Goal: Task Accomplishment & Management: Manage account settings

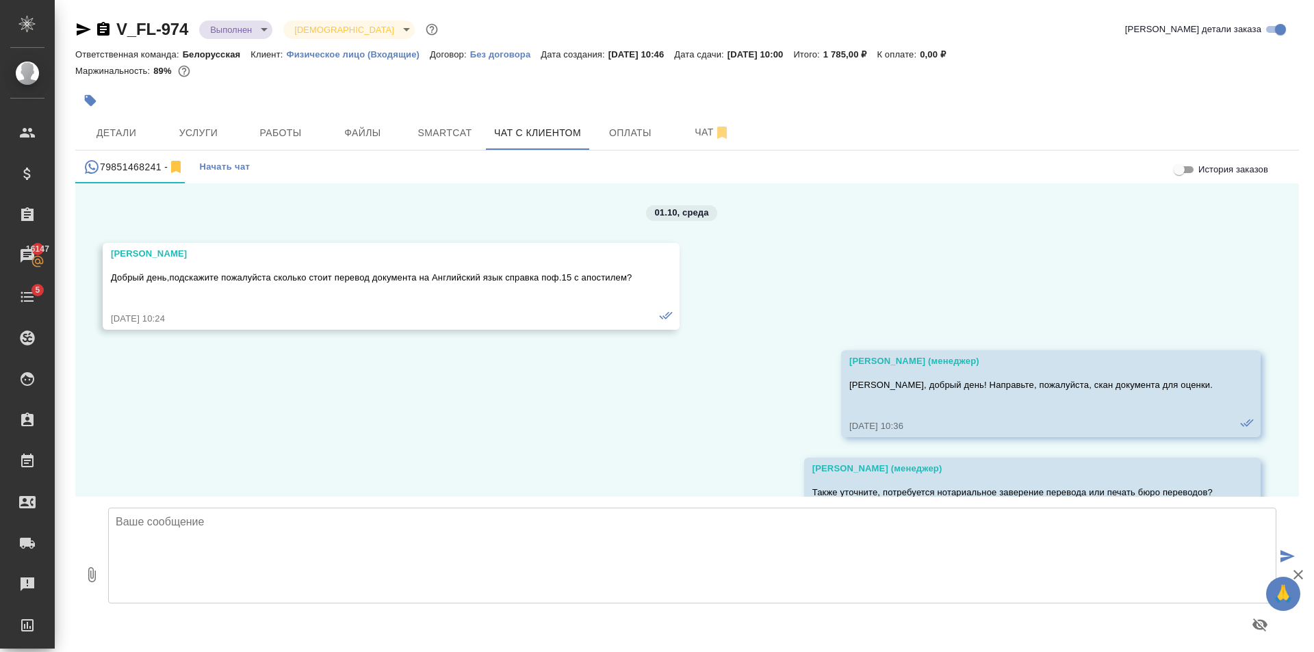
scroll to position [4631, 0]
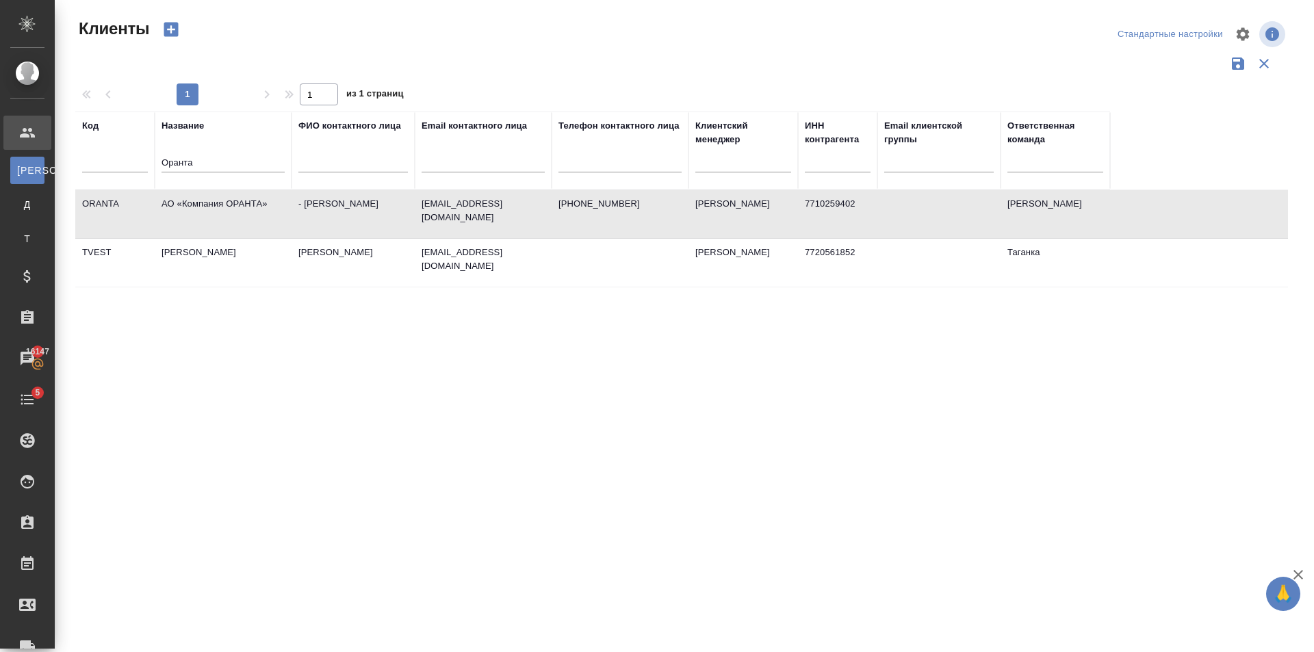
select select "RU"
drag, startPoint x: 0, startPoint y: 0, endPoint x: 177, endPoint y: 157, distance: 237.1
click at [124, 176] on tr "Код Название Оранта ФИО контактного лица Email контактного лица Телефон контакт…" at bounding box center [592, 151] width 1035 height 78
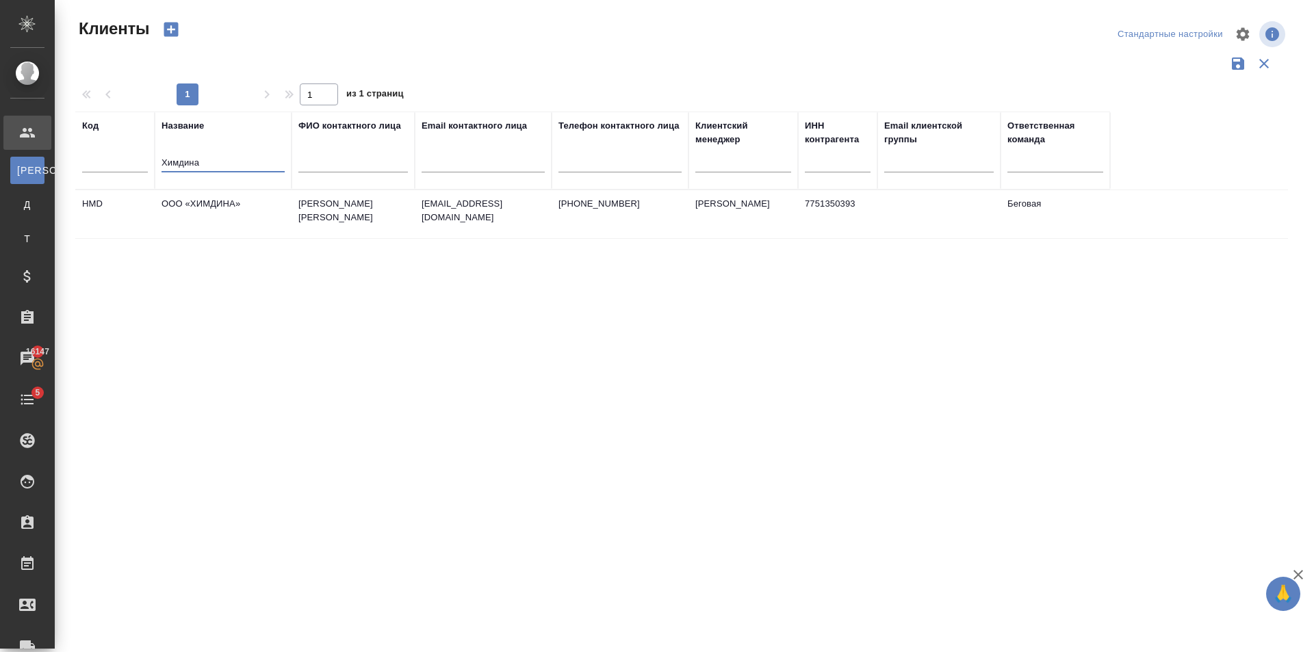
type input "Химдина"
click at [286, 212] on td "ООО «ХИМДИНА»" at bounding box center [223, 214] width 137 height 48
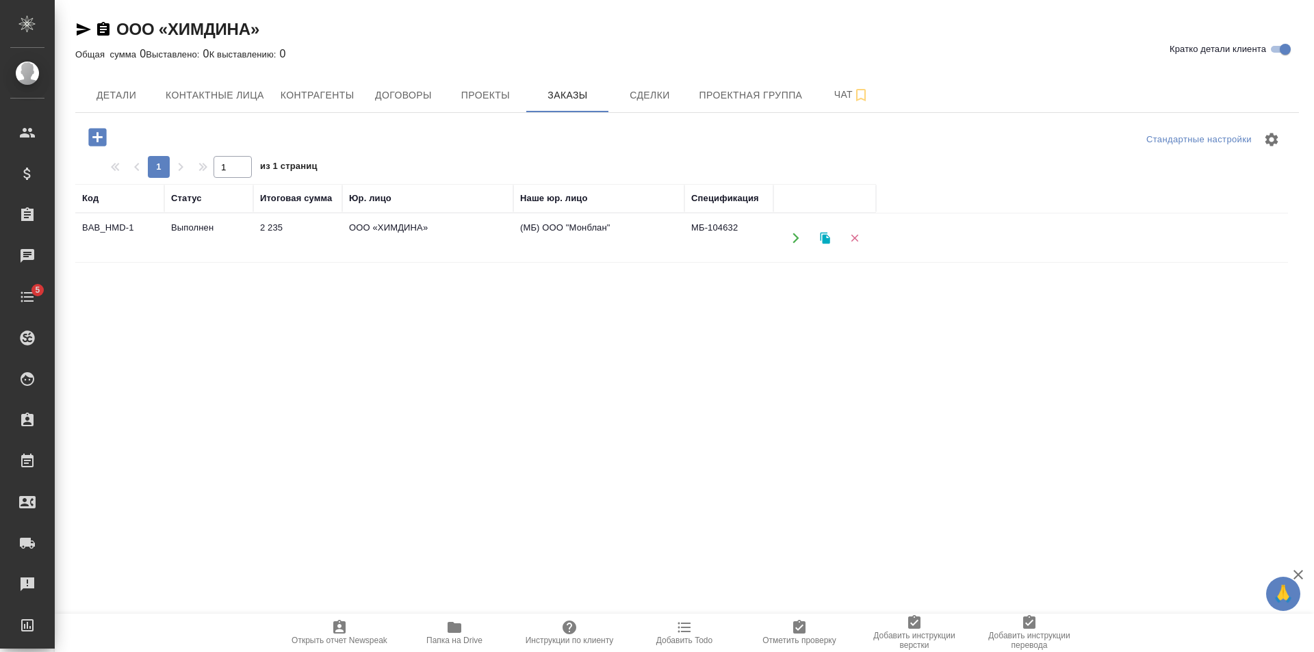
click at [346, 256] on td "ООО «ХИМДИНА»" at bounding box center [427, 238] width 171 height 48
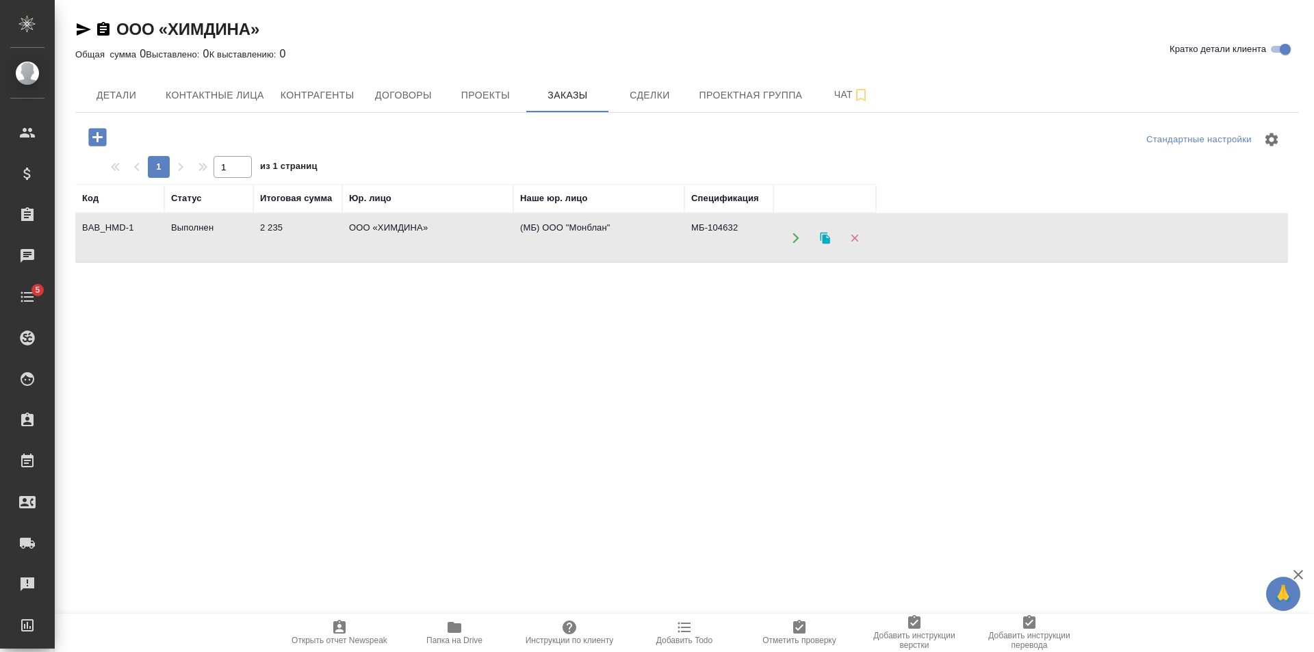
click at [346, 256] on td "ООО «ХИМДИНА»" at bounding box center [427, 238] width 171 height 48
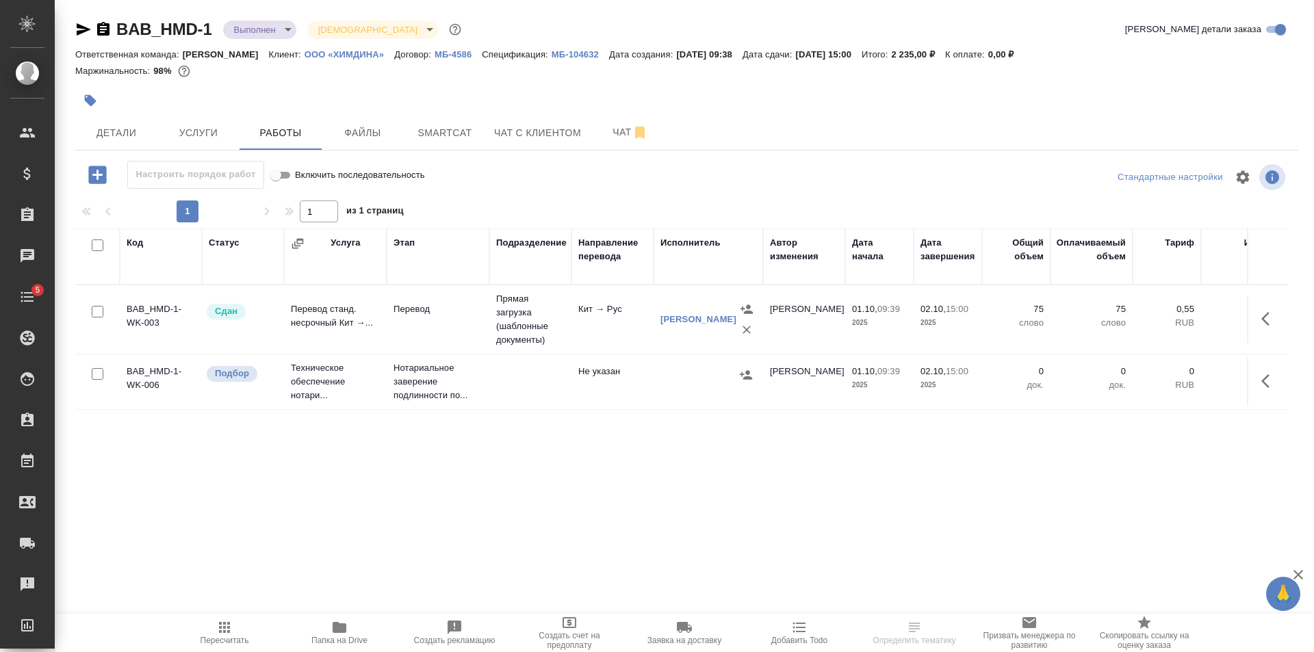
click at [504, 366] on td at bounding box center [530, 382] width 82 height 48
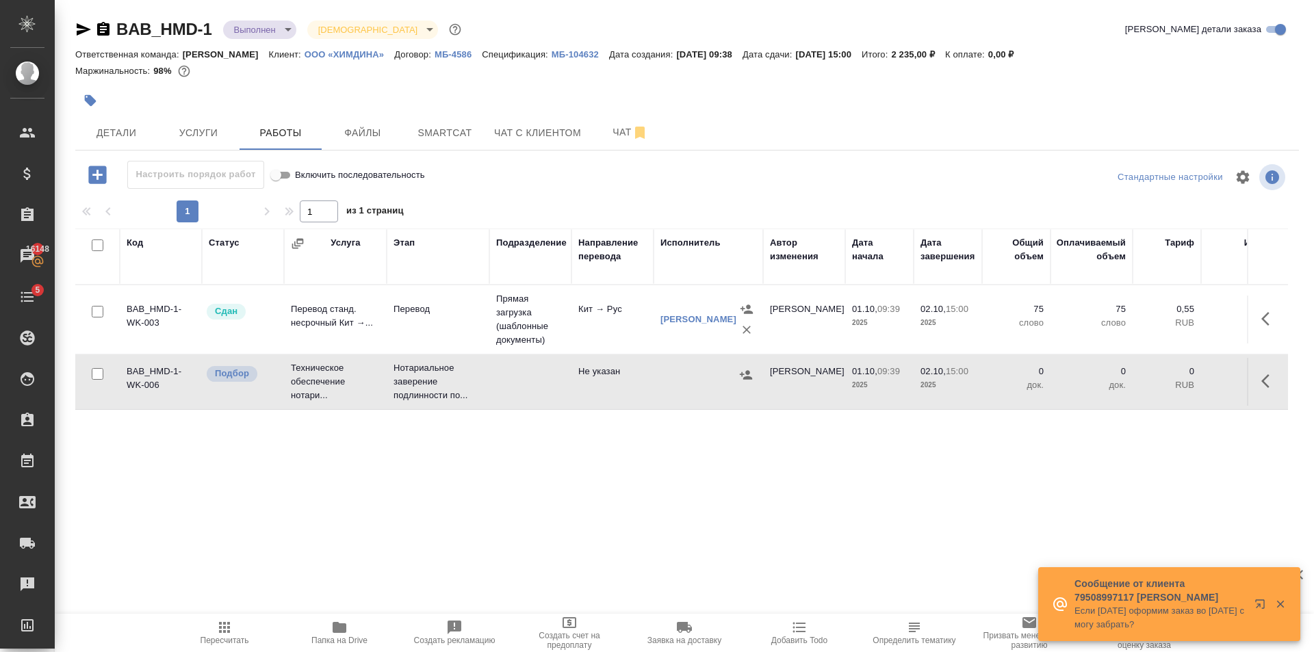
click at [236, 645] on span "Пересчитать" at bounding box center [225, 641] width 49 height 10
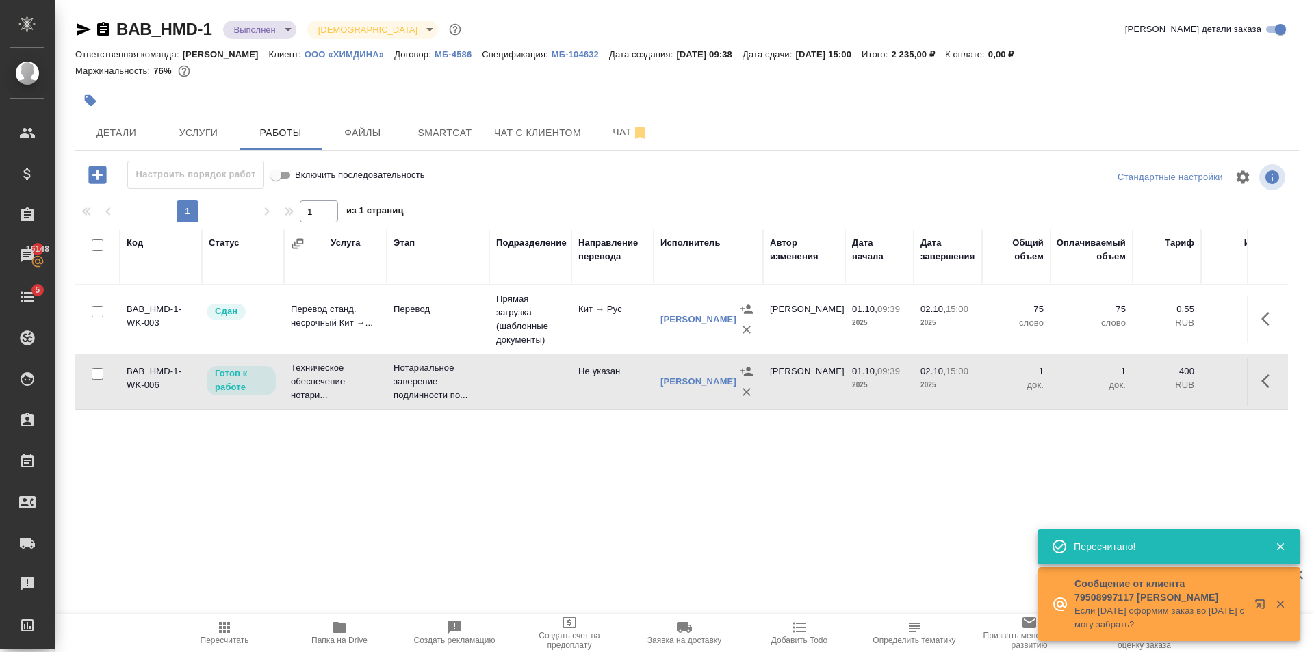
click at [253, 30] on body "🙏 .cls-1 fill:#fff; AWATERA Golubev Dmitry Клиенты Спецификации Заказы 16148 Ча…" at bounding box center [657, 326] width 1314 height 652
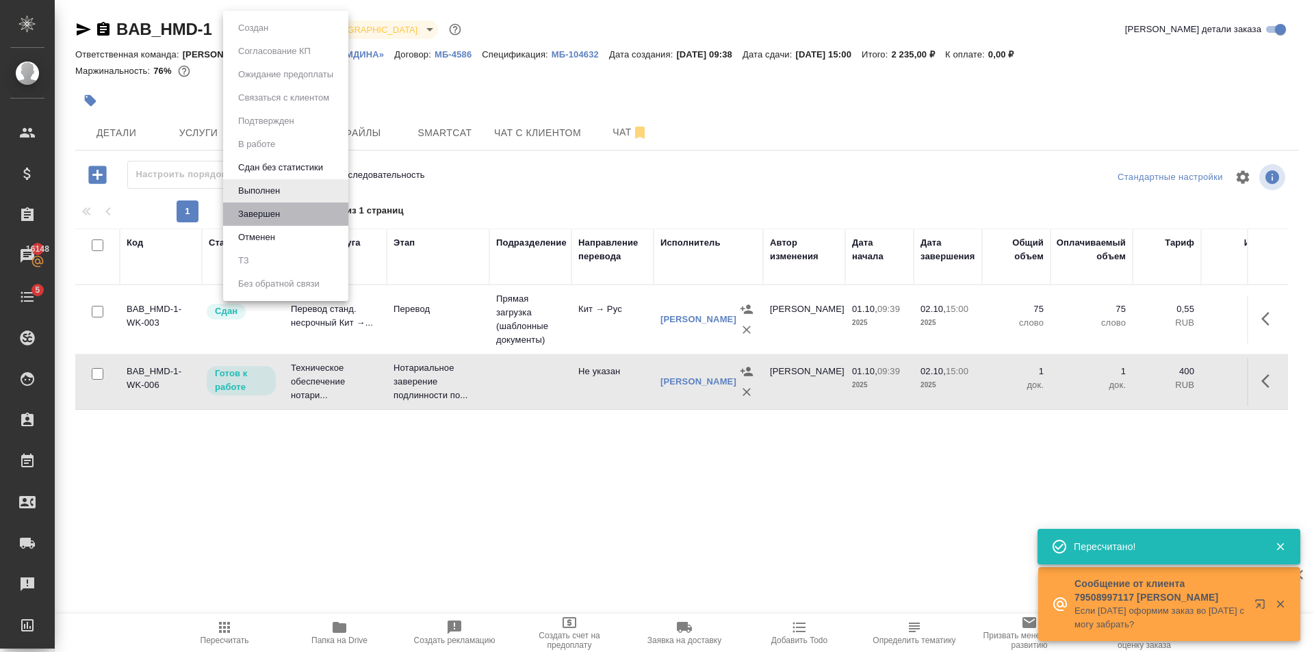
click at [294, 223] on li "Завершен" at bounding box center [285, 214] width 125 height 23
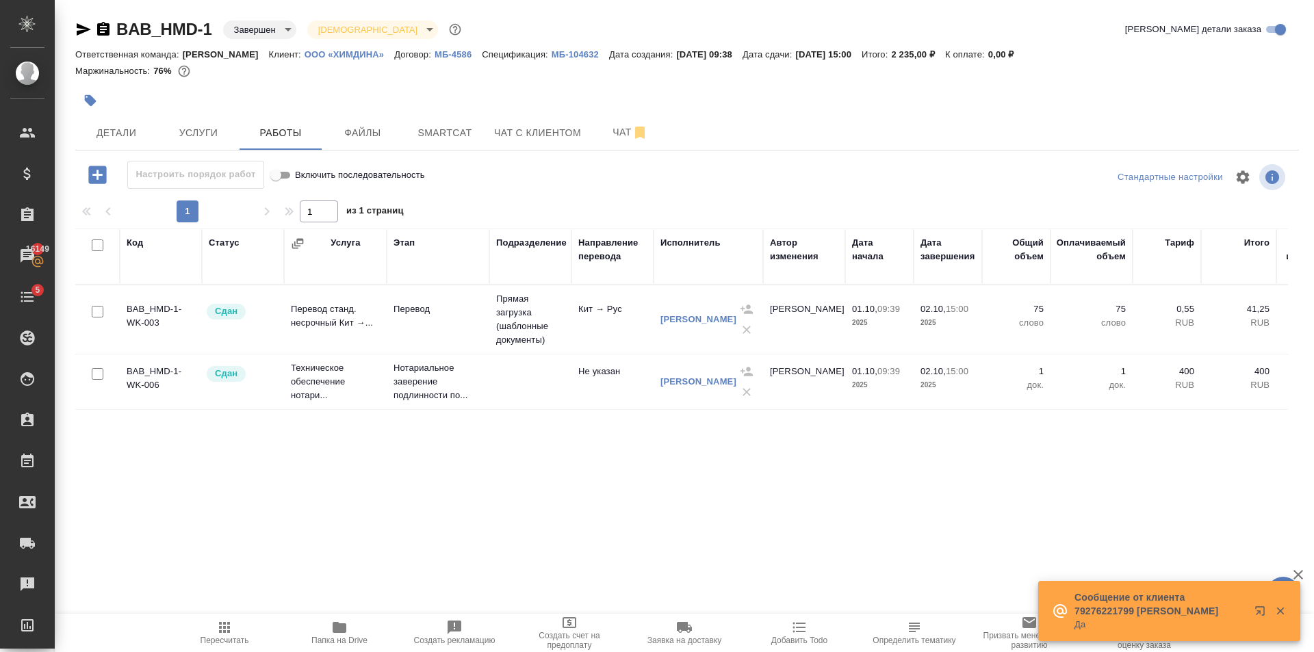
click at [570, 56] on p "МБ-104632" at bounding box center [580, 54] width 57 height 10
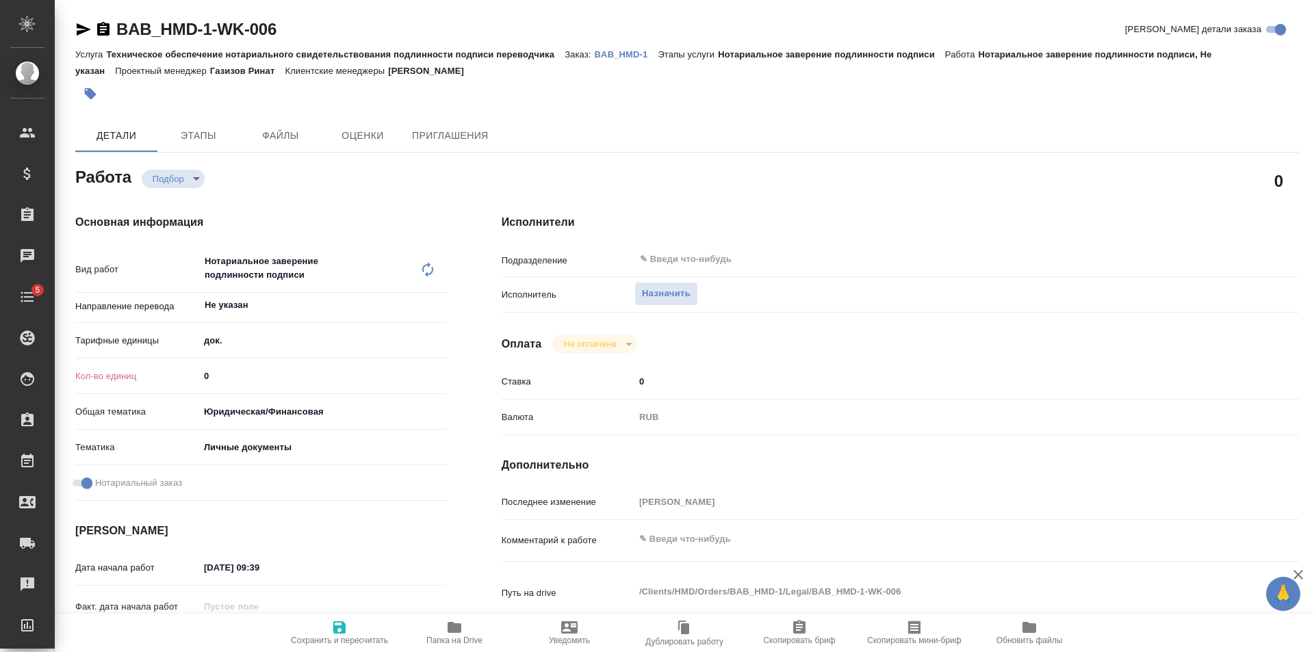
type input "1"
click at [442, 374] on input "1" at bounding box center [323, 376] width 248 height 20
click at [346, 636] on span "Сохранить и пересчитать" at bounding box center [339, 641] width 97 height 10
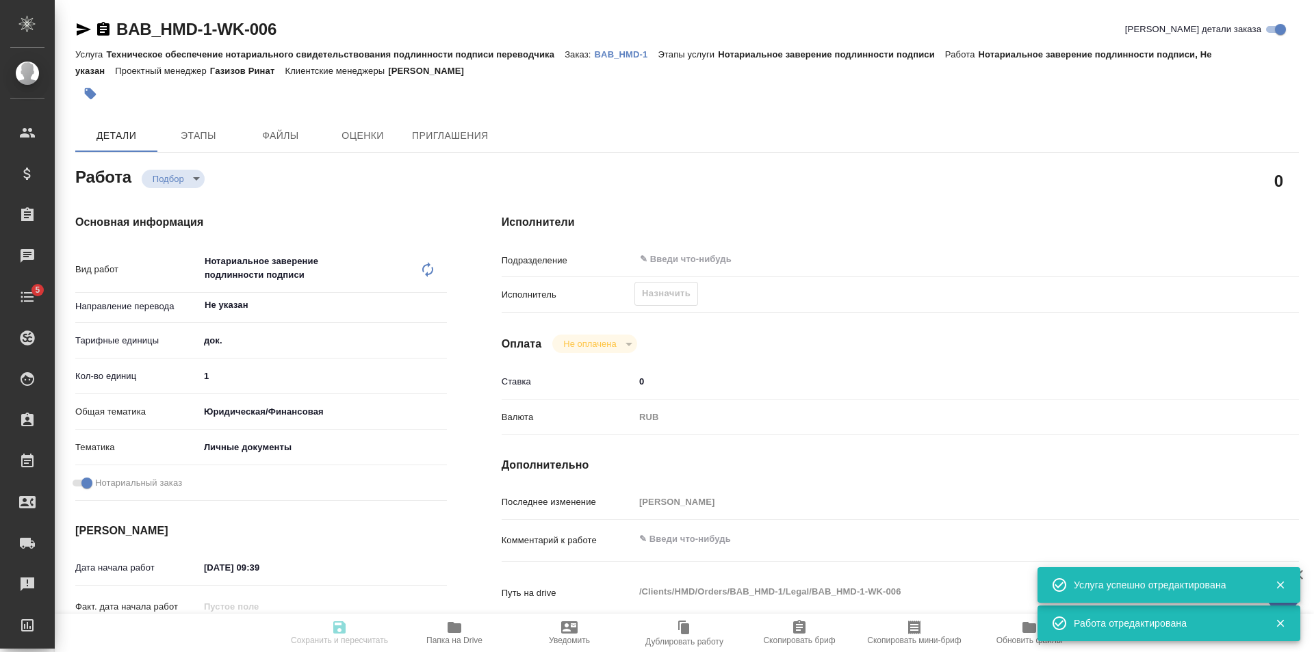
type input "recruiting"
type input "Не указан"
type input "5a8b1489cc6b4906c91bfd8b"
type input "1"
type input "yr-fn"
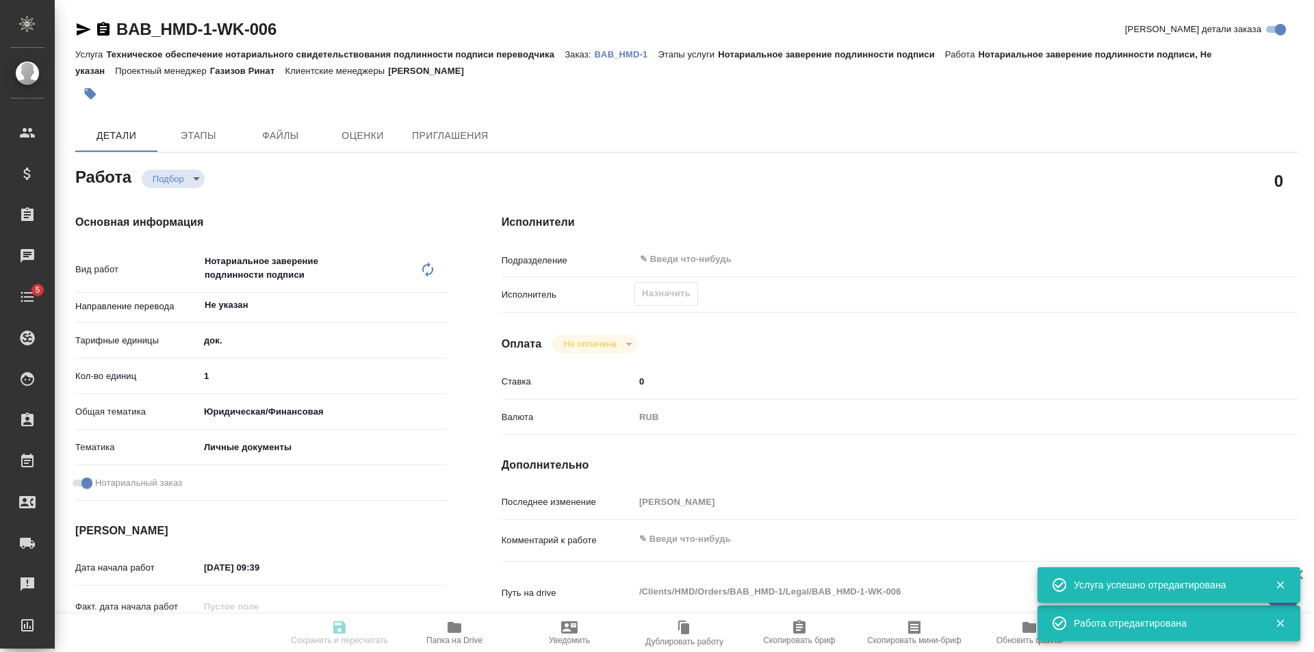
type input "5a8b8b956a9677013d343cfe"
checkbox input "true"
type input "01.10.2025 09:39"
type input "02.10.2025 15:00"
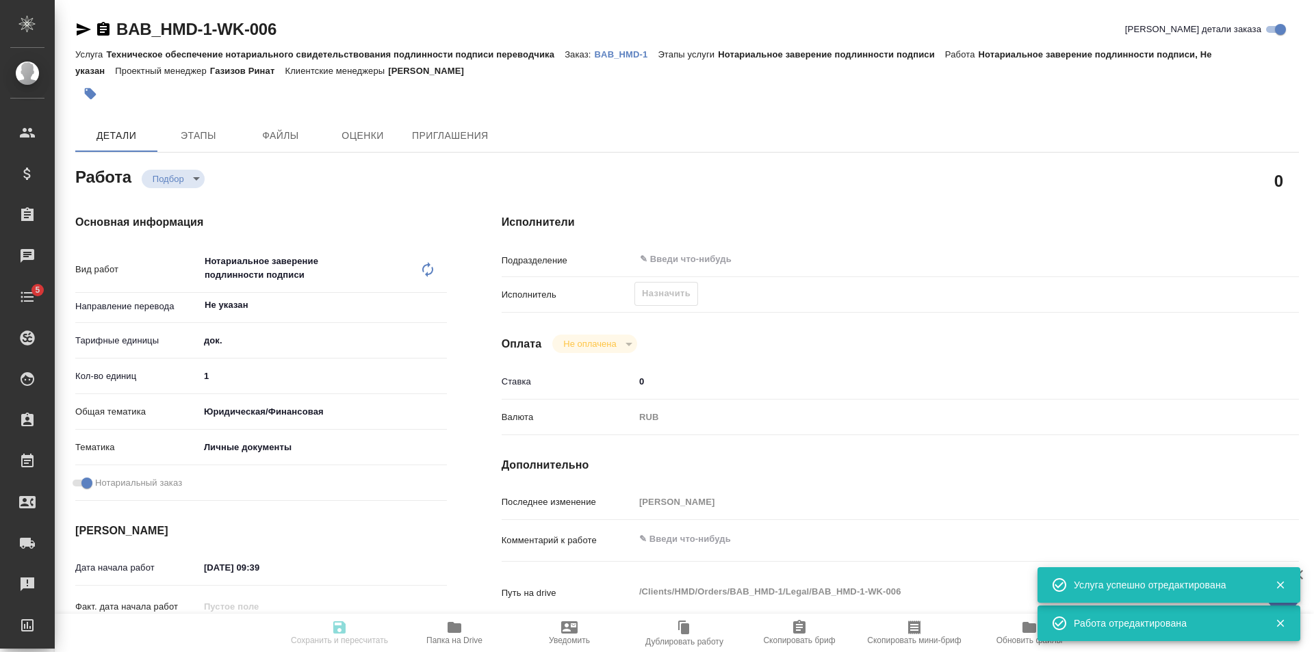
type input "notPayed"
type input "0"
type input "RUB"
type input "[PERSON_NAME]"
type input "BAB_HMD-1"
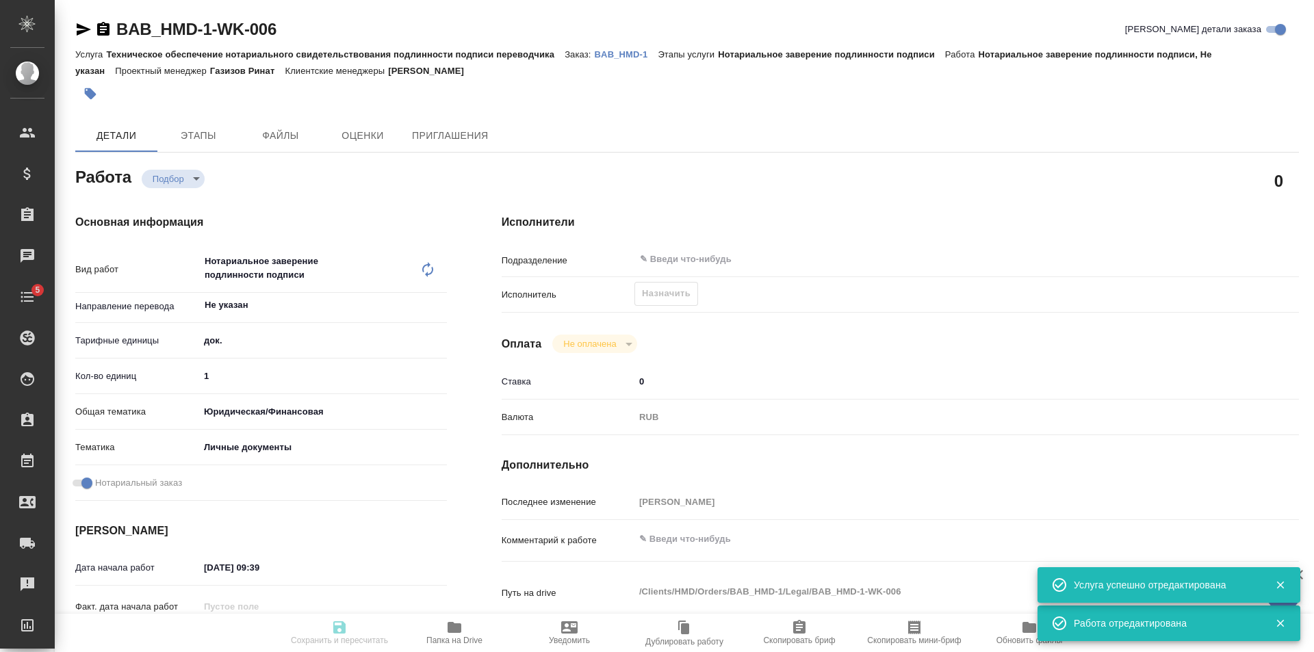
type input "Техническое обеспечение нотариального свидетельствования подлинности подписи пе…"
type input "Нотариальное заверение подлинности подписи"
type input "[PERSON_NAME]"
type input "/Clients/HMD/Orders/BAB_HMD-1"
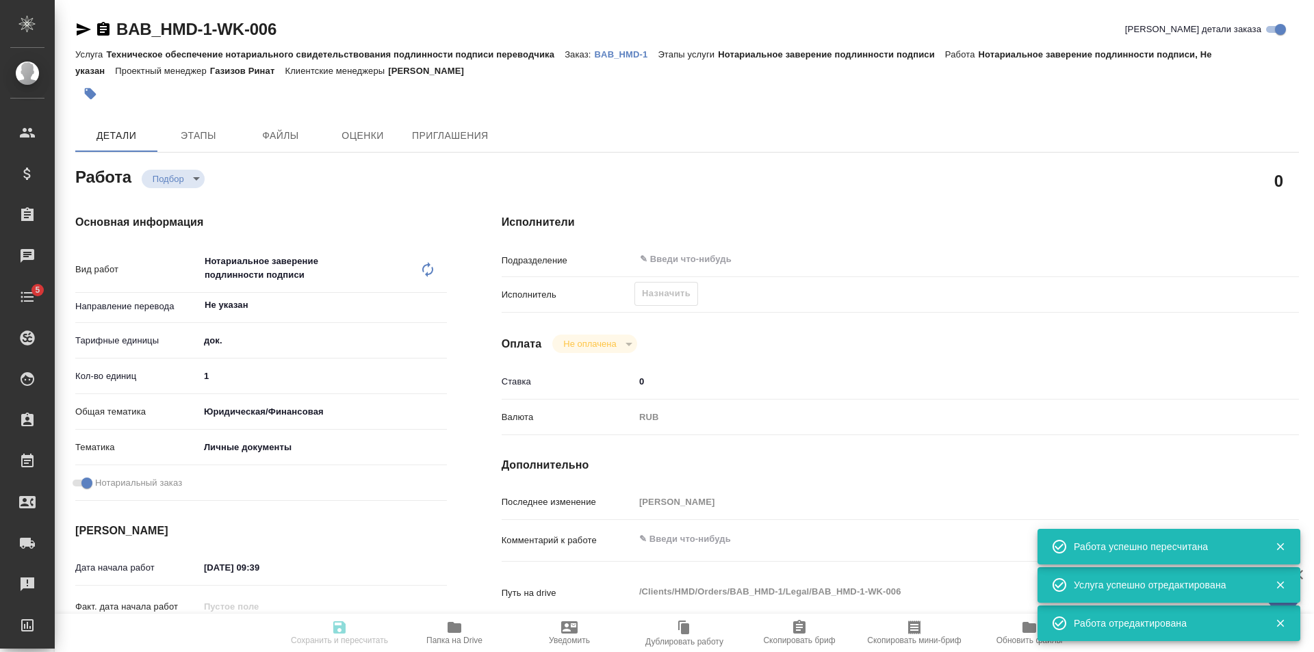
click at [662, 296] on span "Назначить" at bounding box center [666, 294] width 49 height 16
type input "recruiting"
type input "Не указан"
type input "5a8b1489cc6b4906c91bfd8b"
type input "1"
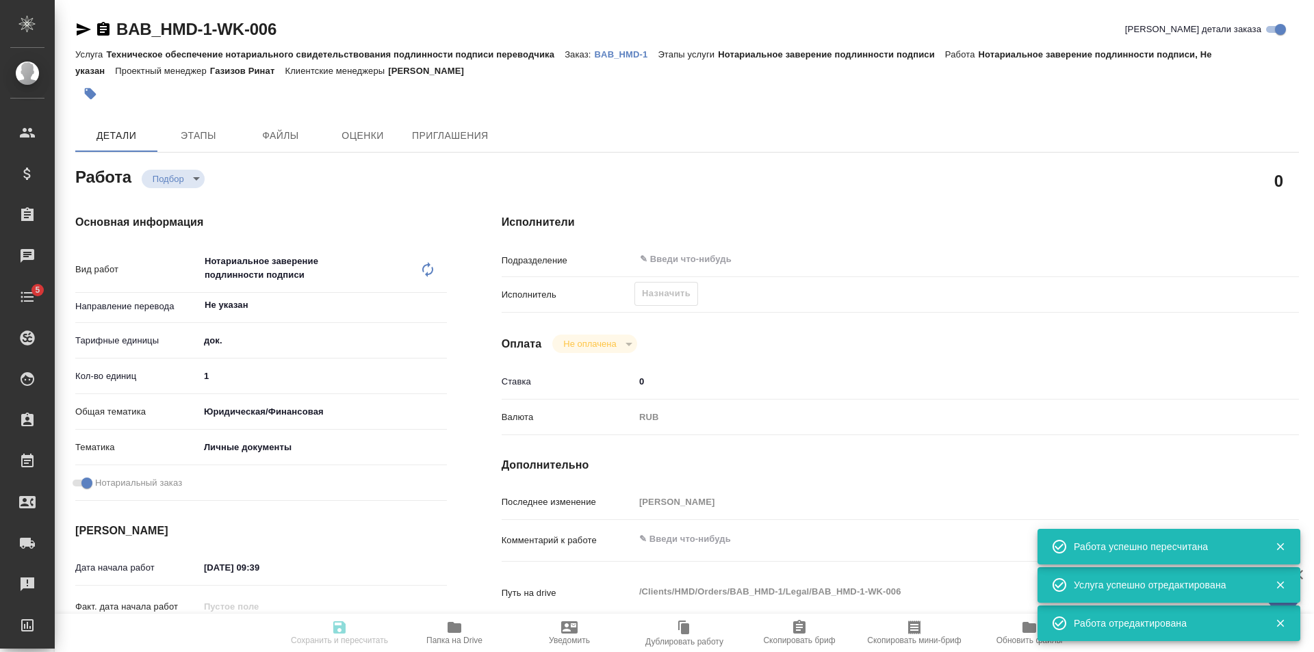
type input "yr-fn"
type input "5a8b8b956a9677013d343cfe"
checkbox input "true"
type input "01.10.2025 09:39"
type input "02.10.2025 15:00"
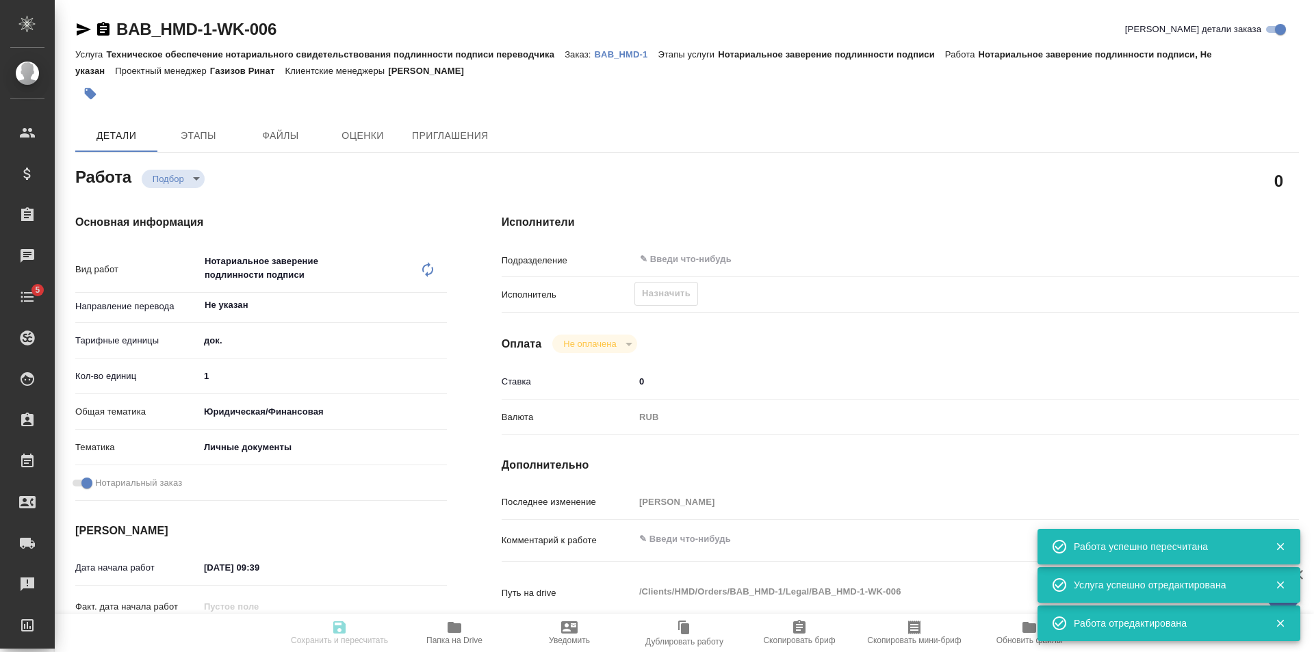
type input "02.10.2025 15:00"
type input "notPayed"
type input "0"
type input "RUB"
type input "Голубев Дмитрий"
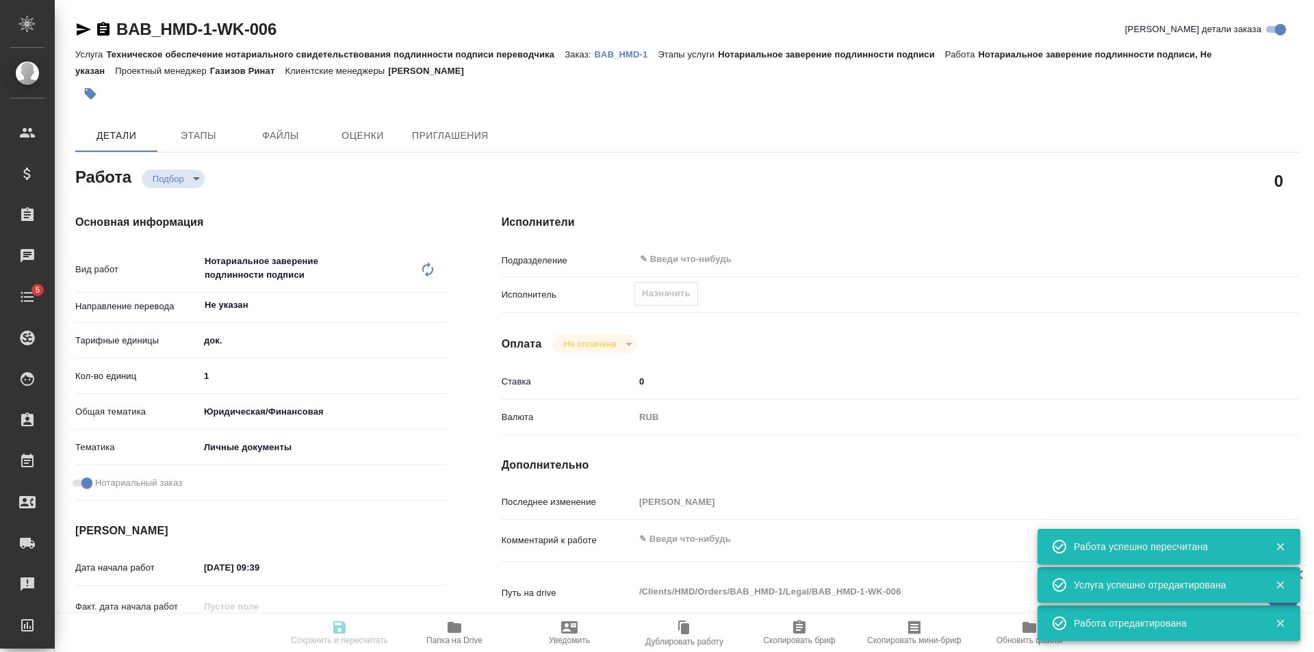
type input "BAB_HMD-1"
type input "Техническое обеспечение нотариального свидетельствования подлинности подписи пе…"
type input "Нотариальное заверение подлинности подписи"
type input "Голубев Дмитрий"
type input "/Clients/HMD/Orders/BAB_HMD-1"
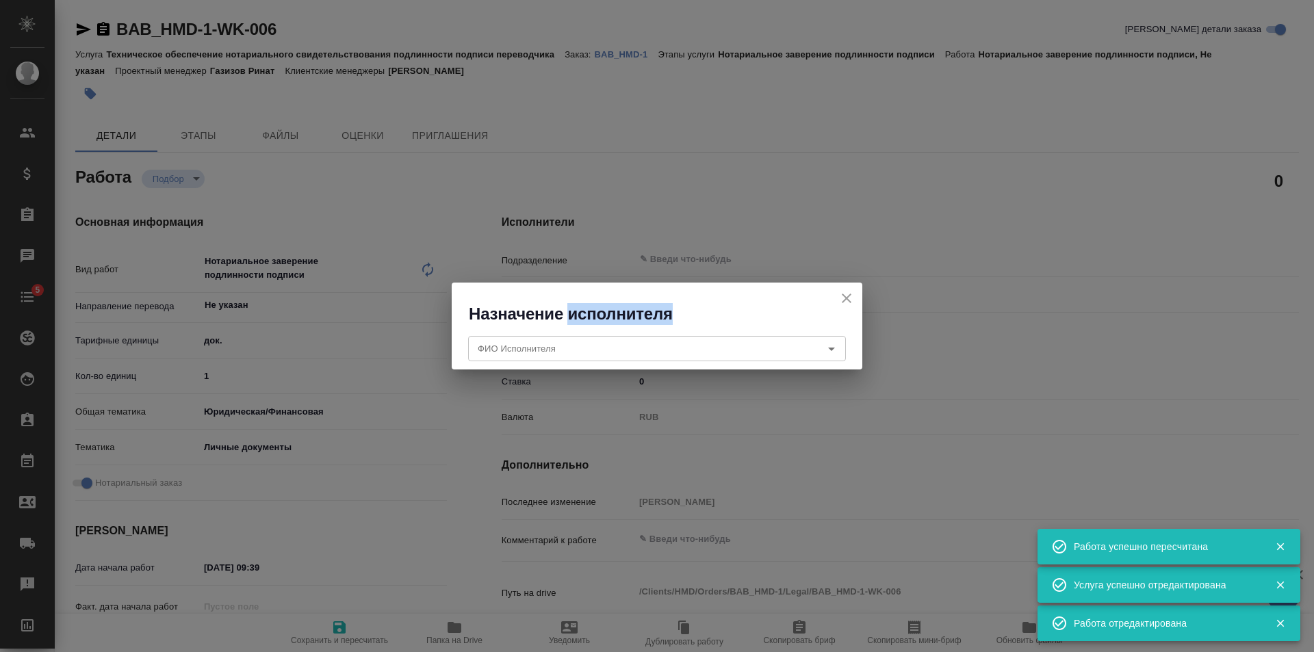
click at [662, 296] on div "Назначение исполнителя" at bounding box center [657, 304] width 411 height 42
click at [619, 335] on div "ФИО Исполнителя ФИО Исполнителя" at bounding box center [657, 347] width 378 height 33
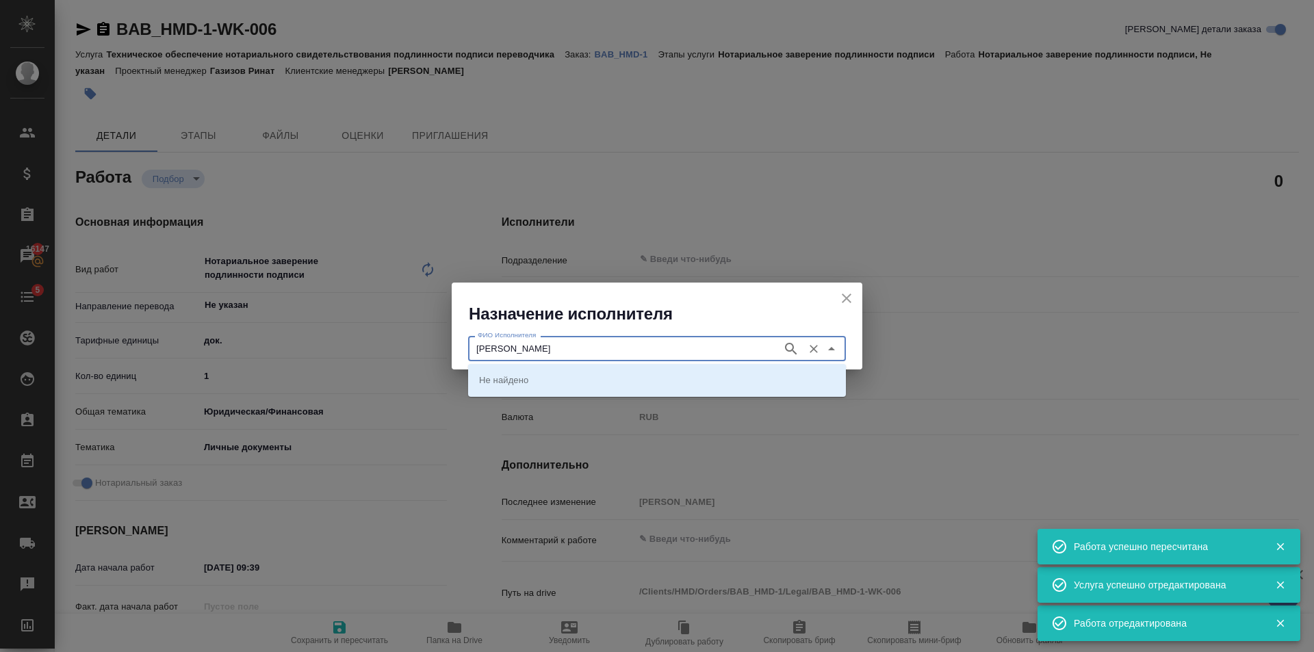
type input "Мишакова"
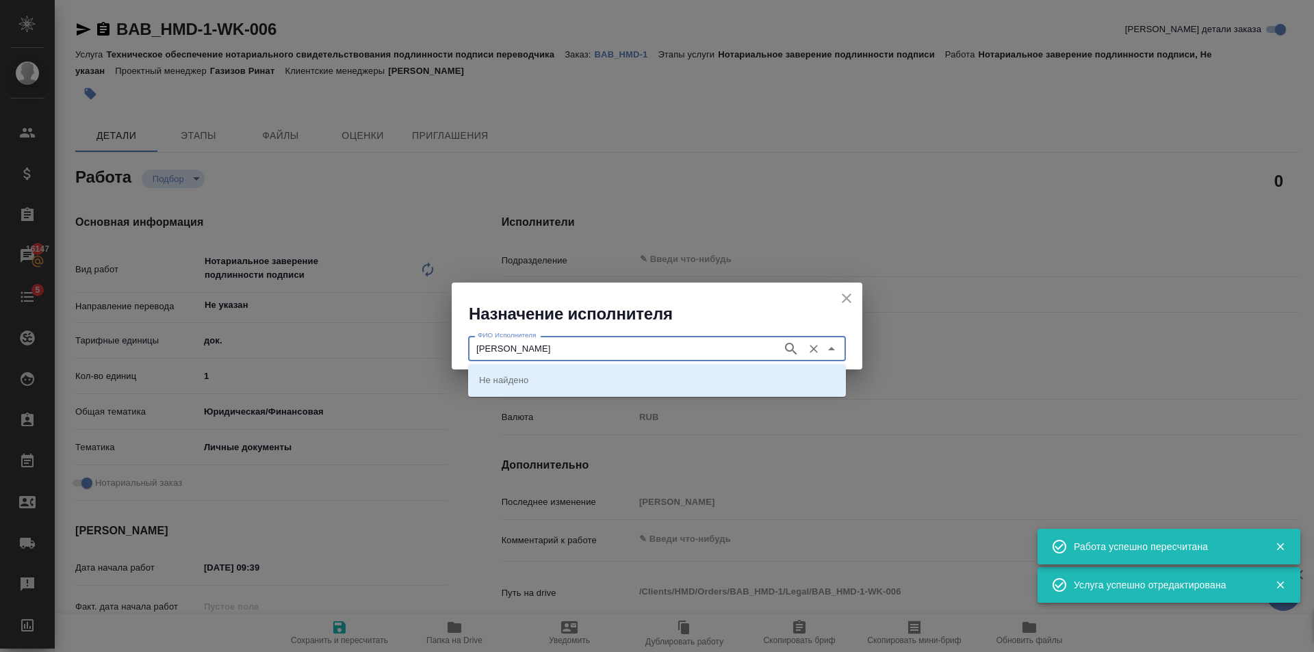
click at [790, 346] on icon "button" at bounding box center [791, 349] width 16 height 16
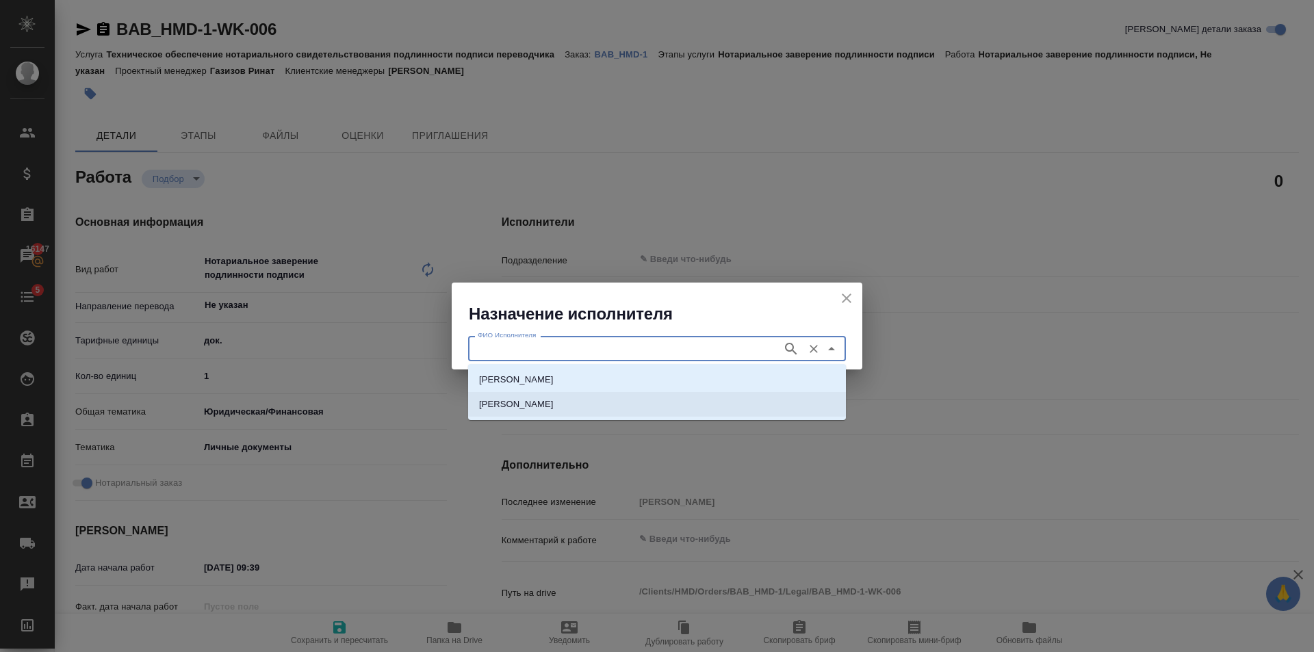
click at [554, 405] on p "НОТАРИУС Мишакова Ольга Михайловна" at bounding box center [516, 405] width 75 height 14
type input "НОТАРИУС Мишакова Ольга Михайловна"
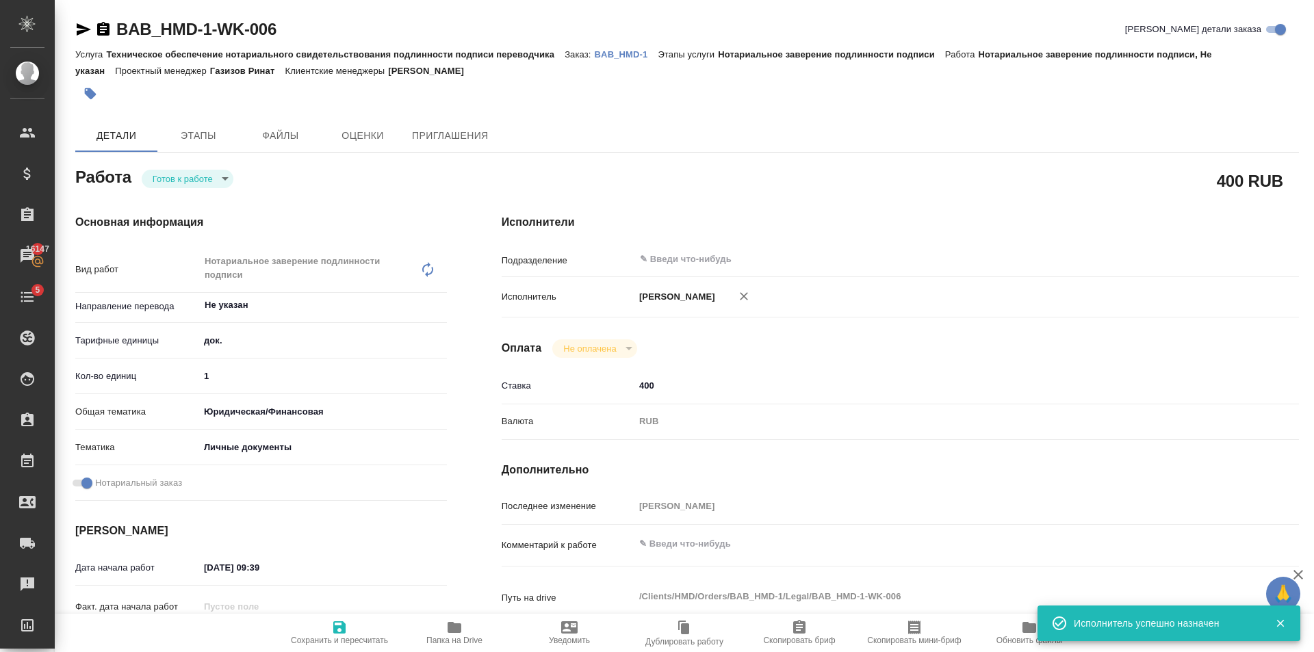
type textarea "x"
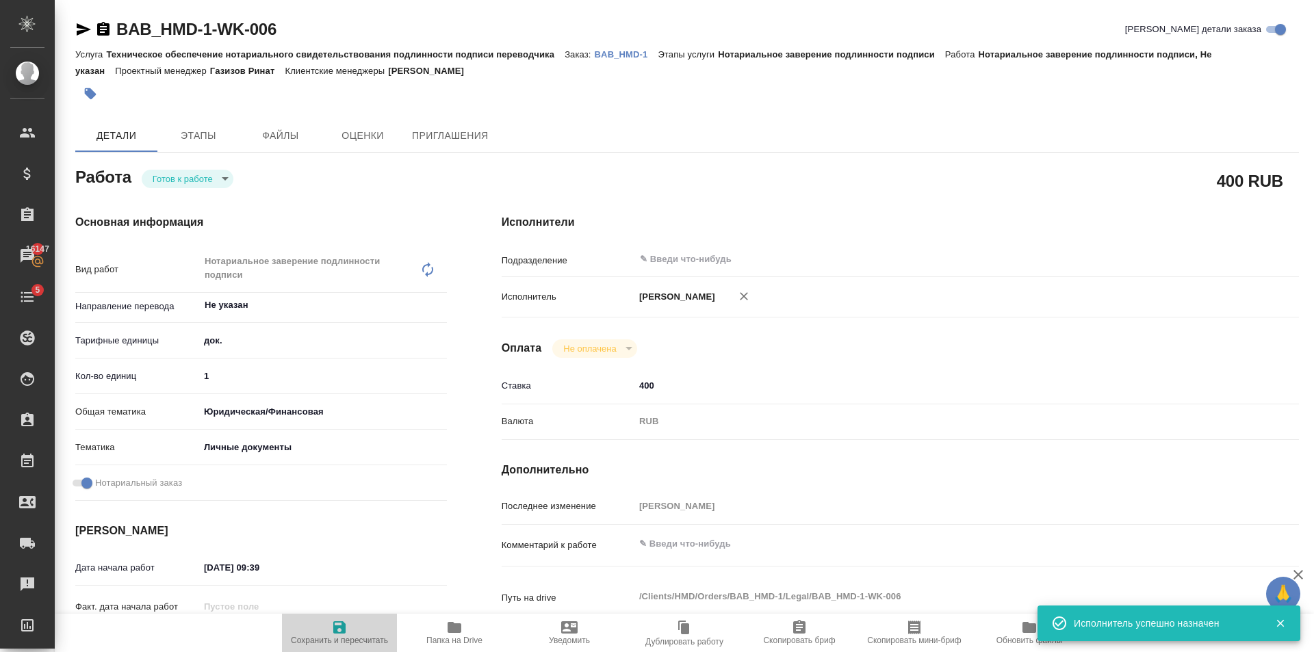
click at [356, 623] on span "Сохранить и пересчитать" at bounding box center [339, 632] width 99 height 26
type textarea "x"
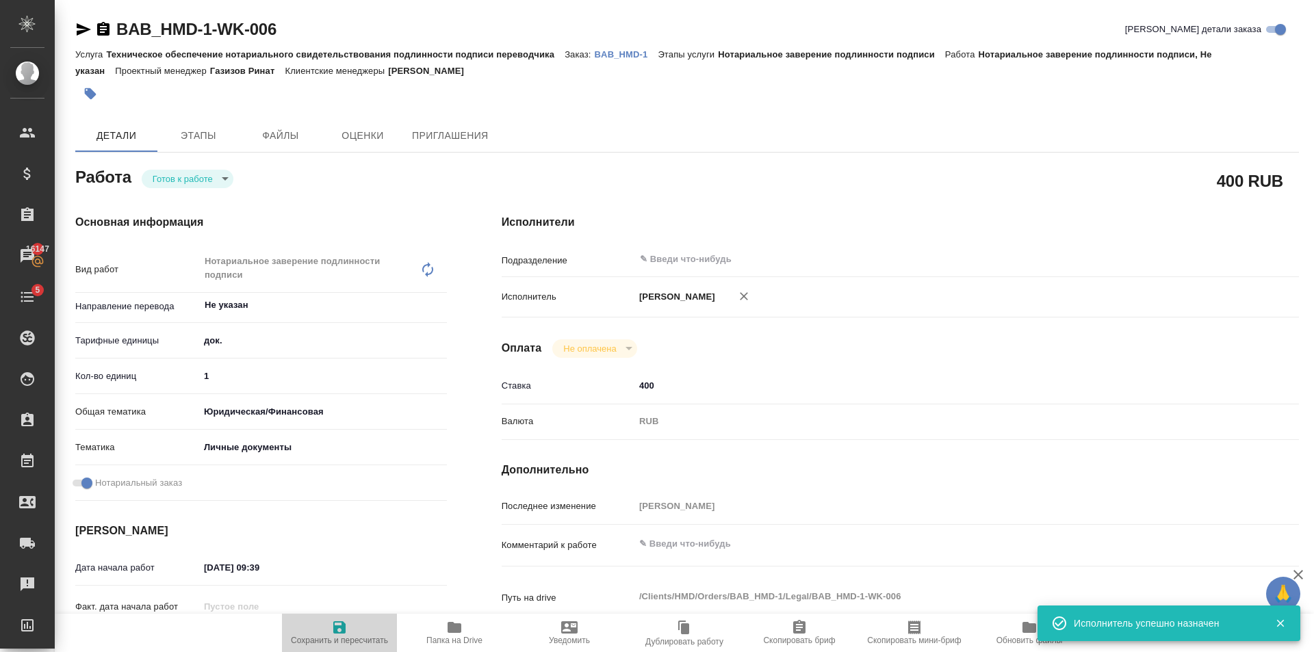
type textarea "x"
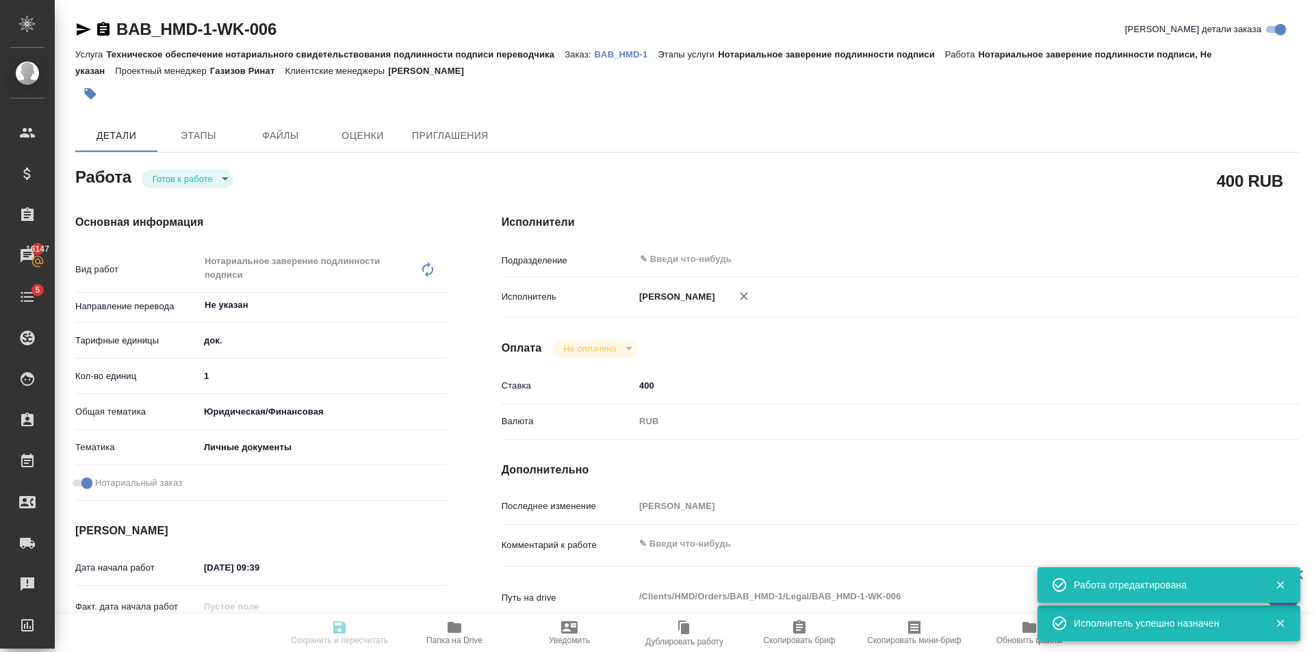
type textarea "x"
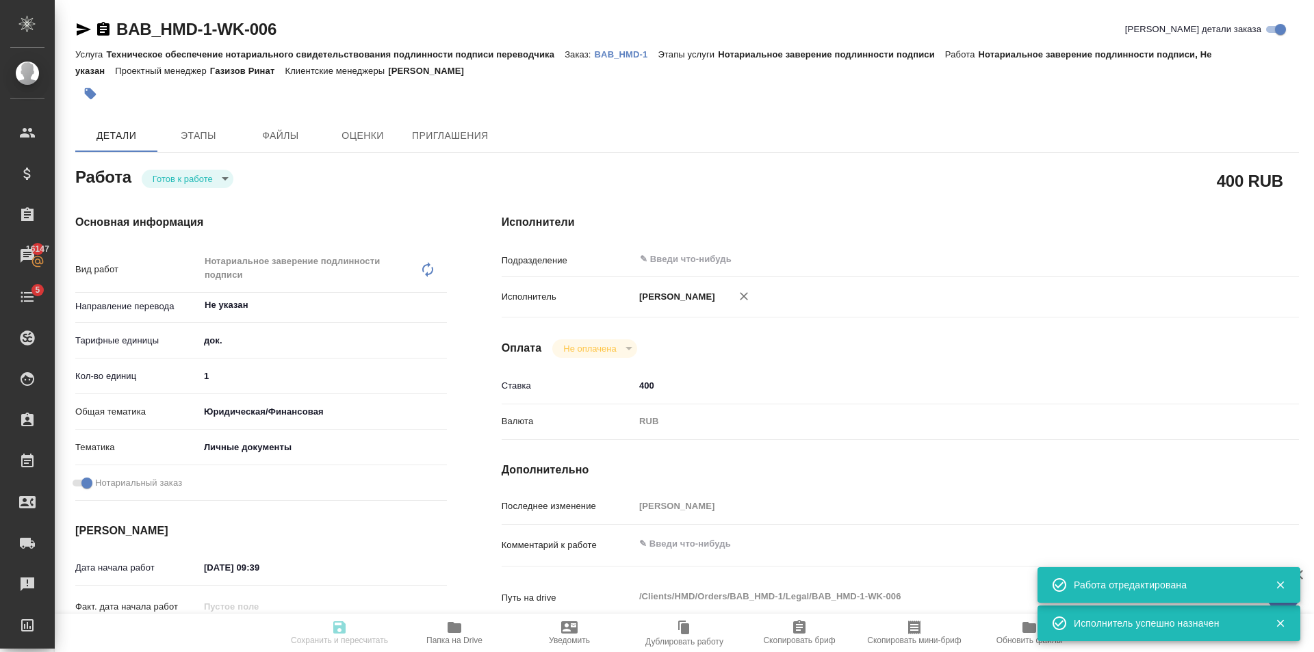
type input "readyForWork"
type textarea "Нотариальное заверение подлинности подписи"
type textarea "x"
type input "Не указан"
type input "5a8b1489cc6b4906c91bfd8b"
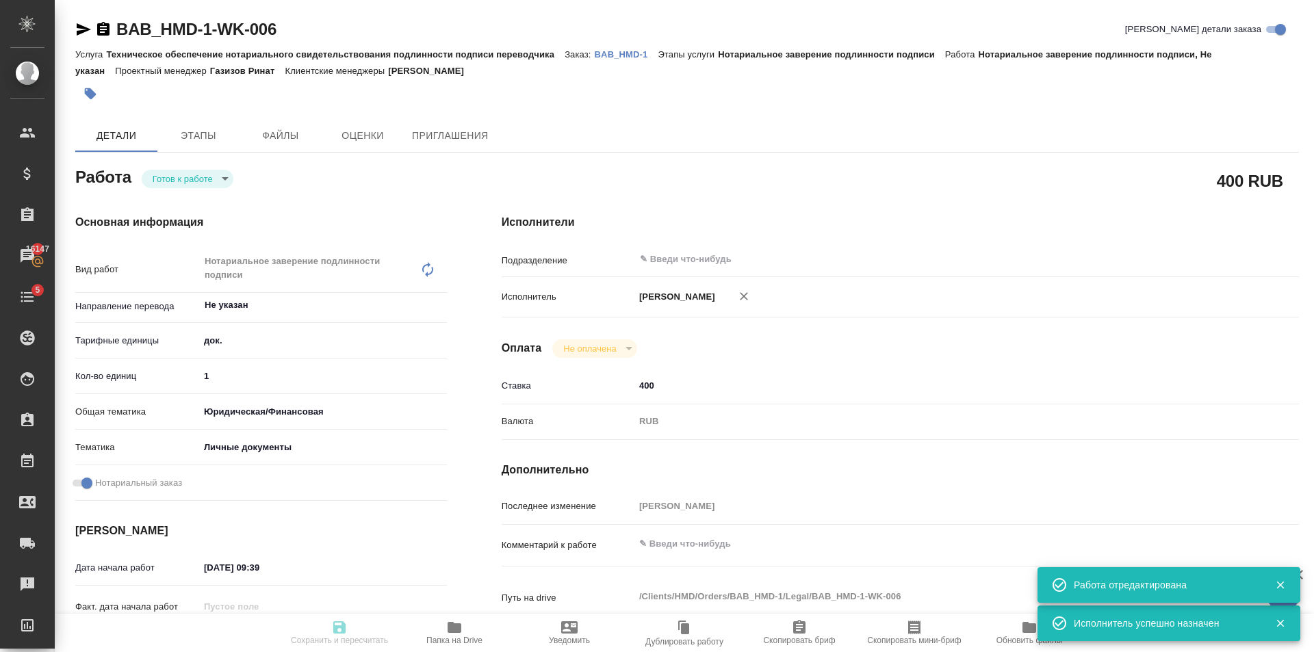
type input "1"
type input "yr-fn"
type input "5a8b8b956a9677013d343cfe"
checkbox input "true"
type input "01.10.2025 09:39"
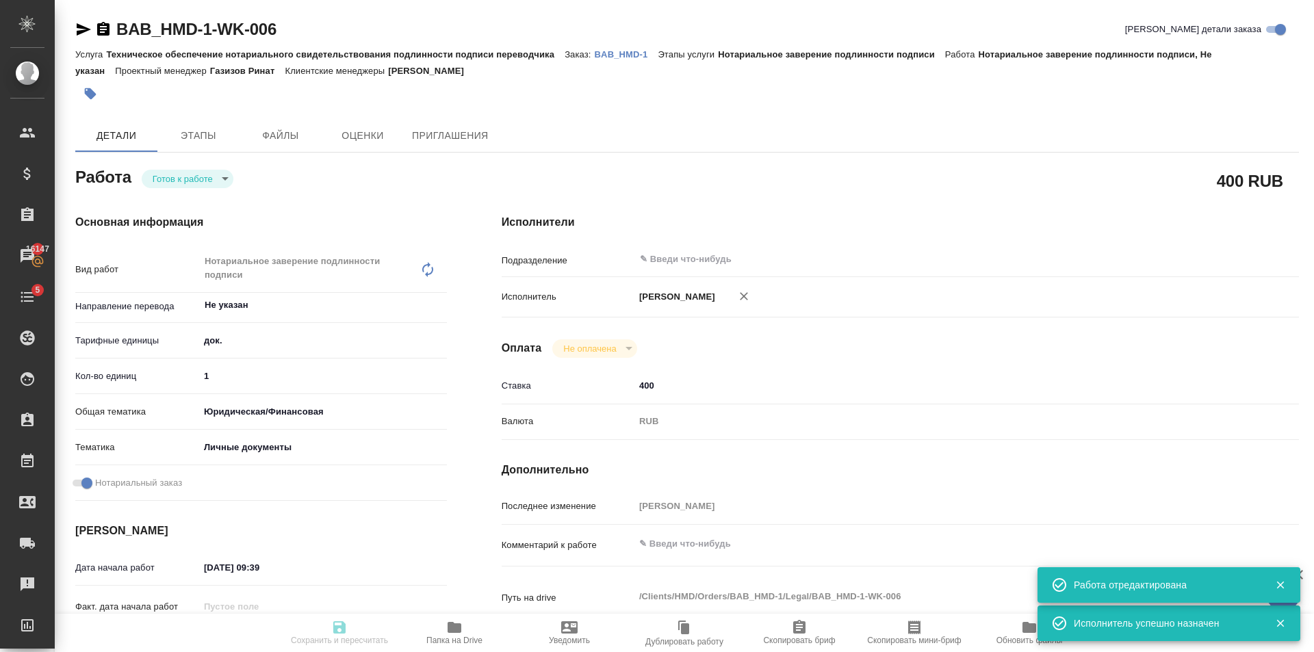
type input "02.10.2025 15:00"
type input "notPayed"
type input "400"
type input "RUB"
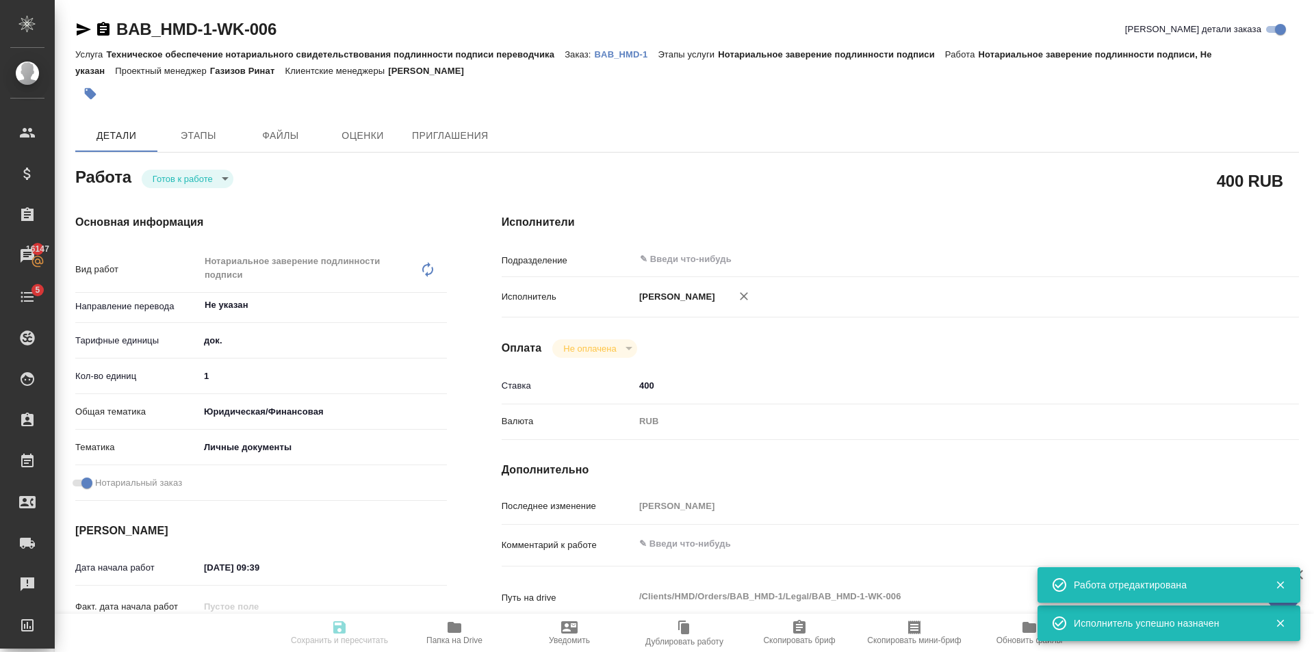
type input "Голубев Дмитрий"
type textarea "x"
type textarea "/Clients/HMD/Orders/BAB_HMD-1/Legal/BAB_HMD-1-WK-006"
type textarea "x"
type input "BAB_HMD-1"
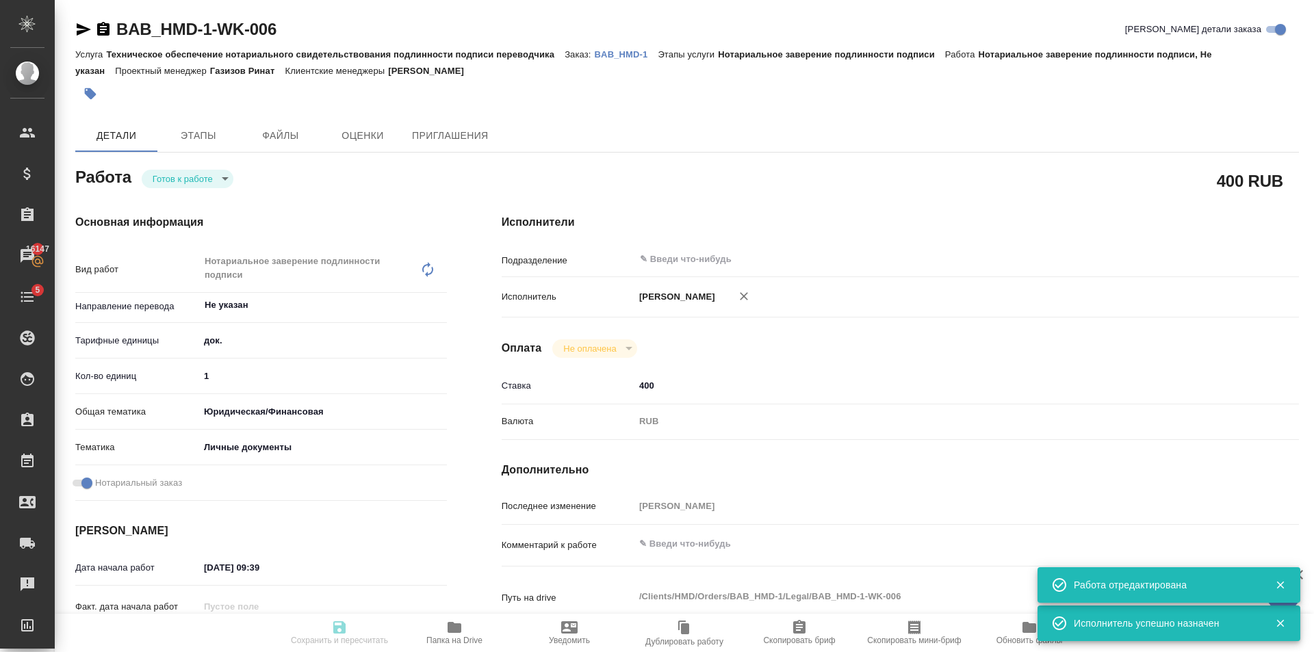
type input "Техническое обеспечение нотариального свидетельствования подлинности подписи пе…"
type input "Нотариальное заверение подлинности подписи"
type input "Голубев Дмитрий"
type input "/Clients/HMD/Orders/BAB_HMD-1"
type textarea "x"
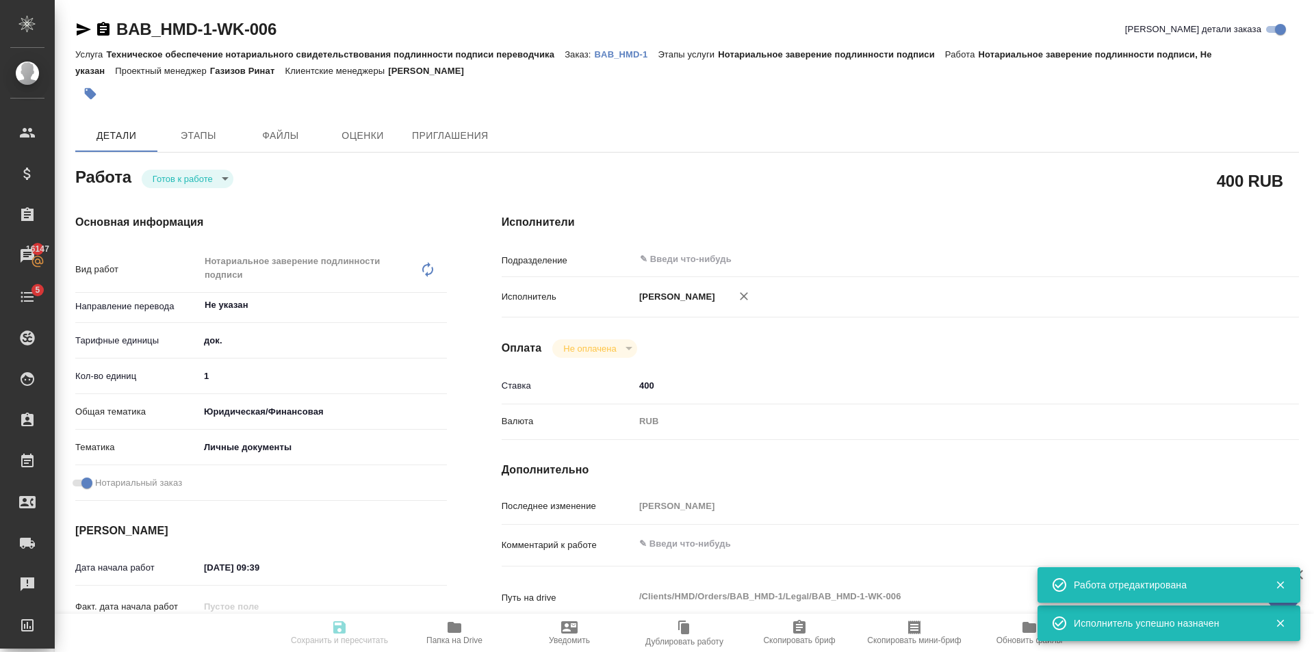
type textarea "x"
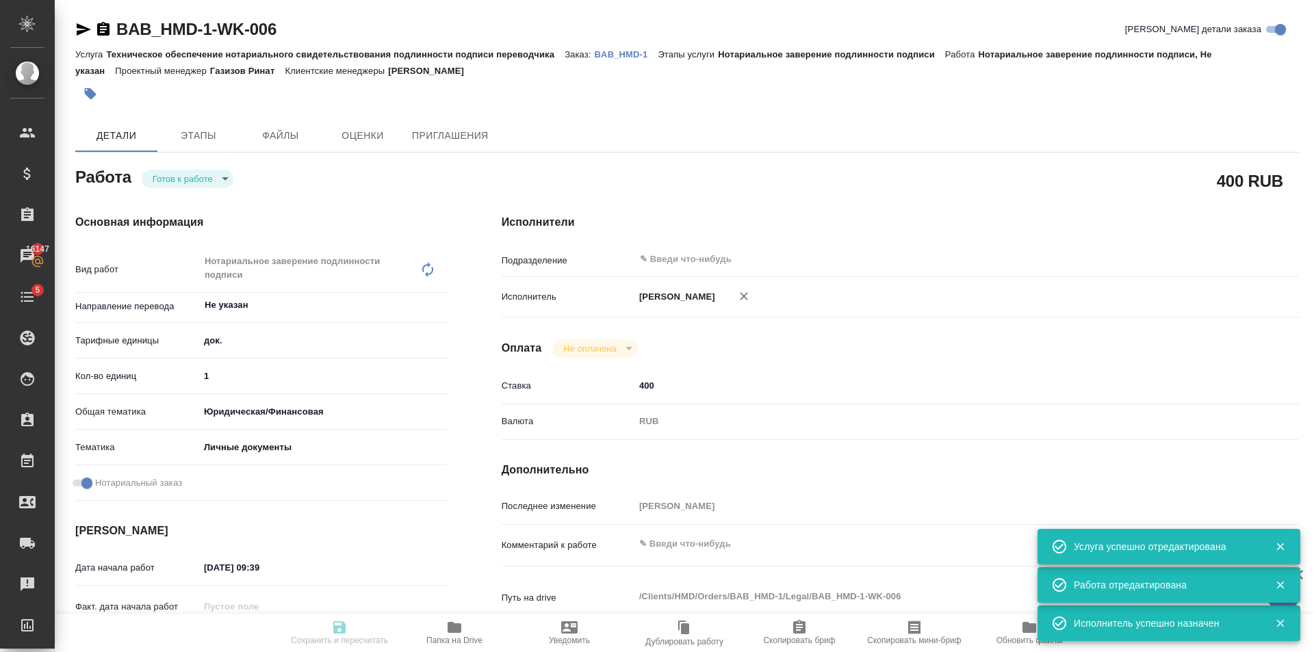
type textarea "x"
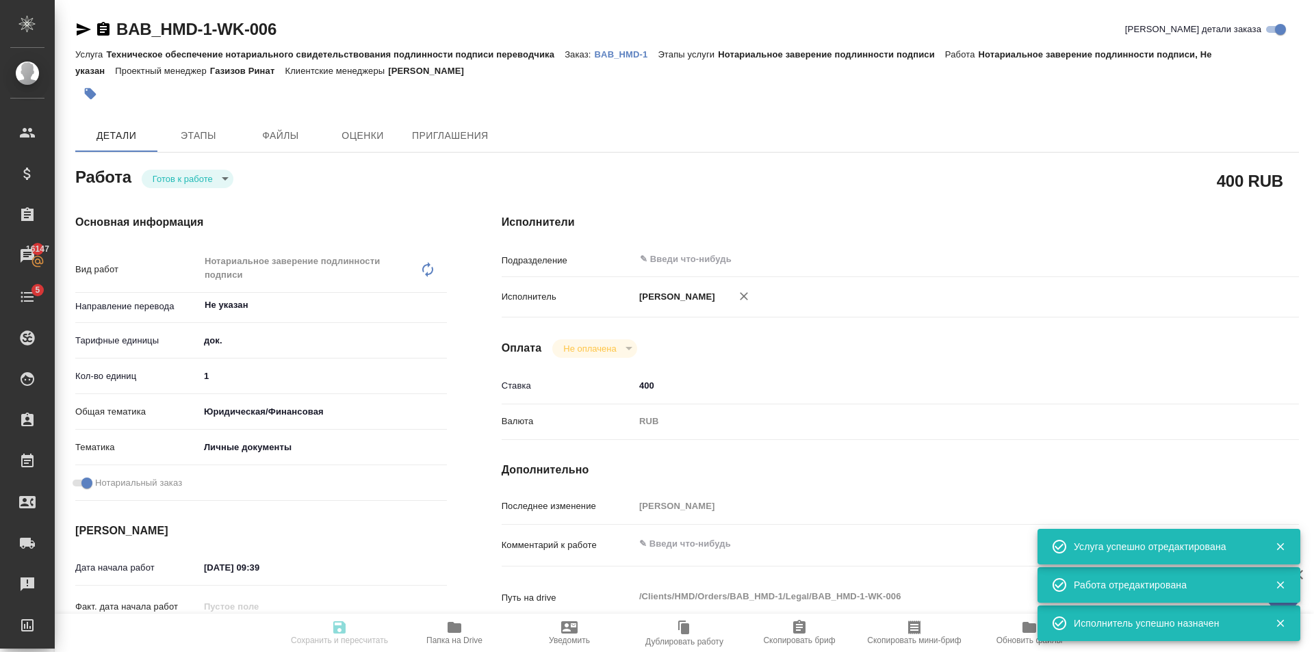
type textarea "x"
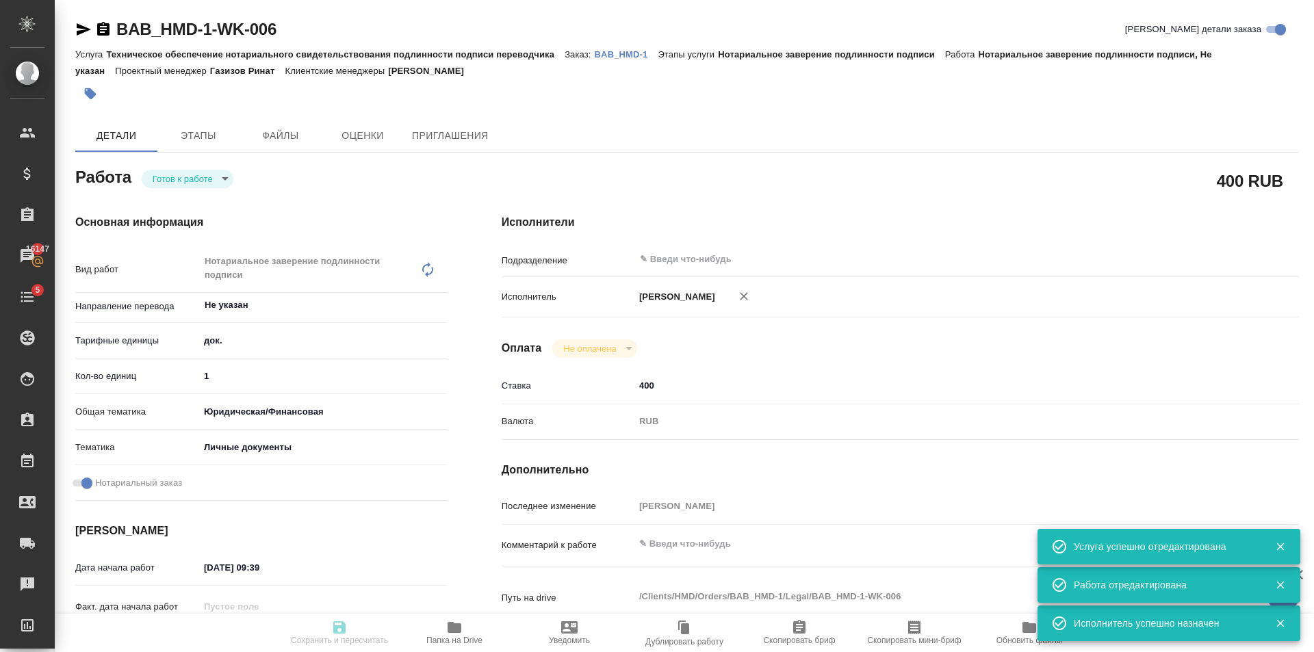
type textarea "x"
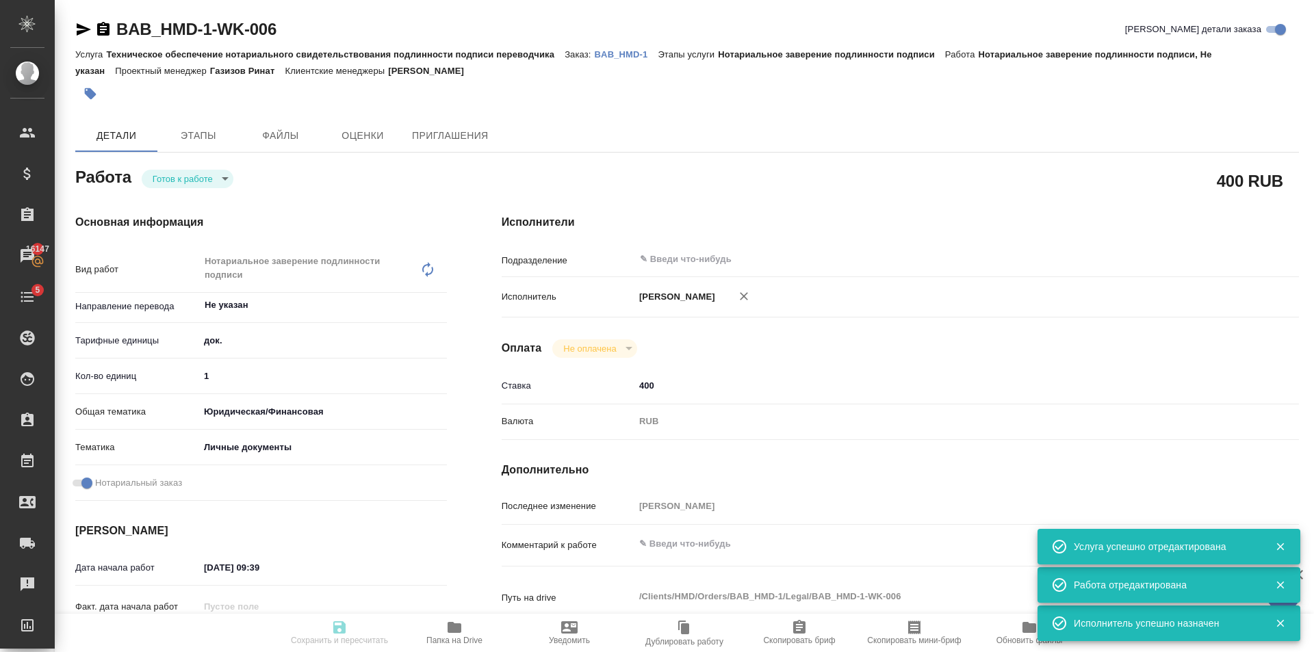
type textarea "x"
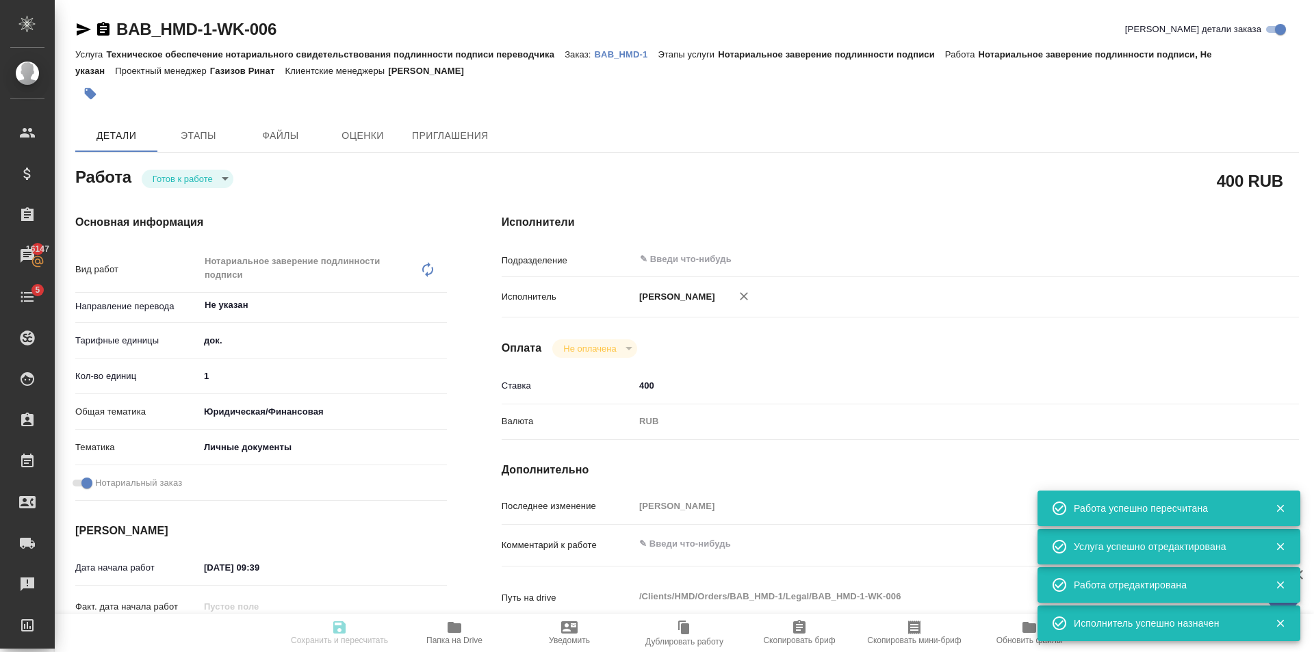
type input "readyForWork"
type textarea "Нотариальное заверение подлинности подписи"
type textarea "x"
type input "Не указан"
type input "5a8b1489cc6b4906c91bfd8b"
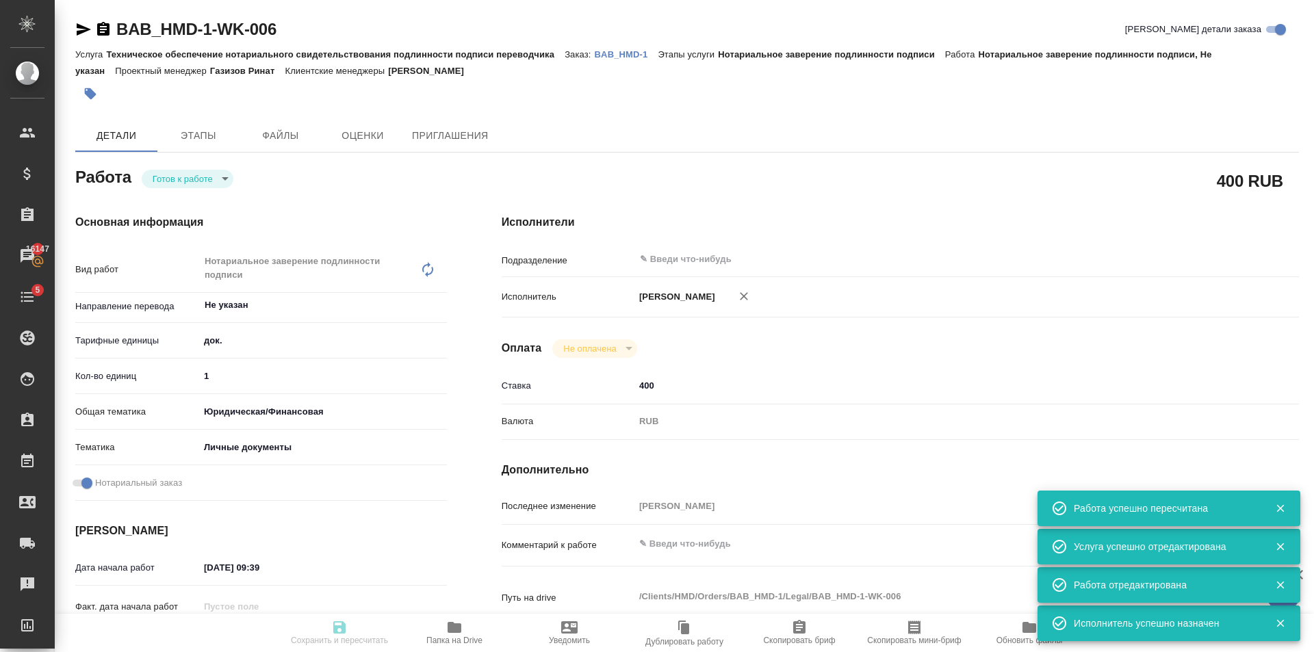
type input "1"
type input "yr-fn"
type input "5a8b8b956a9677013d343cfe"
checkbox input "true"
type input "01.10.2025 09:39"
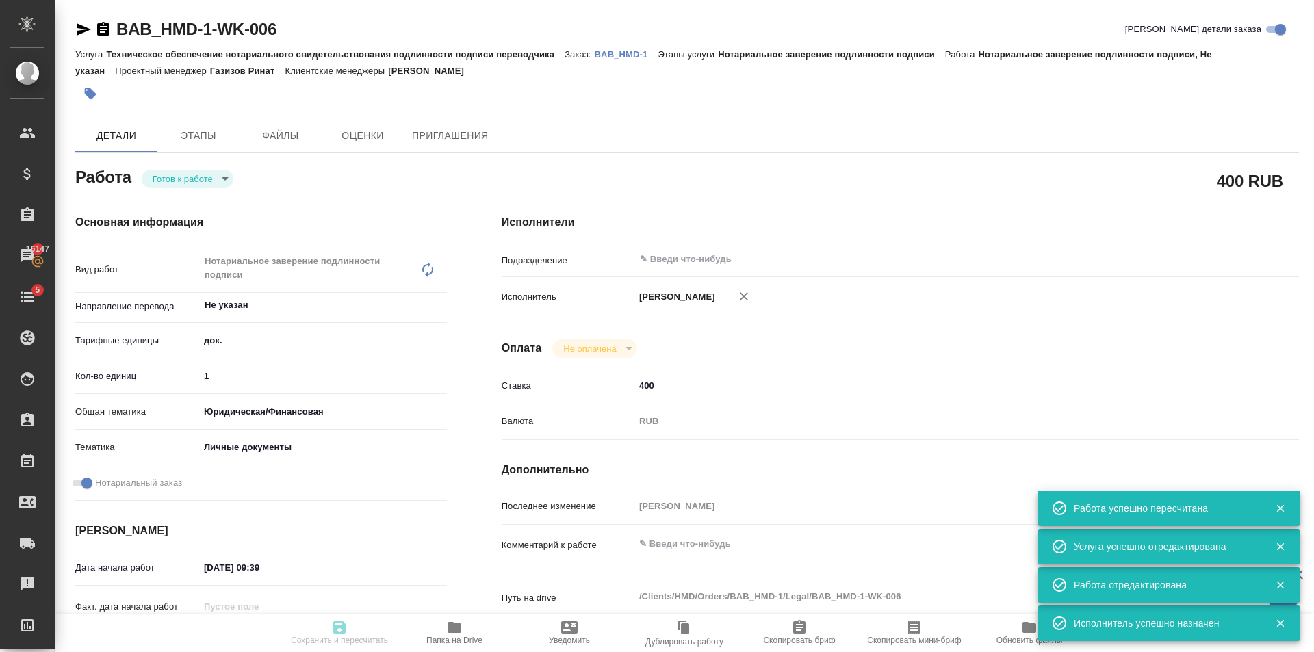
type input "02.10.2025 15:00"
type input "notPayed"
type input "400"
type input "RUB"
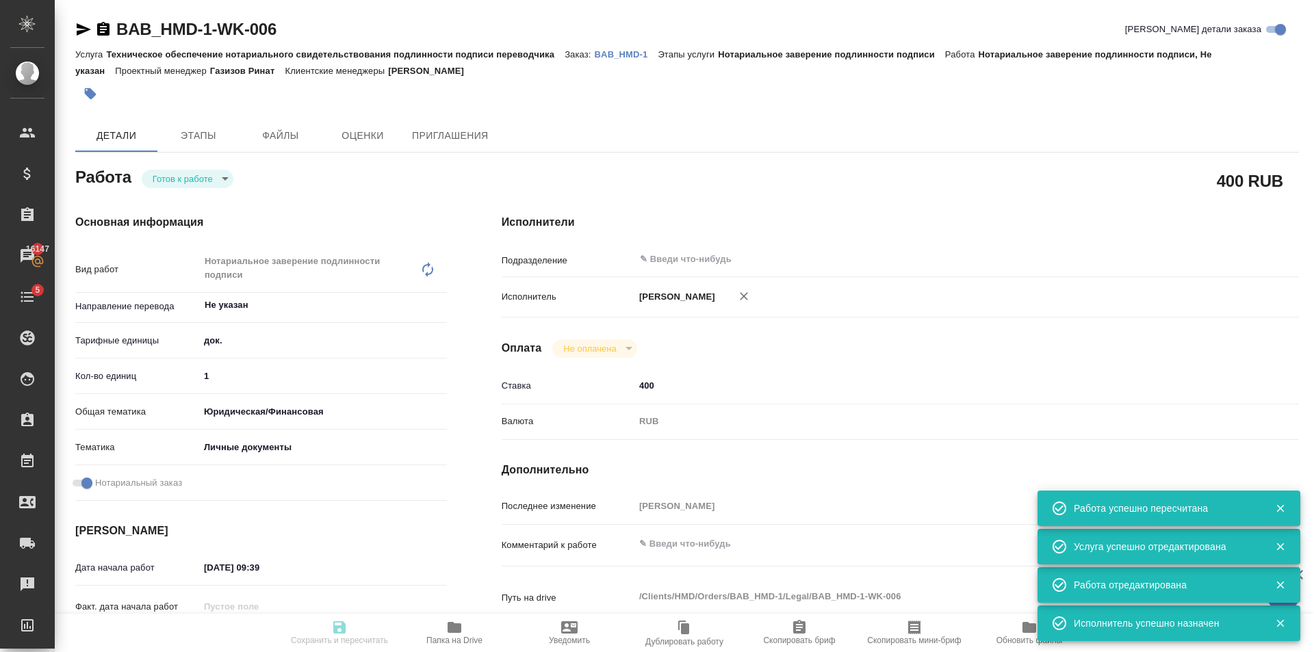
type input "Голубев Дмитрий"
type textarea "x"
type textarea "/Clients/HMD/Orders/BAB_HMD-1/Legal/BAB_HMD-1-WK-006"
type textarea "x"
type input "BAB_HMD-1"
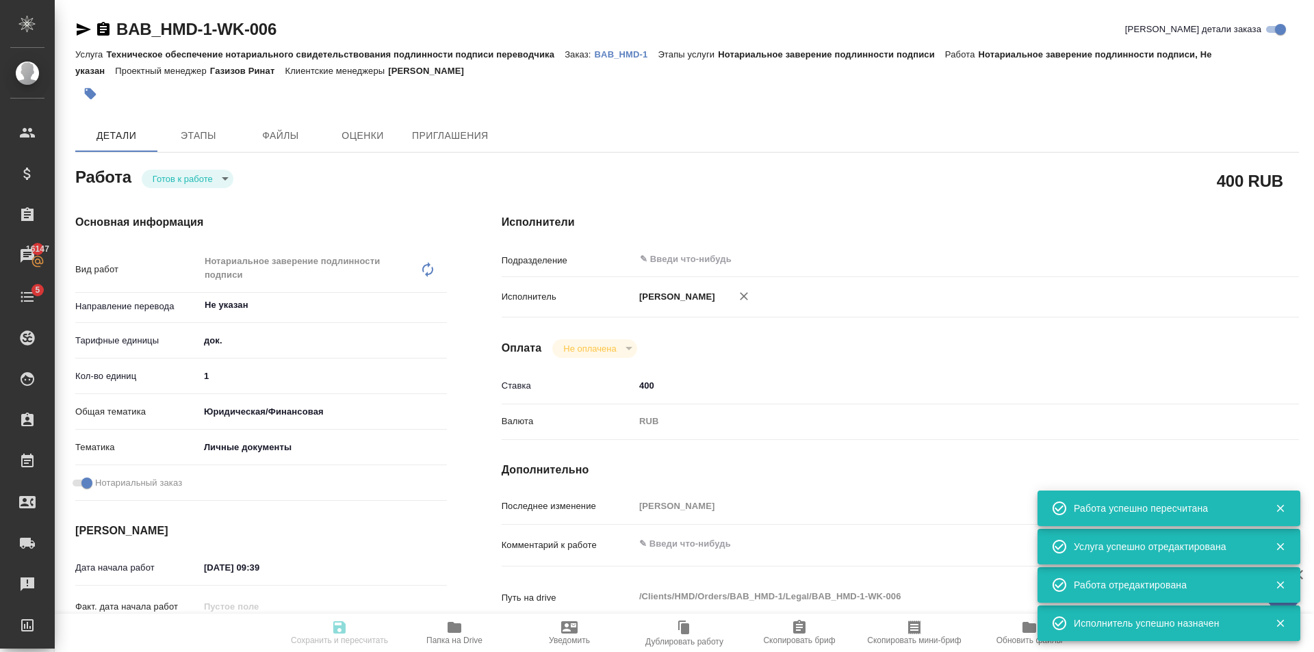
type input "Техническое обеспечение нотариального свидетельствования подлинности подписи пе…"
type input "Нотариальное заверение подлинности подписи"
type input "Голубев Дмитрий"
type input "/Clients/HMD/Orders/BAB_HMD-1"
type textarea "x"
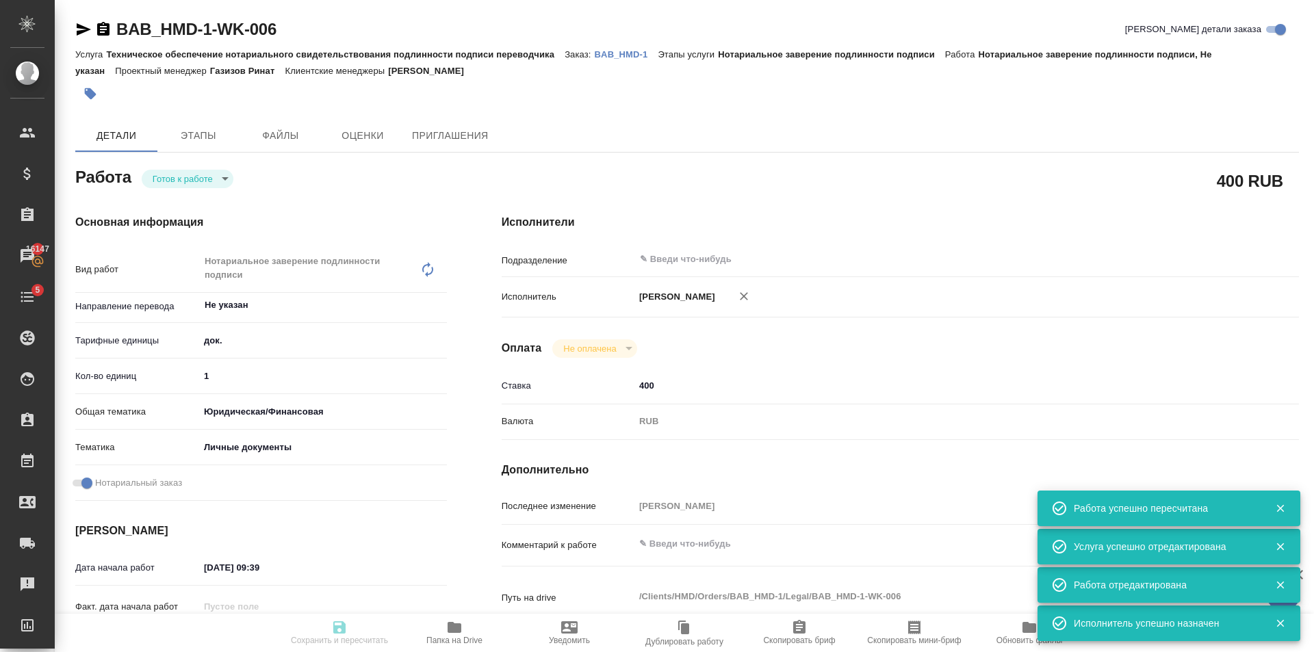
type textarea "x"
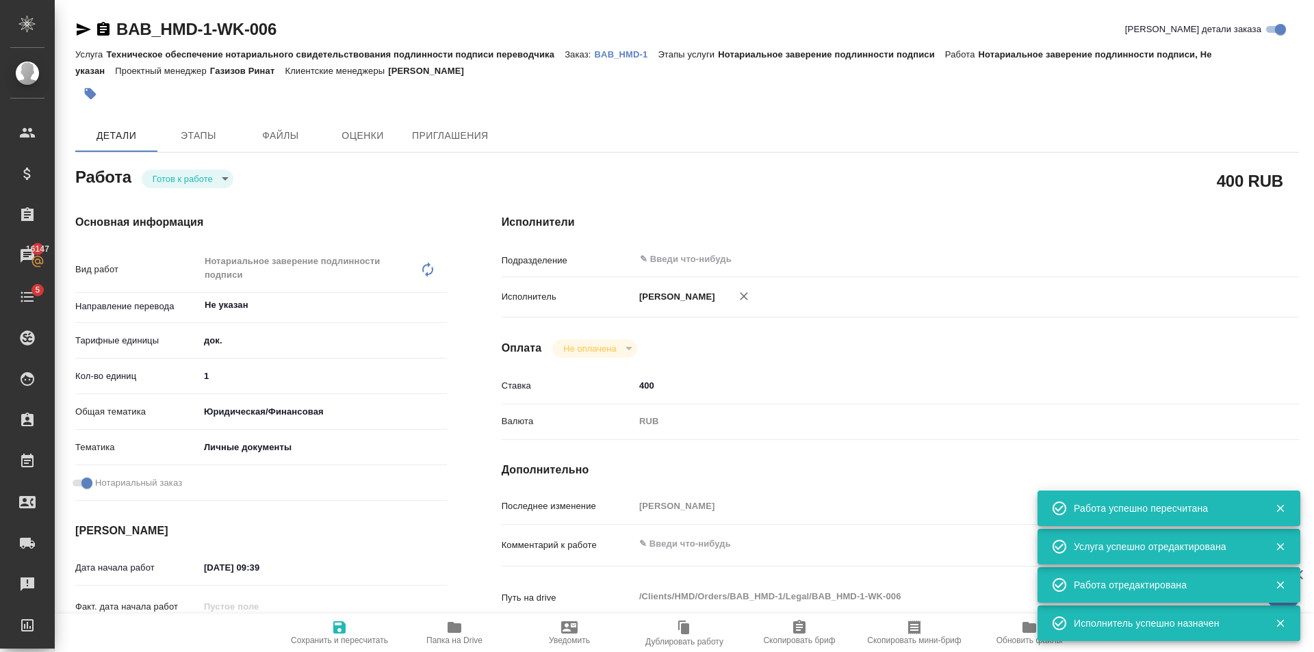
type textarea "x"
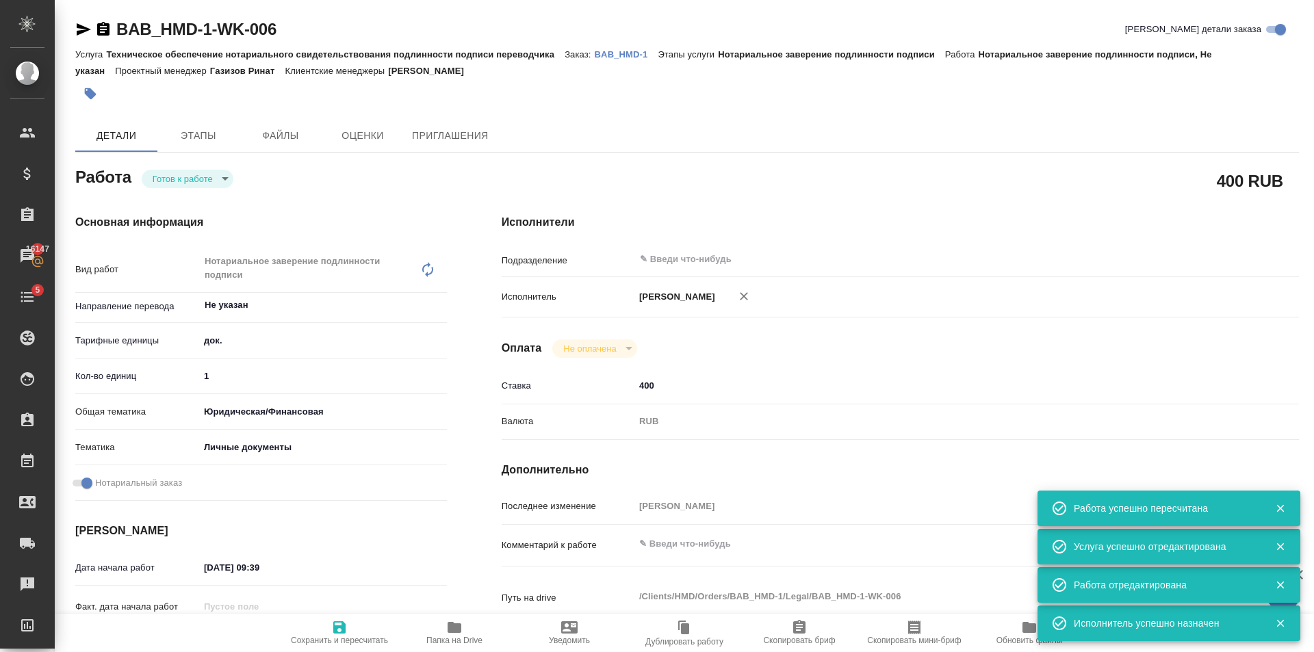
type textarea "x"
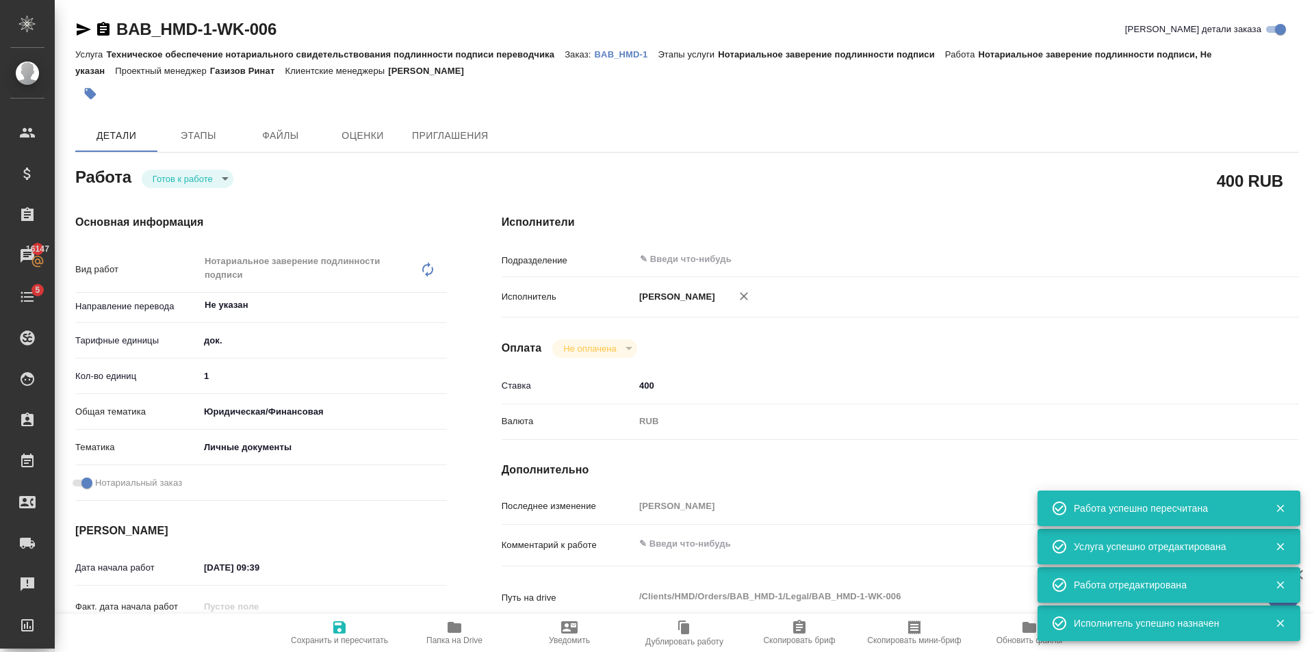
type textarea "x"
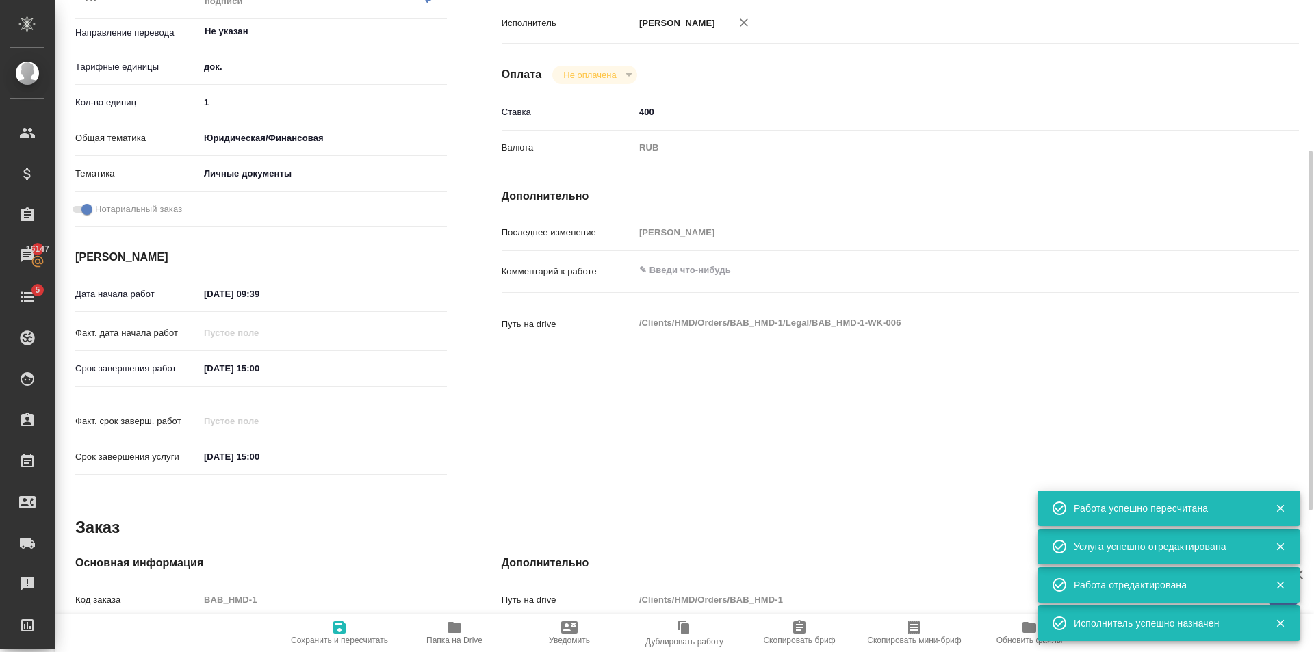
type textarea "x"
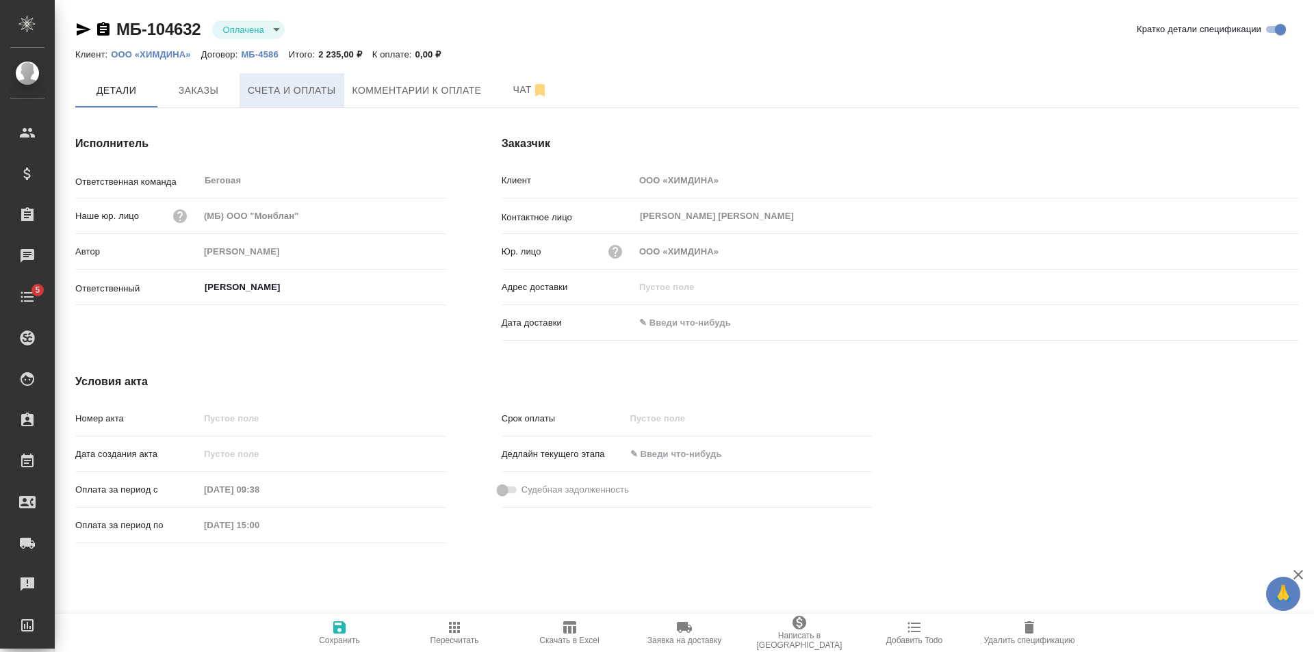
click at [264, 102] on button "Счета и оплаты" at bounding box center [292, 90] width 105 height 34
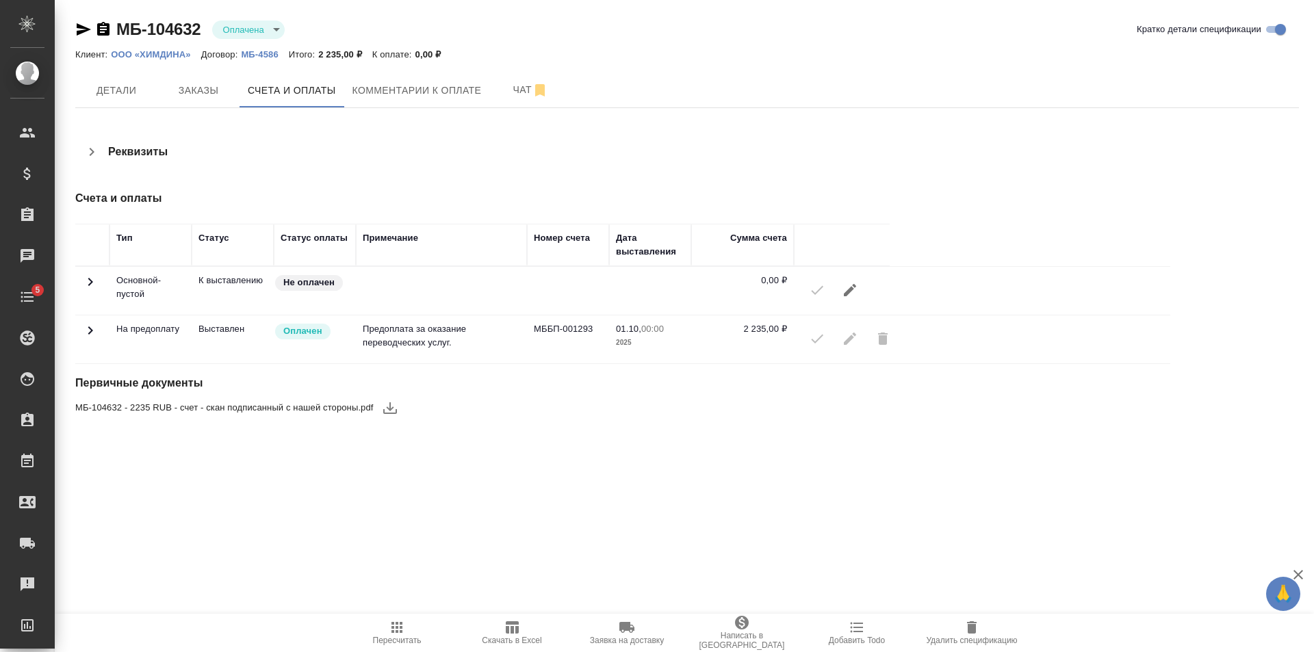
click at [745, 622] on icon "button" at bounding box center [742, 623] width 14 height 14
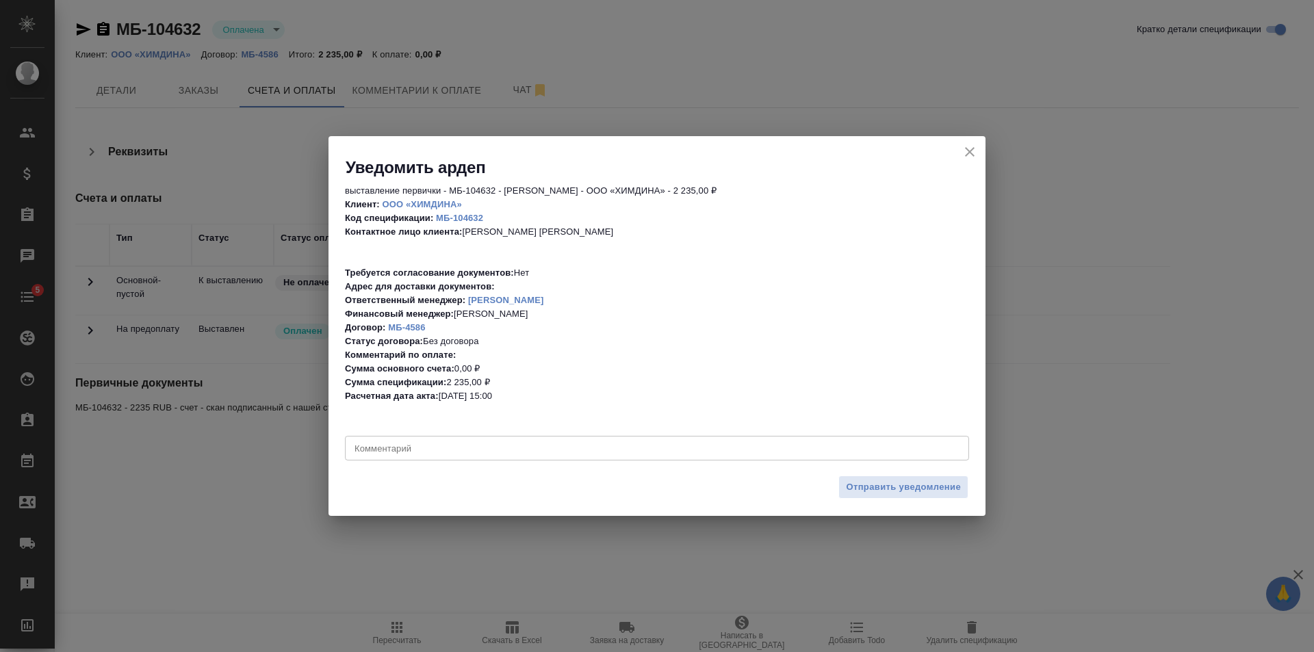
click at [421, 448] on textarea at bounding box center [657, 448] width 605 height 10
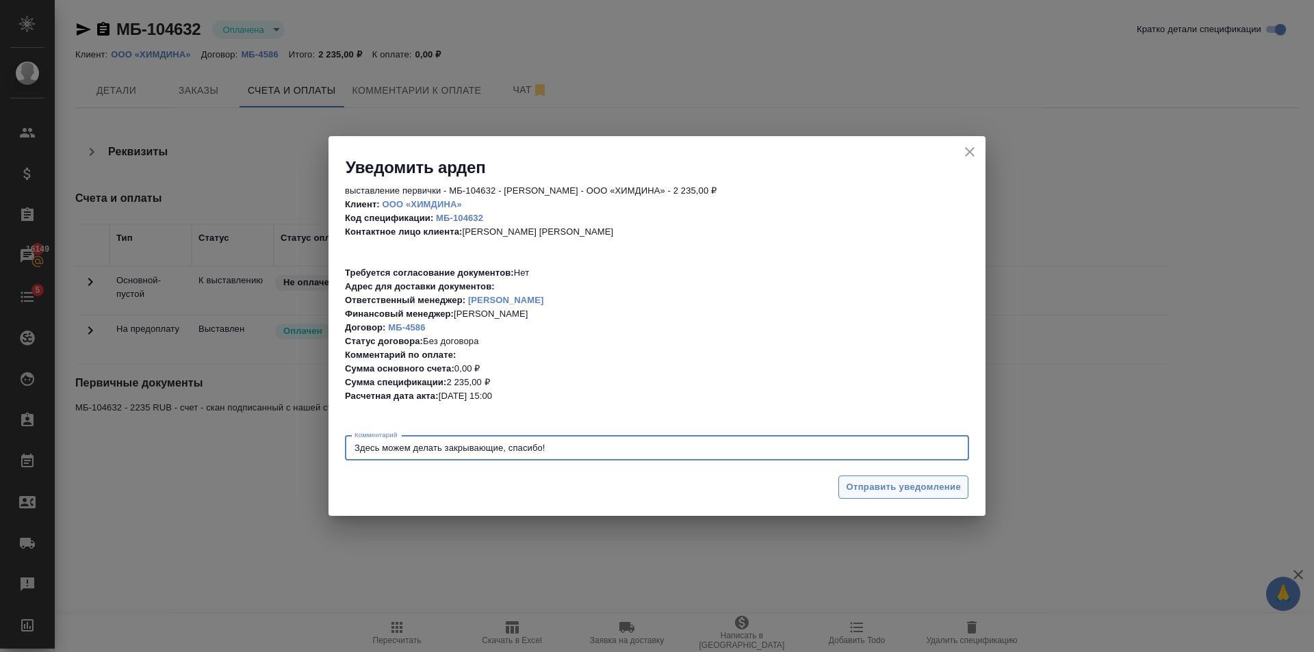
type textarea "Здесь можем делать закрывающие, спасибо!"
click at [880, 490] on span "Отправить уведомление" at bounding box center [903, 488] width 115 height 16
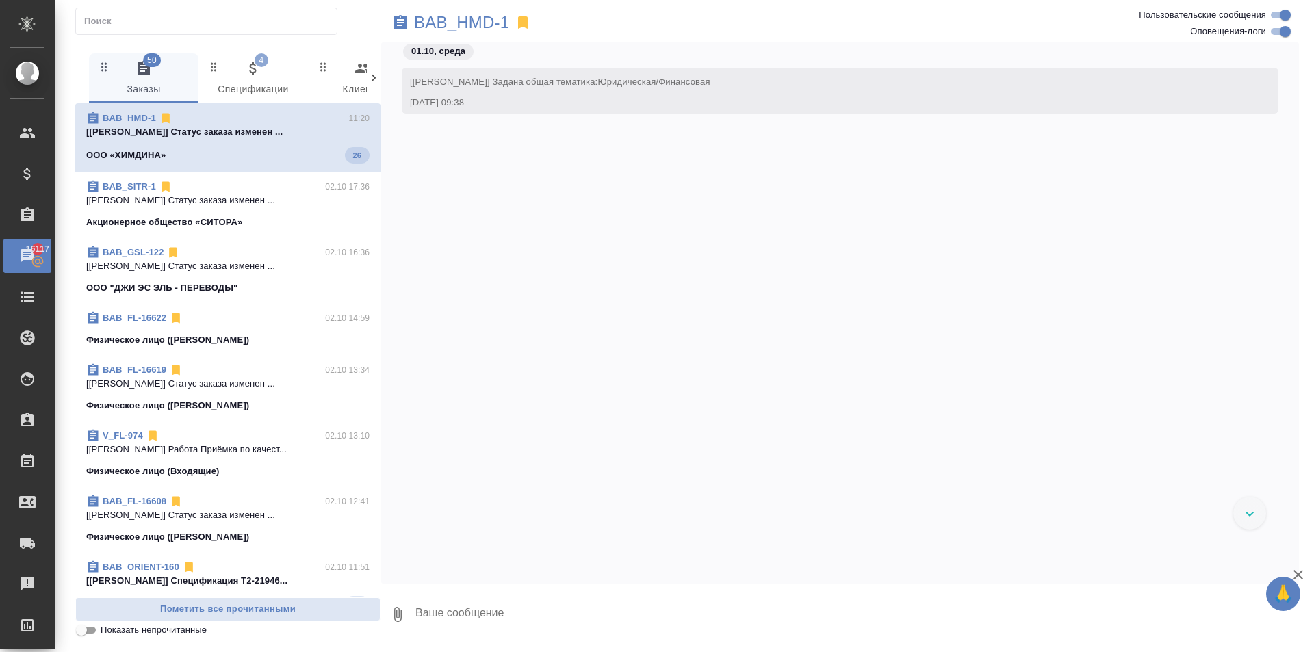
scroll to position [1442, 0]
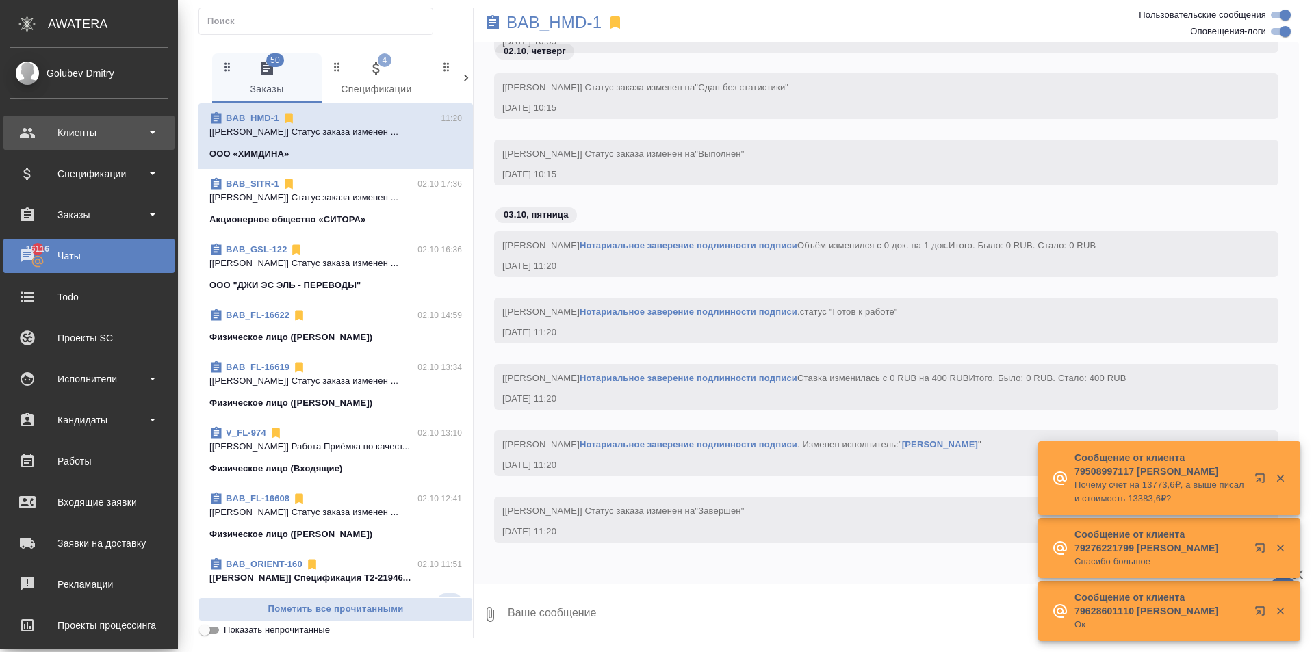
click at [37, 138] on div "Клиенты" at bounding box center [88, 133] width 157 height 21
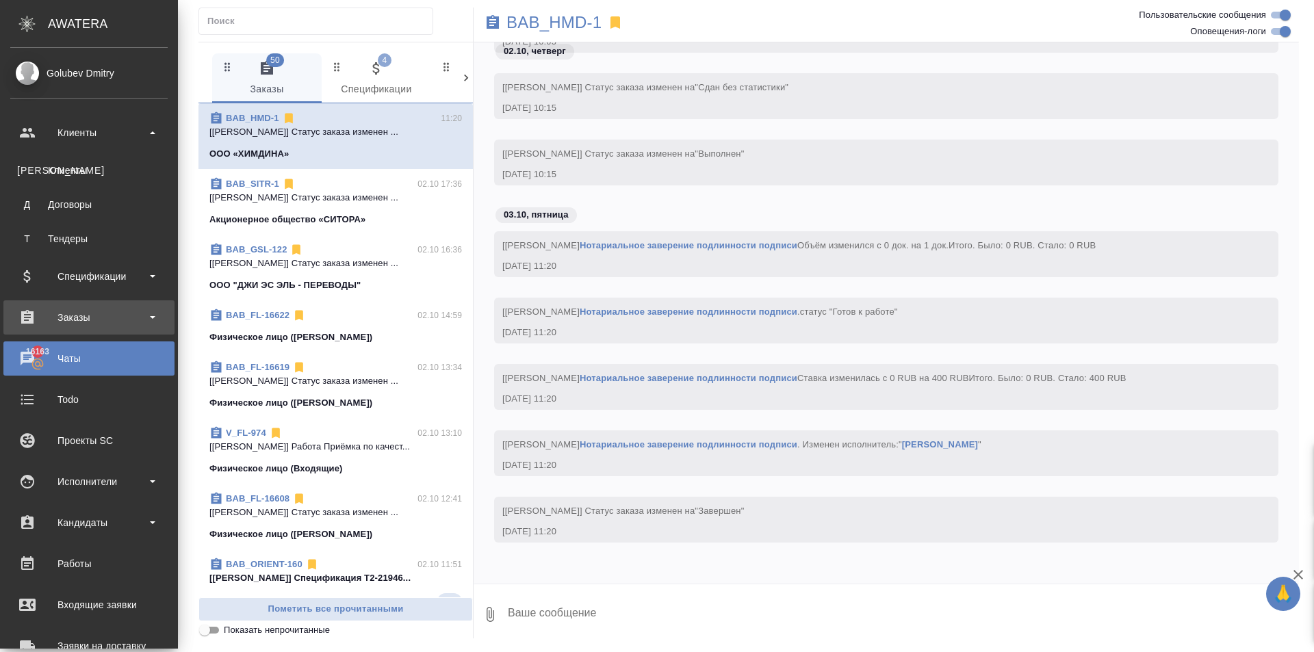
click at [135, 319] on div "Заказы" at bounding box center [88, 317] width 157 height 21
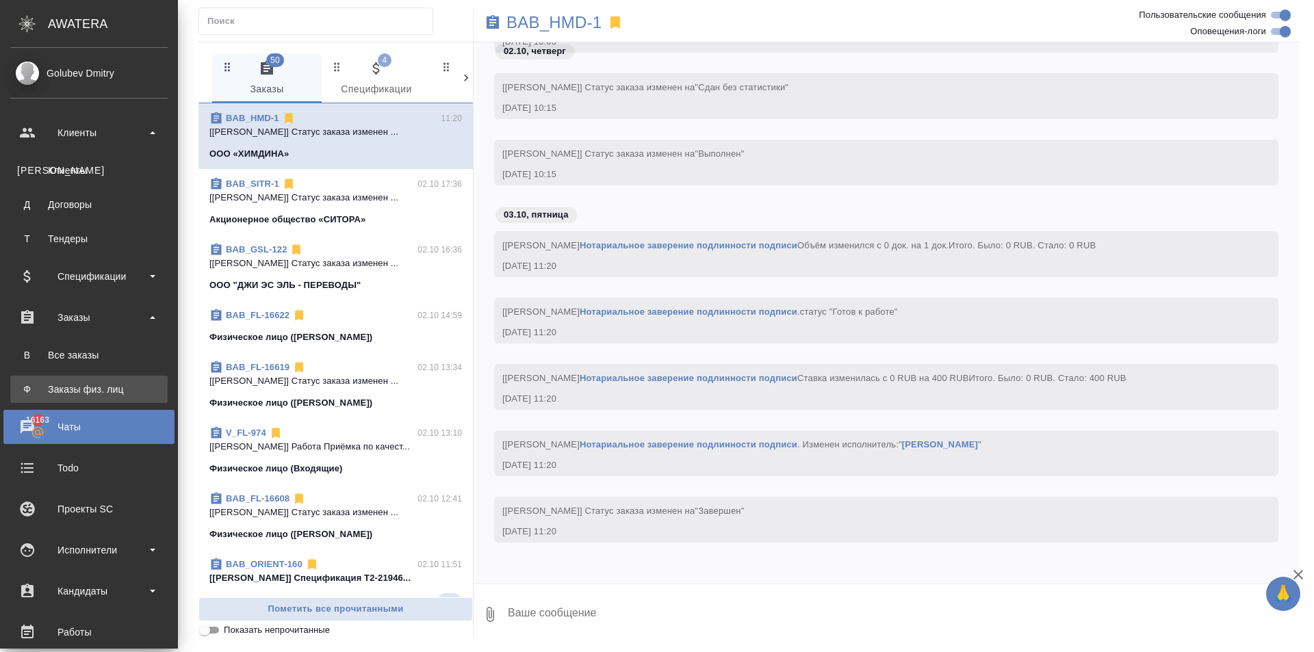
click at [113, 383] on div ".cls-1 fill:#fff; AWATERA Golubev Dmitry Клиенты К Клиенты Д Договоры Т Тендеры…" at bounding box center [657, 326] width 1314 height 652
click at [134, 394] on div "Заказы физ. лиц" at bounding box center [89, 390] width 144 height 14
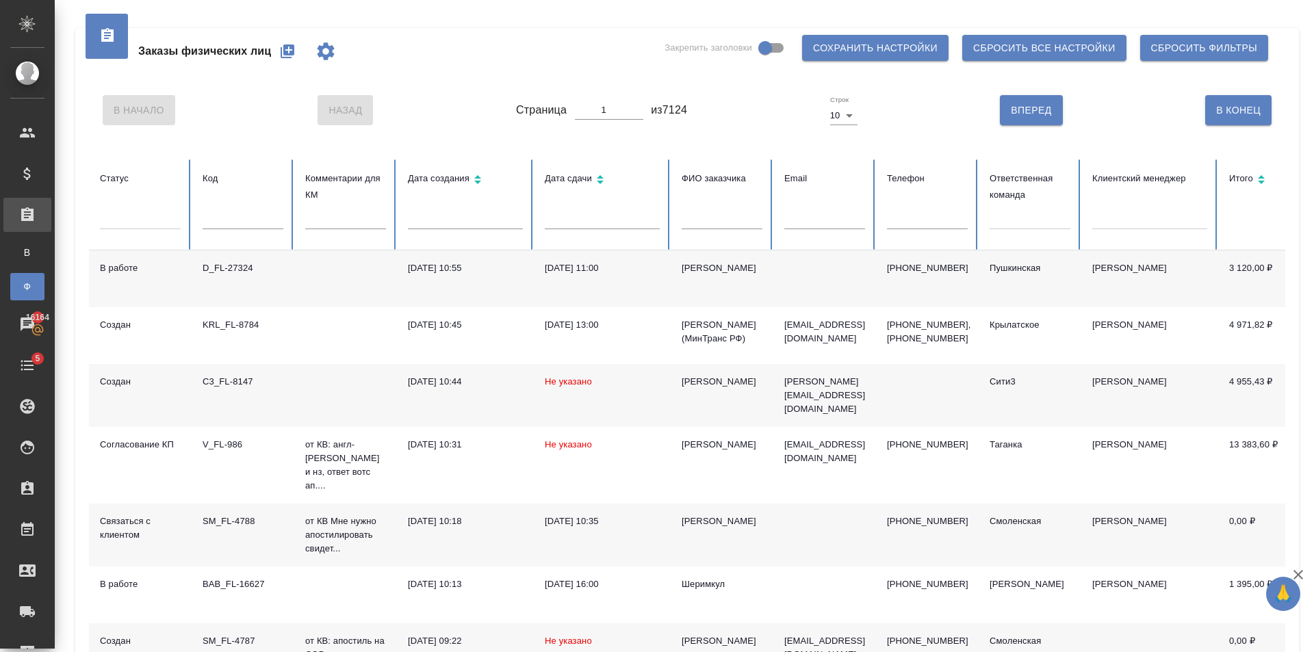
click at [286, 55] on icon "button" at bounding box center [288, 51] width 14 height 14
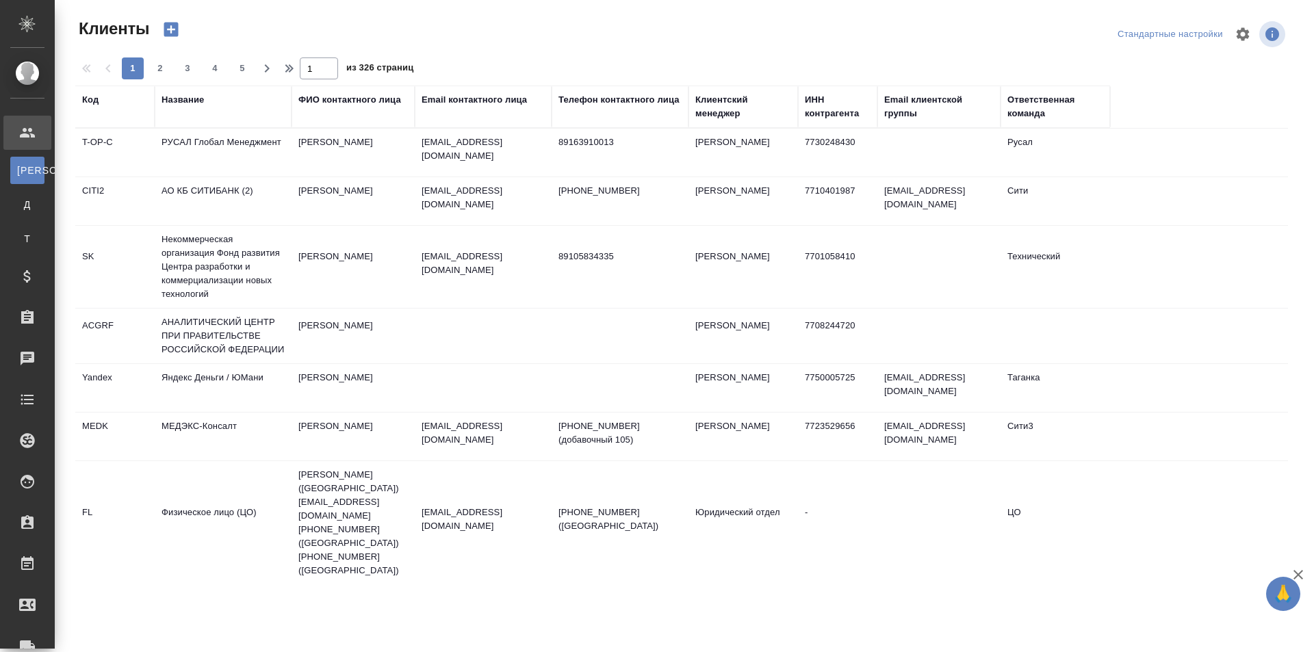
select select "RU"
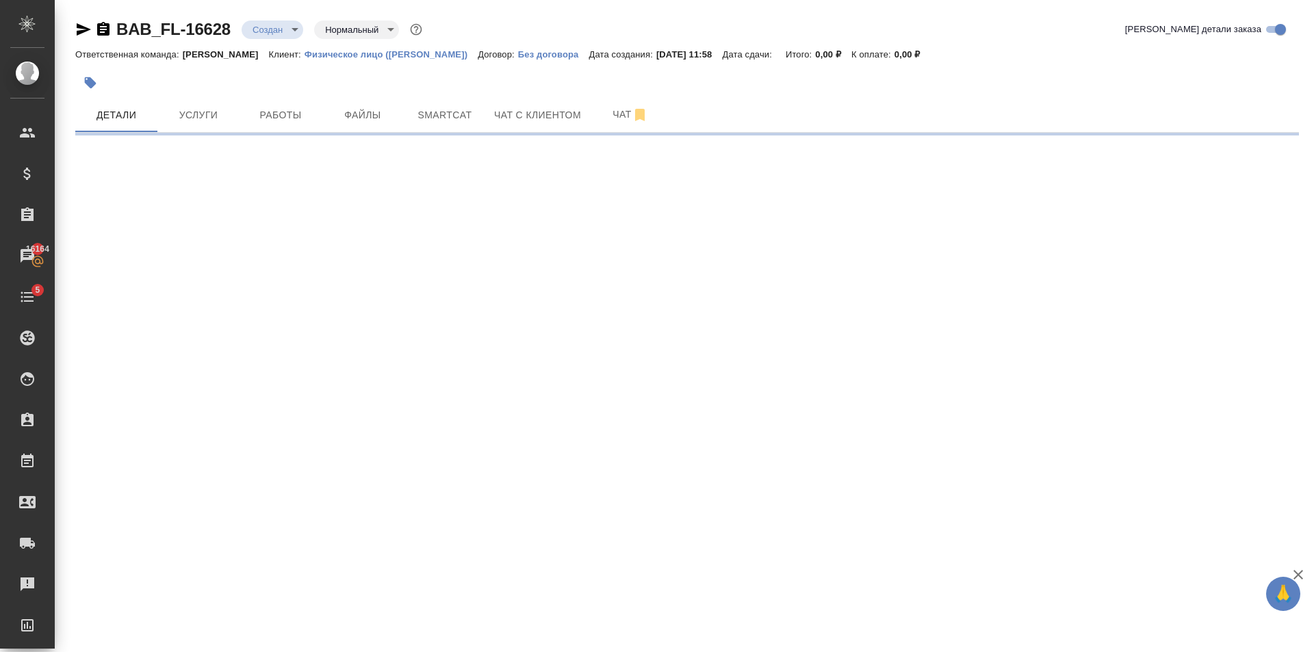
select select "RU"
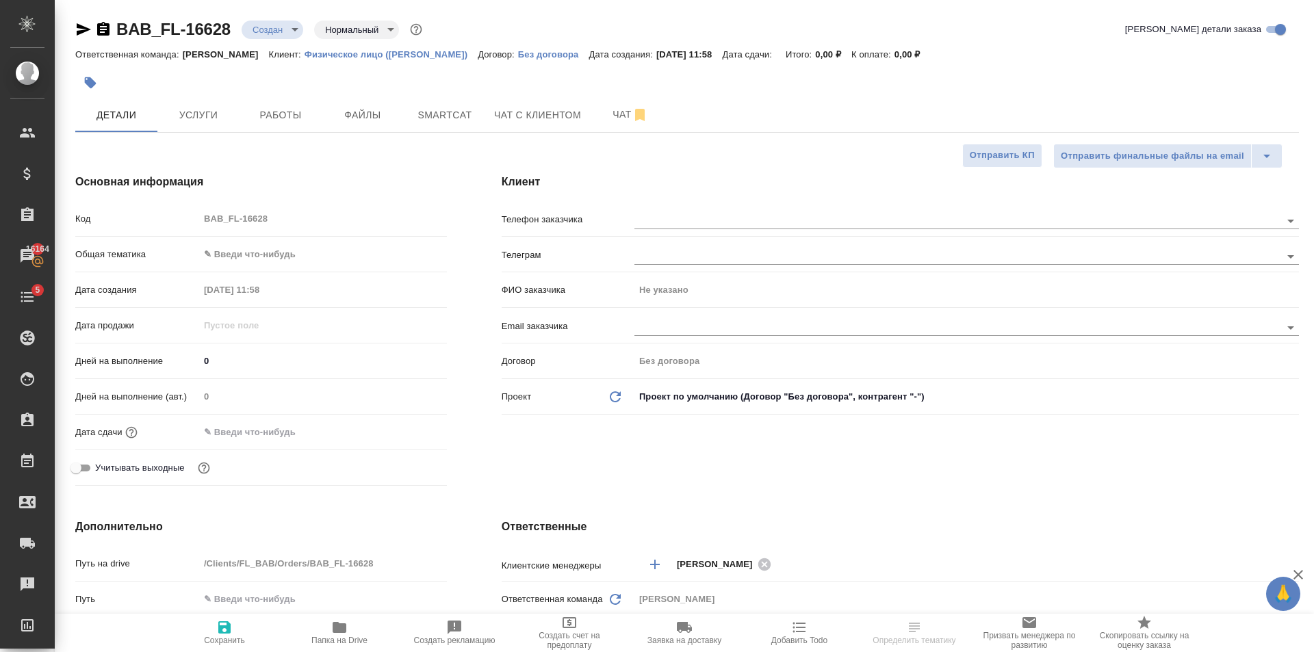
type textarea "x"
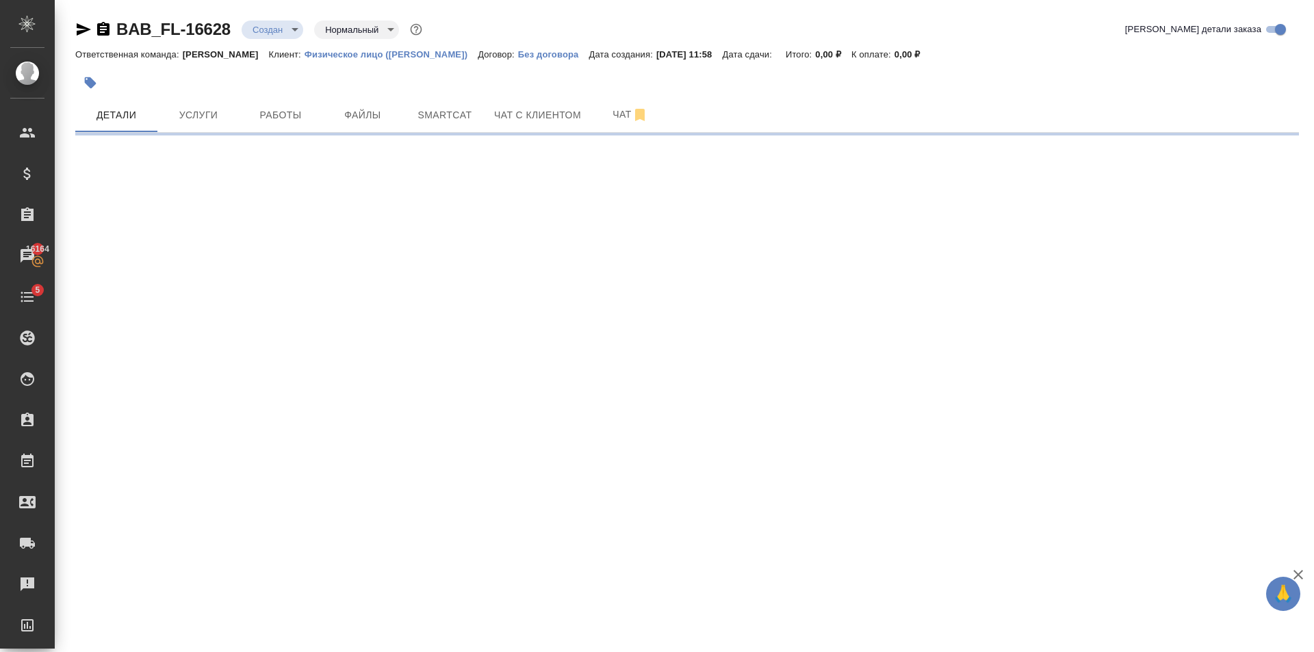
select select "RU"
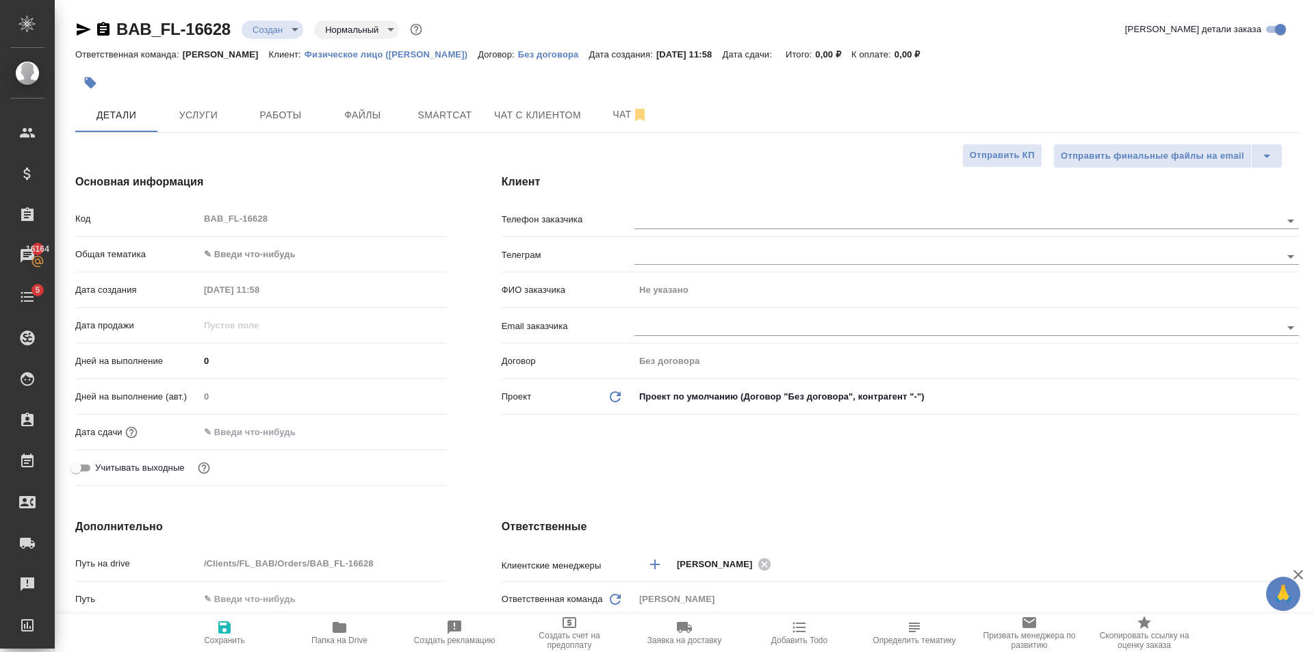
type textarea "x"
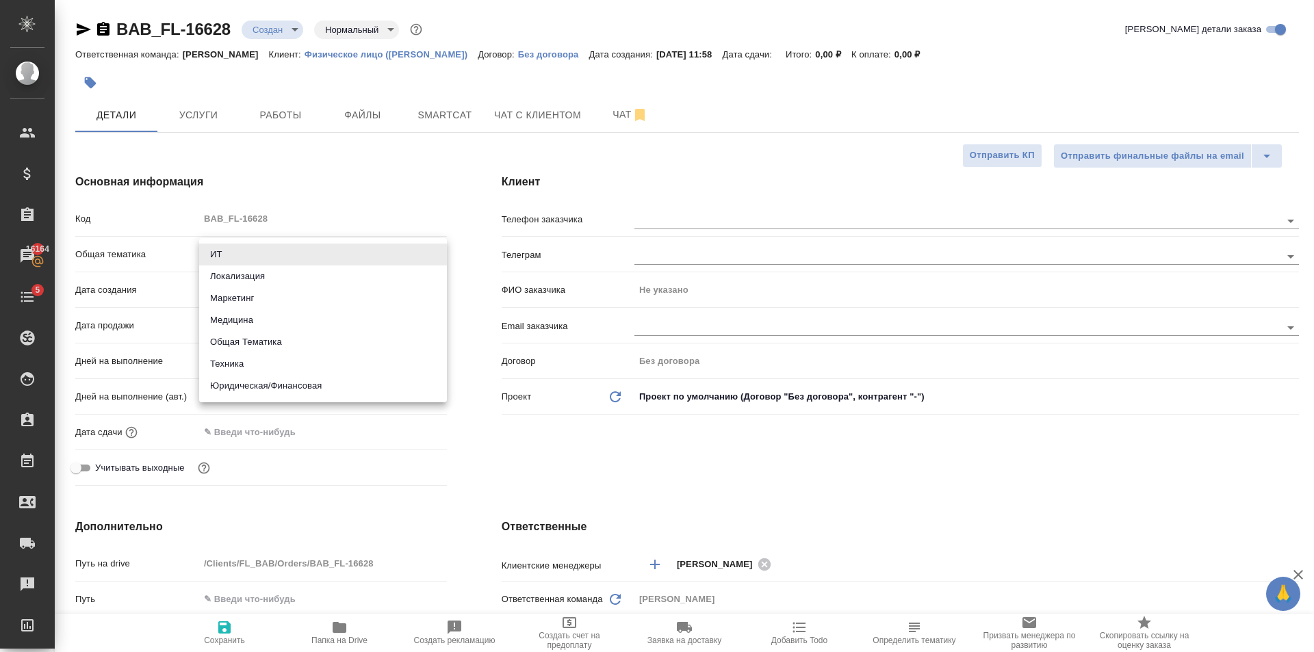
click at [279, 256] on body "🙏 .cls-1 fill:#fff; AWATERA Golubev Dmitry Клиенты Спецификации Заказы 16164 Ча…" at bounding box center [657, 326] width 1314 height 652
click at [309, 389] on li "Юридическая/Финансовая" at bounding box center [323, 386] width 248 height 22
type input "yr-fn"
type textarea "x"
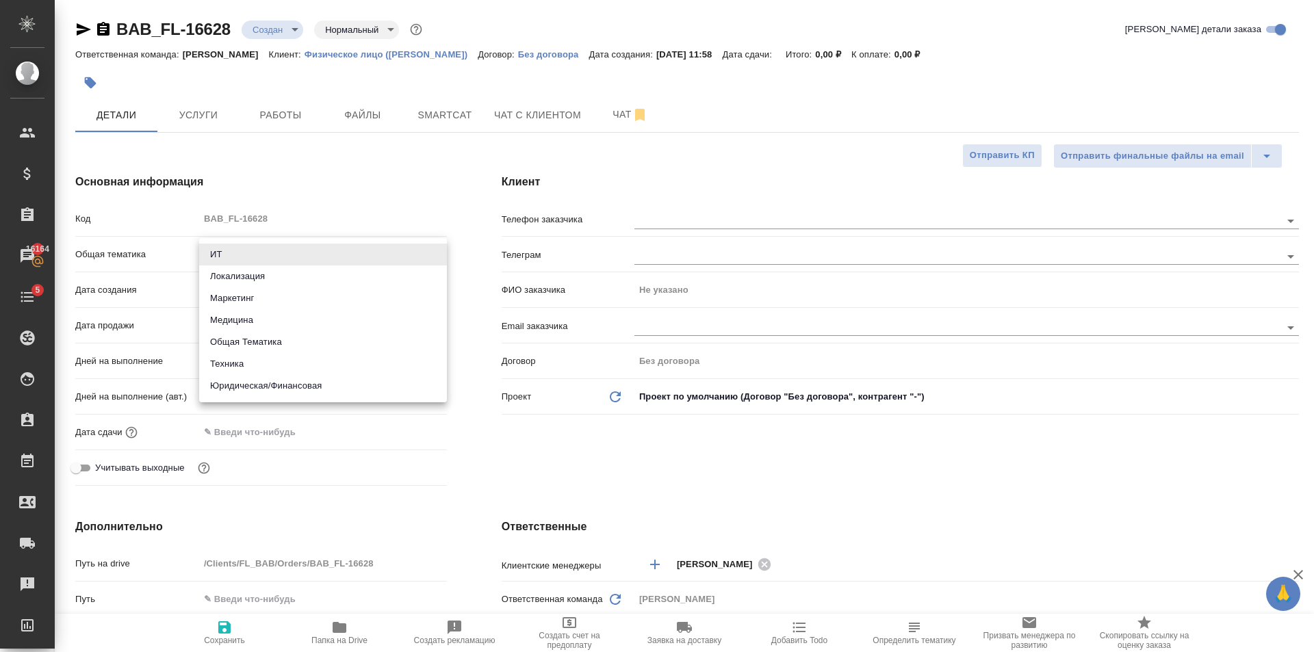
type textarea "x"
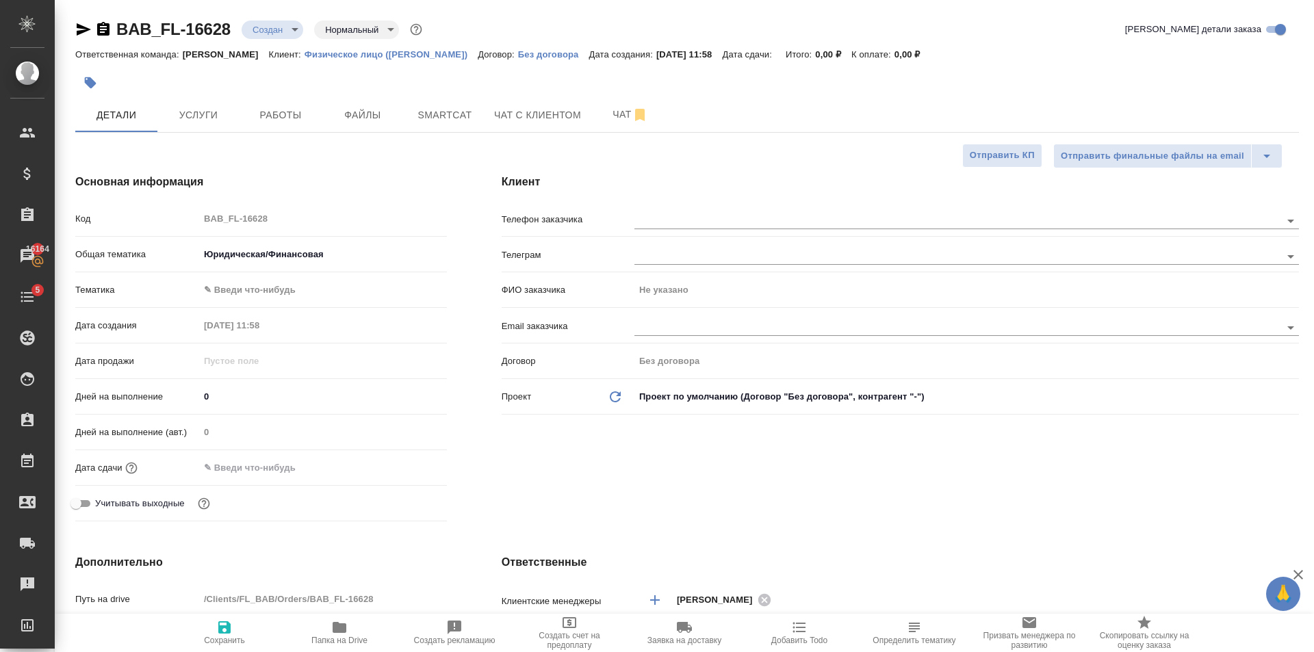
click at [279, 298] on body "🙏 .cls-1 fill:#fff; AWATERA Golubev Dmitry Клиенты Спецификации Заказы 16164 Ча…" at bounding box center [657, 326] width 1314 height 652
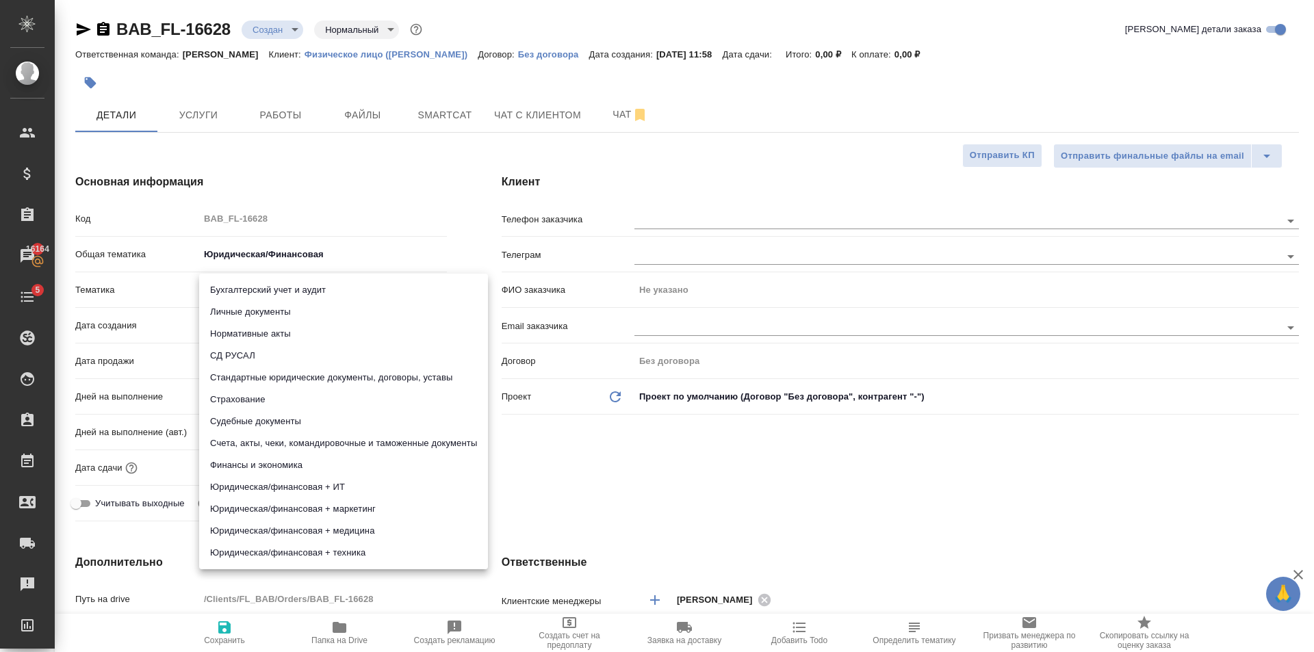
click at [316, 379] on li "Стандартные юридические документы, договоры, уставы" at bounding box center [343, 378] width 289 height 22
type textarea "x"
type input "5f647205b73bc97568ca66bf"
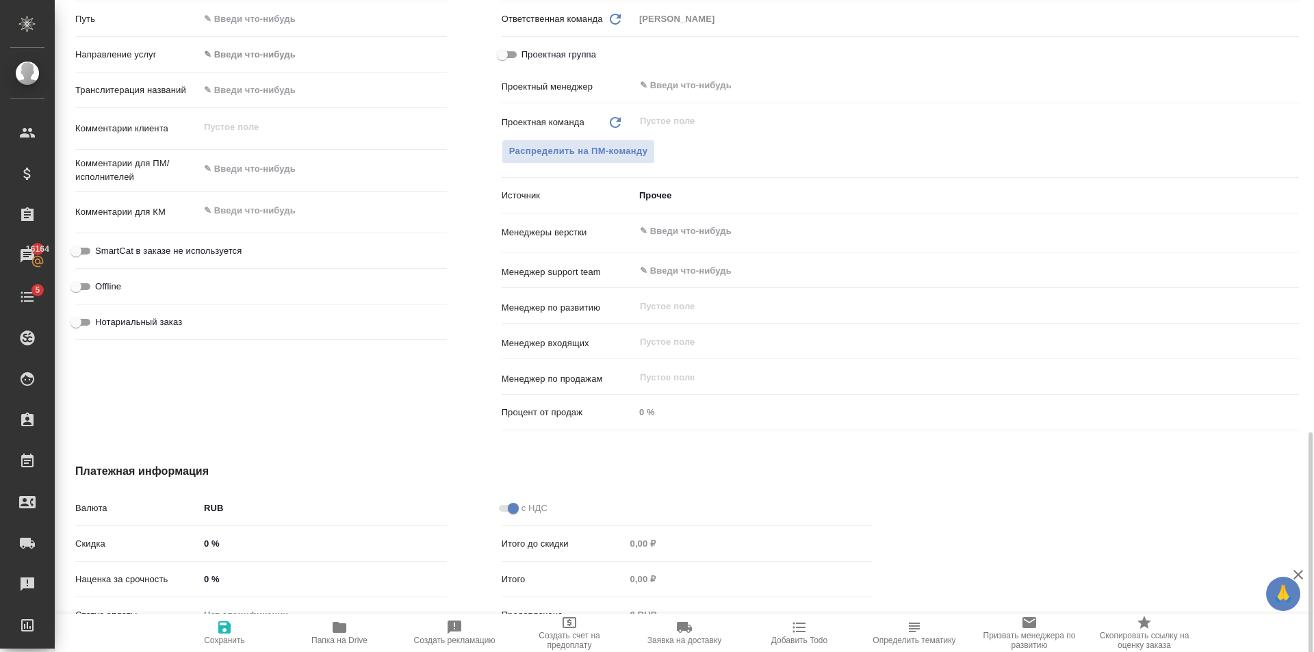
scroll to position [708, 0]
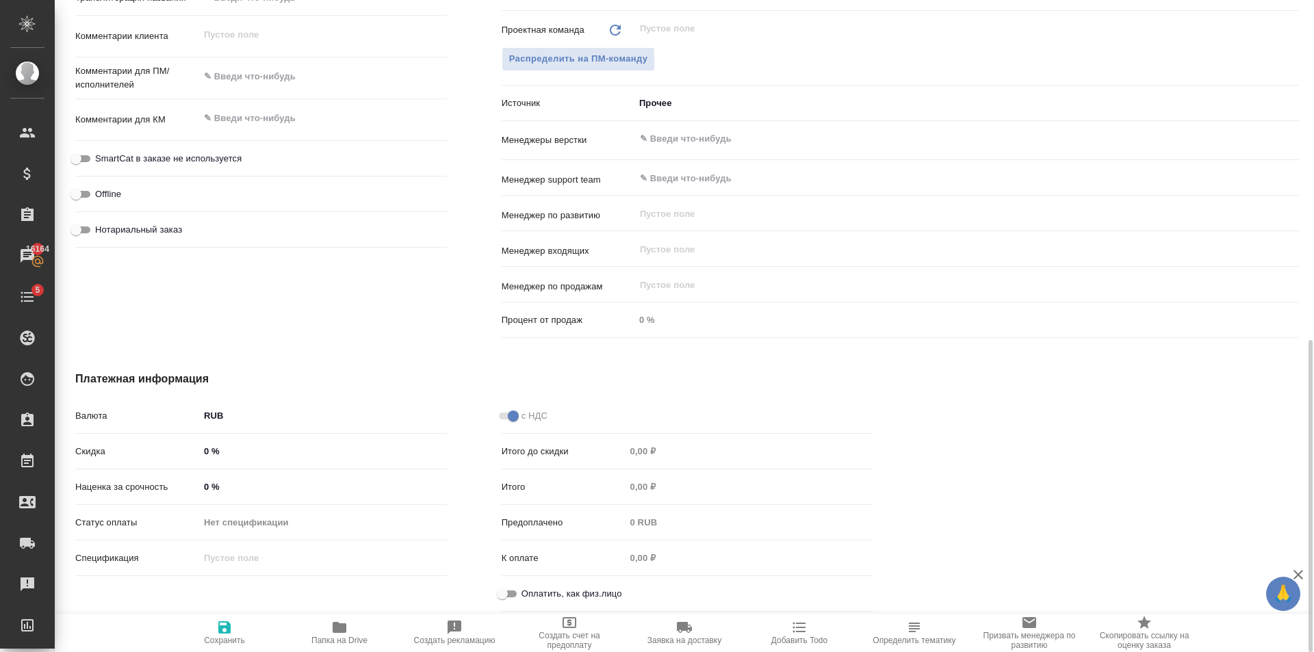
click at [522, 594] on span "Оплатить, как физ.лицо" at bounding box center [572, 594] width 101 height 14
click at [522, 594] on input "Оплатить, как физ.лицо" at bounding box center [502, 594] width 49 height 16
checkbox input "true"
type textarea "x"
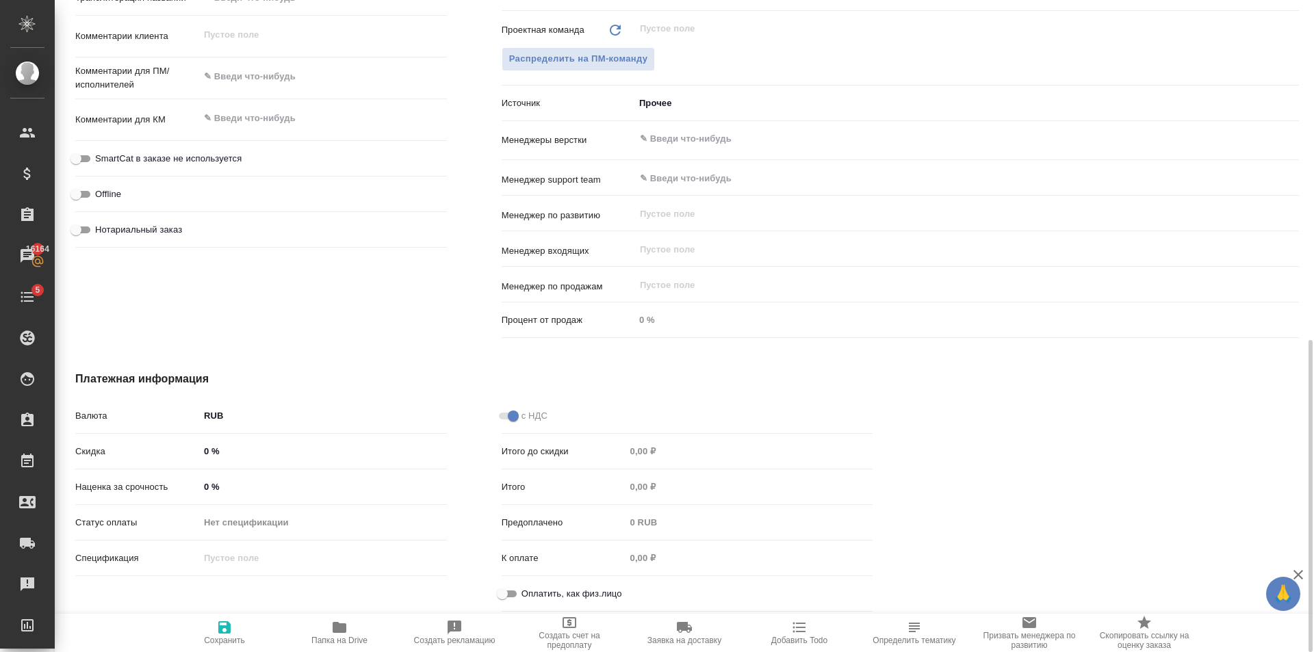
type textarea "x"
click at [235, 631] on span "Сохранить" at bounding box center [224, 632] width 99 height 26
type textarea "x"
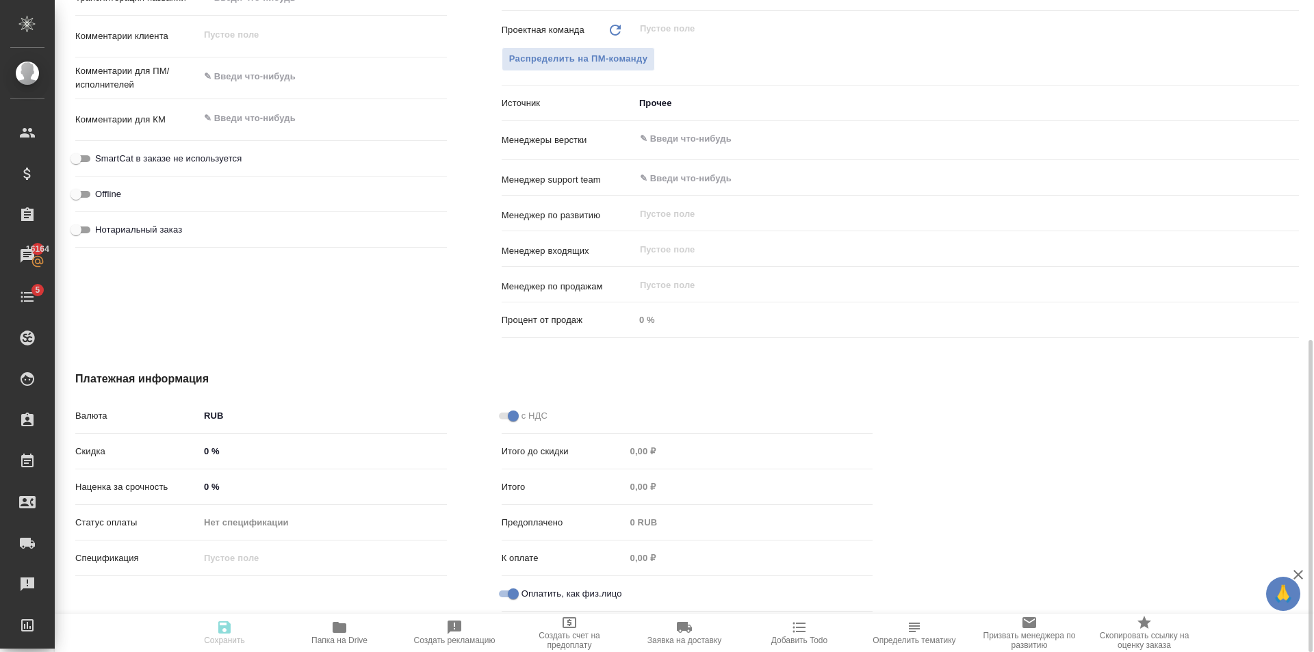
type textarea "x"
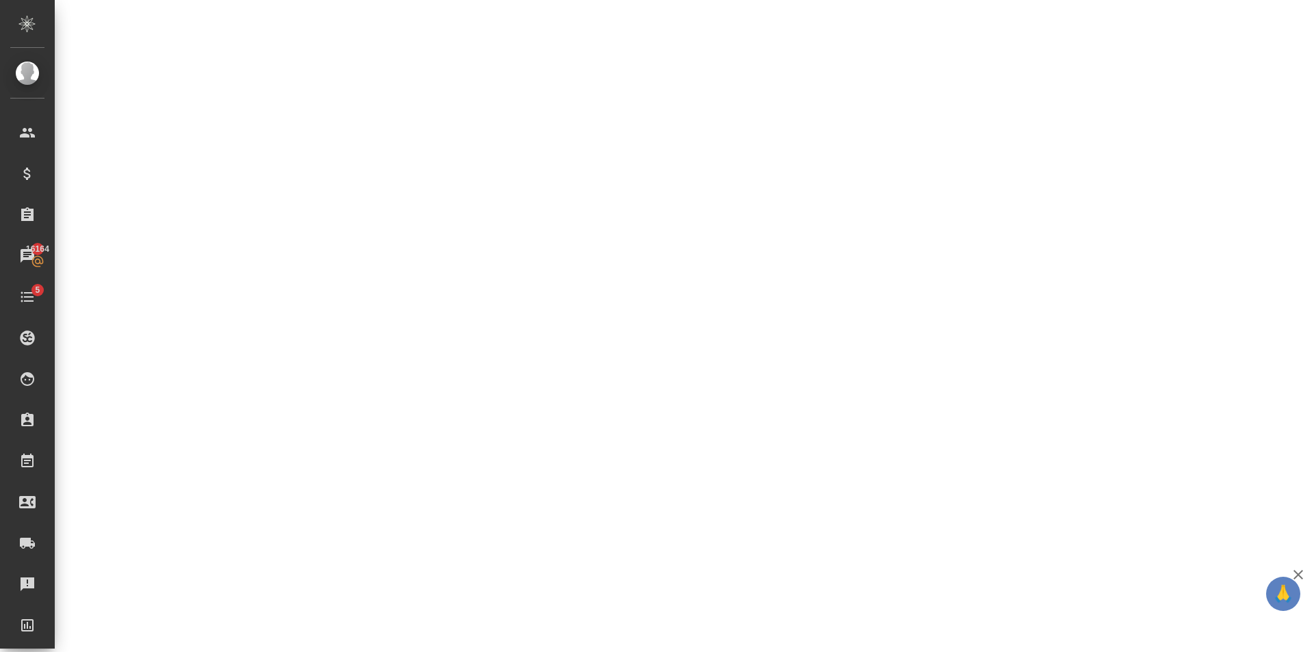
select select "RU"
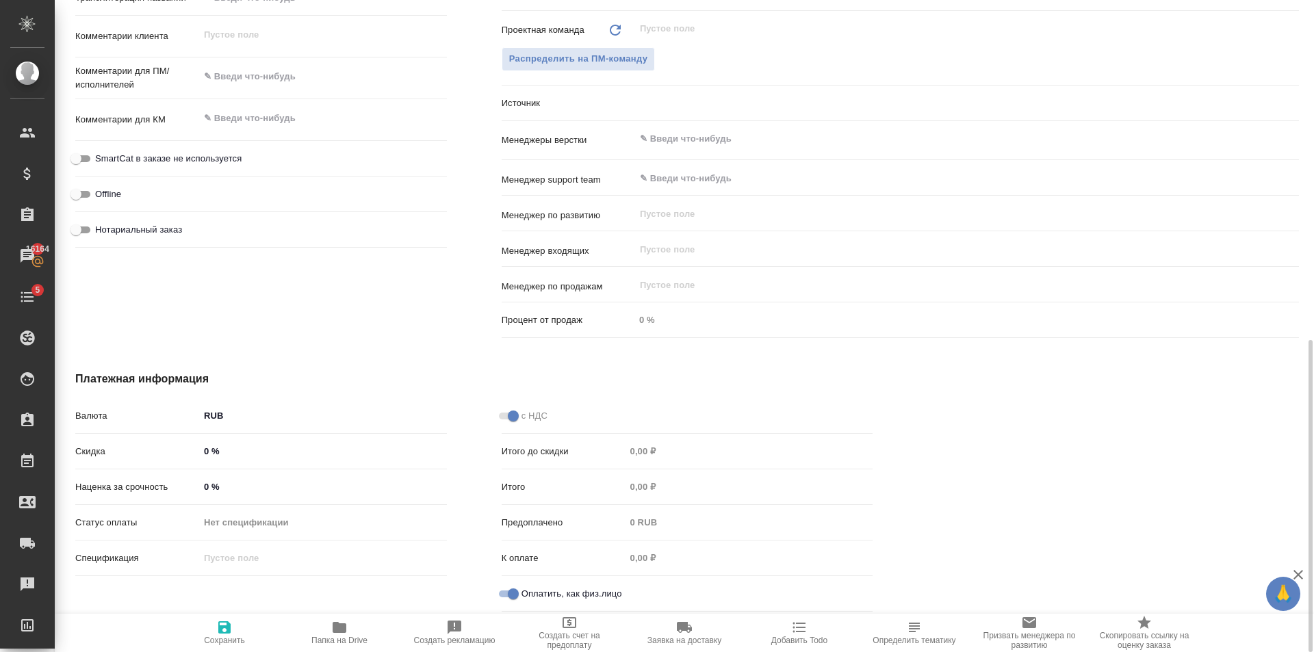
type textarea "x"
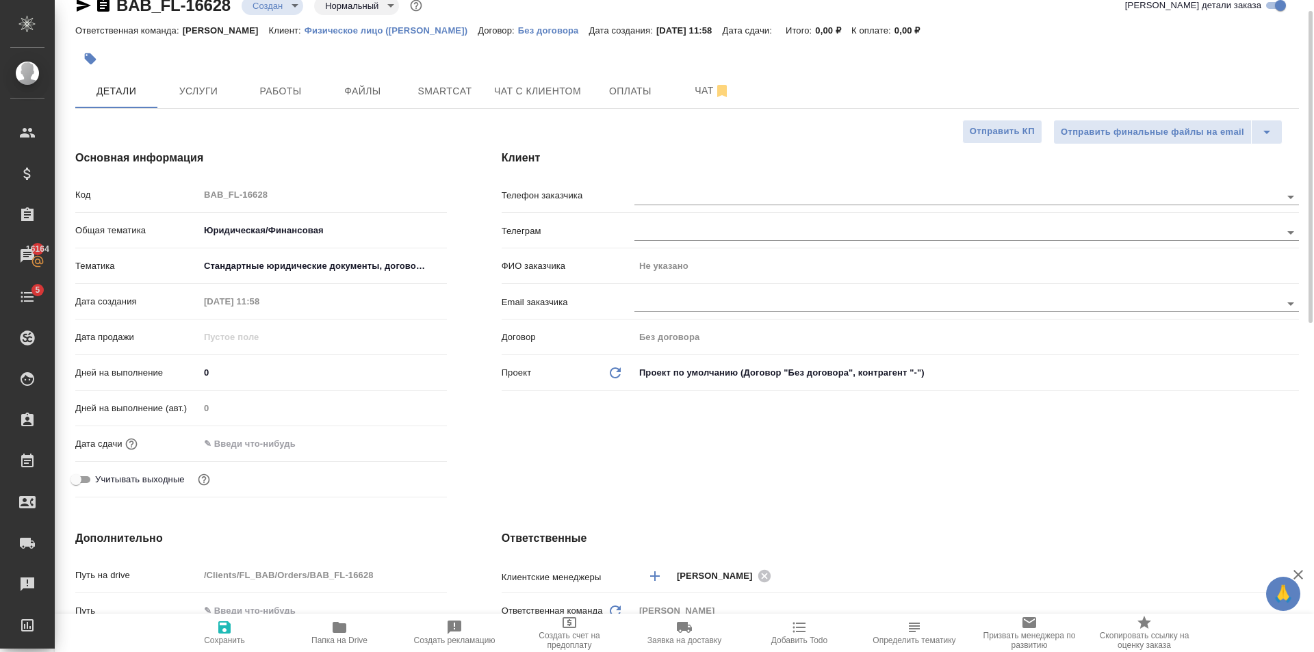
scroll to position [0, 0]
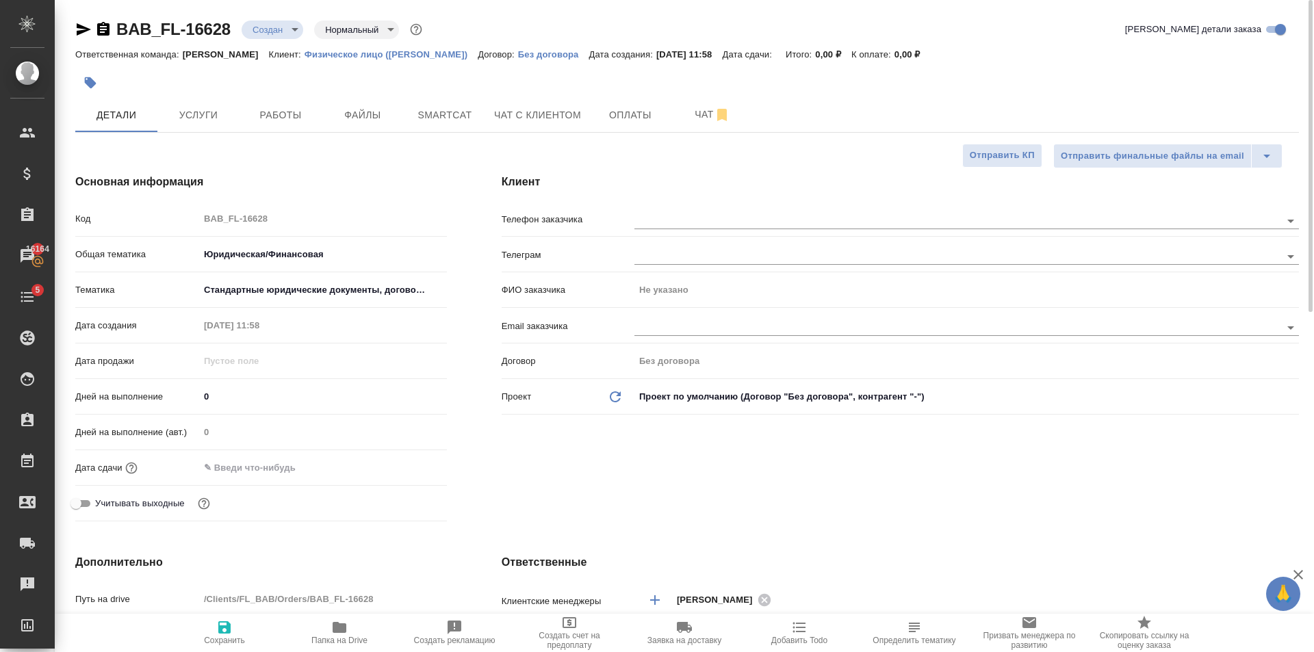
click at [372, 129] on button "Файлы" at bounding box center [363, 115] width 82 height 34
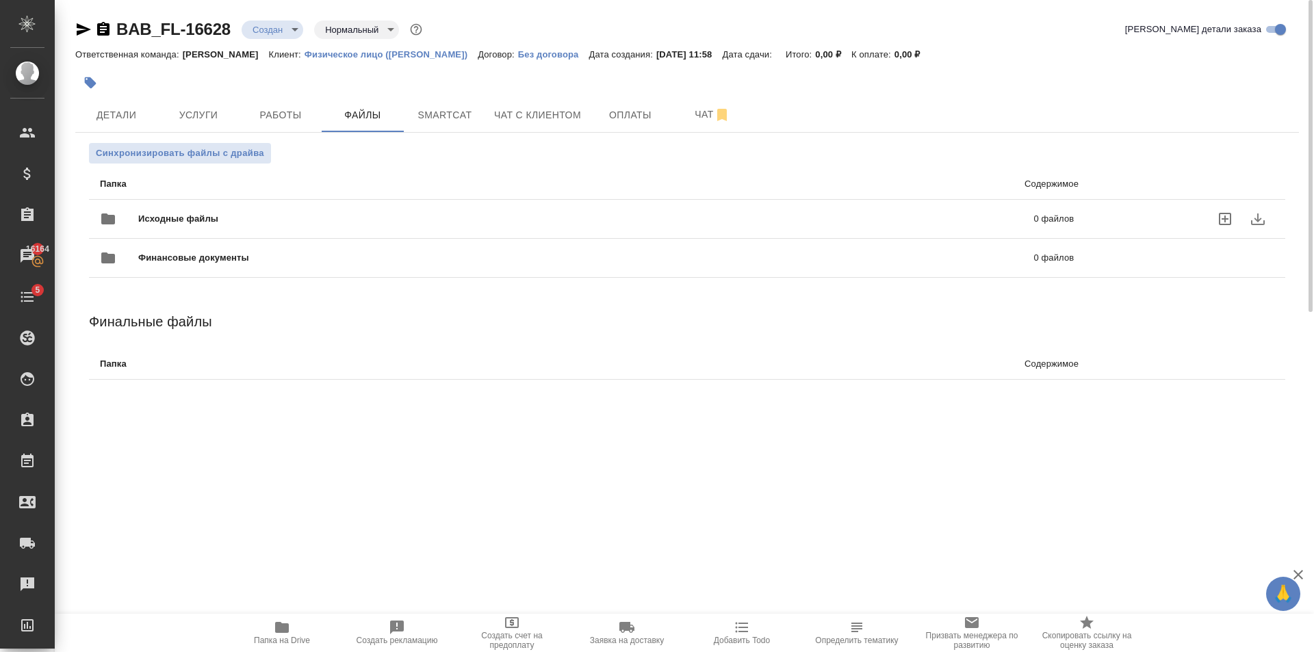
click at [273, 209] on div "Исходные файлы 0 файлов" at bounding box center [587, 219] width 974 height 33
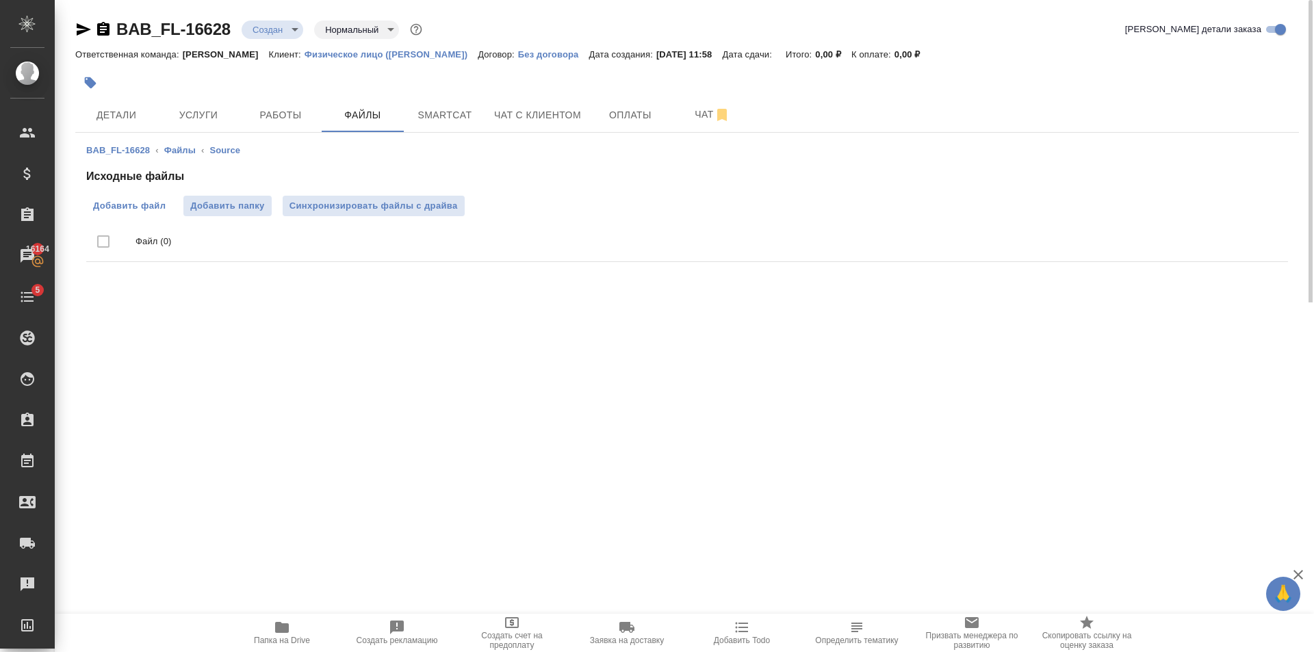
click at [129, 199] on label "Добавить файл" at bounding box center [129, 206] width 86 height 21
click at [0, 0] on input "Добавить файл" at bounding box center [0, 0] width 0 height 0
click at [218, 121] on span "Услуги" at bounding box center [199, 115] width 66 height 17
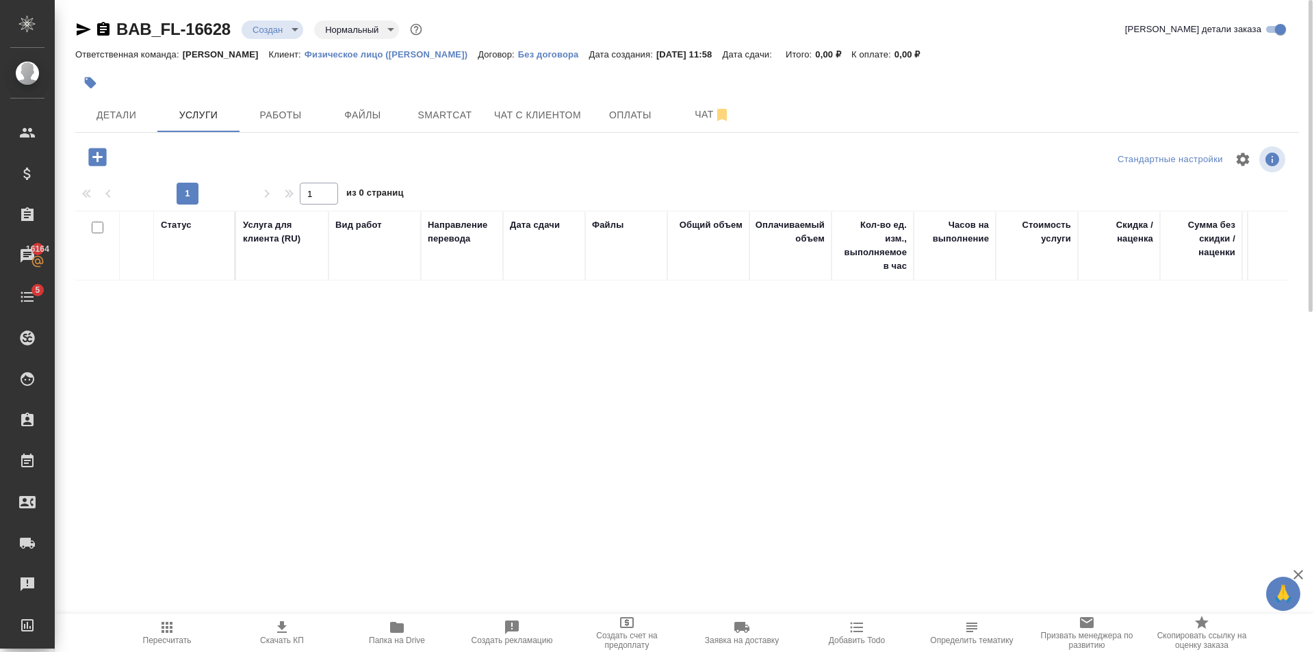
click at [284, 33] on body "🙏 .cls-1 fill:#fff; AWATERA Golubev Dmitry Клиенты Спецификации Заказы 16164 Ча…" at bounding box center [657, 326] width 1314 height 652
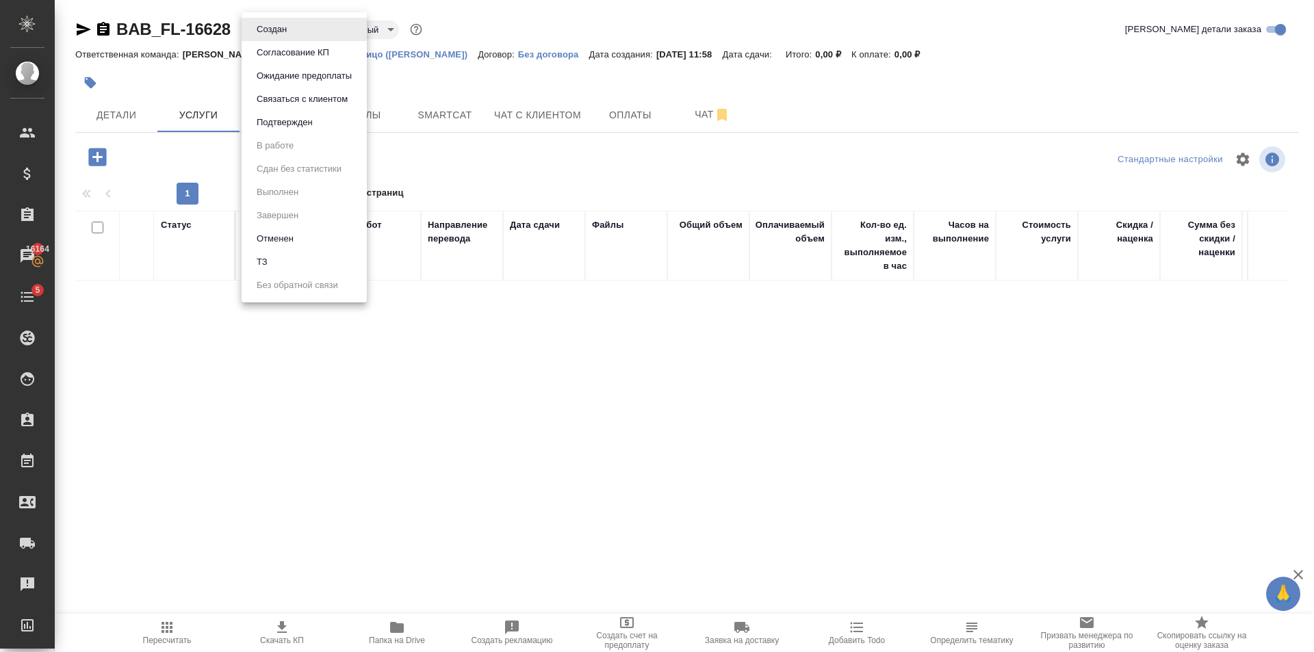
click at [340, 268] on li "ТЗ" at bounding box center [304, 262] width 125 height 23
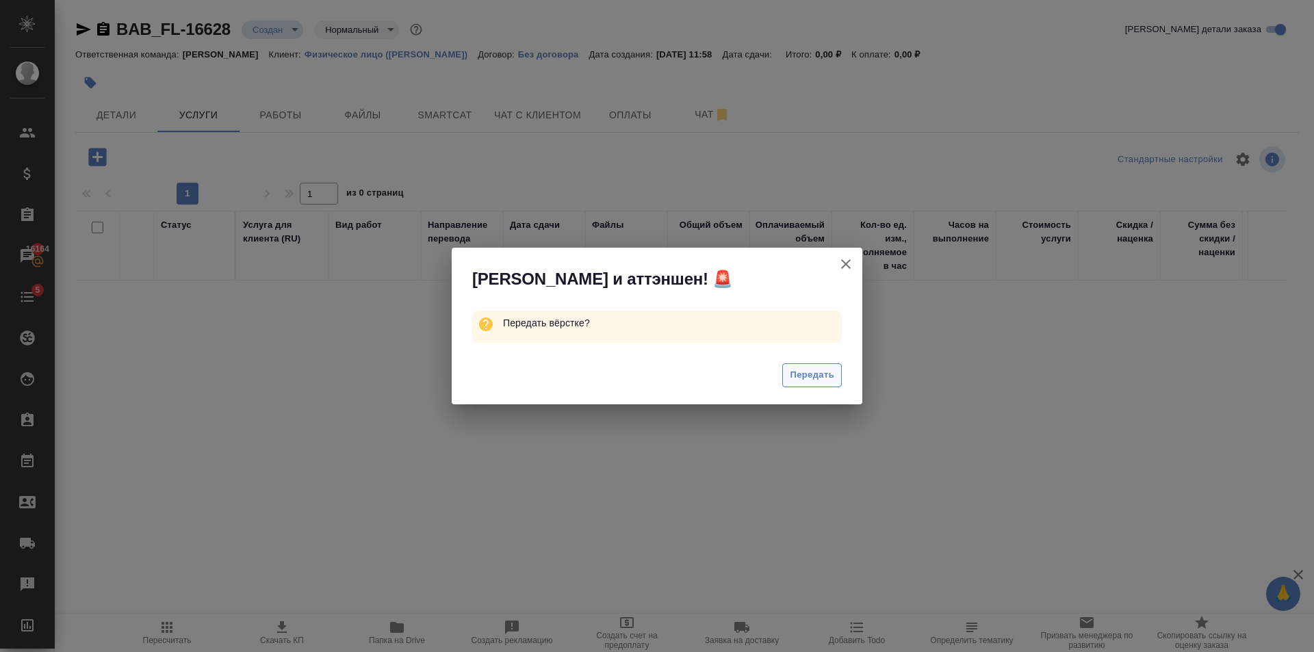
click at [829, 383] on span "Передать" at bounding box center [812, 376] width 44 height 16
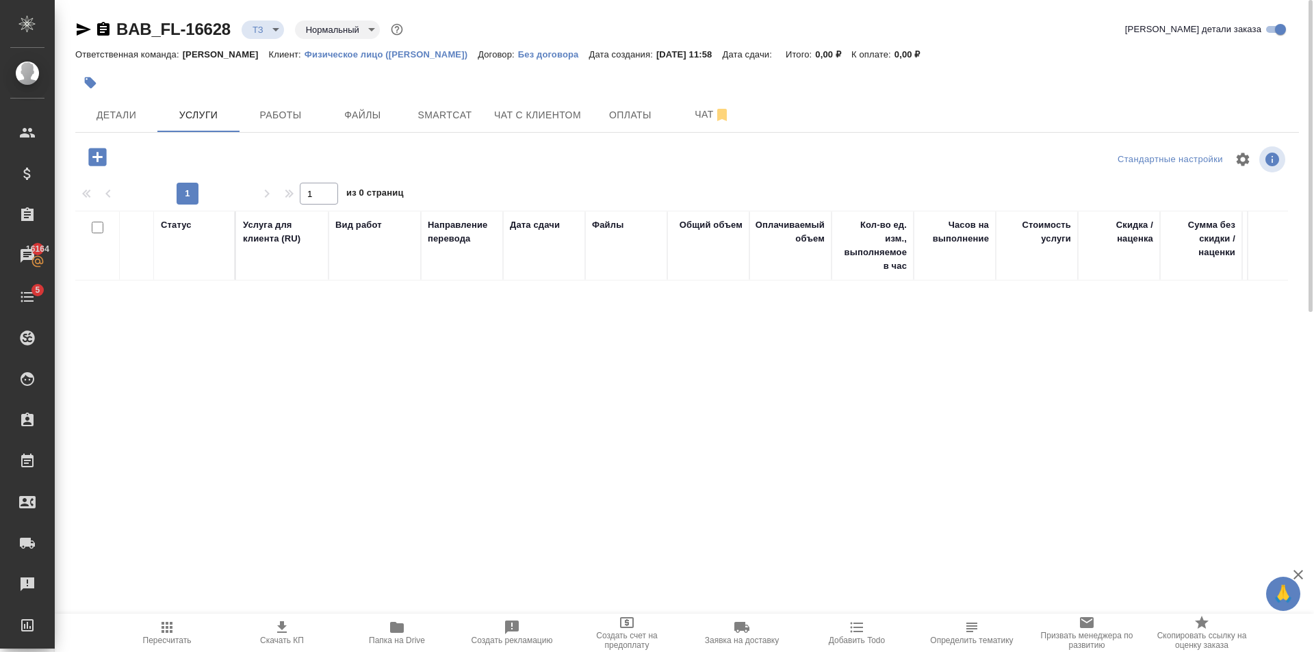
click at [103, 155] on icon "button" at bounding box center [97, 157] width 18 height 18
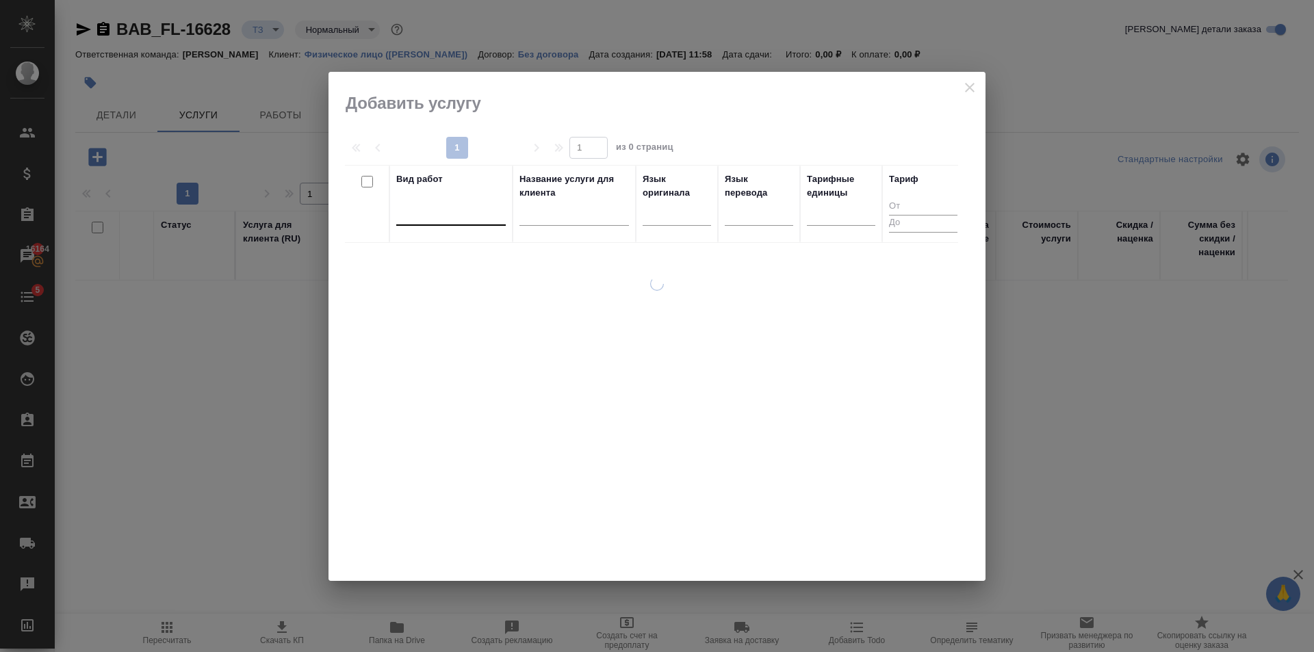
click at [456, 220] on div at bounding box center [451, 212] width 110 height 20
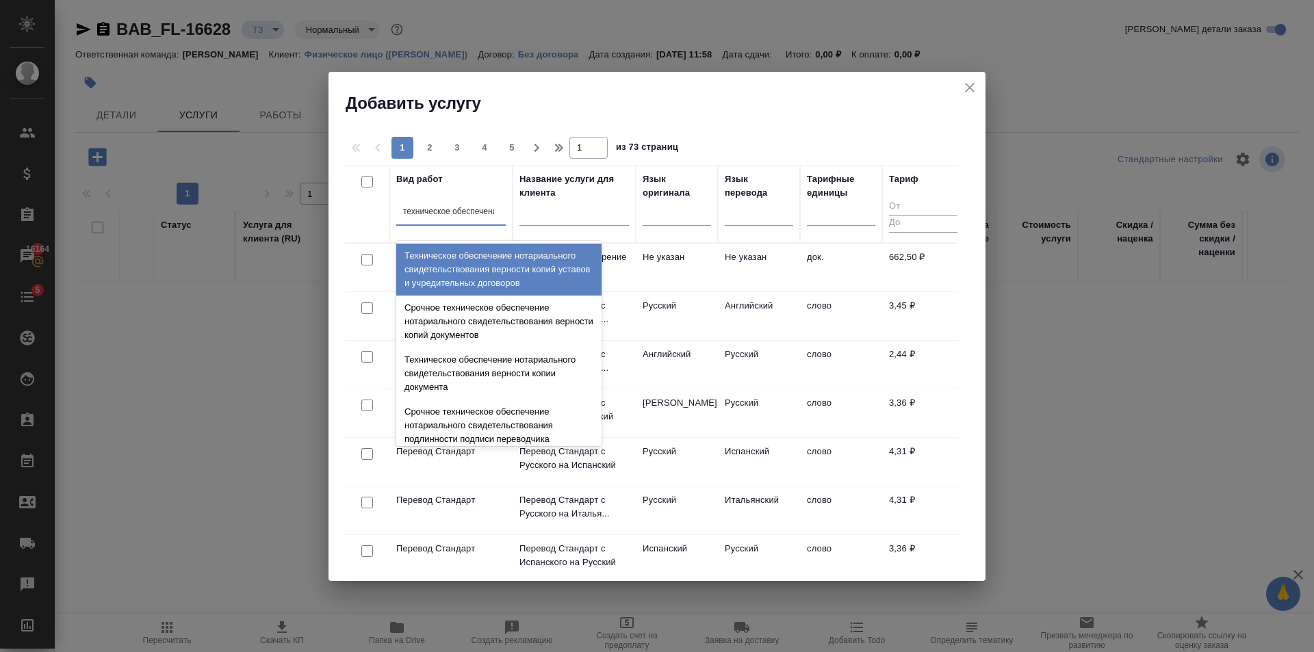
type input "техническое обеспечение"
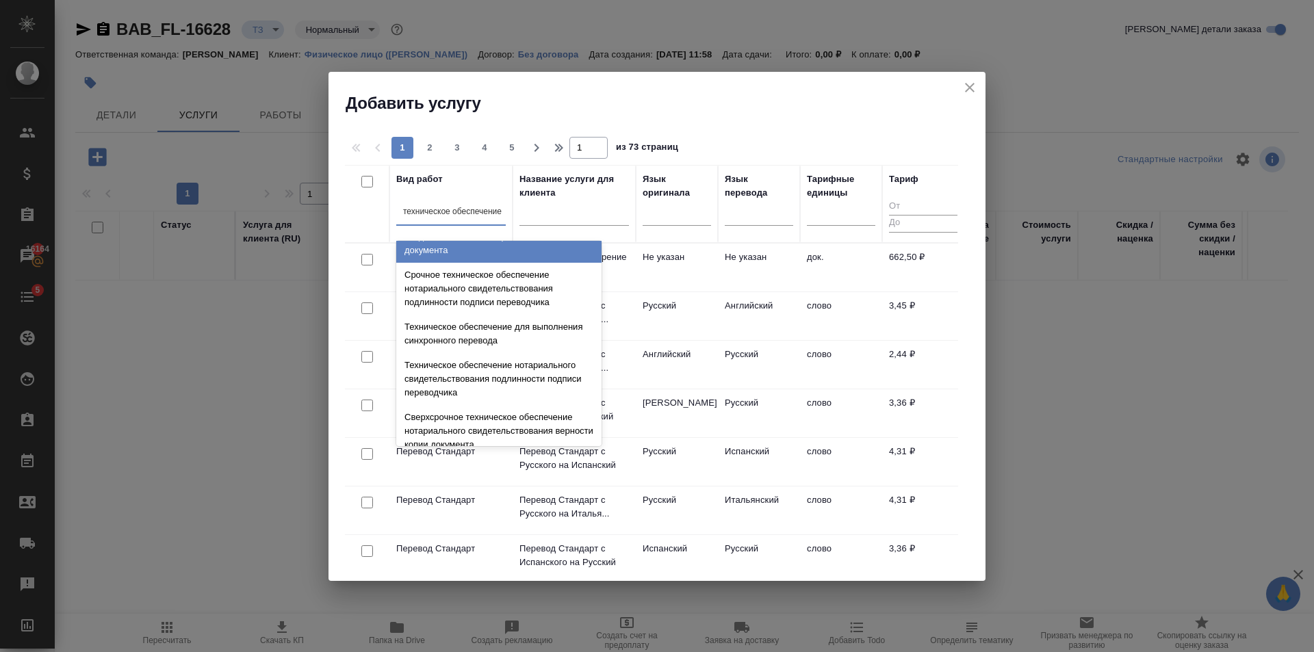
scroll to position [205, 0]
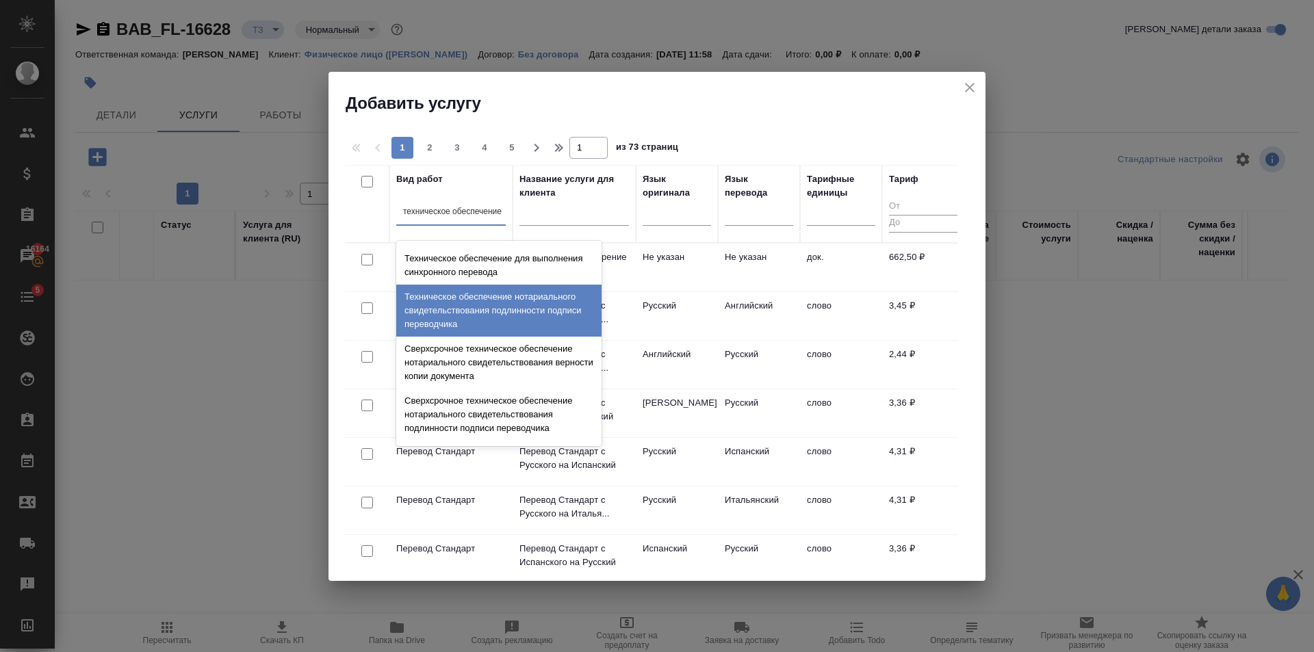
click at [515, 287] on div "Техническое обеспечение нотариального свидетельствования подлинности подписи пе…" at bounding box center [498, 311] width 205 height 52
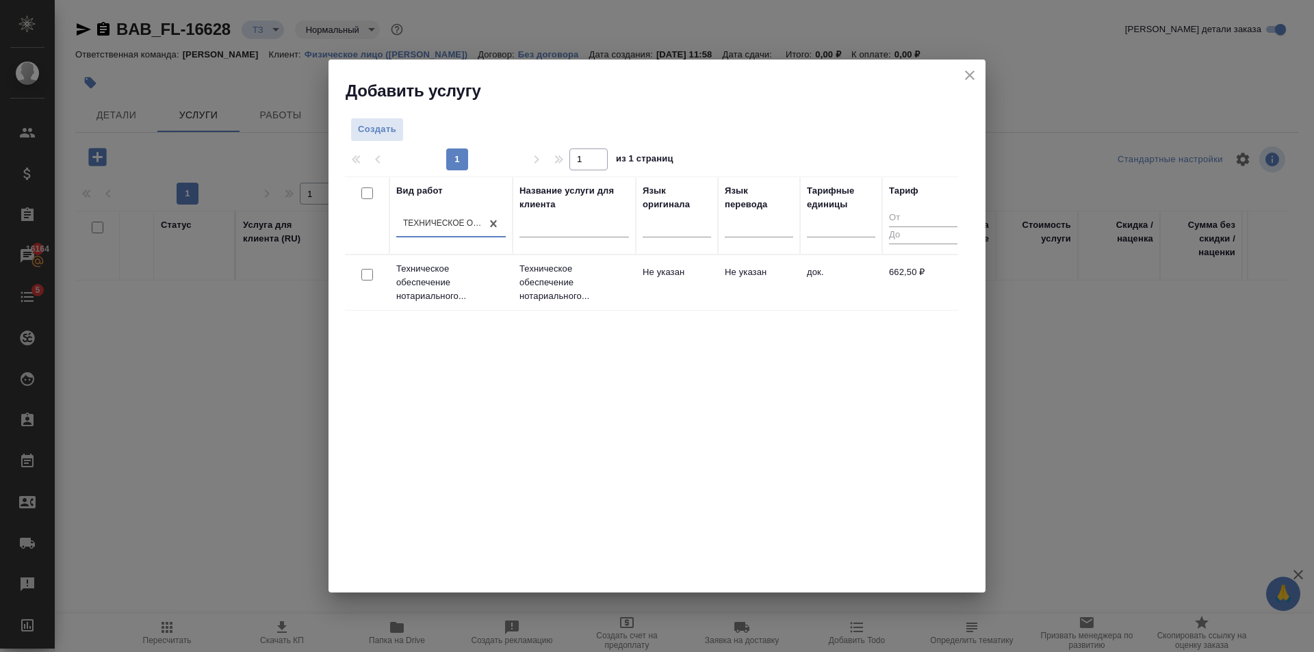
click at [685, 277] on td "Не указан" at bounding box center [677, 283] width 82 height 48
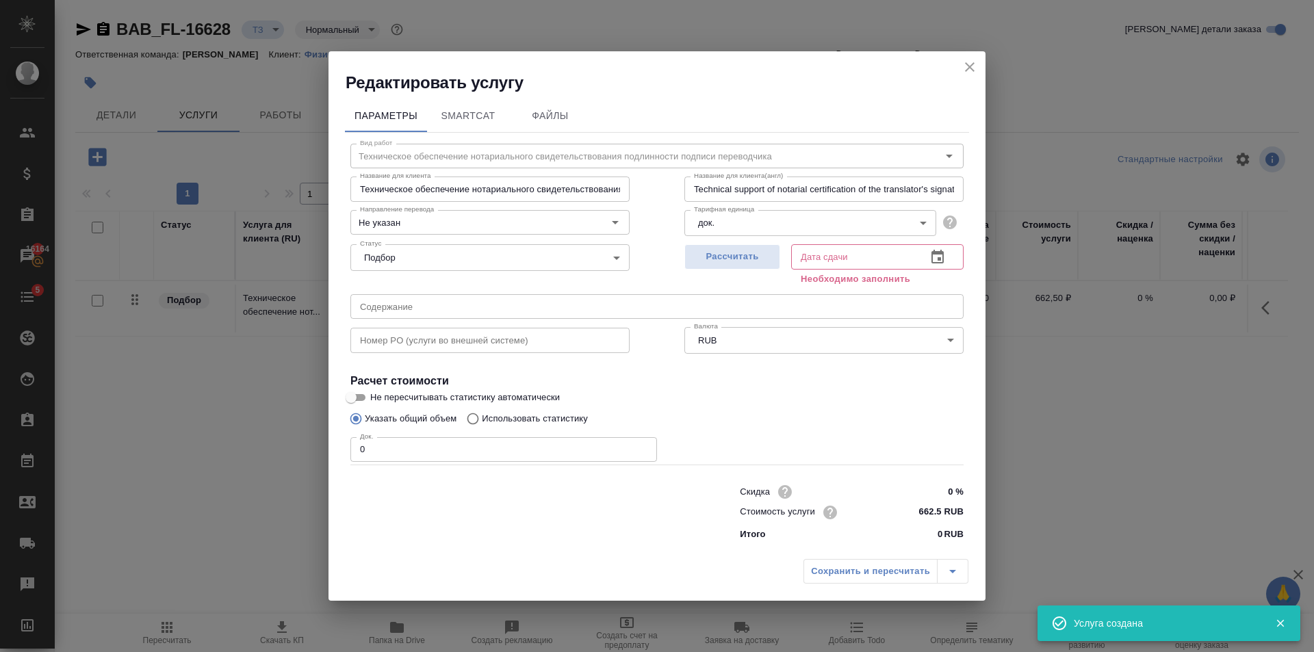
type input "1"
click at [646, 448] on input "1" at bounding box center [503, 449] width 307 height 25
click at [736, 263] on span "Рассчитать" at bounding box center [732, 257] width 81 height 16
type input "03.10.2025 12:12"
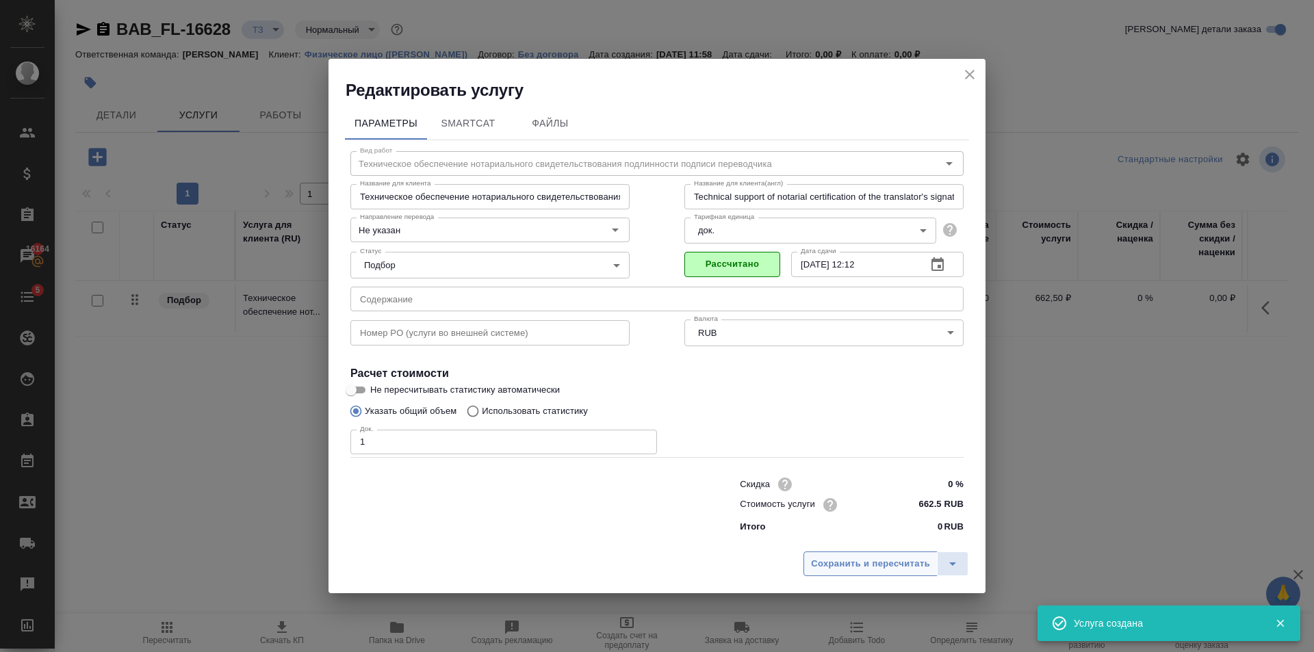
click at [858, 567] on span "Сохранить и пересчитать" at bounding box center [870, 565] width 119 height 16
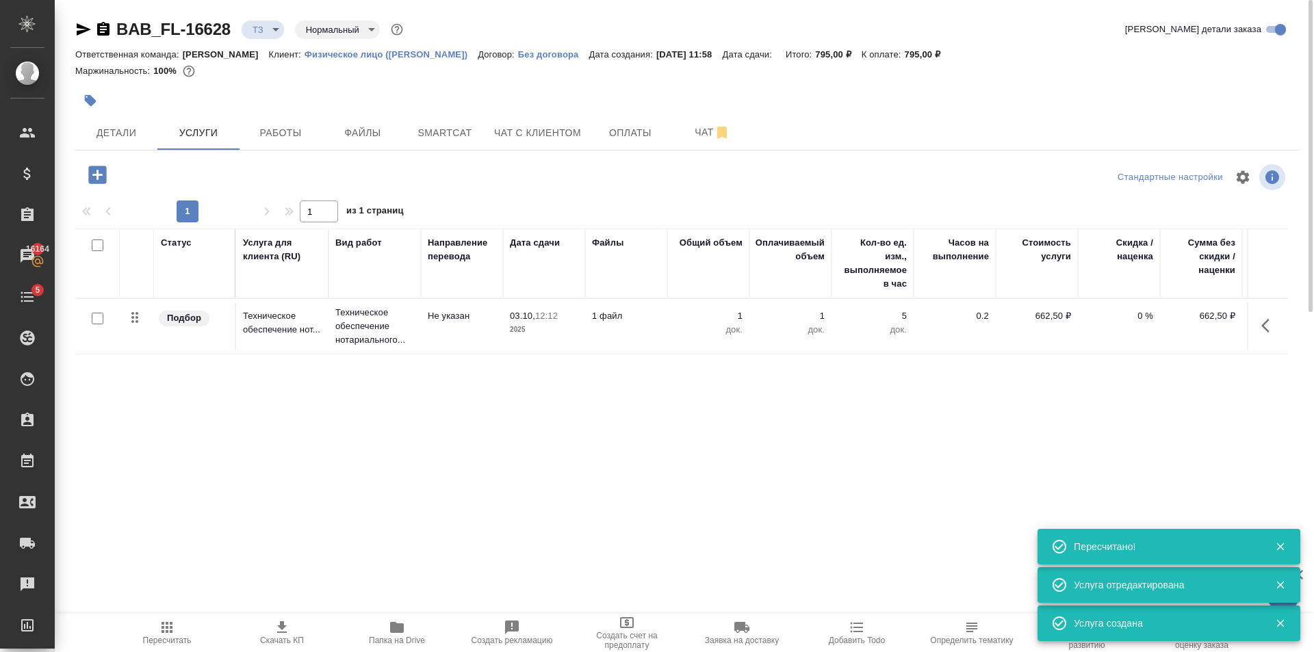
click at [105, 177] on icon "button" at bounding box center [97, 175] width 18 height 18
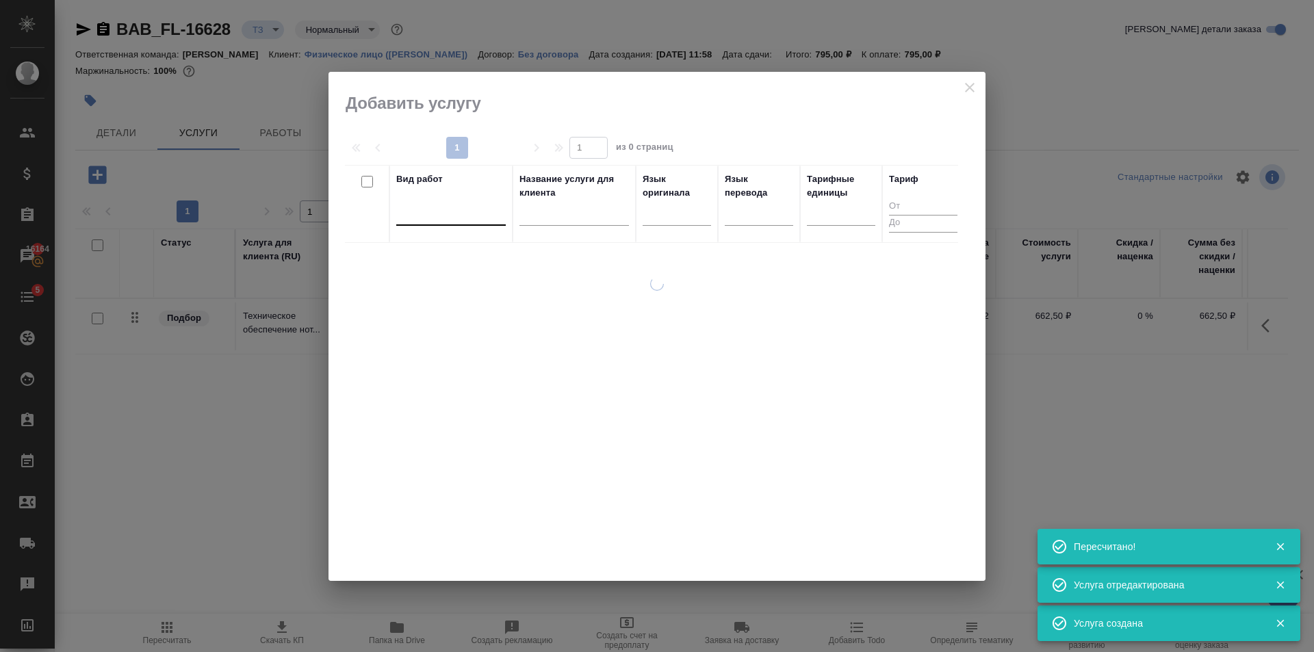
click at [453, 215] on div at bounding box center [451, 212] width 110 height 20
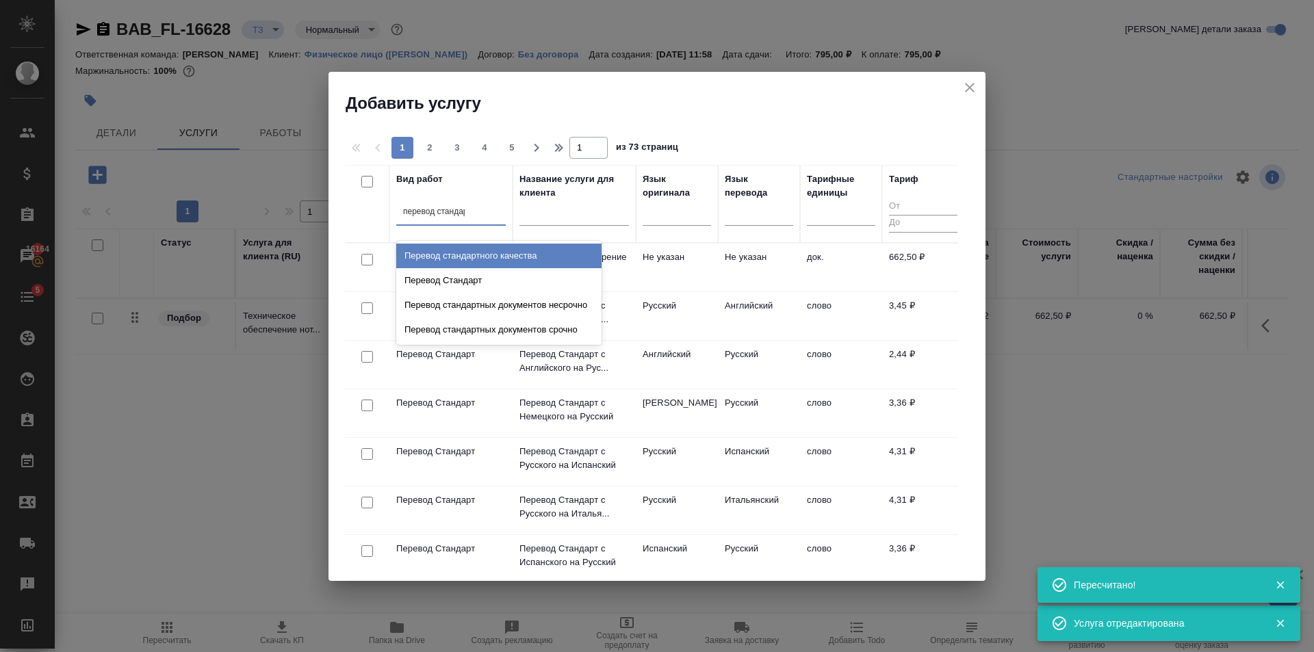
type input "перевод стандарт"
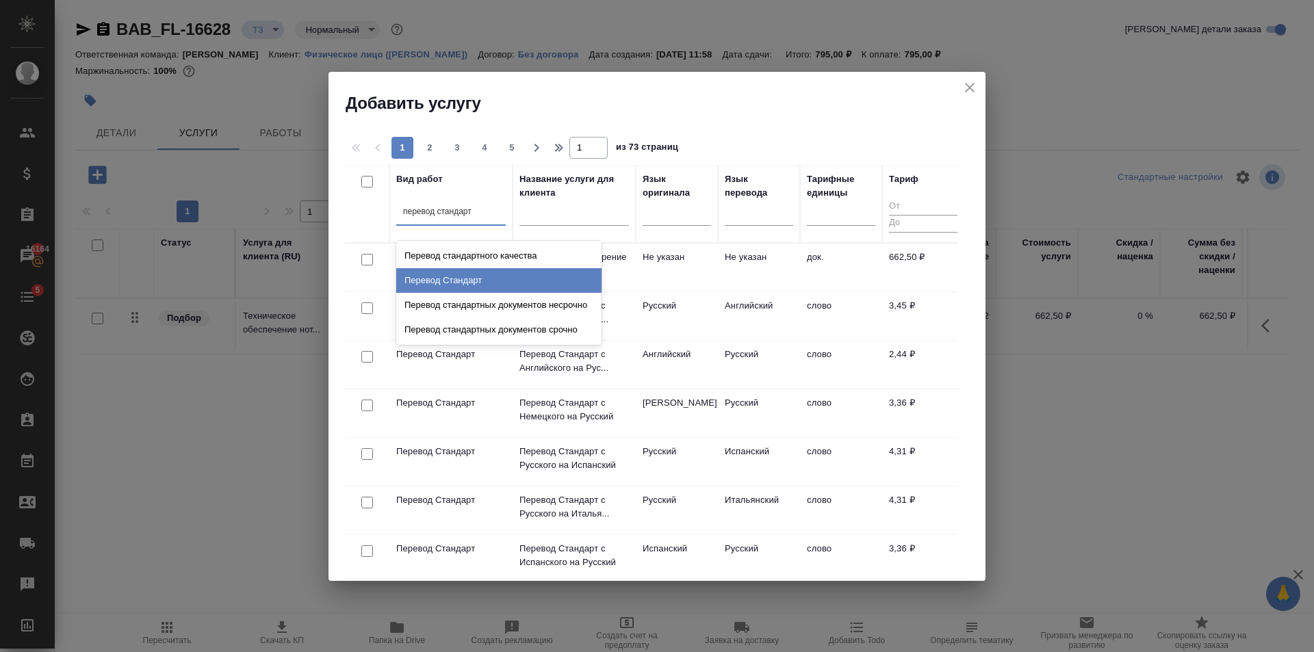
click at [460, 290] on div "Перевод Стандарт" at bounding box center [498, 280] width 205 height 25
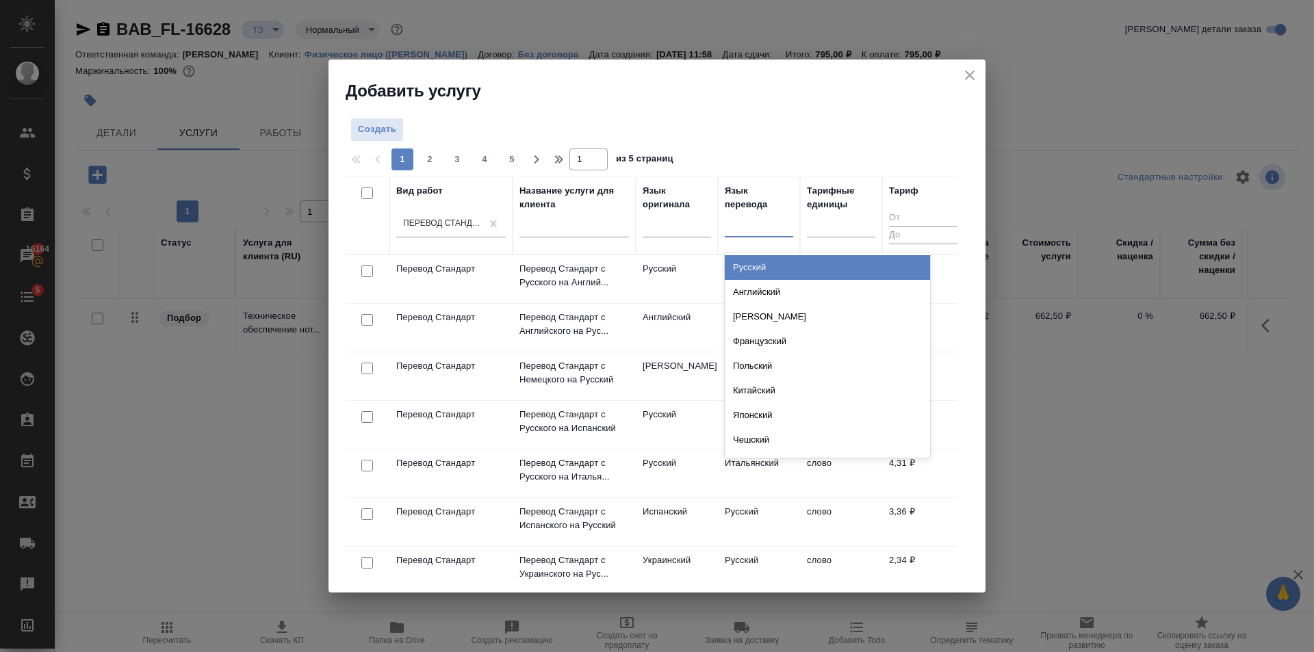
click at [751, 224] on div at bounding box center [759, 224] width 68 height 20
type input "англ"
click at [760, 266] on div "Английский" at bounding box center [827, 267] width 205 height 25
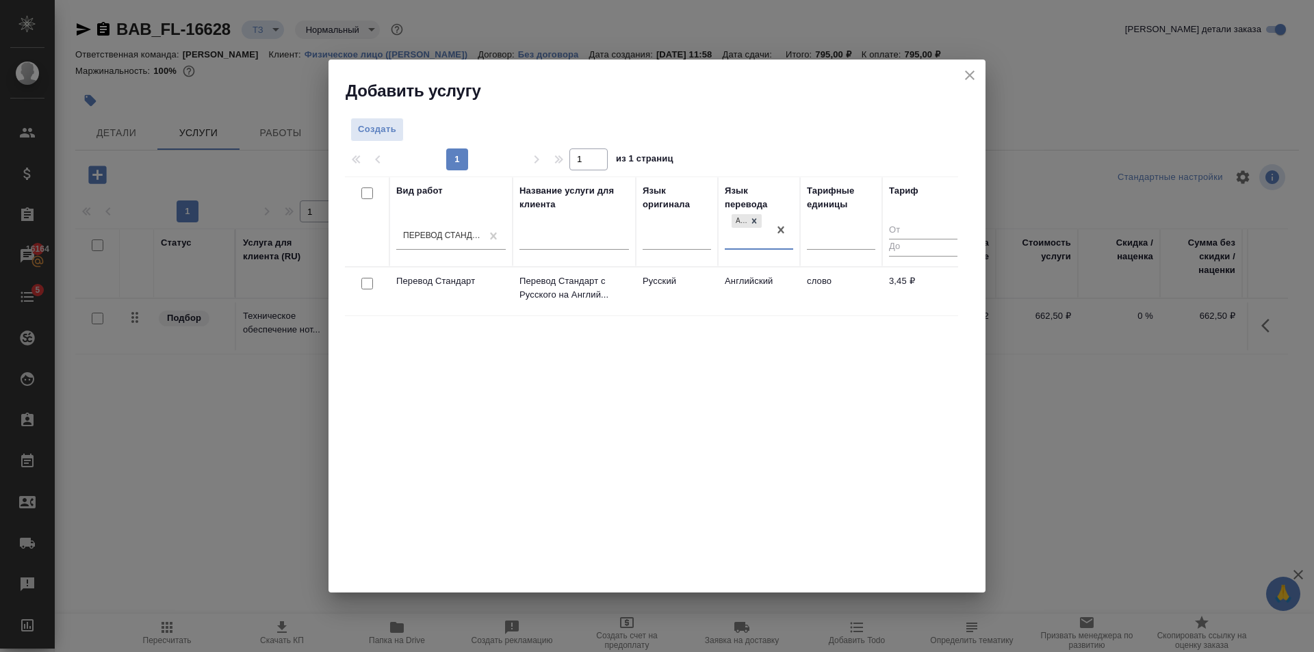
click at [752, 303] on td "Английский" at bounding box center [759, 292] width 82 height 48
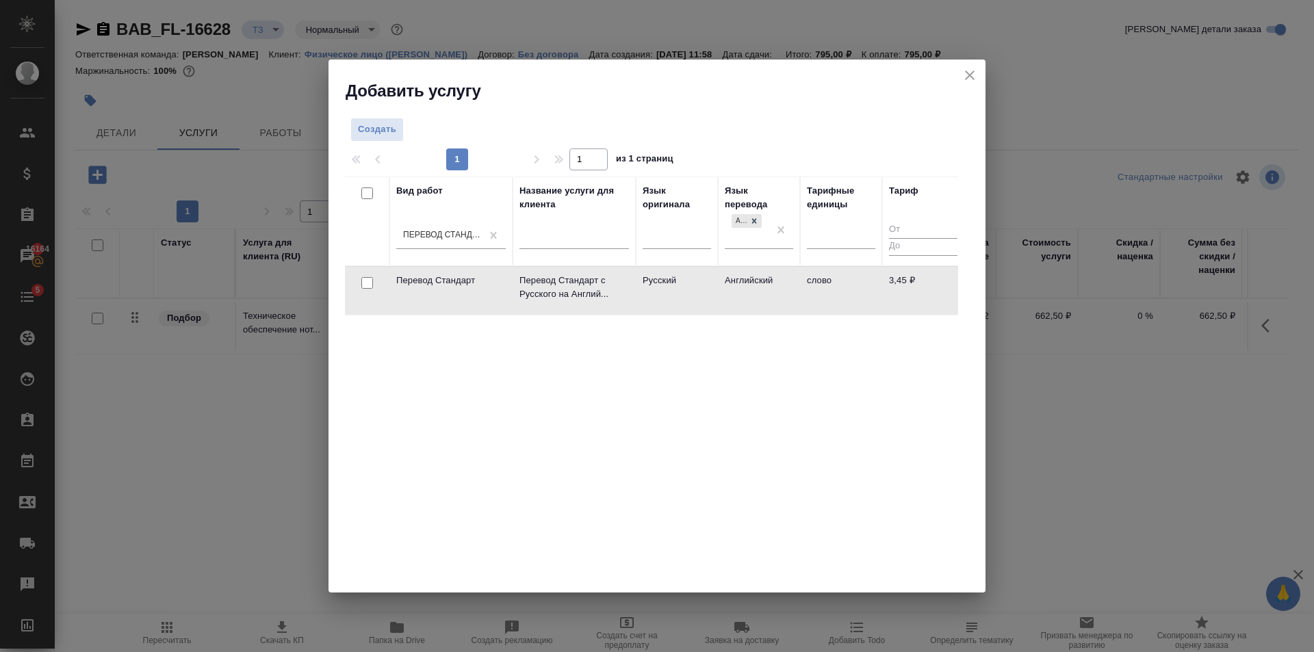
click at [752, 303] on td "Английский" at bounding box center [759, 291] width 82 height 48
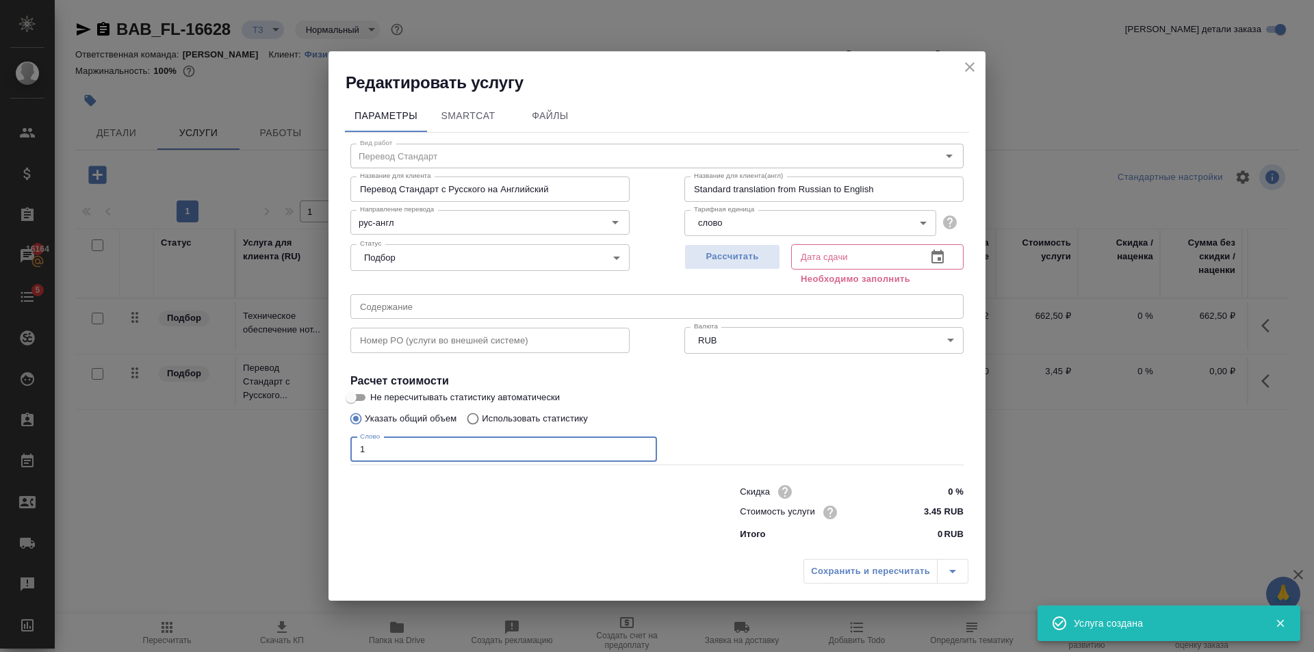
click at [645, 446] on input "1" at bounding box center [503, 449] width 307 height 25
click at [645, 446] on input "2" at bounding box center [503, 449] width 307 height 25
click at [645, 446] on input "3" at bounding box center [503, 449] width 307 height 25
click at [645, 446] on input "4" at bounding box center [503, 449] width 307 height 25
type input "5"
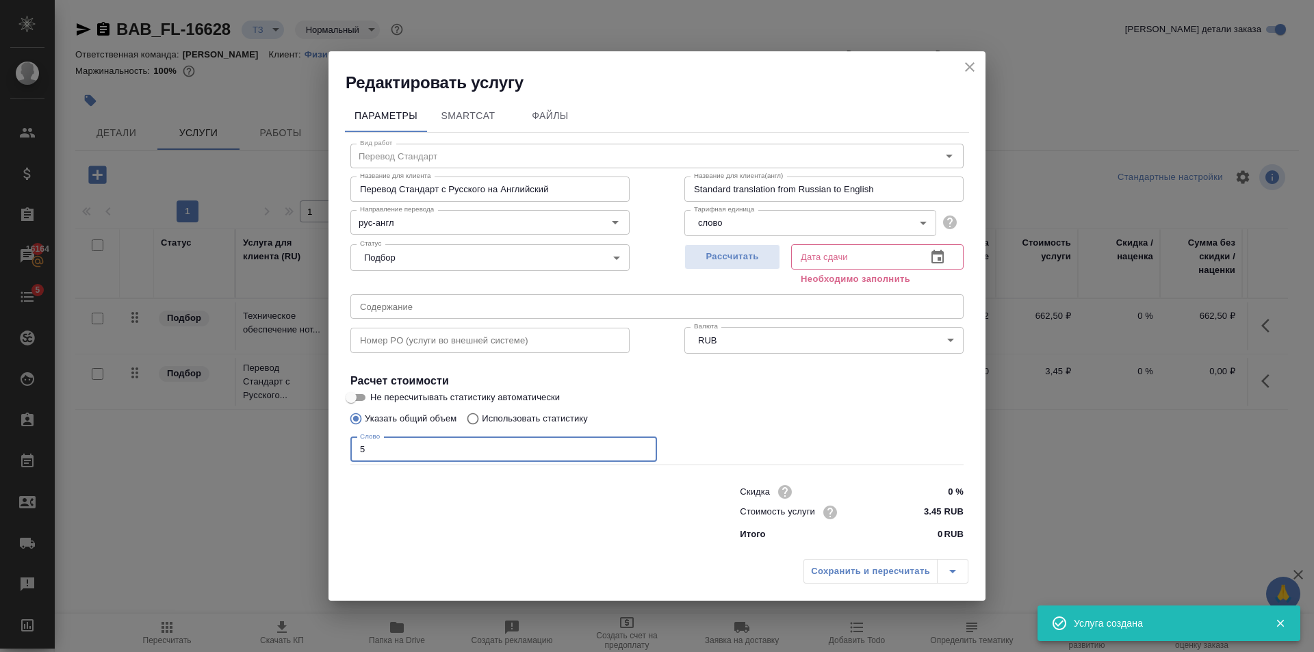
click at [645, 446] on input "5" at bounding box center [503, 449] width 307 height 25
click at [752, 253] on span "Рассчитать" at bounding box center [732, 257] width 81 height 16
type input "03.10.2025 12:01"
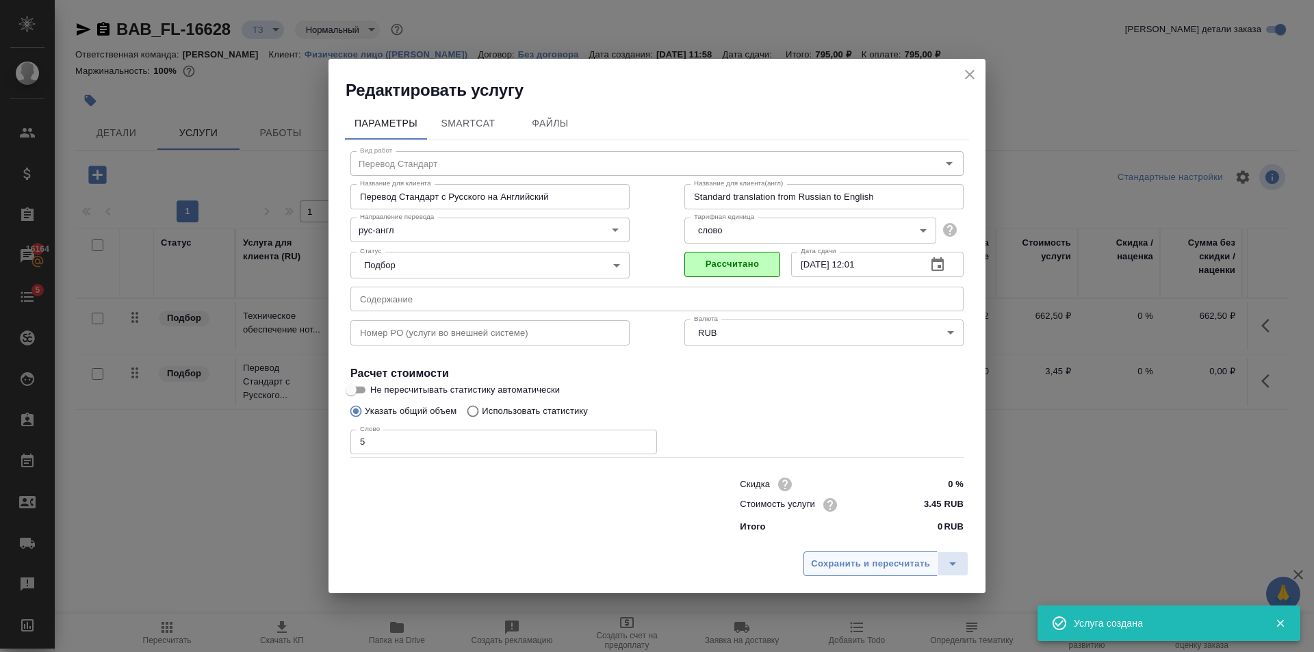
click at [850, 570] on span "Сохранить и пересчитать" at bounding box center [870, 565] width 119 height 16
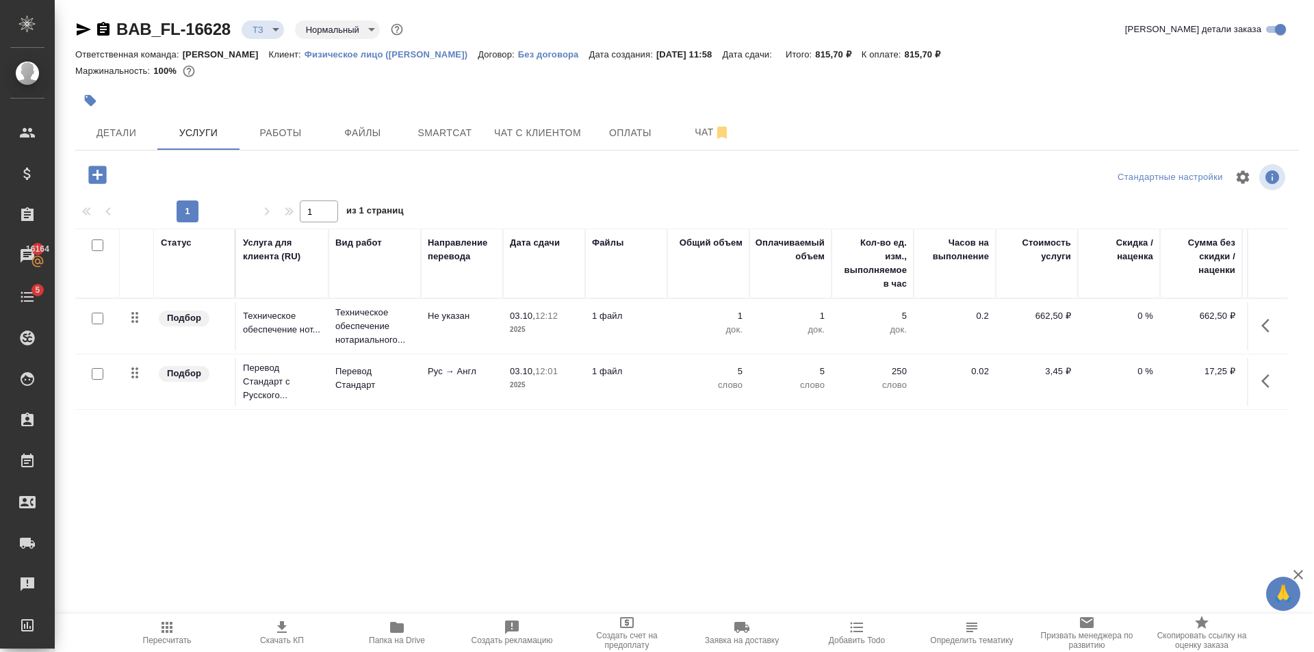
click at [97, 370] on input "checkbox" at bounding box center [98, 374] width 12 height 12
checkbox input "true"
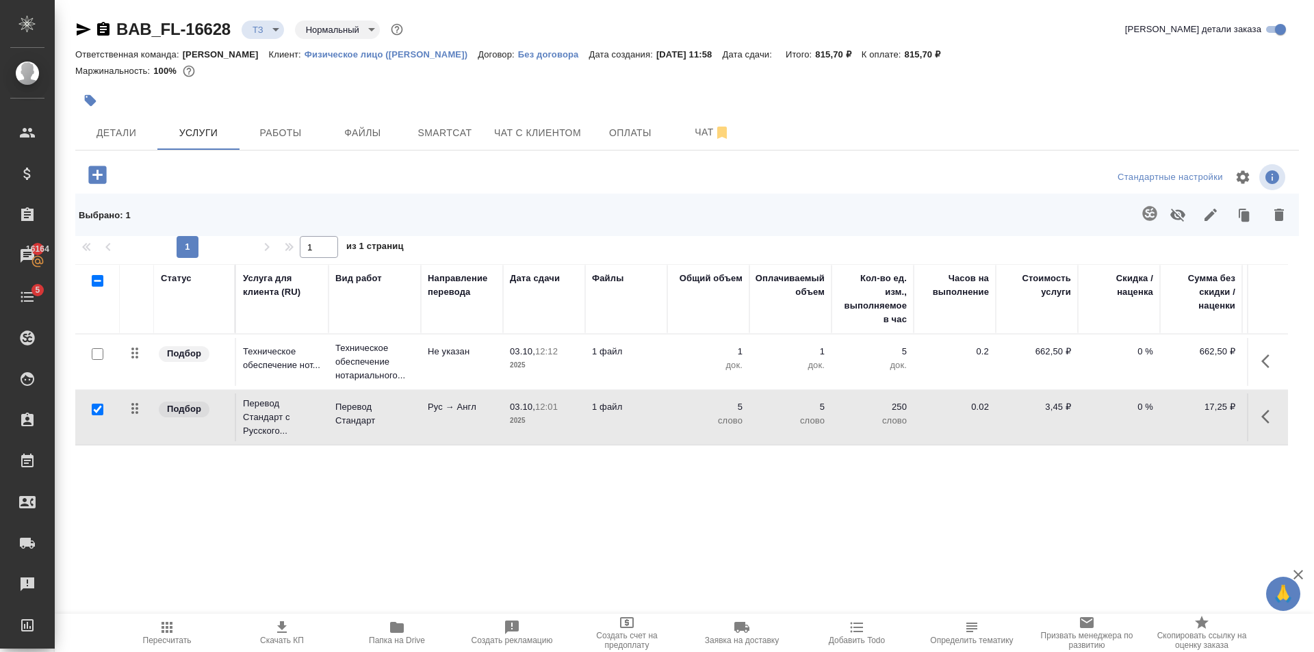
click at [1143, 212] on icon "button" at bounding box center [1149, 213] width 14 height 14
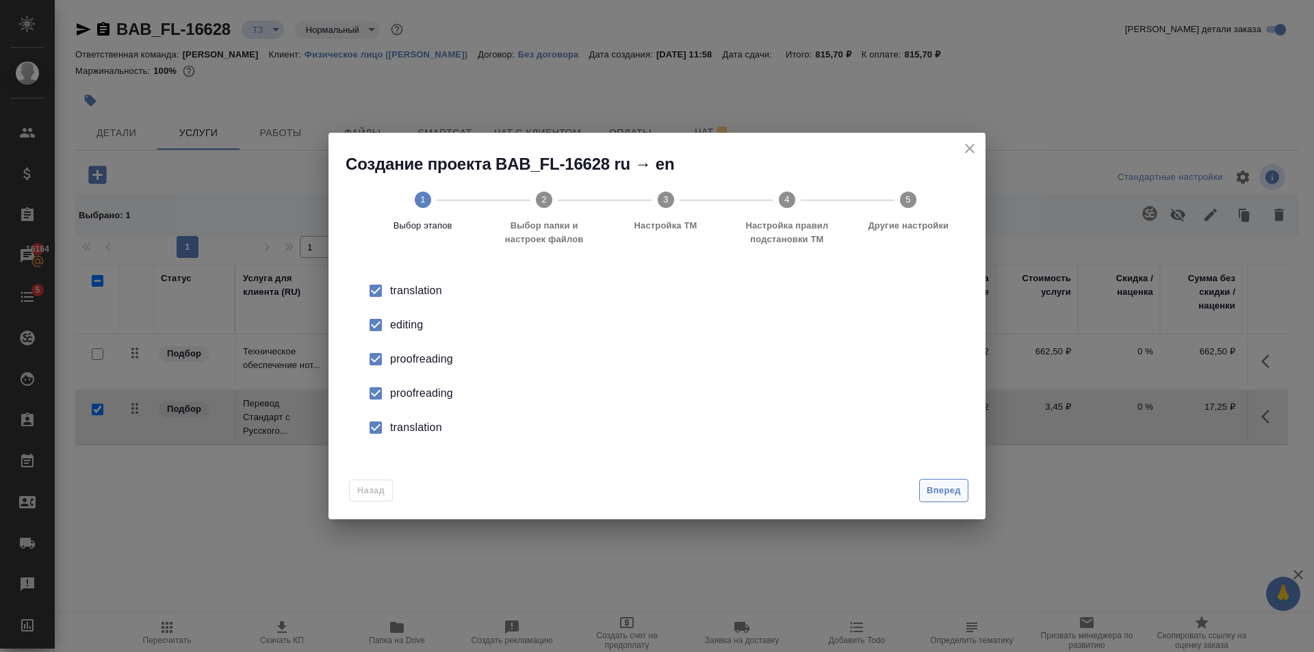
click at [930, 488] on span "Вперед" at bounding box center [944, 491] width 34 height 16
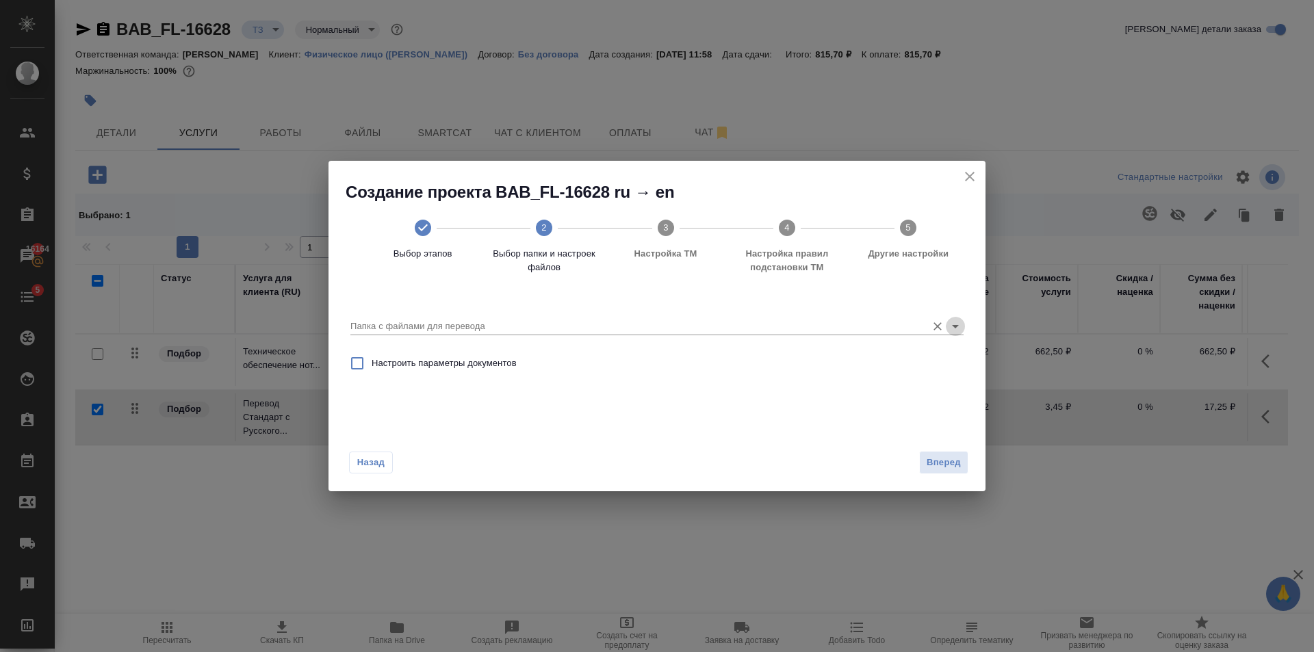
click at [958, 335] on button "Open" at bounding box center [955, 326] width 19 height 19
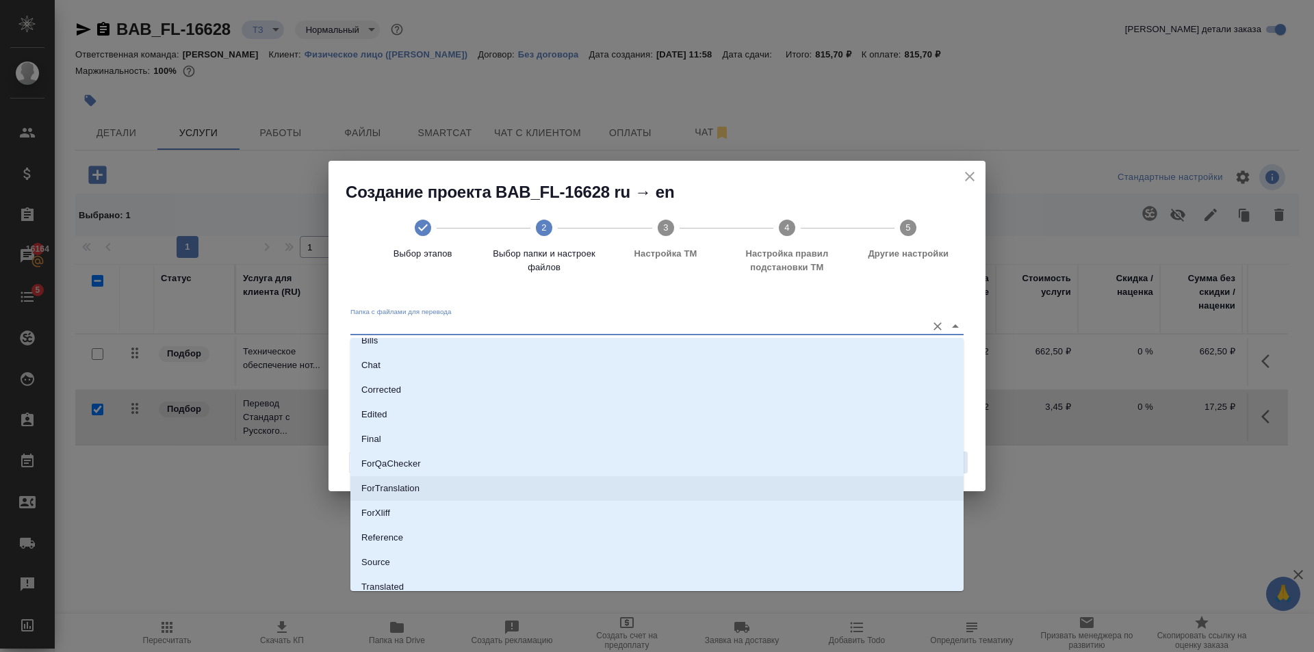
scroll to position [71, 0]
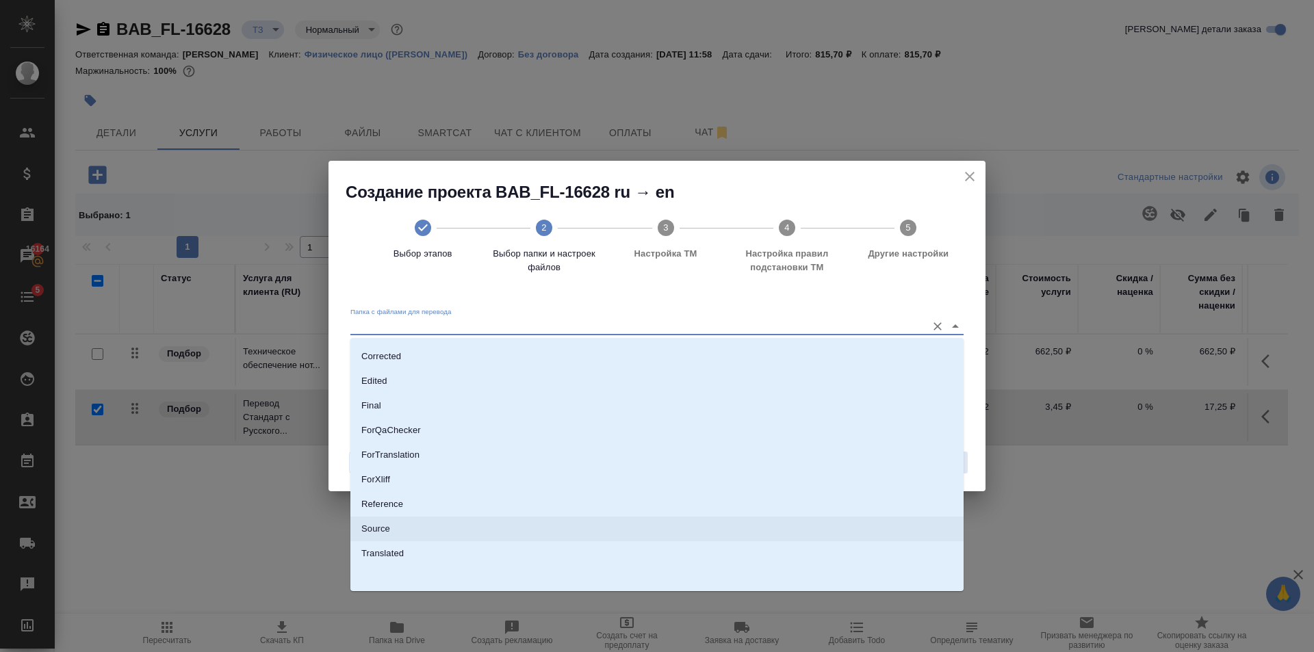
click at [459, 532] on li "Source" at bounding box center [656, 529] width 613 height 25
type input "Source"
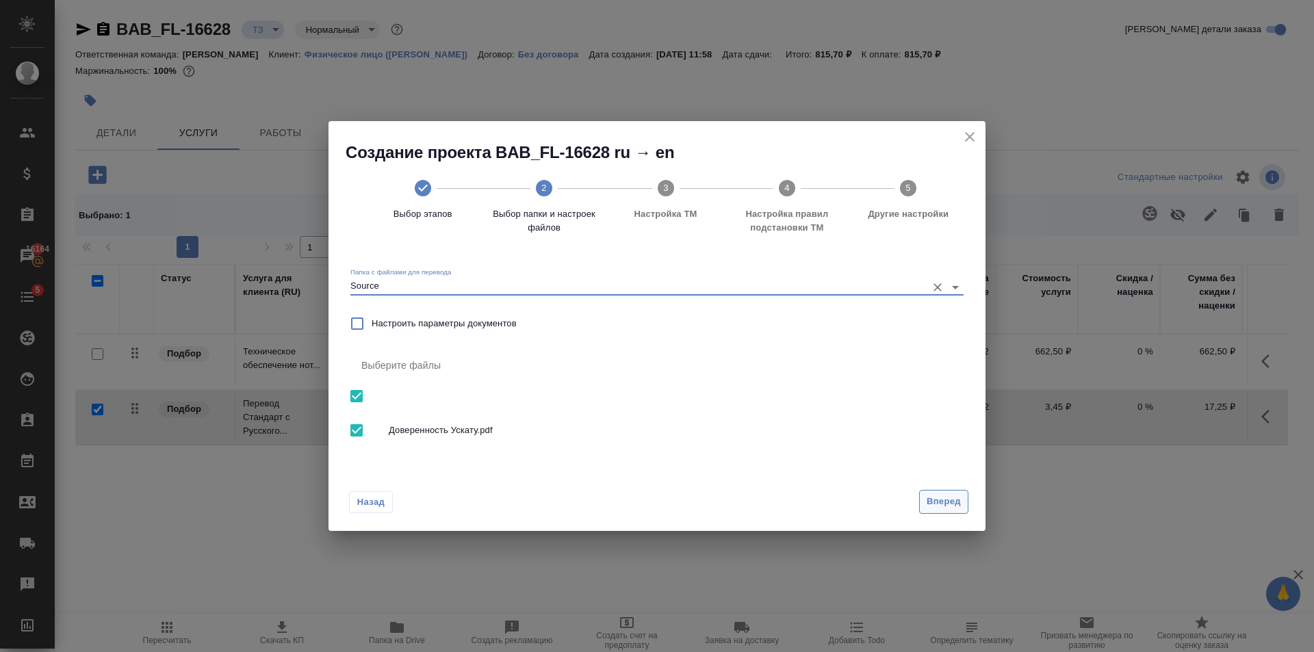
click at [943, 504] on span "Вперед" at bounding box center [944, 502] width 34 height 16
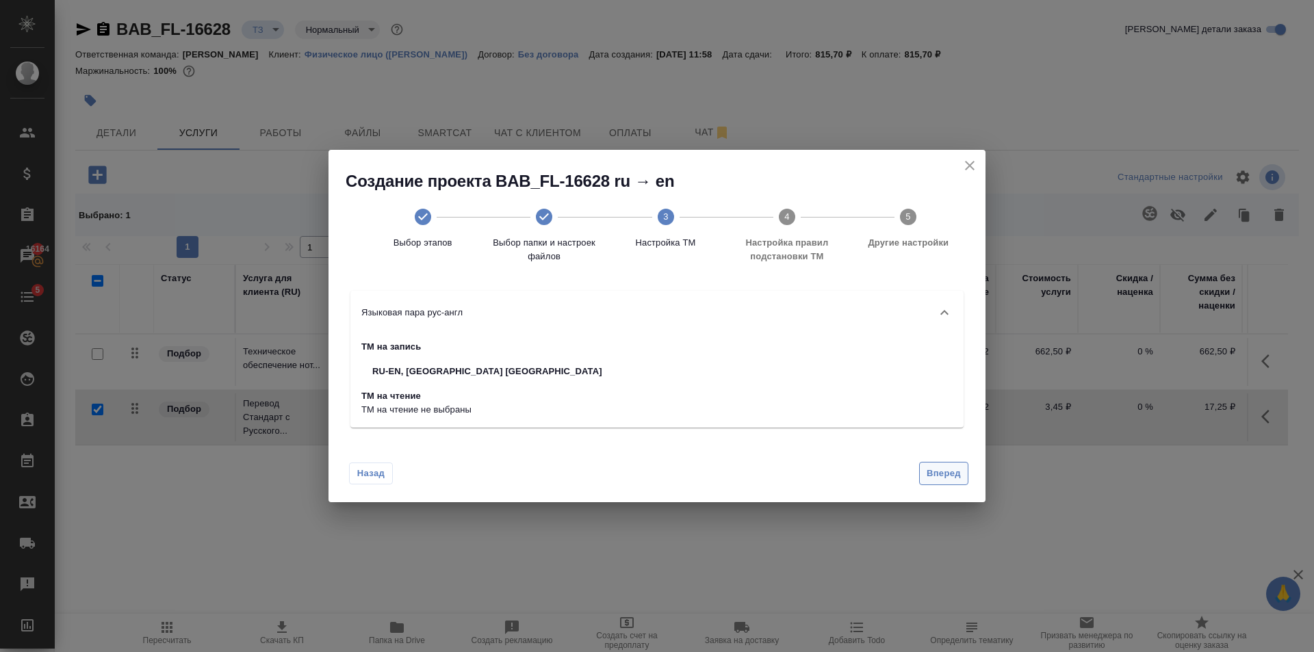
click at [944, 466] on span "Вперед" at bounding box center [944, 474] width 34 height 16
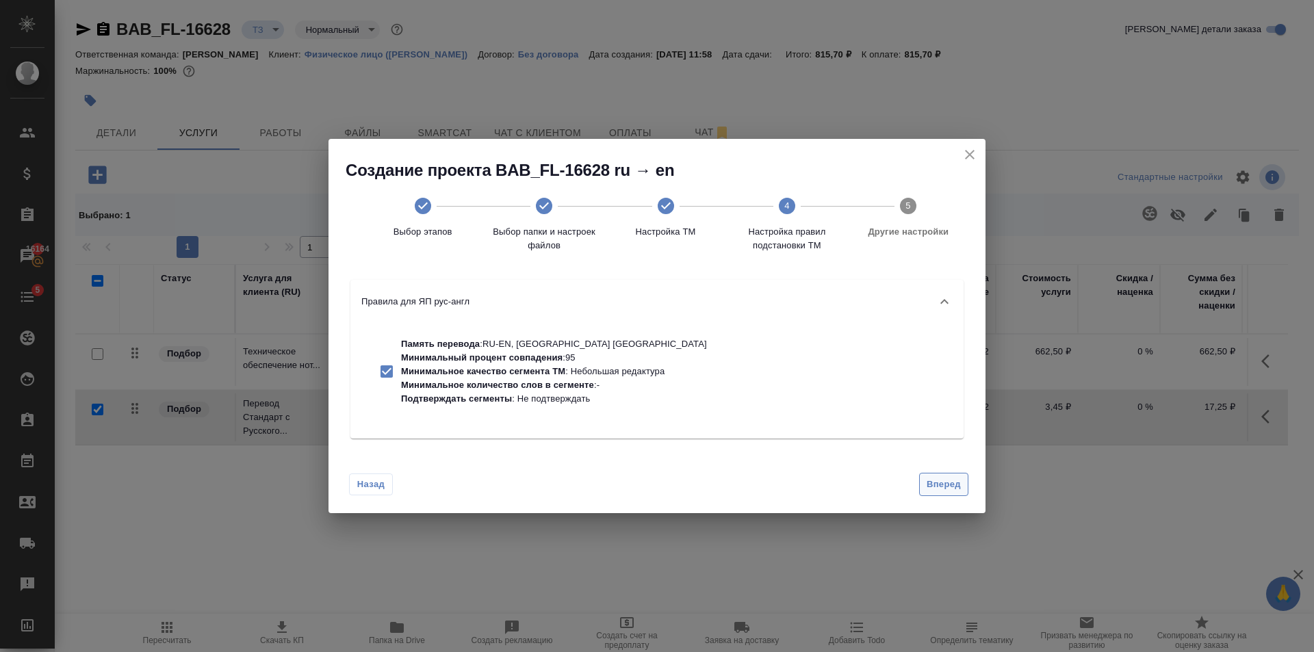
click at [950, 477] on span "Вперед" at bounding box center [944, 485] width 34 height 16
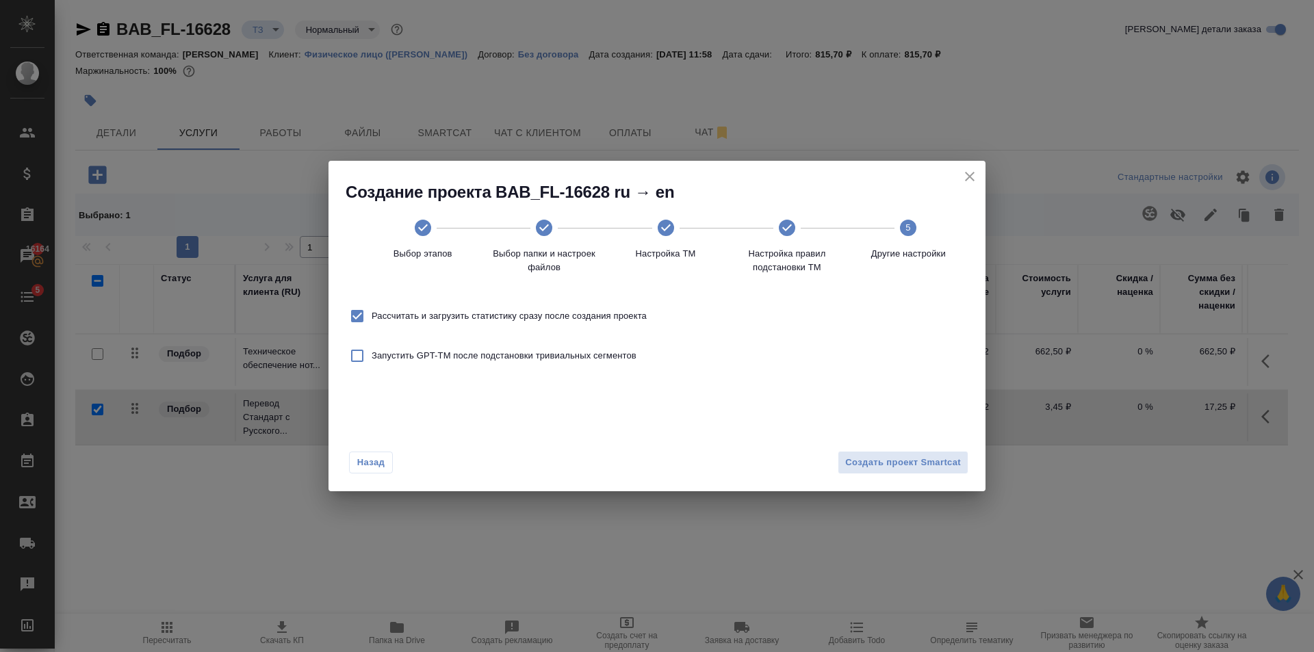
click at [572, 319] on span "Рассчитать и загрузить статистику сразу после создания проекта" at bounding box center [509, 316] width 275 height 14
click at [372, 319] on input "Рассчитать и загрузить статистику сразу после создания проекта" at bounding box center [357, 316] width 29 height 29
checkbox input "false"
click at [887, 477] on div "Назад Создать проект Smartcat" at bounding box center [657, 460] width 657 height 64
click at [882, 470] on button "Создать проект Smartcat" at bounding box center [903, 463] width 131 height 24
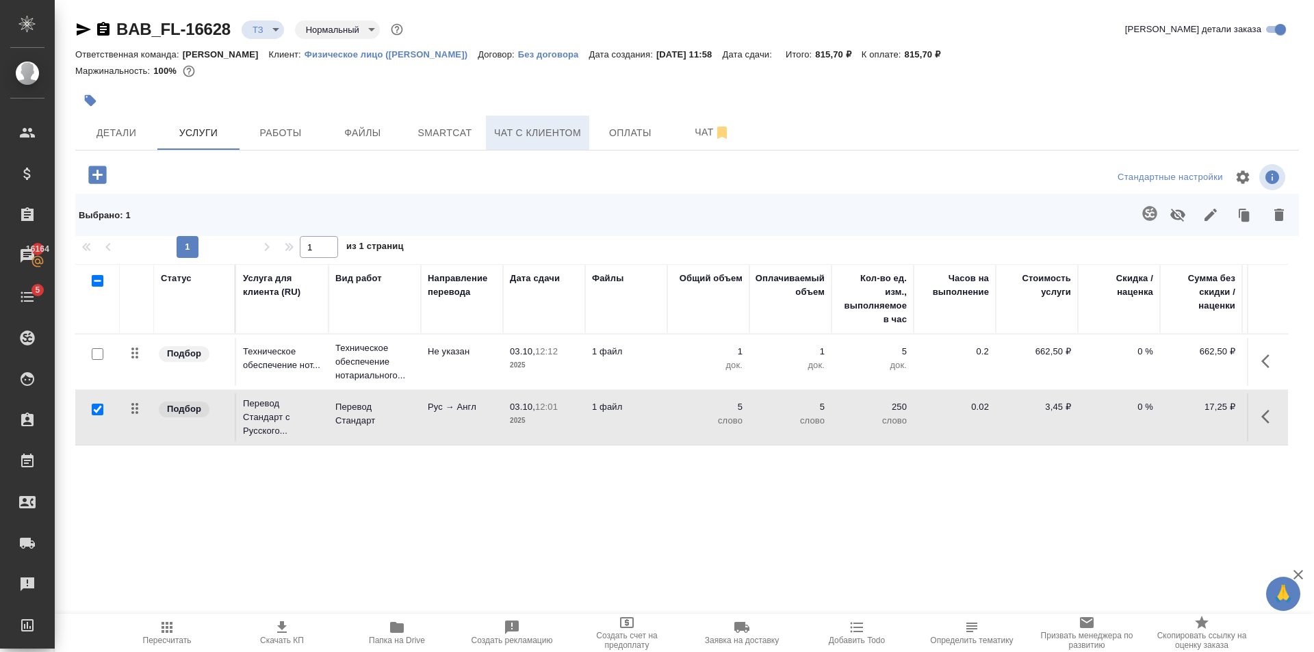
click at [534, 131] on span "Чат с клиентом" at bounding box center [537, 133] width 87 height 17
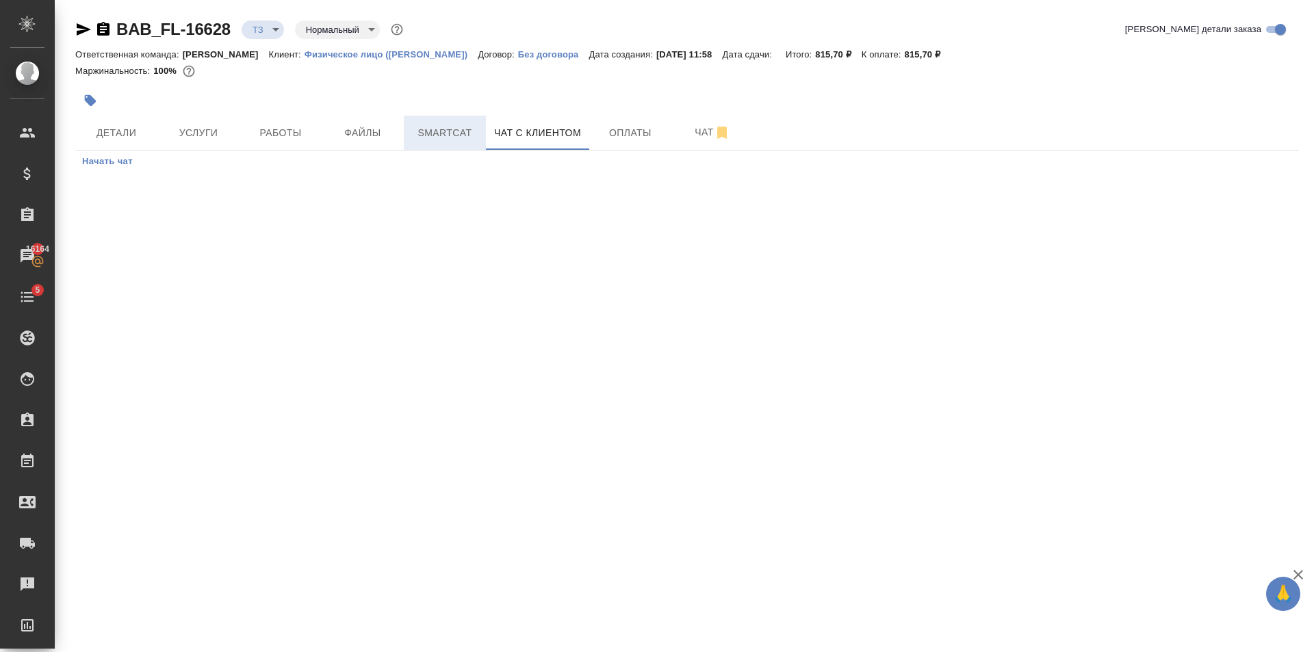
click at [433, 132] on span "Smartcat" at bounding box center [445, 133] width 66 height 17
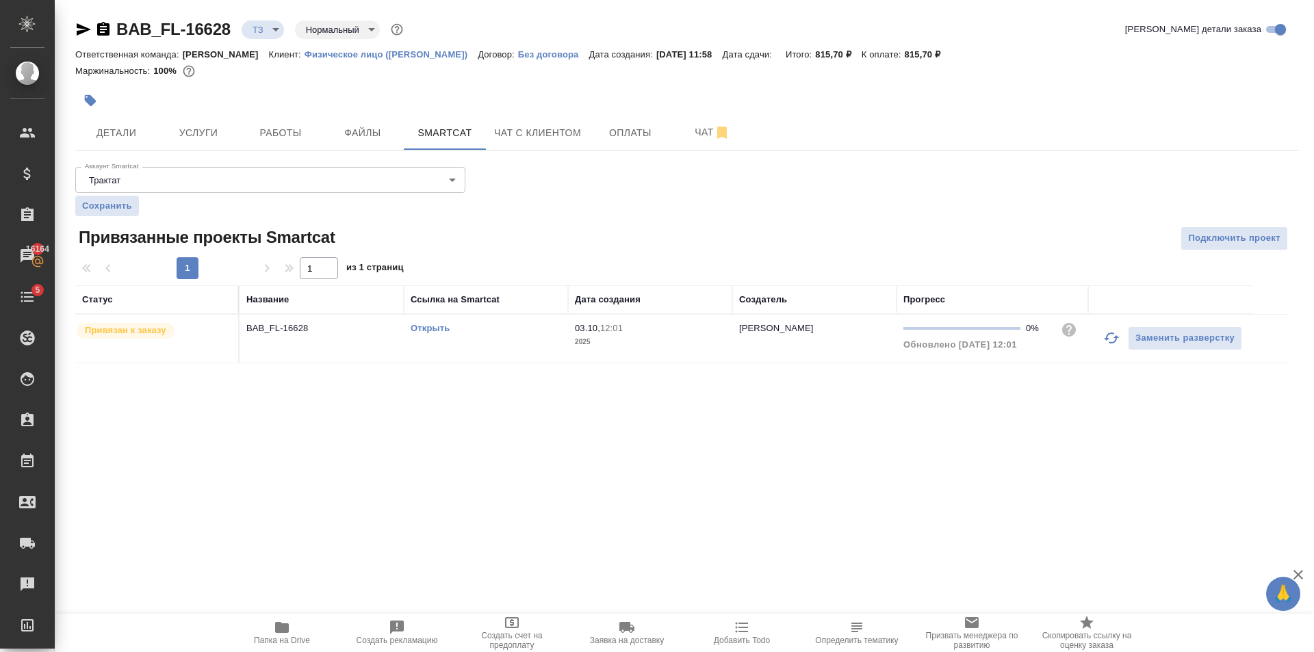
click at [435, 329] on link "Открыть" at bounding box center [430, 328] width 39 height 10
click at [140, 131] on span "Детали" at bounding box center [117, 133] width 66 height 17
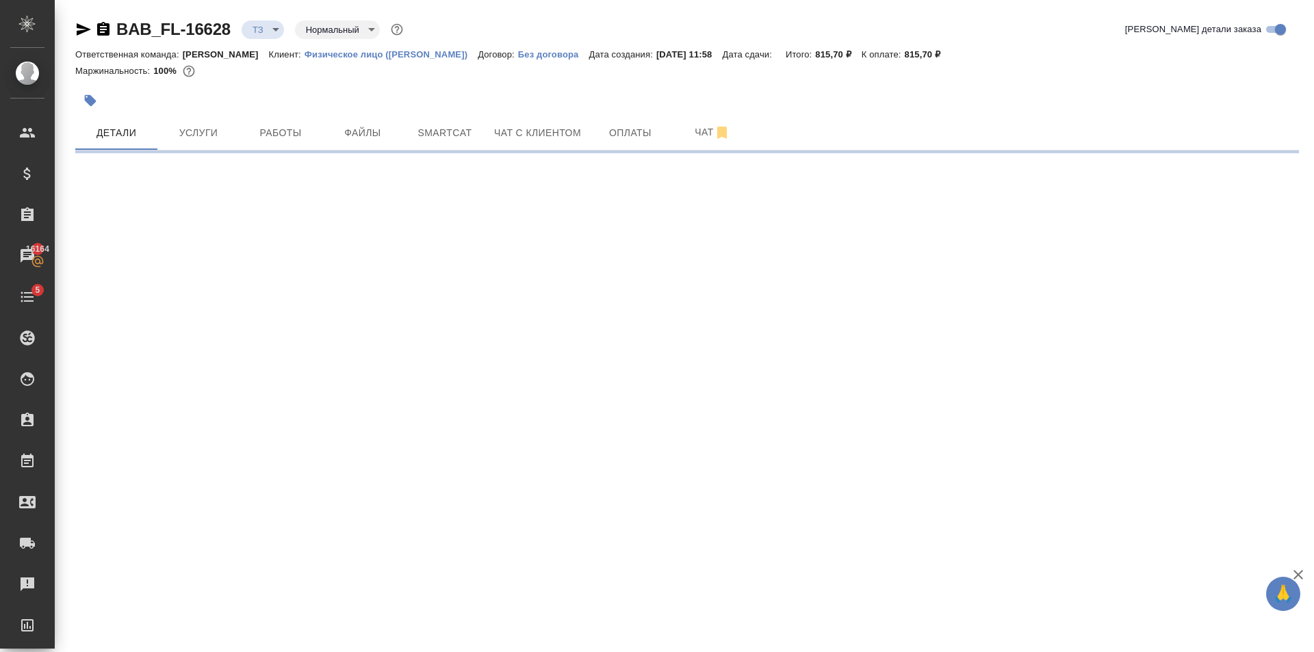
select select "RU"
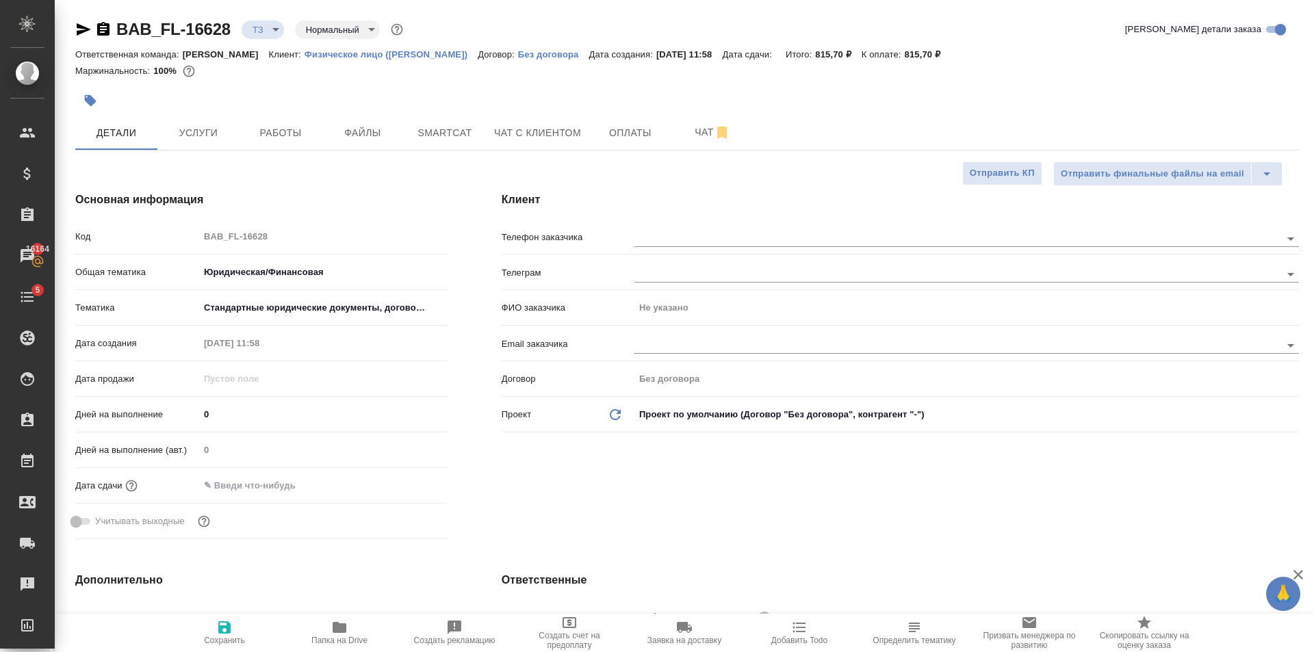
type textarea "x"
click at [668, 234] on input "text" at bounding box center [935, 238] width 600 height 16
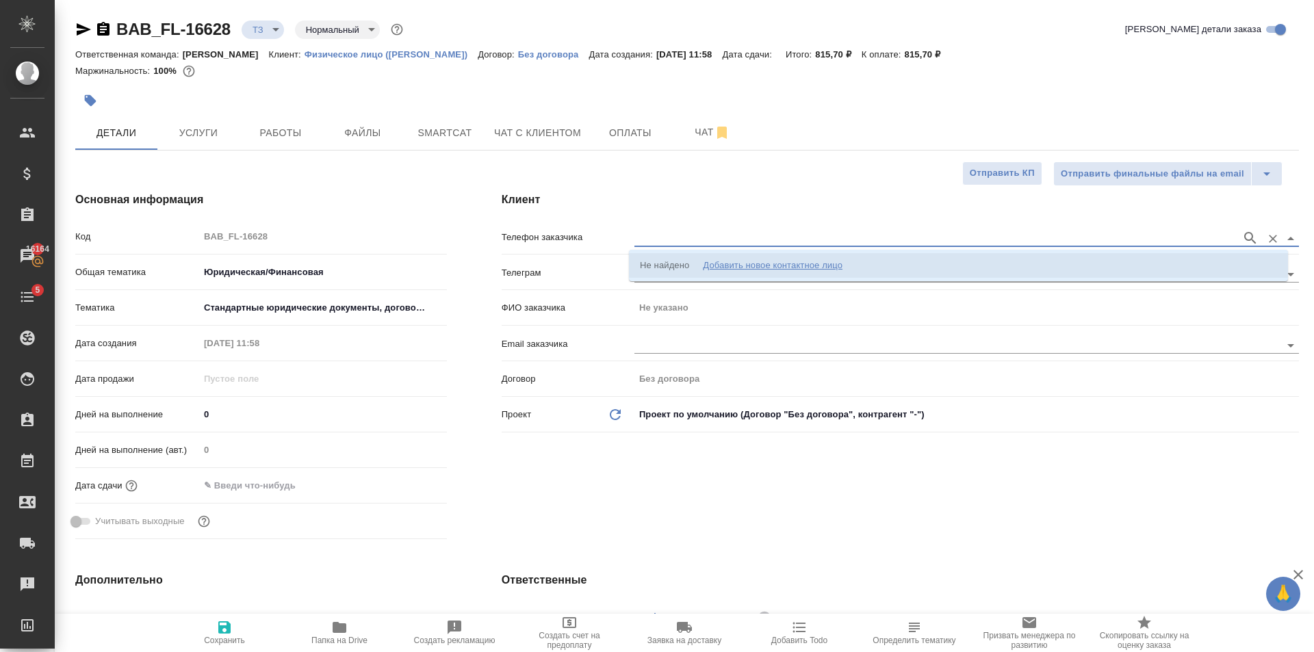
click at [749, 268] on div "Добавить новое контактное лицо" at bounding box center [773, 266] width 140 height 14
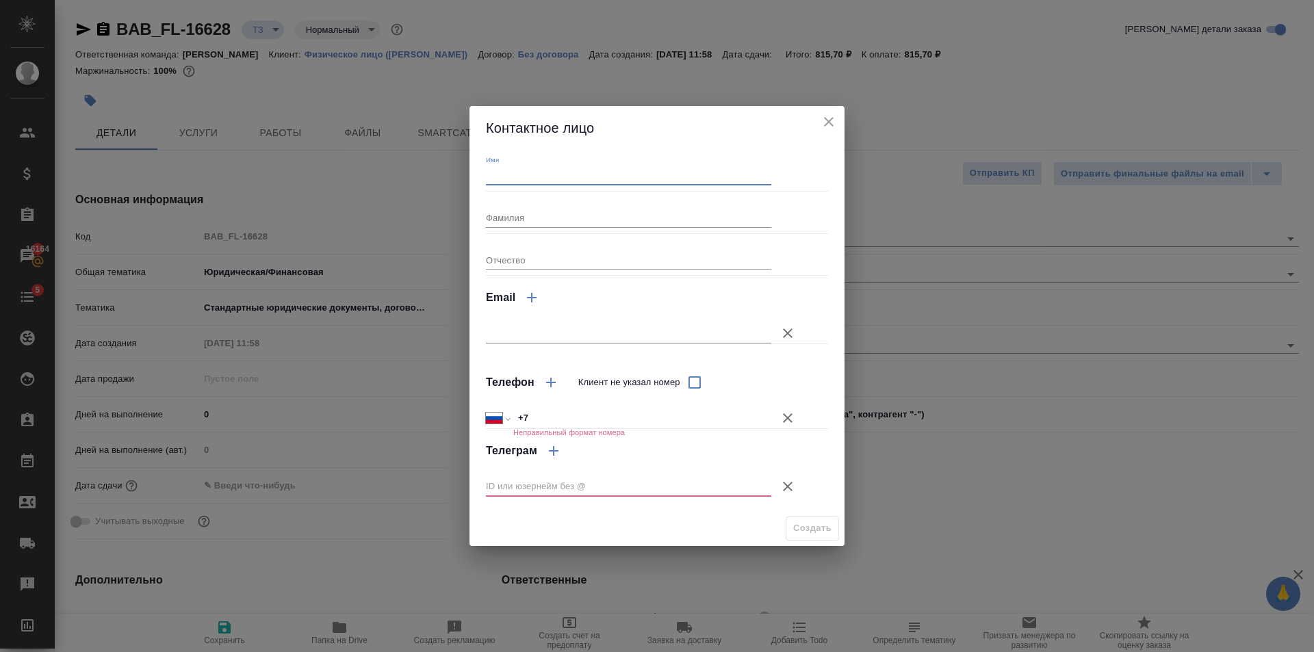
click at [527, 167] on input "Имя" at bounding box center [628, 175] width 285 height 19
type input "Сергей"
click at [803, 496] on div at bounding box center [645, 487] width 318 height 38
click at [785, 485] on icon "button" at bounding box center [788, 487] width 10 height 10
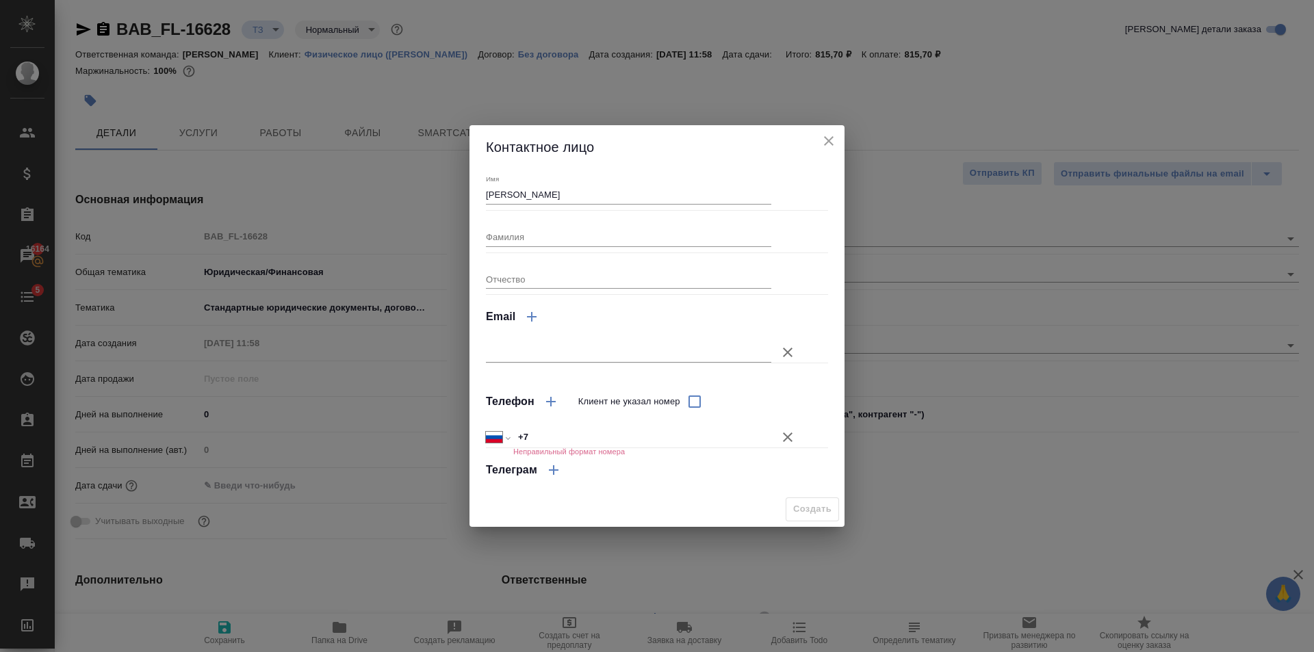
click at [558, 435] on input "+7" at bounding box center [642, 438] width 258 height 20
type input "+7 960 178 91 36"
click at [828, 505] on span "Создать" at bounding box center [812, 510] width 38 height 16
type input "Сергей"
type textarea "x"
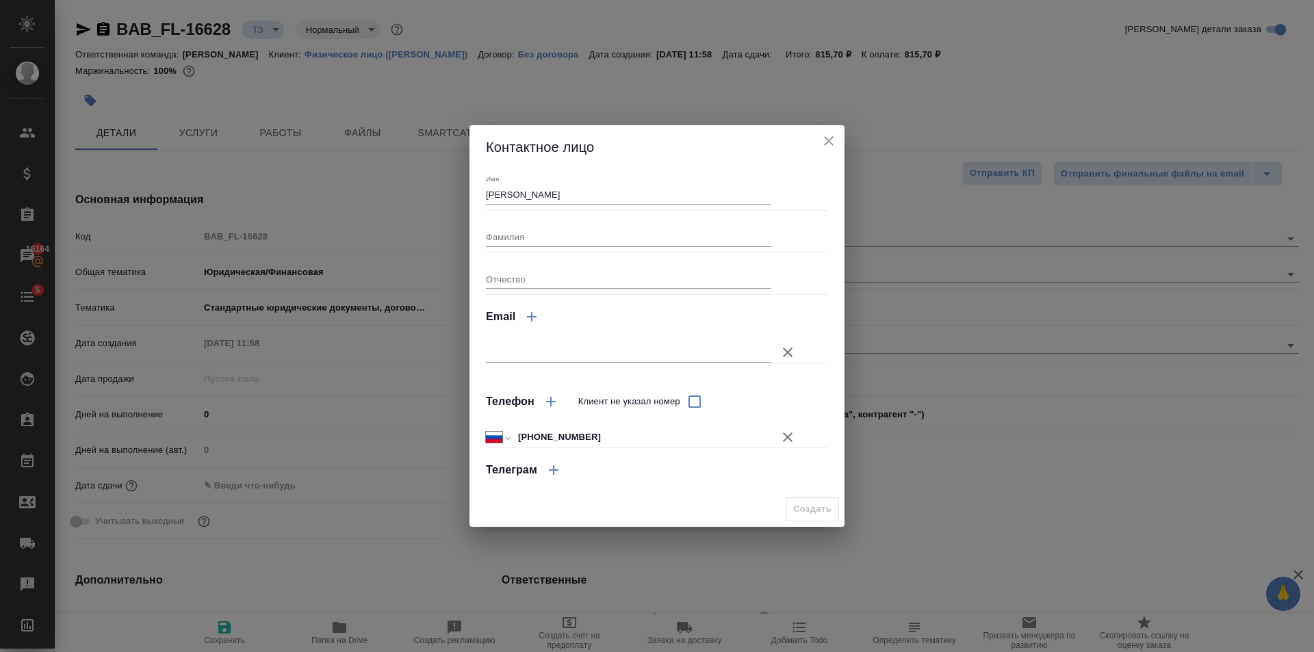
type textarea "x"
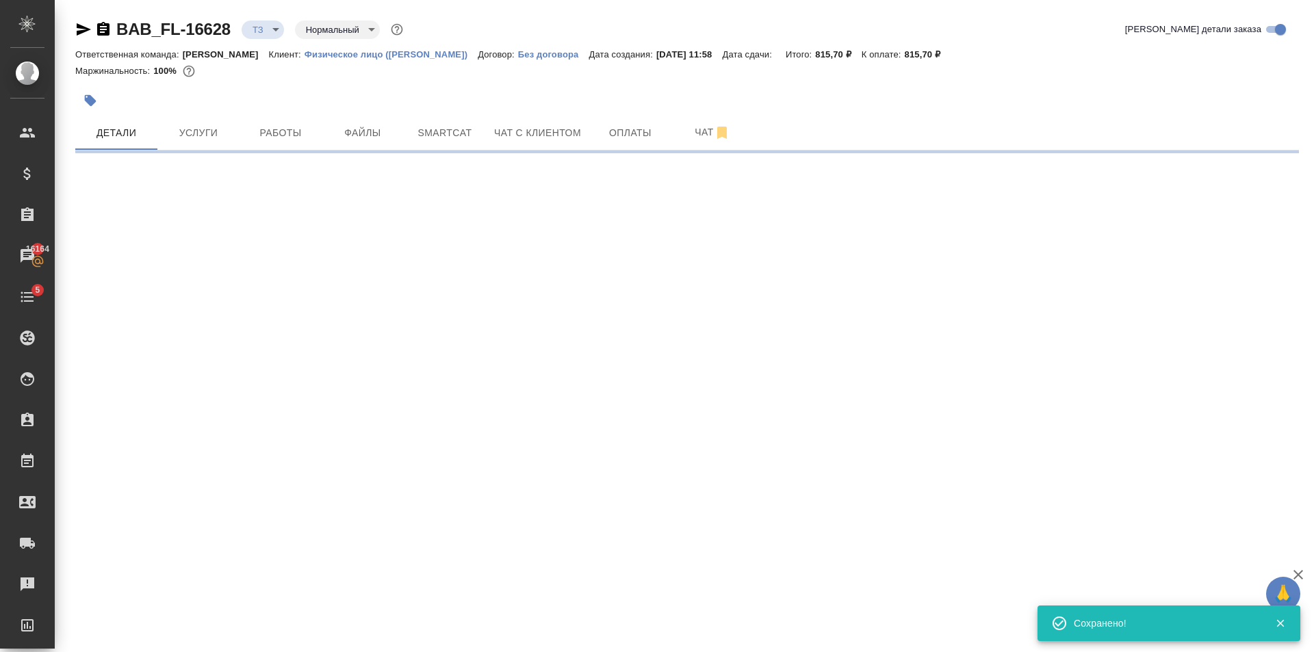
type input "holyTrinity"
click at [528, 131] on span "Чат с клиентом" at bounding box center [537, 133] width 87 height 17
click at [99, 153] on button "Начать чат" at bounding box center [107, 162] width 64 height 23
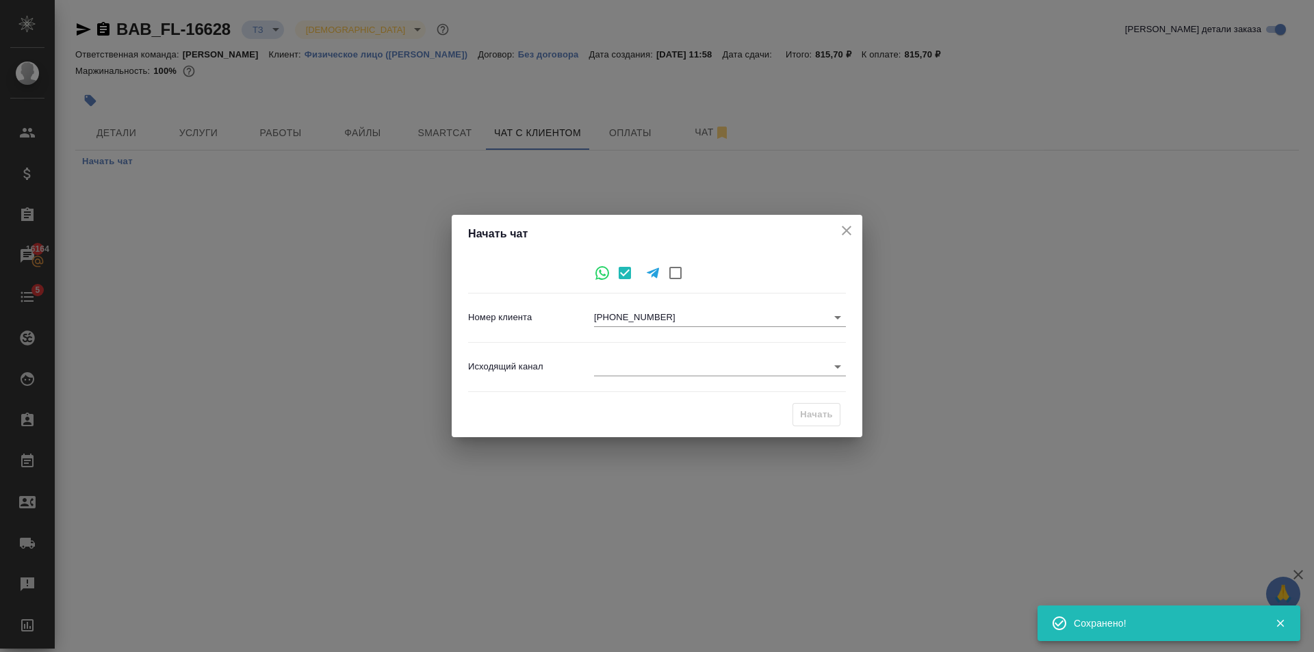
click at [717, 372] on body "🙏 .cls-1 fill:#fff; AWATERA Golubev Dmitry Клиенты Спецификации Заказы 16164 Ча…" at bounding box center [657, 326] width 1314 height 652
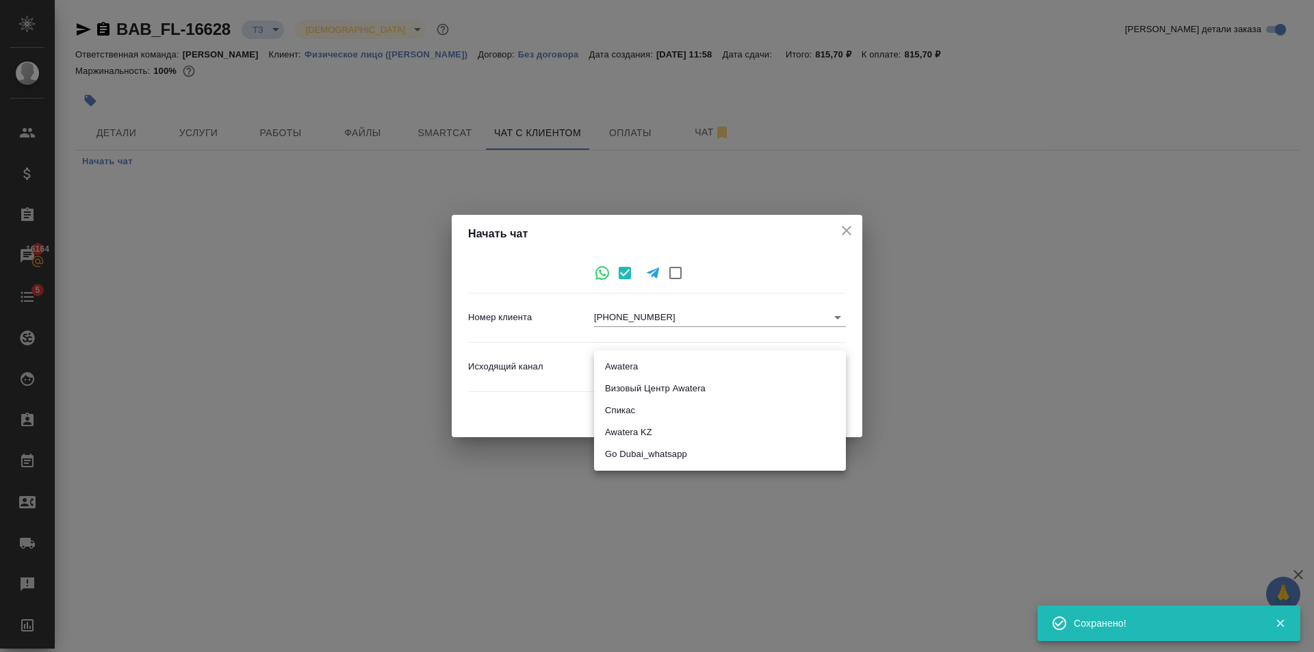
click at [652, 359] on li "Awatera" at bounding box center [720, 367] width 252 height 22
type input "2"
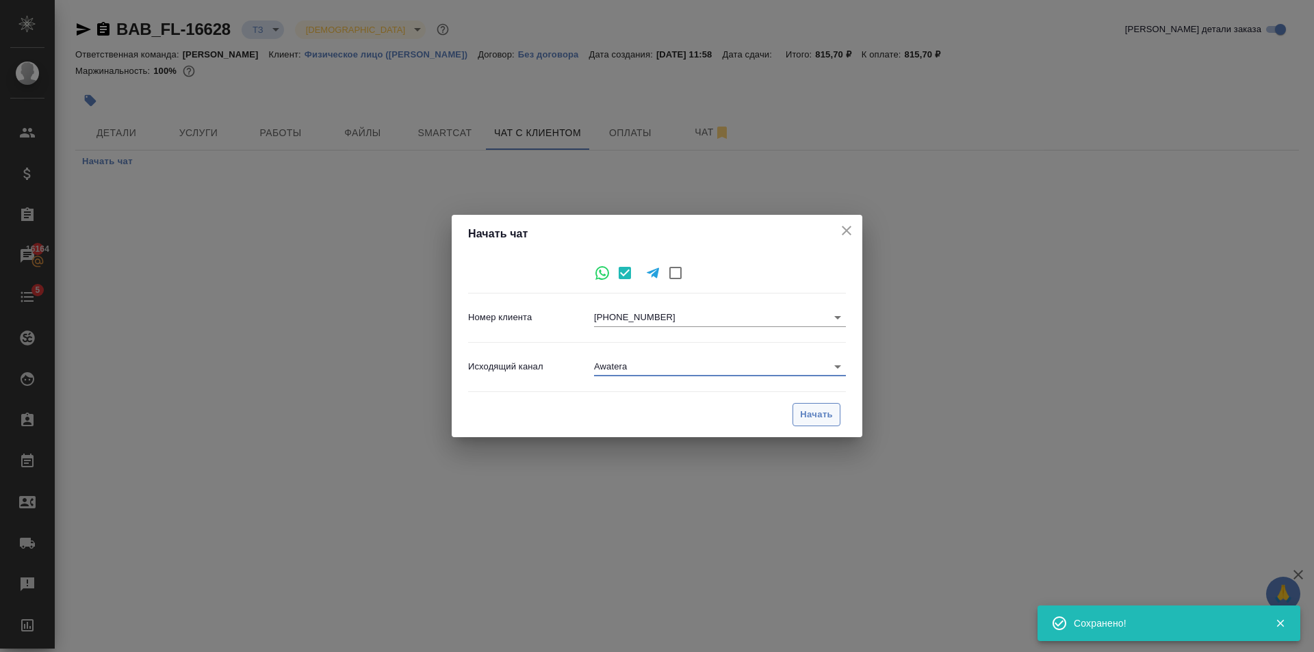
click at [809, 413] on span "Начать" at bounding box center [816, 415] width 33 height 16
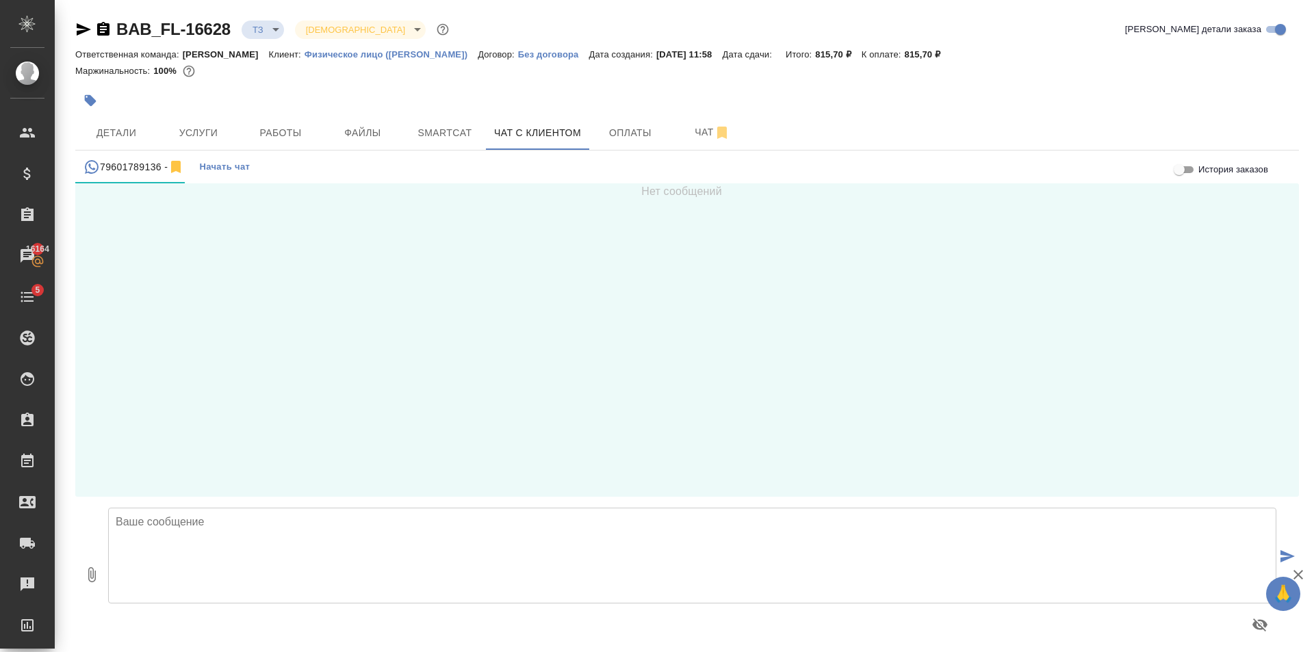
drag, startPoint x: 231, startPoint y: 574, endPoint x: 222, endPoint y: 539, distance: 35.5
click at [231, 573] on textarea at bounding box center [692, 556] width 1168 height 96
type textarea "Добрый день!"
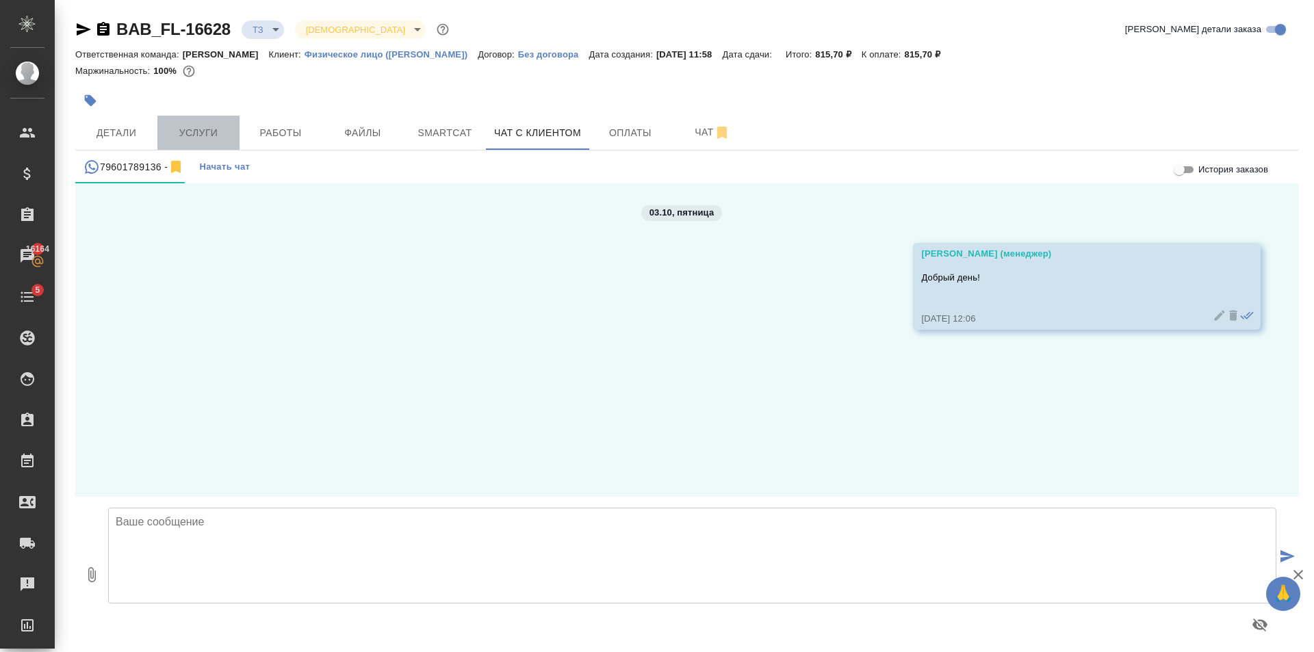
click at [195, 138] on span "Услуги" at bounding box center [199, 133] width 66 height 17
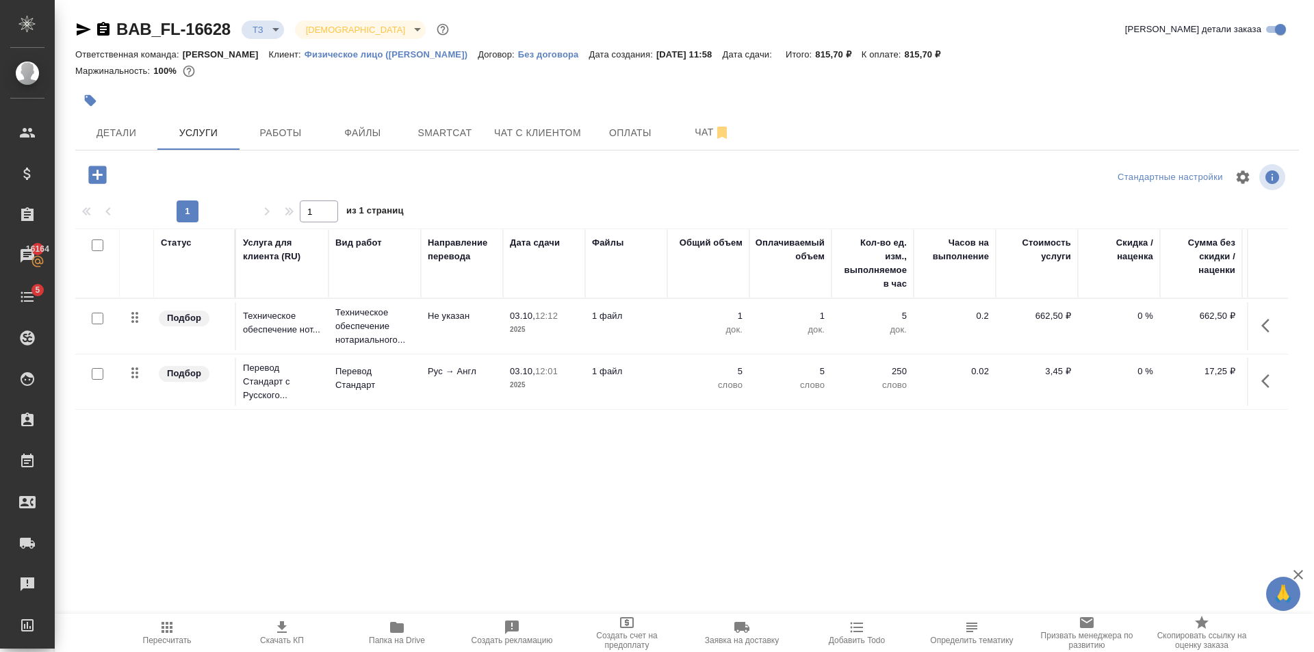
click at [438, 437] on div "Статус Услуга для клиента (RU) Вид работ Направление перевода Дата сдачи Файлы …" at bounding box center [681, 376] width 1213 height 294
click at [582, 126] on button "Чат с клиентом" at bounding box center [537, 133] width 103 height 34
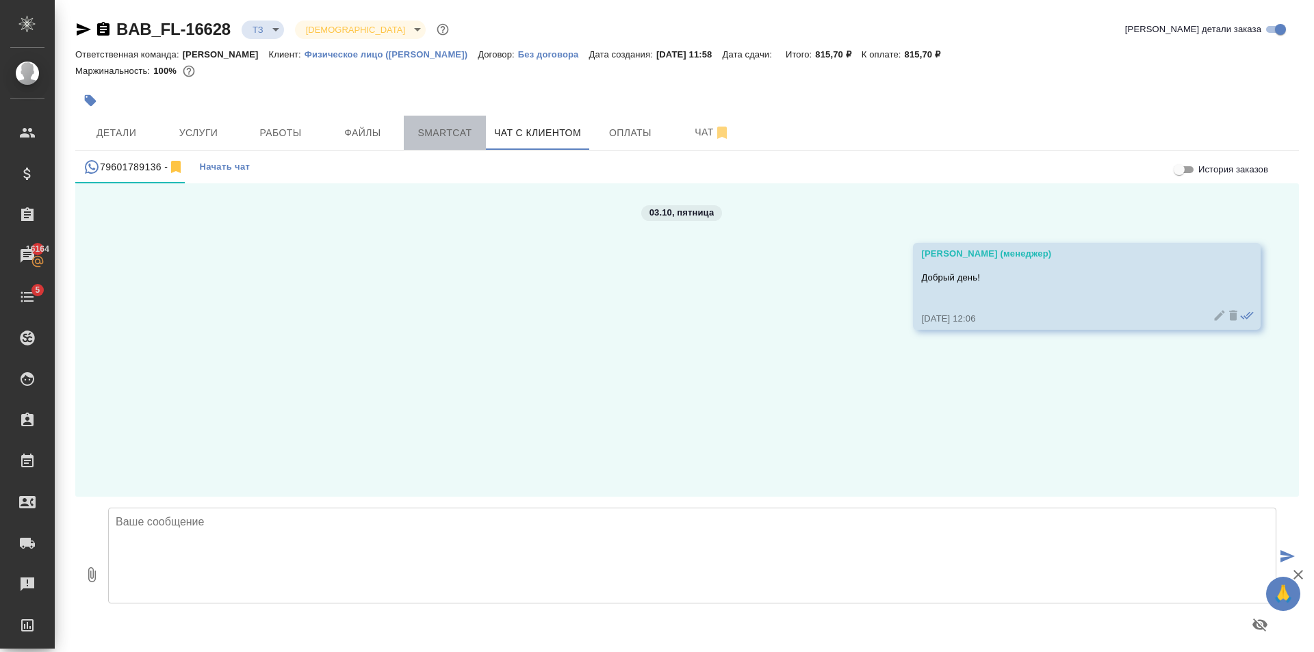
click at [444, 141] on span "Smartcat" at bounding box center [445, 133] width 66 height 17
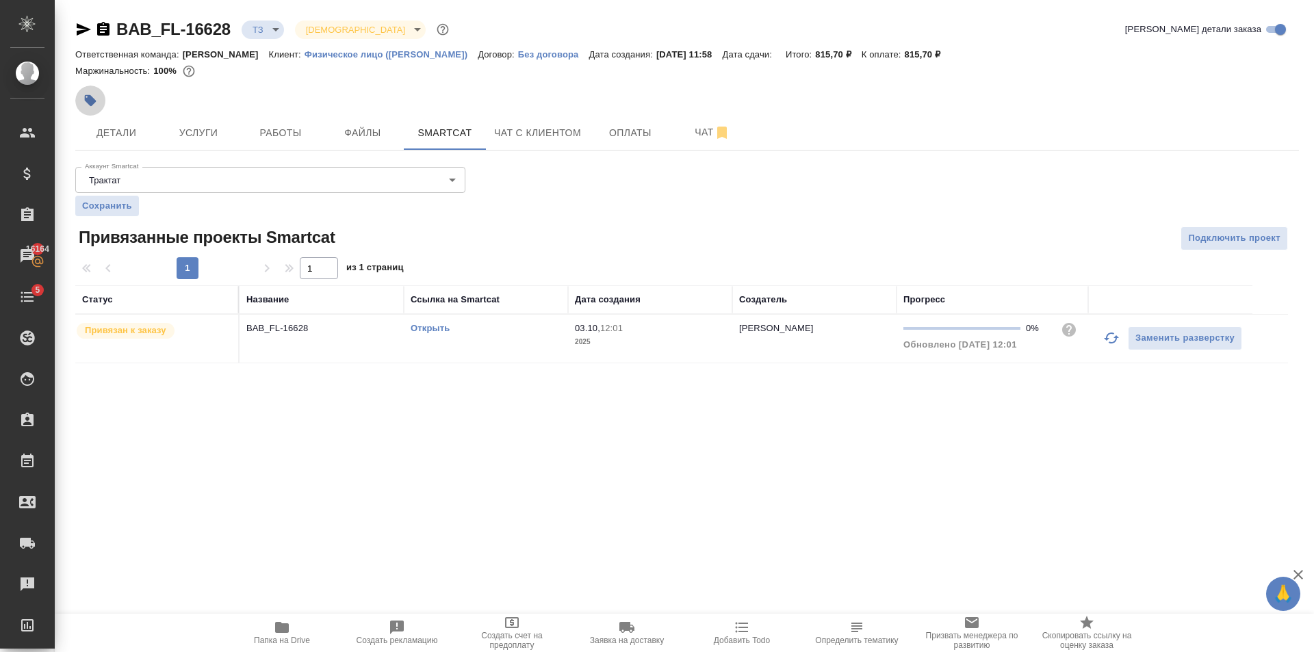
click at [95, 99] on icon "button" at bounding box center [91, 101] width 14 height 14
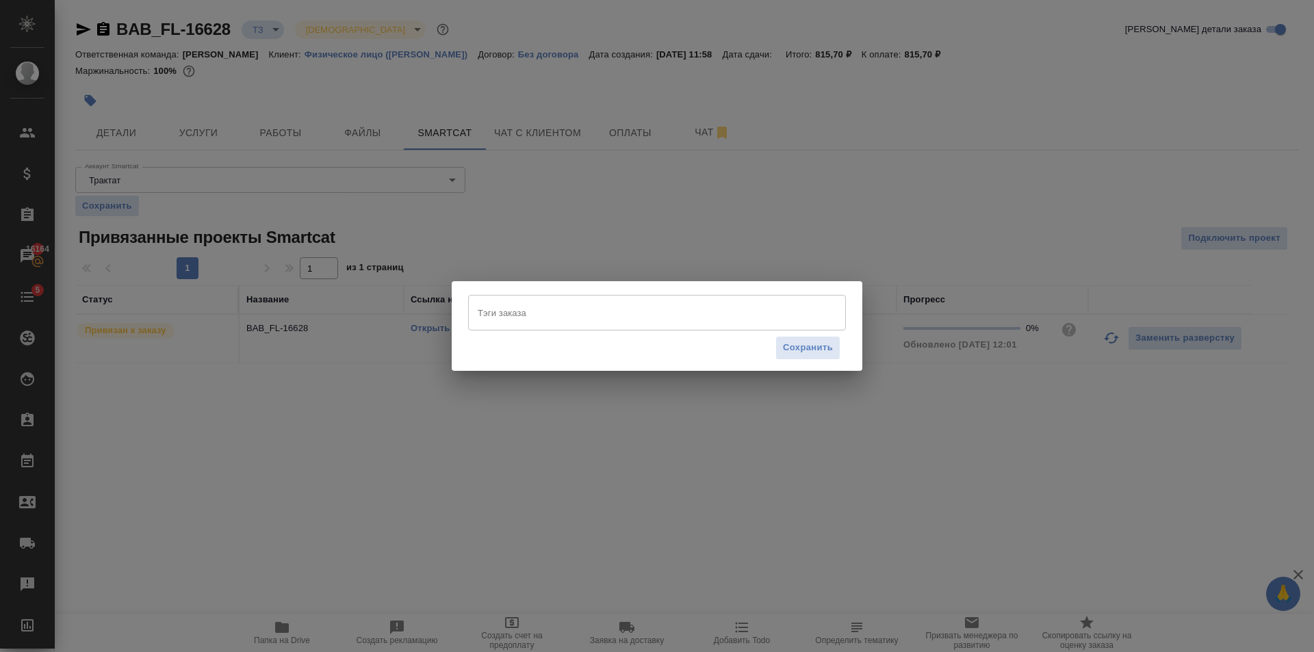
click at [580, 302] on input "Тэги заказа" at bounding box center [644, 312] width 340 height 23
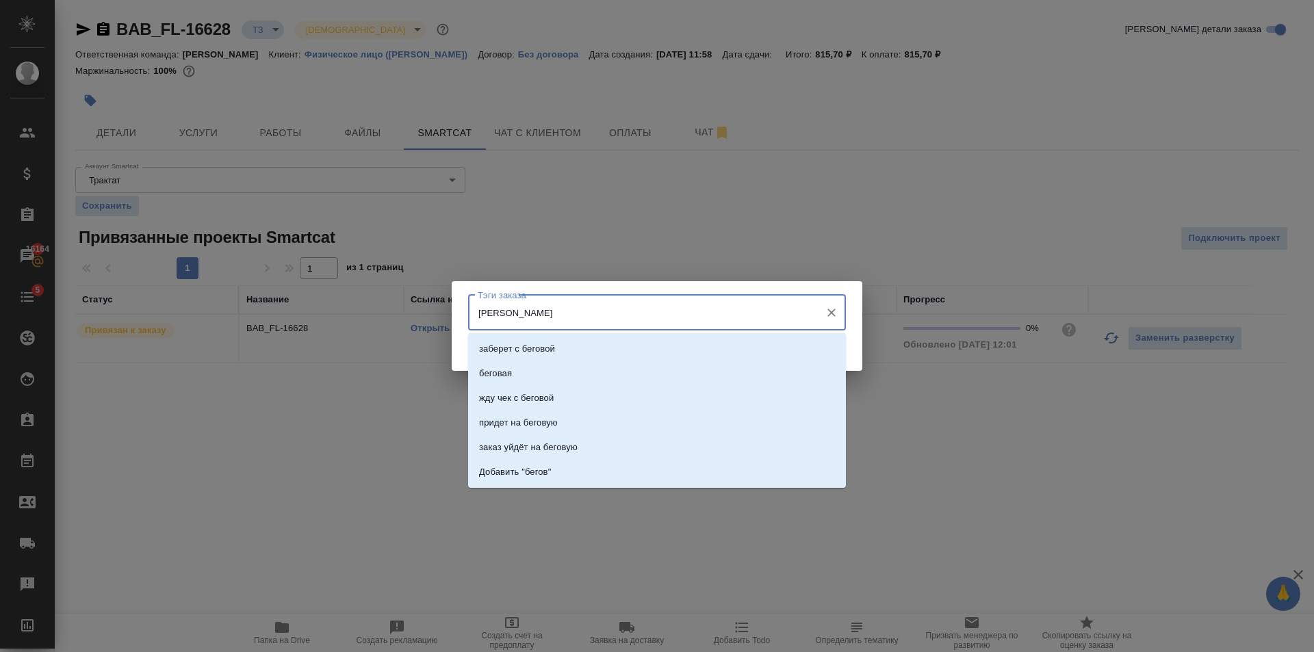
type input "беговая"
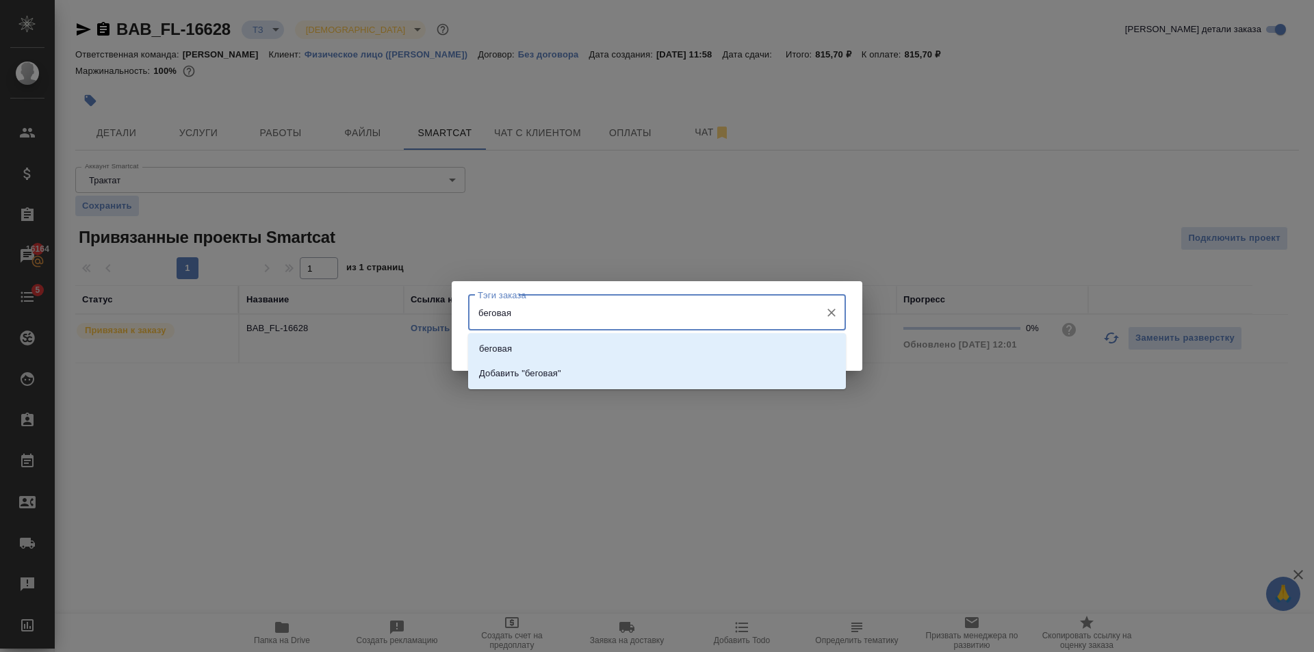
click at [576, 335] on div "беговая Добавить "беговая"" at bounding box center [657, 361] width 378 height 56
click at [575, 345] on li "беговая" at bounding box center [657, 349] width 378 height 25
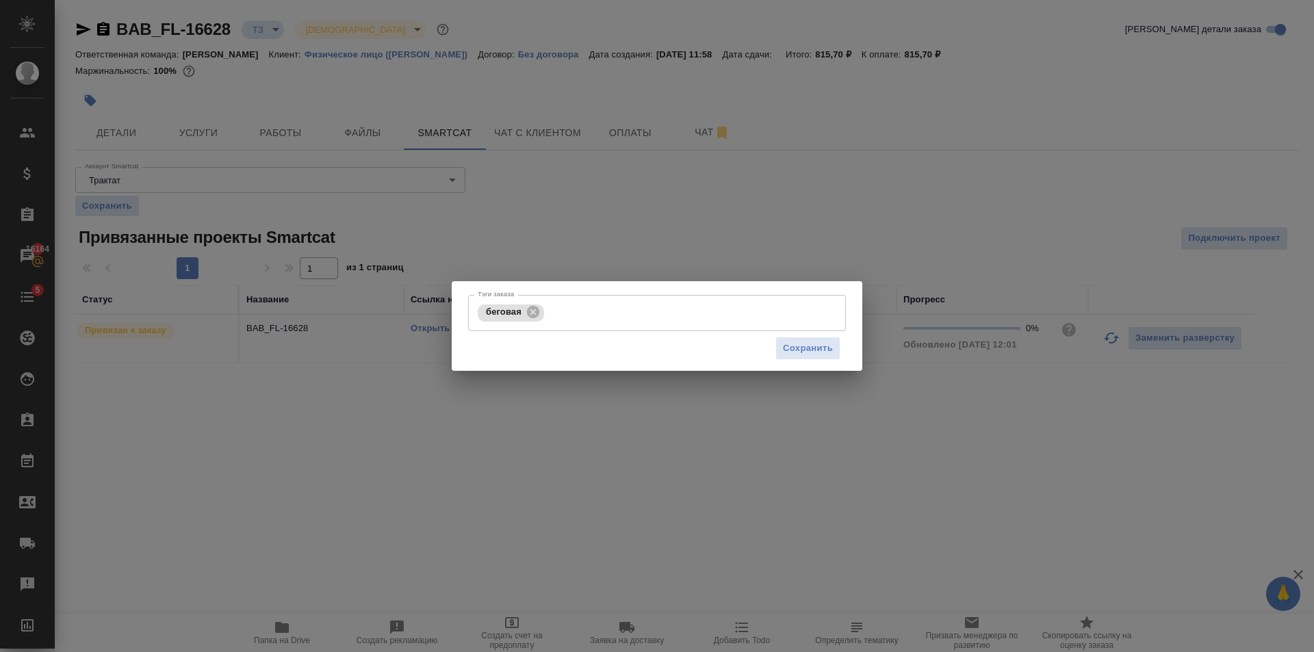
drag, startPoint x: 845, startPoint y: 348, endPoint x: 817, endPoint y: 351, distance: 27.5
click at [843, 348] on div "Сохранить" at bounding box center [657, 348] width 378 height 35
click at [810, 352] on span "Сохранить" at bounding box center [808, 349] width 50 height 16
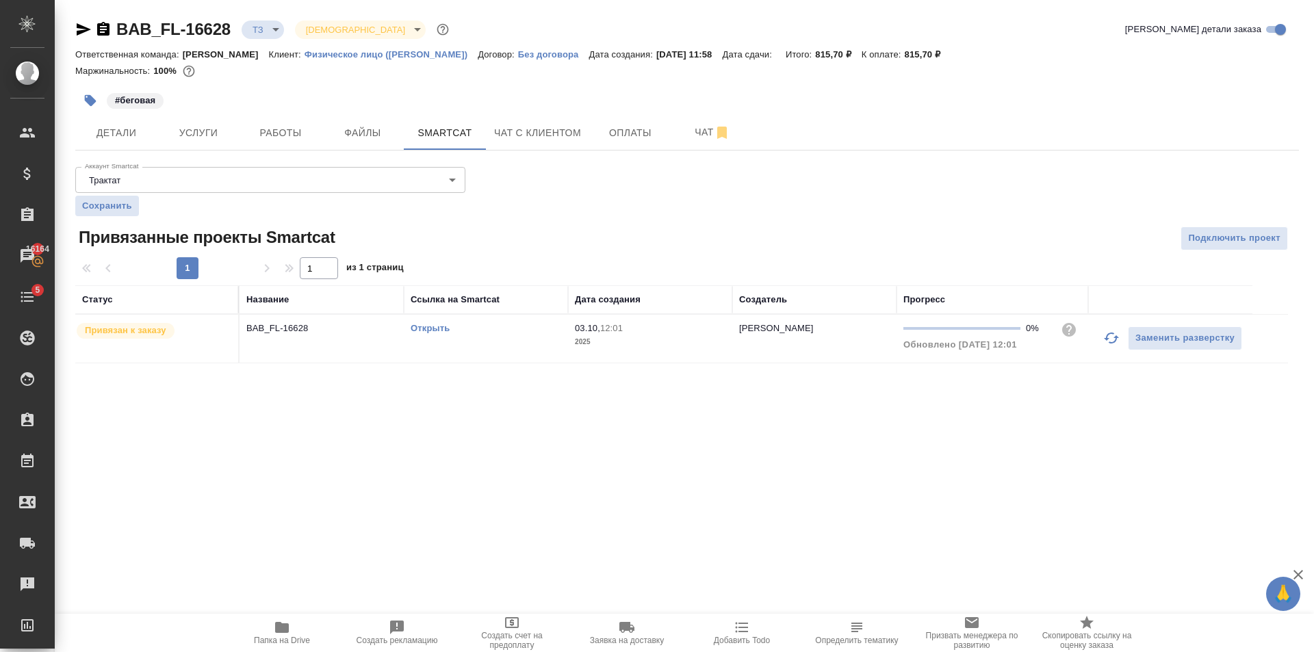
click at [424, 322] on div "Открыть" at bounding box center [486, 329] width 151 height 14
click at [212, 120] on button "Услуги" at bounding box center [198, 133] width 82 height 34
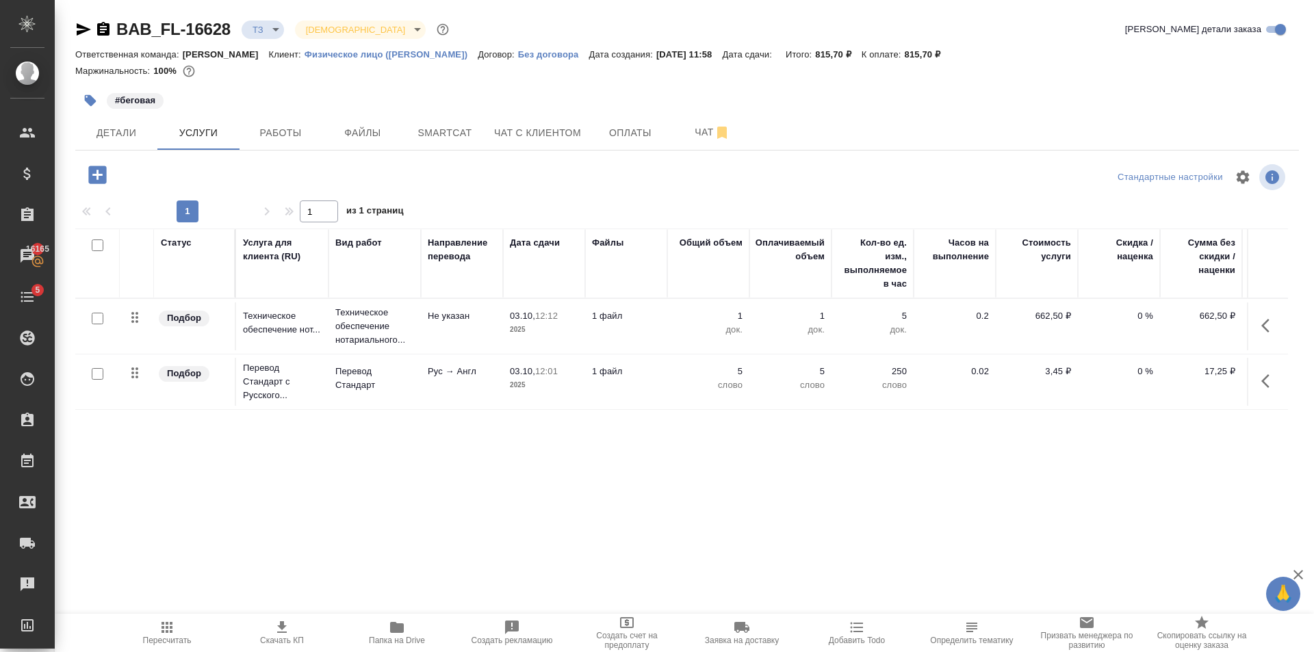
click at [428, 403] on td "Рус → Англ" at bounding box center [462, 382] width 82 height 48
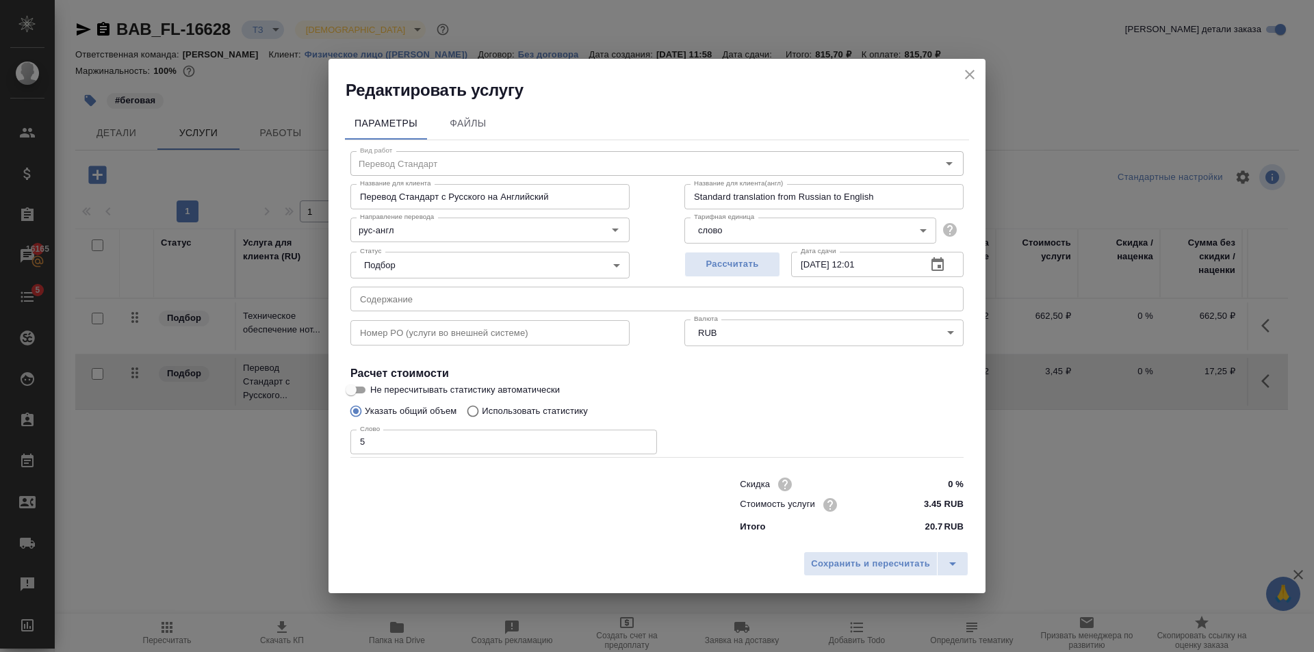
click at [511, 415] on p "Использовать статистику" at bounding box center [535, 412] width 106 height 14
click at [482, 415] on input "Использовать статистику" at bounding box center [471, 411] width 22 height 26
radio input "true"
radio input "false"
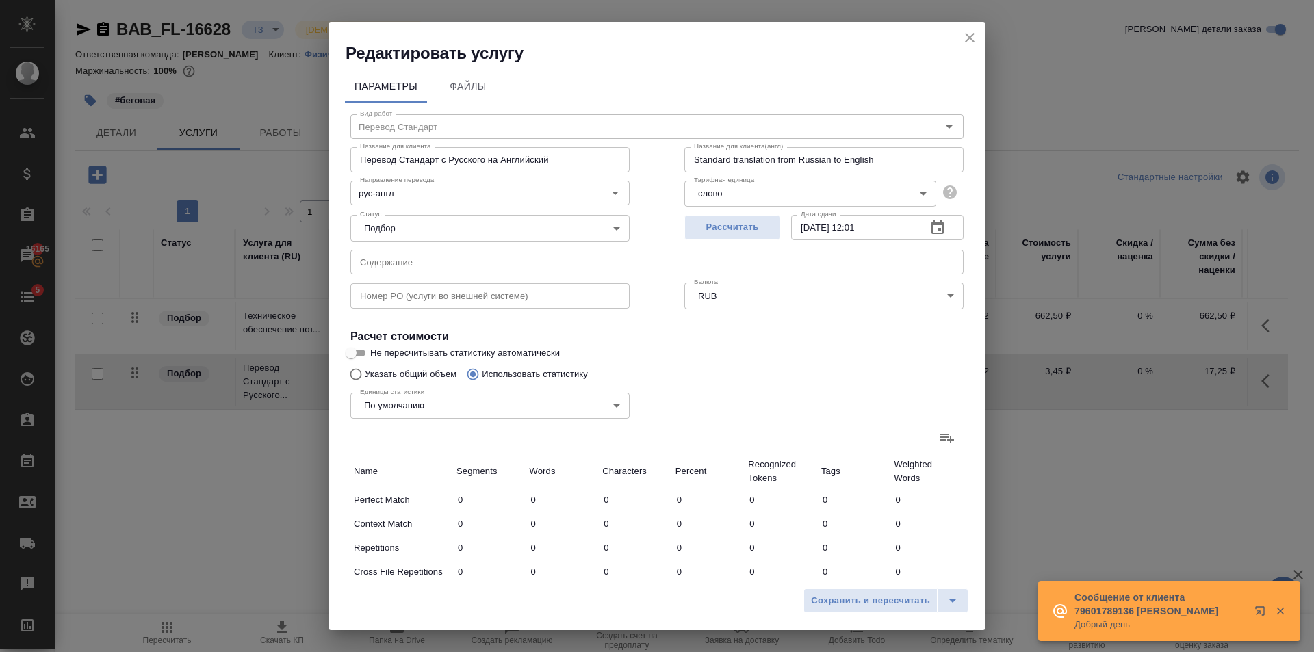
click at [941, 431] on icon at bounding box center [947, 438] width 16 height 16
click at [0, 0] on input "file" at bounding box center [0, 0] width 0 height 0
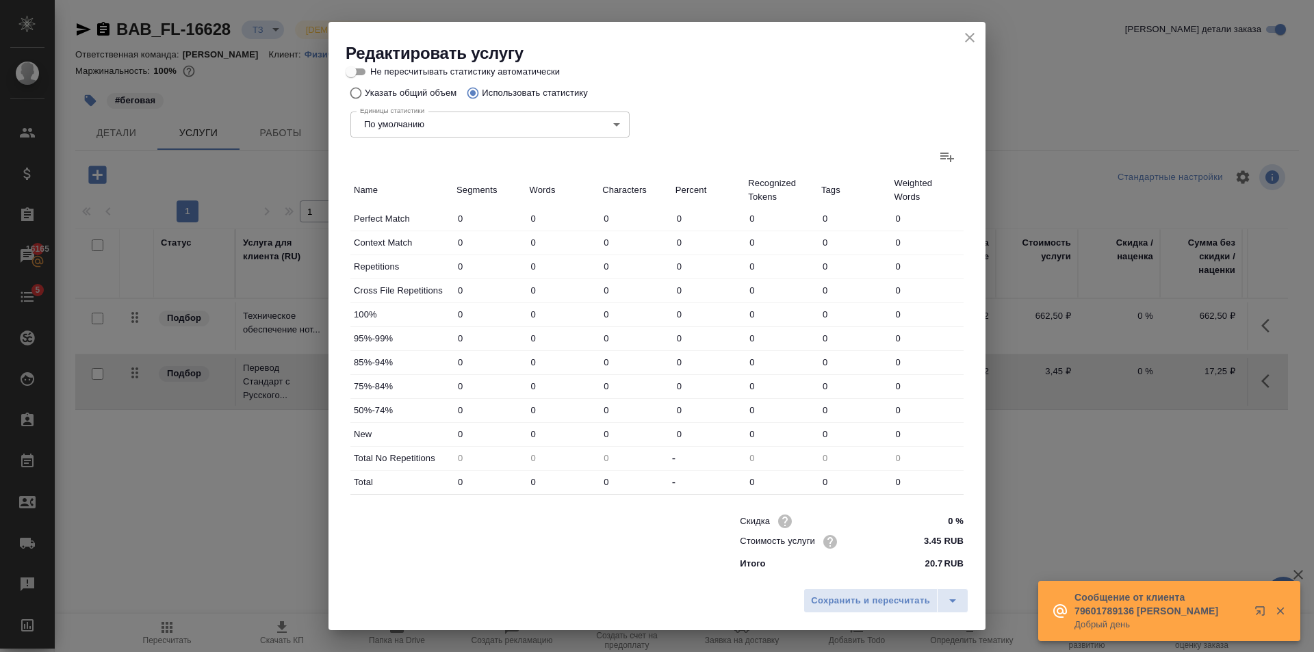
scroll to position [8, 0]
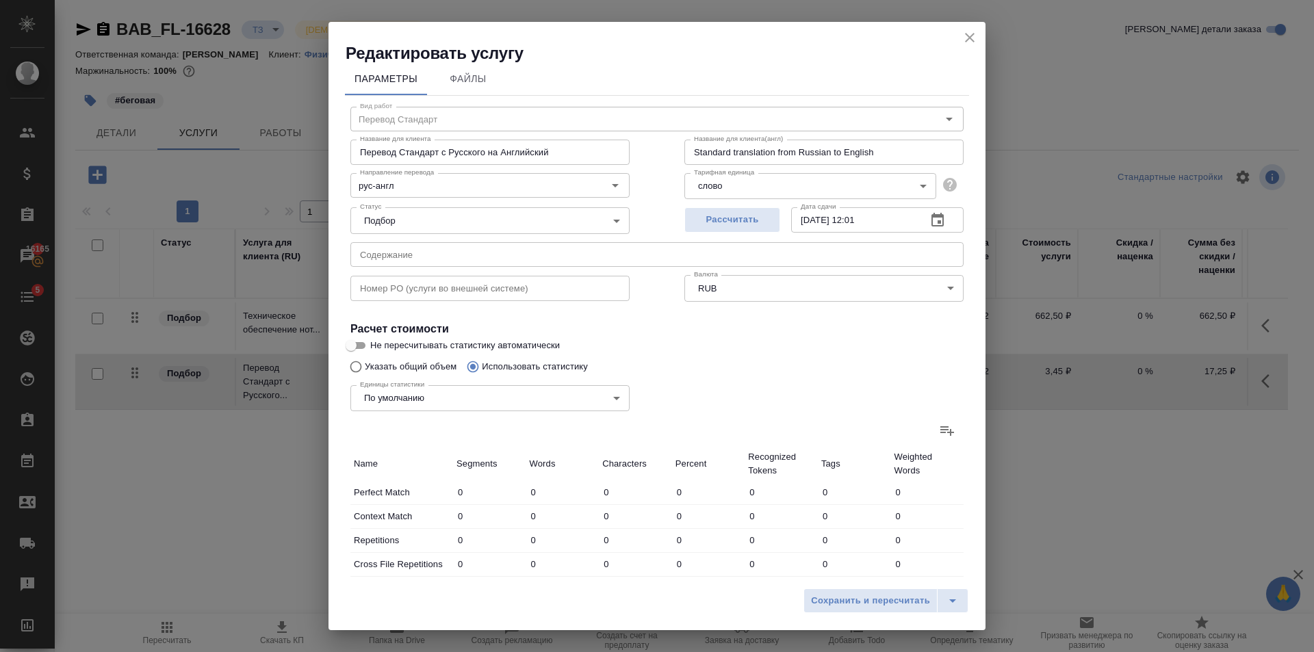
click at [939, 435] on icon at bounding box center [947, 430] width 16 height 16
click at [0, 0] on input "file" at bounding box center [0, 0] width 0 height 0
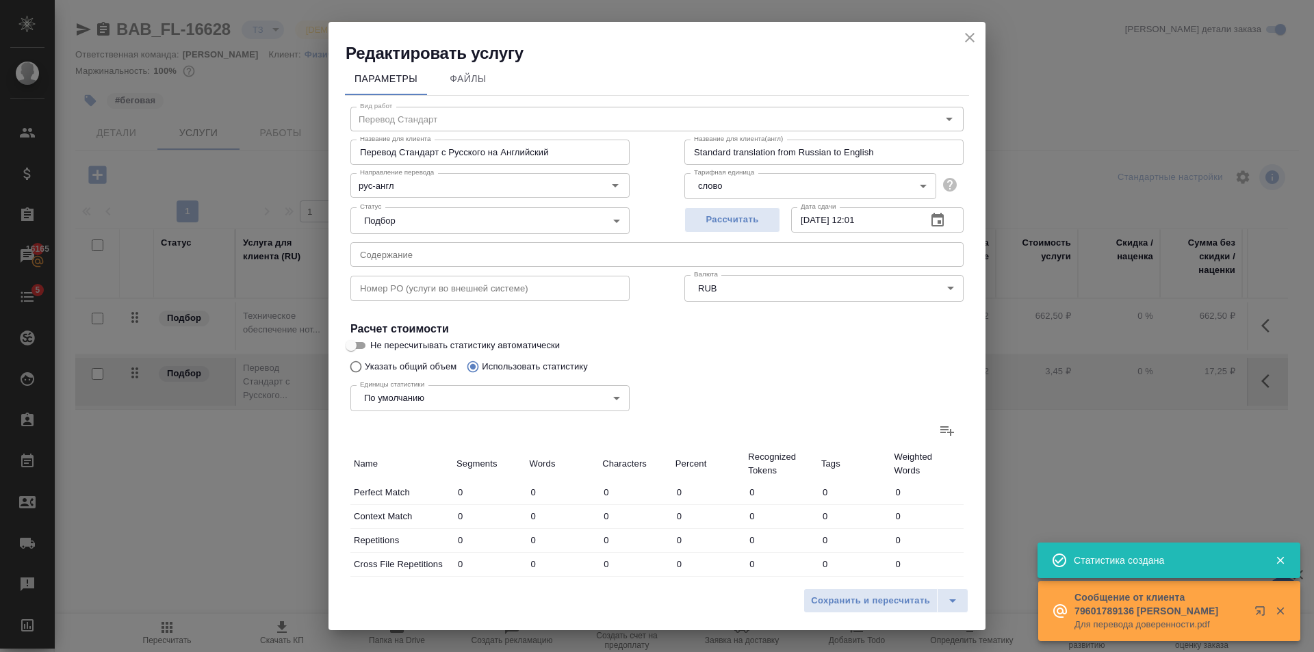
type input "2"
type input "4"
type input "12"
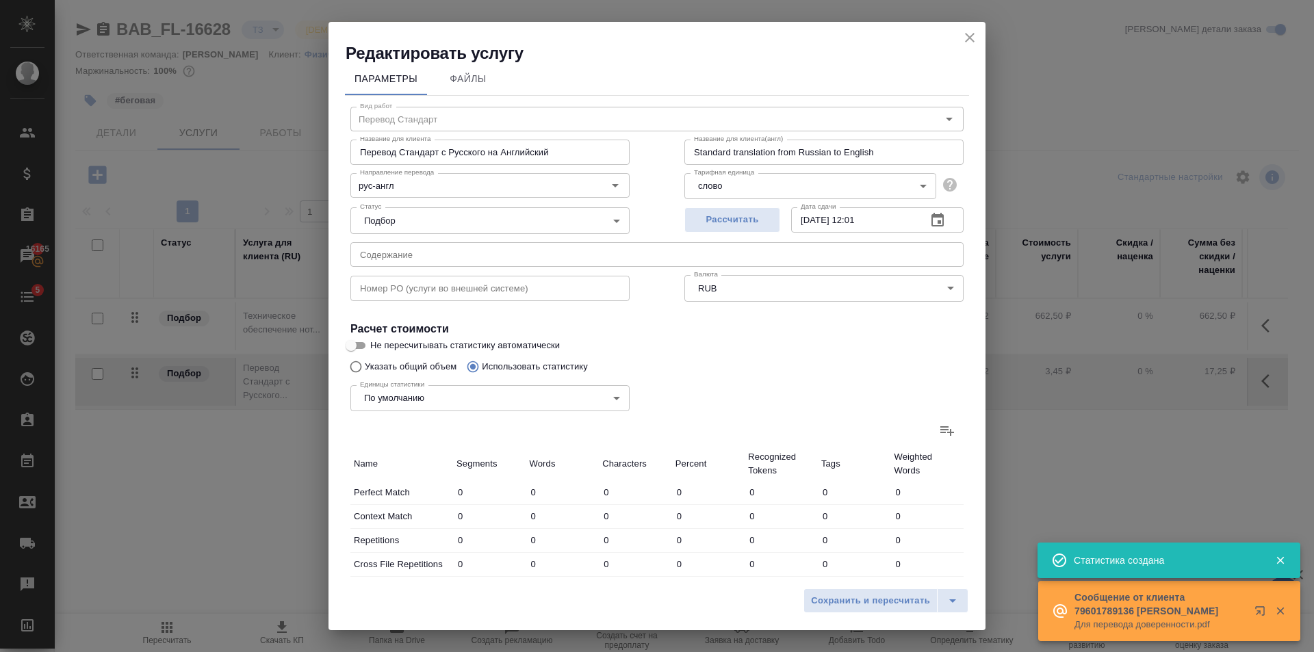
type input "27"
type input "9"
type input "42"
type input "8"
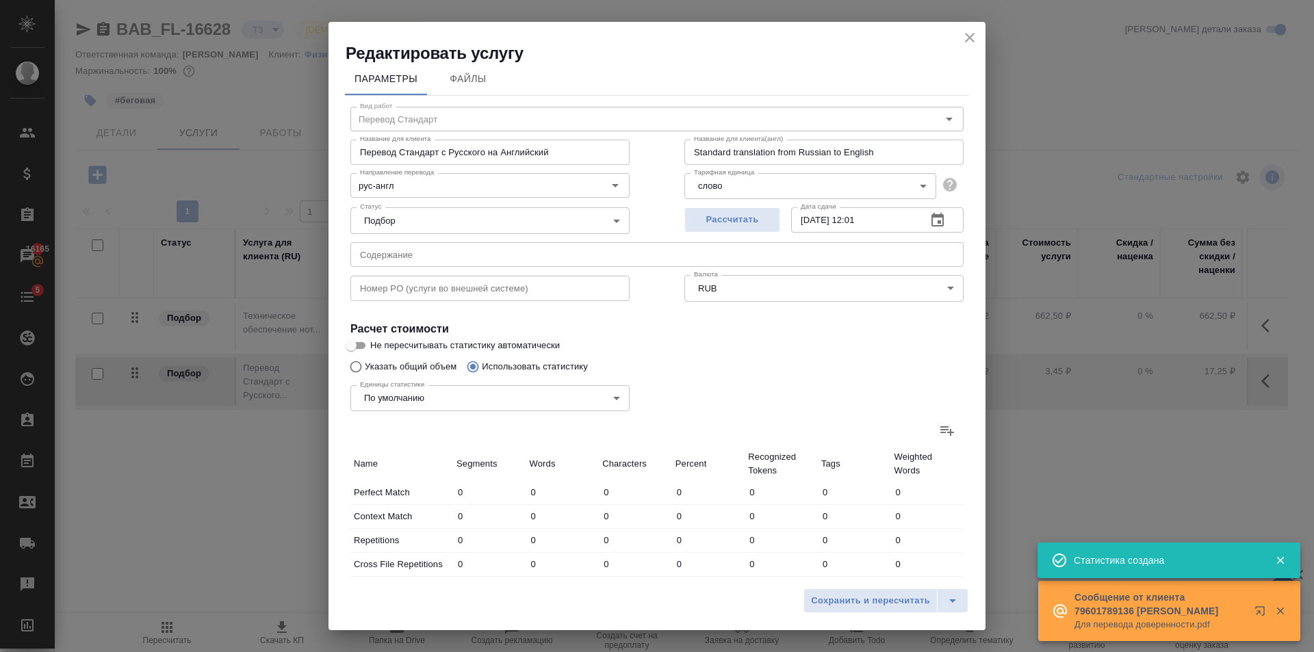
type input "11"
type input "76"
type input "94"
type input "717"
type input "5303"
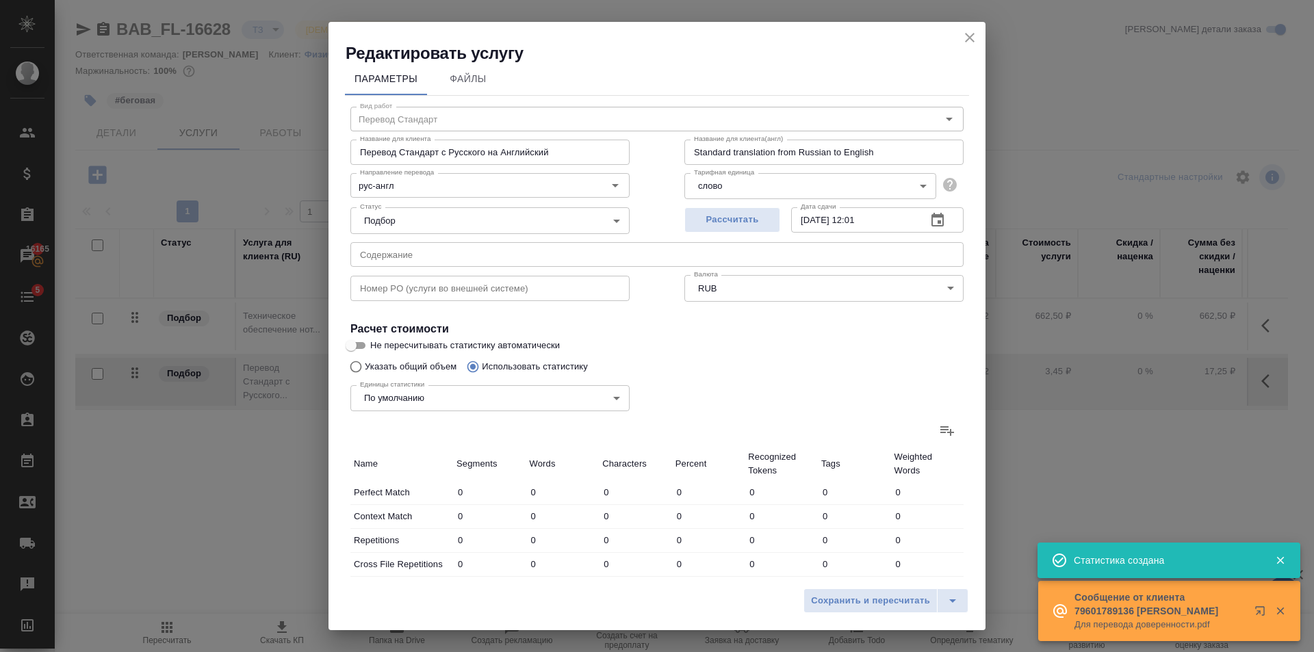
type input "123"
type input "749"
type input "5448"
type input "125"
type input "751"
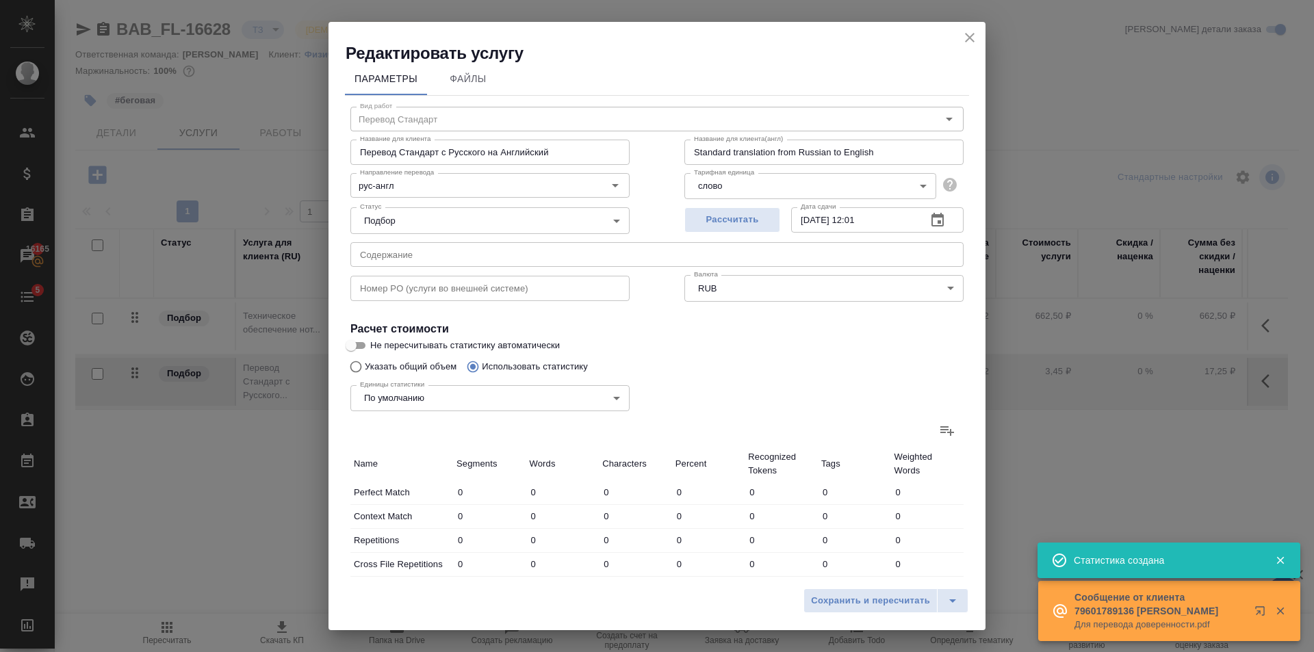
type input "5452"
click at [879, 604] on span "Сохранить и пересчитать" at bounding box center [870, 601] width 119 height 16
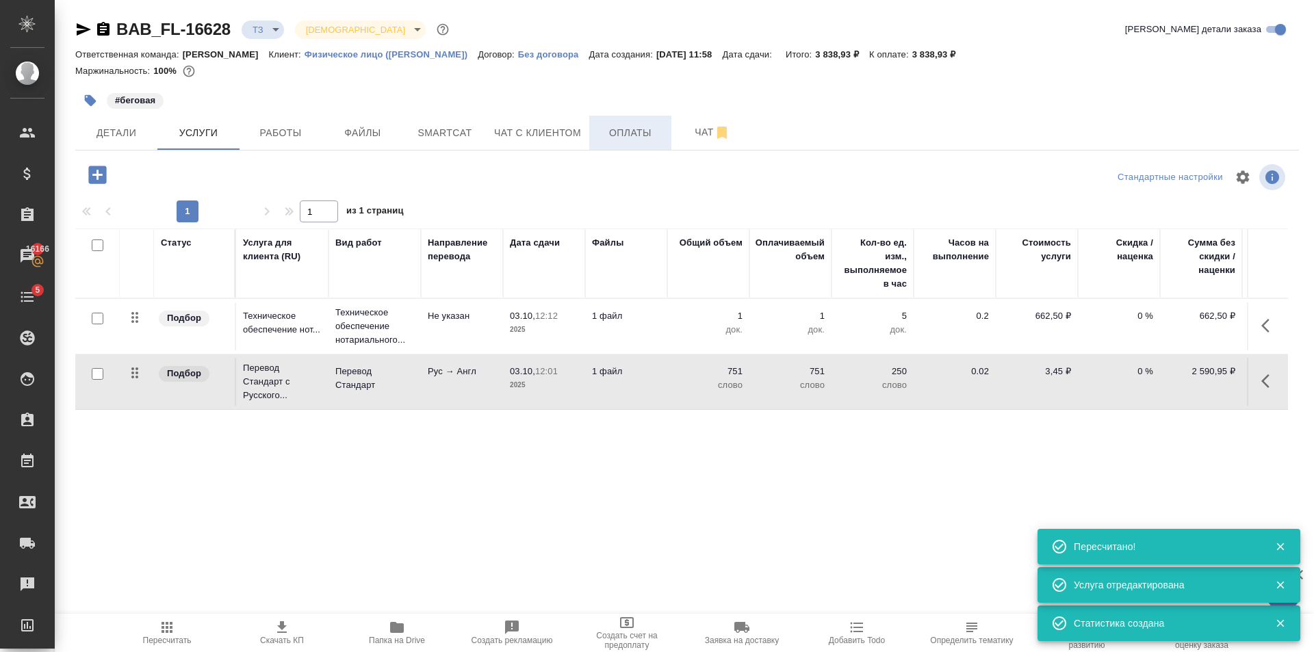
click at [663, 129] on button "Оплаты" at bounding box center [630, 133] width 82 height 34
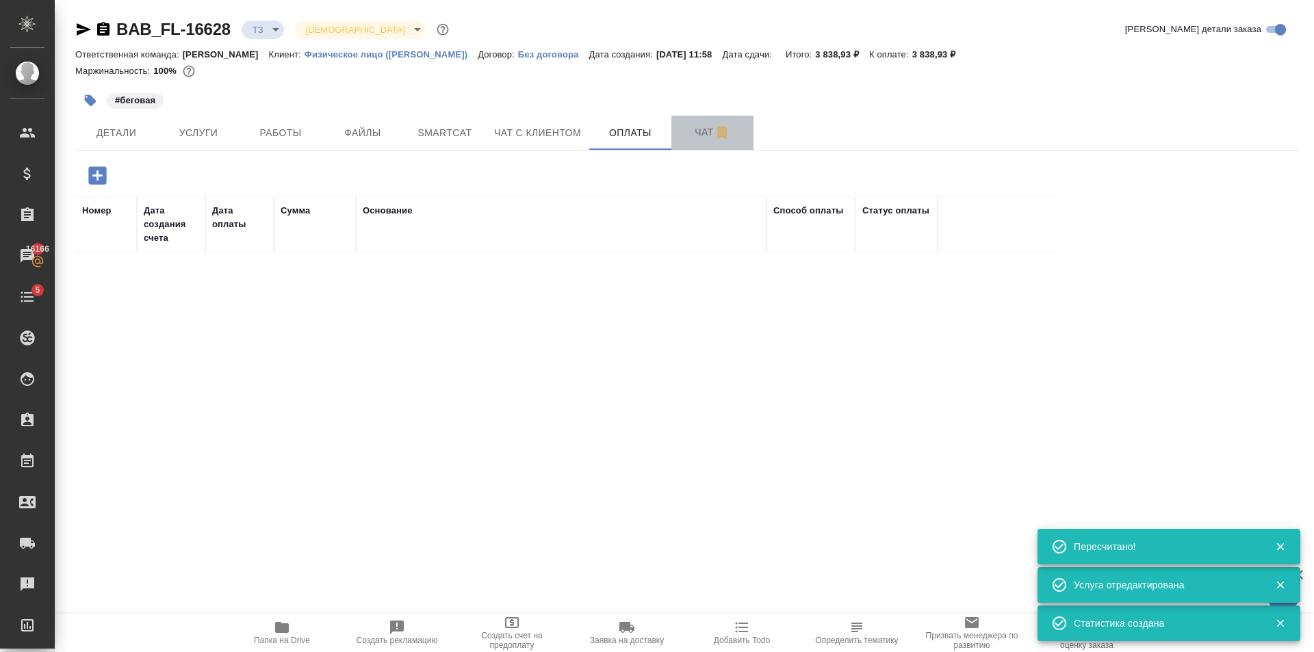
click at [687, 135] on span "Чат" at bounding box center [713, 132] width 66 height 17
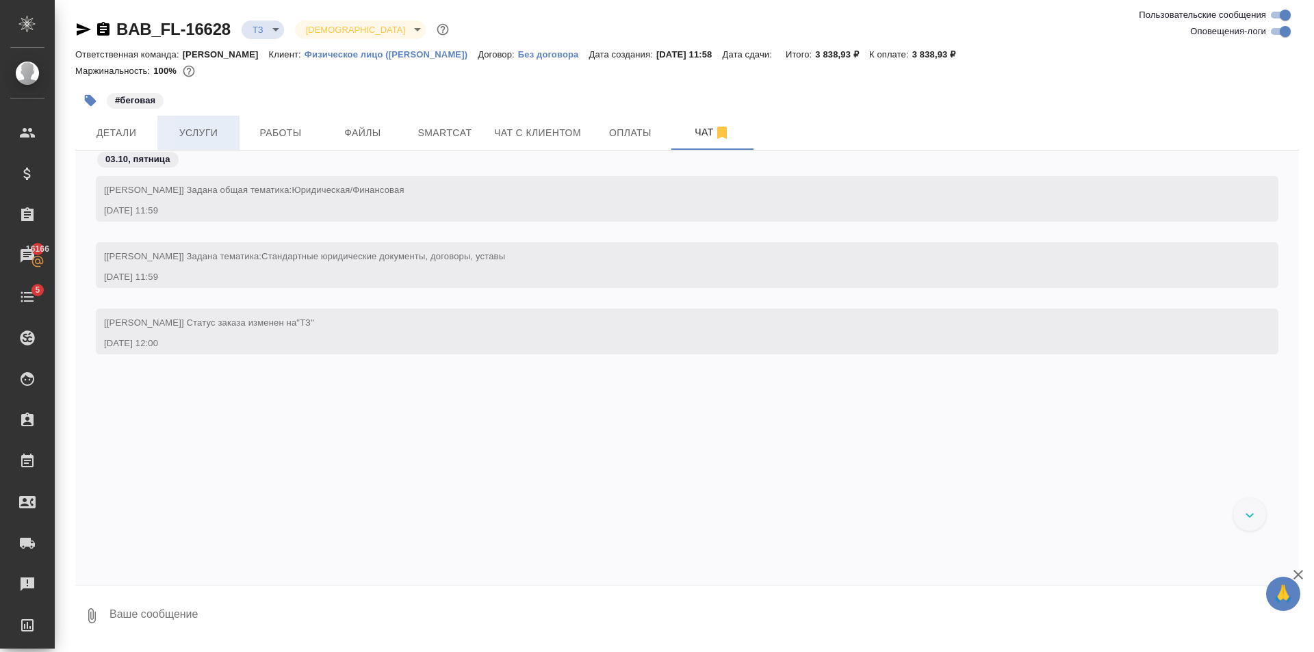
click at [173, 138] on span "Услуги" at bounding box center [199, 133] width 66 height 17
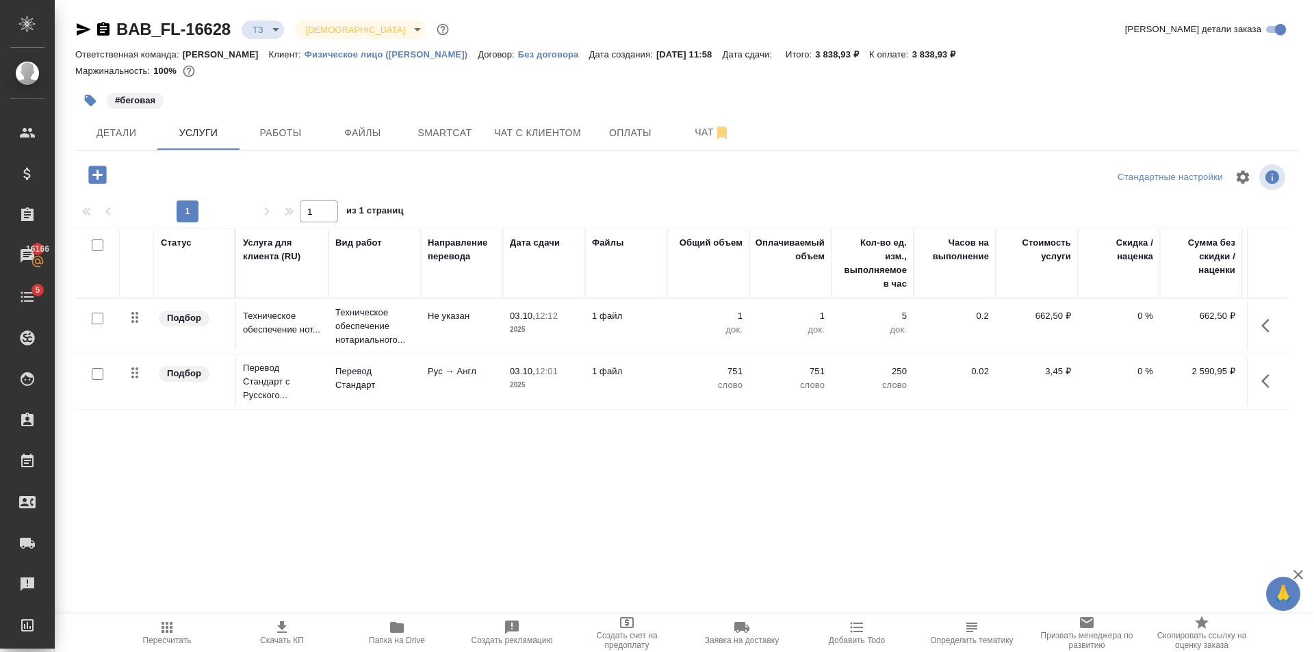
click at [101, 169] on icon "button" at bounding box center [97, 175] width 18 height 18
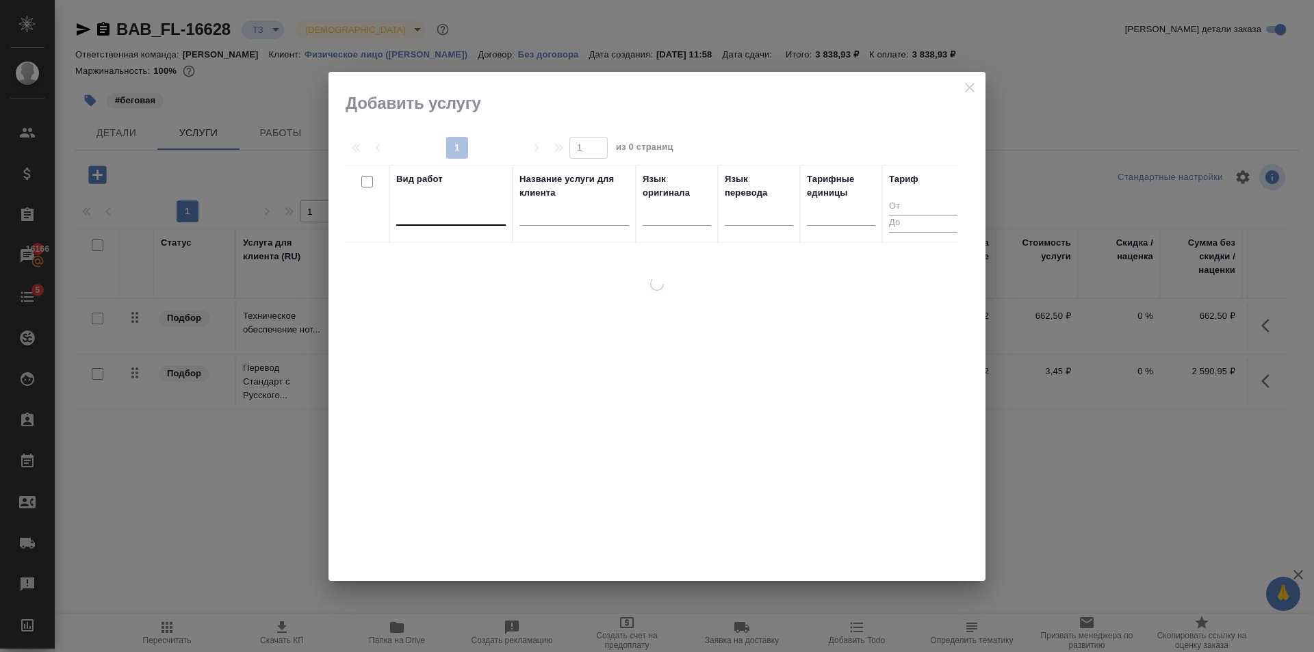
click at [444, 217] on div at bounding box center [451, 212] width 110 height 20
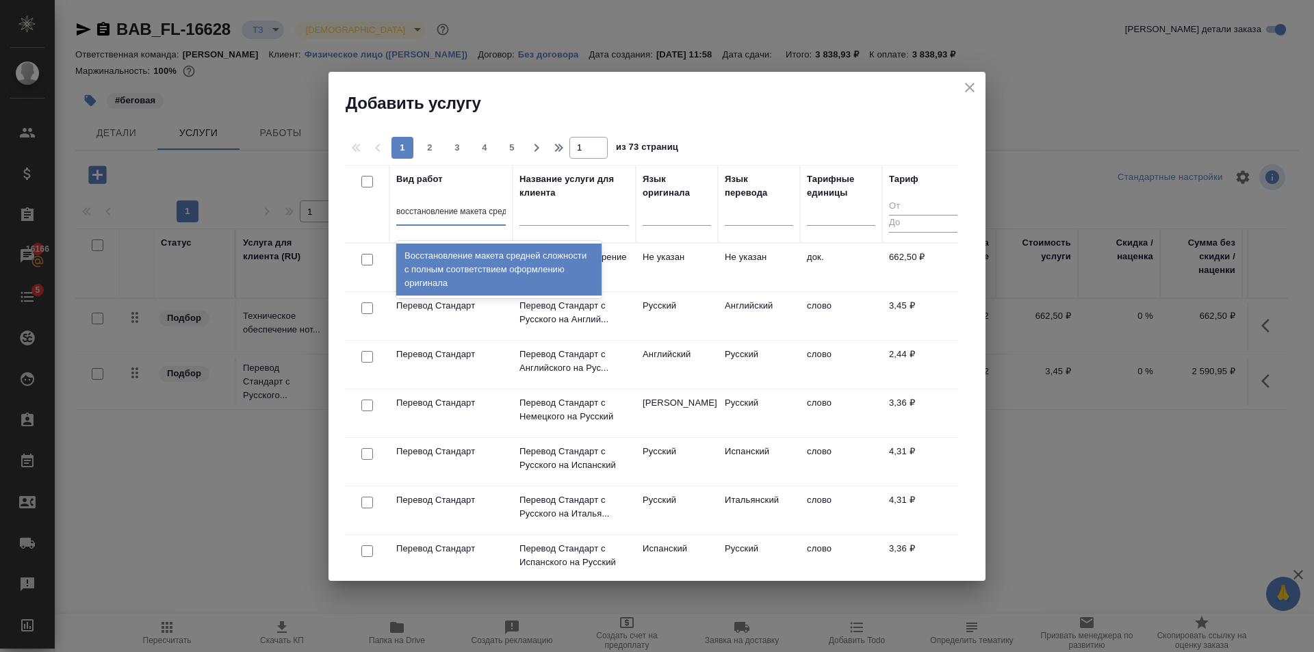
scroll to position [0, 17]
type input "восстановление макета средне"
click at [439, 261] on div "Восстановление макета средней сложности с полным соответствием оформлению ориги…" at bounding box center [498, 270] width 205 height 52
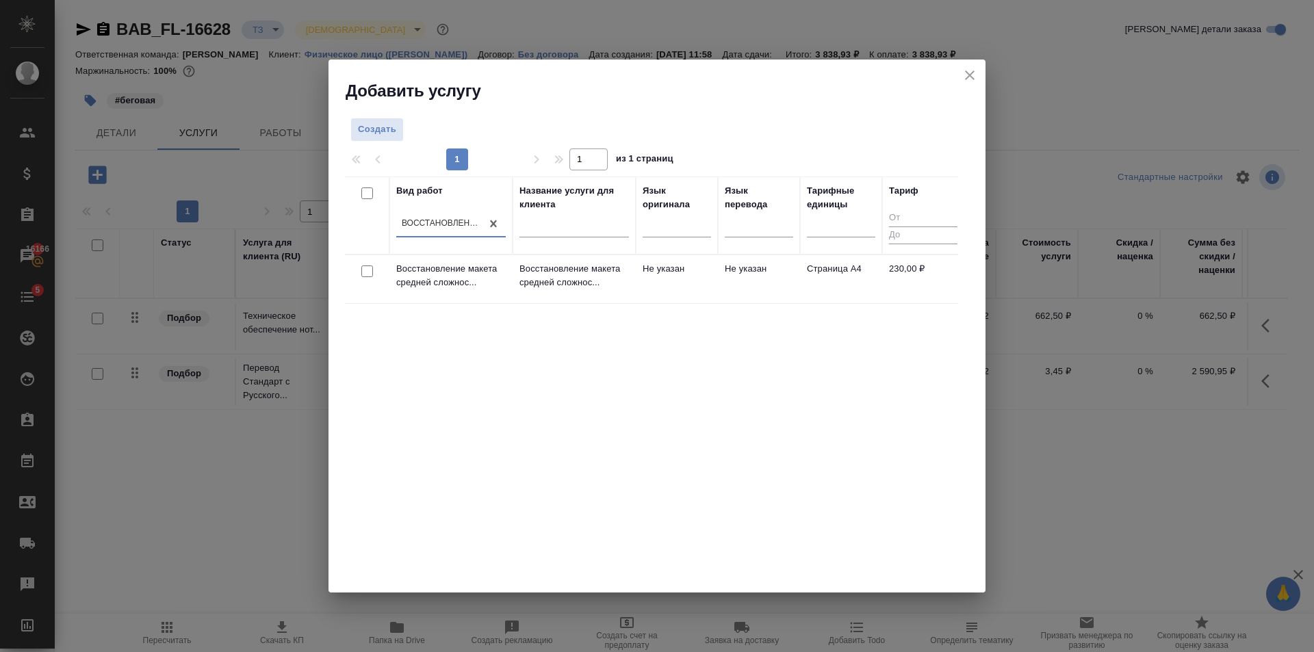
scroll to position [0, 1]
click at [671, 277] on td "Не указан" at bounding box center [677, 279] width 82 height 48
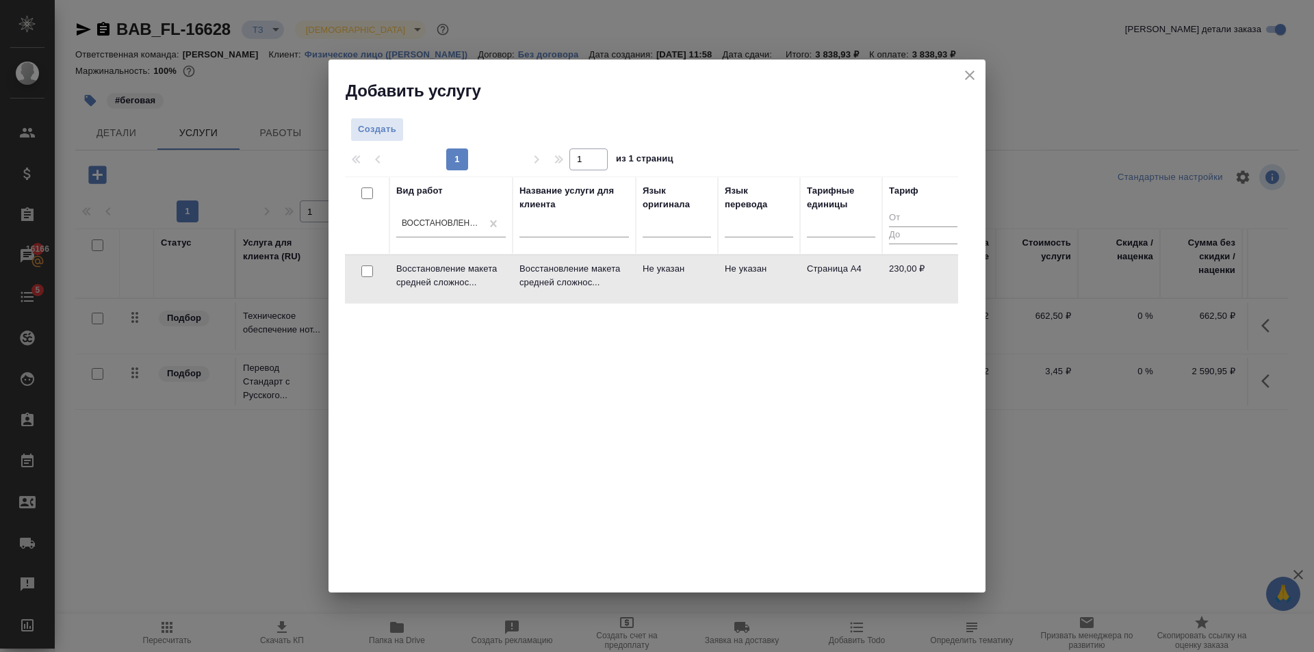
click at [671, 277] on td "Не указан" at bounding box center [677, 279] width 82 height 48
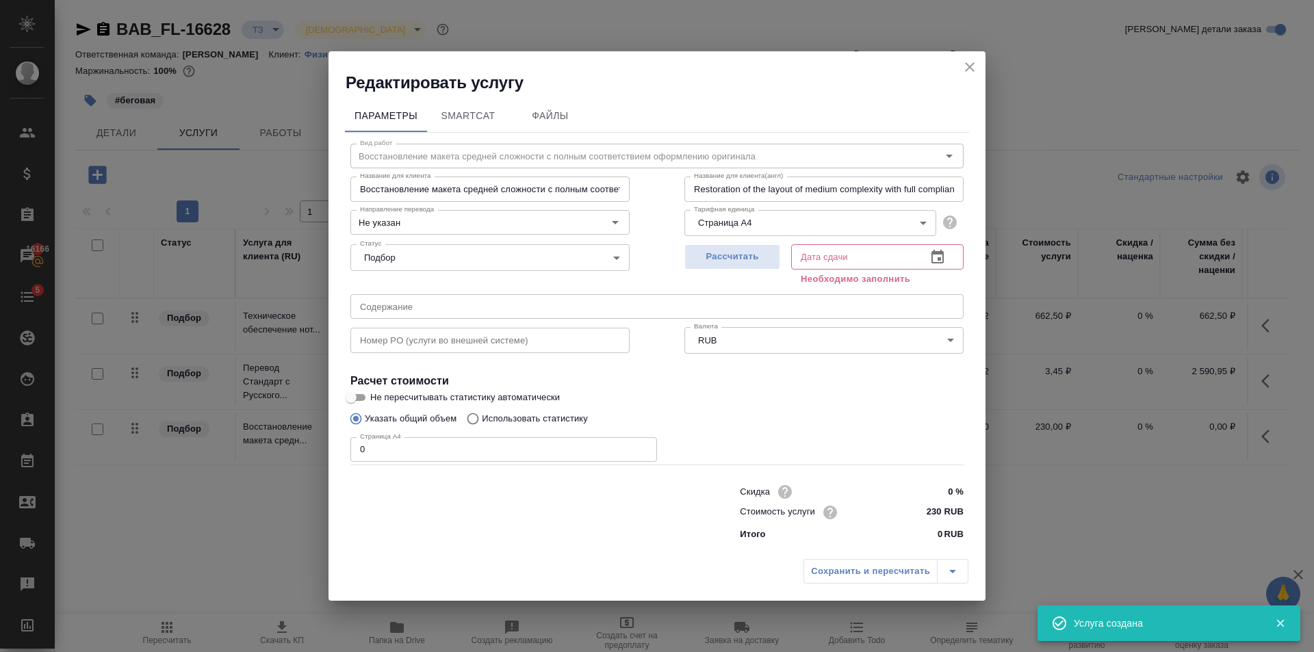
click at [642, 446] on input "1" at bounding box center [503, 449] width 307 height 25
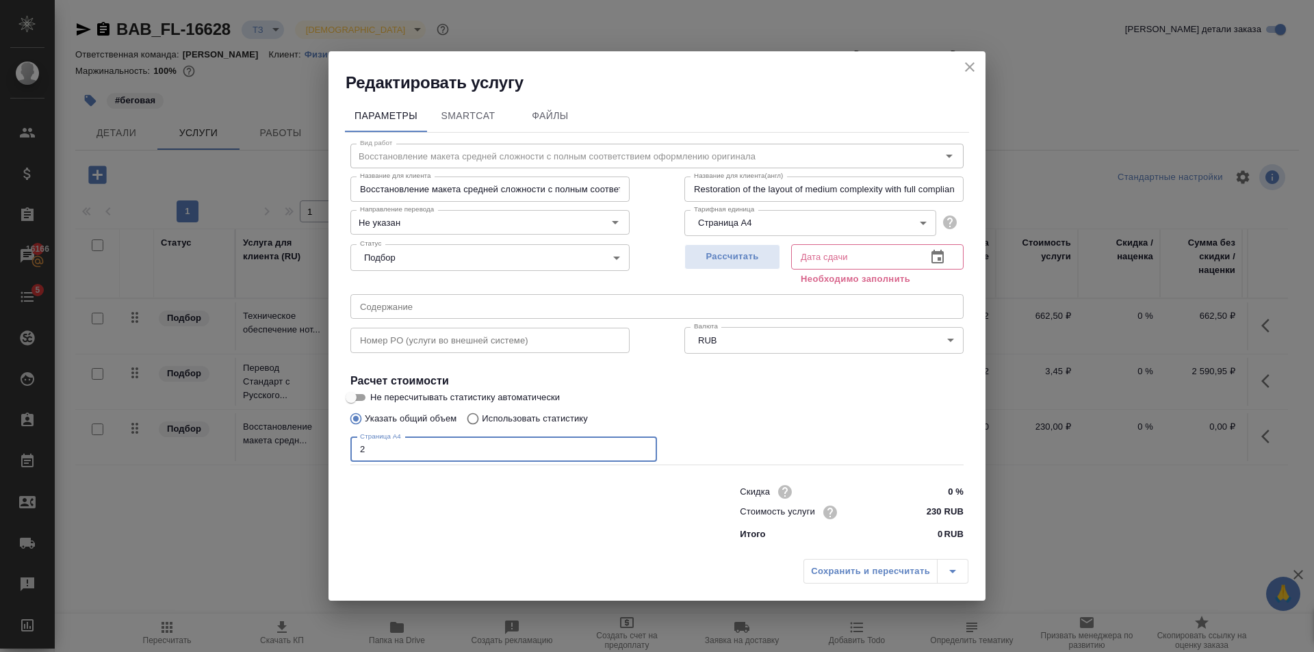
type input "2"
click at [642, 446] on input "2" at bounding box center [503, 449] width 307 height 25
click at [763, 257] on span "Рассчитать" at bounding box center [732, 257] width 81 height 16
type input "03.10.2025 12:20"
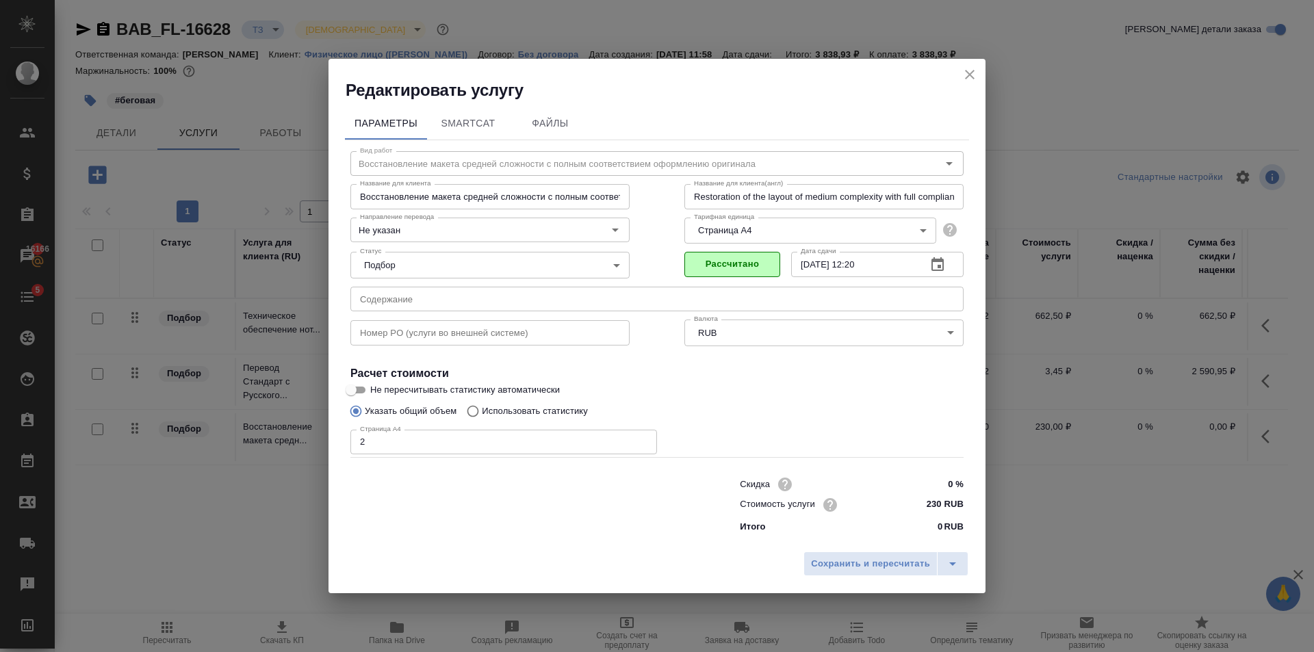
click at [882, 577] on div "Сохранить и пересчитать" at bounding box center [657, 569] width 657 height 49
click at [878, 562] on span "Сохранить и пересчитать" at bounding box center [870, 565] width 119 height 16
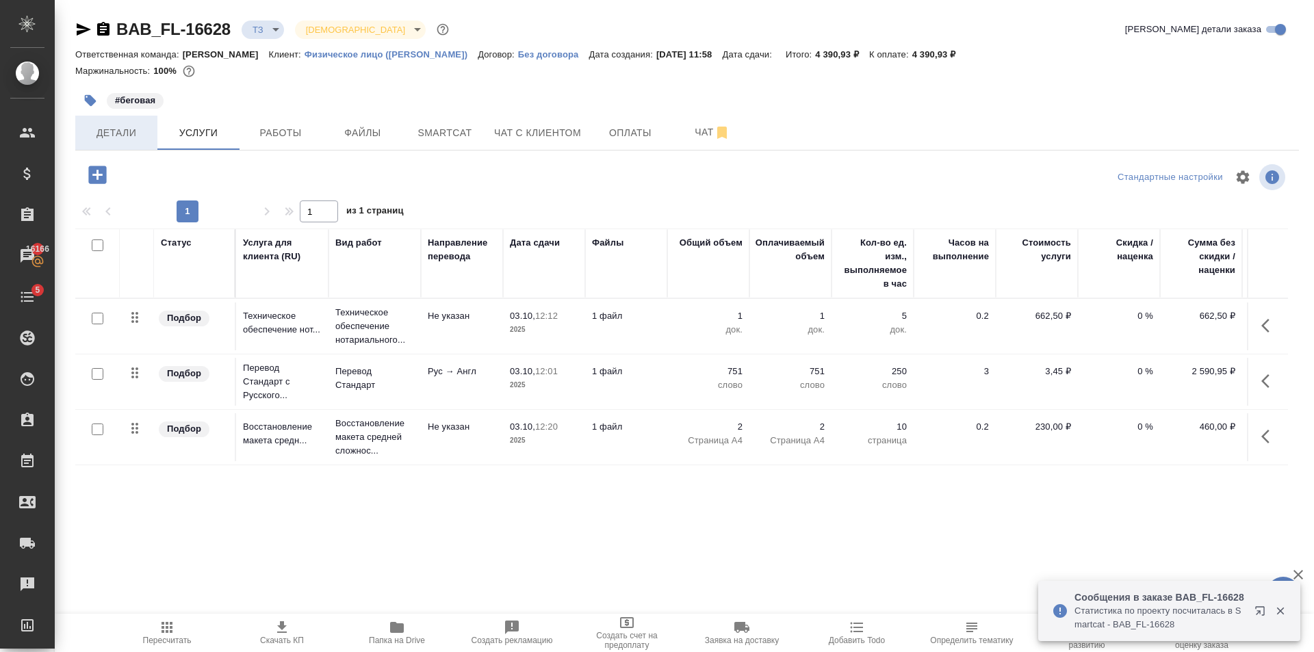
click at [128, 122] on button "Детали" at bounding box center [116, 133] width 82 height 34
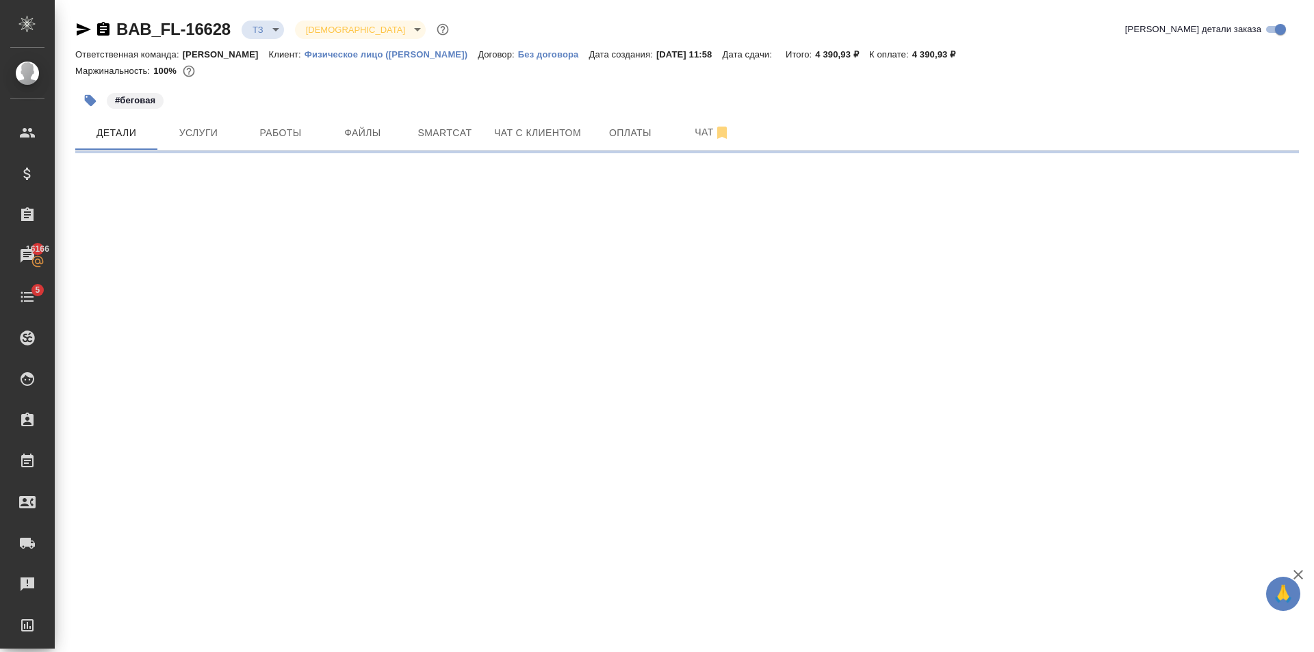
select select "RU"
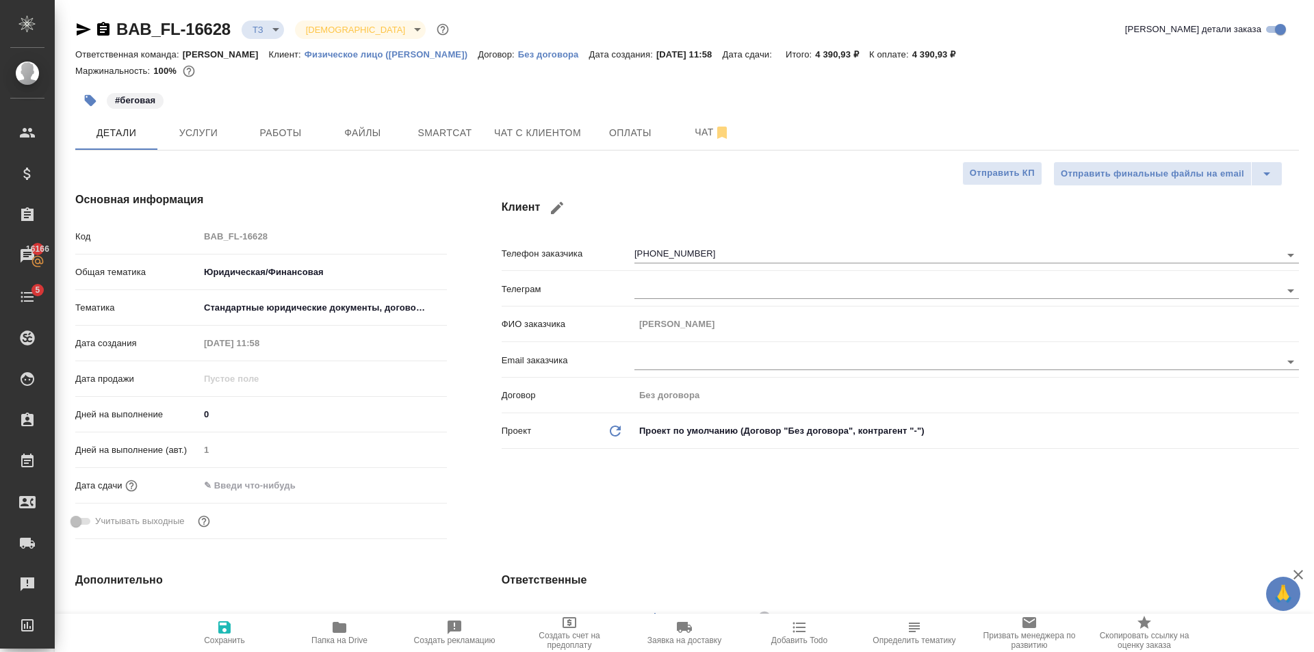
type textarea "x"
click at [293, 483] on input "text" at bounding box center [259, 486] width 120 height 20
click at [409, 488] on icon "button" at bounding box center [407, 485] width 16 height 16
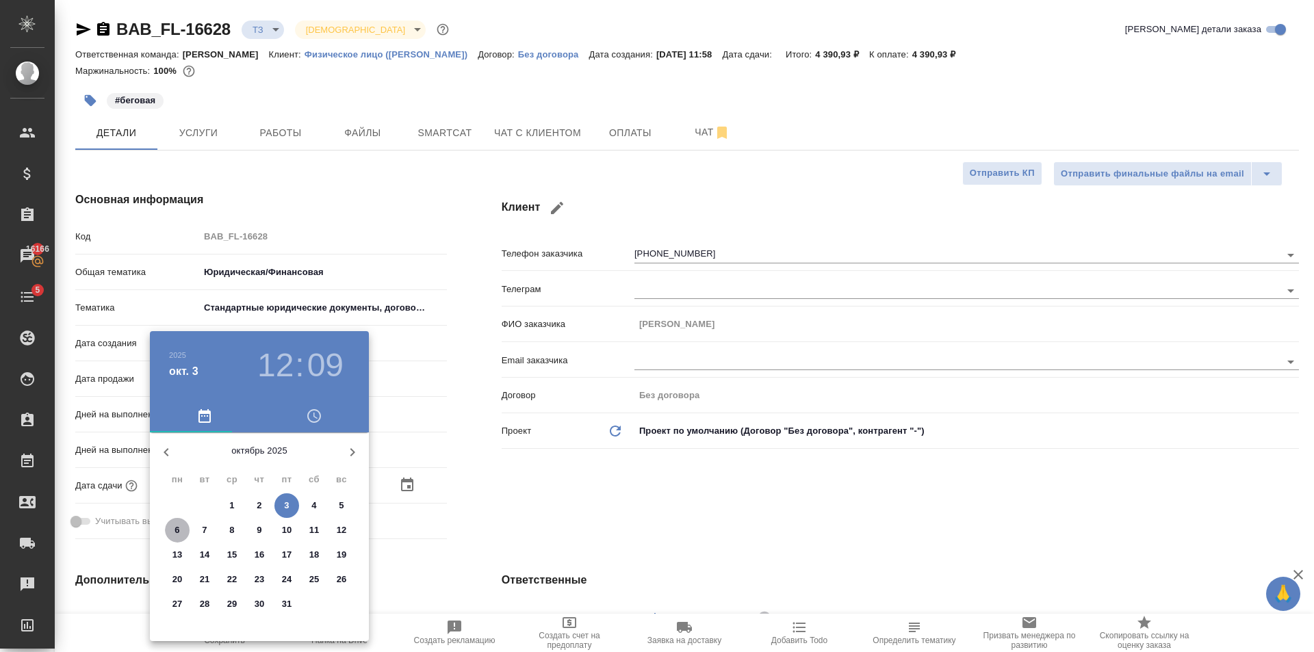
click at [178, 530] on p "6" at bounding box center [177, 531] width 5 height 14
type input "06.10.2025 12:09"
type textarea "x"
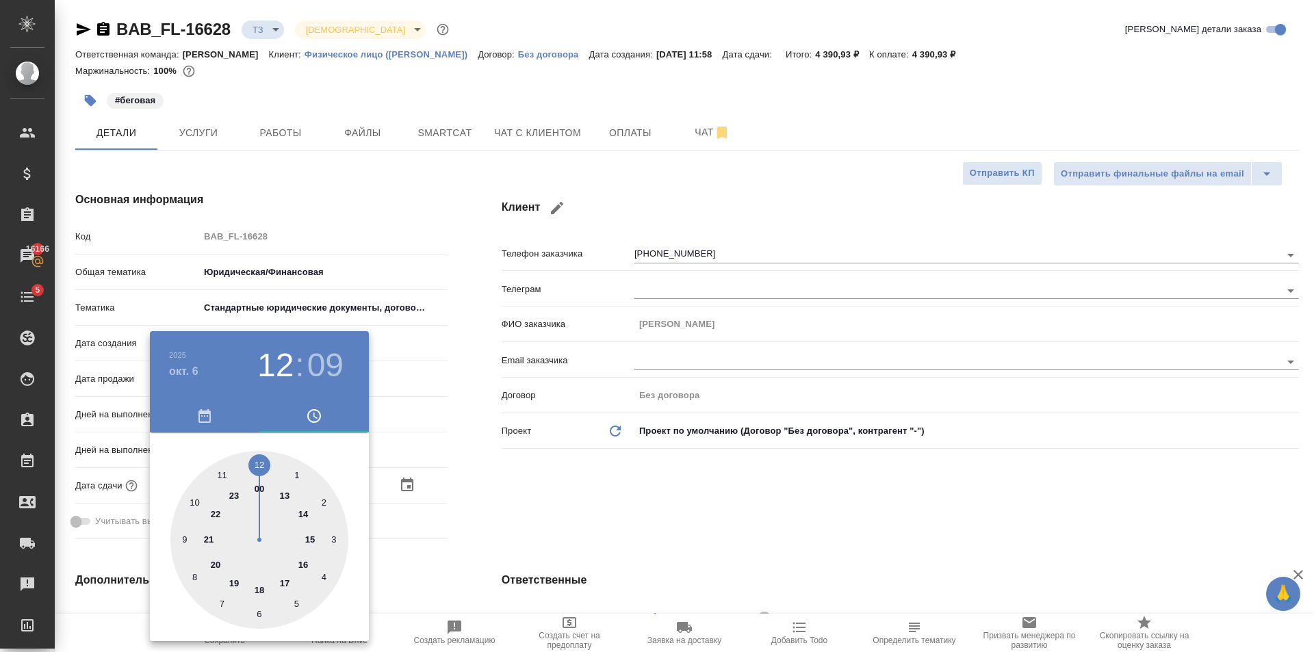
click at [224, 476] on div at bounding box center [259, 540] width 178 height 178
type input "06.10.2025 11:09"
type textarea "x"
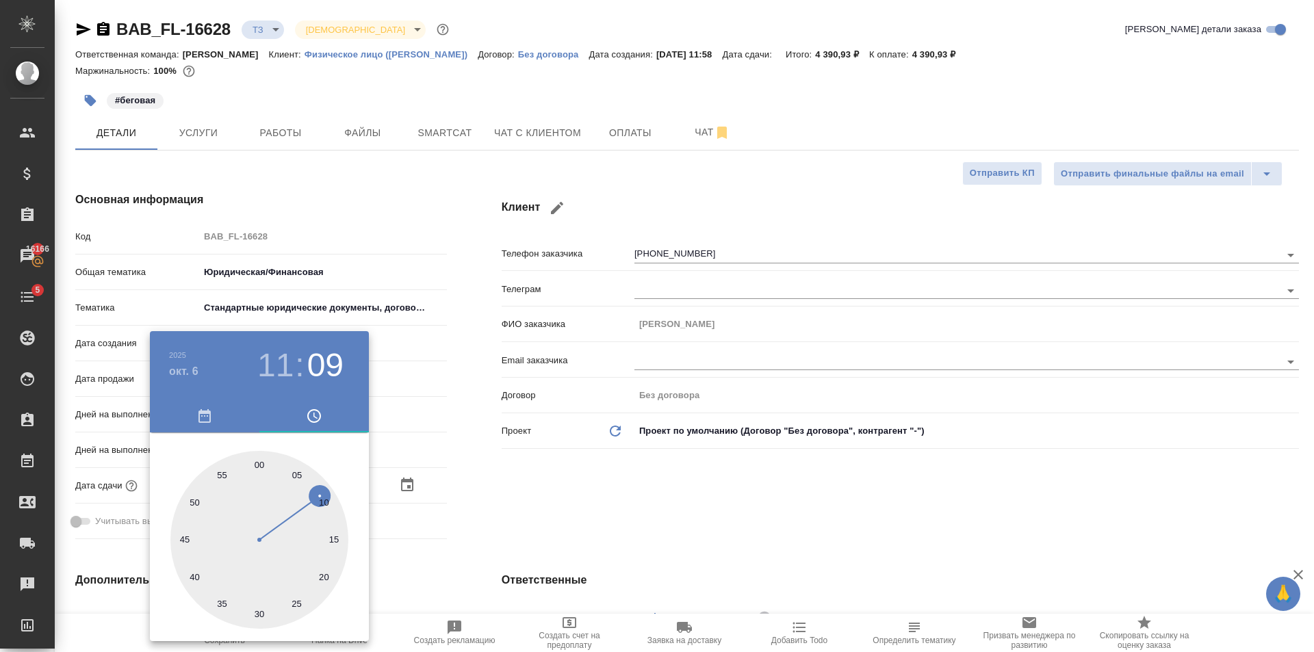
click at [255, 615] on div at bounding box center [259, 540] width 178 height 178
type input "06.10.2025 11:31"
type textarea "x"
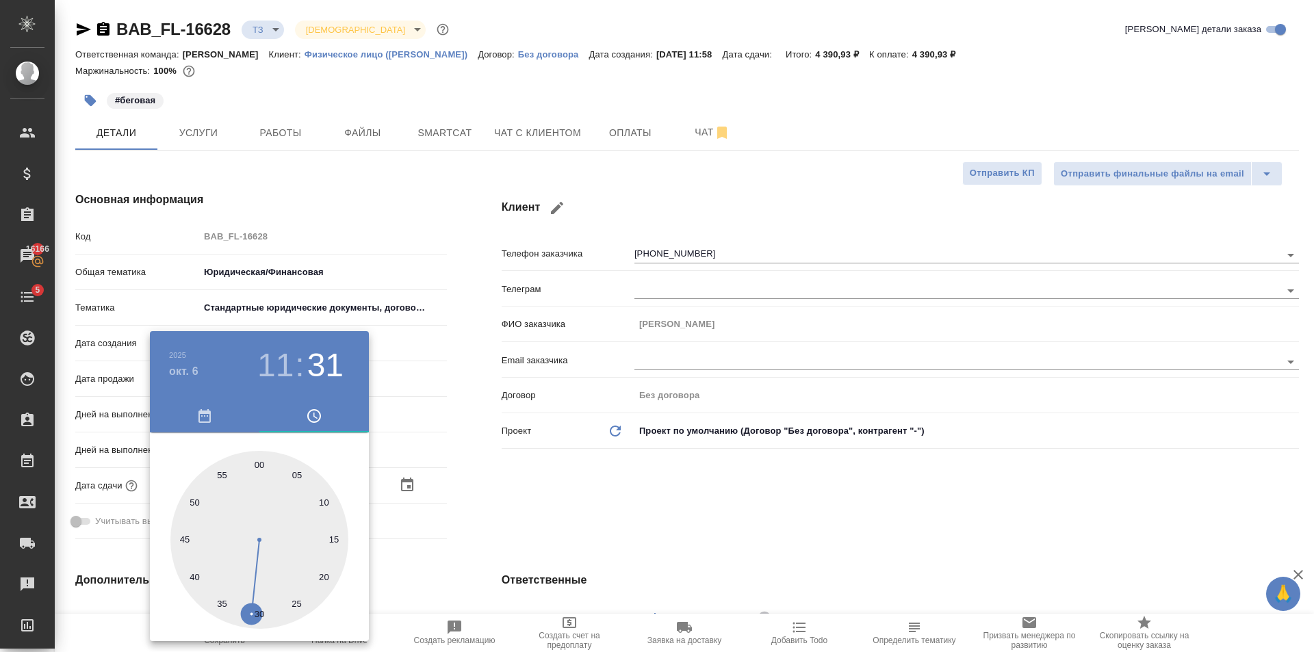
click at [261, 615] on div at bounding box center [259, 540] width 178 height 178
type input "06.10.2025 11:30"
type textarea "x"
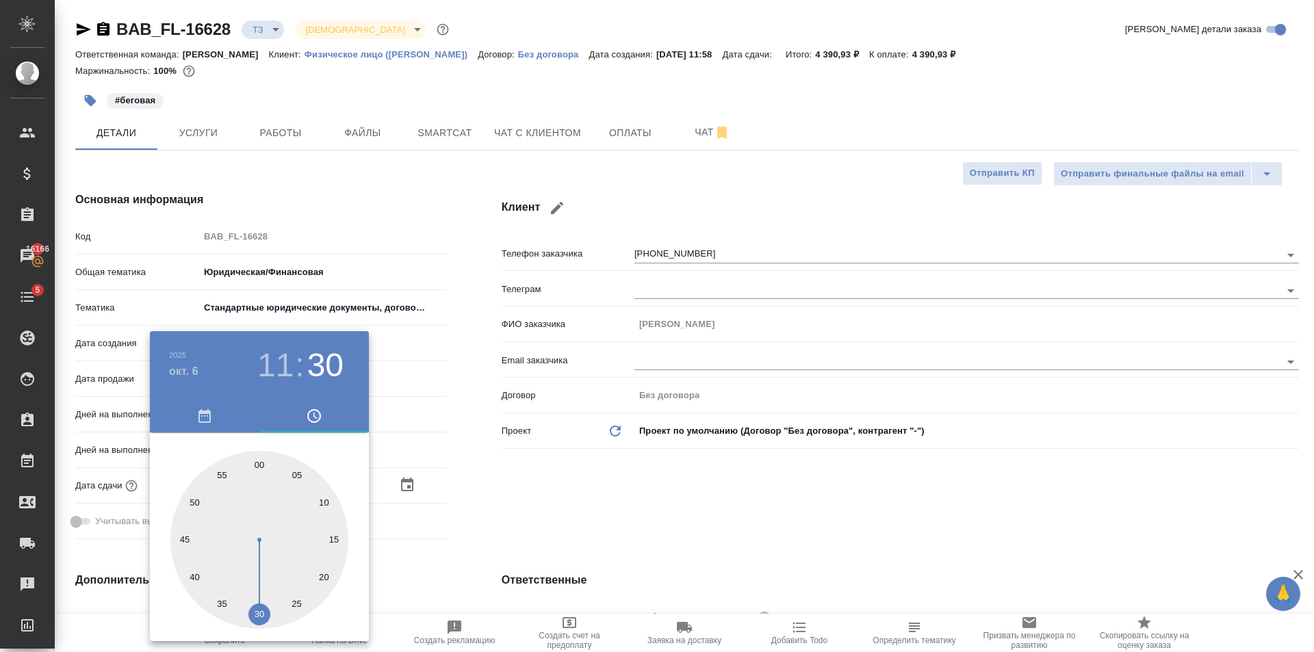
click at [546, 494] on div at bounding box center [657, 326] width 1314 height 652
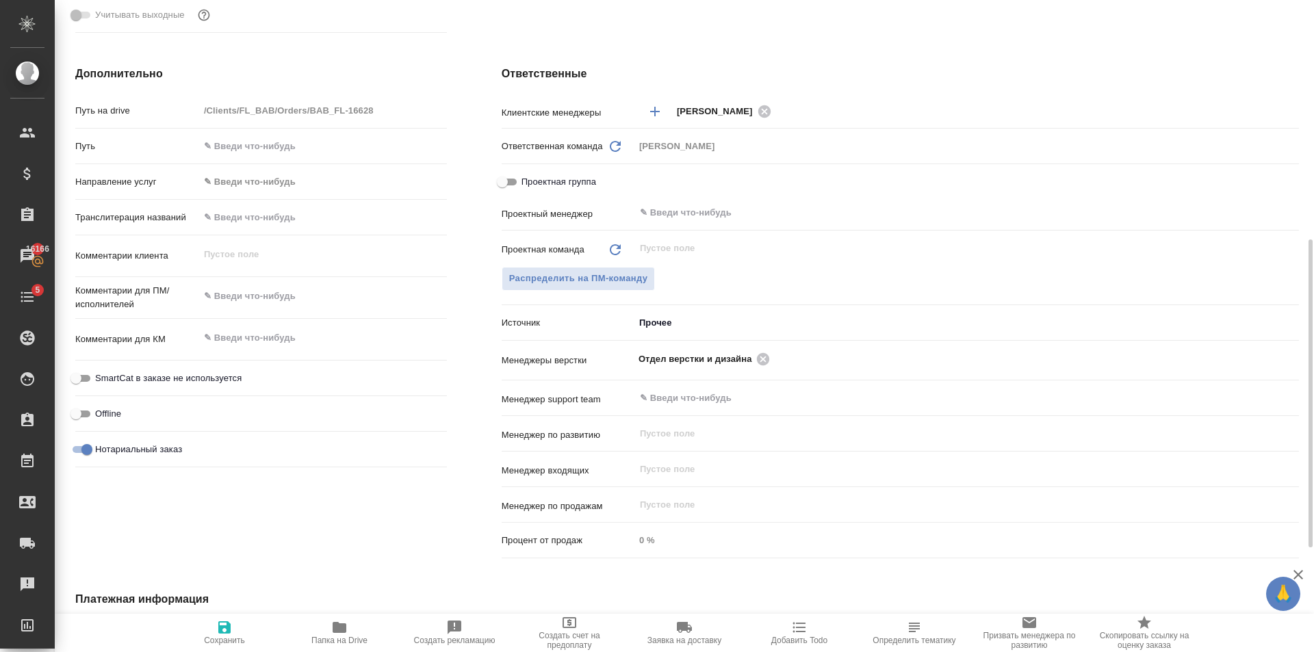
scroll to position [233, 0]
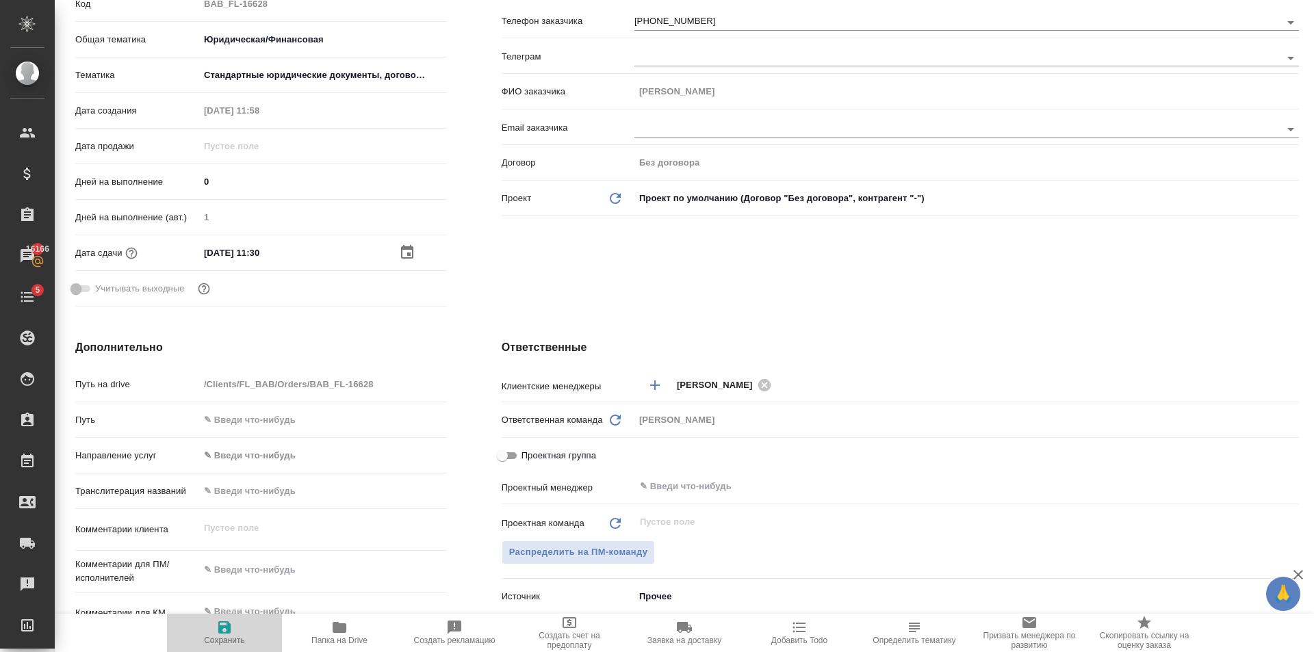
click at [231, 634] on icon "button" at bounding box center [224, 627] width 16 height 16
type textarea "x"
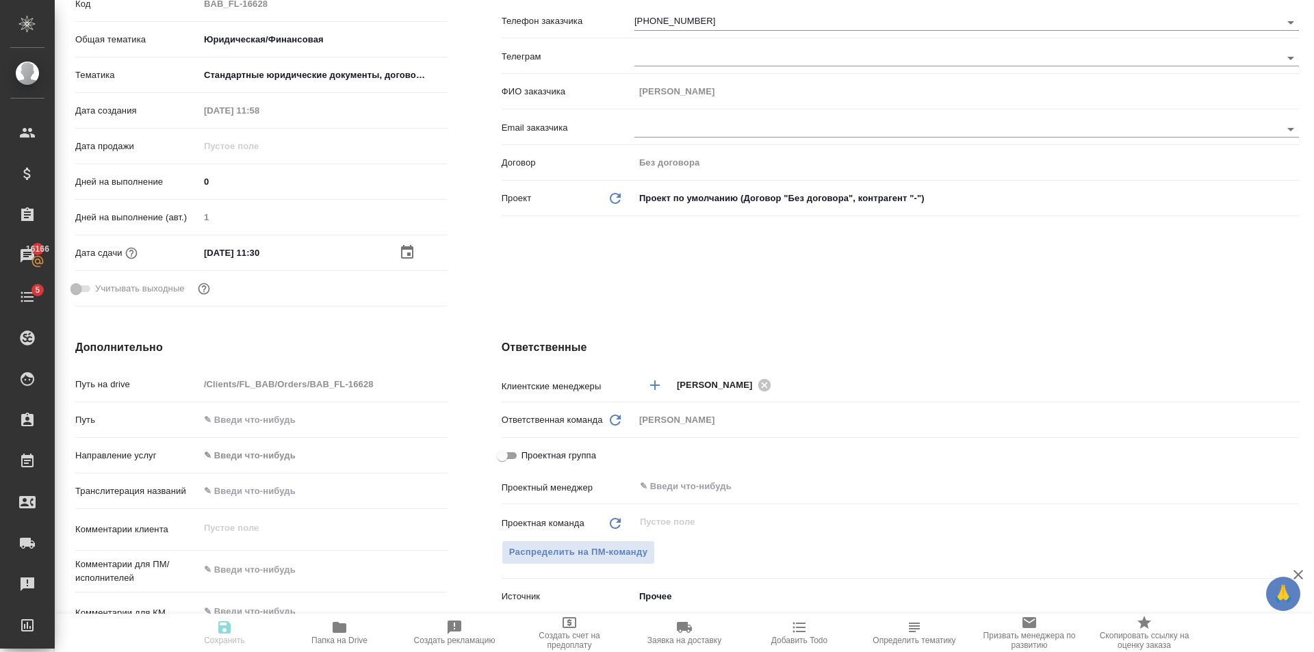
type textarea "x"
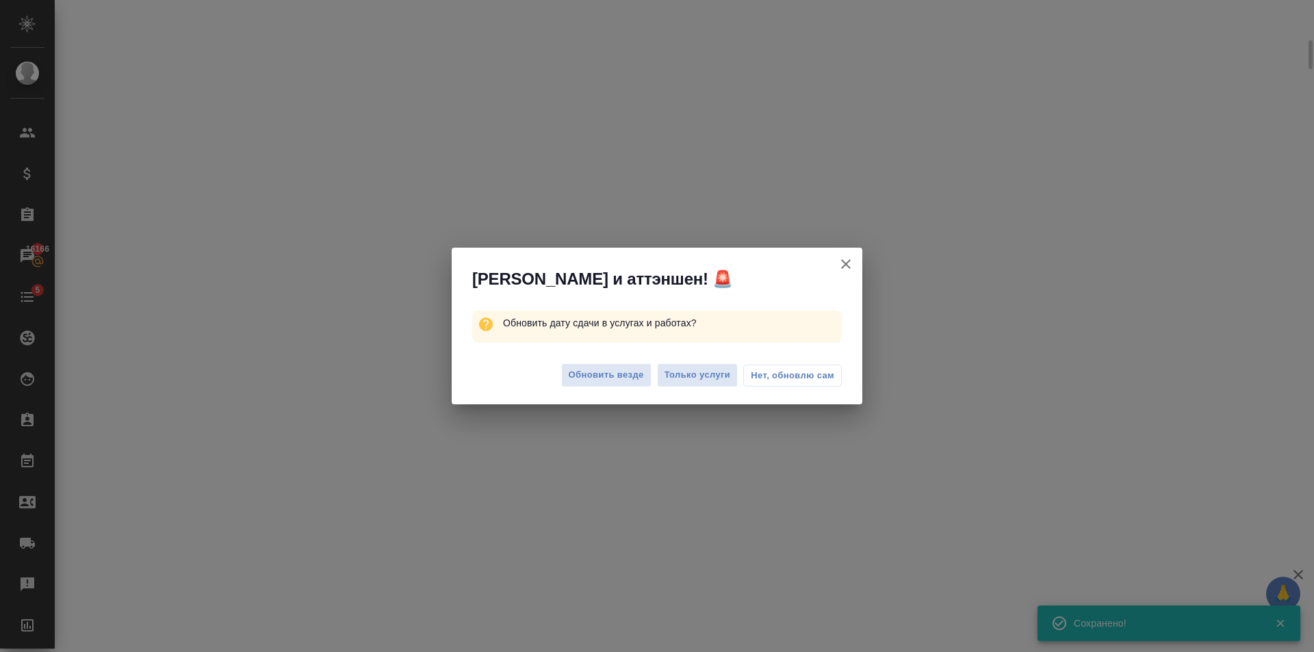
scroll to position [222, 0]
click at [597, 368] on span "Обновить везде" at bounding box center [606, 376] width 75 height 16
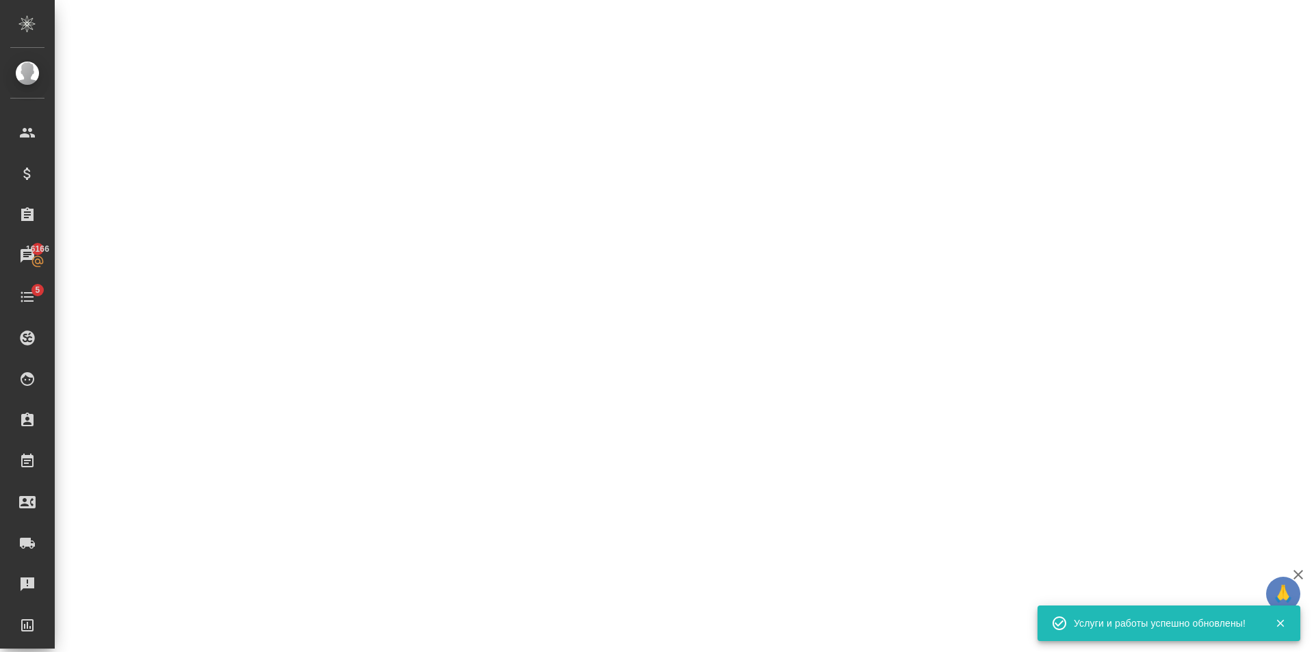
select select "RU"
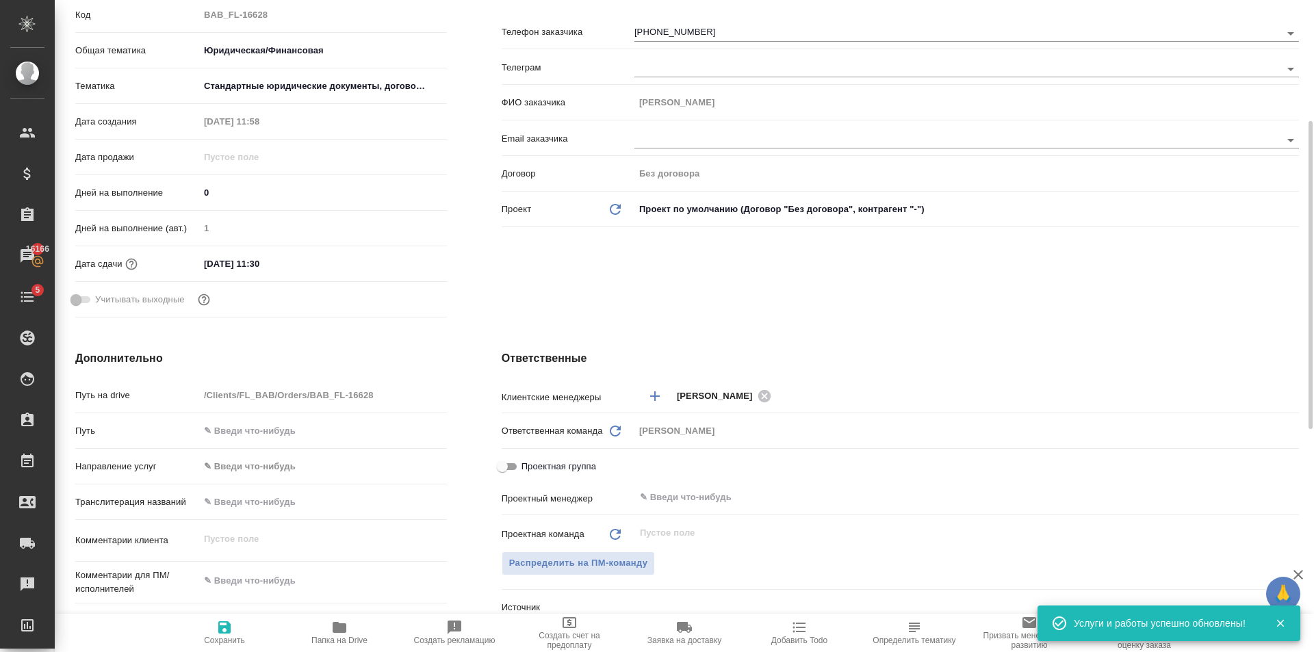
type textarea "x"
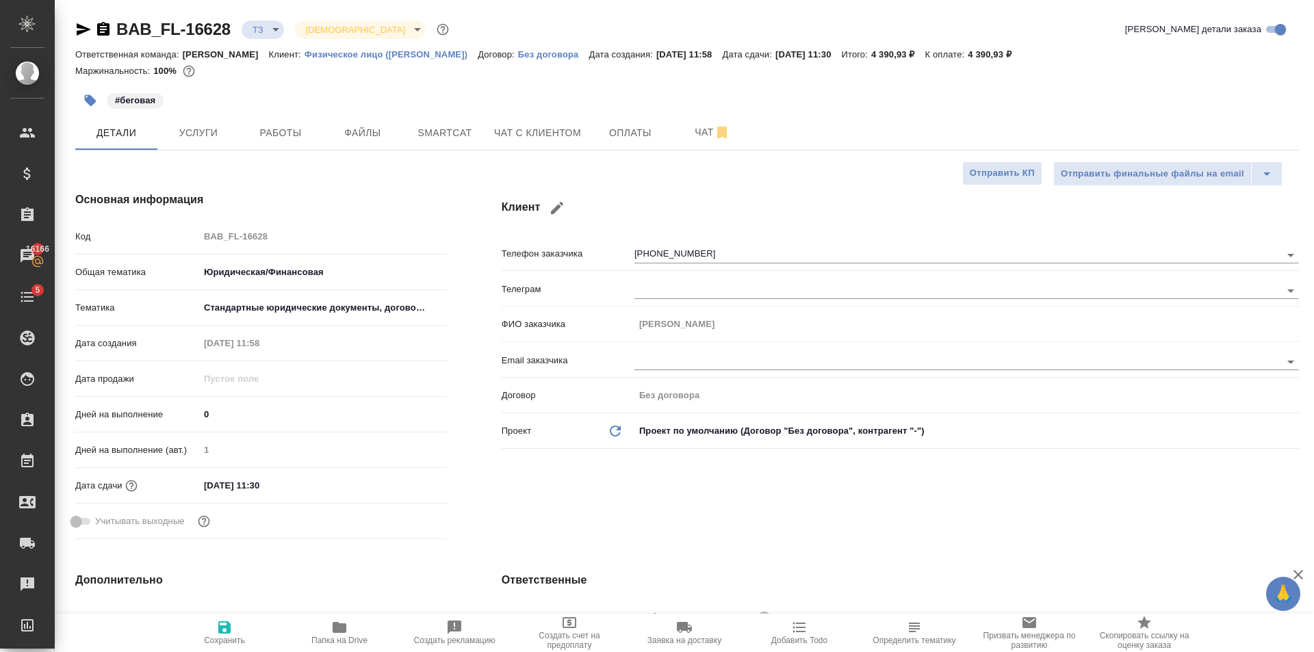
scroll to position [0, 0]
click at [624, 205] on h4 "Клиент" at bounding box center [900, 208] width 797 height 33
click at [642, 132] on span "Оплаты" at bounding box center [631, 133] width 66 height 17
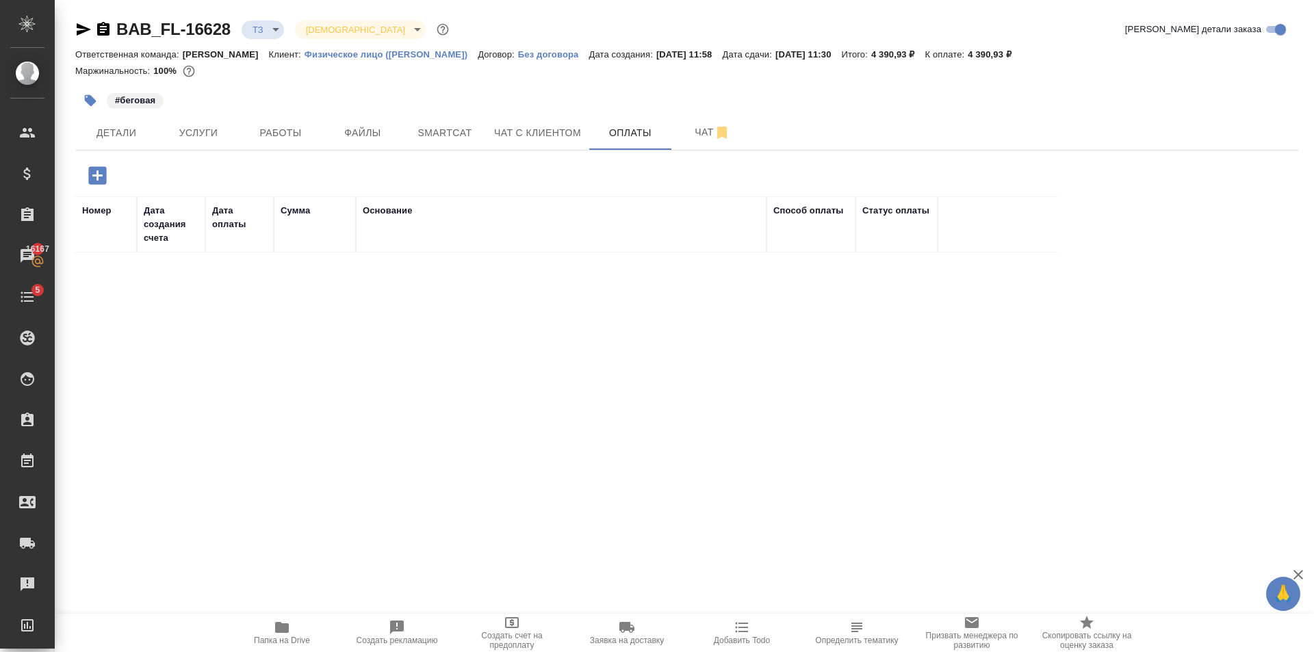
click at [99, 169] on icon "button" at bounding box center [97, 175] width 18 height 18
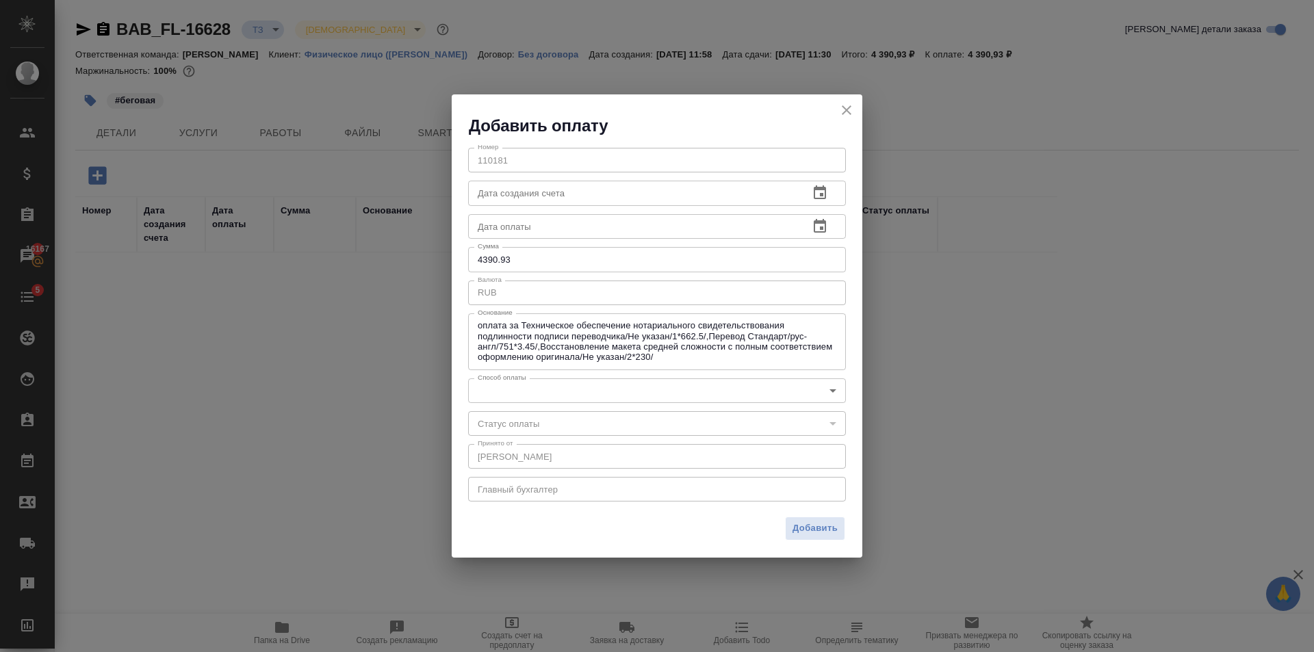
click at [551, 387] on body "🙏 .cls-1 fill:#fff; AWATERA Golubev Dmitry Клиенты Спецификации Заказы 16167 Ча…" at bounding box center [657, 326] width 1314 height 652
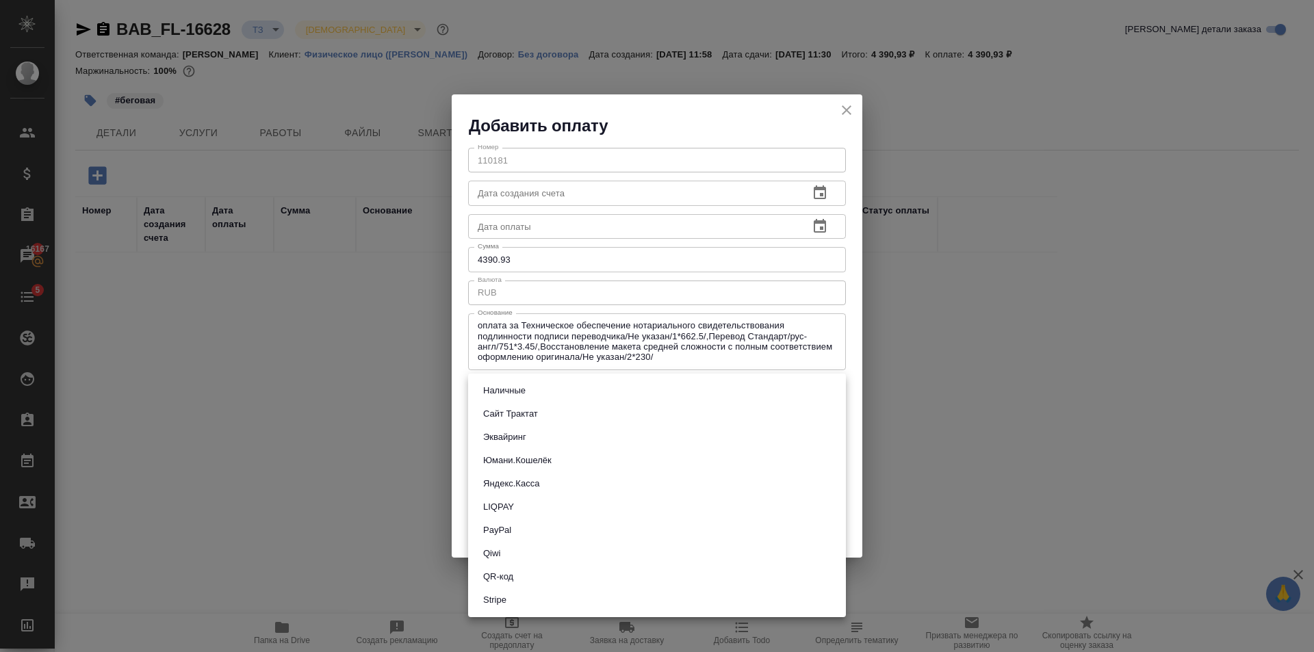
click at [526, 571] on li "QR-код" at bounding box center [657, 576] width 378 height 23
type input "60e5684acae83f185c96e013"
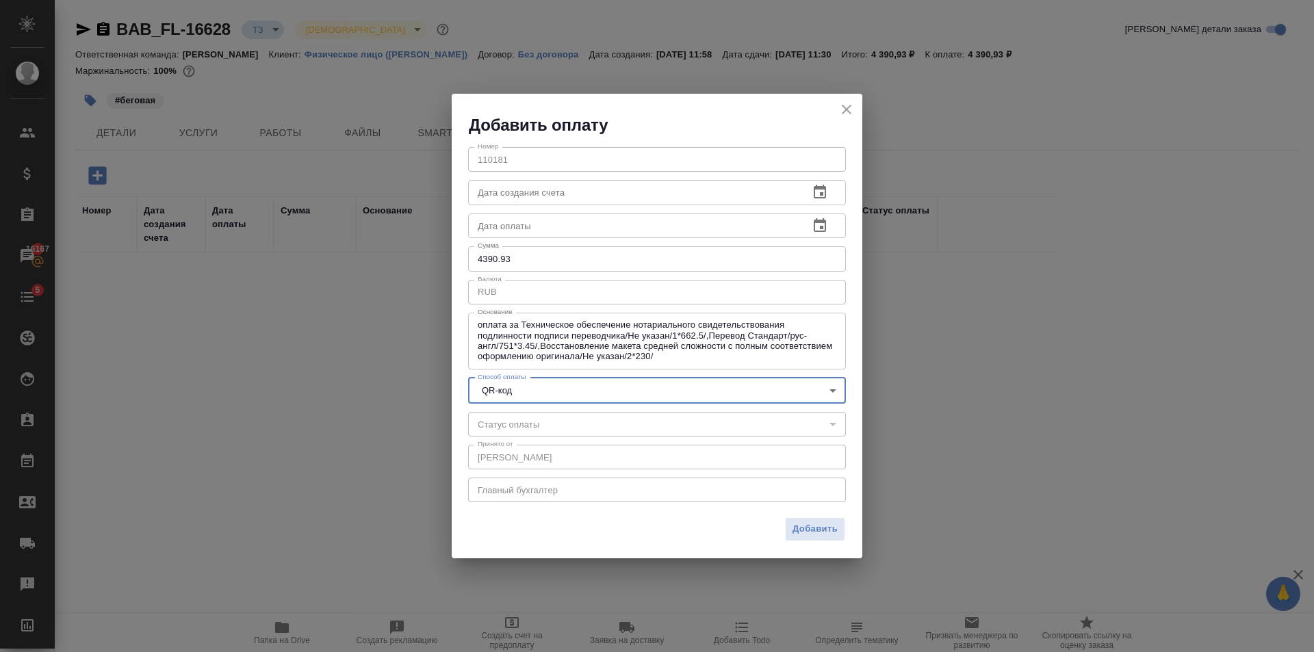
click at [549, 261] on input "4390.93" at bounding box center [657, 258] width 378 height 25
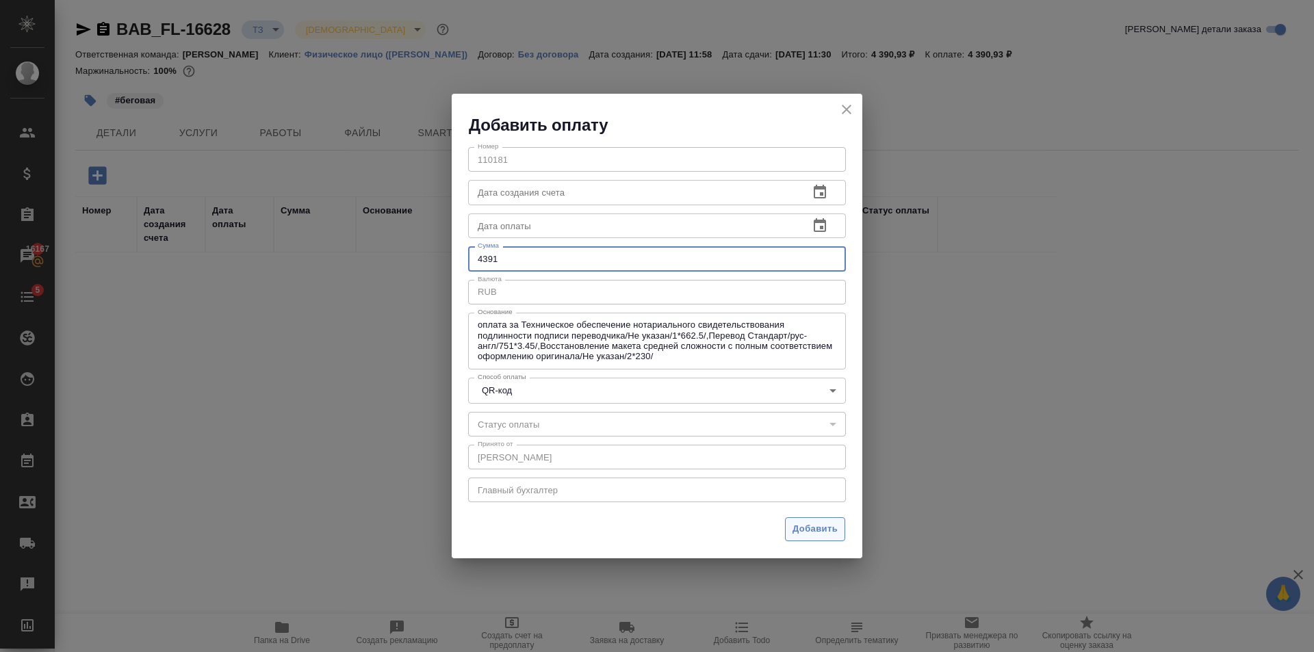
type input "4391"
click at [824, 541] on button "Добавить" at bounding box center [815, 529] width 60 height 24
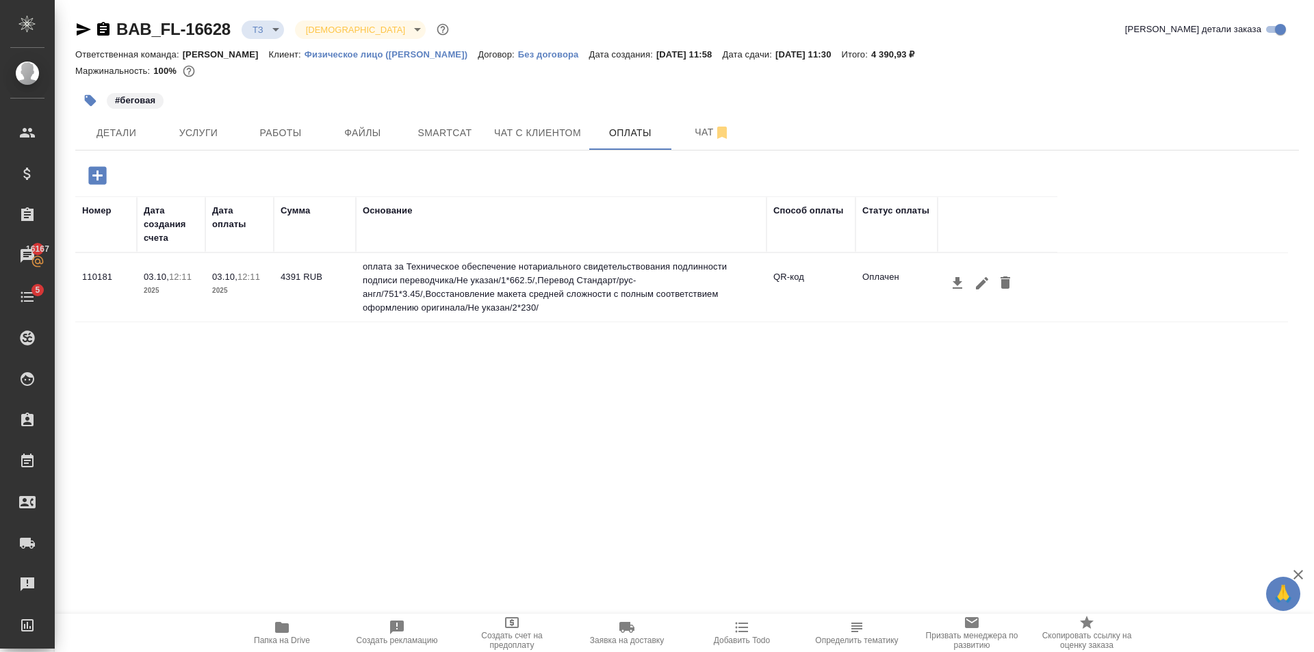
click at [965, 283] on icon "button" at bounding box center [957, 283] width 16 height 16
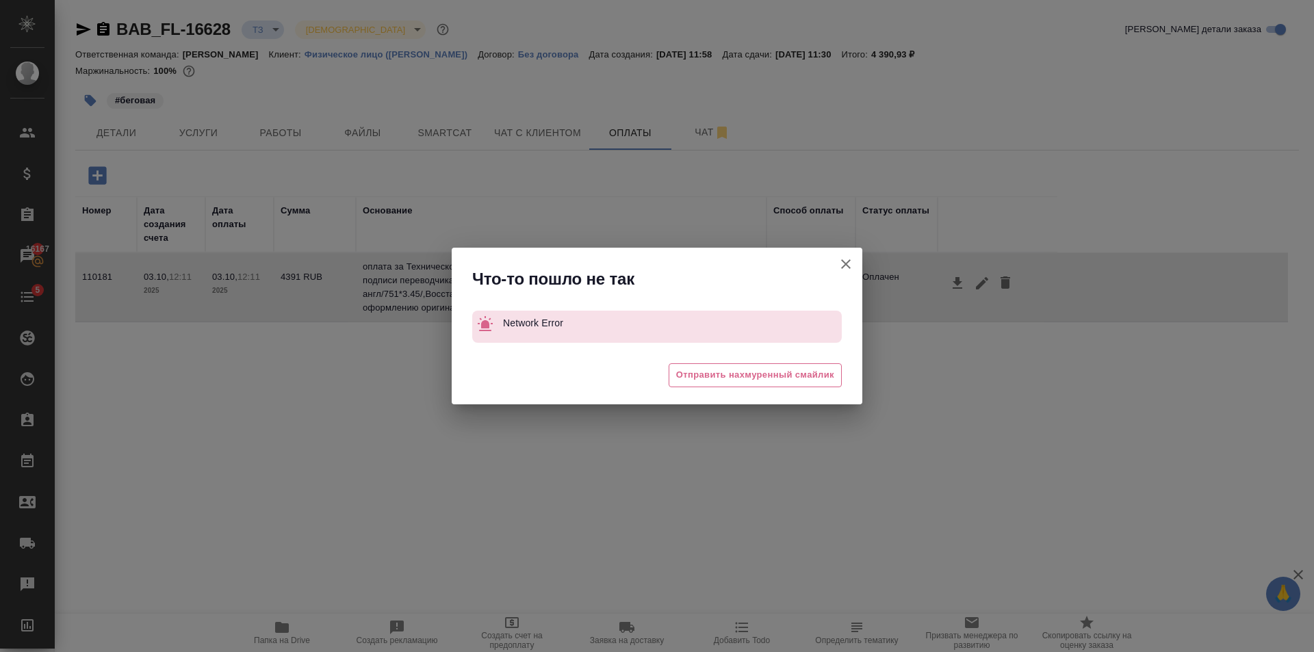
click at [858, 268] on button "[PERSON_NAME] детали заказа" at bounding box center [846, 264] width 33 height 33
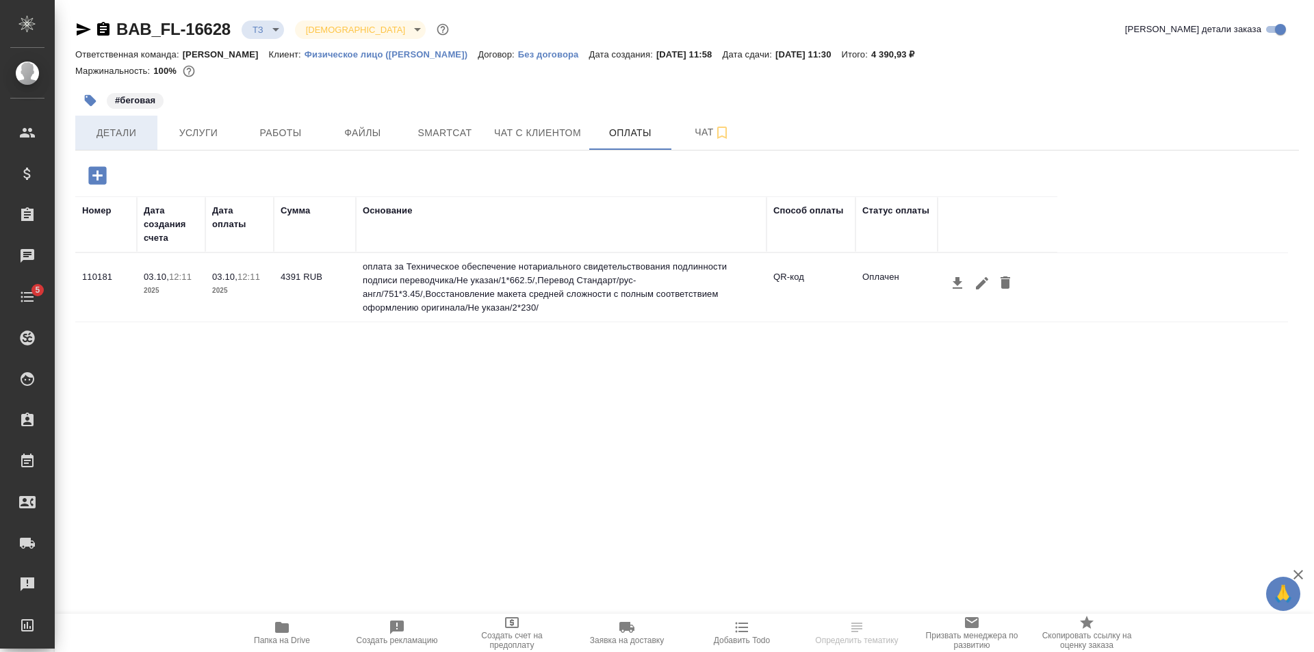
click at [133, 123] on button "Детали" at bounding box center [116, 133] width 82 height 34
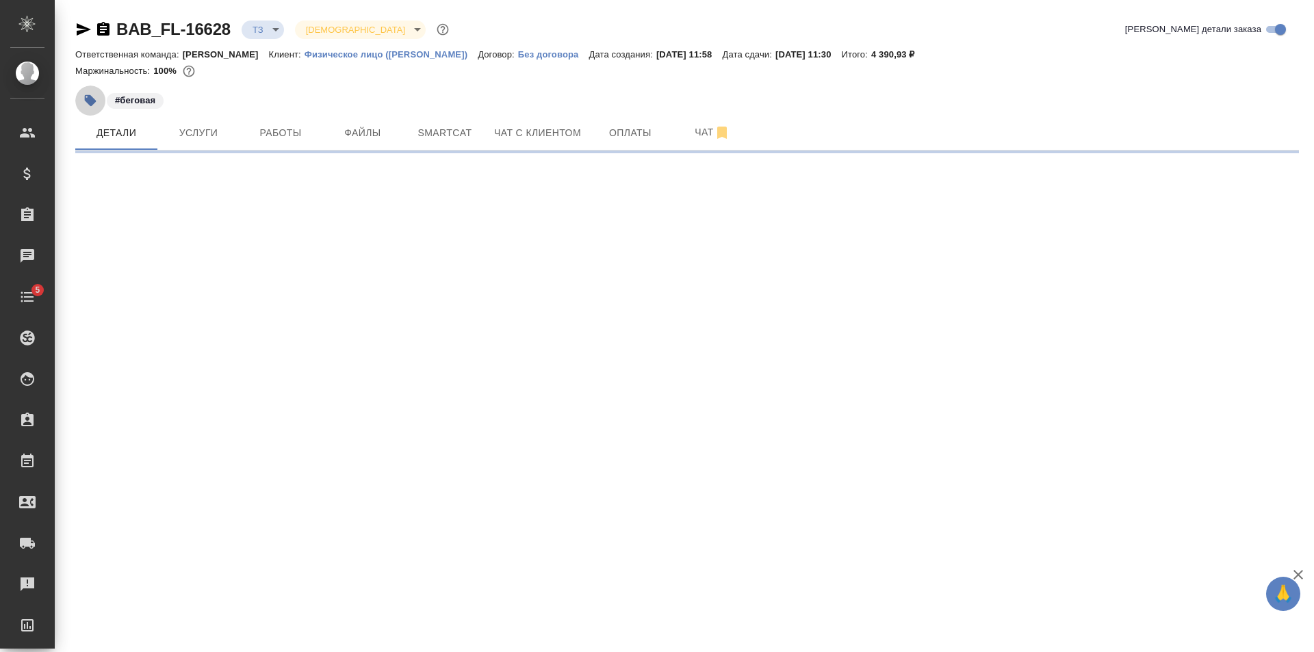
click at [94, 98] on icon "button" at bounding box center [91, 101] width 14 height 14
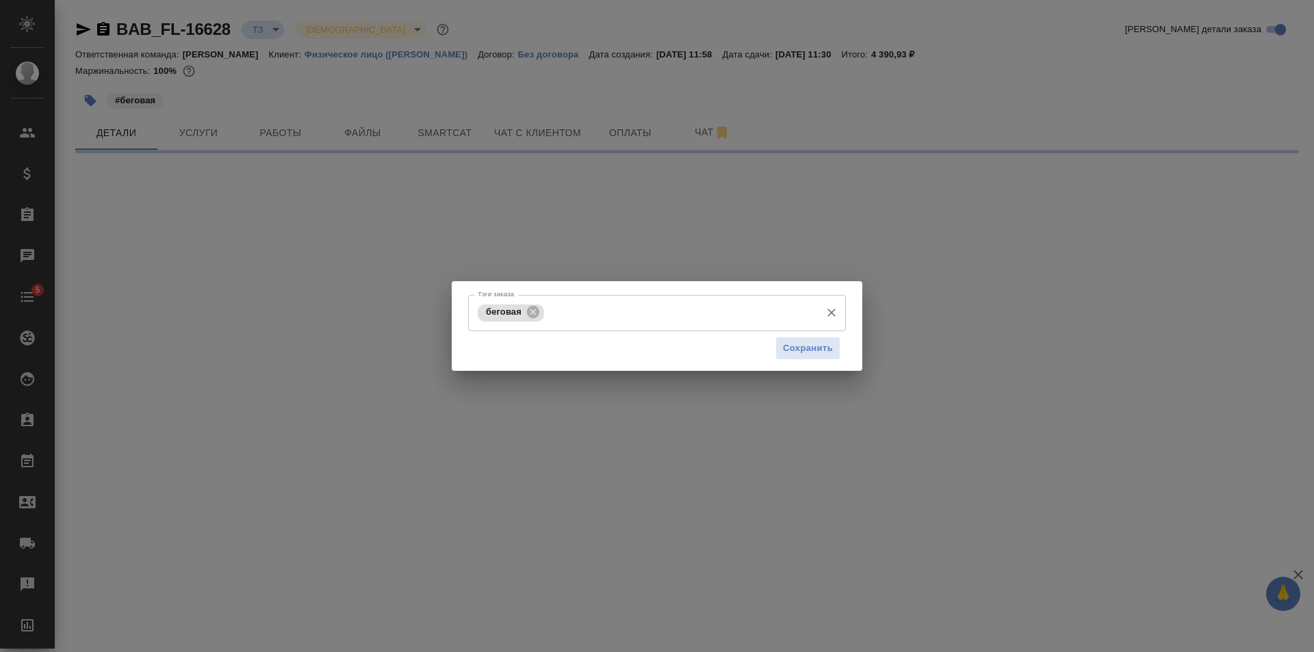
click at [609, 305] on input "Тэги заказа" at bounding box center [681, 312] width 266 height 23
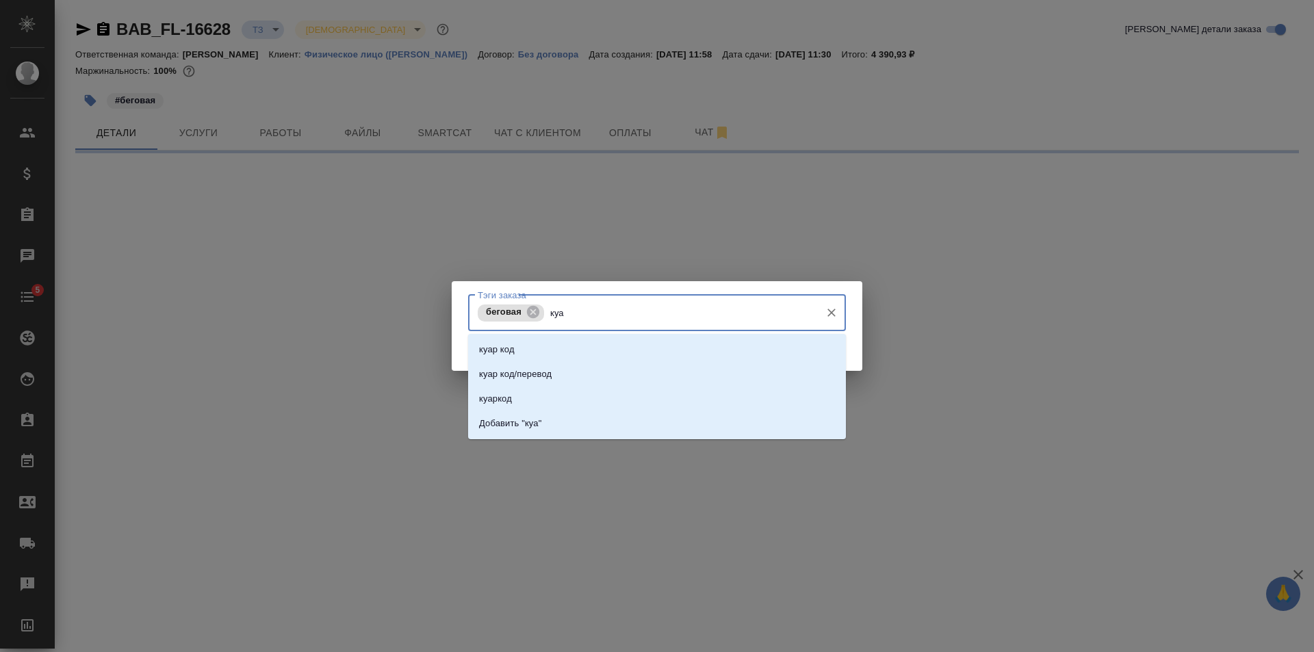
type input "куар"
click at [624, 337] on div "куар код куар код/перевод куаркод Добавить "куар"" at bounding box center [657, 386] width 378 height 105
click at [628, 340] on li "куар код" at bounding box center [657, 349] width 378 height 25
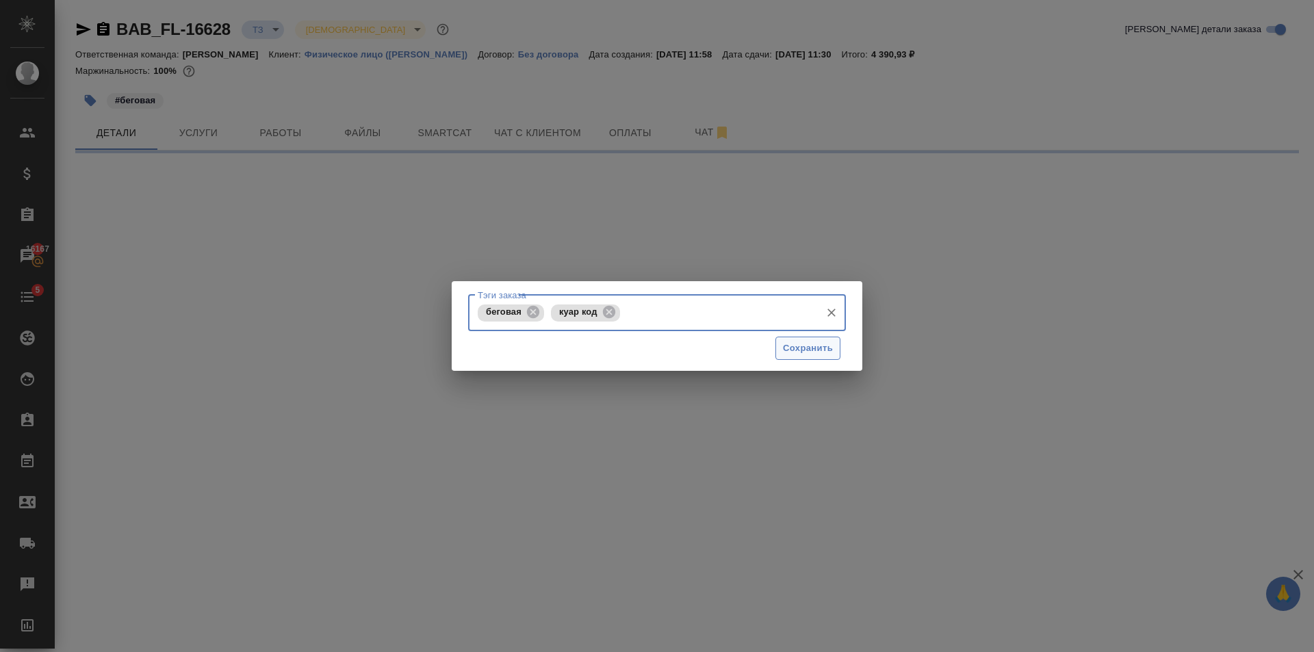
click at [828, 353] on span "Сохранить" at bounding box center [808, 349] width 50 height 16
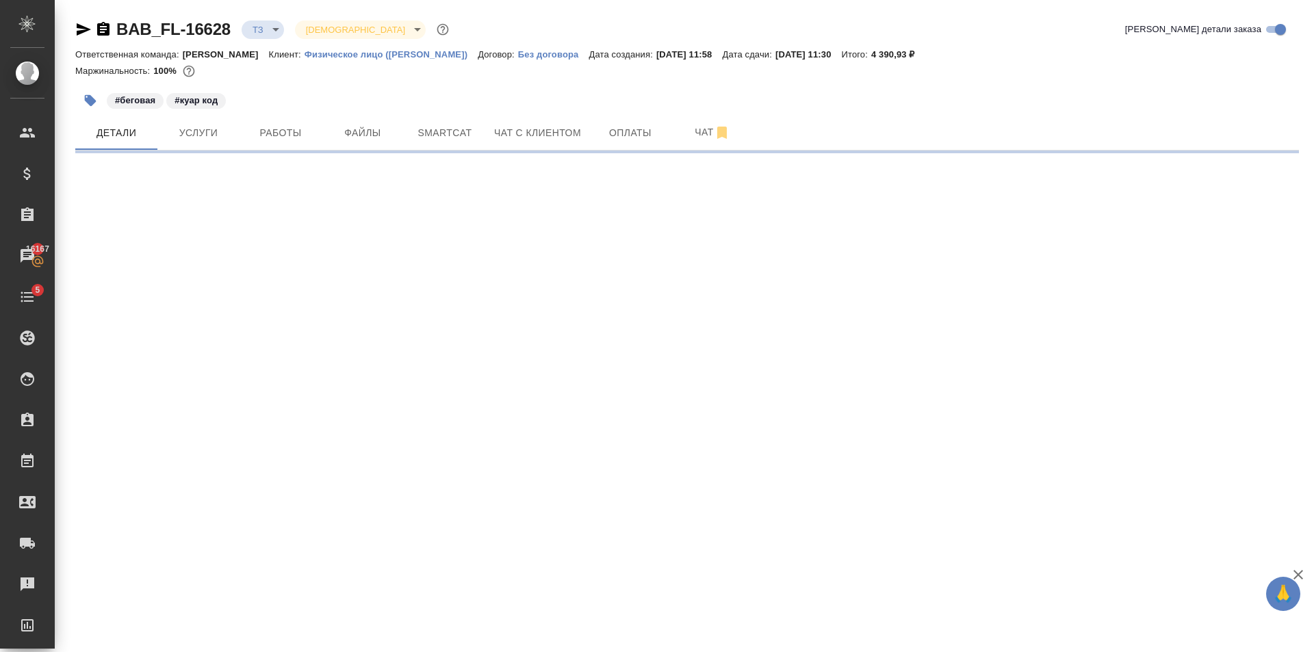
select select "RU"
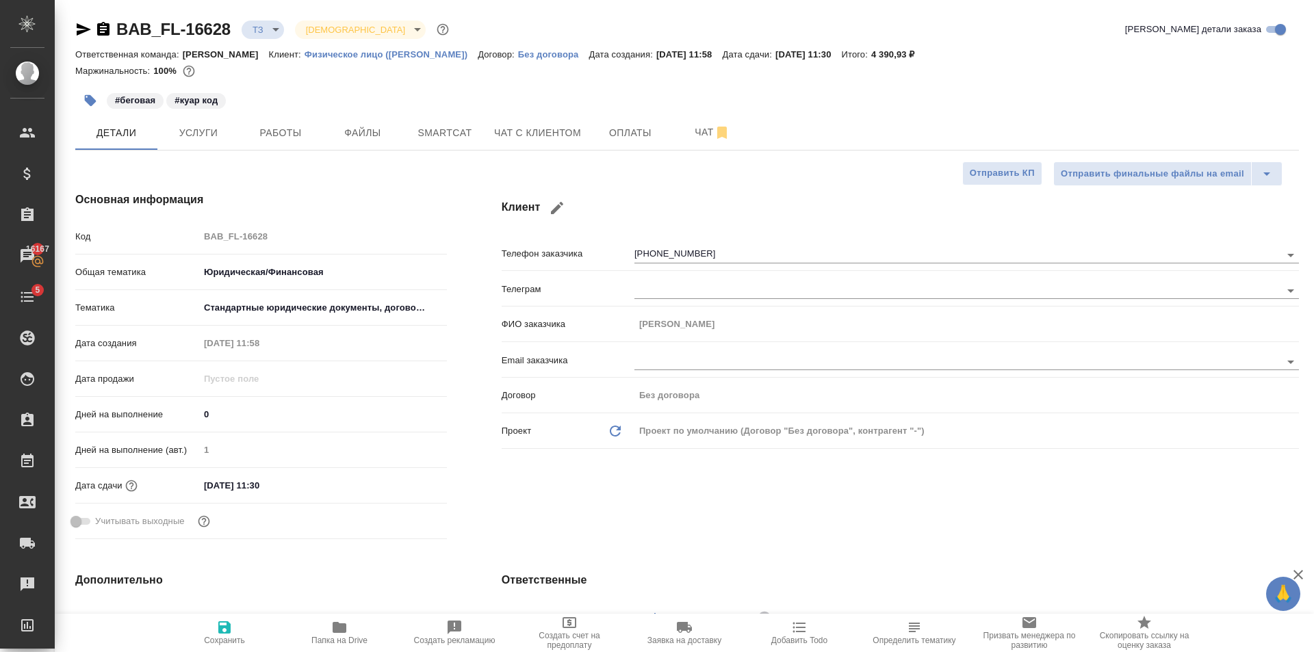
type textarea "x"
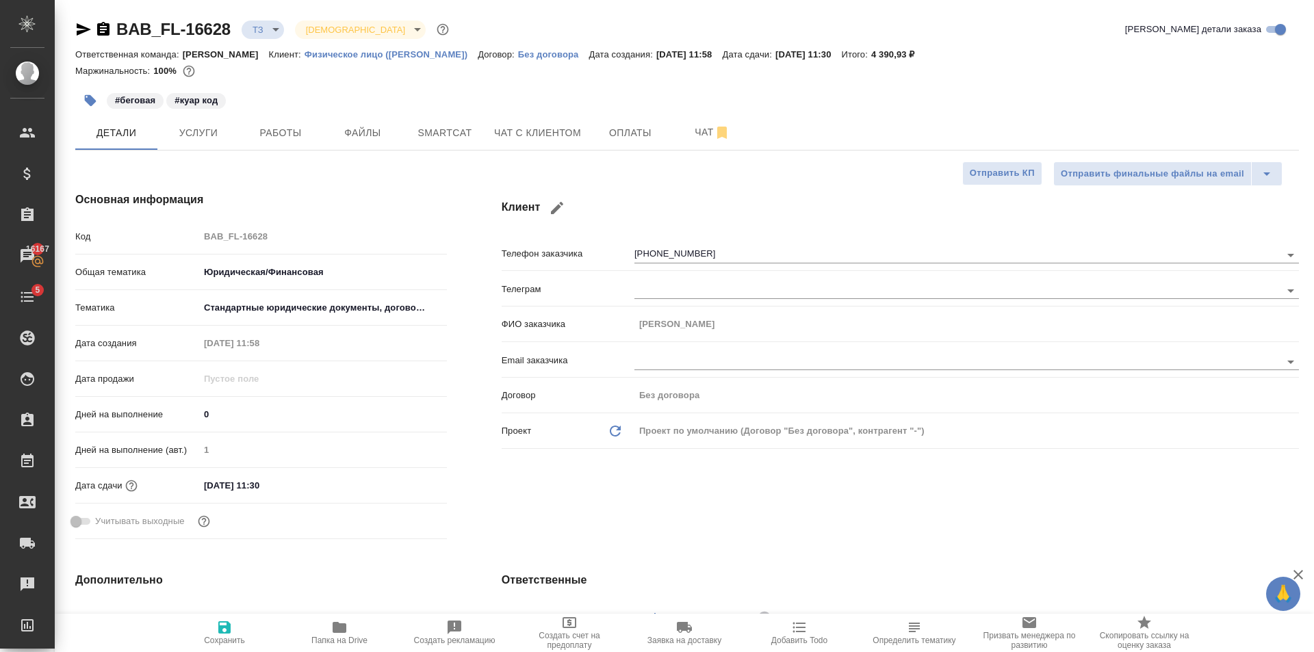
type textarea "x"
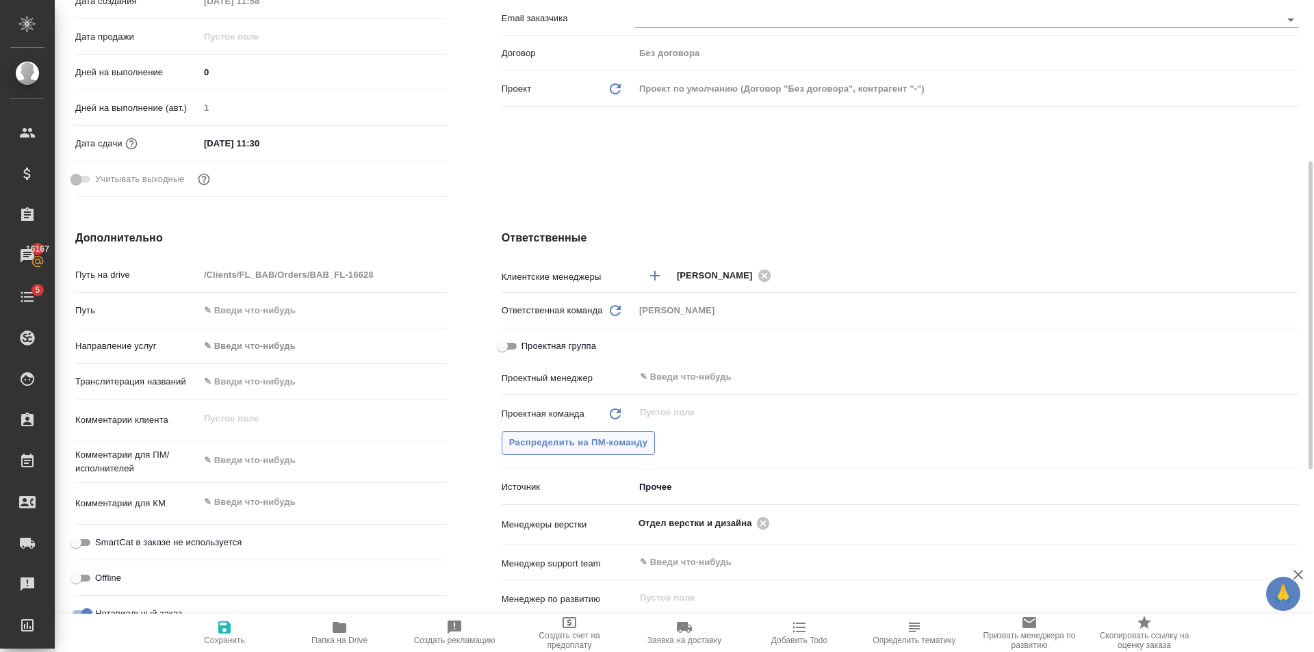
click at [641, 435] on span "Распределить на ПМ-команду" at bounding box center [578, 443] width 139 height 16
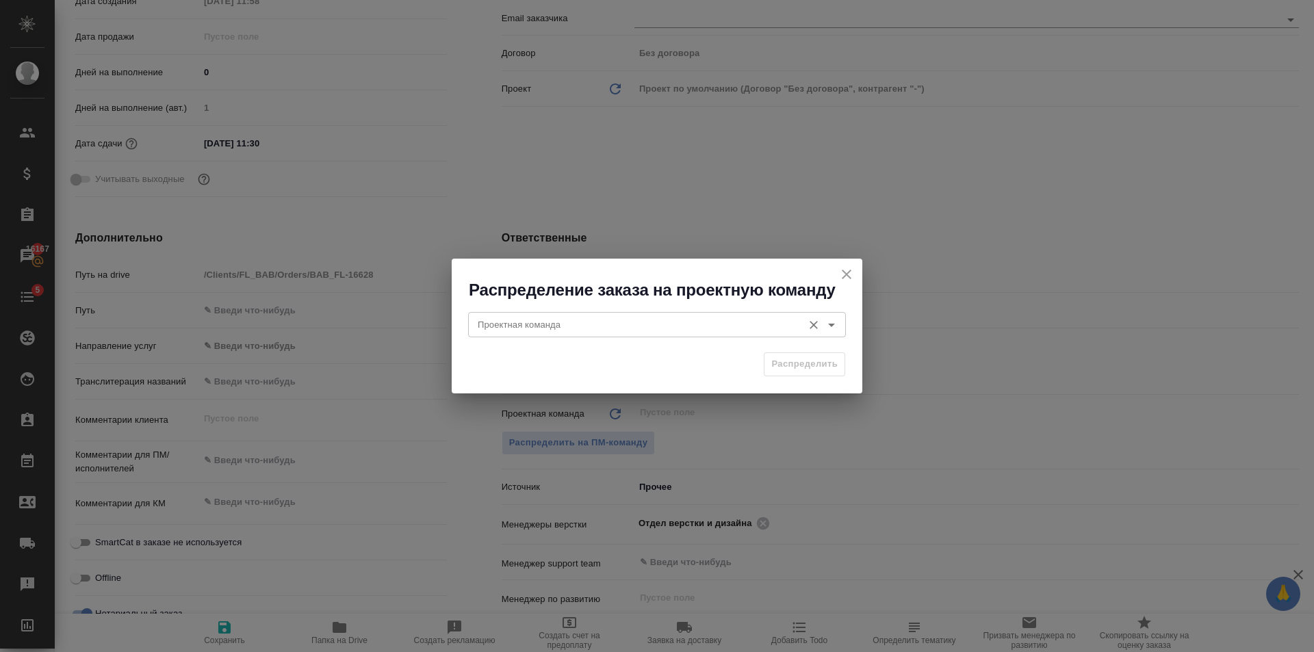
click at [623, 329] on input "Проектная команда" at bounding box center [634, 324] width 324 height 16
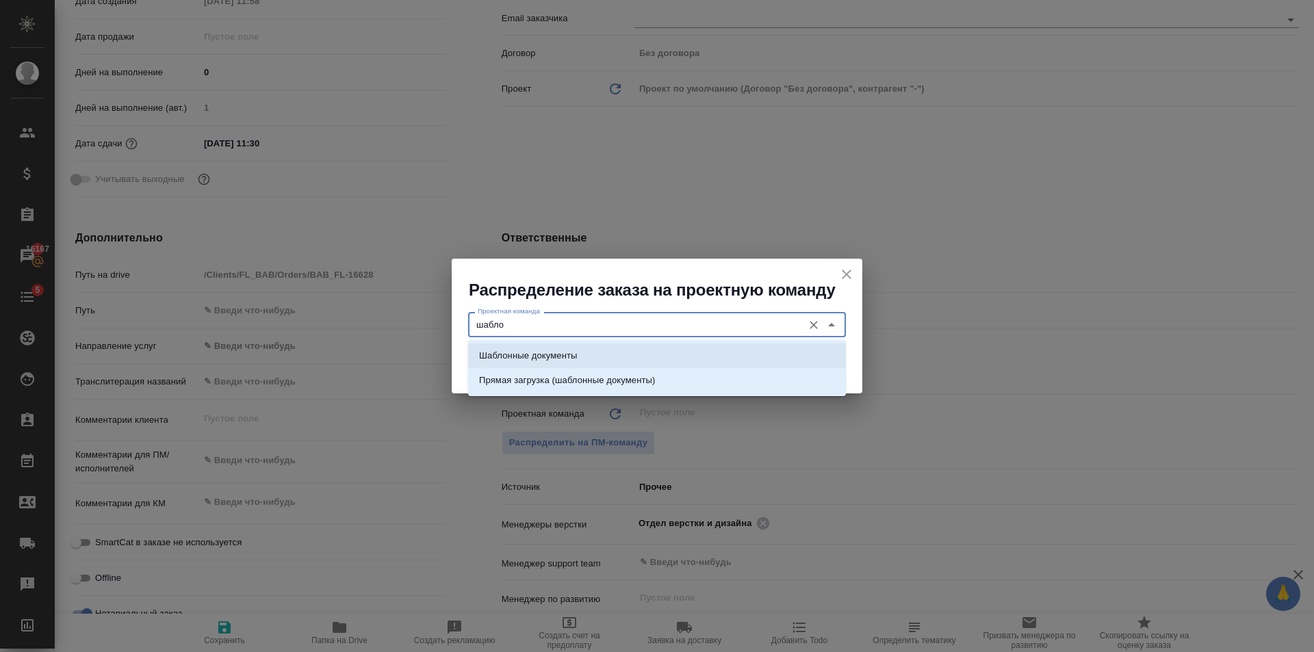
click at [617, 352] on li "Шаблонные документы" at bounding box center [657, 356] width 378 height 25
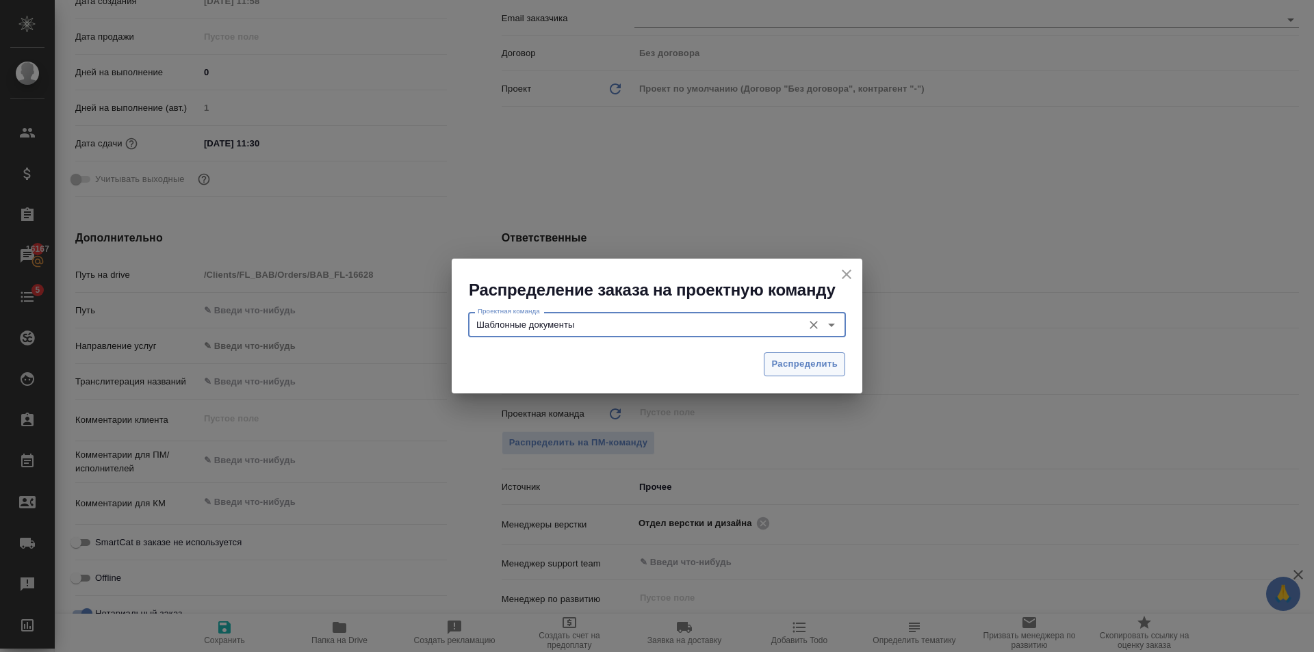
type input "Шаблонные документы"
click at [769, 357] on button "Распределить" at bounding box center [804, 365] width 81 height 24
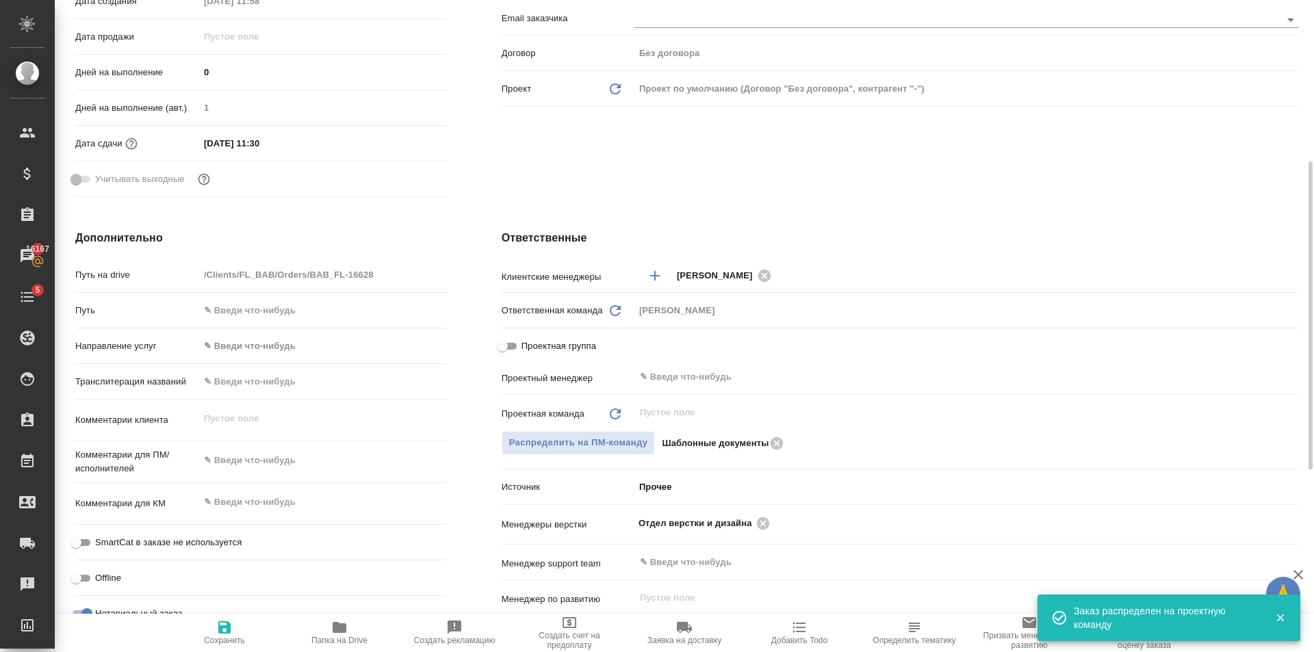
type textarea "x"
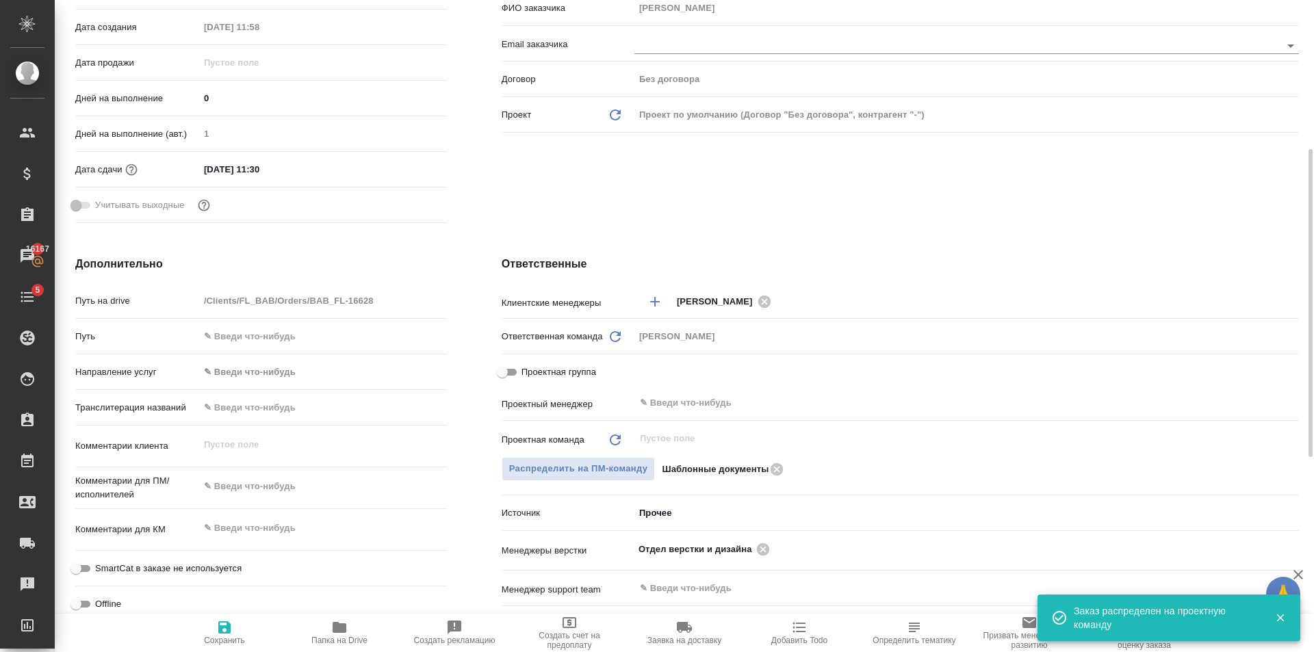
scroll to position [0, 0]
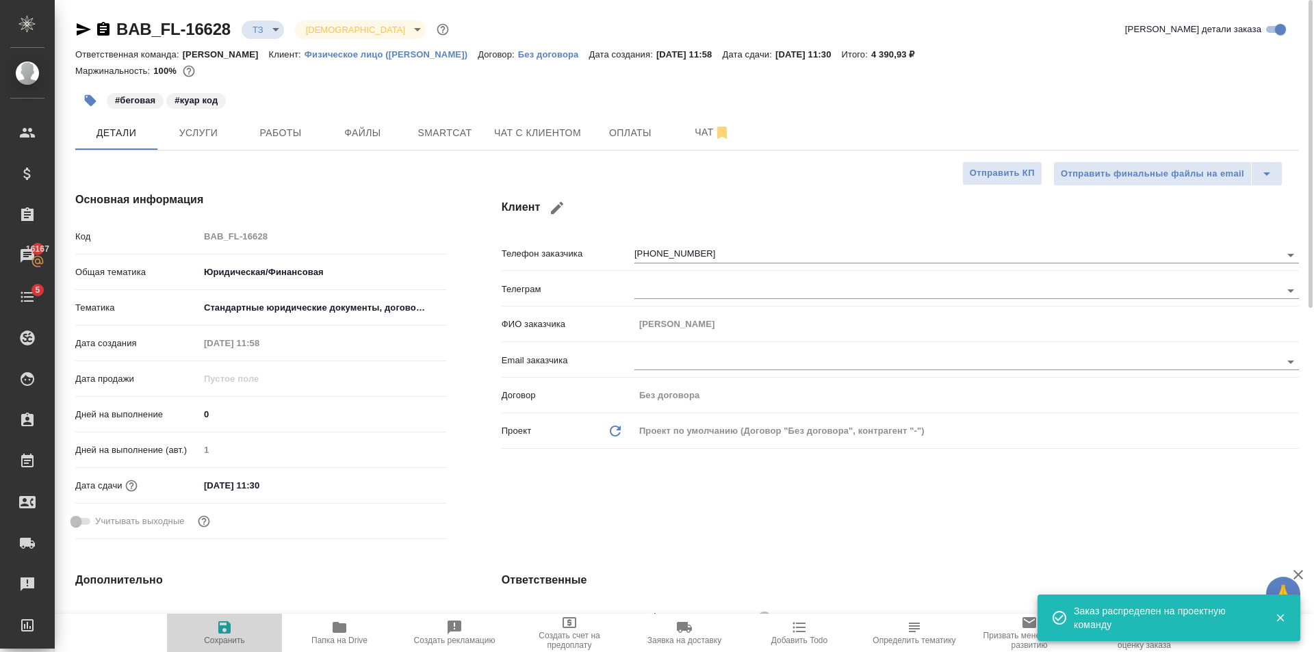
click at [219, 622] on icon "button" at bounding box center [224, 628] width 12 height 12
type textarea "x"
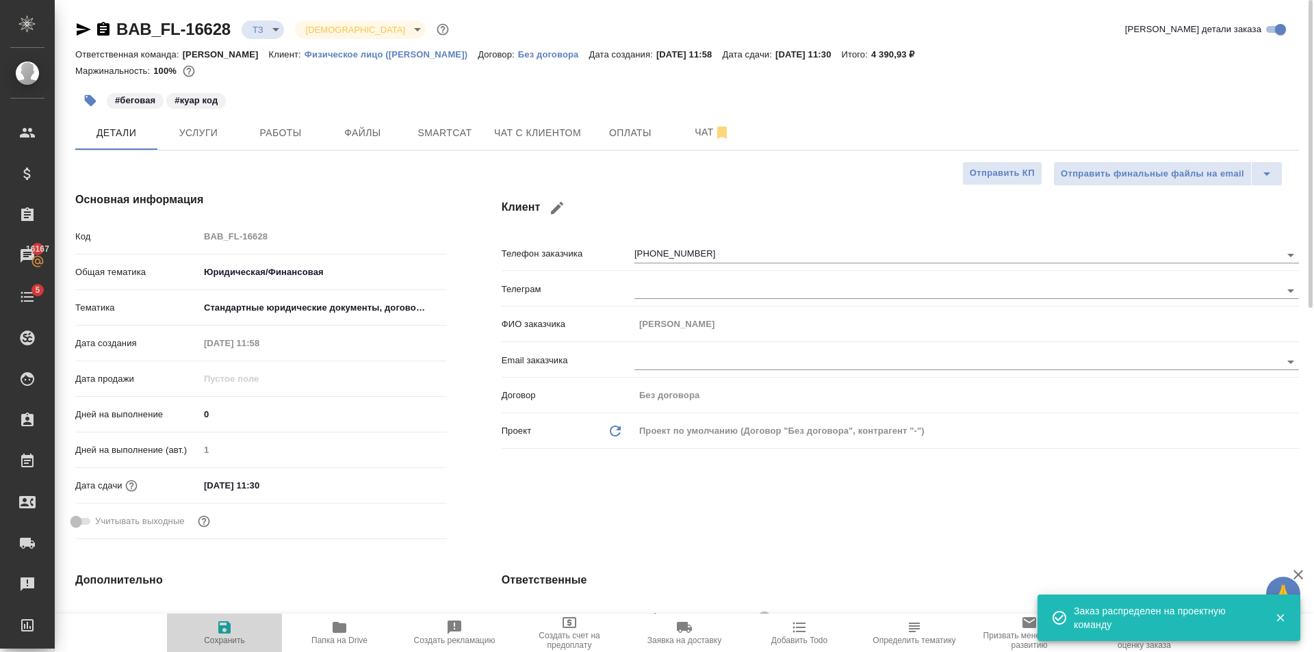
type textarea "x"
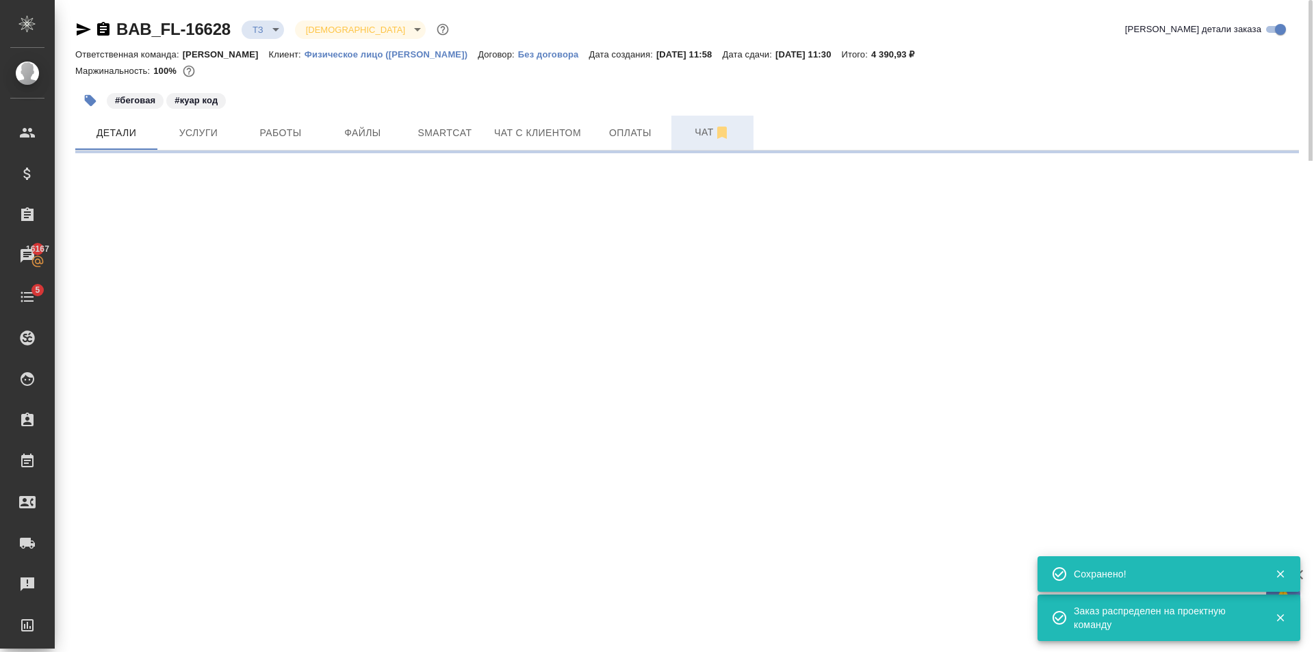
click at [688, 134] on span "Чат" at bounding box center [713, 132] width 66 height 17
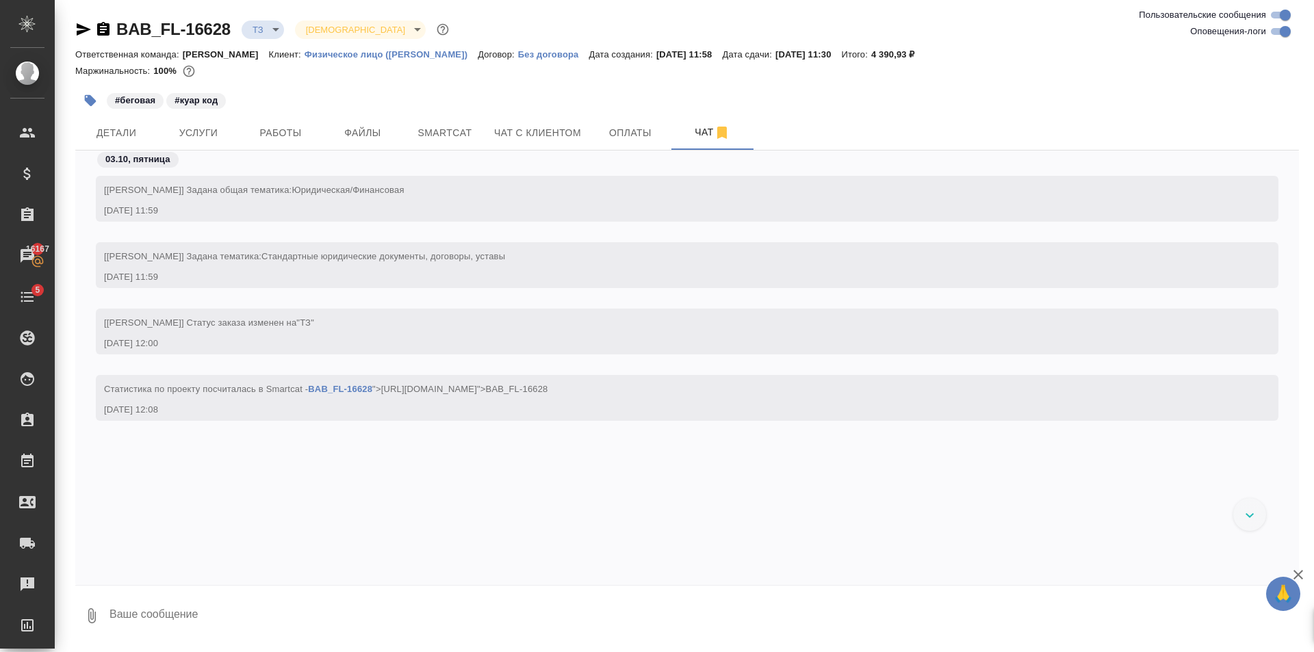
click at [83, 31] on icon "button" at bounding box center [84, 29] width 14 height 12
click at [163, 136] on button "Услуги" at bounding box center [198, 133] width 82 height 34
click at [132, 130] on span "Детали" at bounding box center [117, 133] width 66 height 17
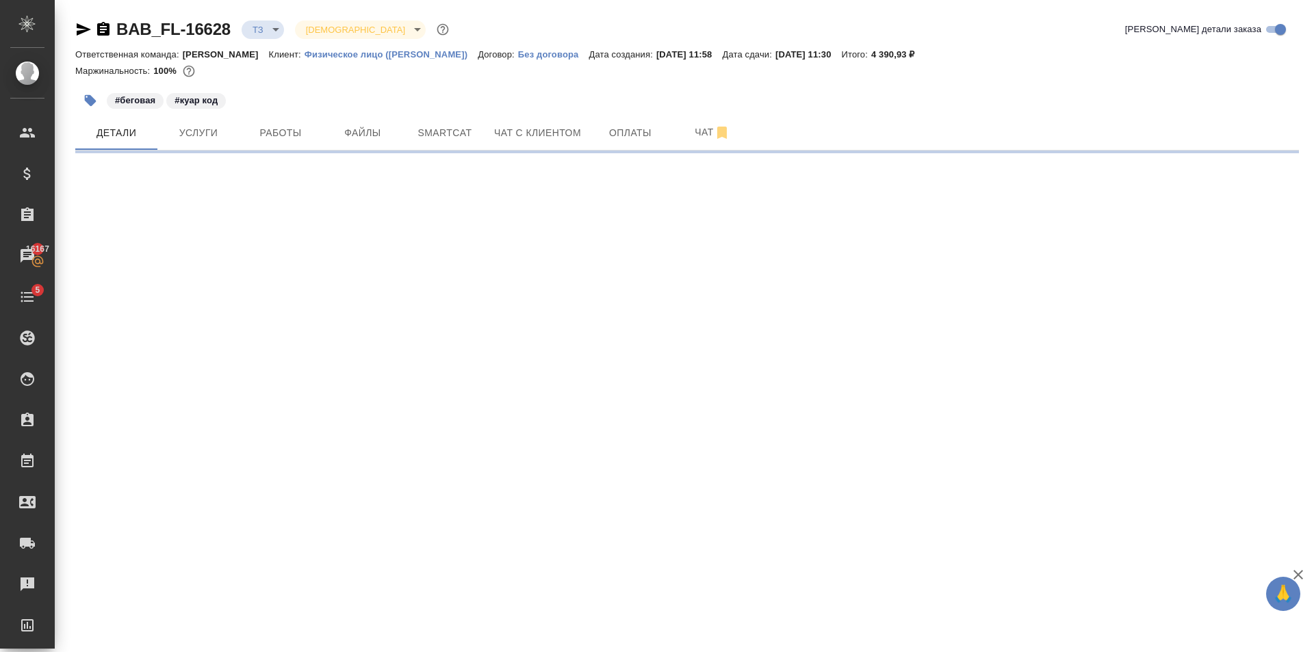
select select "RU"
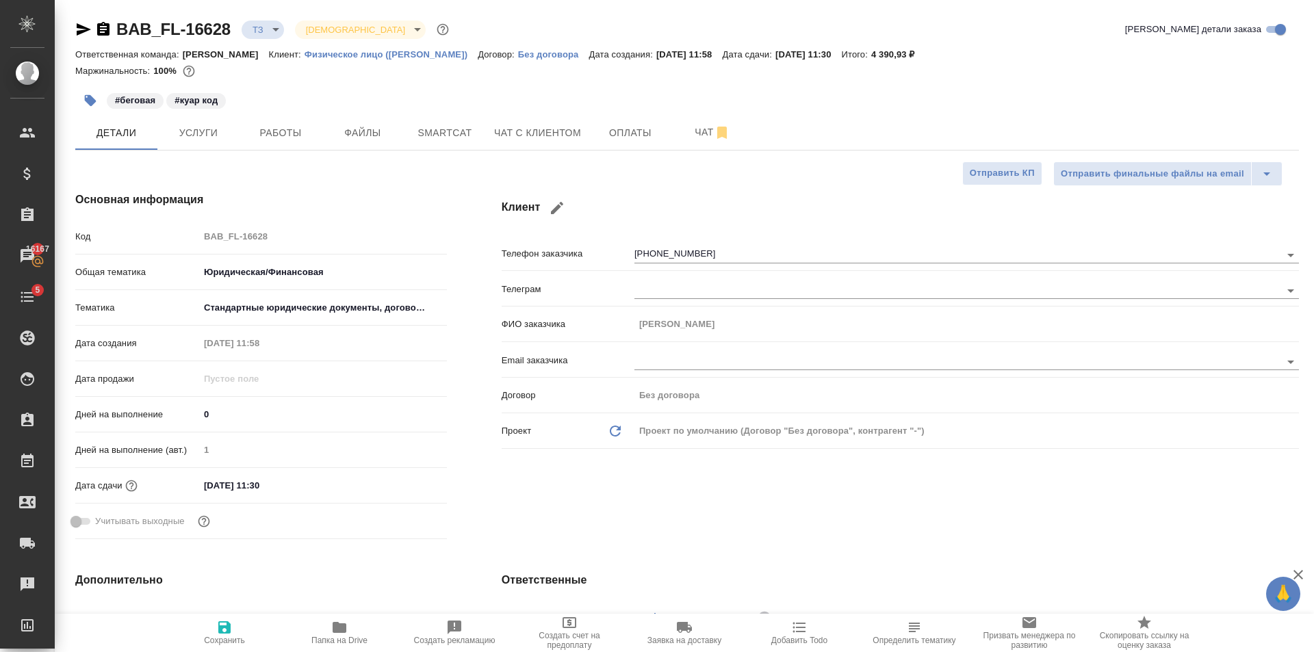
type textarea "x"
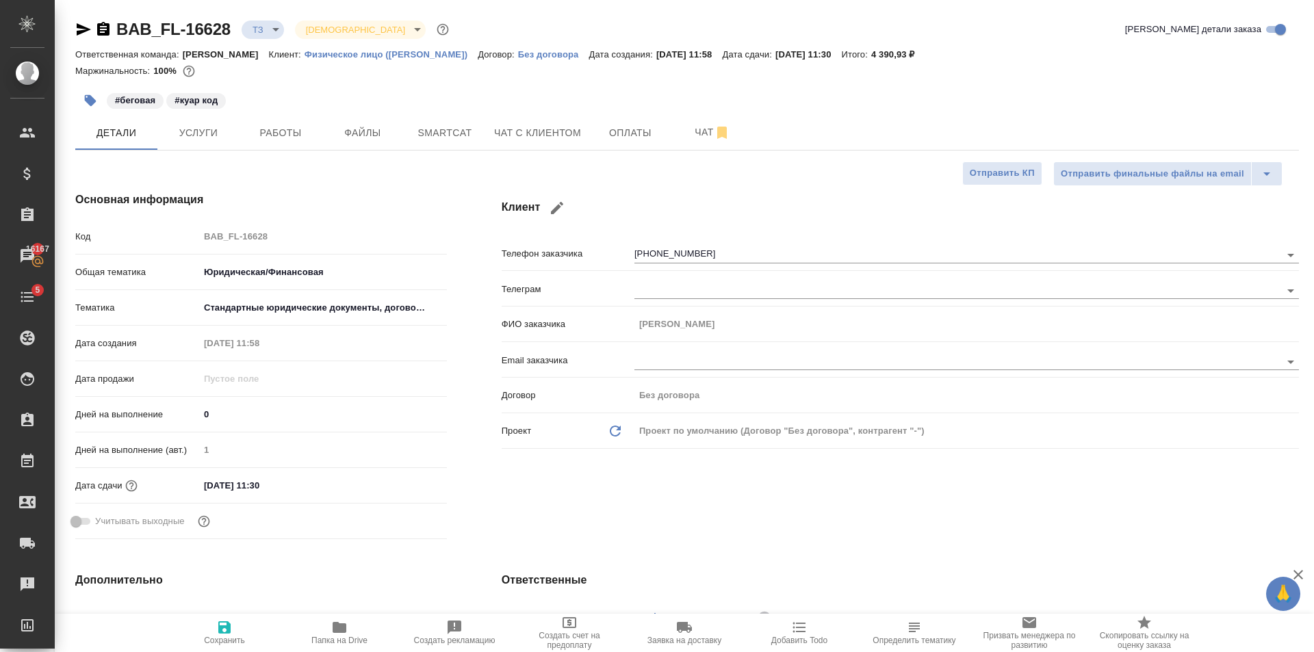
type textarea "x"
click at [268, 37] on body "🙏 .cls-1 fill:#fff; AWATERA Golubev Dmitry Клиенты Спецификации Заказы 16167 Ча…" at bounding box center [657, 326] width 1314 height 652
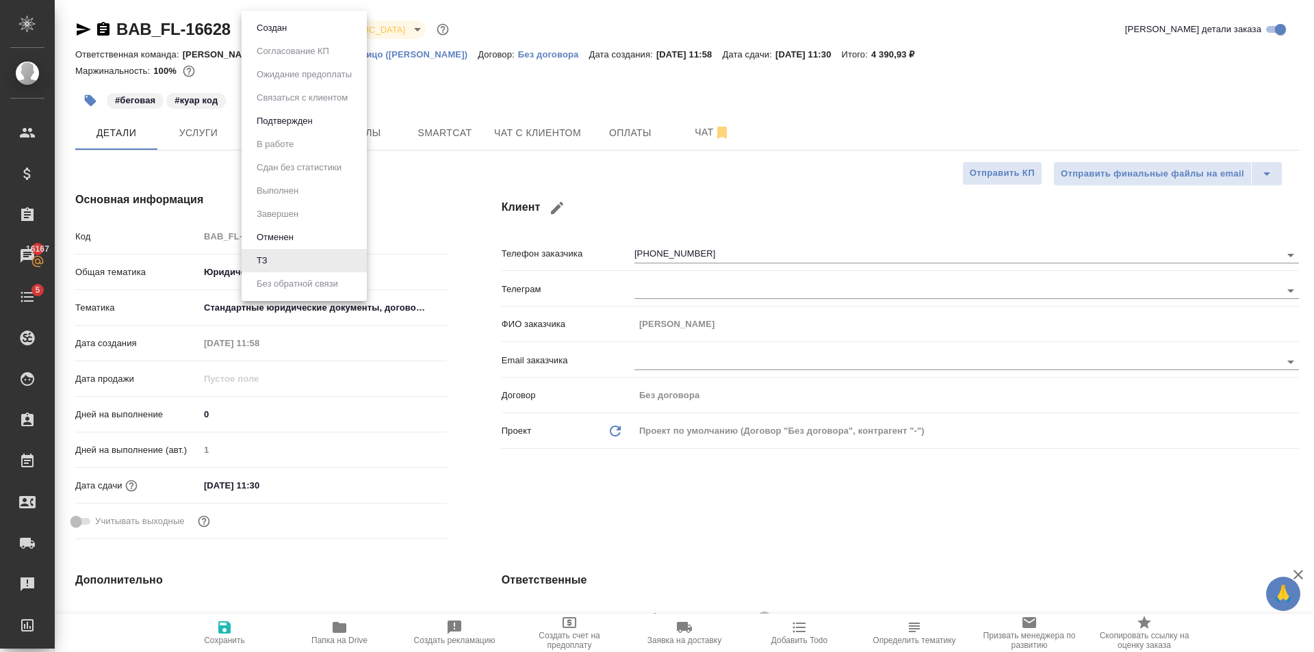
click at [540, 82] on div at bounding box center [657, 326] width 1314 height 652
click at [266, 21] on body "🙏 .cls-1 fill:#fff; AWATERA Golubev Dmitry Клиенты Спецификации Заказы 16167 Ча…" at bounding box center [657, 326] width 1314 height 652
click at [567, 87] on div at bounding box center [657, 326] width 1314 height 652
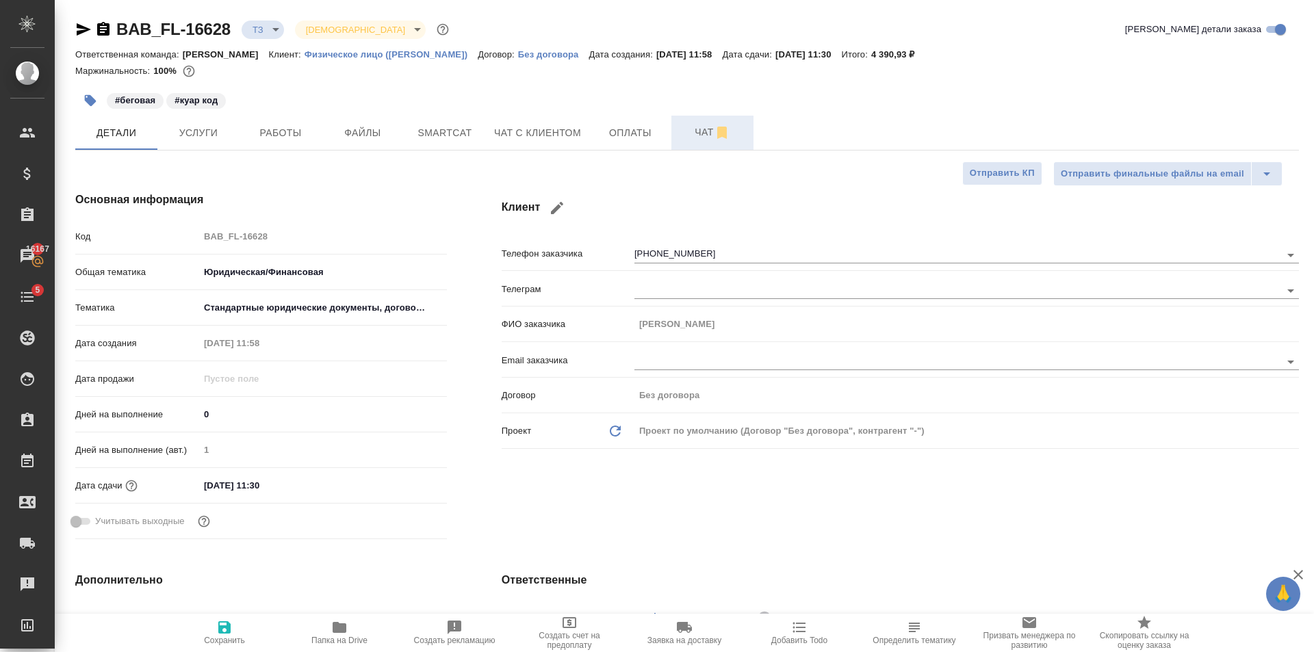
click at [703, 142] on button "Чат" at bounding box center [712, 133] width 82 height 34
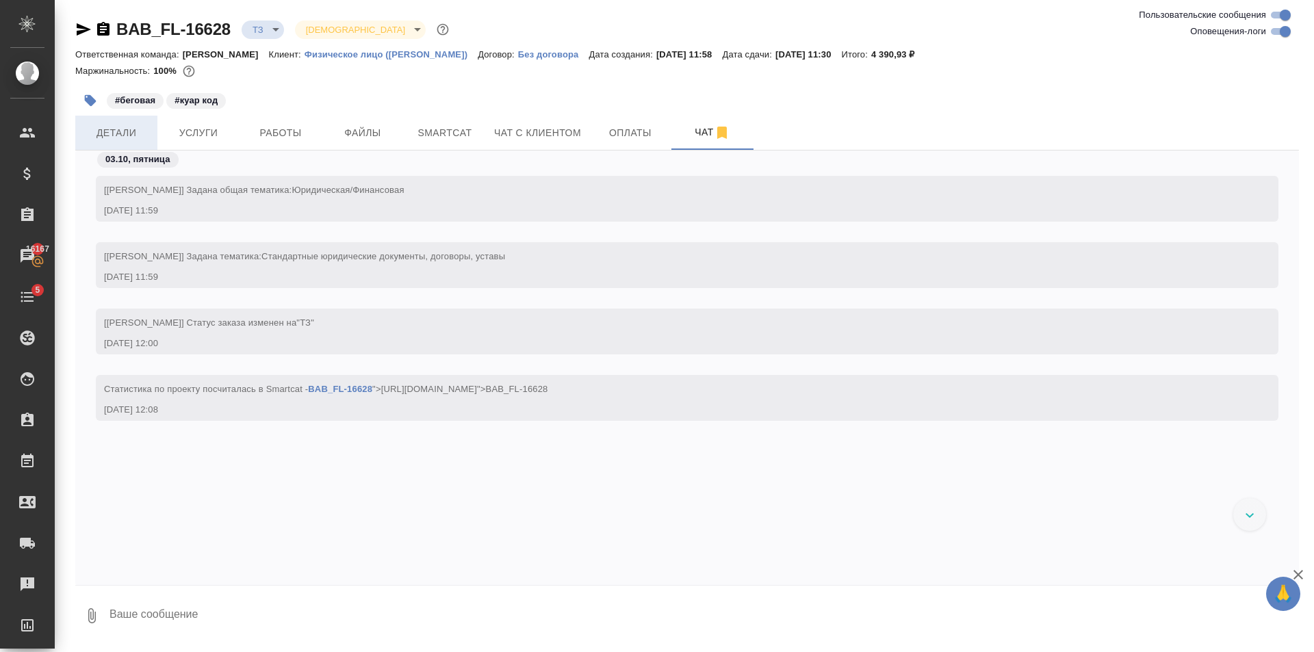
click at [114, 133] on span "Детали" at bounding box center [117, 133] width 66 height 17
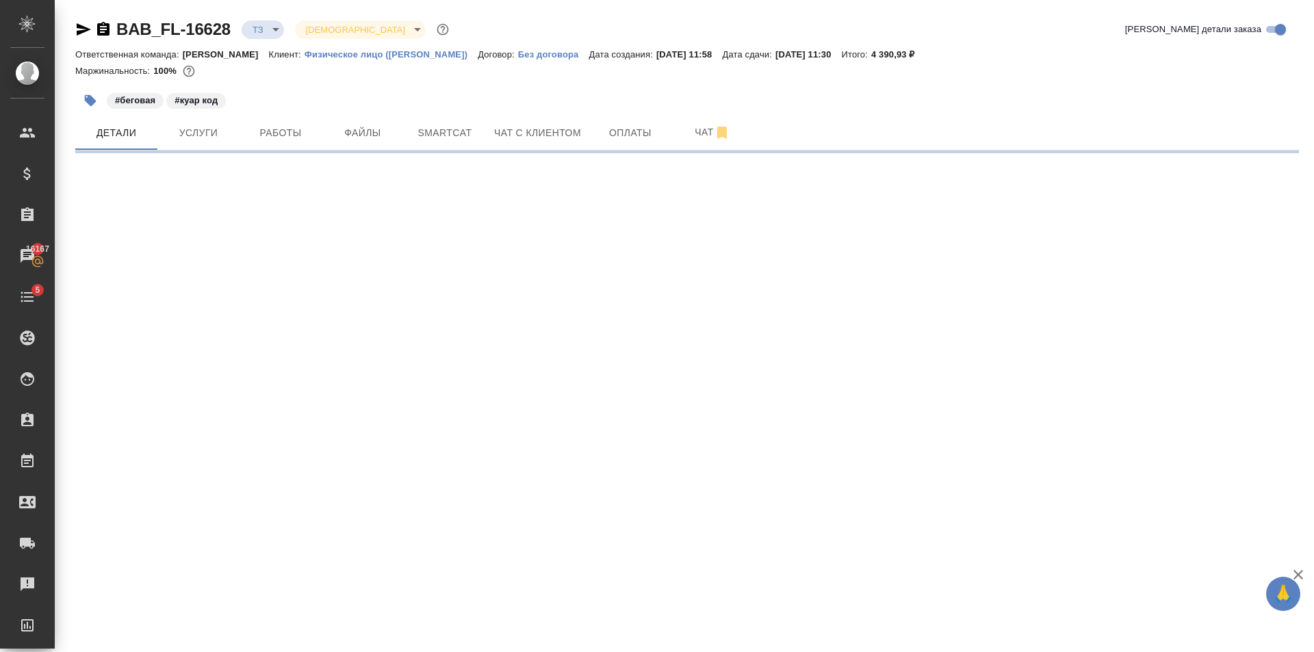
select select "RU"
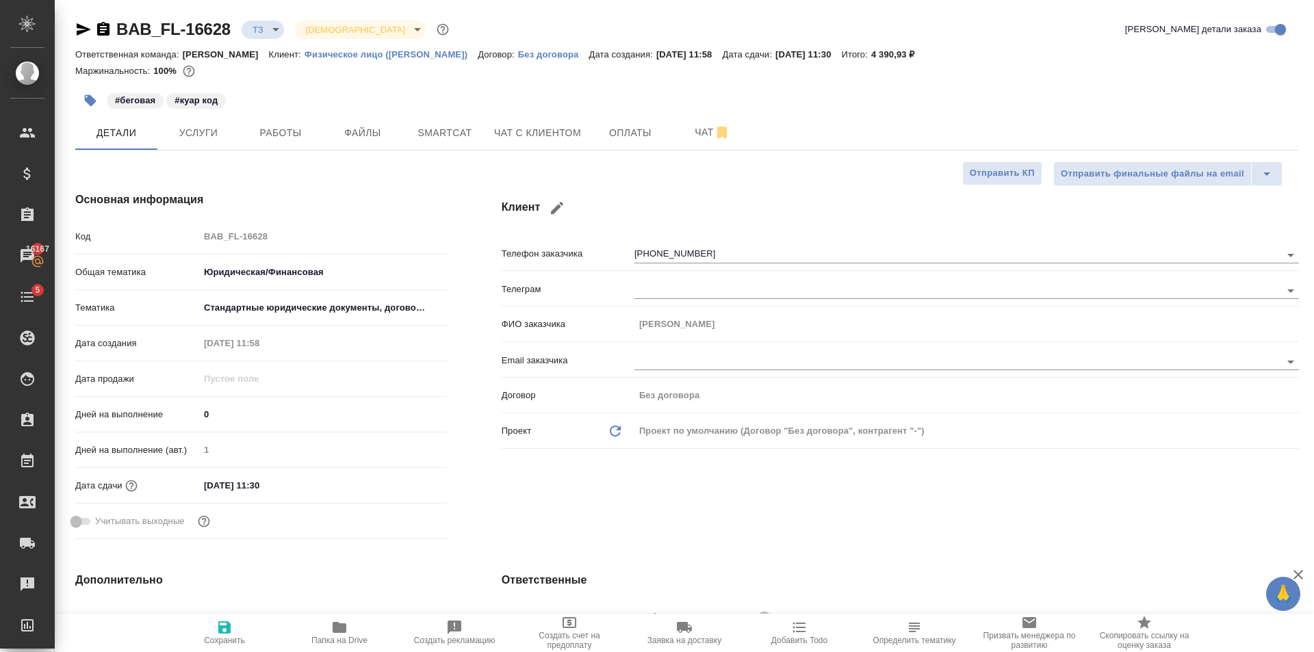
type textarea "x"
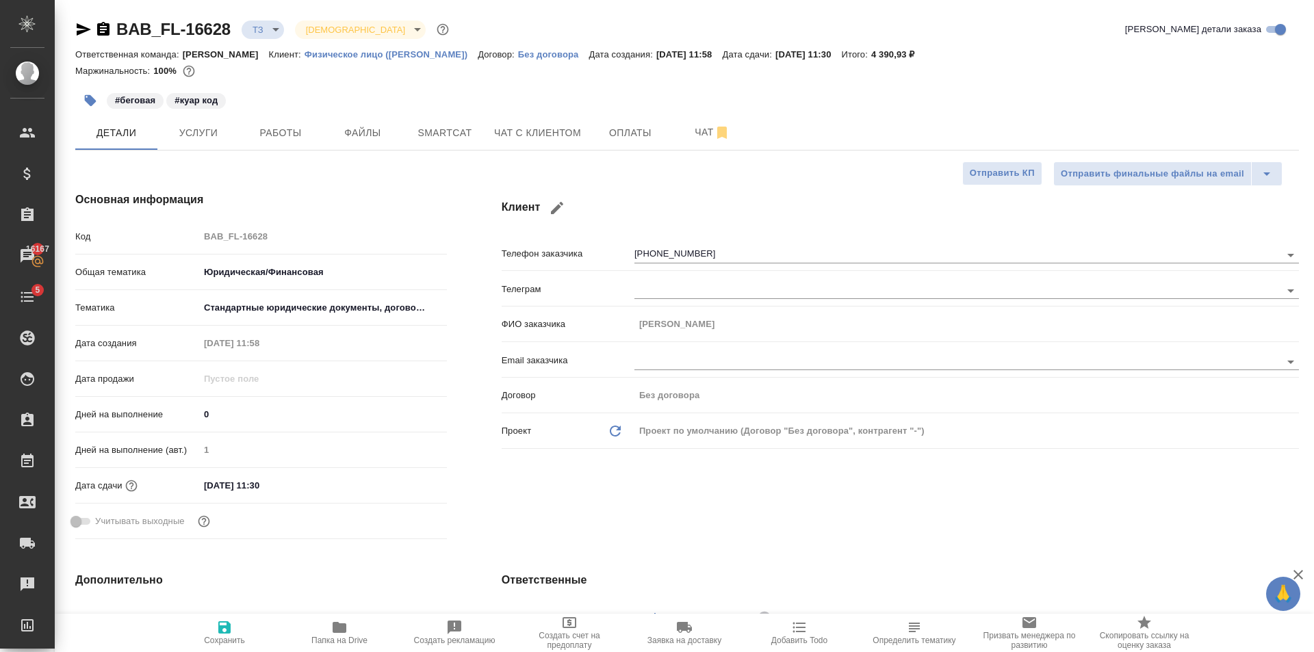
type textarea "x"
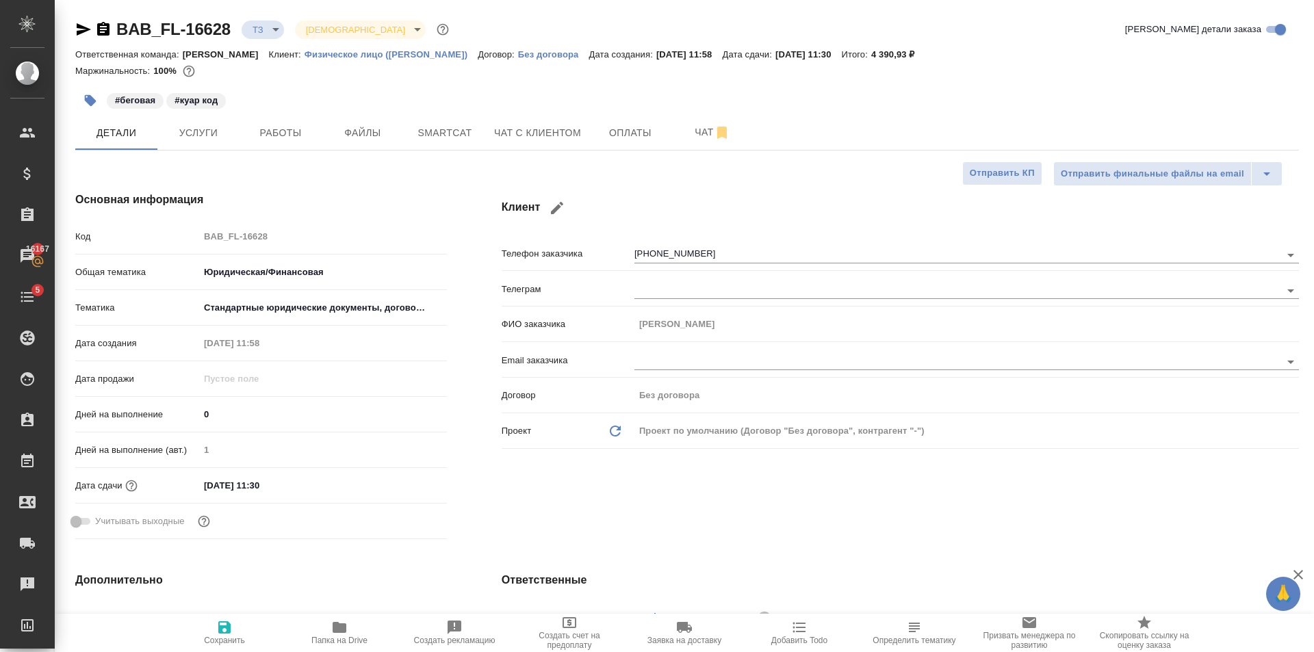
type textarea "x"
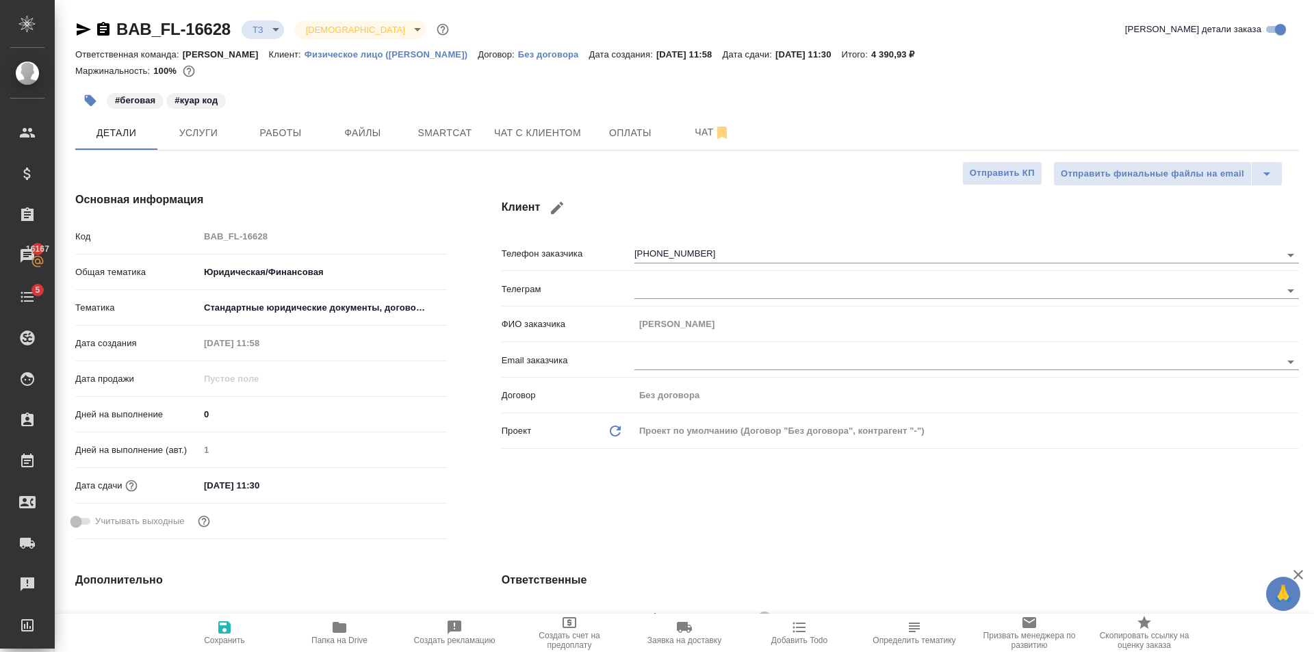
type textarea "x"
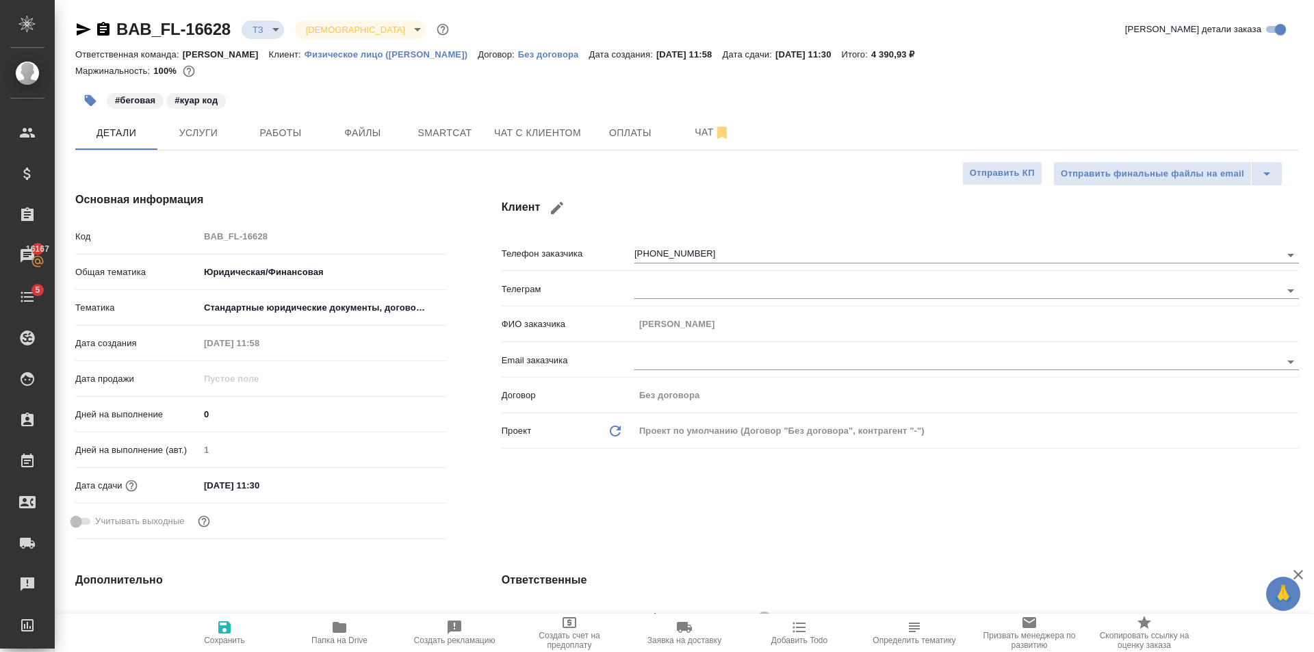
type textarea "x"
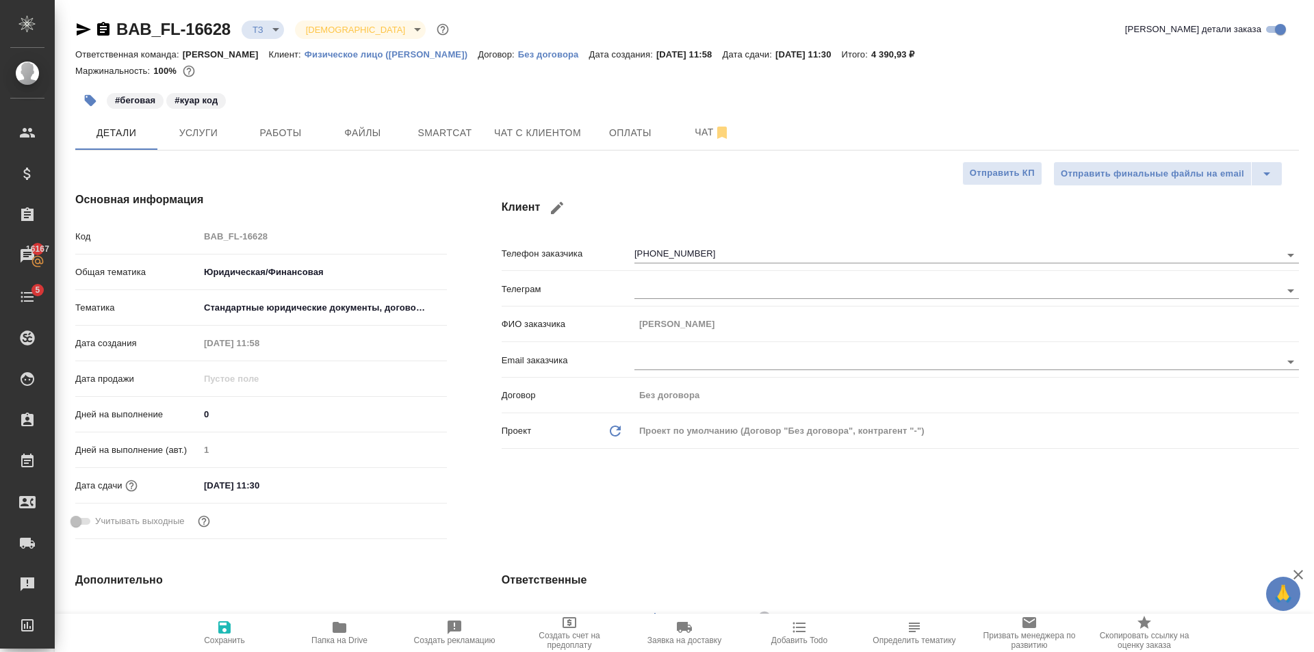
type textarea "x"
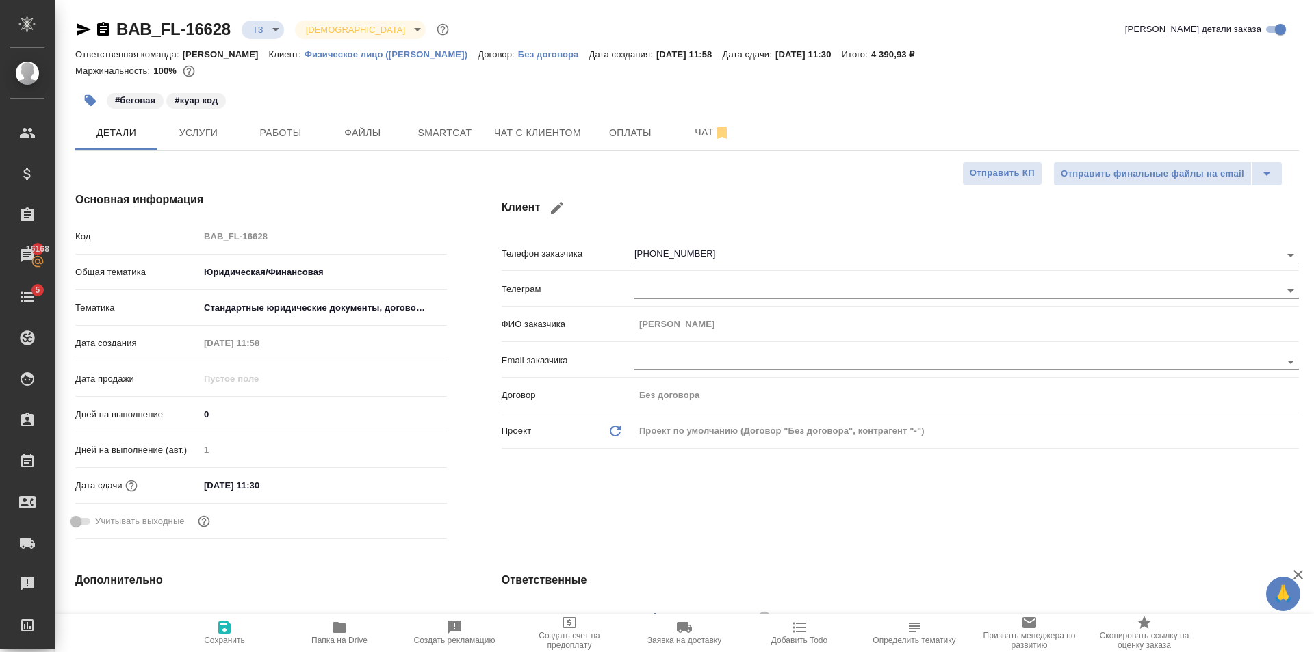
type textarea "x"
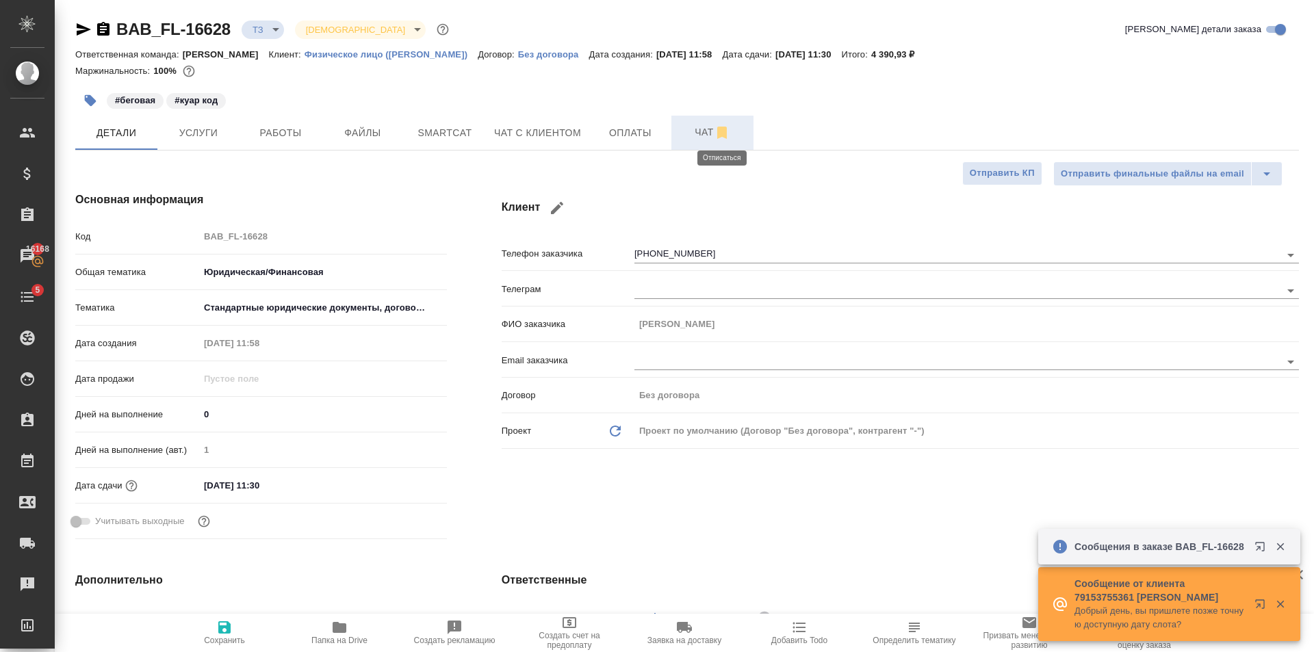
click at [700, 133] on span "Чат" at bounding box center [713, 132] width 66 height 17
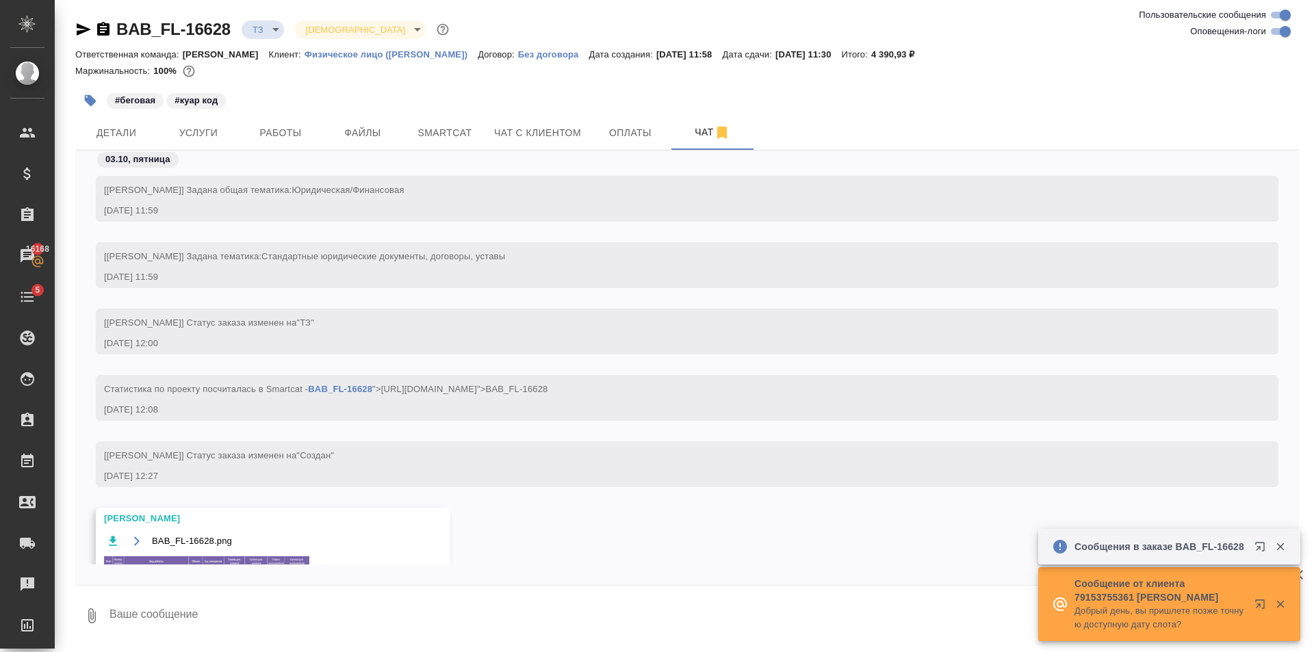
scroll to position [54, 0]
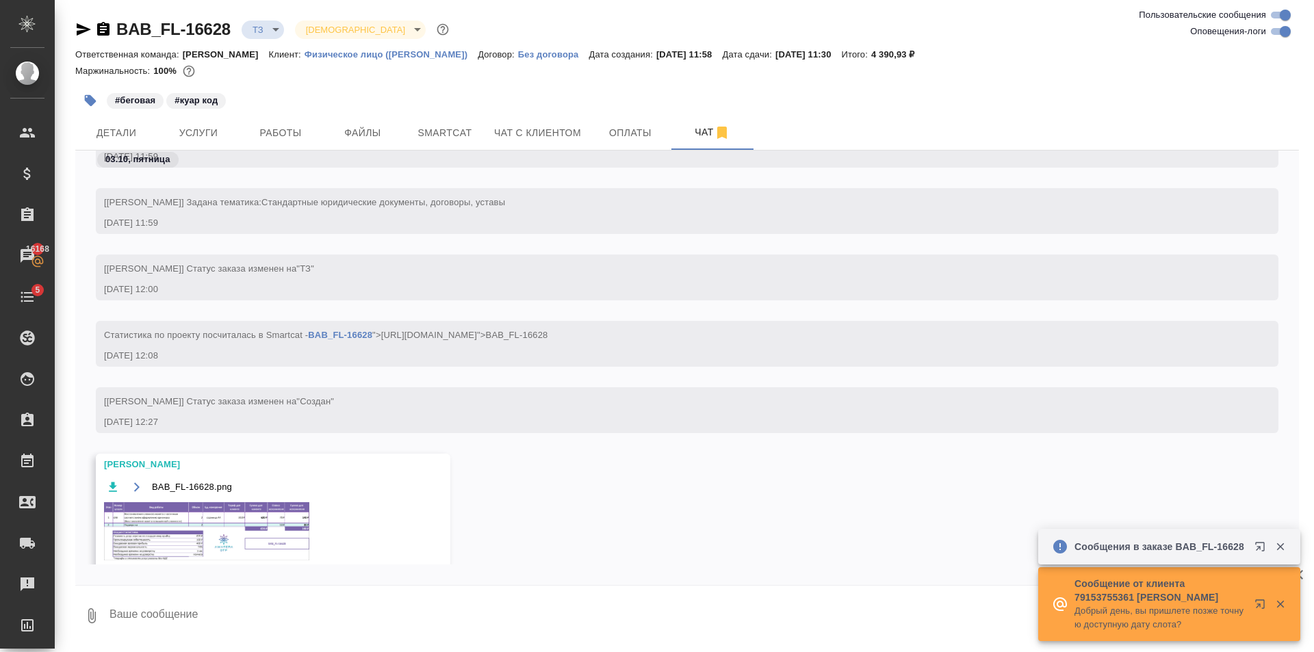
click at [204, 529] on img at bounding box center [206, 531] width 205 height 58
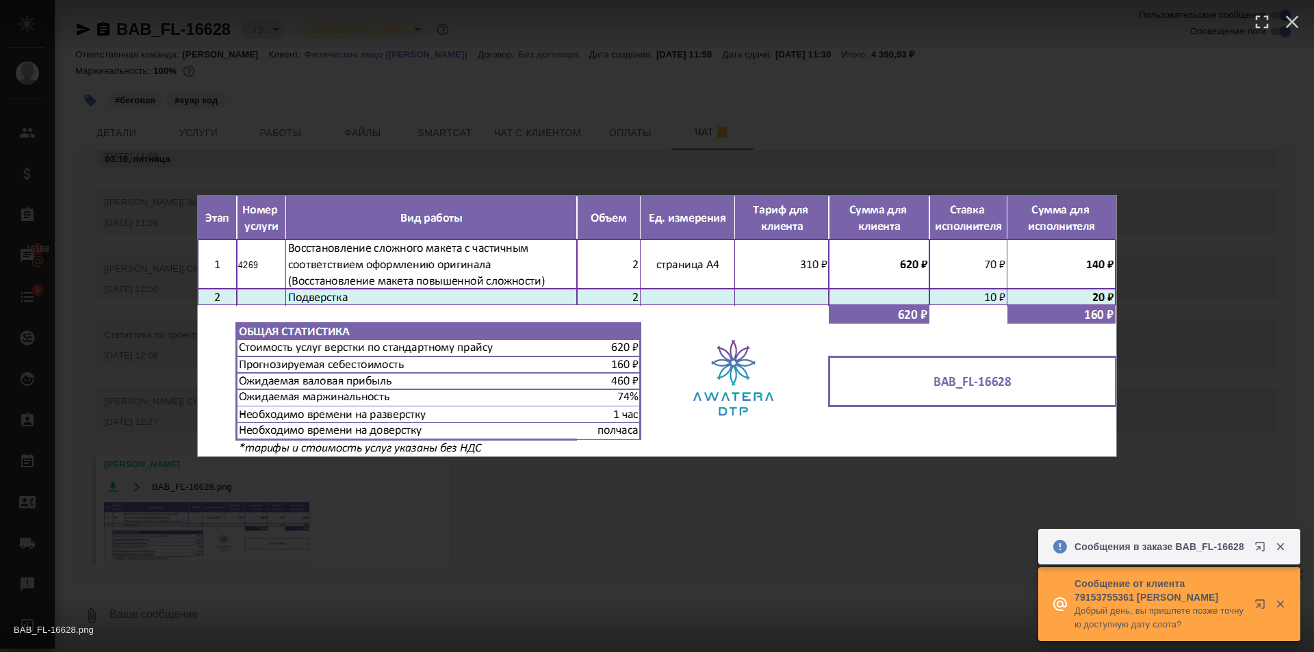
click at [563, 489] on div "BAB_FL-16628.png 1 of 1" at bounding box center [657, 326] width 1314 height 652
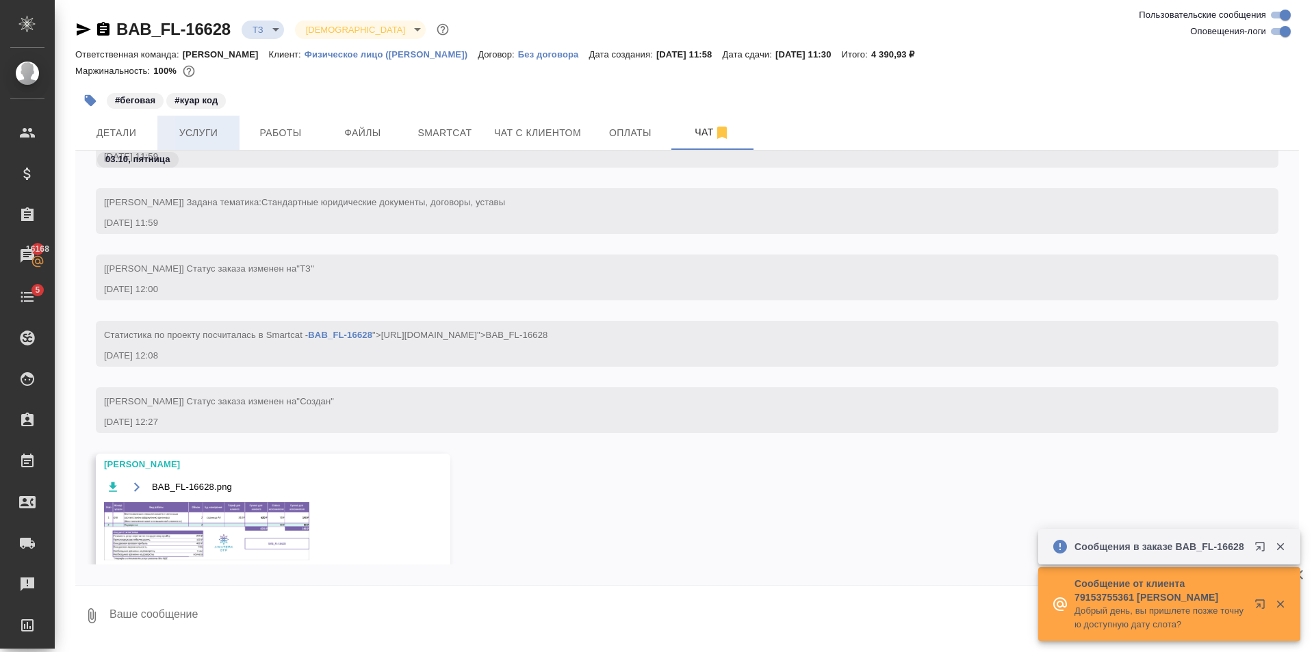
click at [239, 120] on button "Услуги" at bounding box center [198, 133] width 82 height 34
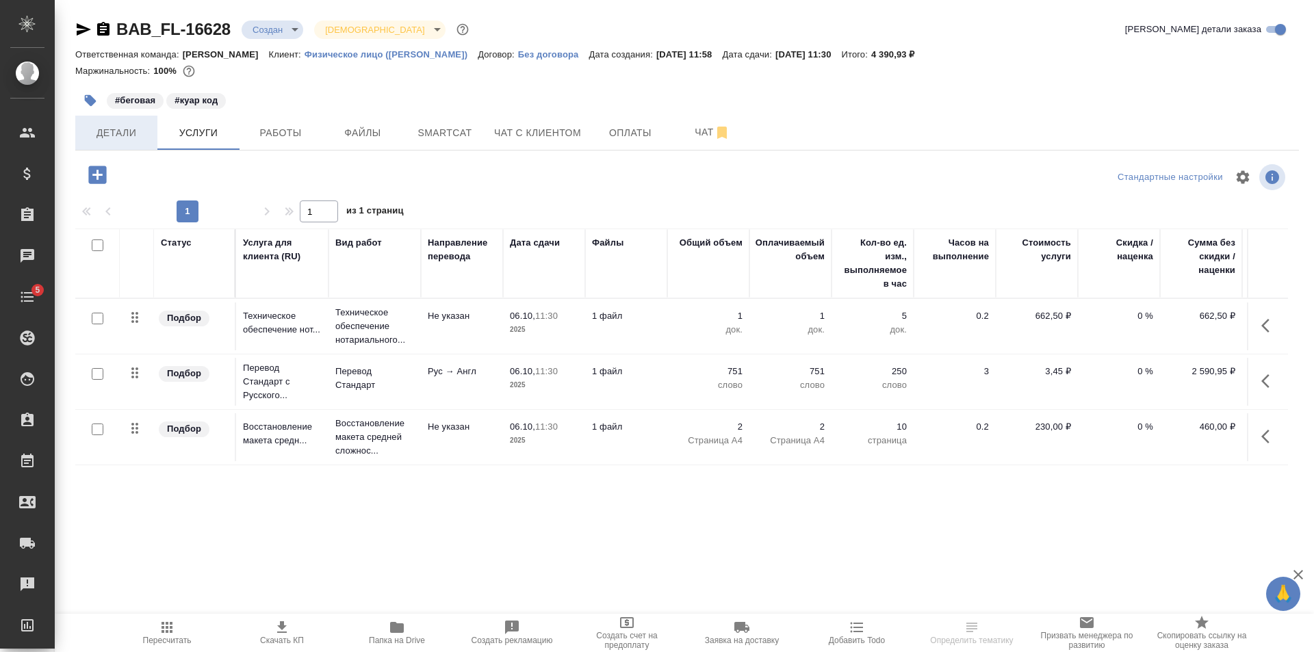
click at [146, 138] on span "Детали" at bounding box center [117, 133] width 66 height 17
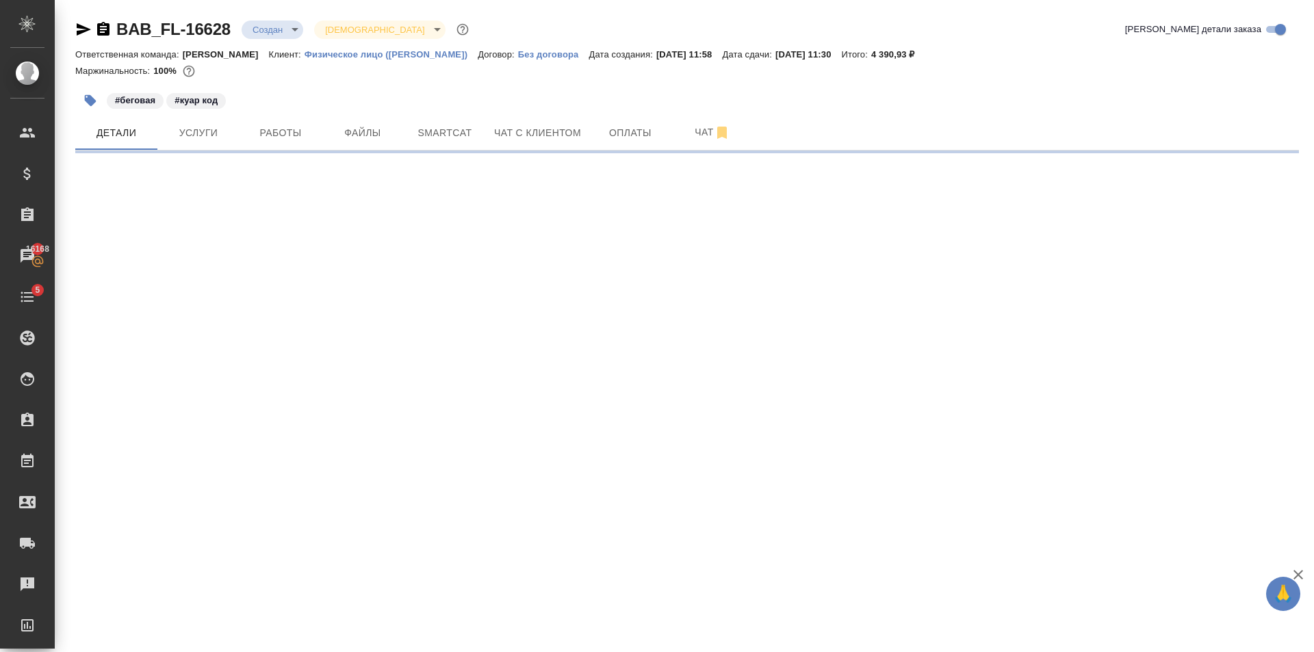
select select "RU"
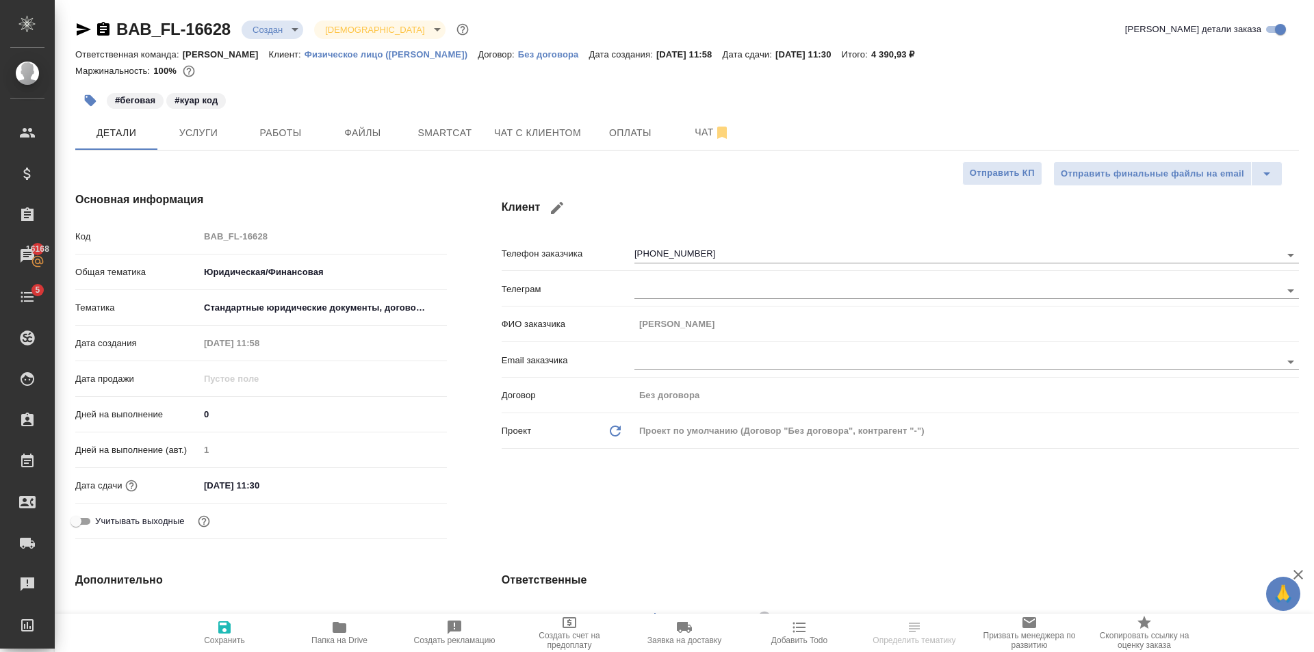
type textarea "x"
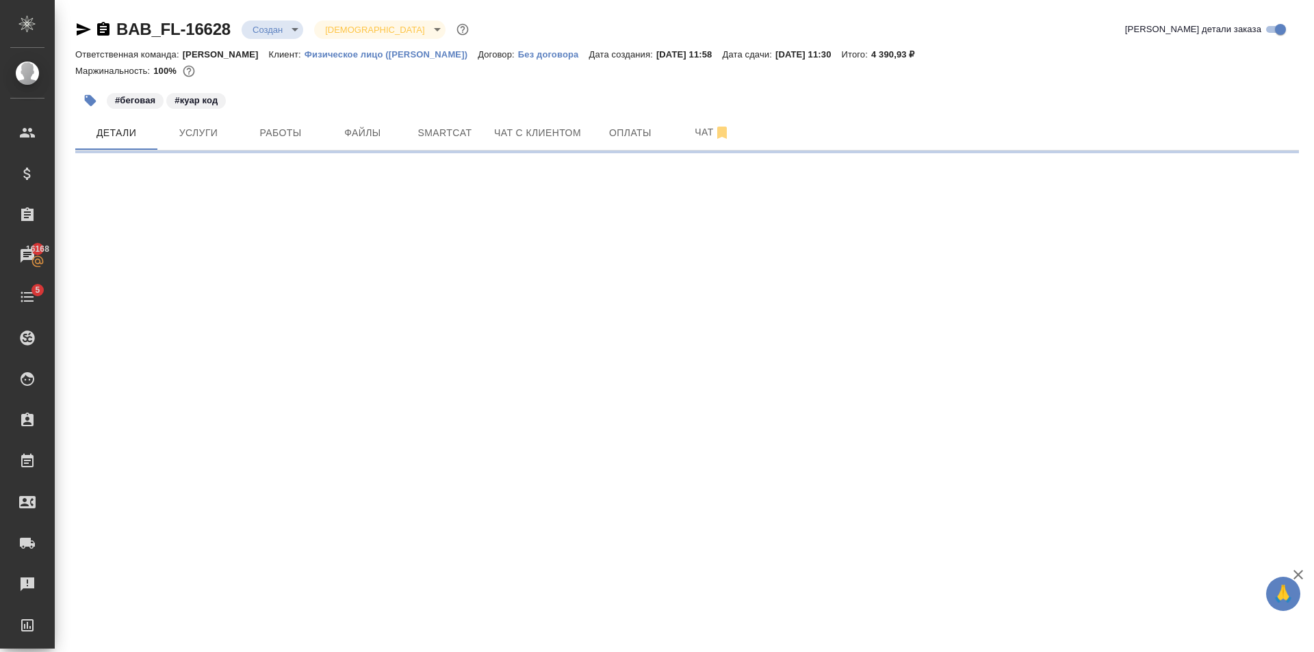
select select "RU"
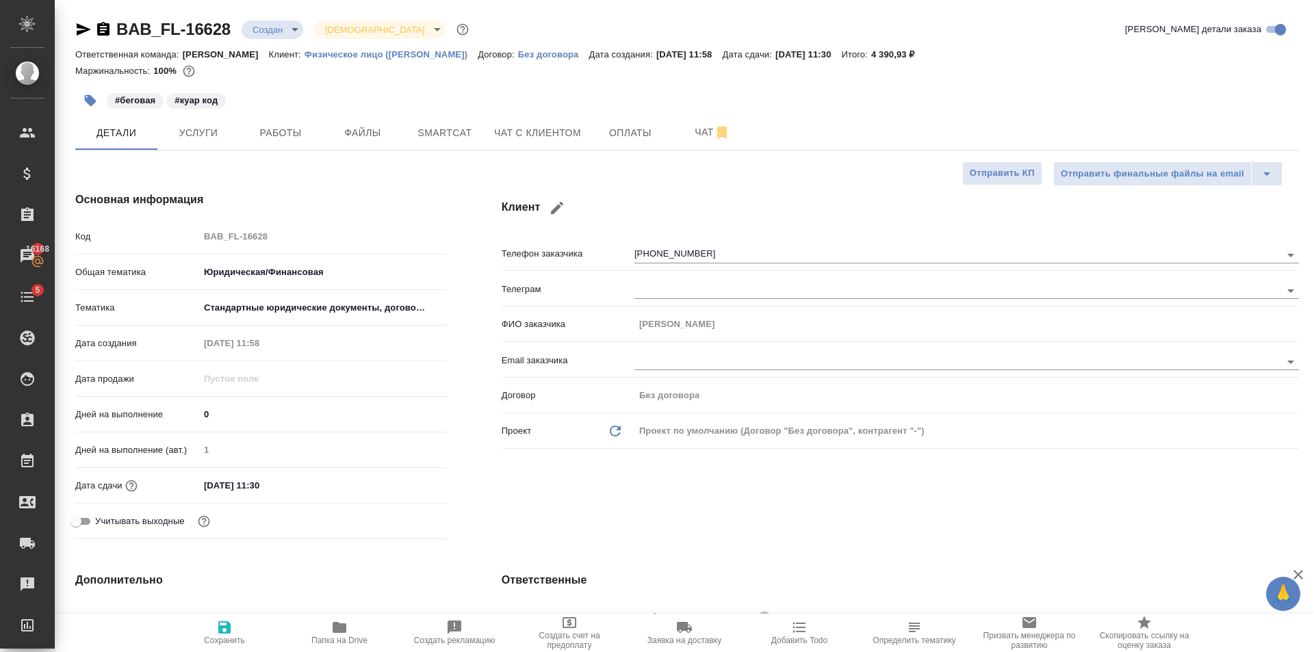
type textarea "x"
click at [279, 21] on body "🙏 .cls-1 fill:#fff; AWATERA [PERSON_NAME] Клиенты Спецификации Заказы 16168 Чат…" at bounding box center [657, 326] width 1314 height 652
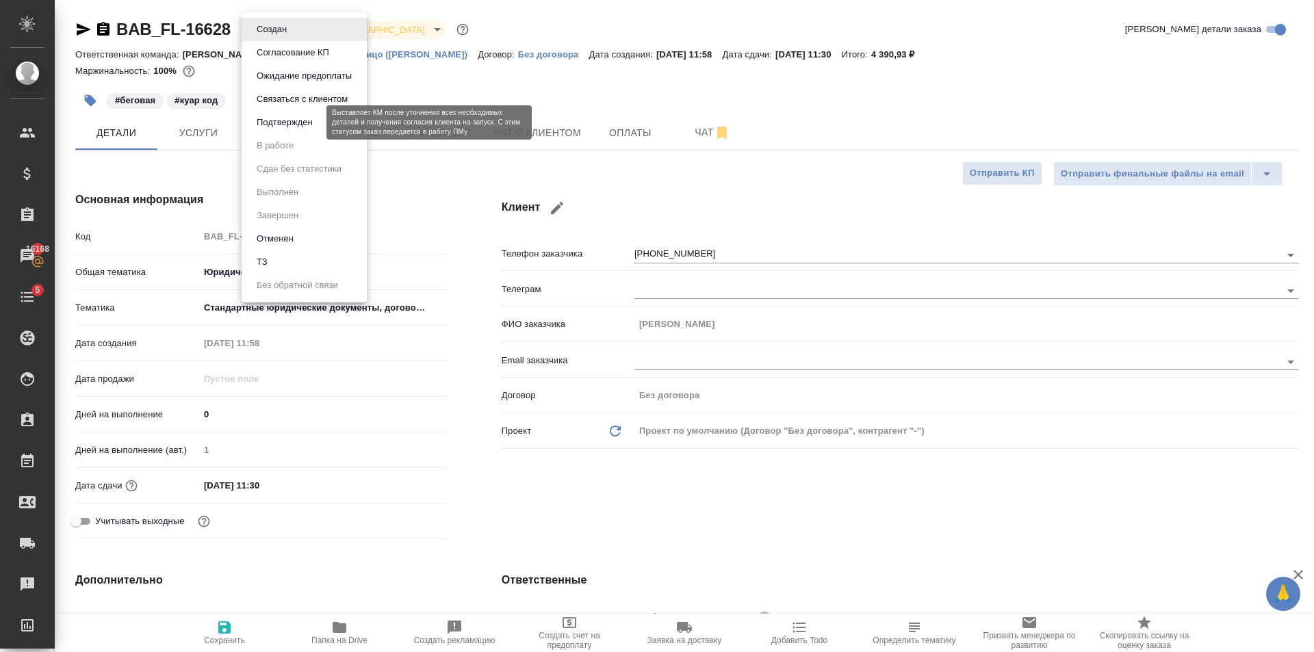
click at [290, 120] on button "Подтвержден" at bounding box center [285, 122] width 64 height 15
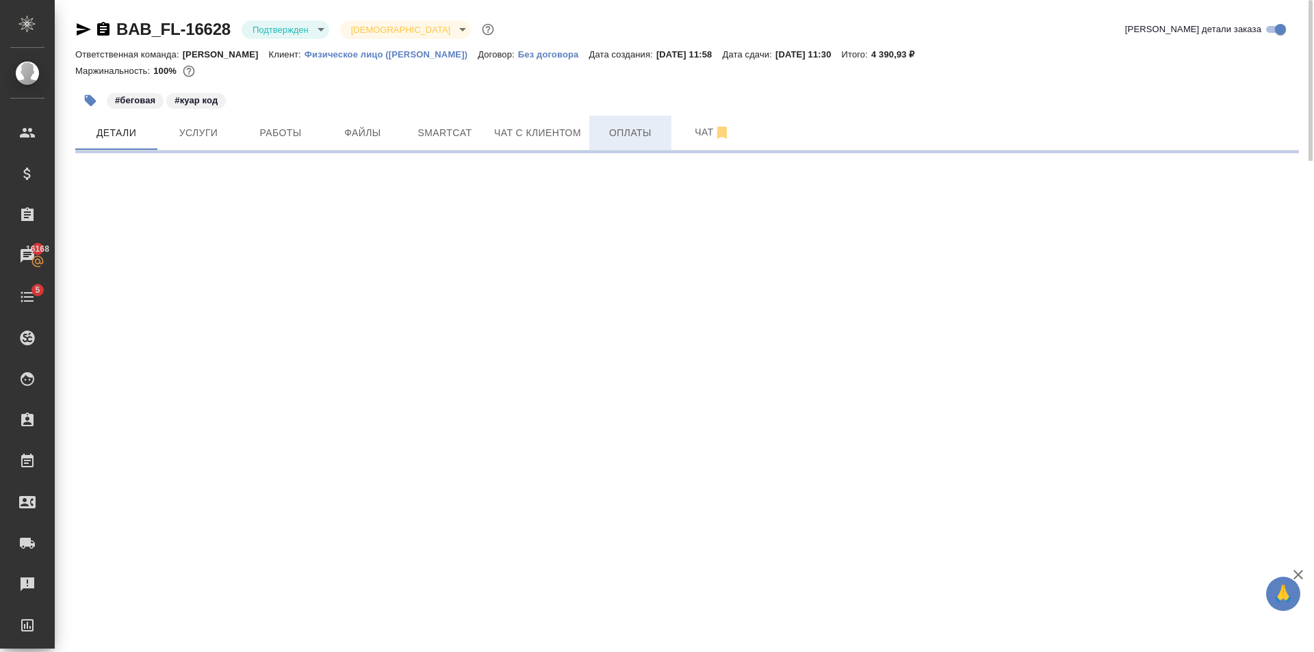
select select "RU"
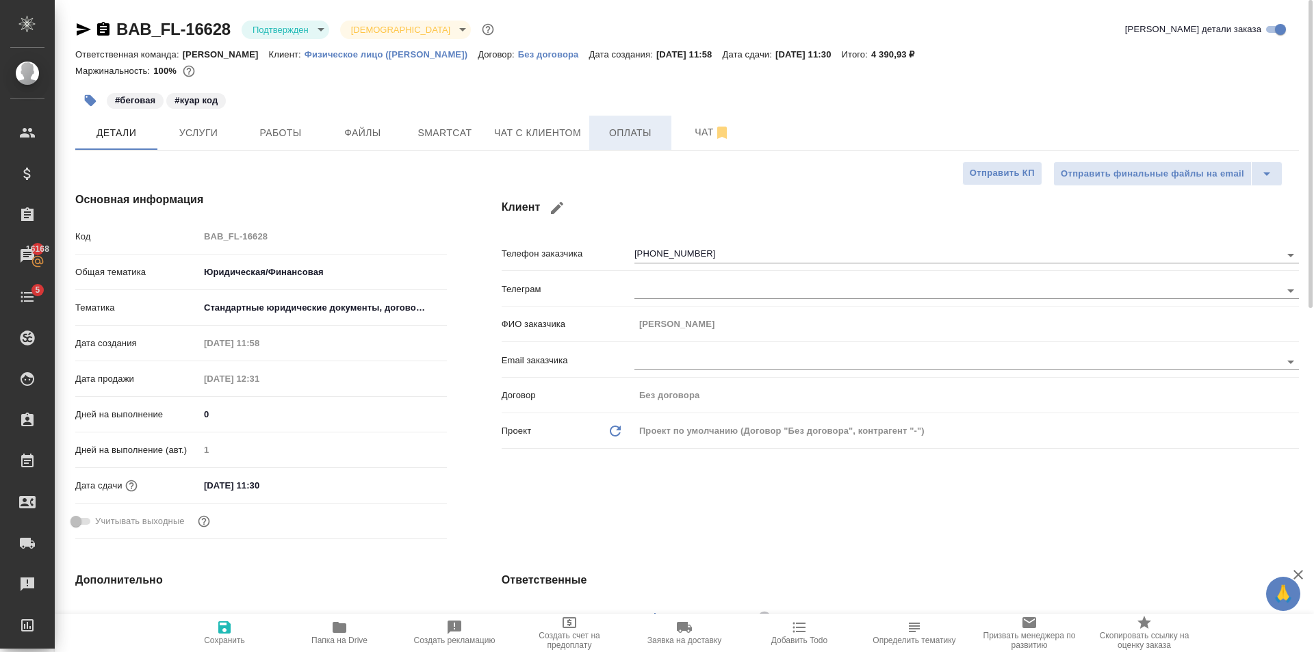
type textarea "x"
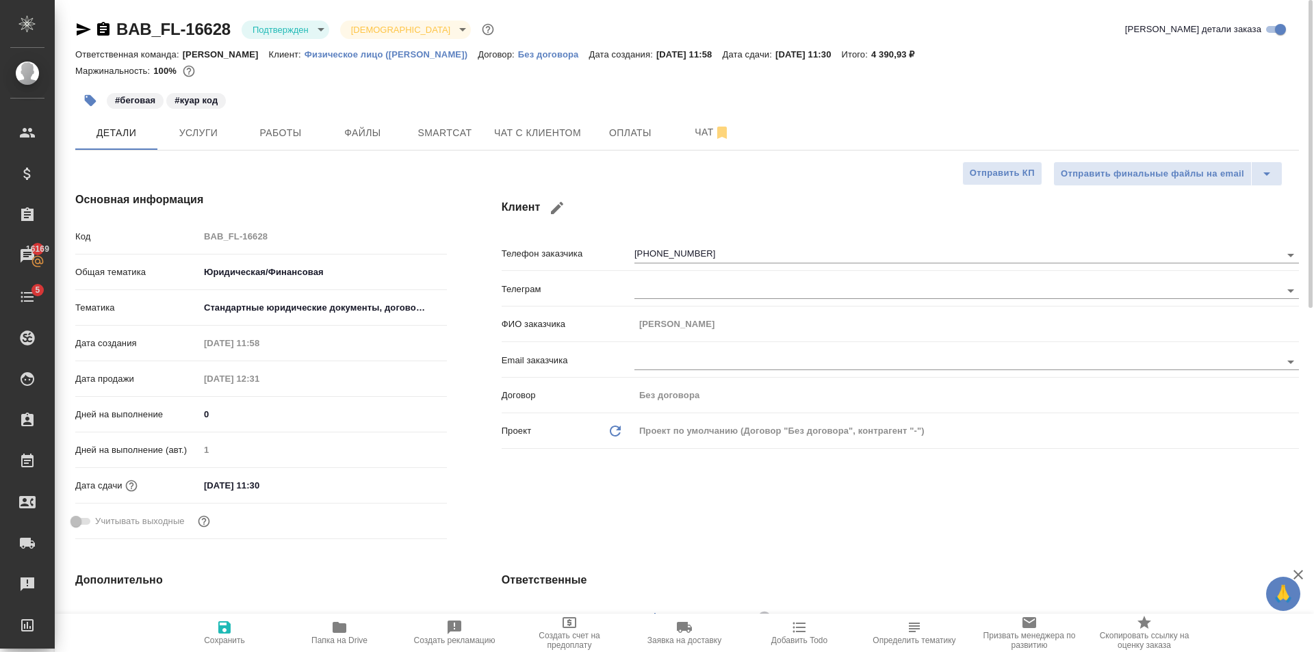
type textarea "x"
click at [535, 144] on button "Чат с клиентом" at bounding box center [537, 133] width 103 height 34
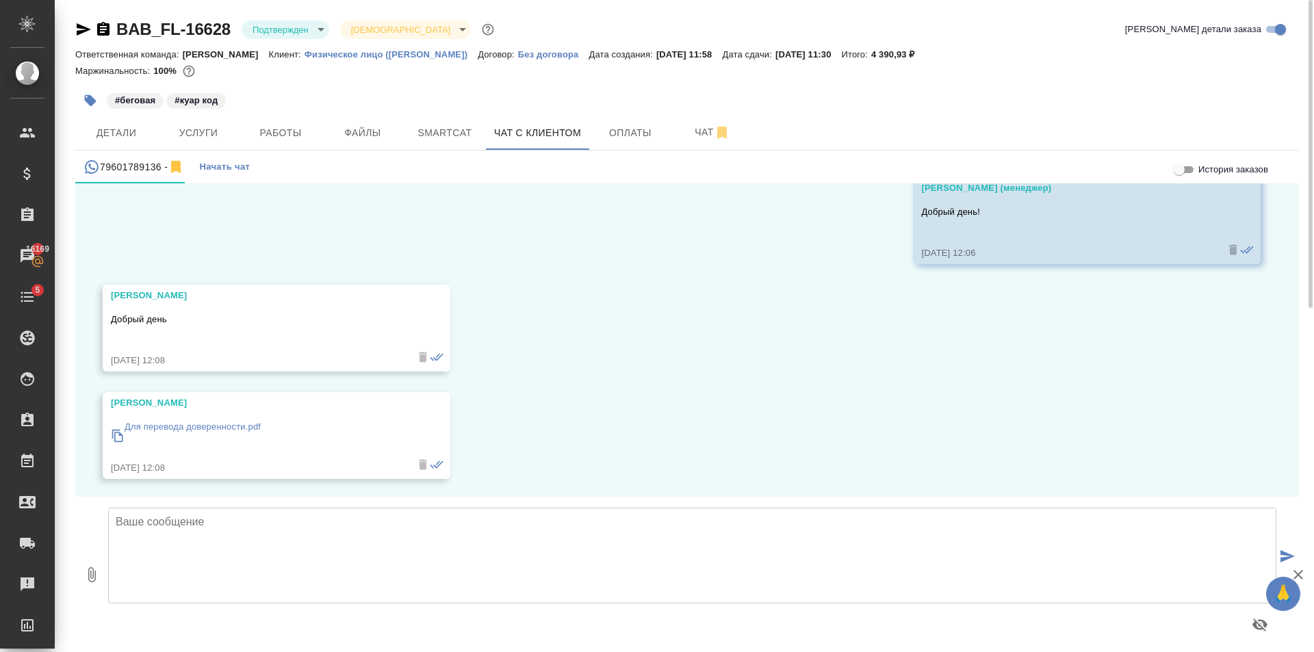
scroll to position [68, 0]
click at [220, 424] on p "Для перевода доверенности.pdf" at bounding box center [193, 425] width 136 height 14
click at [130, 140] on span "Детали" at bounding box center [117, 133] width 66 height 17
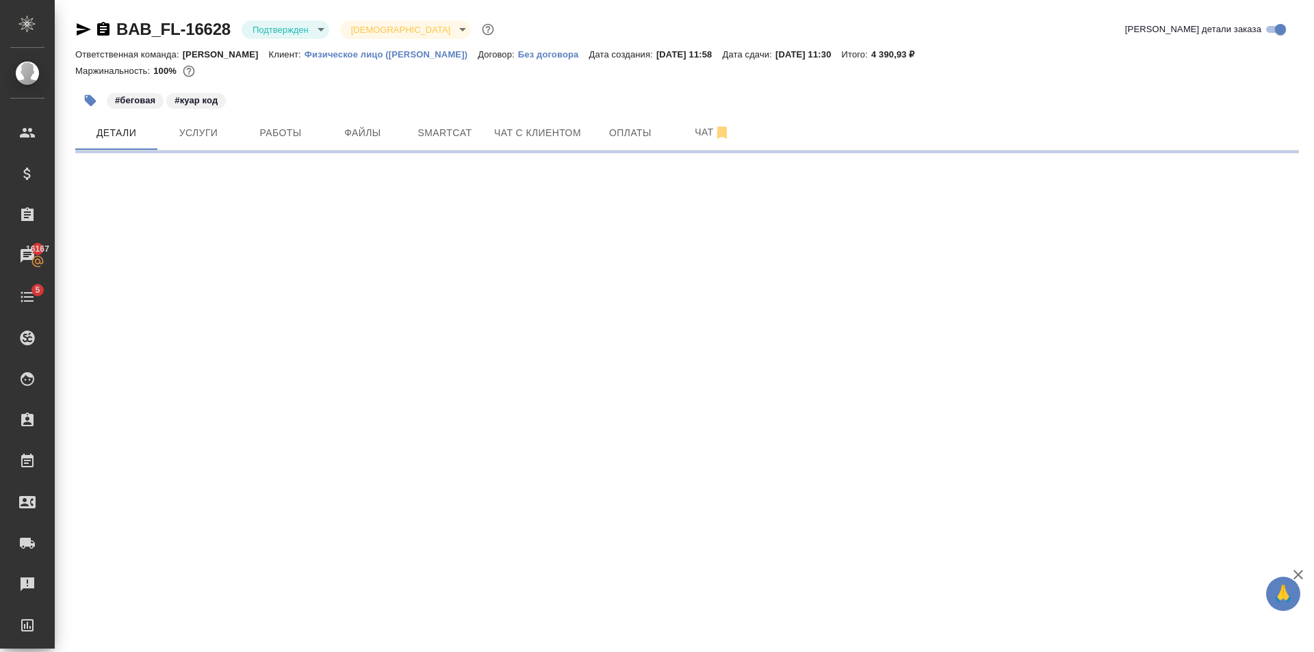
select select "RU"
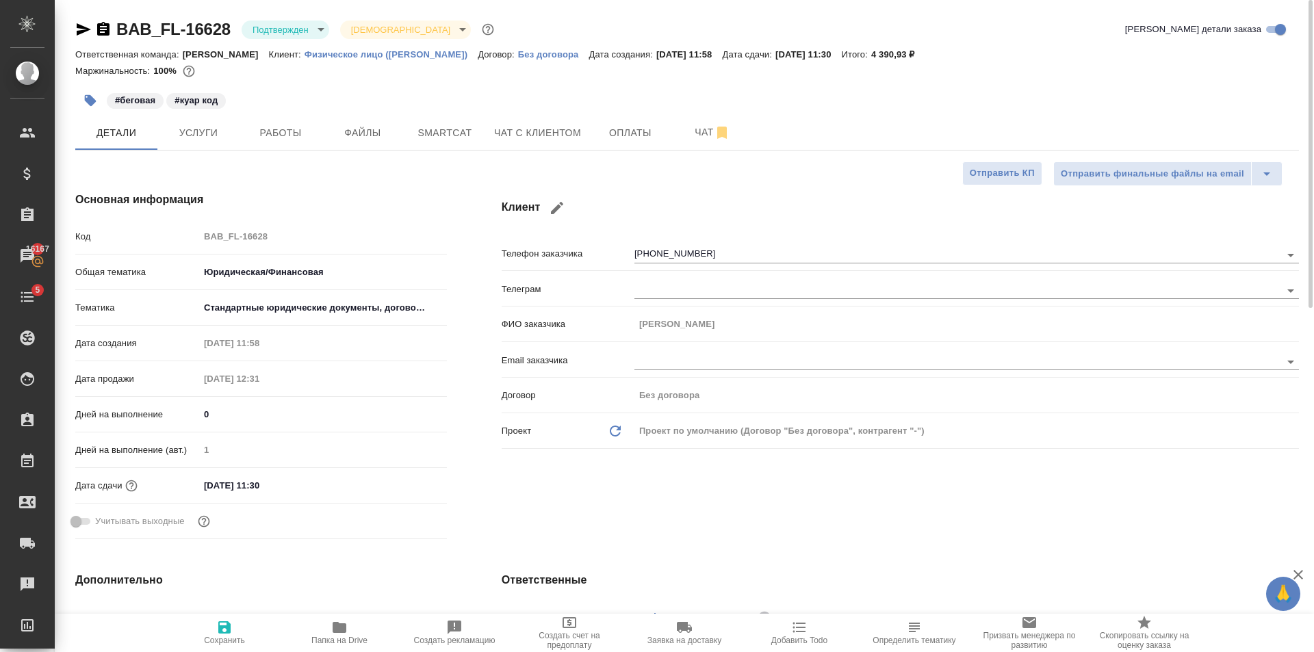
type textarea "x"
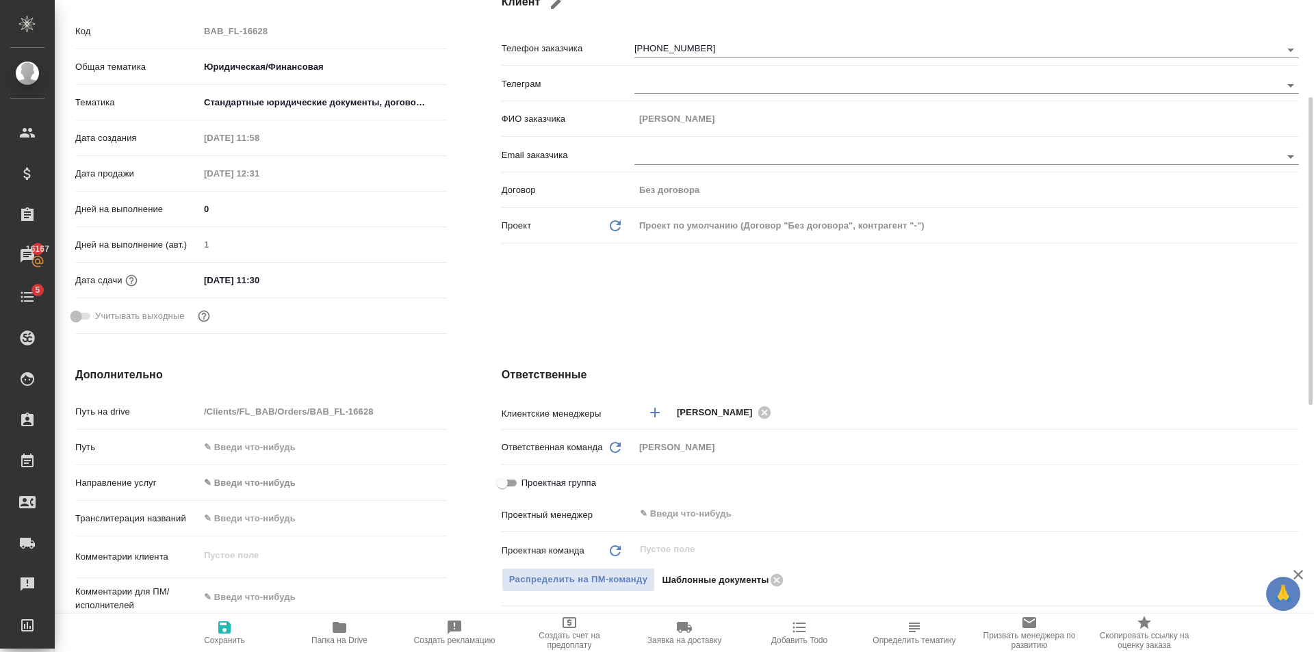
scroll to position [411, 0]
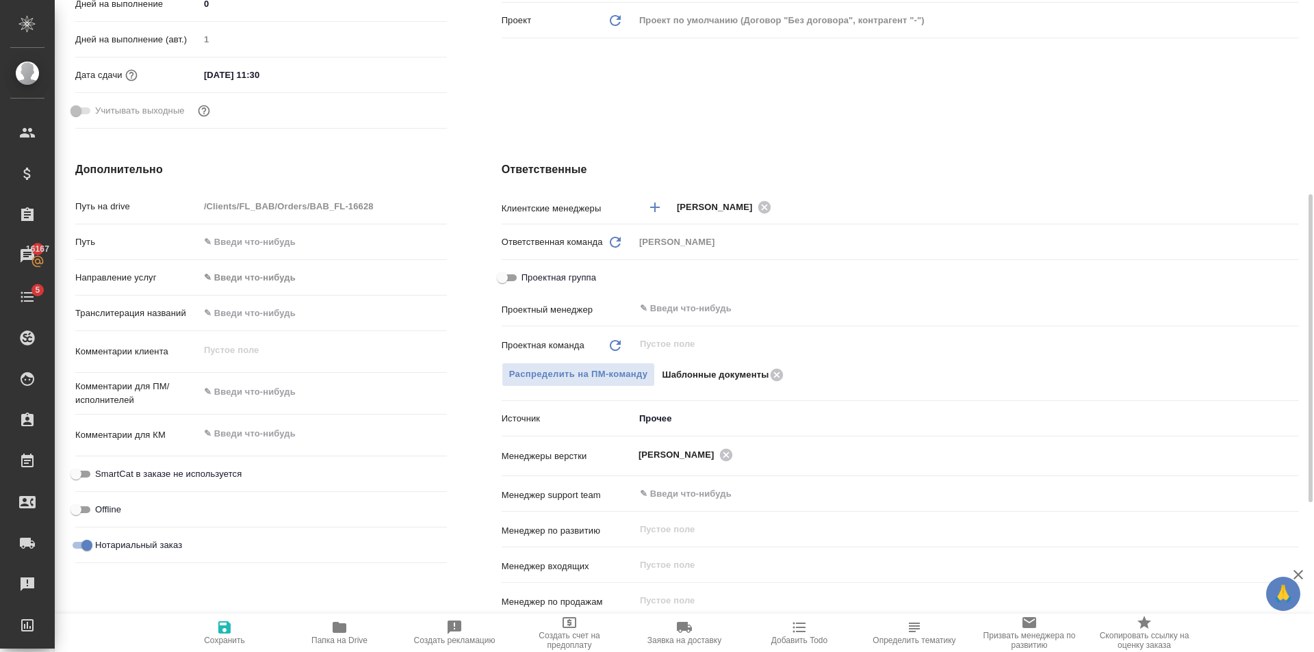
type textarea "x"
click at [249, 397] on textarea at bounding box center [323, 392] width 248 height 23
type textarea "S"
type textarea "x"
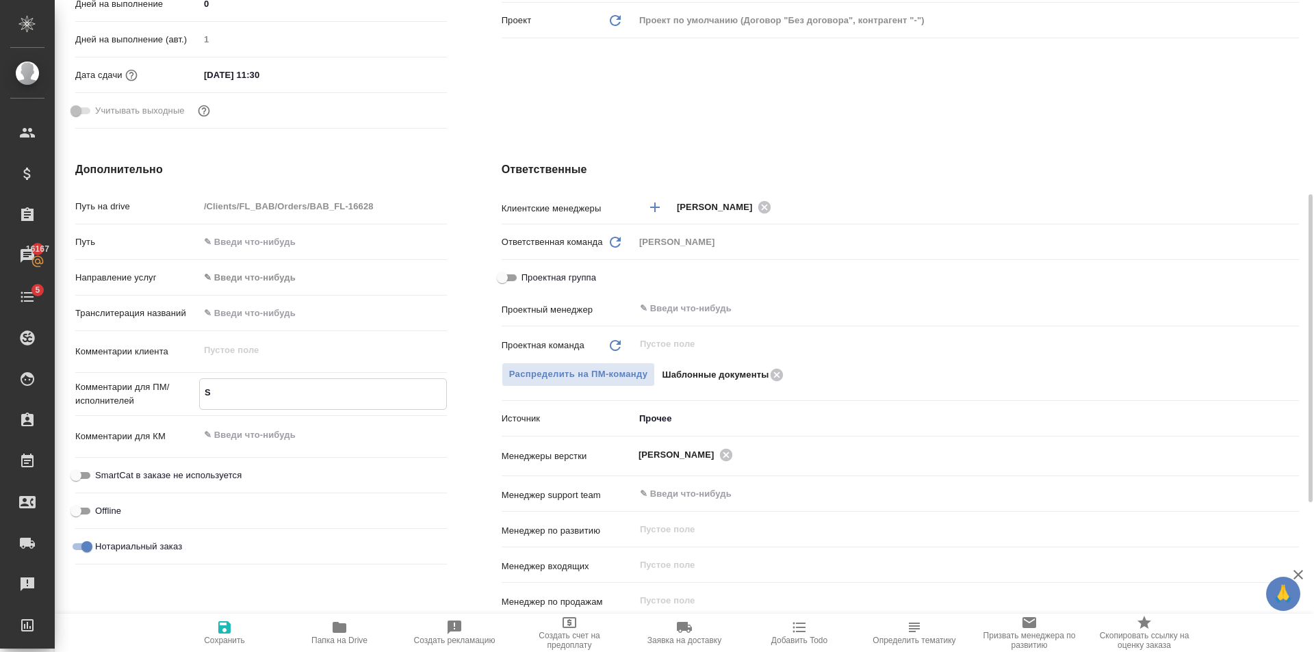
type textarea "x"
type textarea "Se"
type textarea "x"
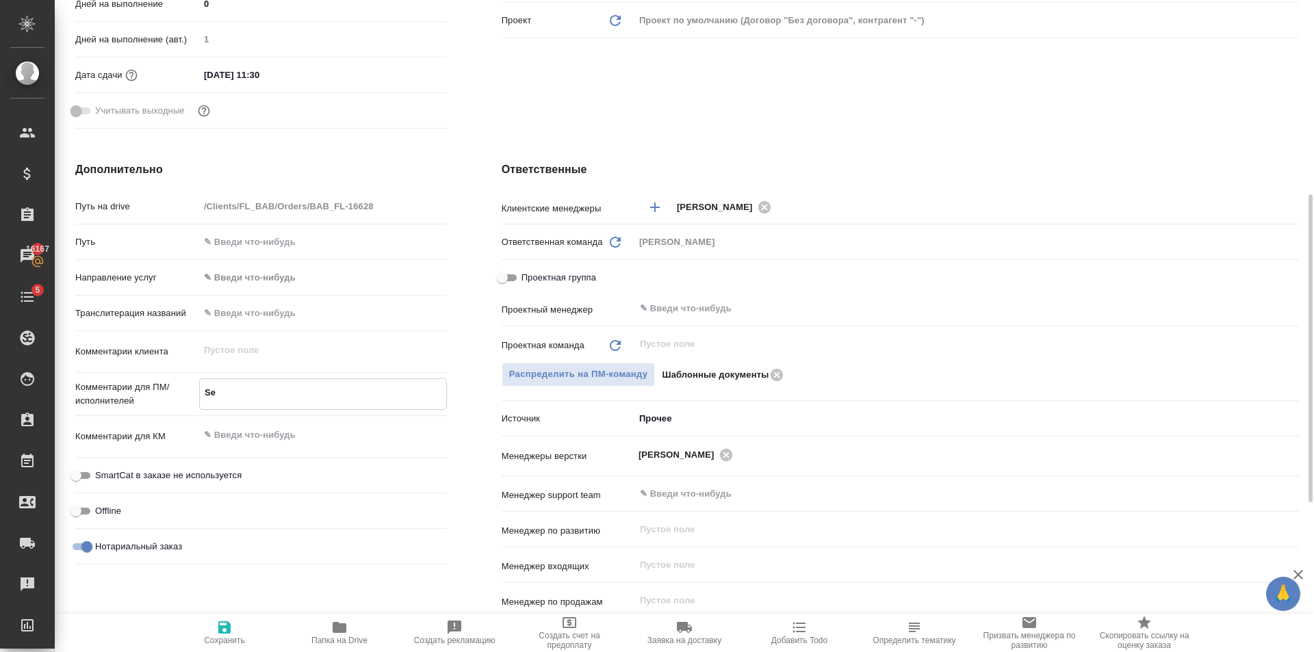
type textarea "Ser"
type textarea "x"
type textarea "Serg"
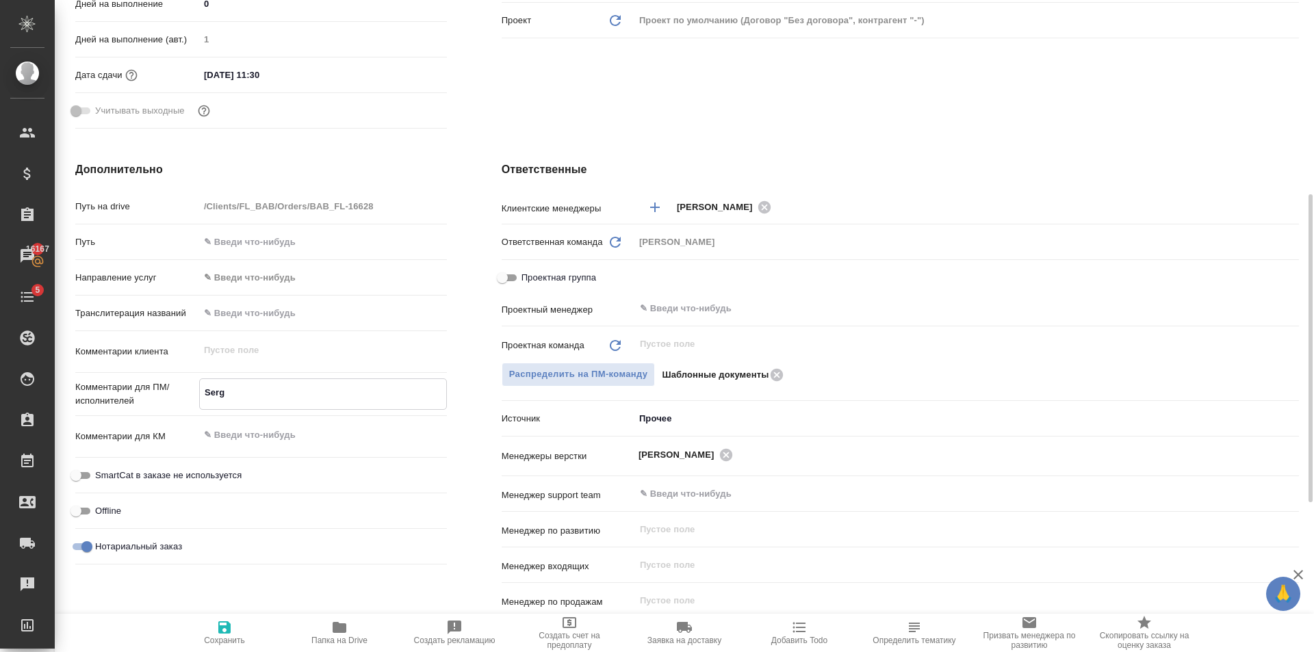
type textarea "x"
type textarea "[PERSON_NAME]"
type textarea "x"
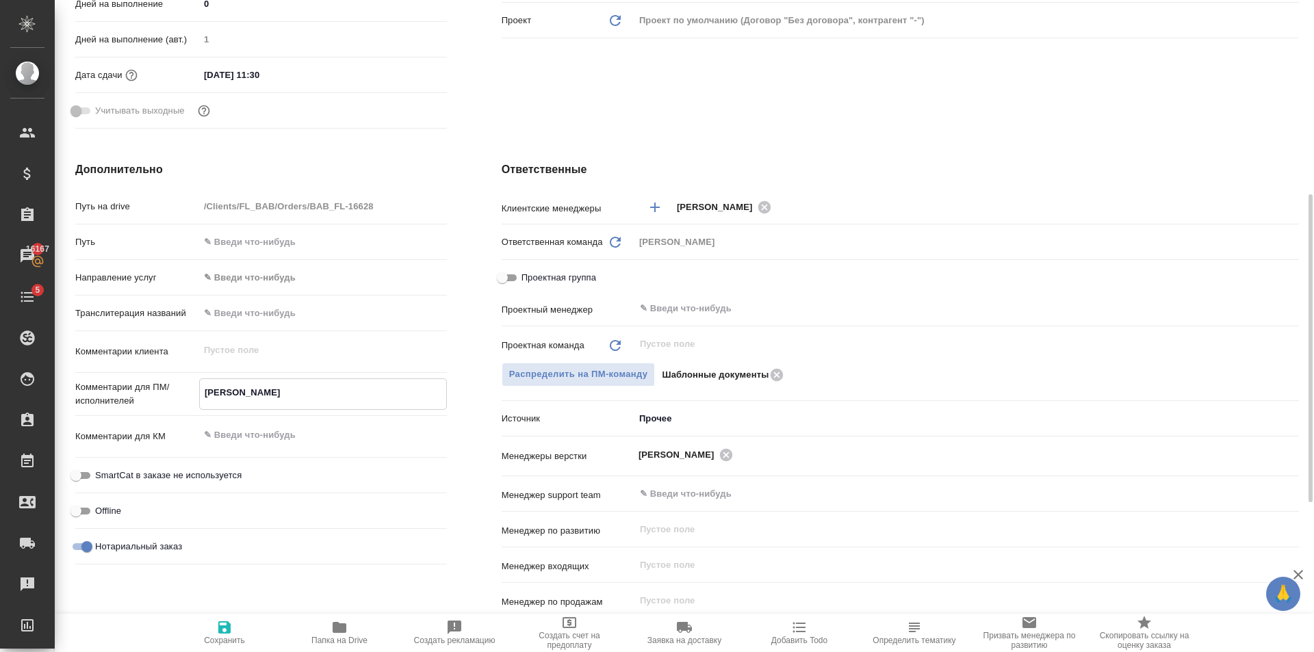
type textarea "x"
type textarea "Sergei"
type textarea "x"
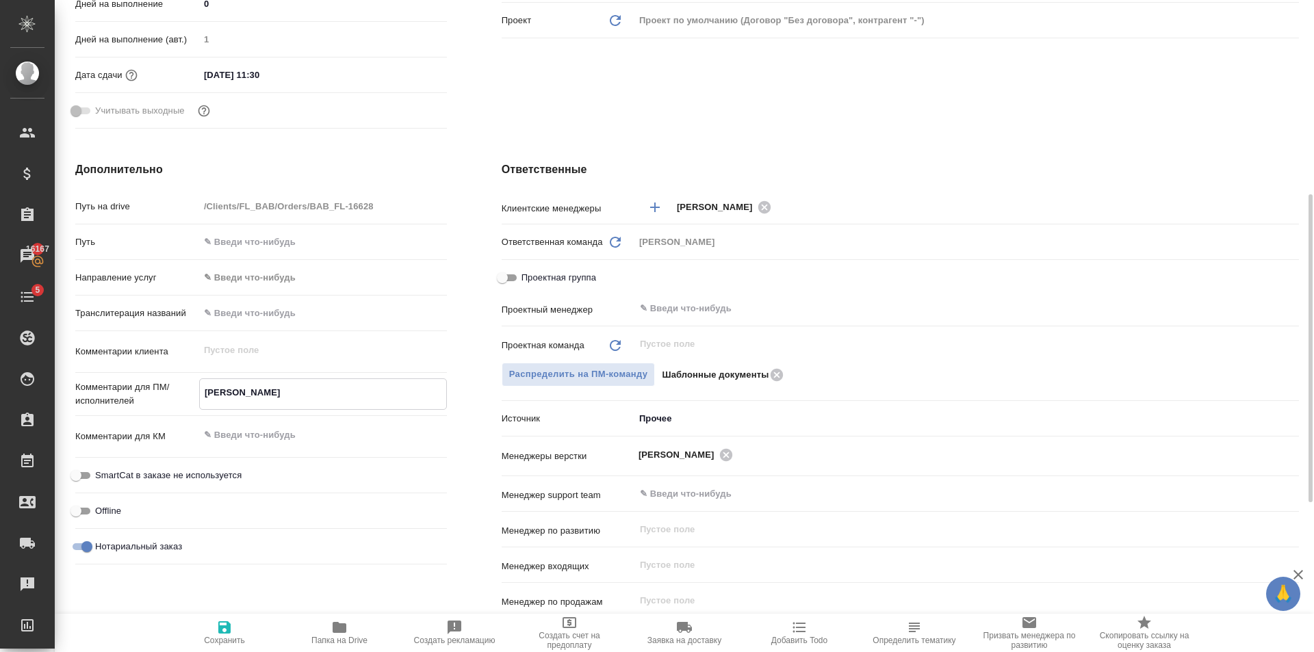
type textarea "x"
type textarea "Sergei"
type textarea "x"
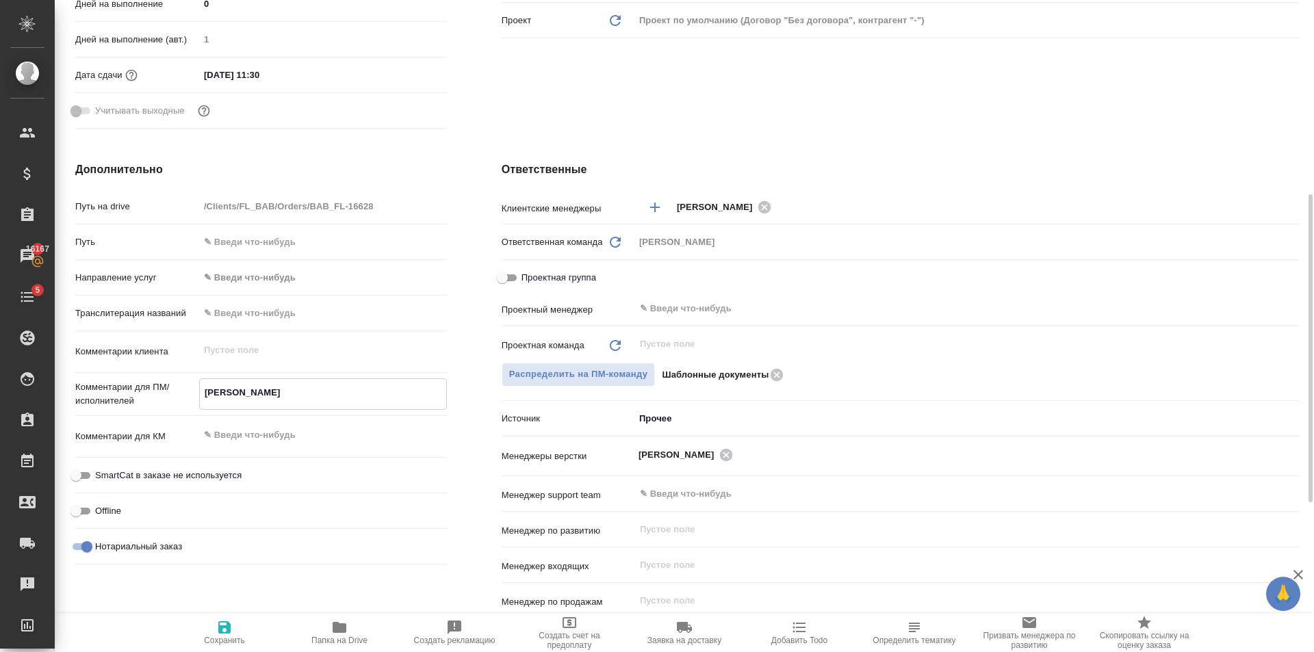
type textarea "Sergei S"
type textarea "x"
type textarea "Sergei Sk"
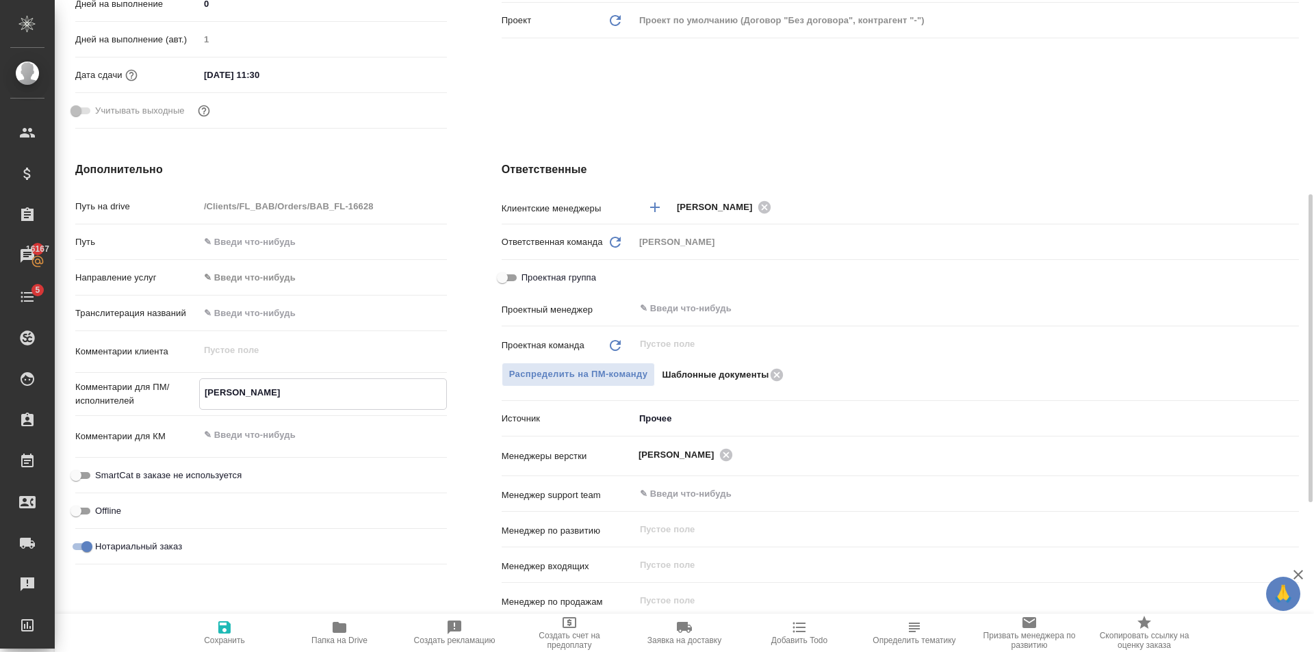
type textarea "x"
type textarea "Sergei Sku"
type textarea "x"
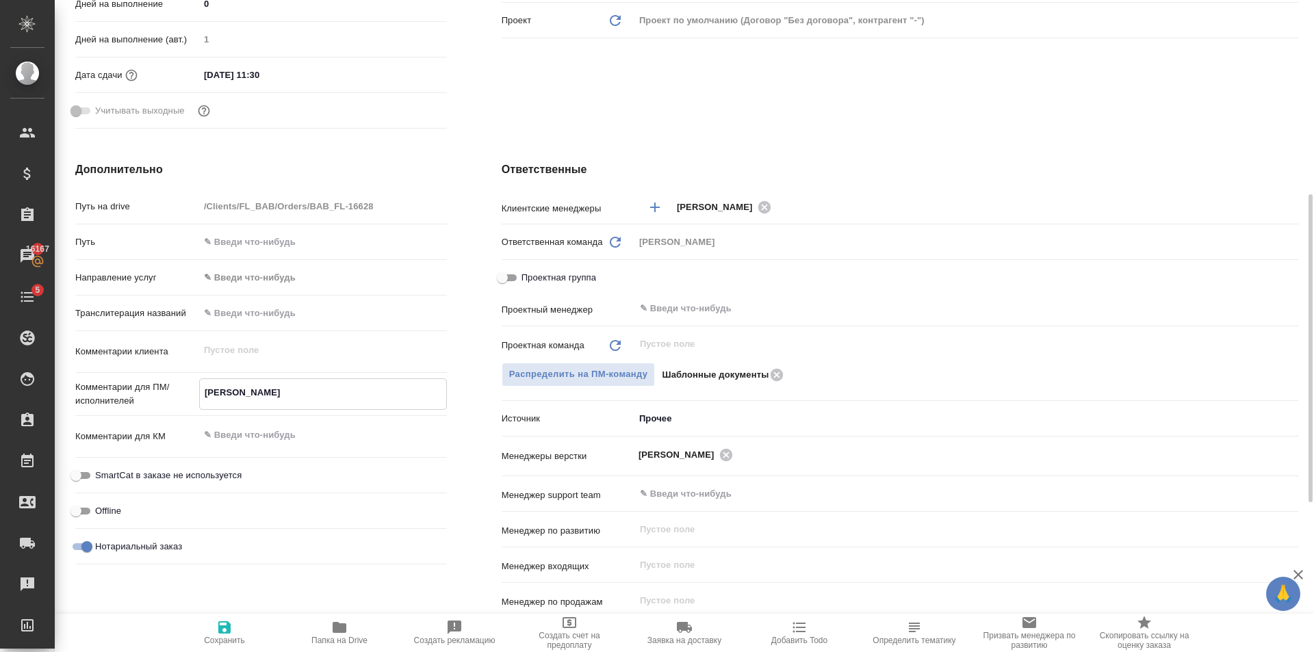
type textarea "x"
type textarea "Sergei Skul"
type textarea "x"
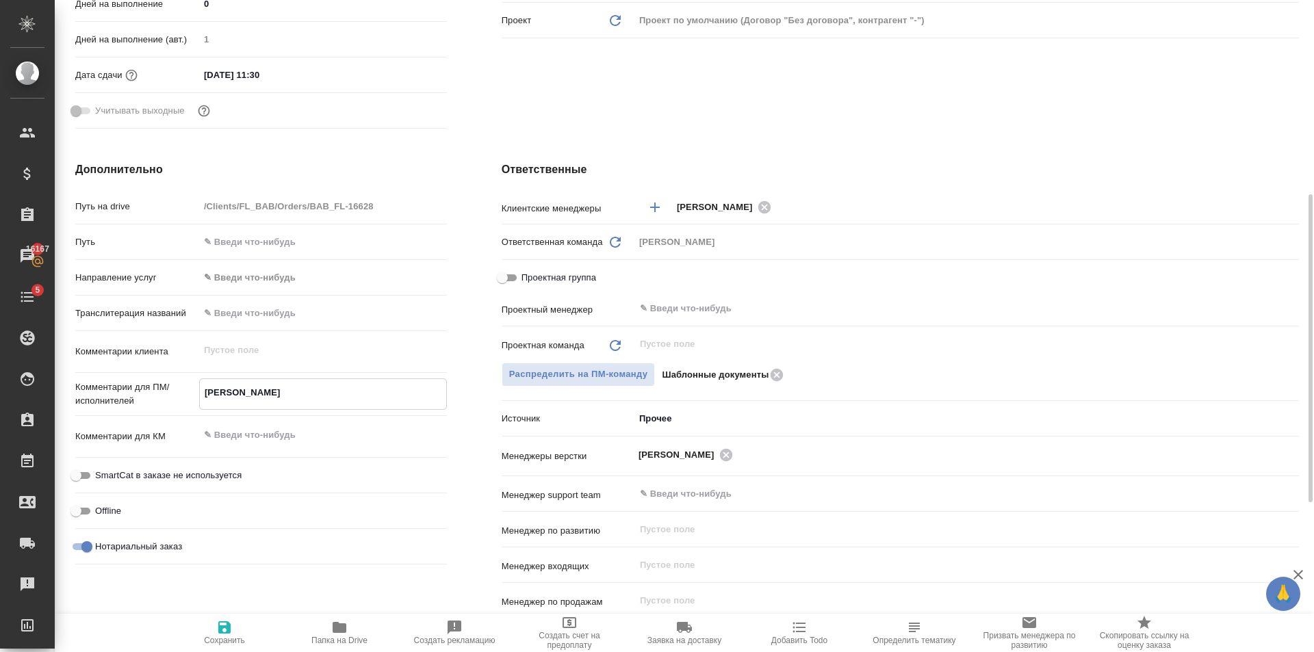
type textarea "x"
type textarea "Sergei Skulk"
type textarea "x"
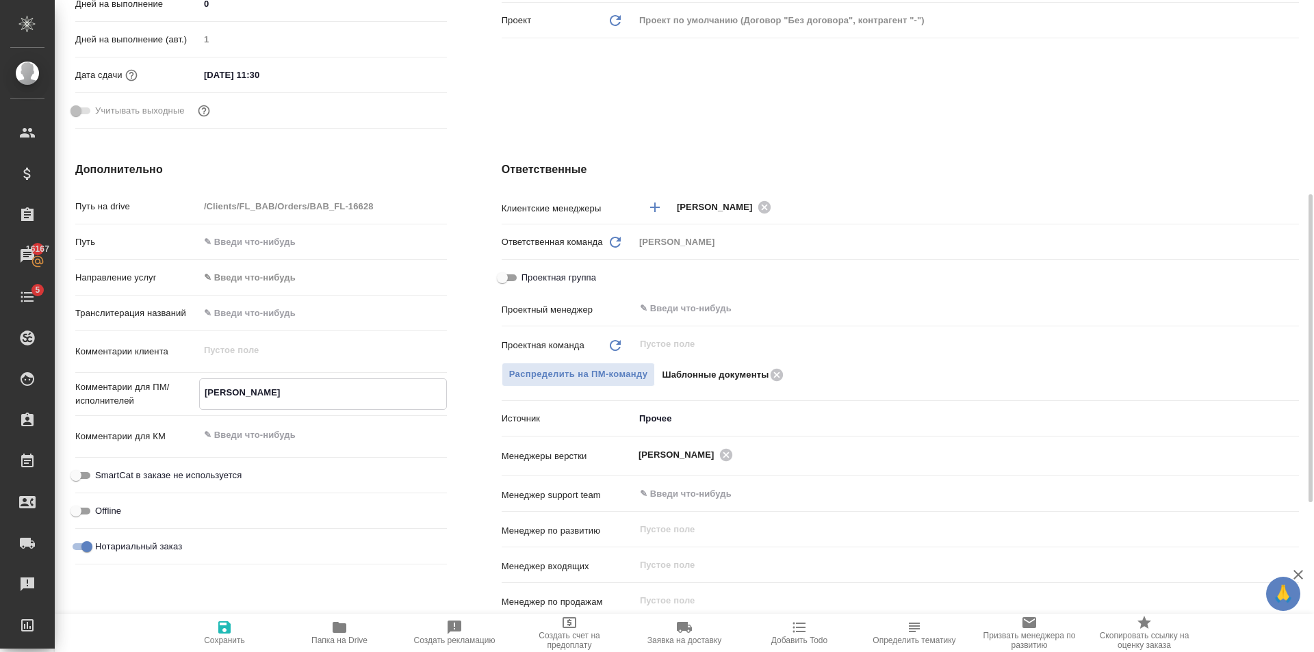
type textarea "Sergei Skulki"
type textarea "x"
type textarea "Sergei Skulkin"
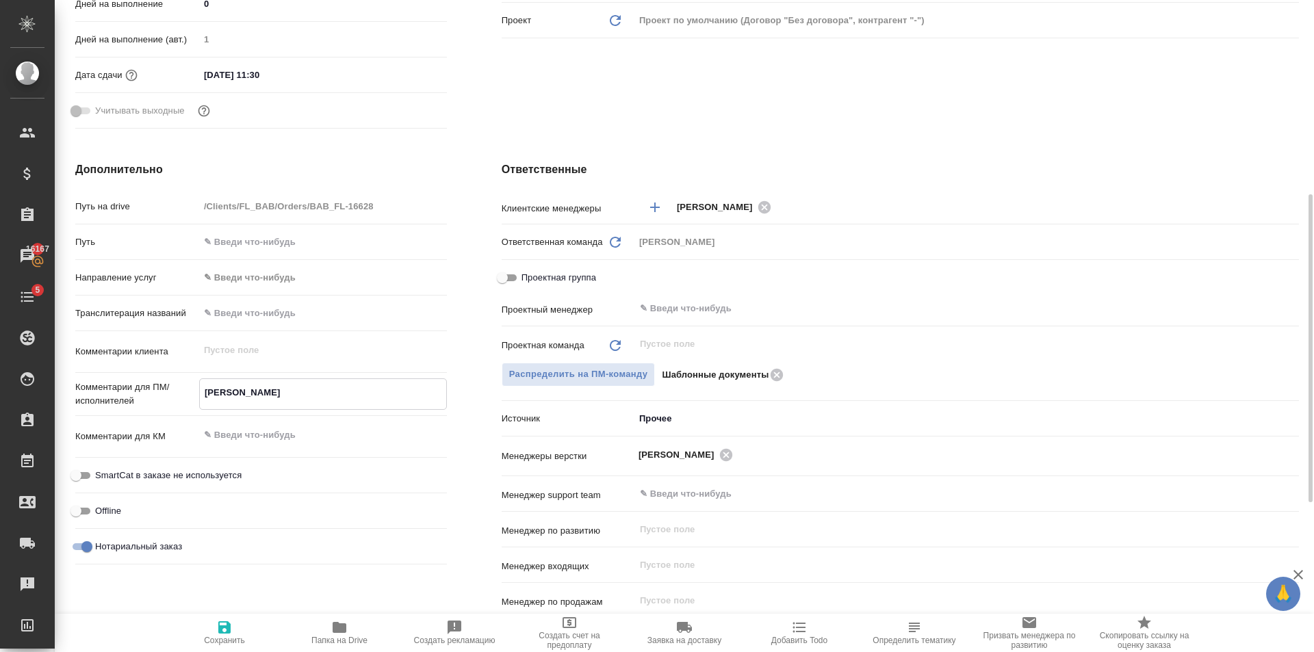
type textarea "x"
type textarea "Sergei Skulkin"
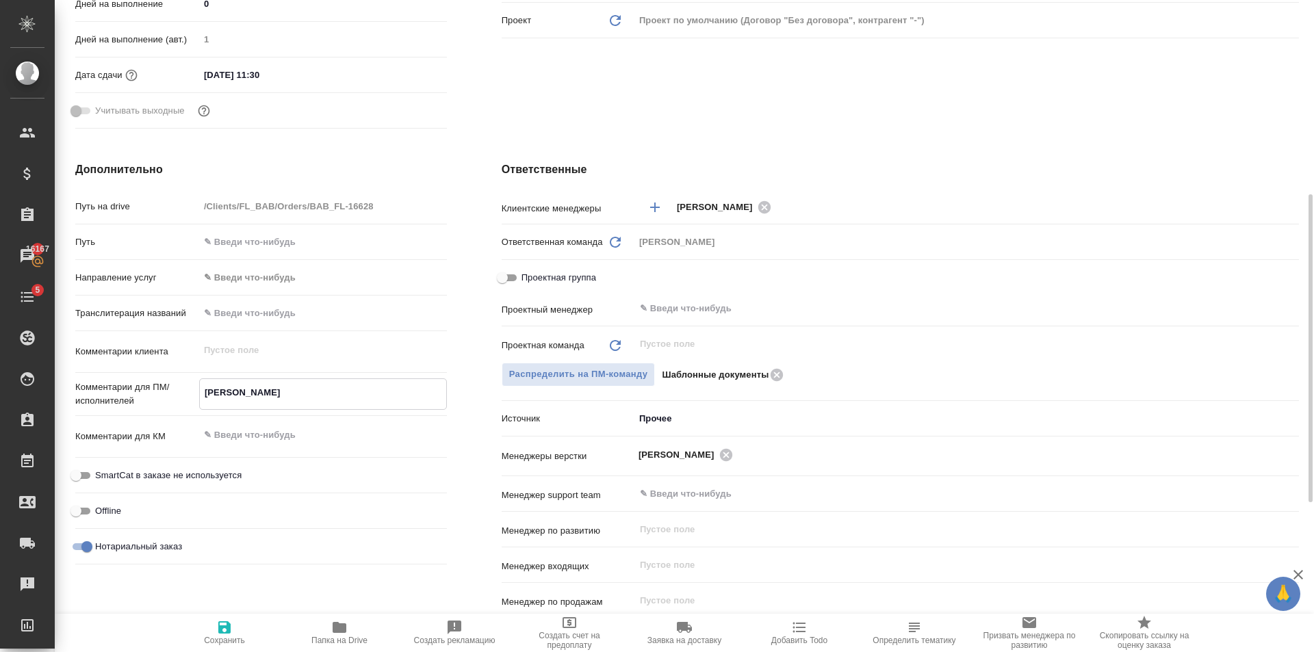
type textarea "x"
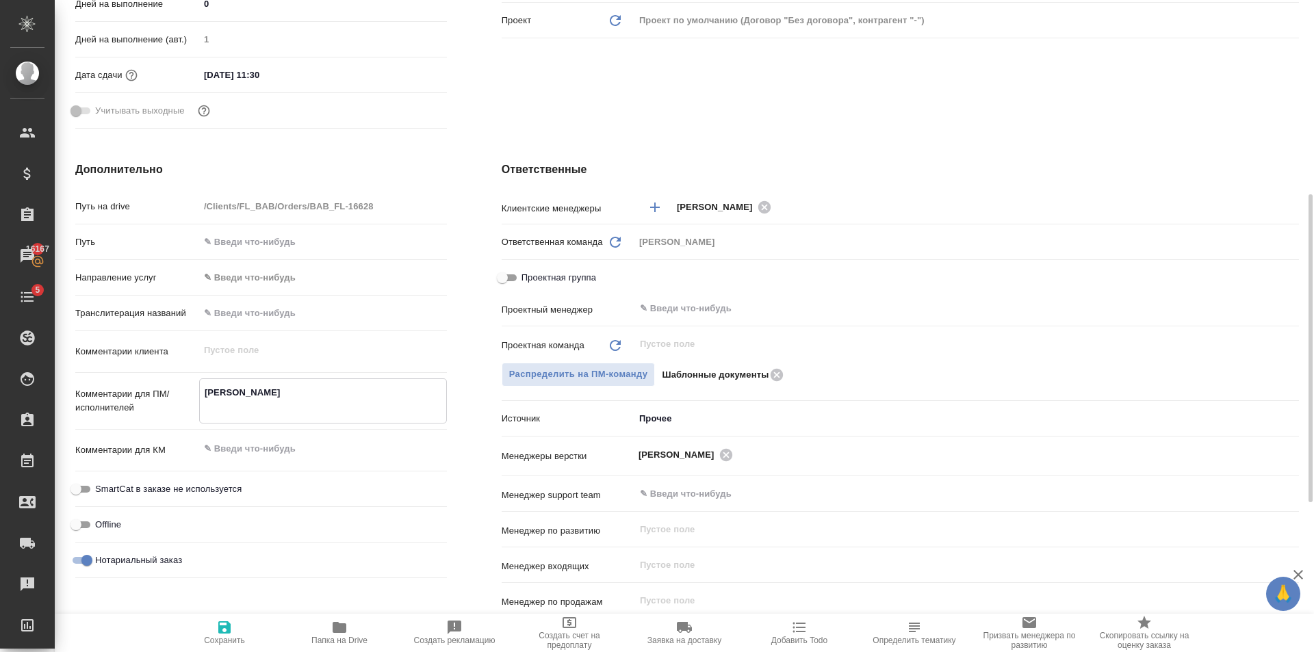
type textarea "Sergei Skulkin"
type textarea "x"
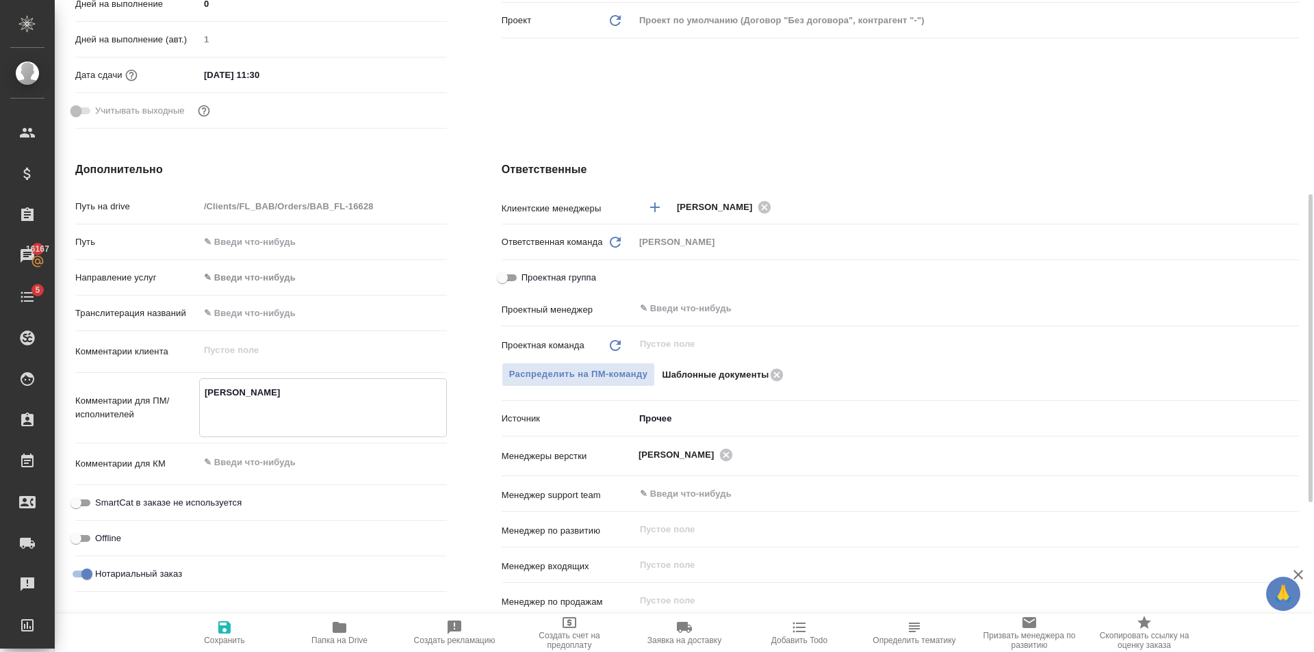
type textarea "Sergei Skulkin а"
type textarea "x"
type textarea "Sergei Skulkin ам"
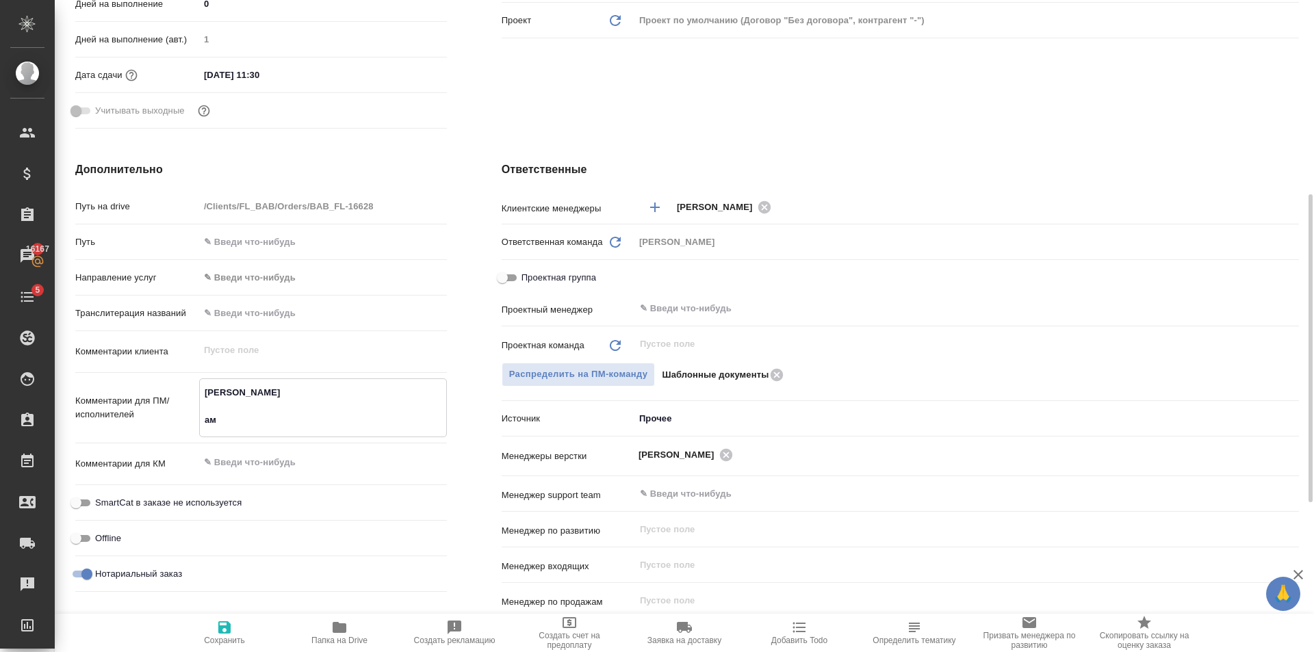
type textarea "x"
type textarea "Sergei Skulkin аме"
type textarea "x"
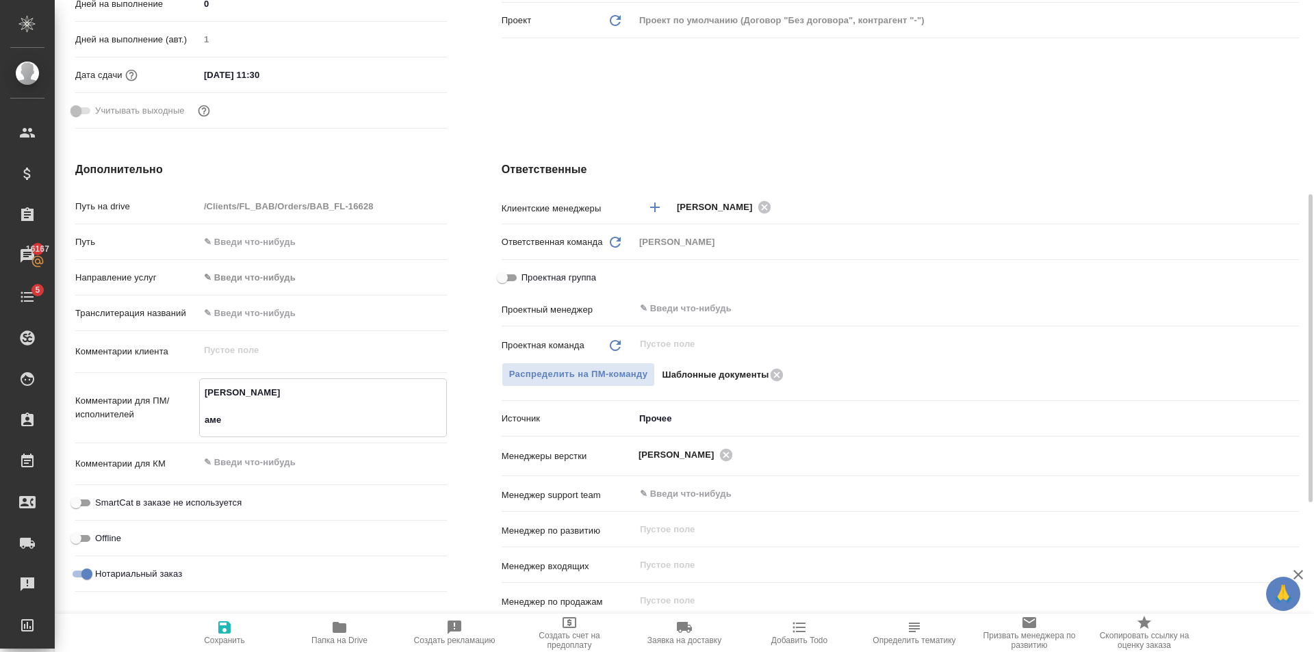
type textarea "x"
type textarea "Sergei Skulkin амер"
type textarea "x"
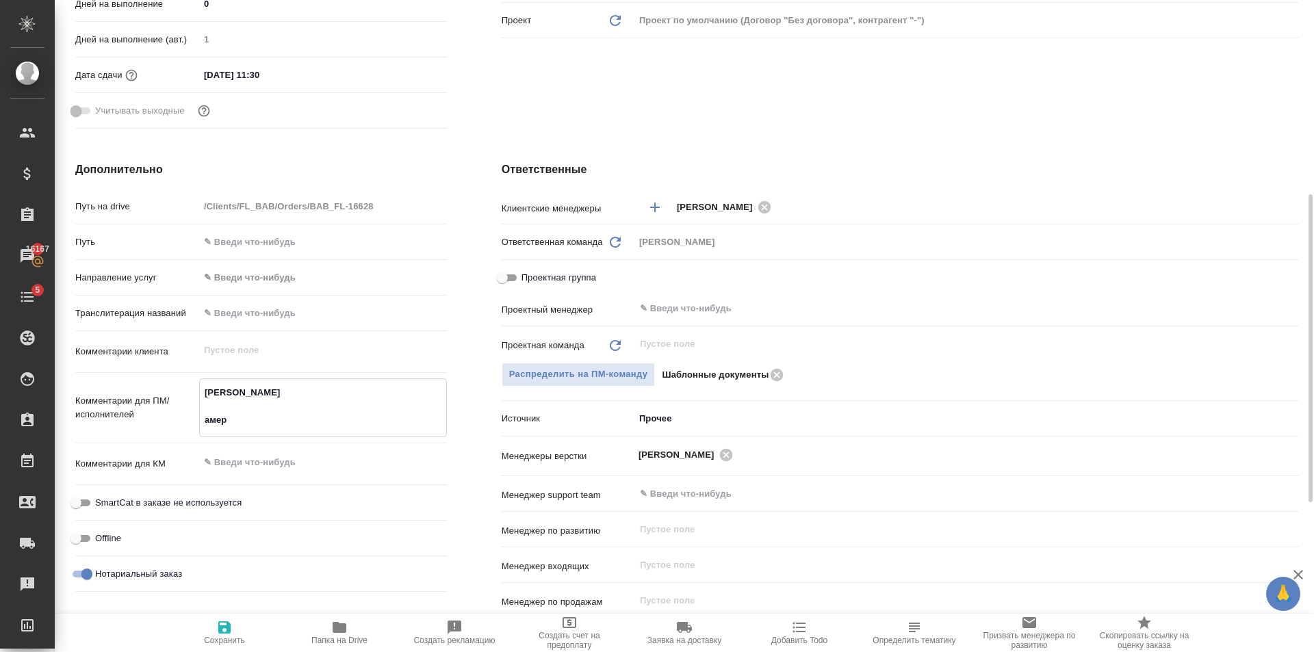
type textarea "x"
type textarea "Sergei Skulkin амер."
type textarea "x"
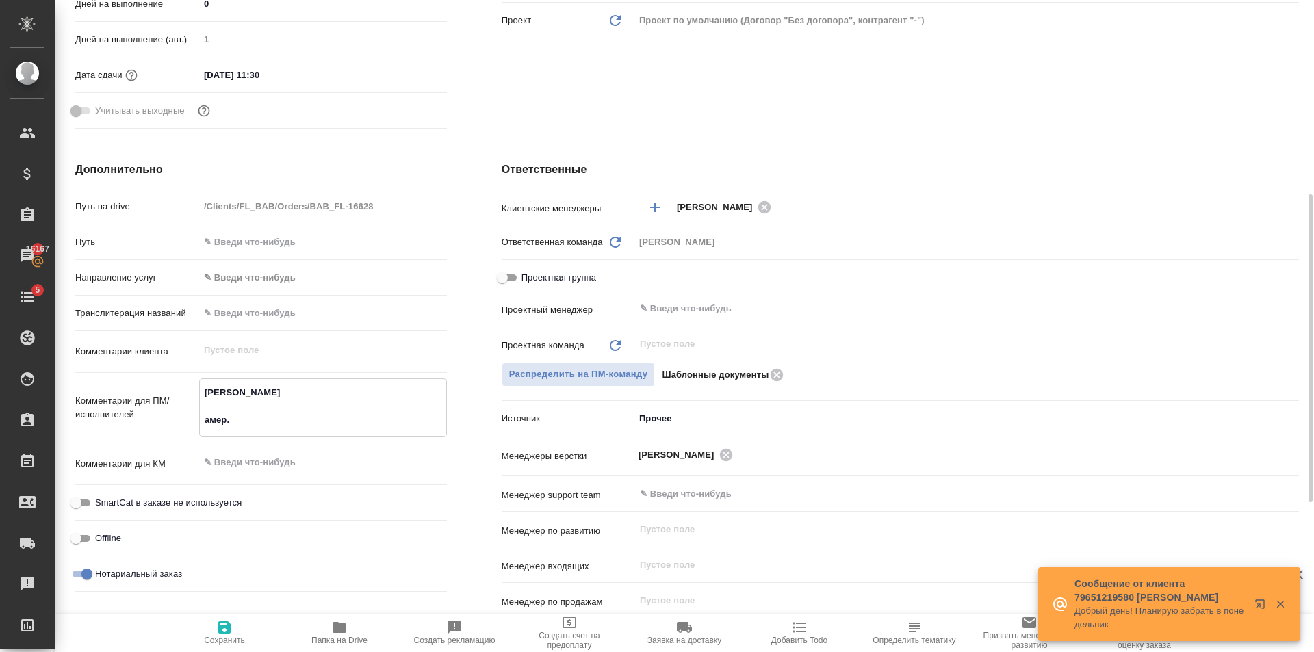
type textarea "Sergei Skulkin амер."
type textarea "x"
type textarea "Sergei Skulkin амер. а"
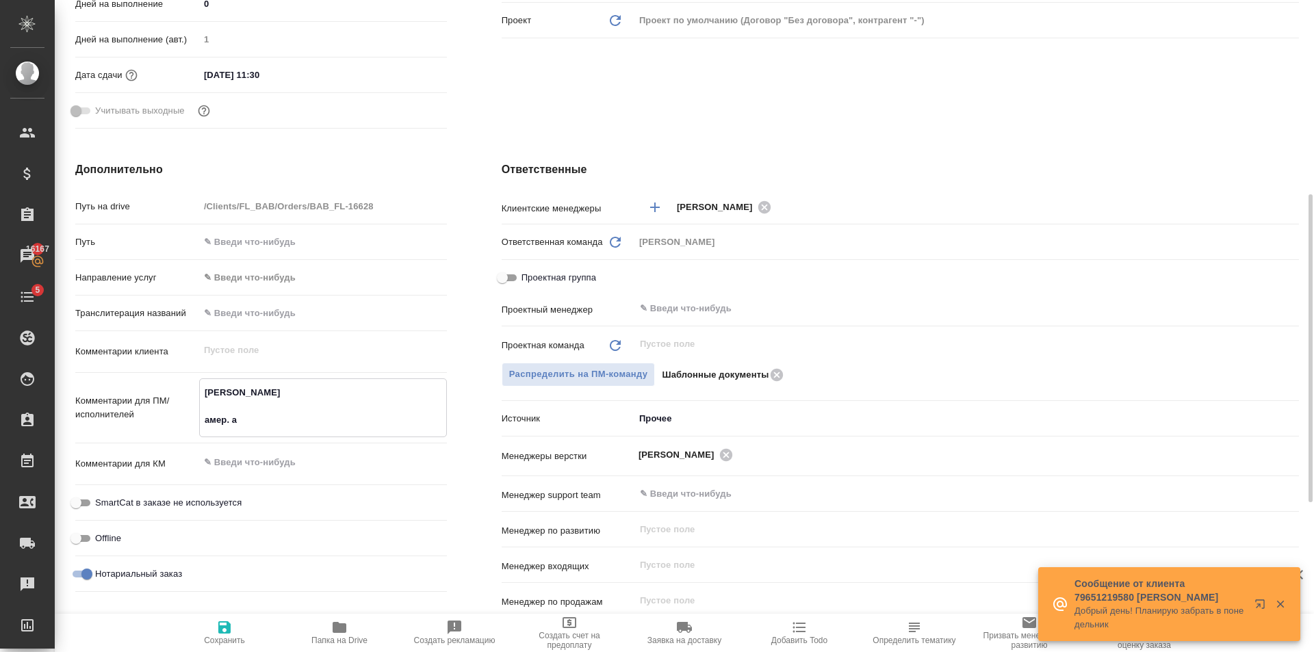
type textarea "x"
type textarea "Sergei Skulkin амер. ан"
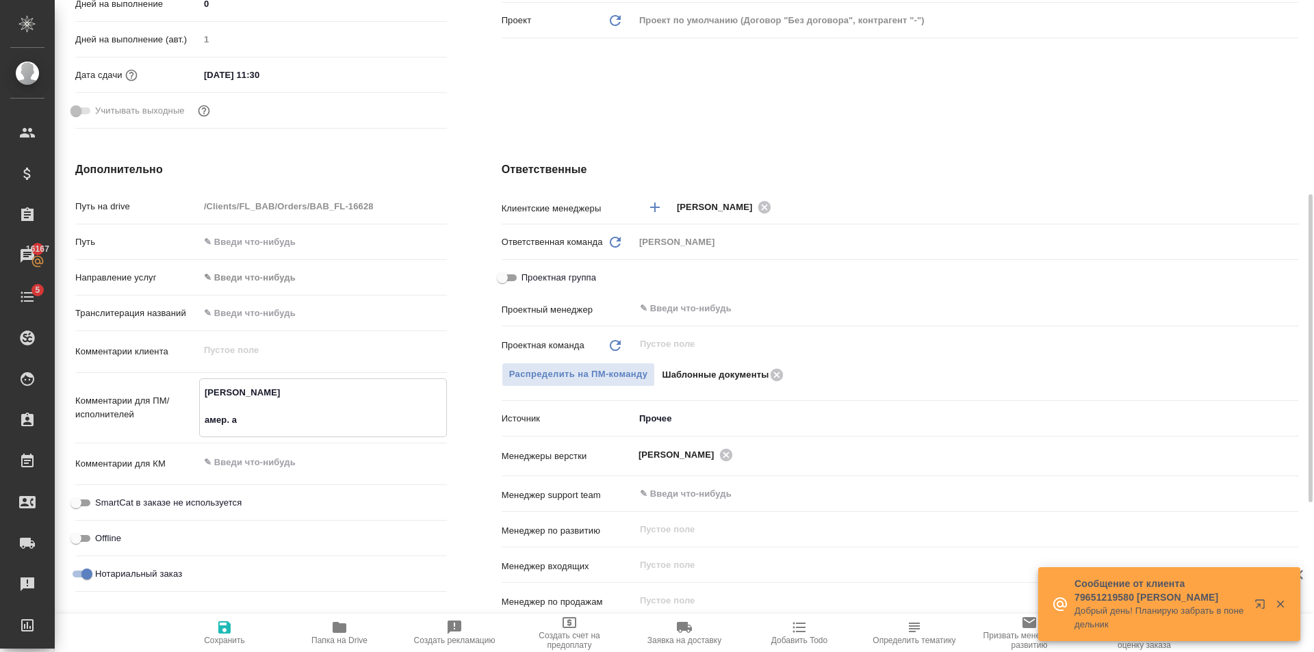
type textarea "x"
type textarea "Sergei Skulkin амер. анг"
type textarea "x"
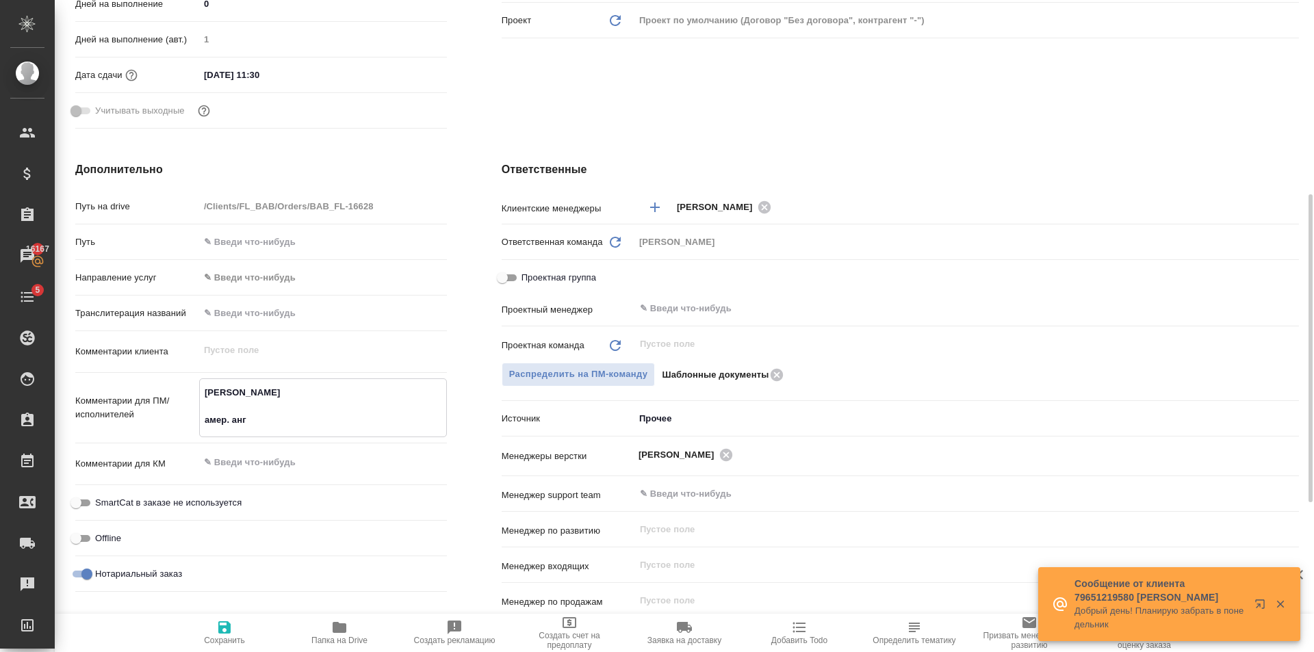
type textarea "x"
type textarea "Sergei Skulkin амер. англ"
type textarea "x"
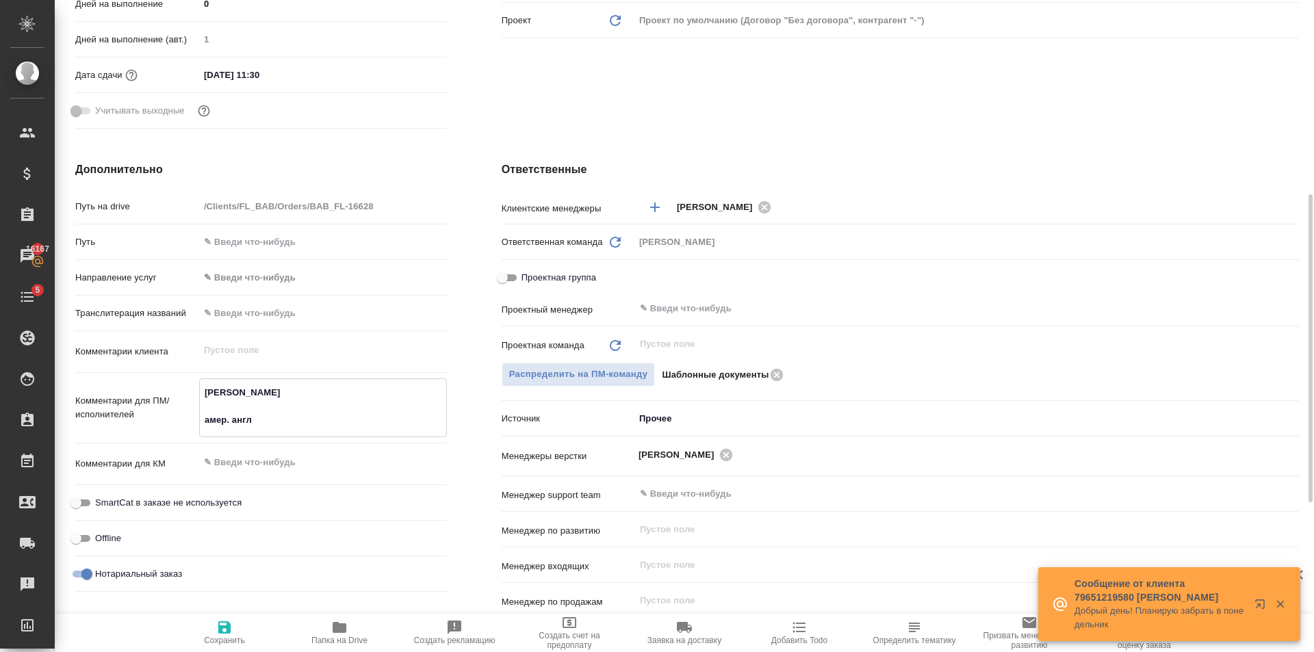
type textarea "Sergei Skulkin амер. англ"
type textarea "x"
click at [231, 638] on span "Сохранить" at bounding box center [224, 641] width 41 height 10
type textarea "x"
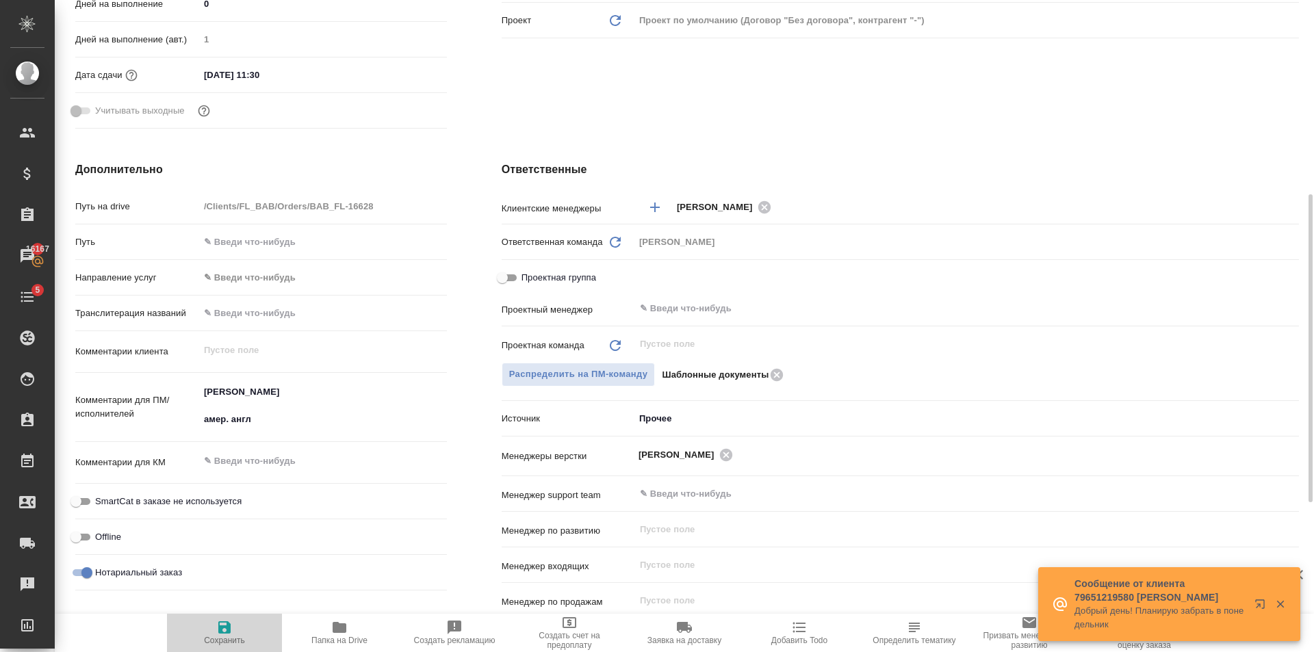
type textarea "x"
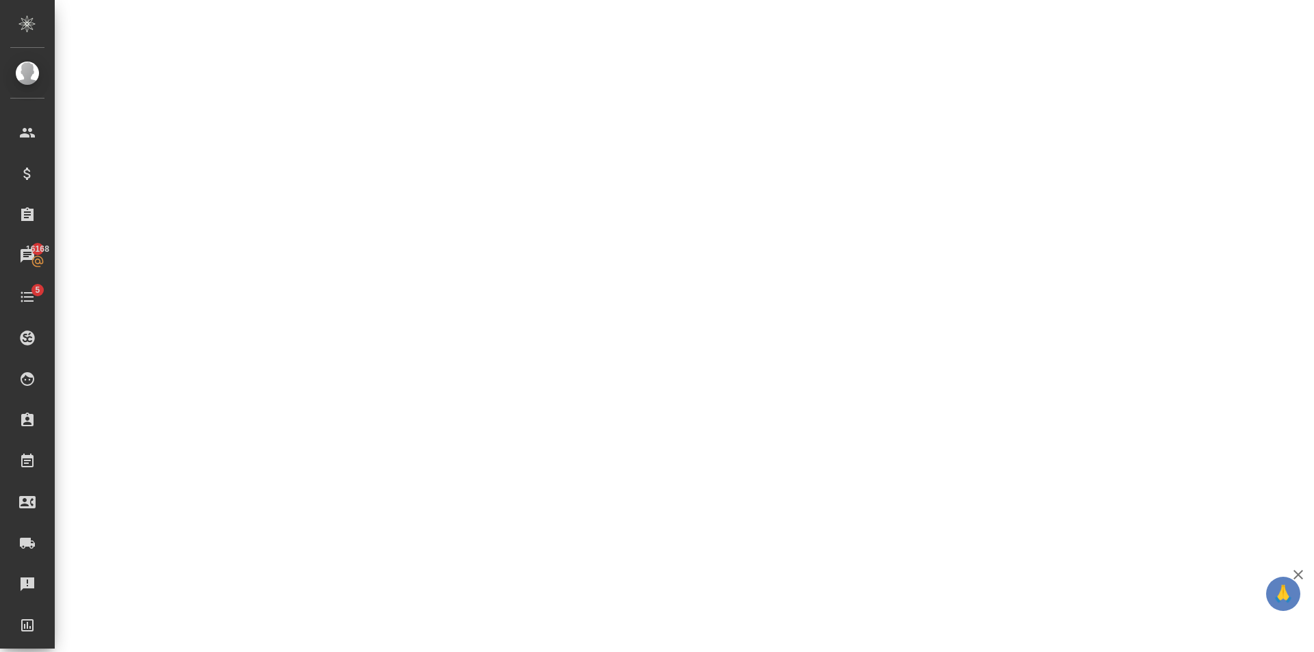
select select "RU"
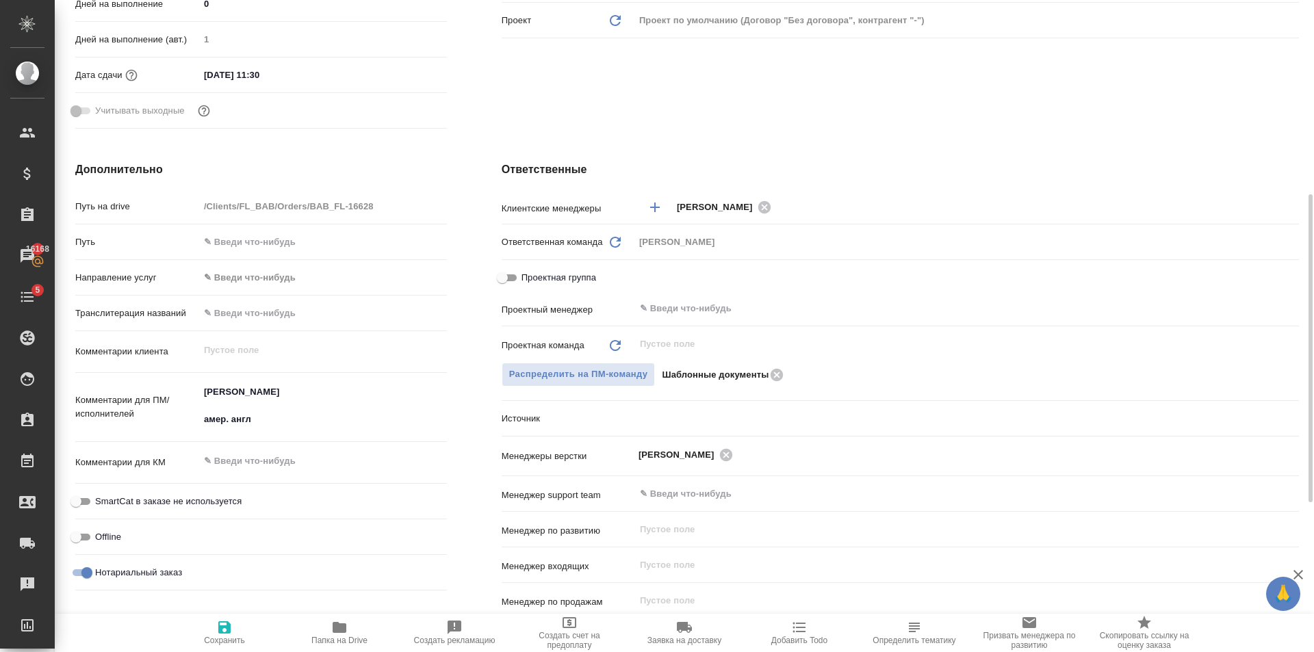
type textarea "x"
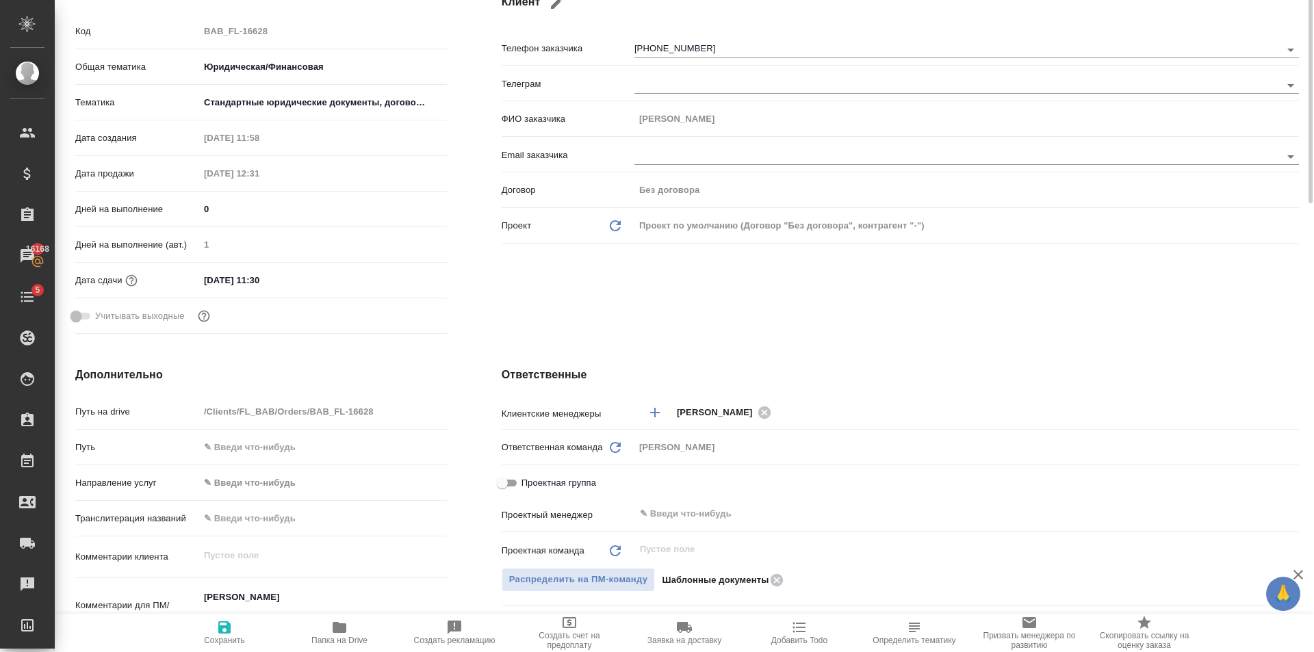
scroll to position [0, 0]
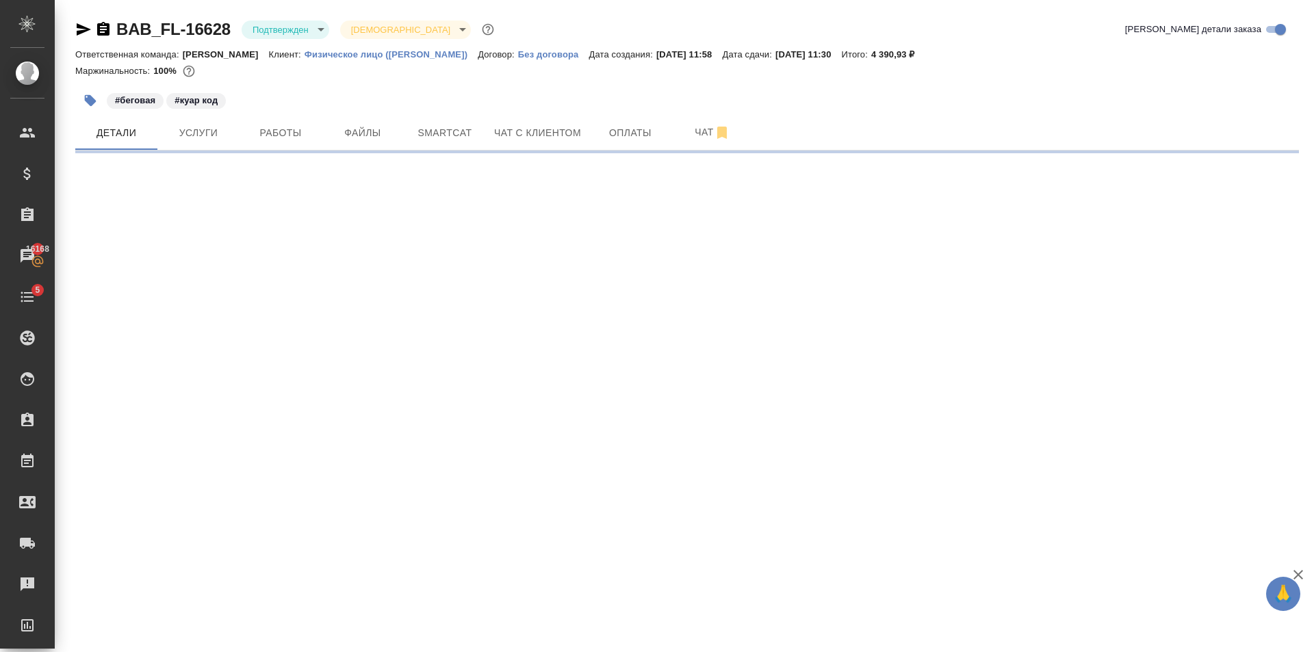
select select "RU"
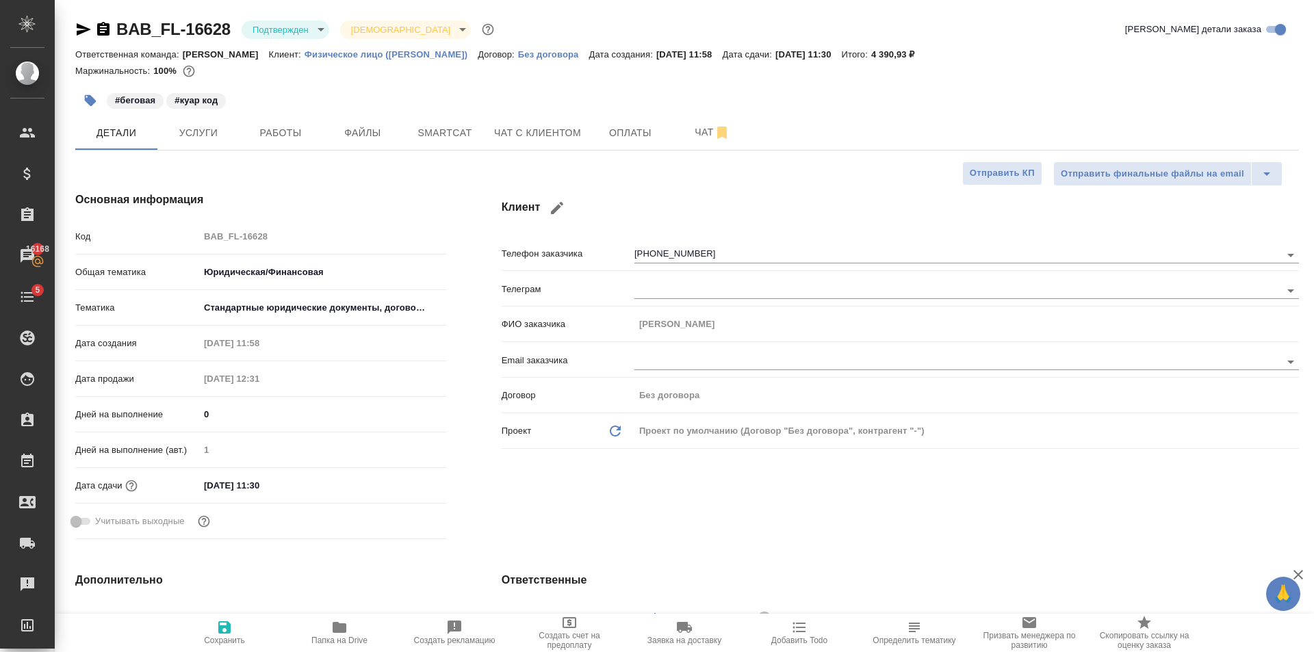
type textarea "x"
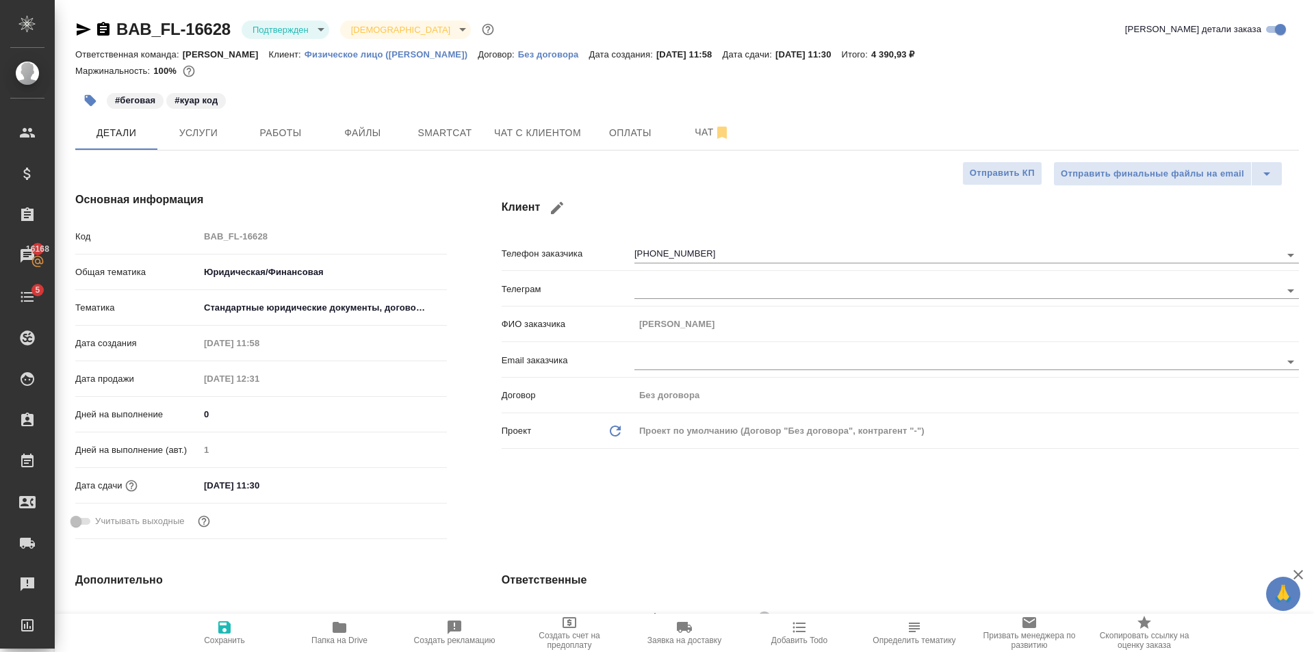
type textarea "x"
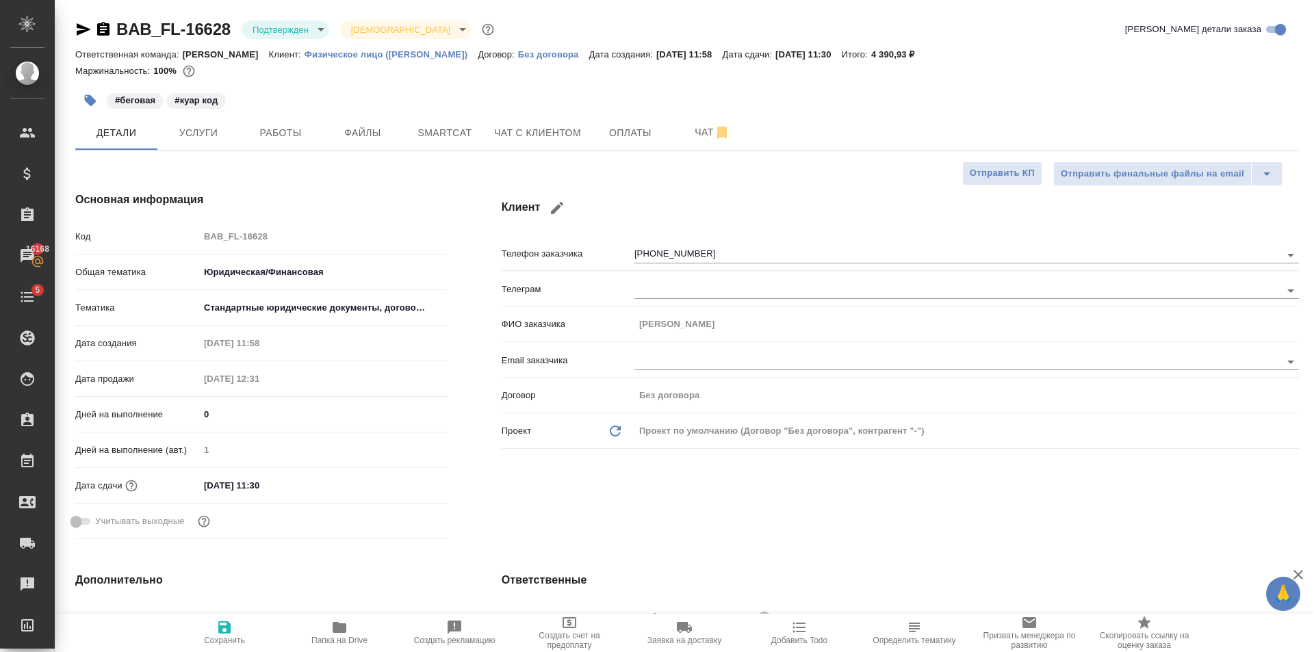
type textarea "x"
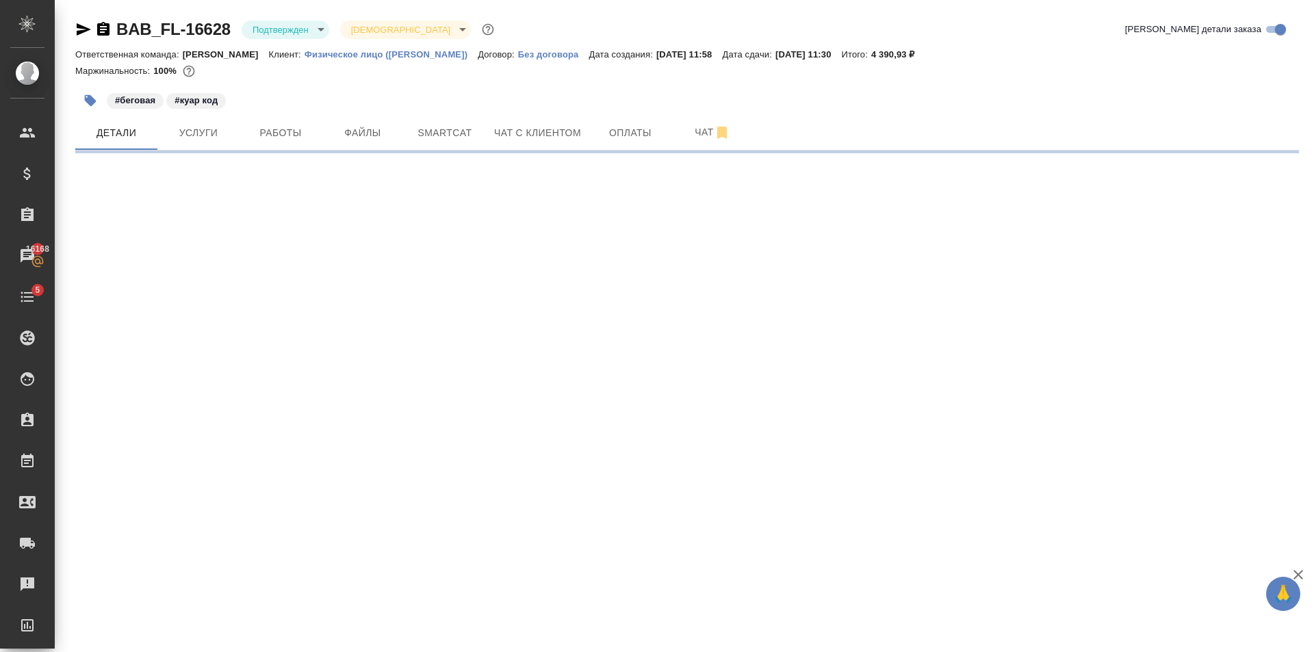
select select "RU"
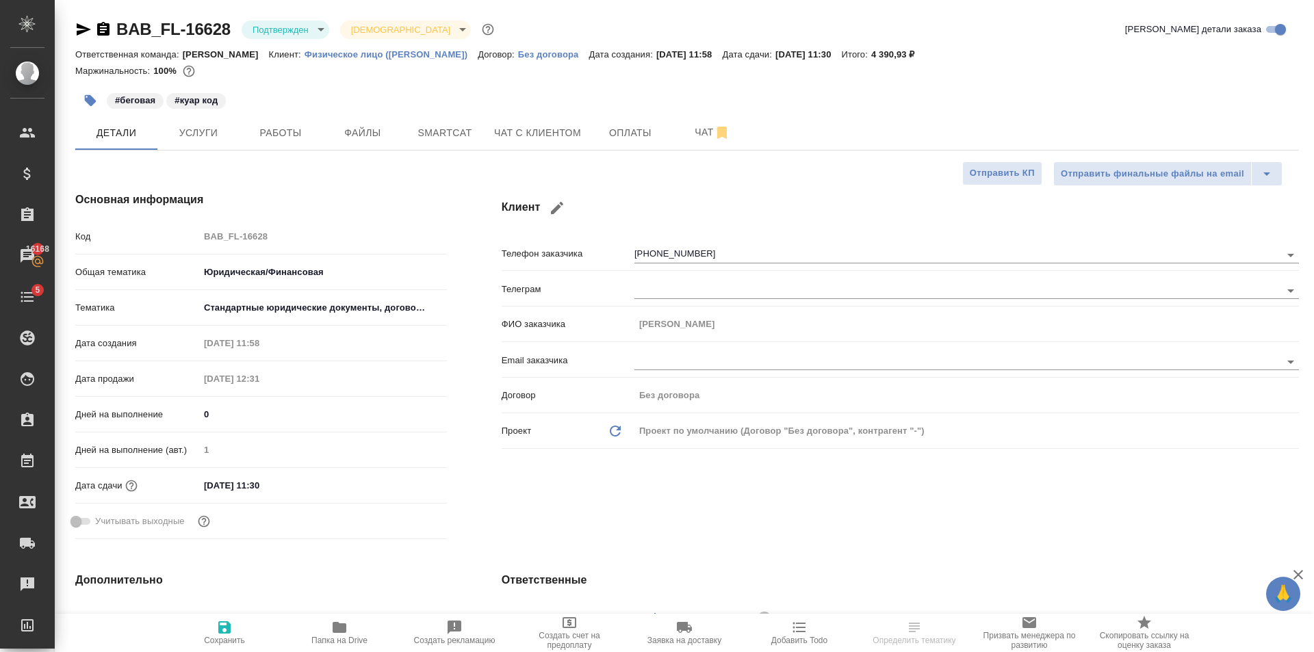
type textarea "x"
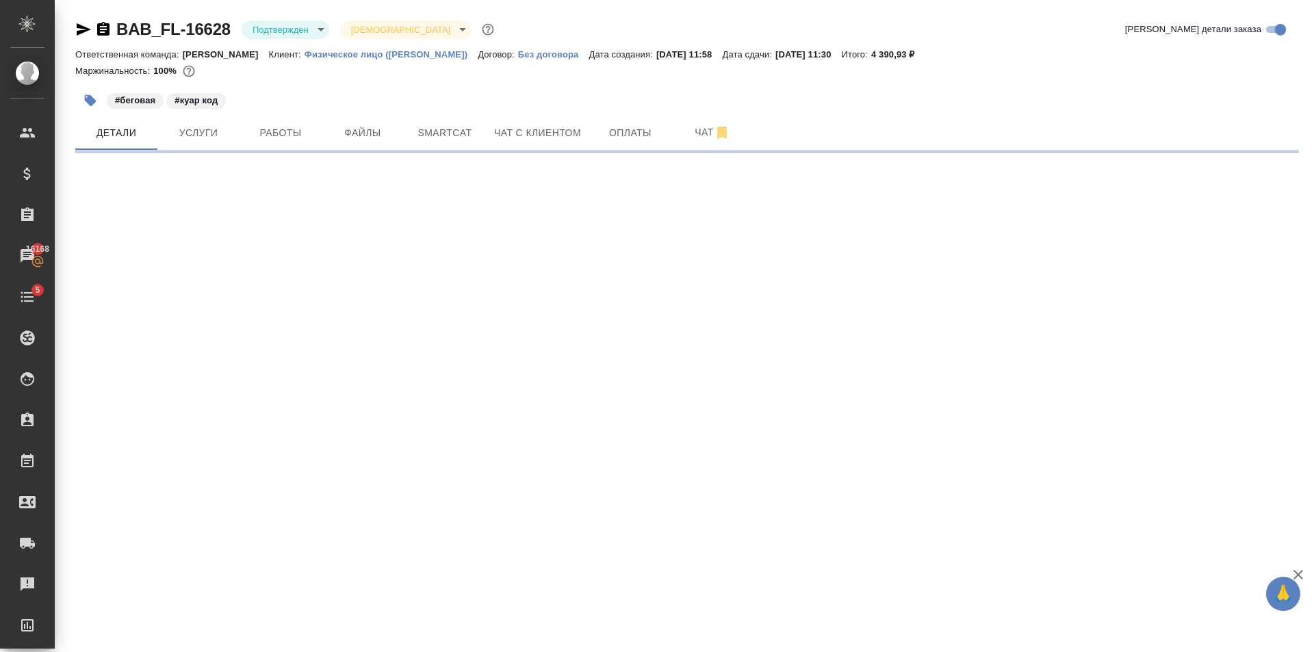
select select "RU"
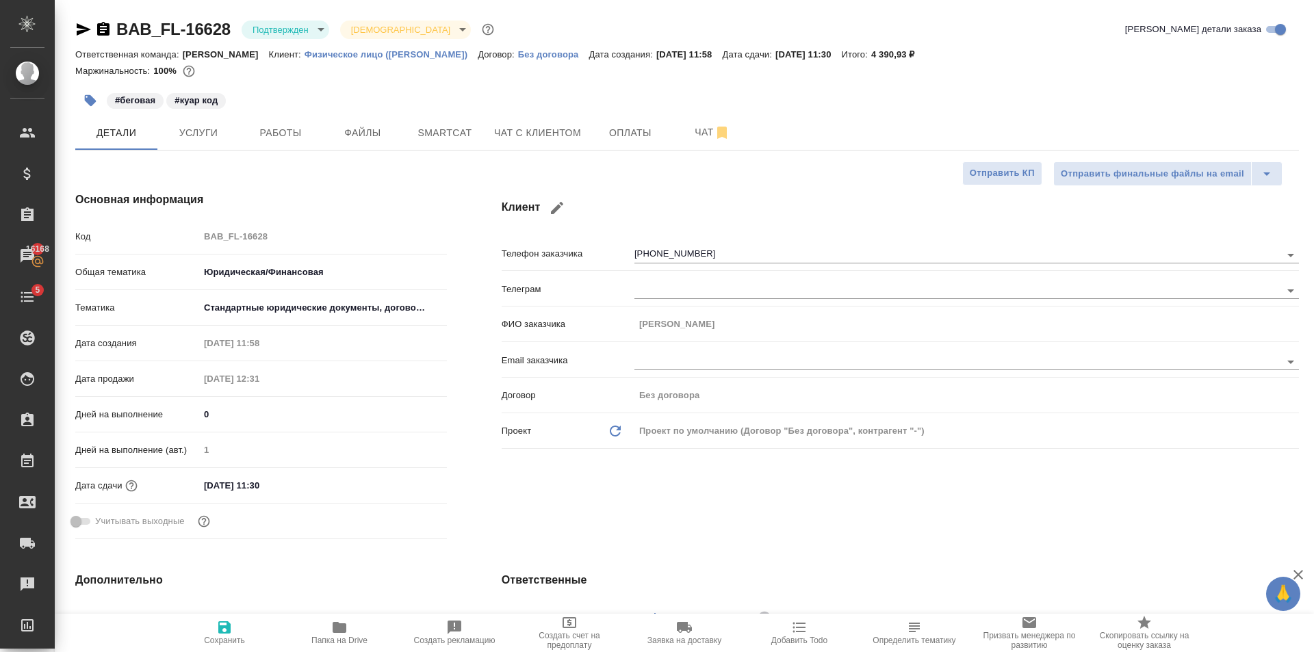
type textarea "x"
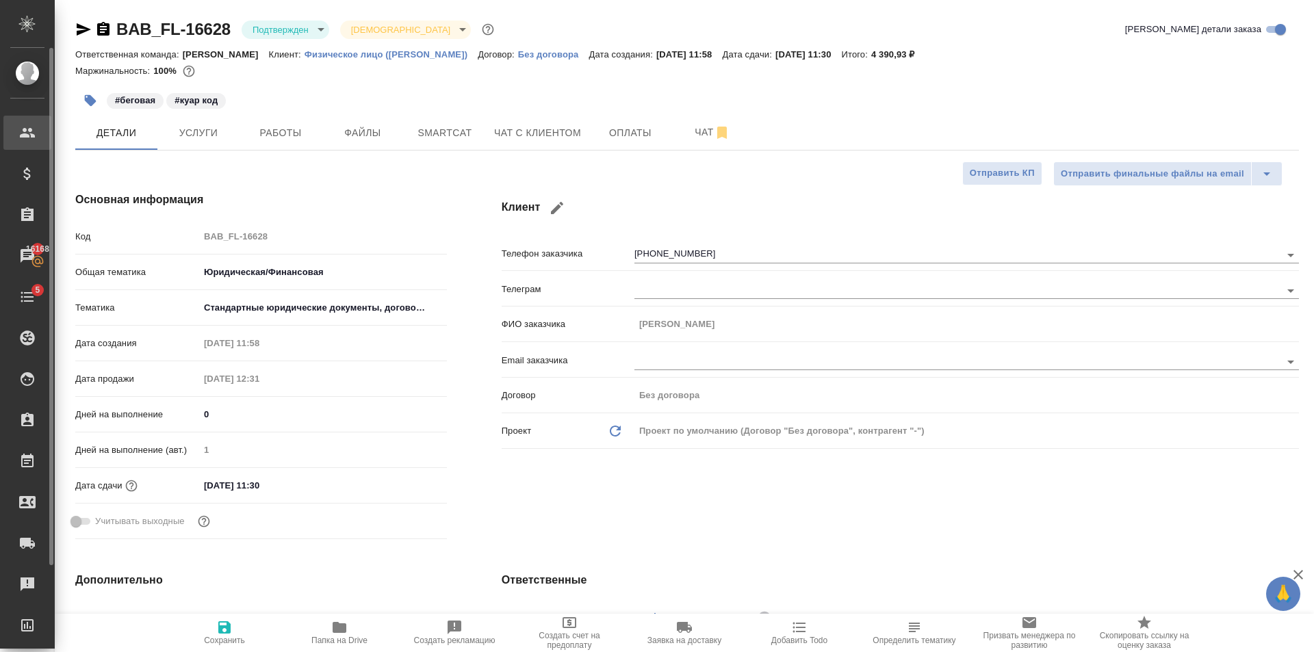
type textarea "x"
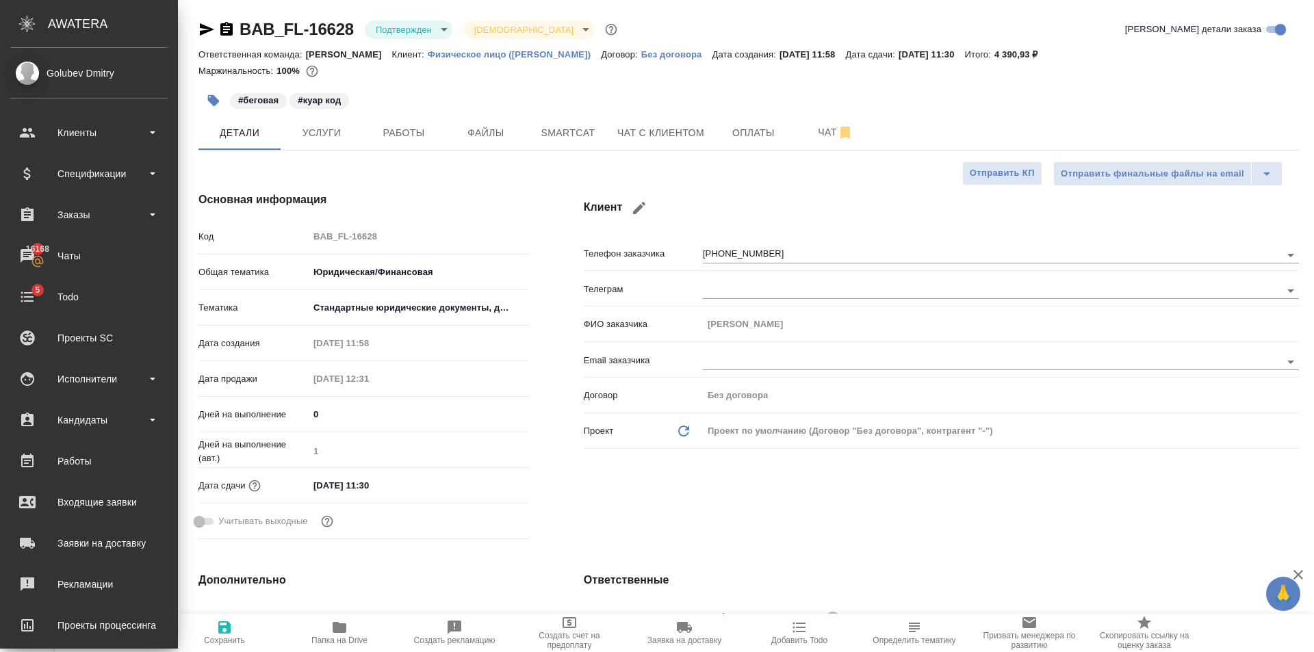
type textarea "x"
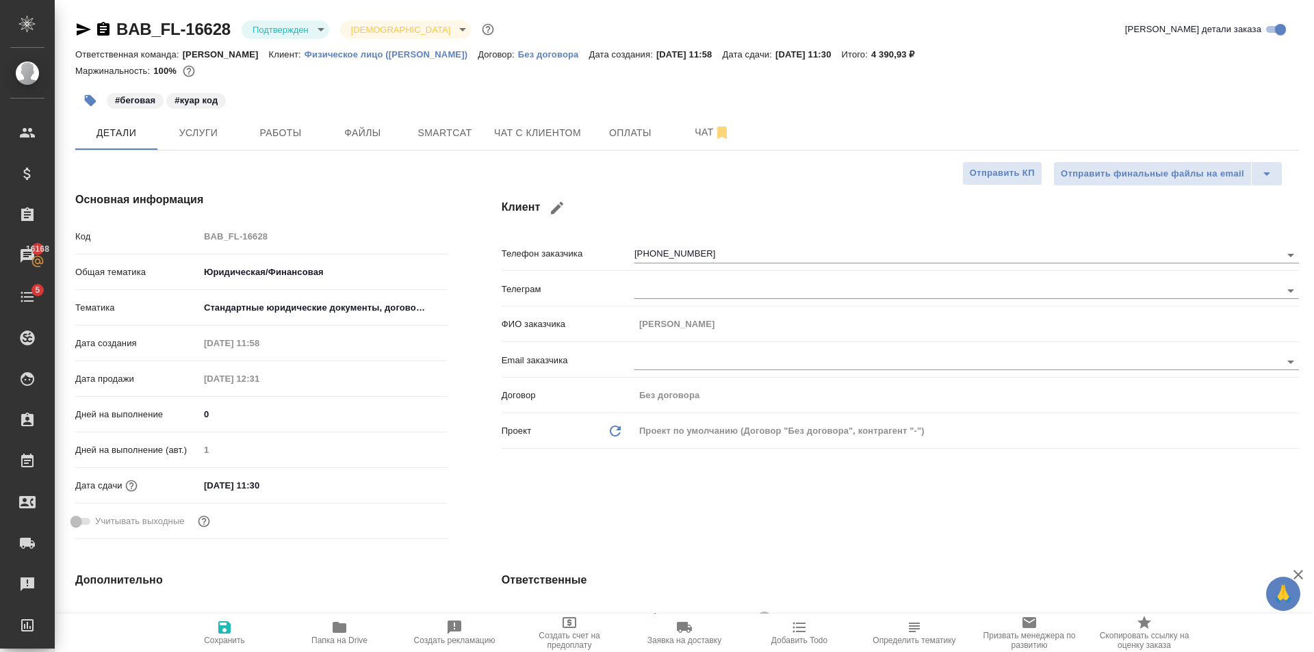
type textarea "x"
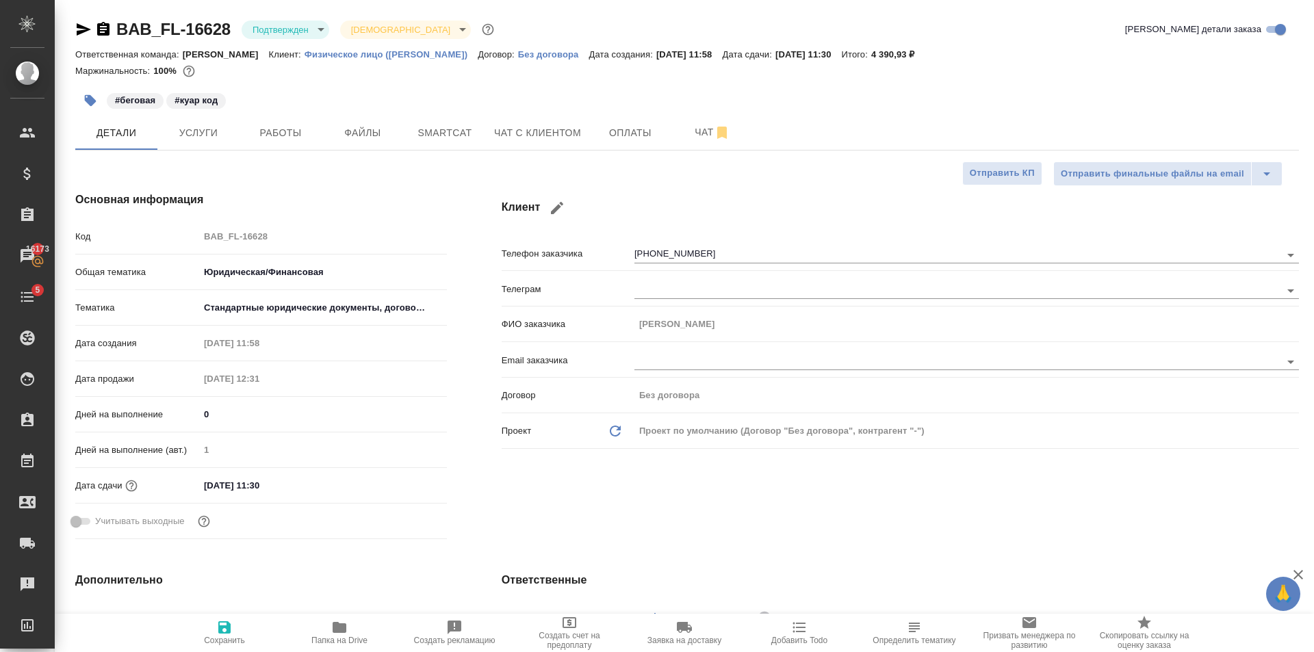
type textarea "x"
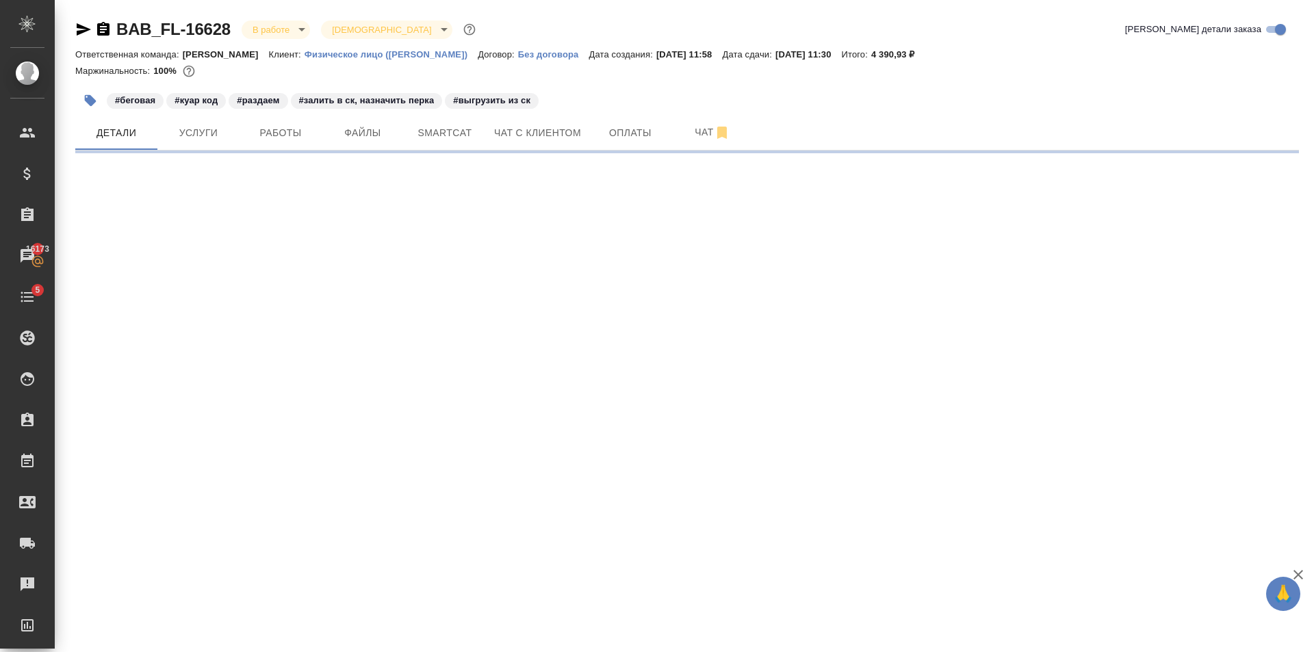
select select "RU"
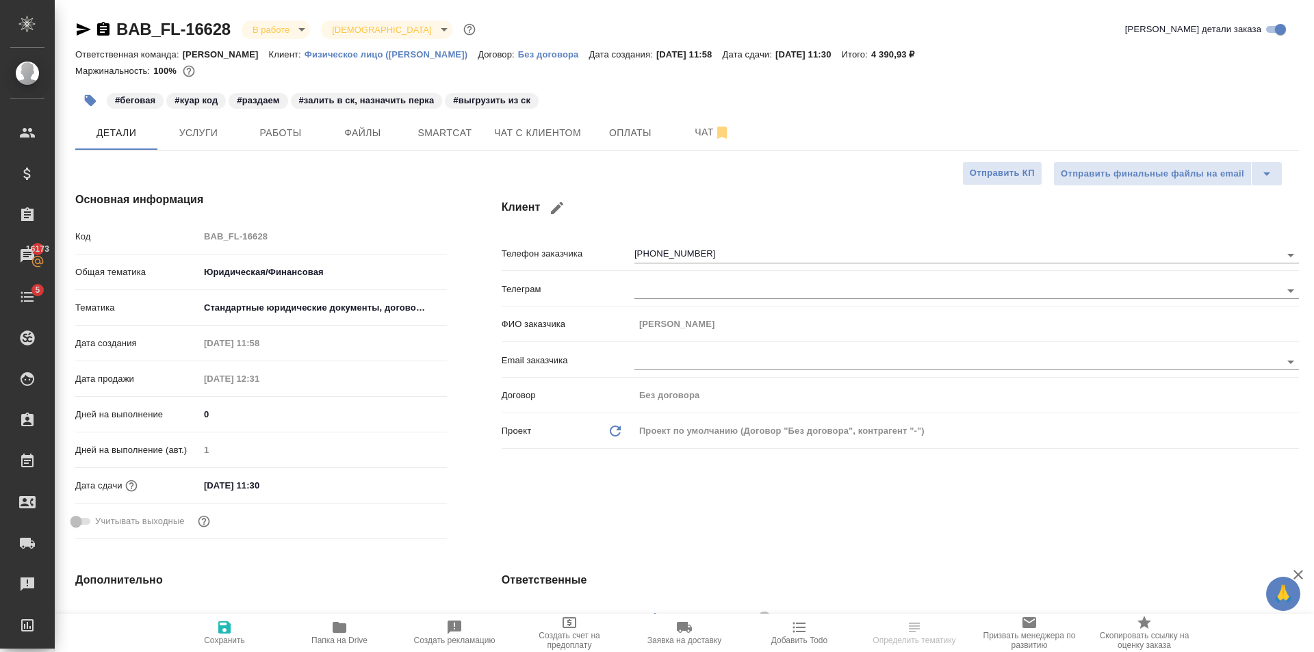
type textarea "x"
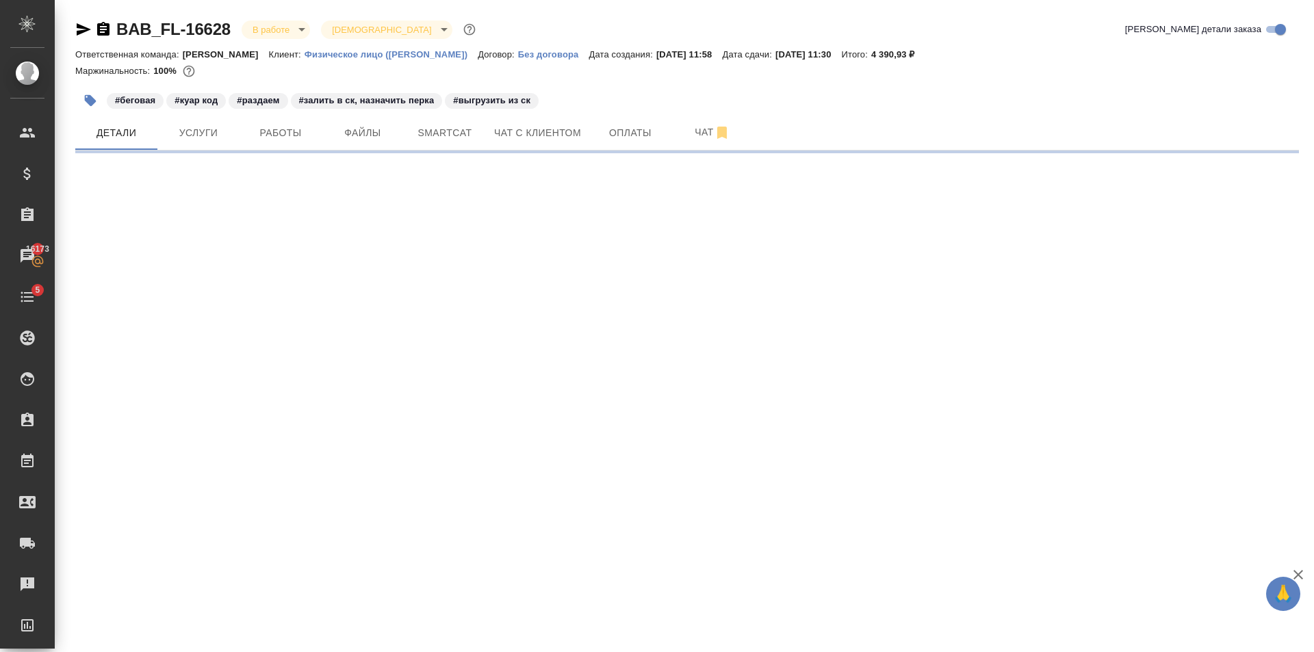
select select "RU"
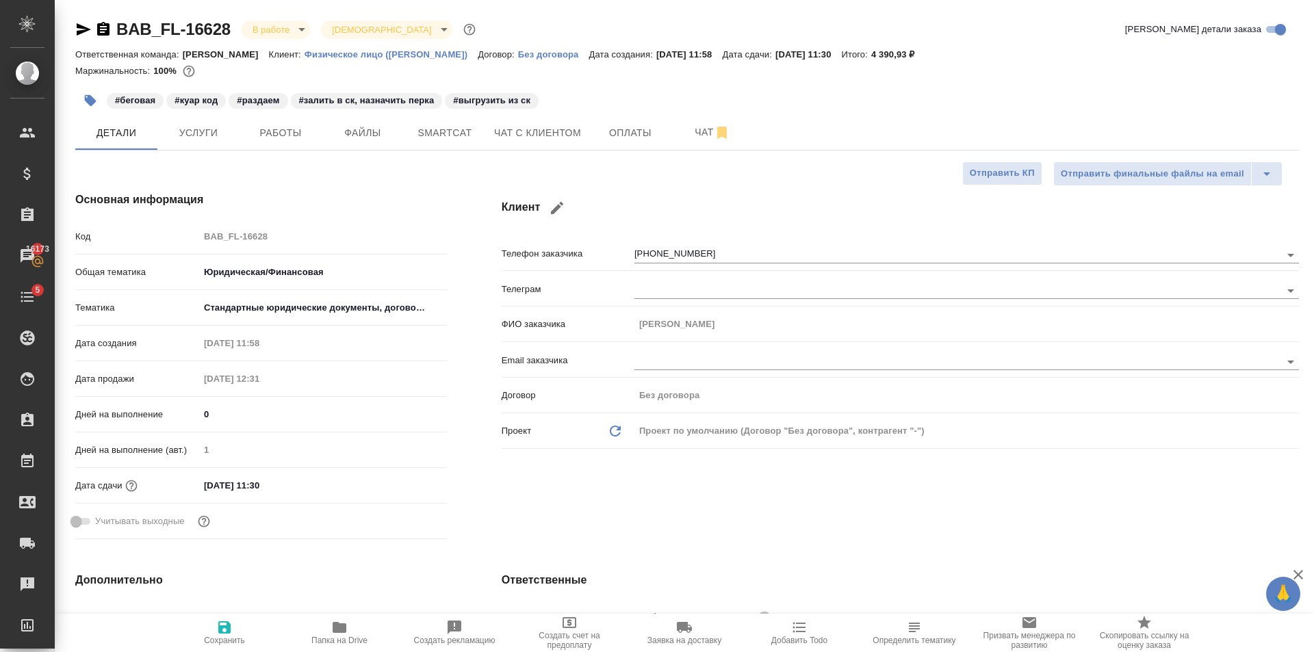
type textarea "x"
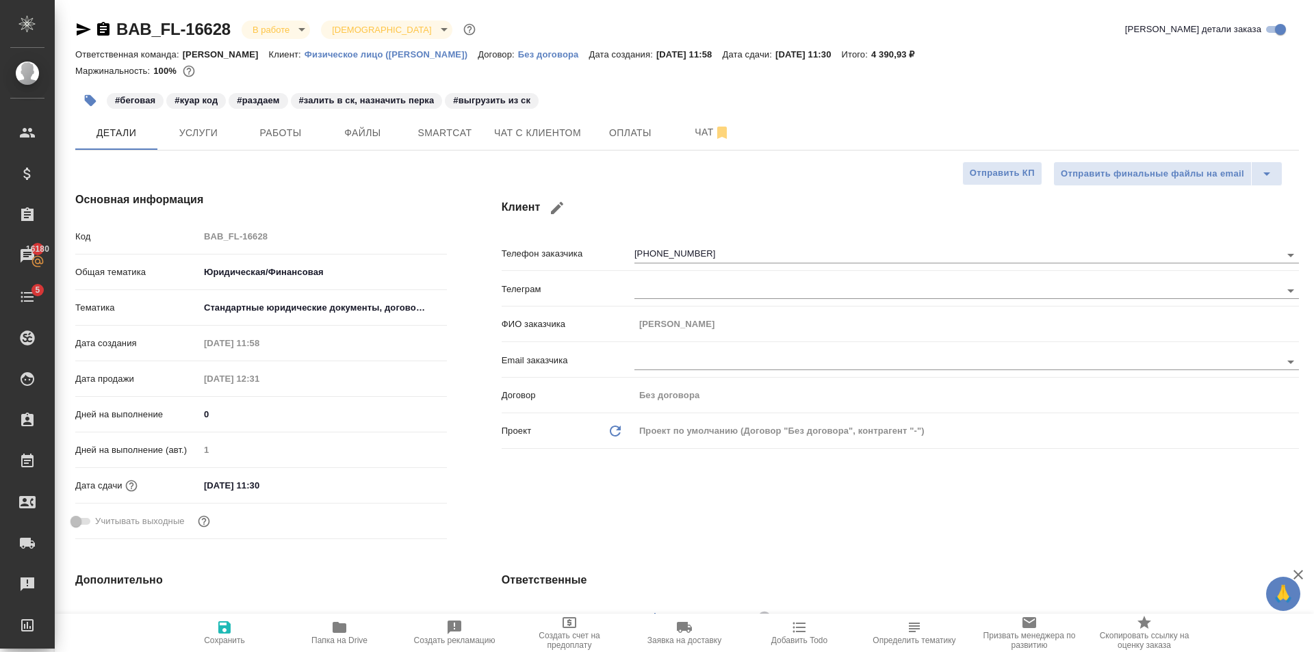
type textarea "x"
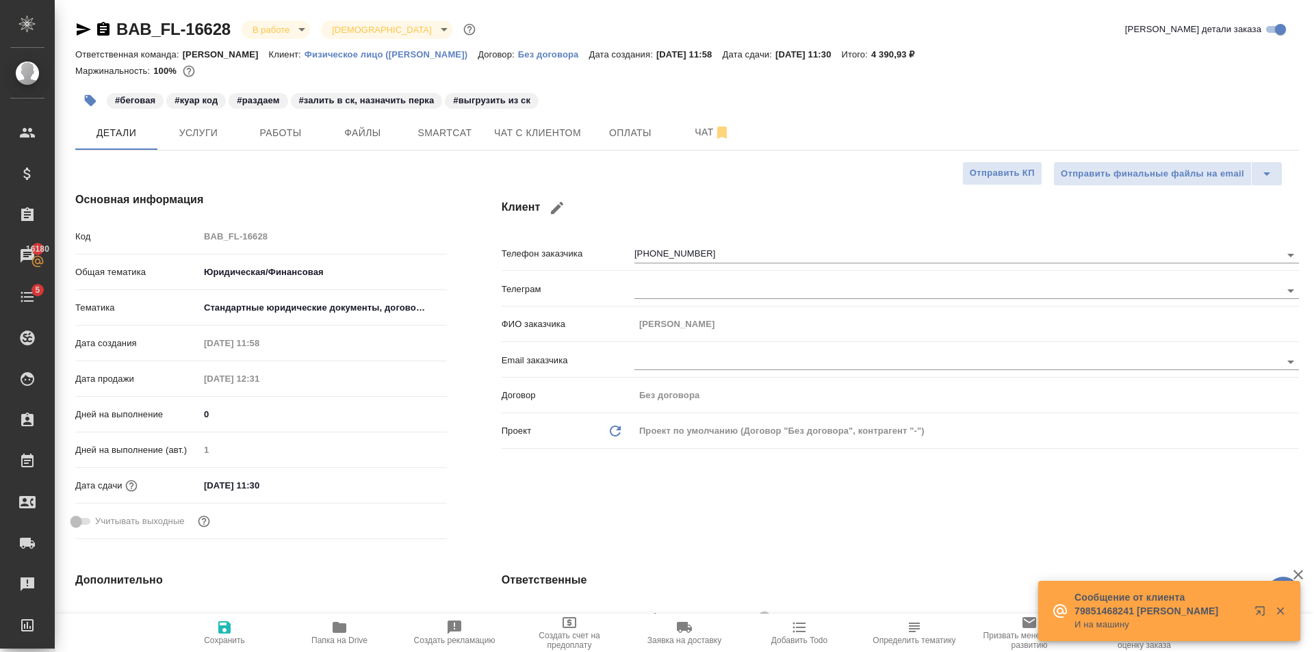
type textarea "x"
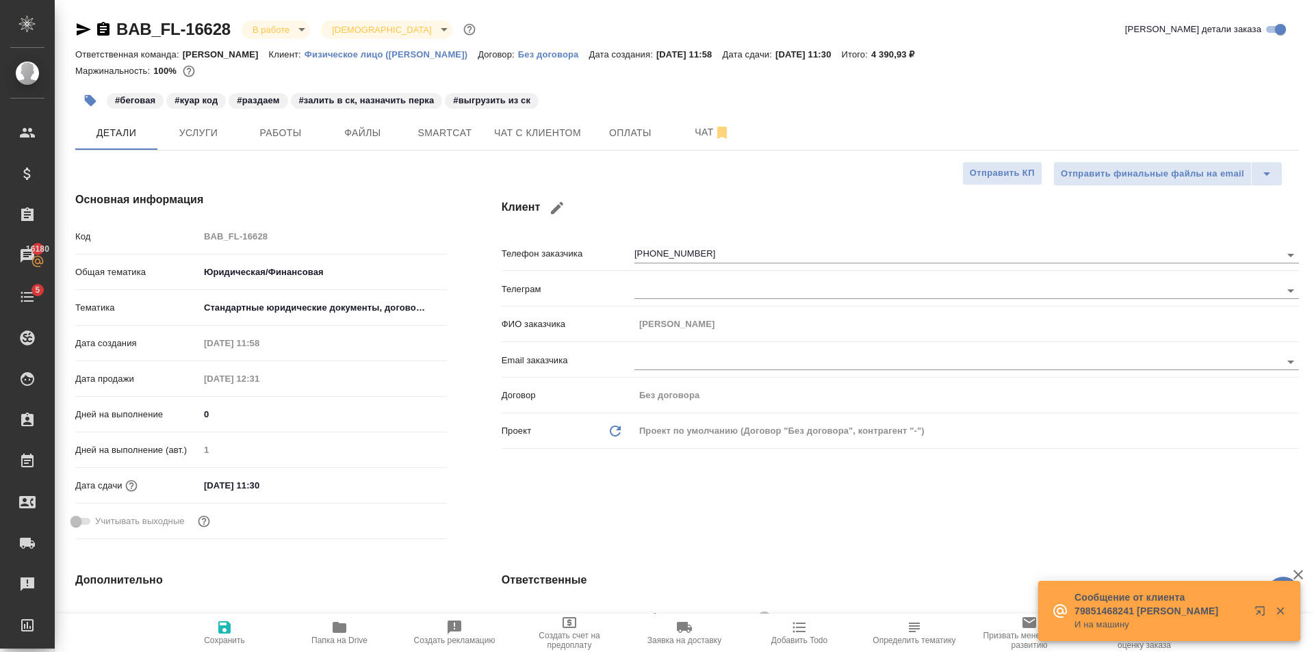
type textarea "x"
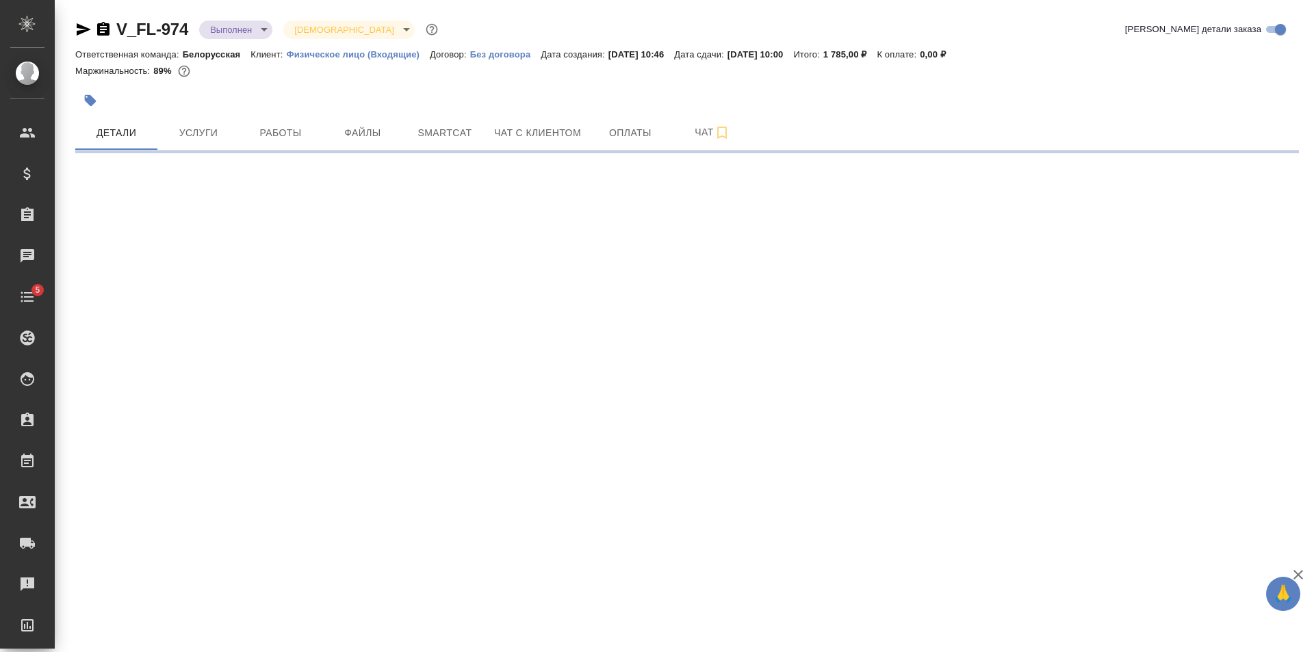
select select "RU"
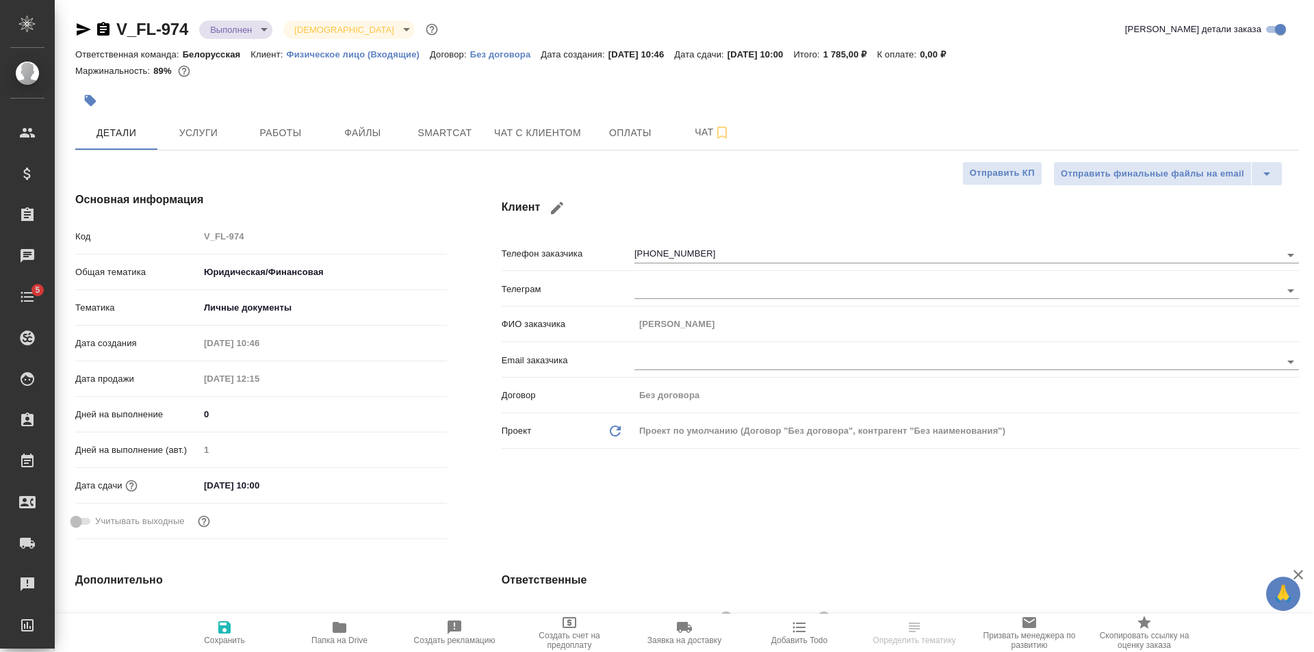
type textarea "x"
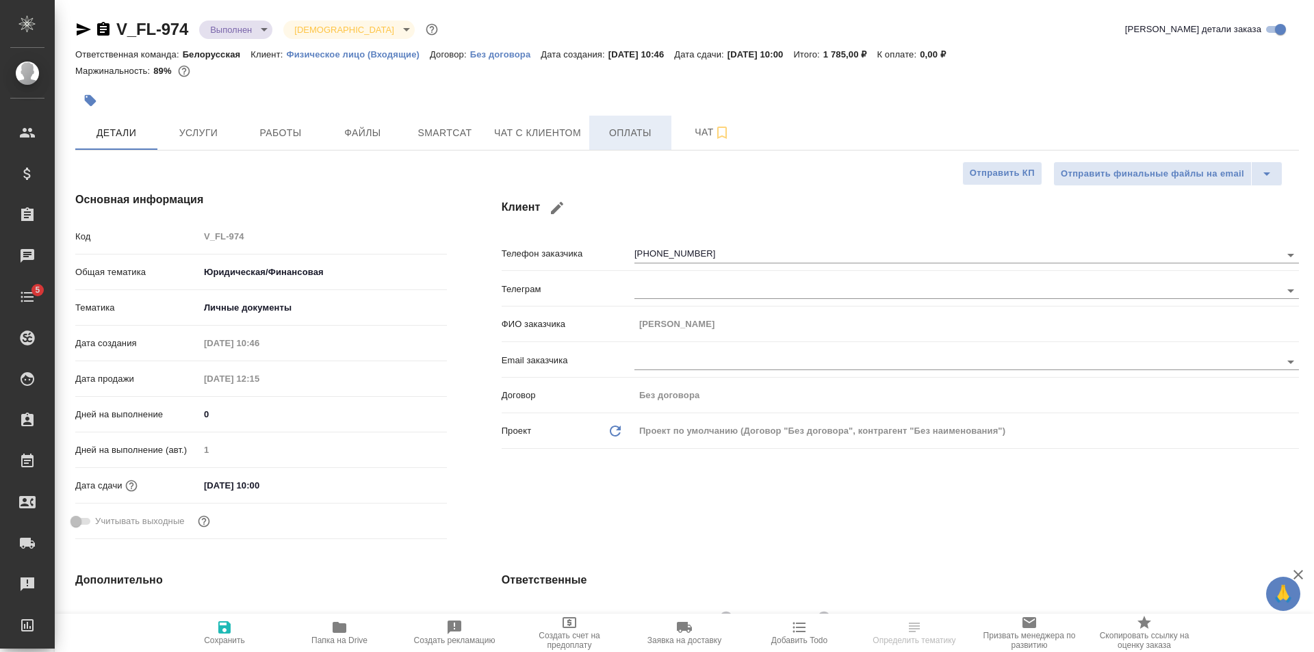
type textarea "x"
click at [562, 144] on button "Чат с клиентом" at bounding box center [537, 133] width 103 height 34
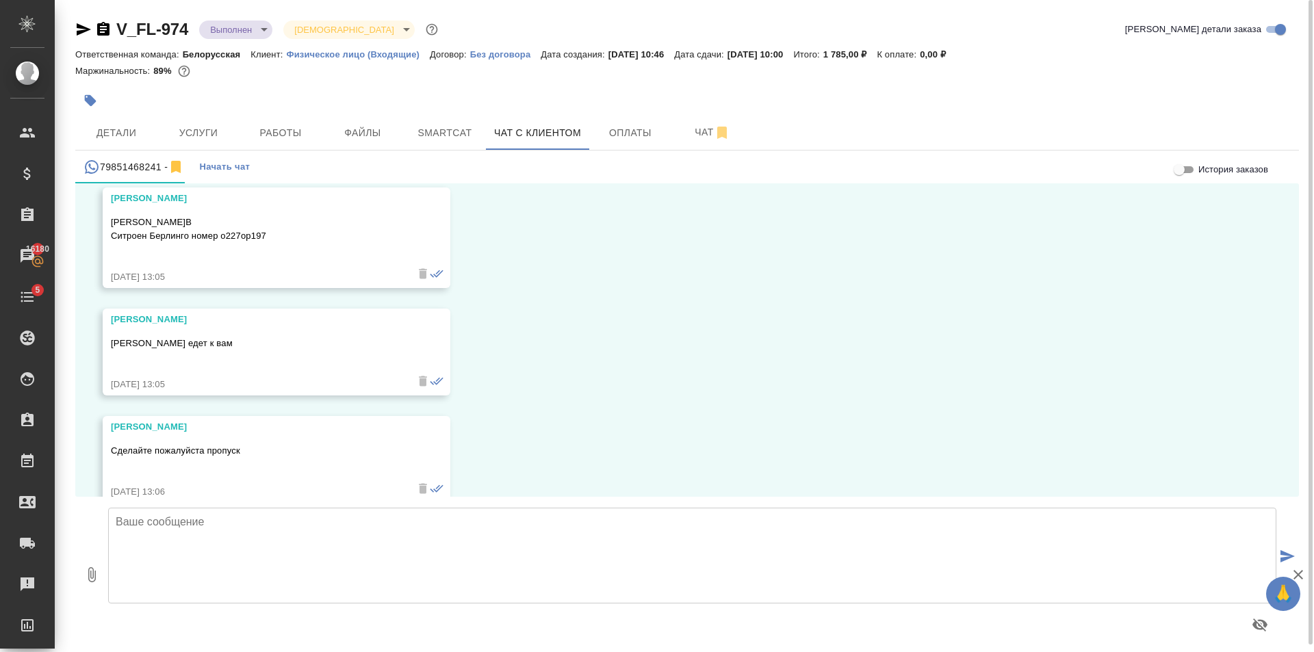
scroll to position [4937, 0]
click at [286, 549] on textarea at bounding box center [692, 556] width 1168 height 96
type textarea "П"
type textarea "Заявки оформили"
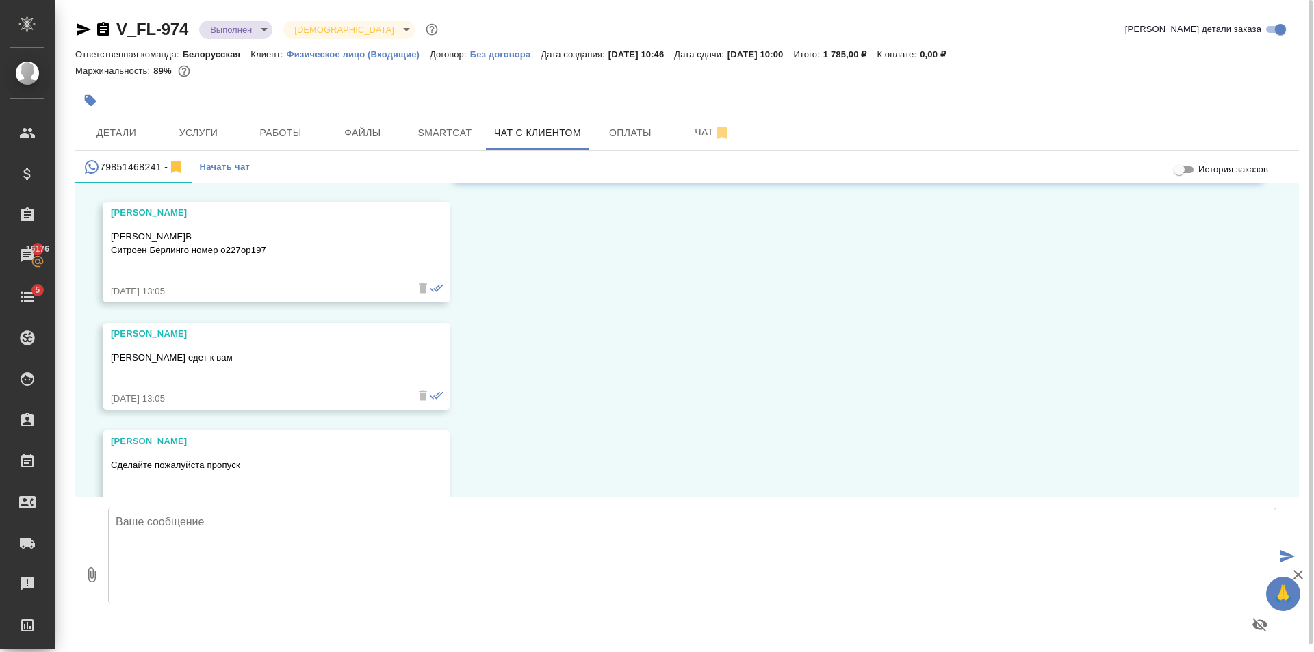
scroll to position [4908, 0]
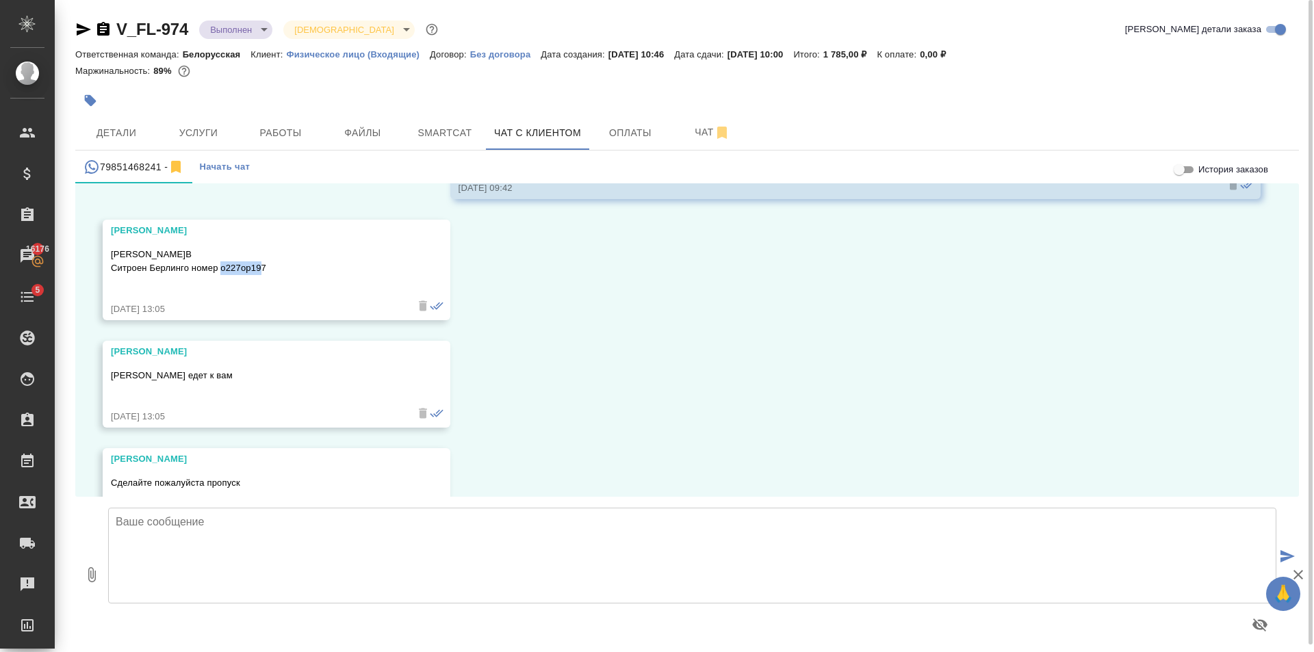
drag, startPoint x: 264, startPoint y: 269, endPoint x: 220, endPoint y: 270, distance: 43.1
click at [220, 270] on p "[PERSON_NAME]В Ситроен Берлинго номер о227ор197" at bounding box center [257, 261] width 292 height 27
drag, startPoint x: 220, startPoint y: 270, endPoint x: 267, endPoint y: 269, distance: 46.6
click at [267, 269] on p "[PERSON_NAME]В Ситроен Берлинго номер о227ор197" at bounding box center [257, 261] width 292 height 27
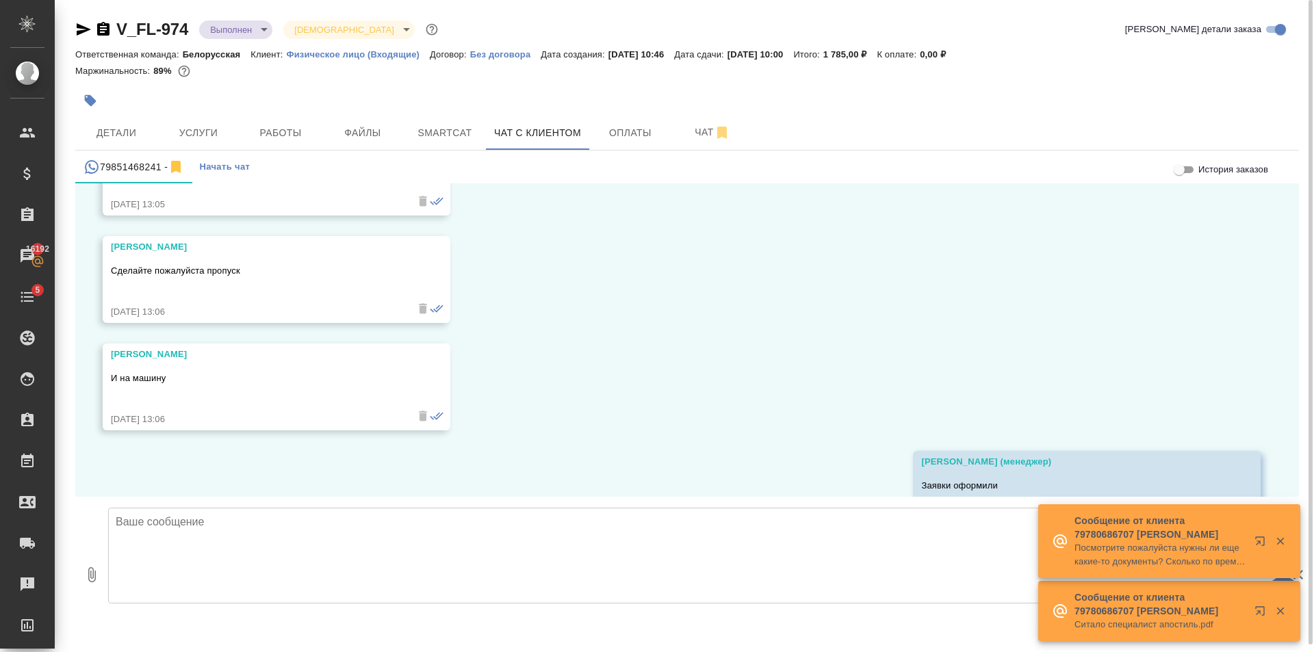
scroll to position [5182, 0]
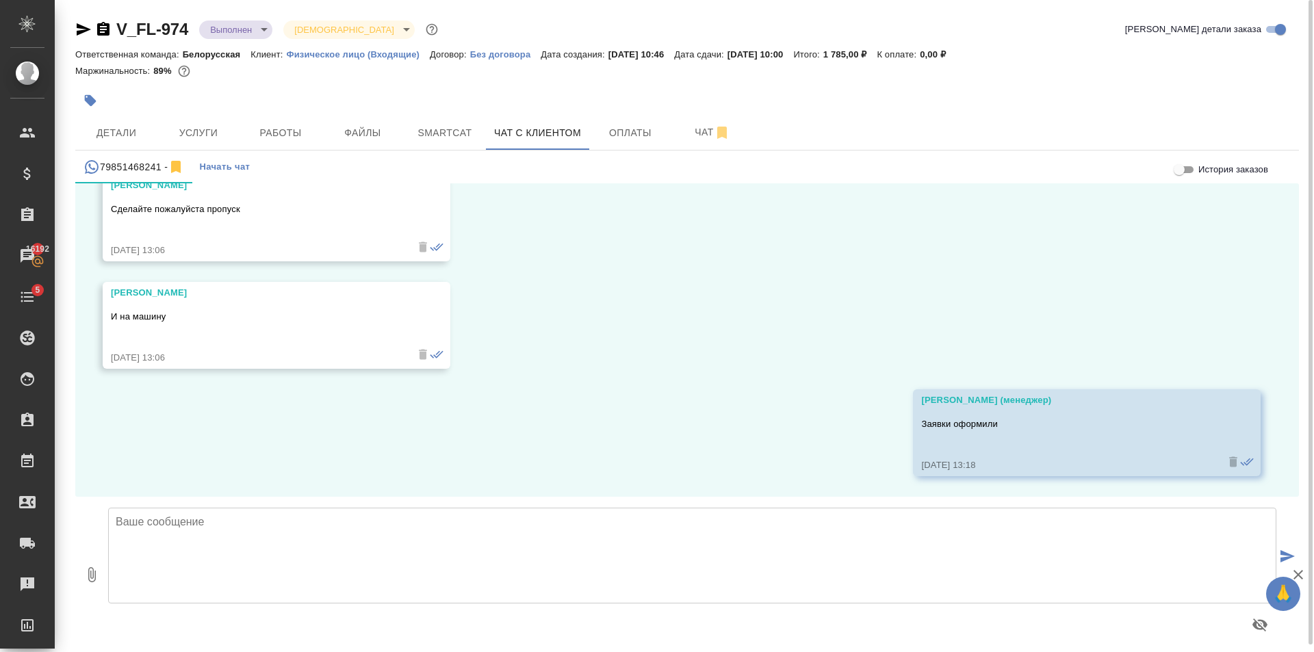
click at [540, 548] on textarea at bounding box center [692, 556] width 1168 height 96
type textarea "Оригинал документа получен! Подскажите, пожалуйста"
click at [227, 134] on span "Услуги" at bounding box center [199, 133] width 66 height 17
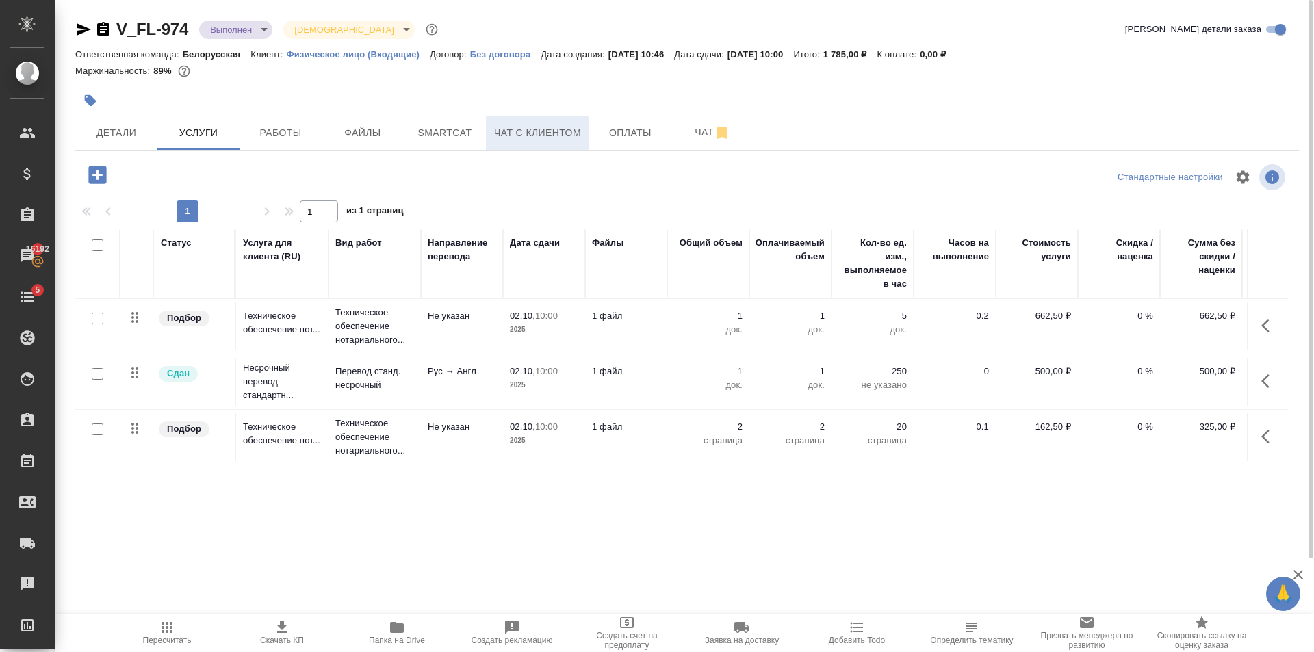
click at [552, 123] on button "Чат с клиентом" at bounding box center [537, 133] width 103 height 34
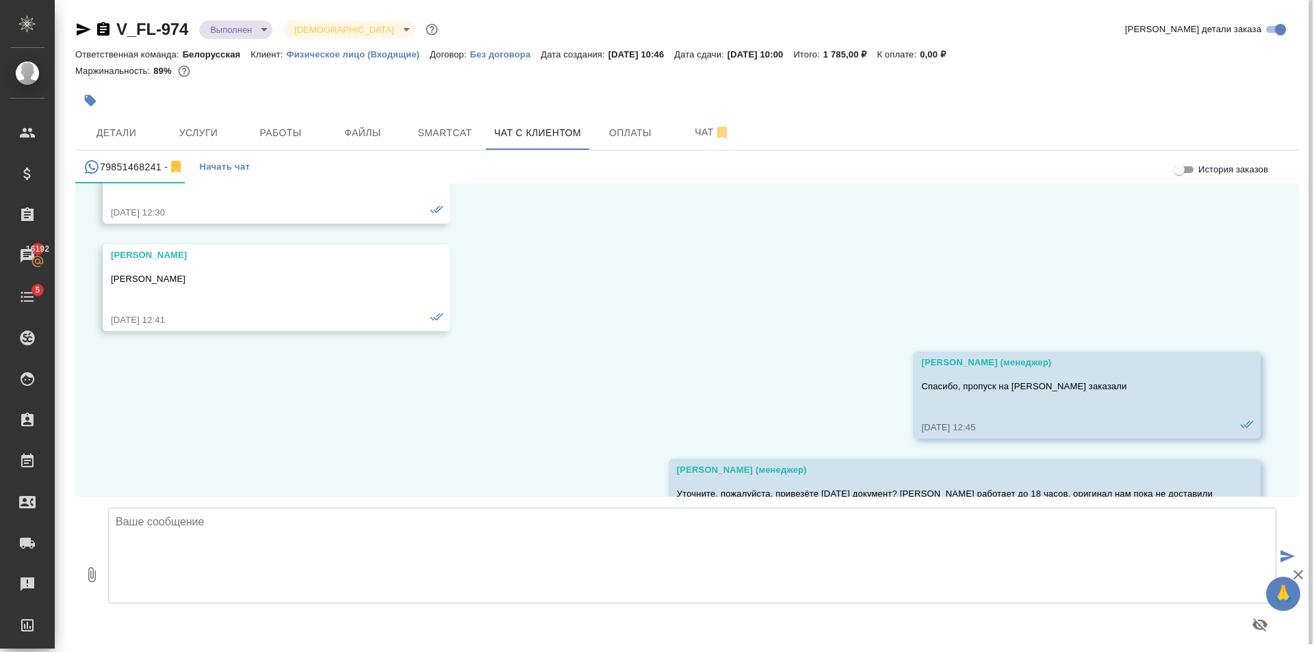
click at [257, 520] on textarea at bounding box center [692, 556] width 1168 height 96
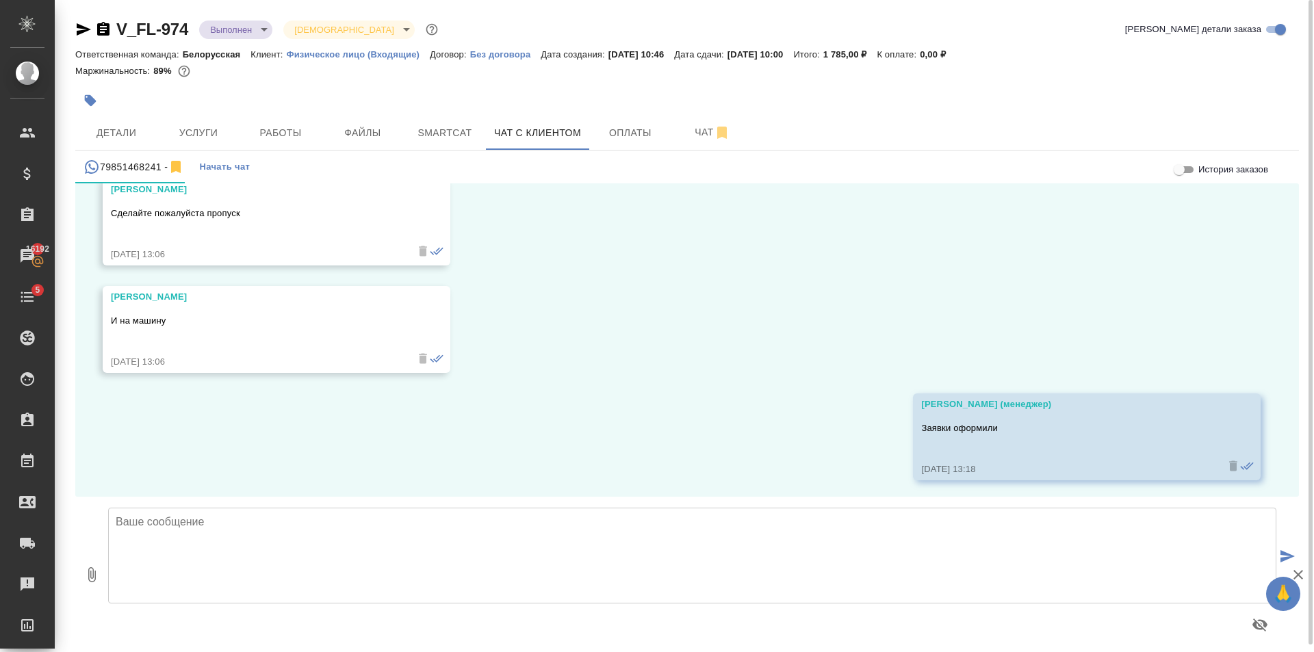
scroll to position [5182, 0]
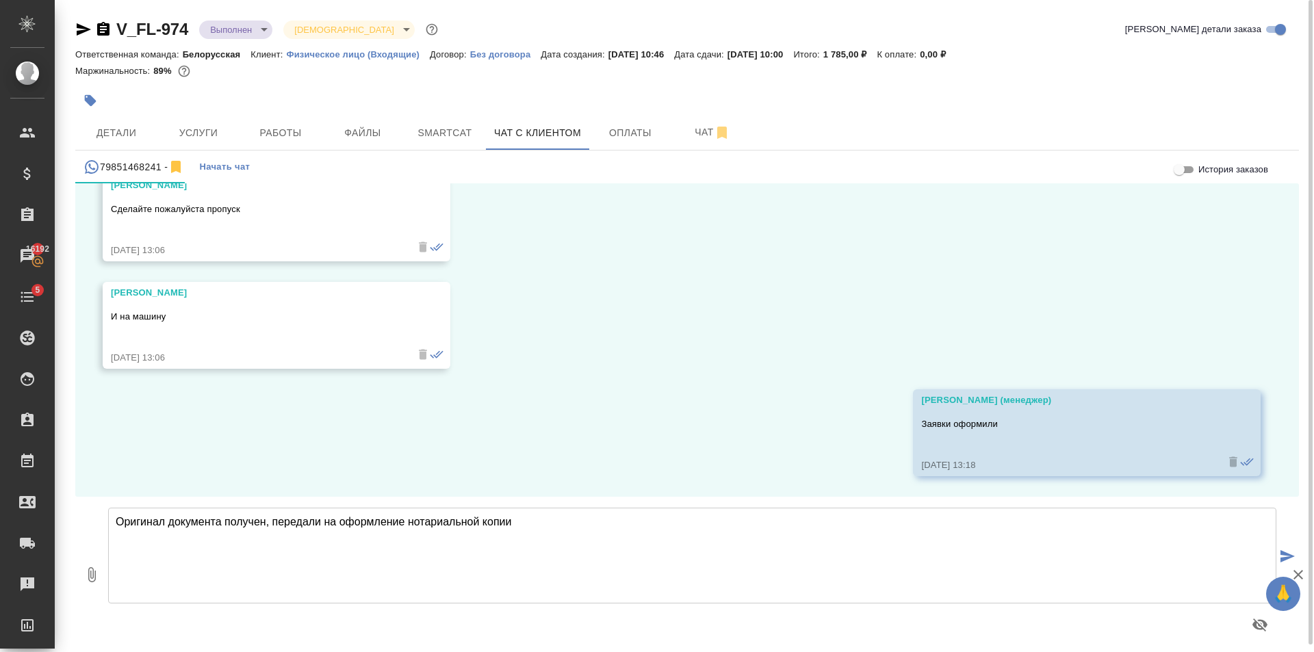
type textarea "Оригинал документа получен, передали на оформление нотариальной копии"
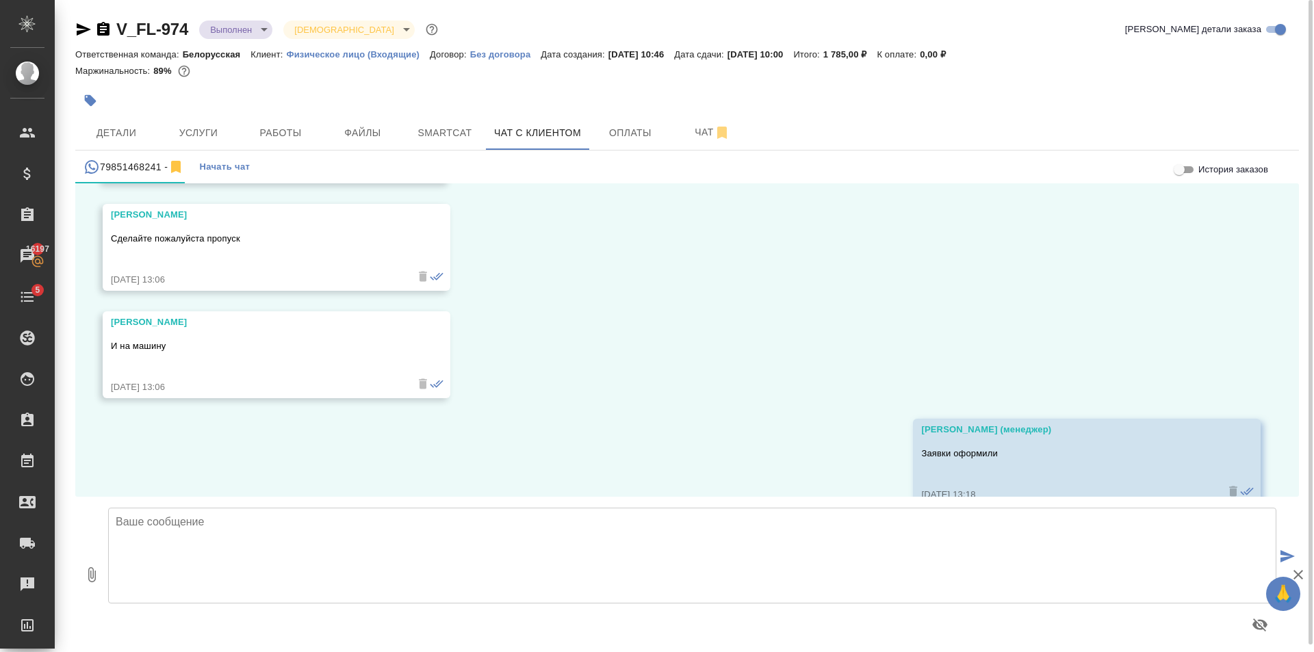
scroll to position [5289, 0]
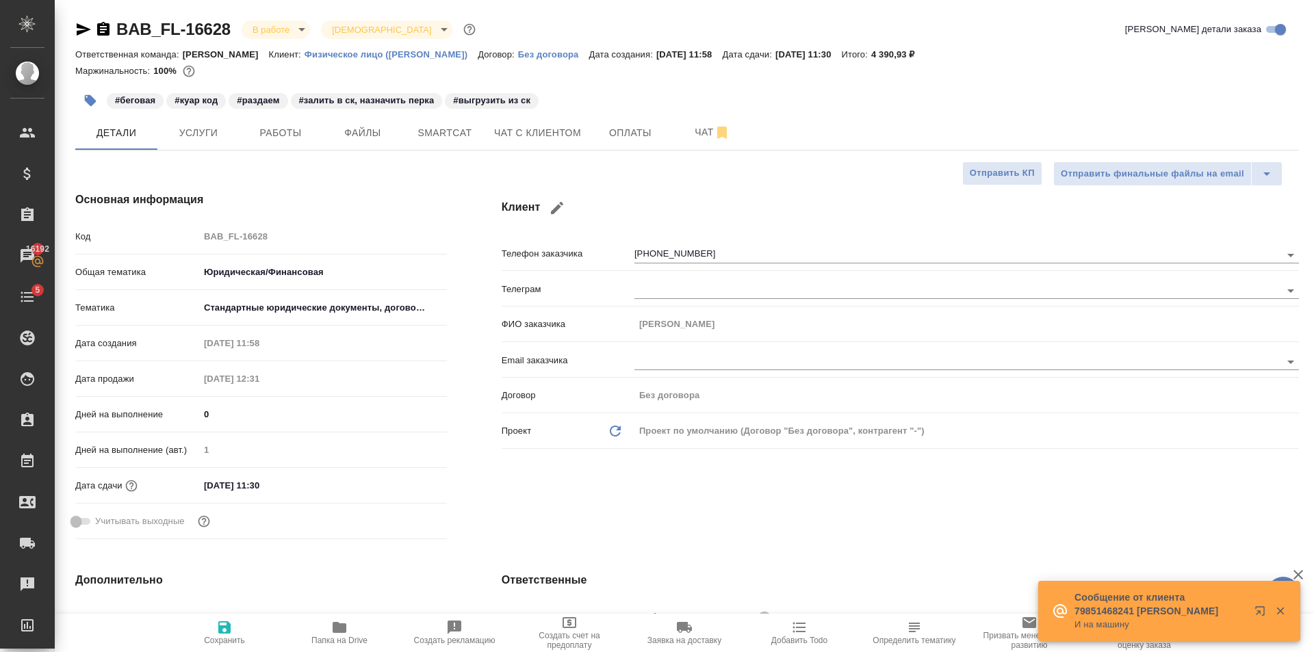
select select "RU"
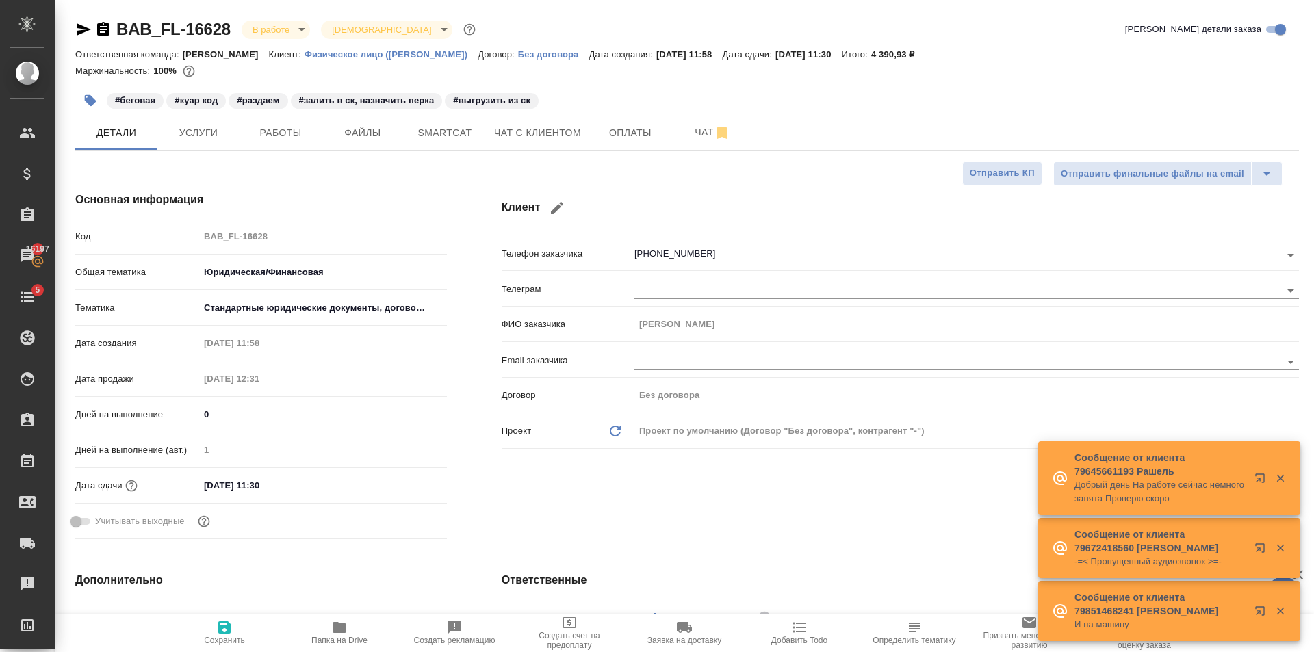
select select "RU"
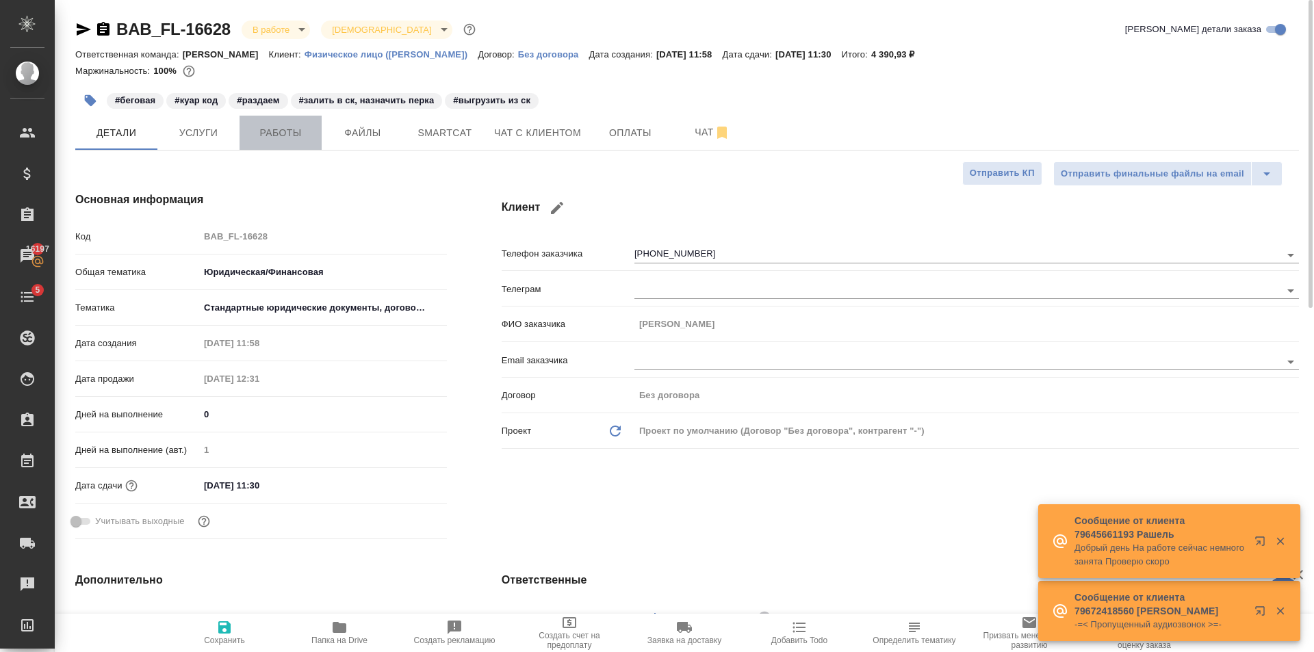
click at [269, 118] on button "Работы" at bounding box center [281, 133] width 82 height 34
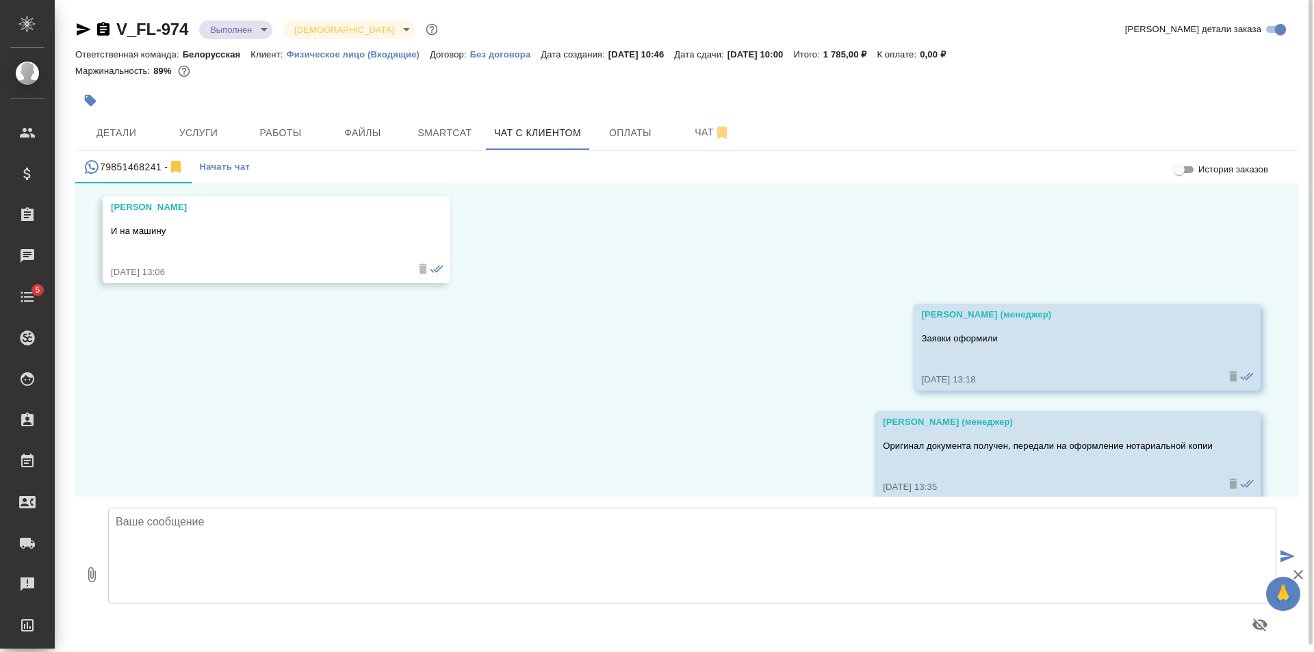
scroll to position [5289, 0]
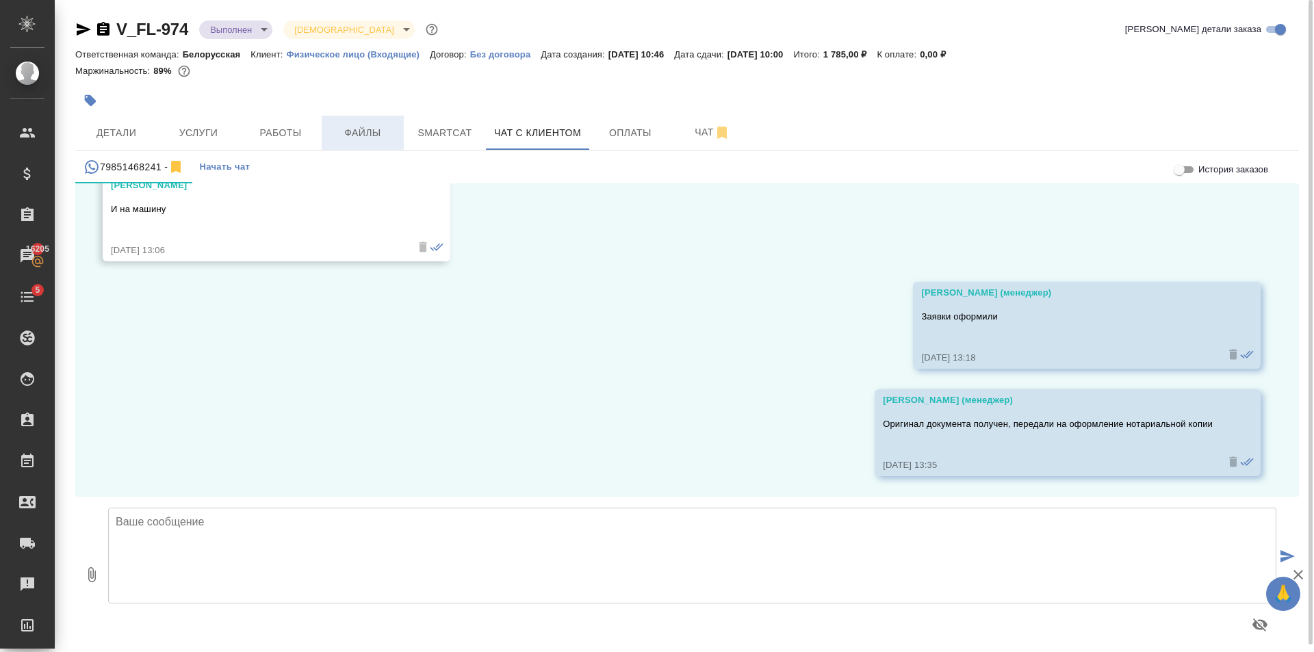
click at [329, 121] on button "Файлы" at bounding box center [363, 133] width 82 height 34
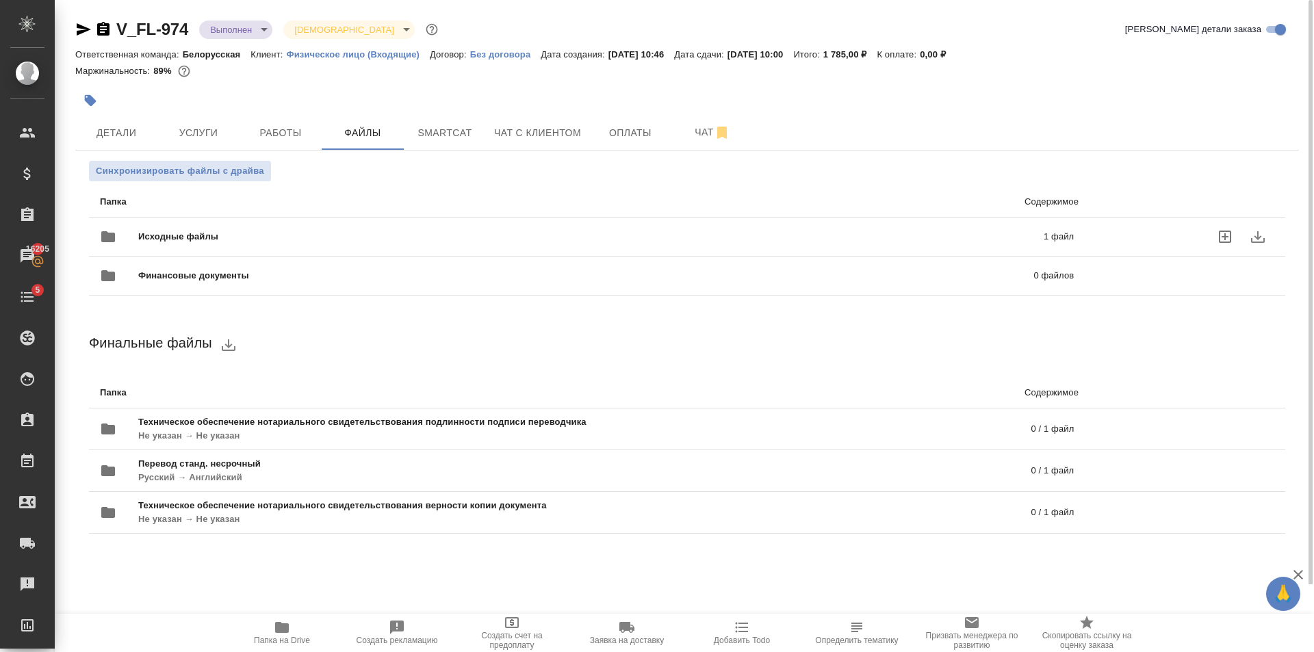
click at [240, 231] on span "Исходные файлы" at bounding box center [384, 237] width 493 height 14
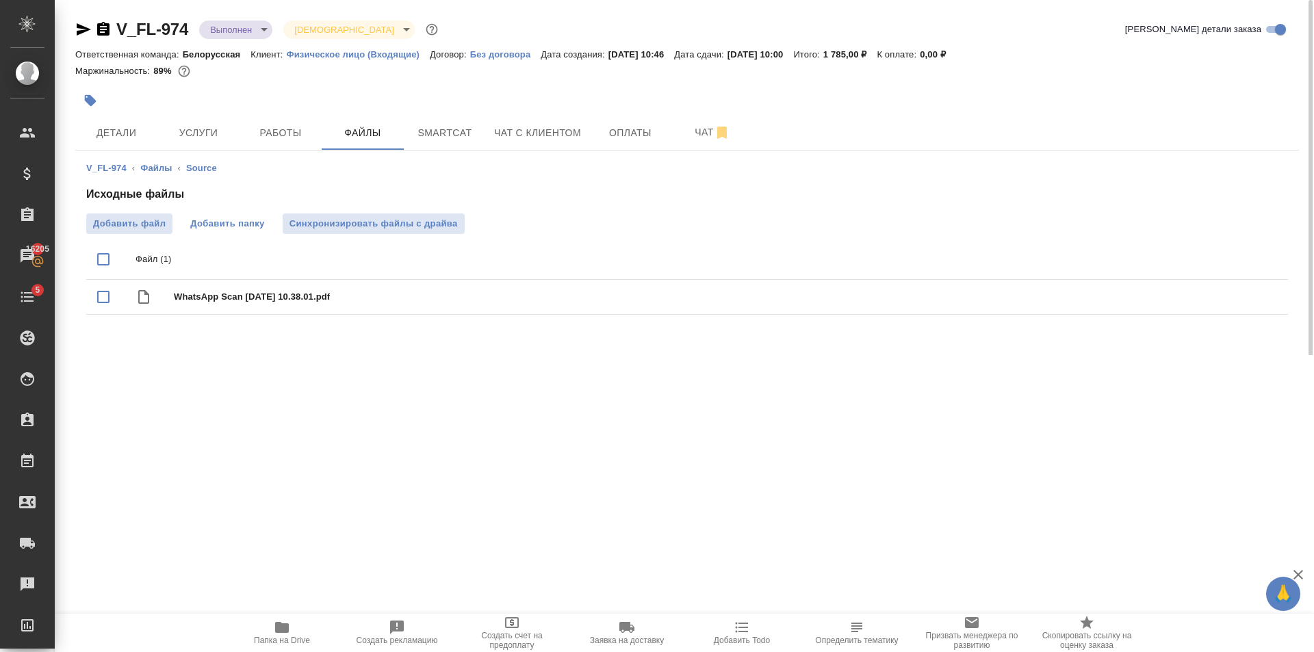
click at [226, 223] on span "Добавить папку" at bounding box center [227, 224] width 74 height 14
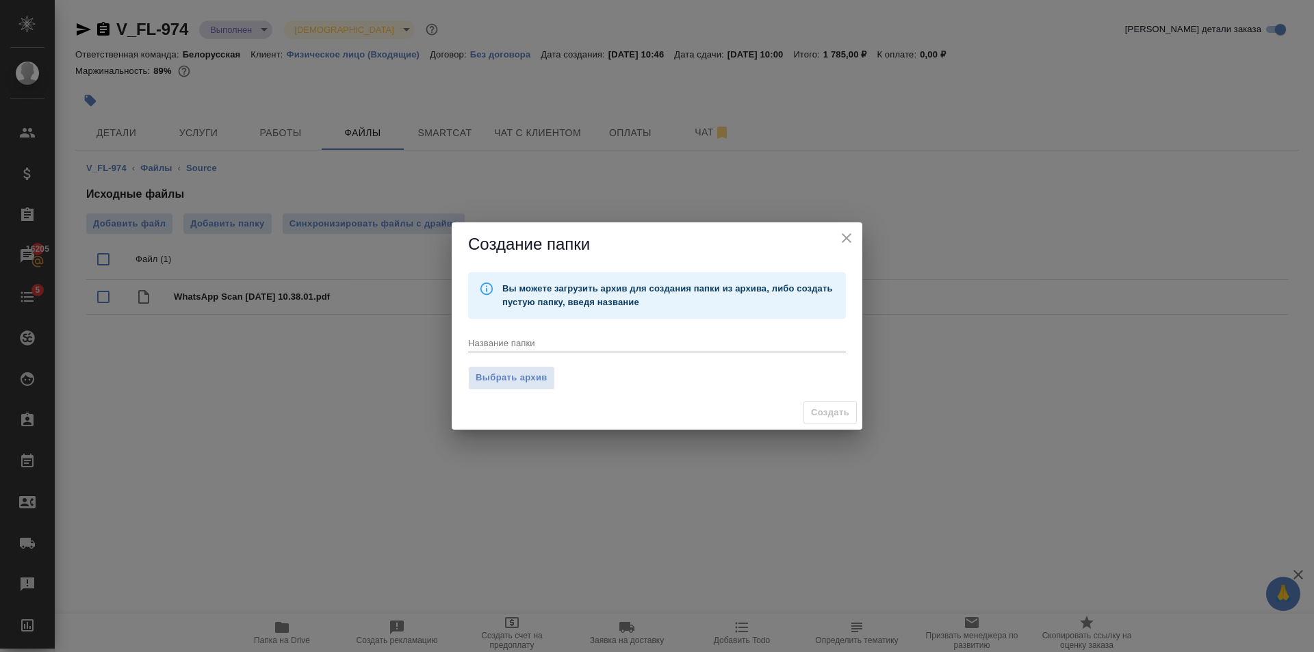
click at [540, 331] on div "Название папки x" at bounding box center [657, 338] width 378 height 28
click at [552, 338] on textarea at bounding box center [657, 342] width 378 height 10
type textarea "Нотариальная копия"
click at [828, 401] on button "Создать" at bounding box center [830, 413] width 53 height 24
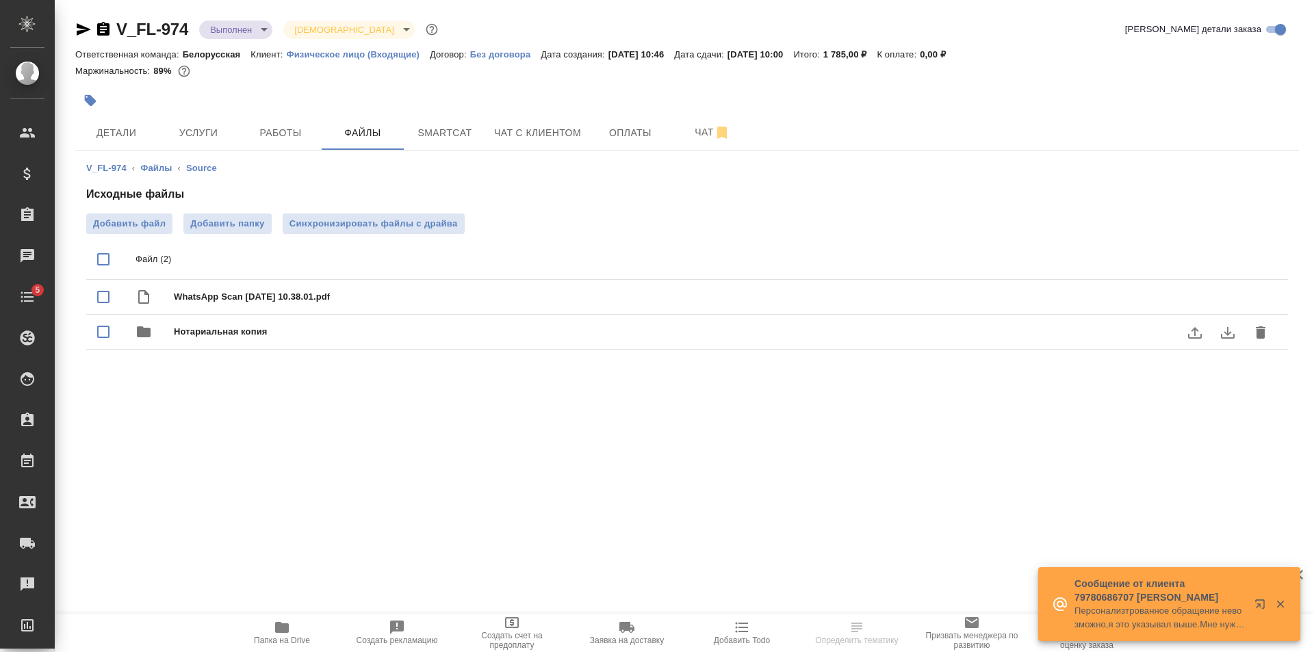
click at [281, 322] on div "Нотариальная копия" at bounding box center [715, 331] width 1082 height 19
click at [138, 212] on div "Исходные файлы Добавить файл Добавить папку Синхронизировать файлы с драйва Фай…" at bounding box center [687, 235] width 1202 height 99
click at [133, 216] on label "Добавить файл" at bounding box center [129, 224] width 86 height 21
click at [0, 0] on input "Добавить файл" at bounding box center [0, 0] width 0 height 0
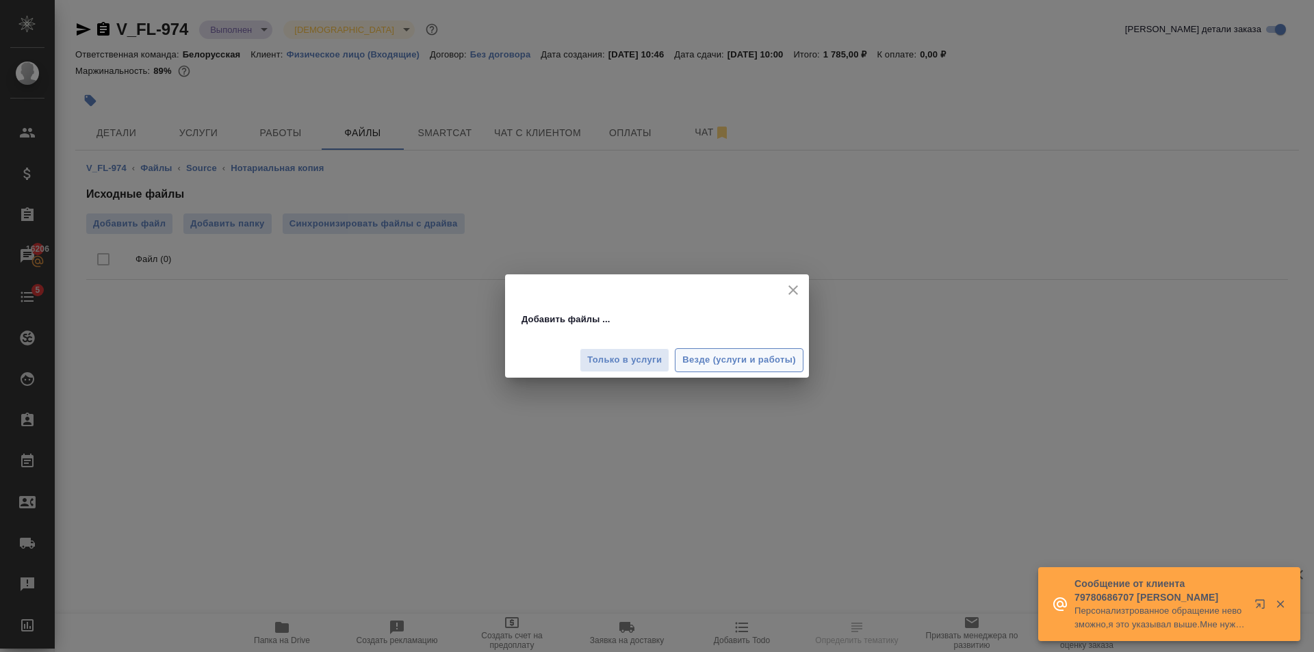
click at [780, 367] on span "Везде (услуги и работы)" at bounding box center [739, 361] width 114 height 16
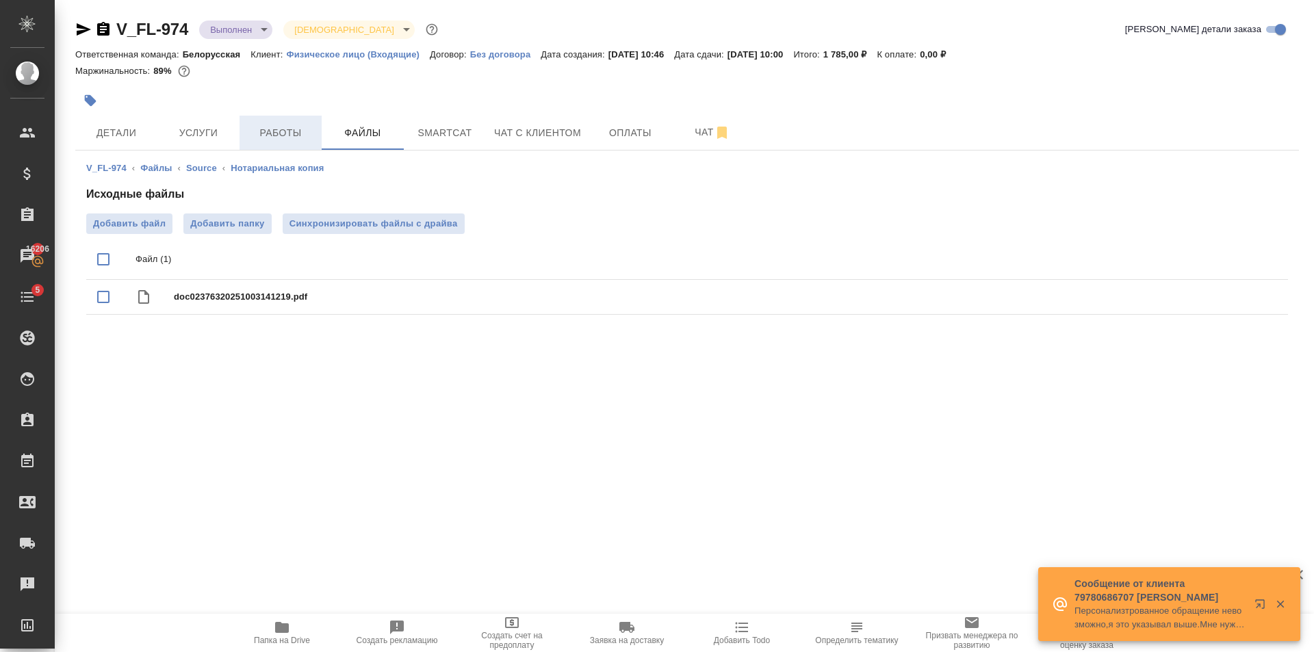
click at [277, 134] on span "Работы" at bounding box center [281, 133] width 66 height 17
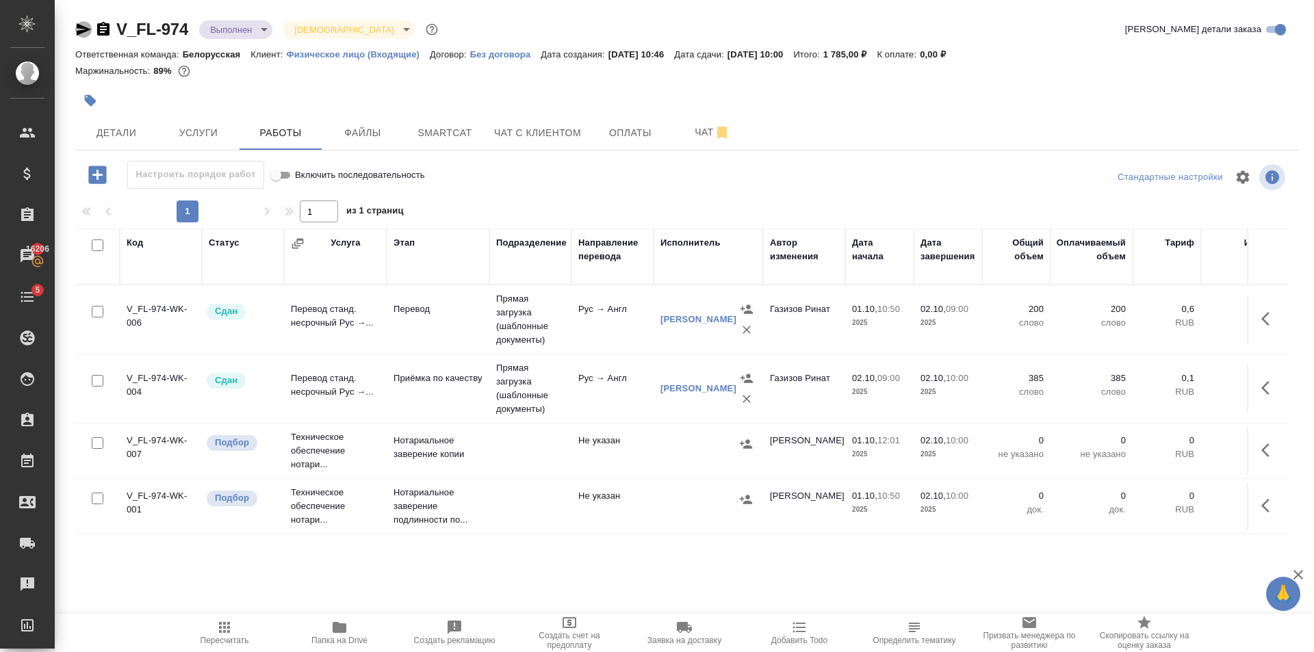
click at [78, 25] on icon "button" at bounding box center [84, 29] width 14 height 12
click at [129, 133] on span "Детали" at bounding box center [117, 133] width 66 height 17
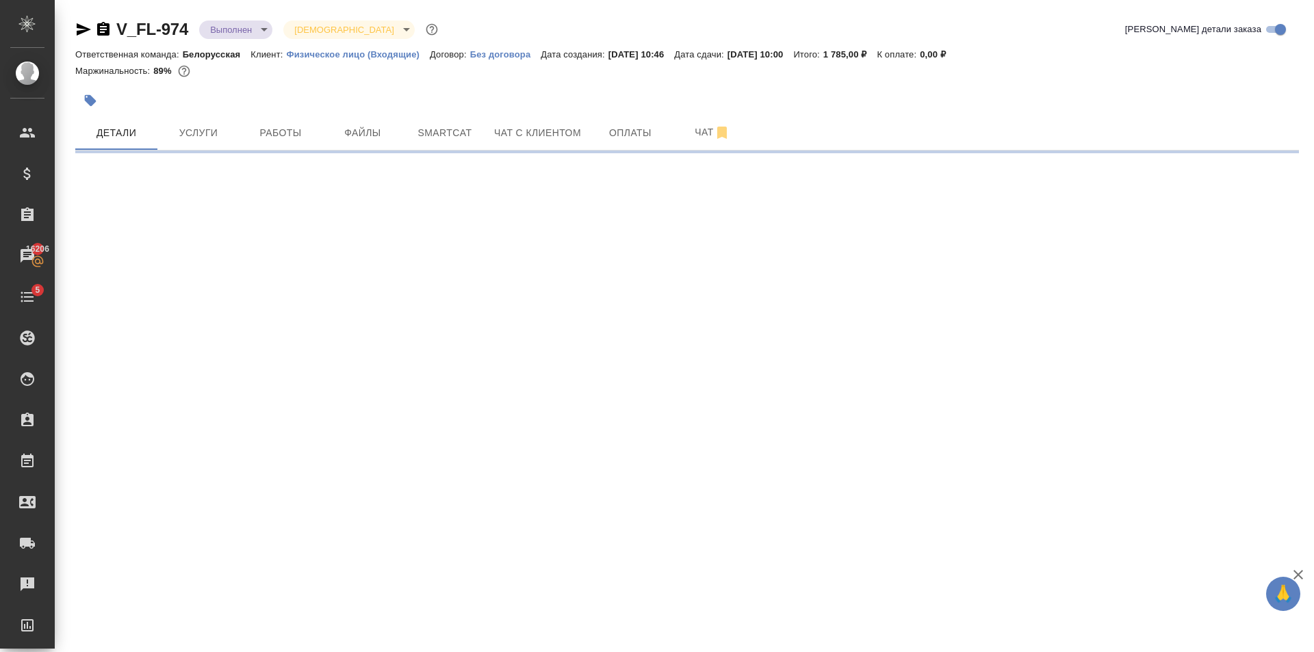
select select "RU"
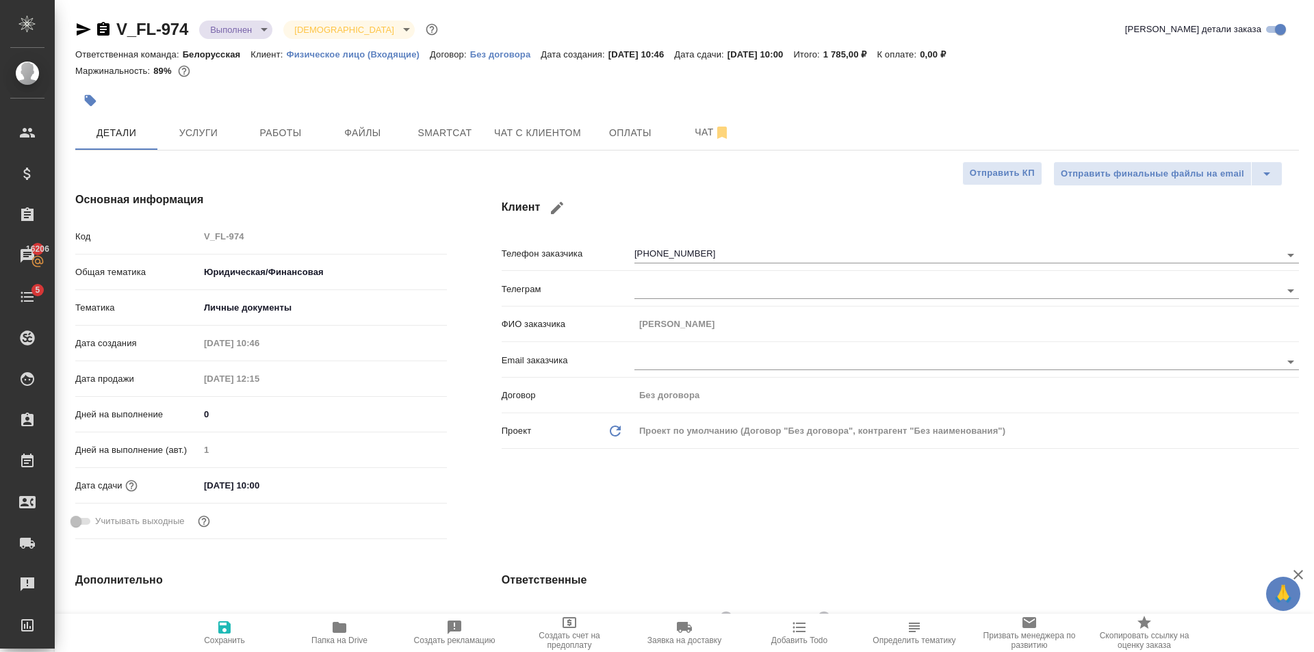
type textarea "x"
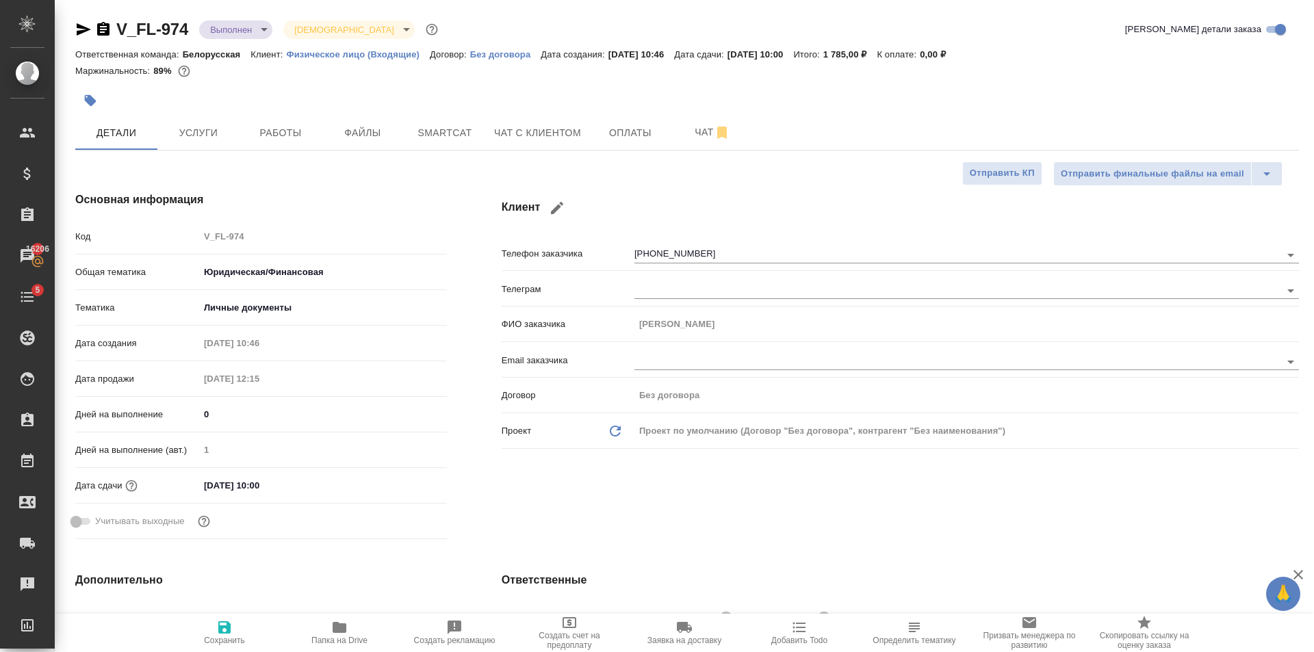
type textarea "x"
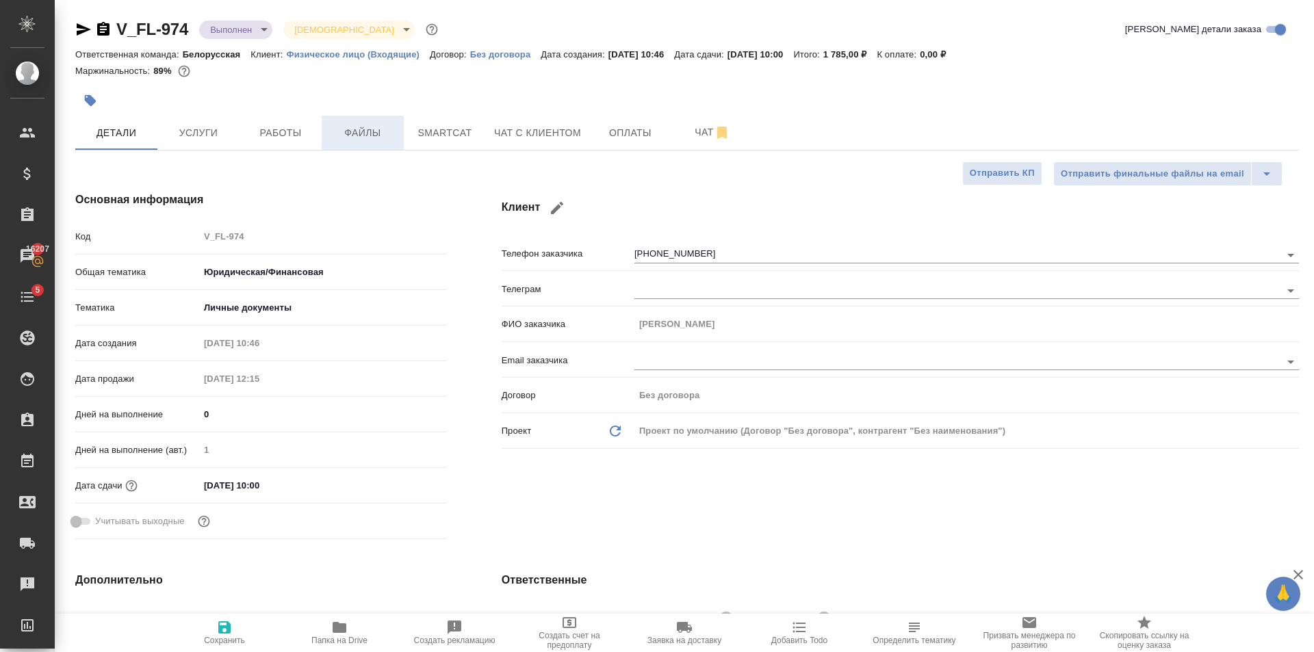
type textarea "x"
click at [250, 142] on button "Работы" at bounding box center [281, 133] width 82 height 34
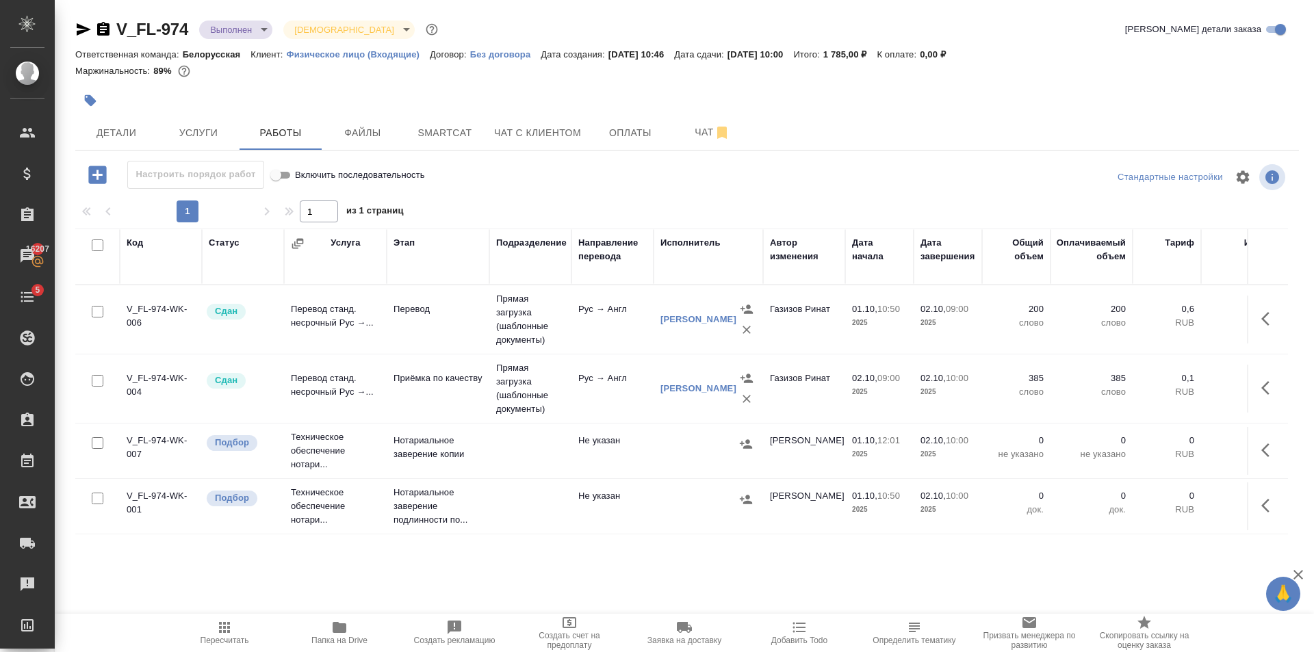
click at [396, 327] on td "Перевод" at bounding box center [438, 320] width 103 height 48
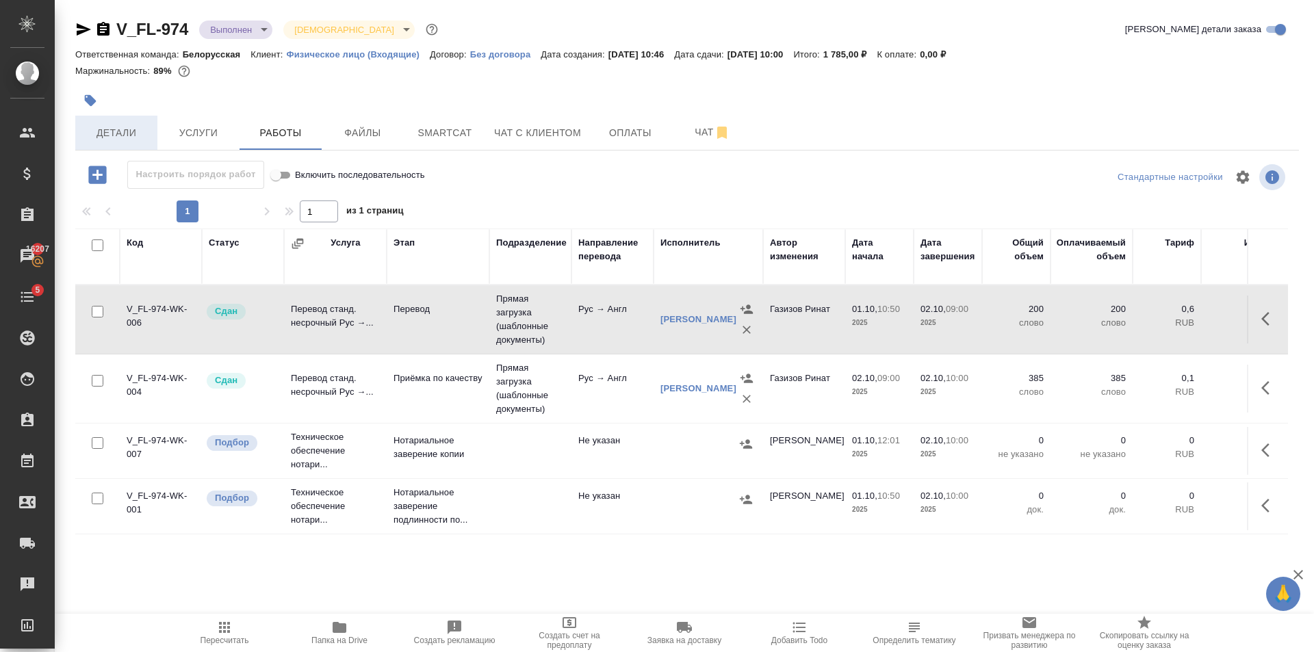
click at [116, 125] on span "Детали" at bounding box center [117, 133] width 66 height 17
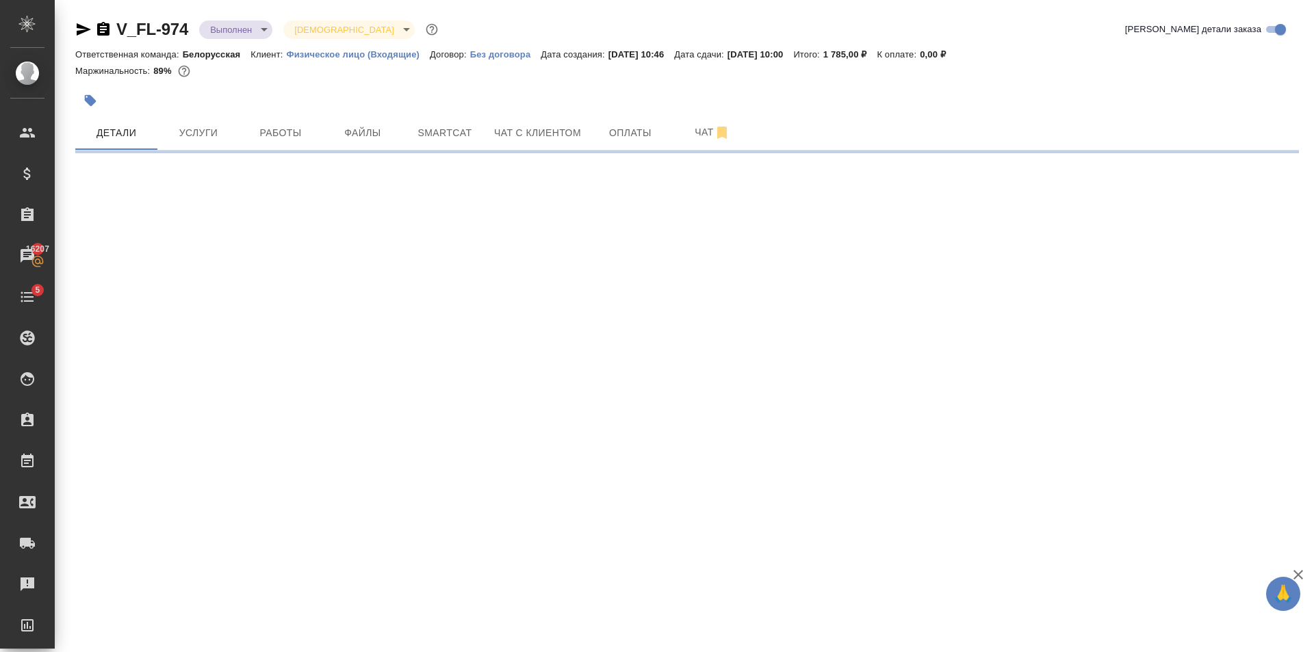
select select "RU"
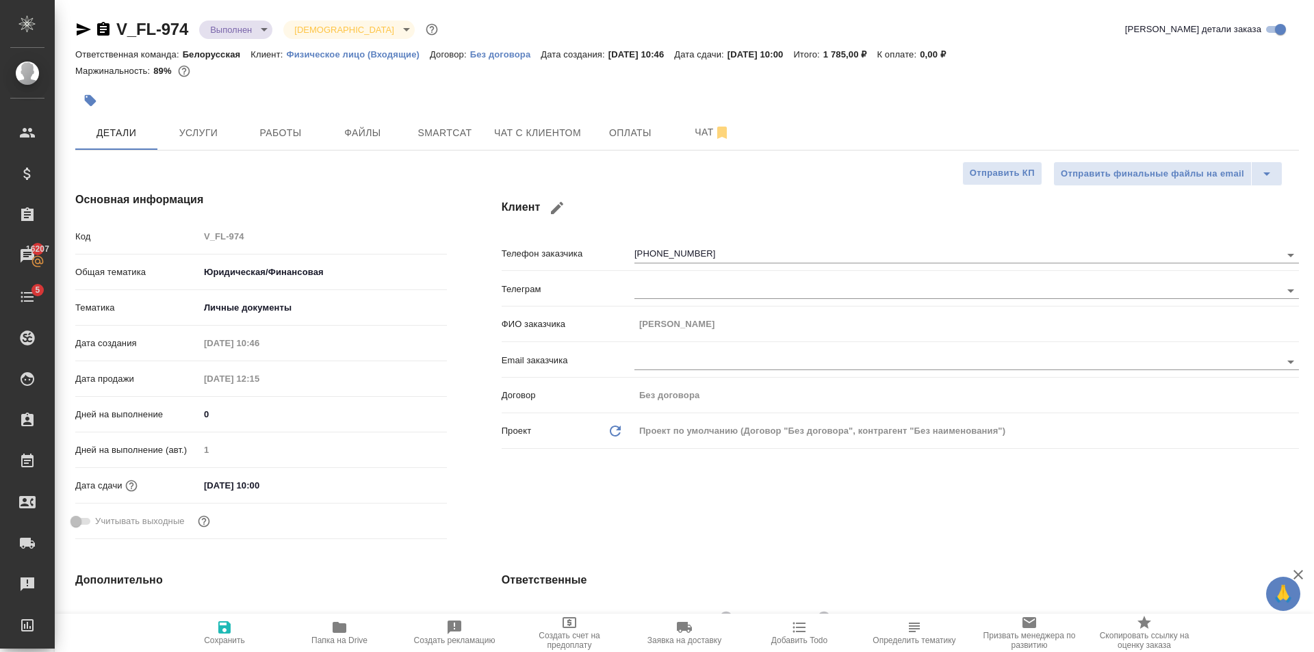
type textarea "x"
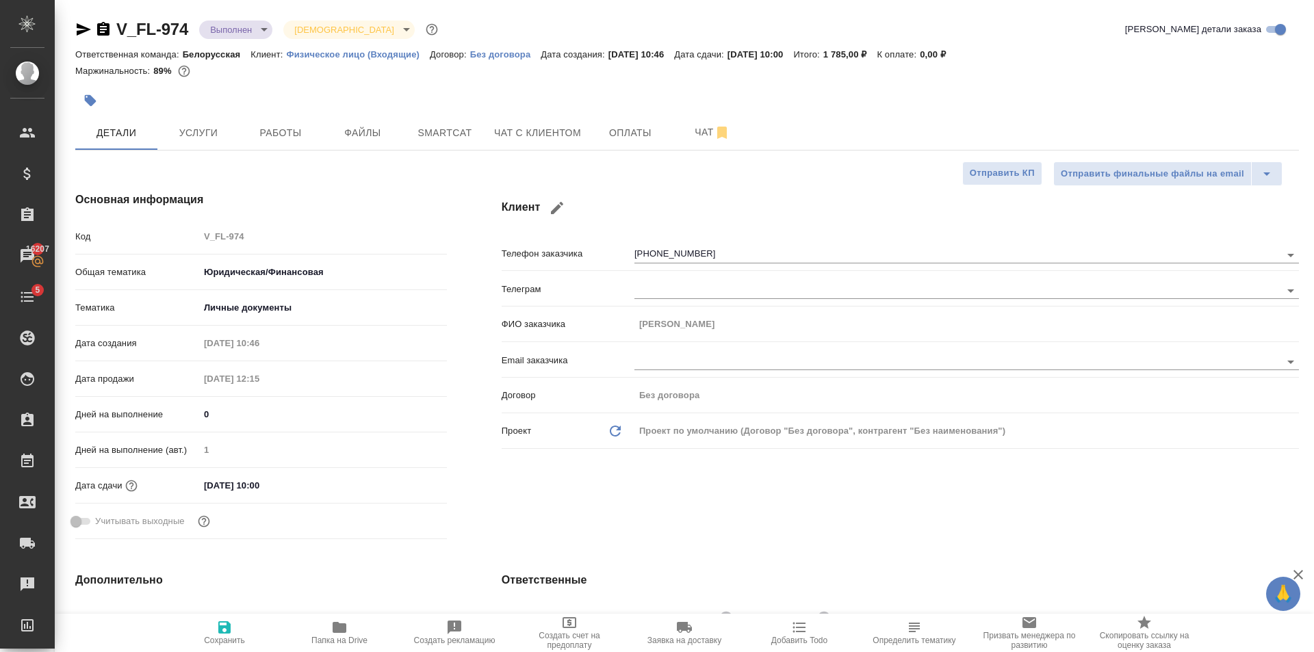
type textarea "x"
click at [293, 471] on div "Дней на выполнение (авт.) 1" at bounding box center [261, 456] width 372 height 36
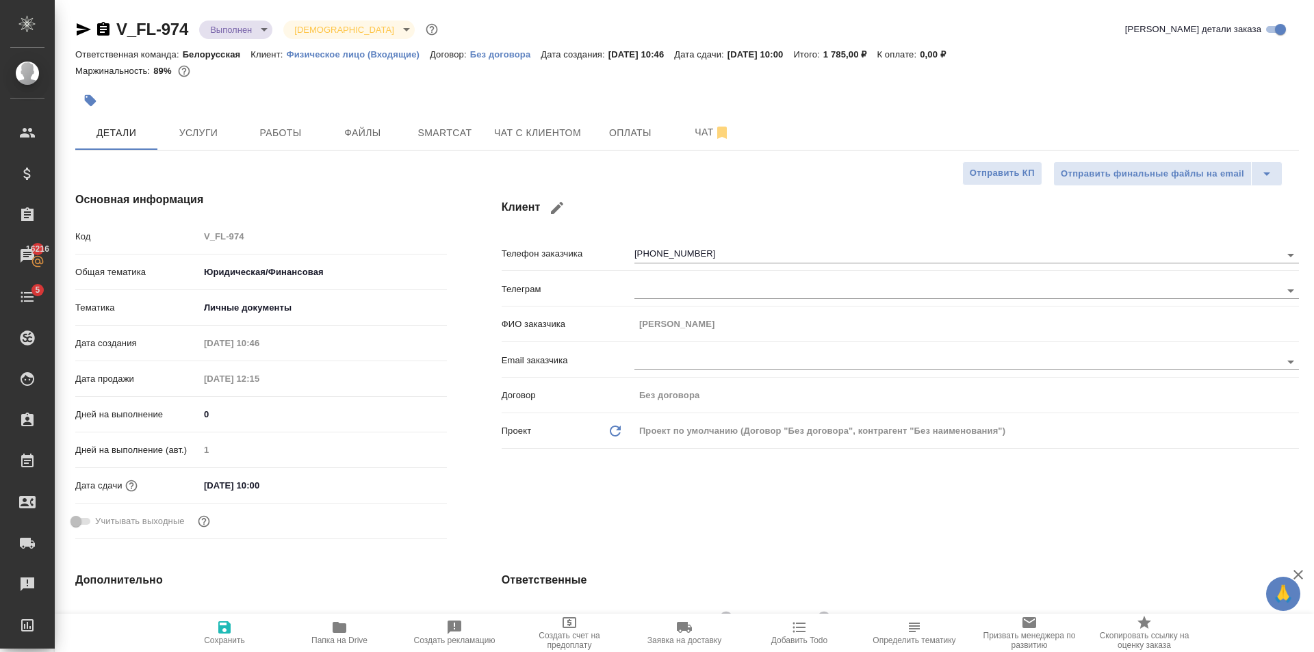
click at [290, 475] on div "Дата сдачи 02.10.2025 10:00" at bounding box center [261, 486] width 372 height 24
click at [303, 486] on input "[DATE] 10:00" at bounding box center [259, 486] width 120 height 20
click at [399, 479] on icon "button" at bounding box center [407, 484] width 16 height 16
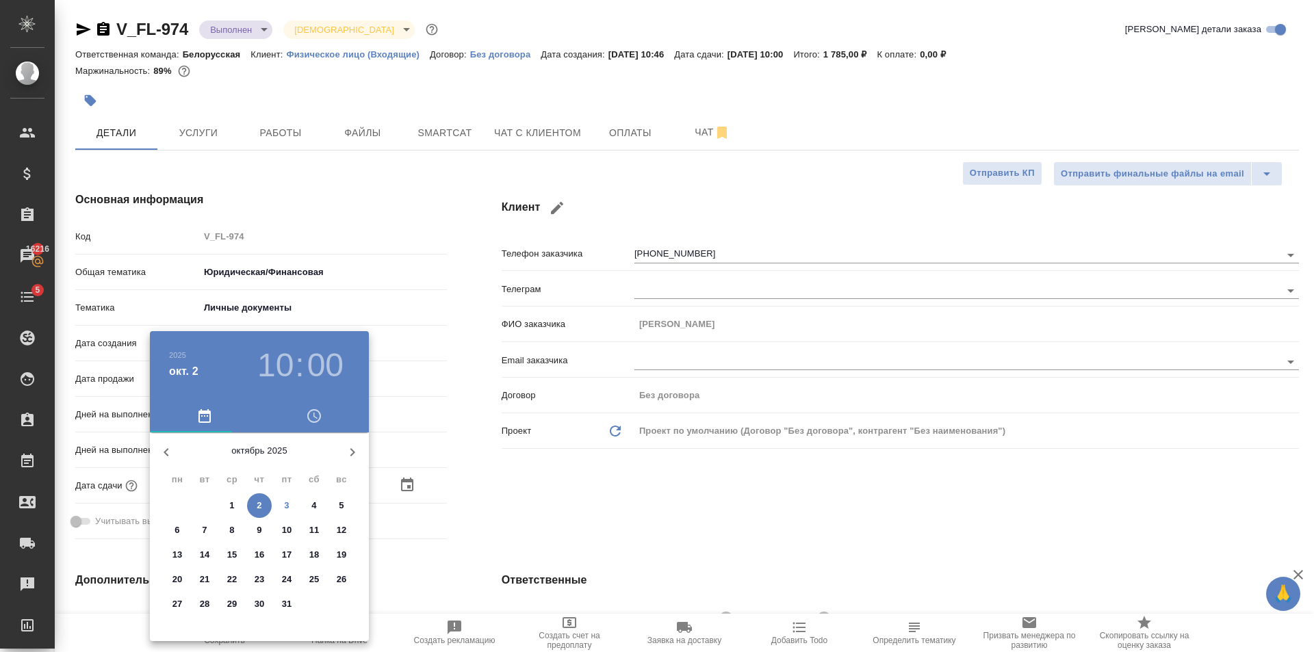
click at [290, 504] on span "3" at bounding box center [286, 506] width 25 height 14
type input "03.10.2025 10:00"
type textarea "x"
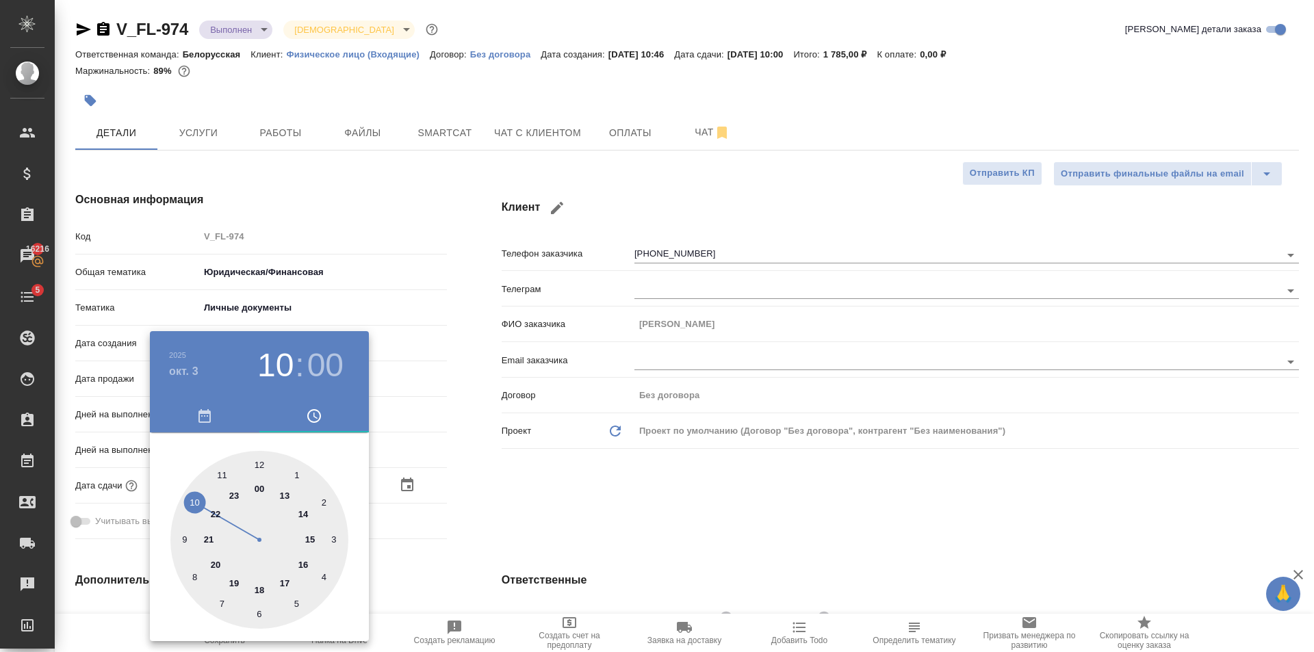
click at [303, 560] on div at bounding box center [259, 540] width 178 height 178
type input "03.10.2025 16:00"
type textarea "x"
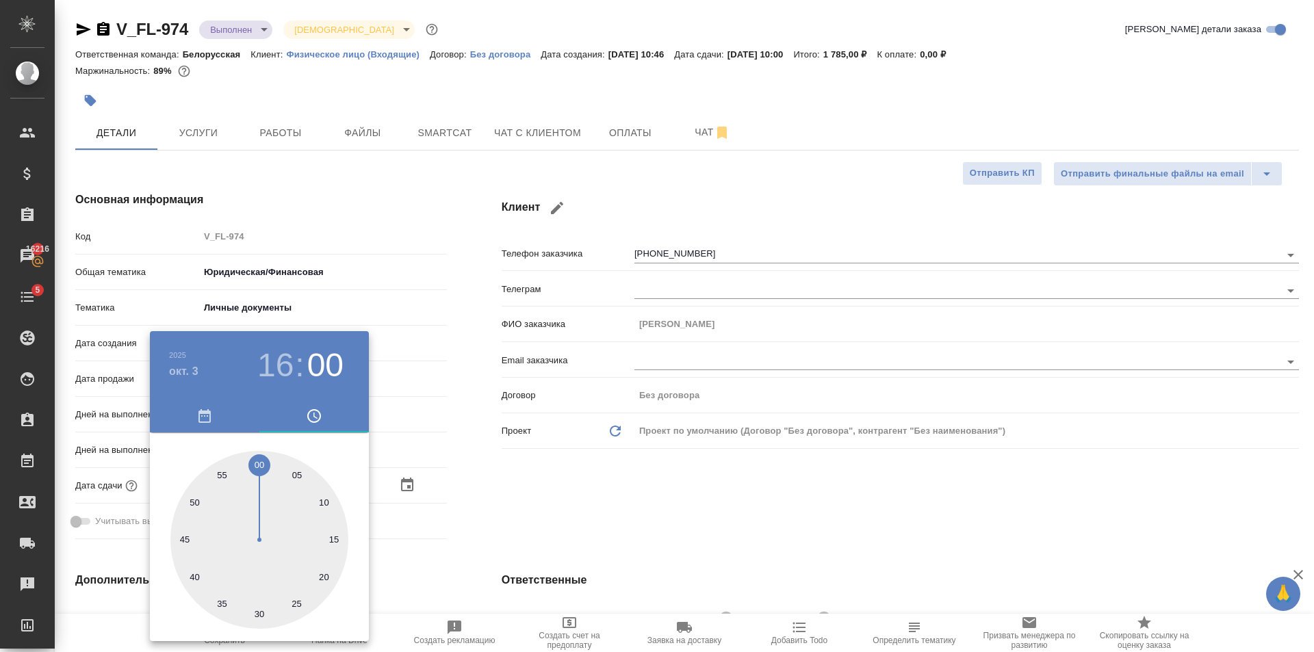
click at [259, 613] on div at bounding box center [259, 540] width 178 height 178
type input "03.10.2025 16:30"
type textarea "x"
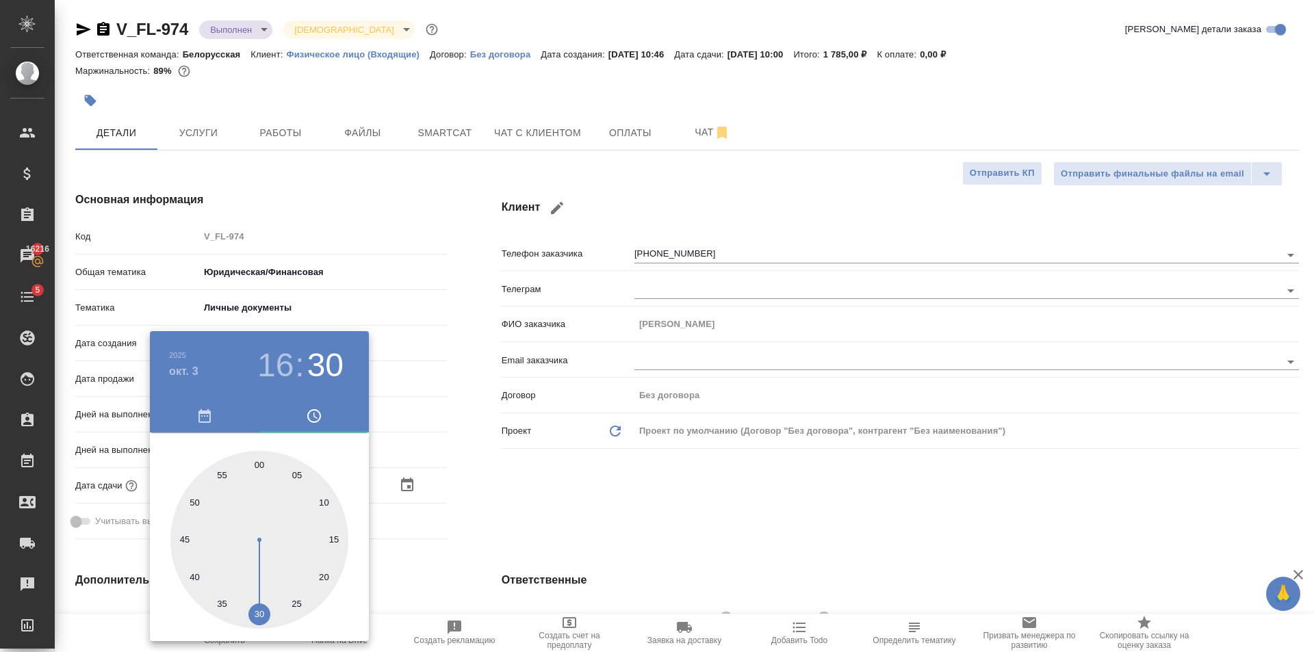
click at [458, 511] on div at bounding box center [657, 326] width 1314 height 652
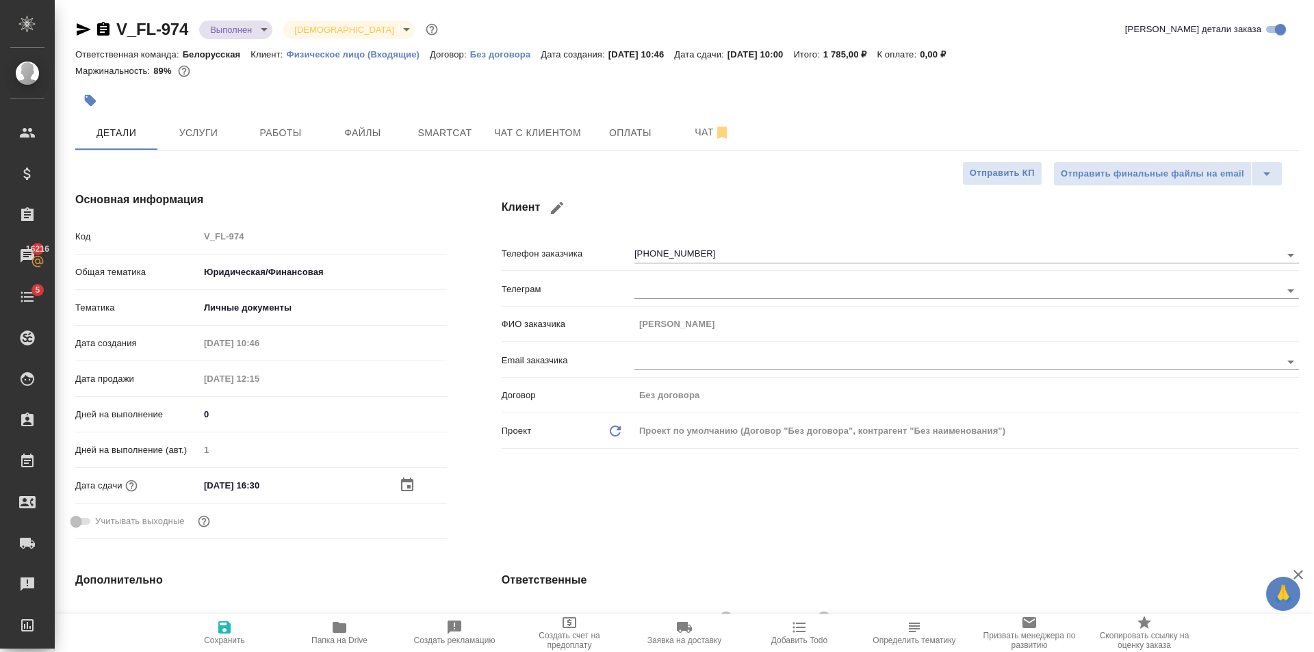
click at [224, 630] on icon "button" at bounding box center [224, 627] width 16 height 16
type textarea "x"
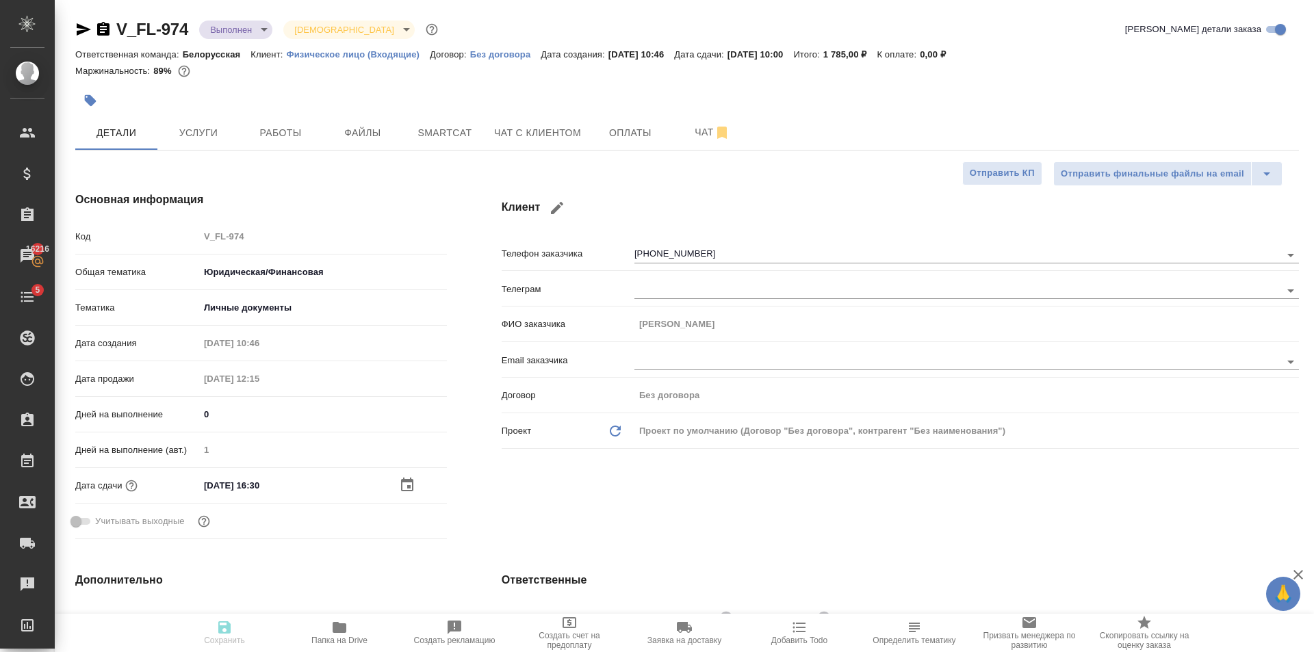
type textarea "x"
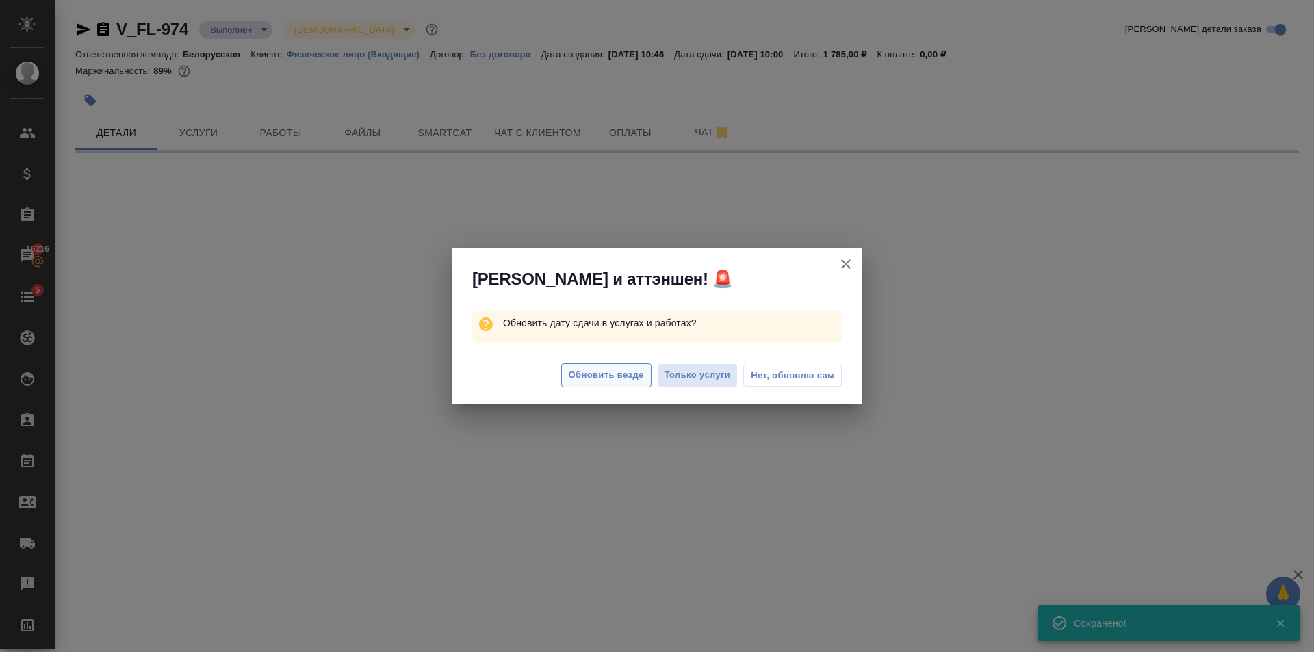
click at [608, 370] on span "Обновить везде" at bounding box center [606, 376] width 75 height 16
select select "RU"
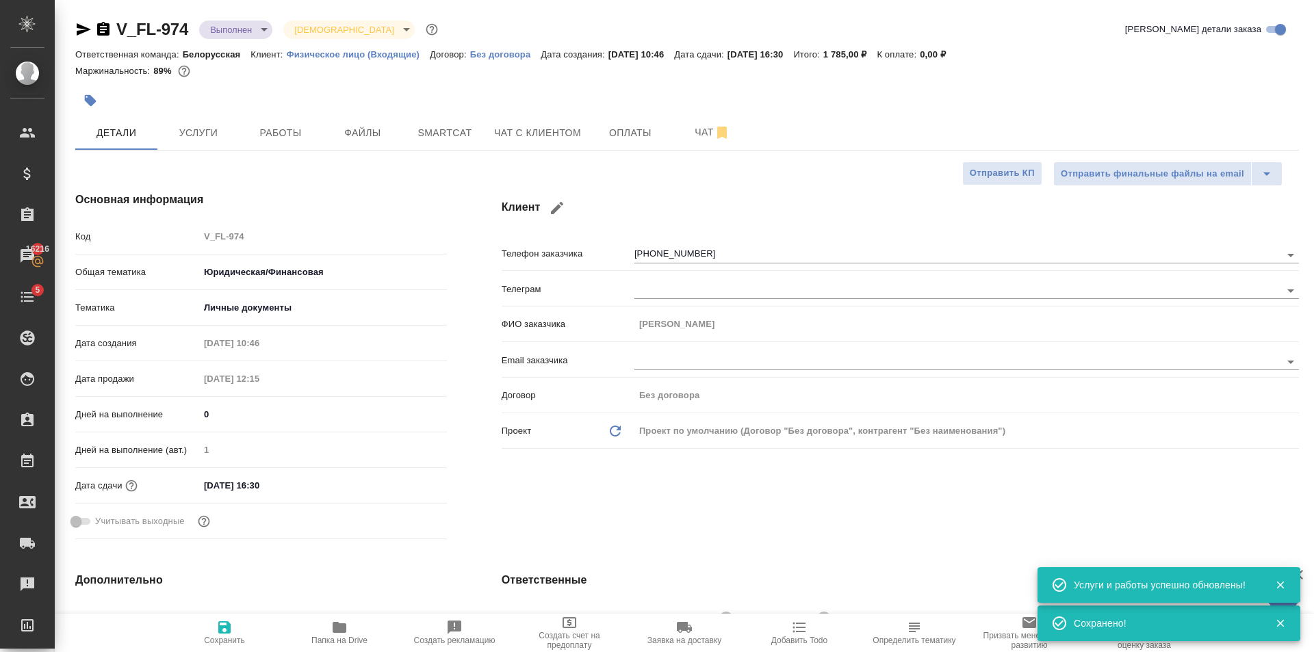
type textarea "x"
type input "Газизов Ринат"
type input "Гудина Александра"
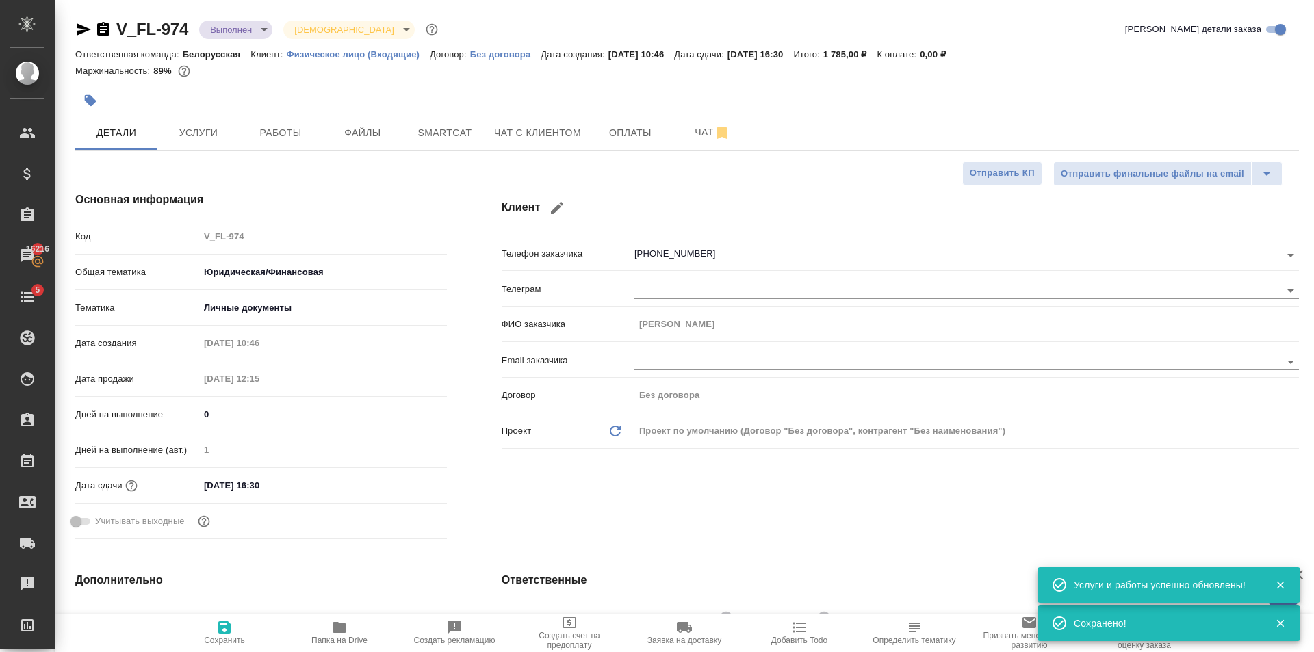
type textarea "x"
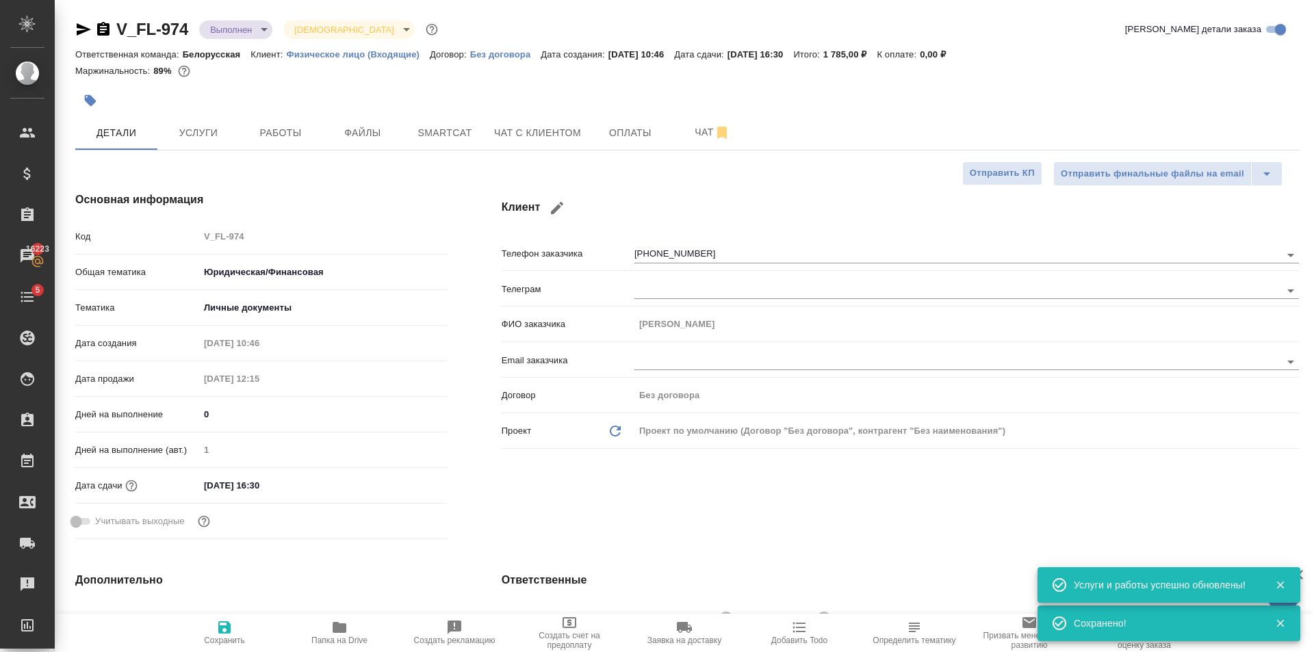
type textarea "x"
drag, startPoint x: 285, startPoint y: 125, endPoint x: 312, endPoint y: 111, distance: 30.3
click at [291, 125] on span "Работы" at bounding box center [281, 133] width 66 height 17
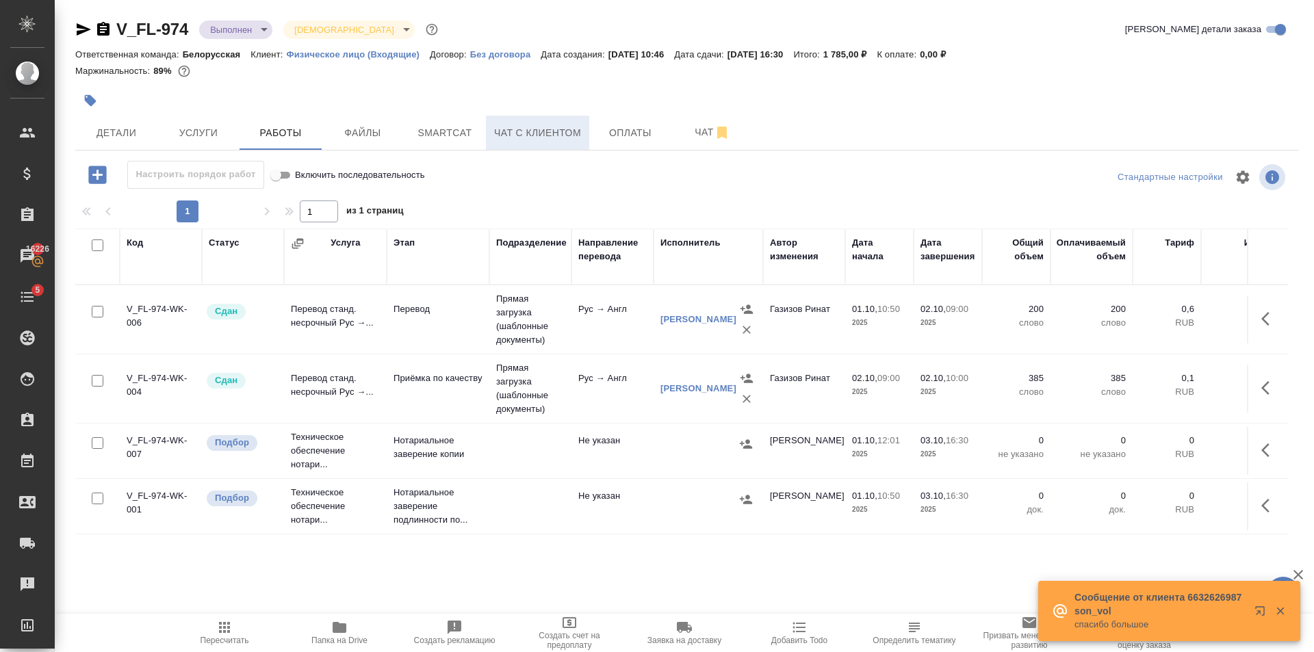
click at [528, 145] on button "Чат с клиентом" at bounding box center [537, 133] width 103 height 34
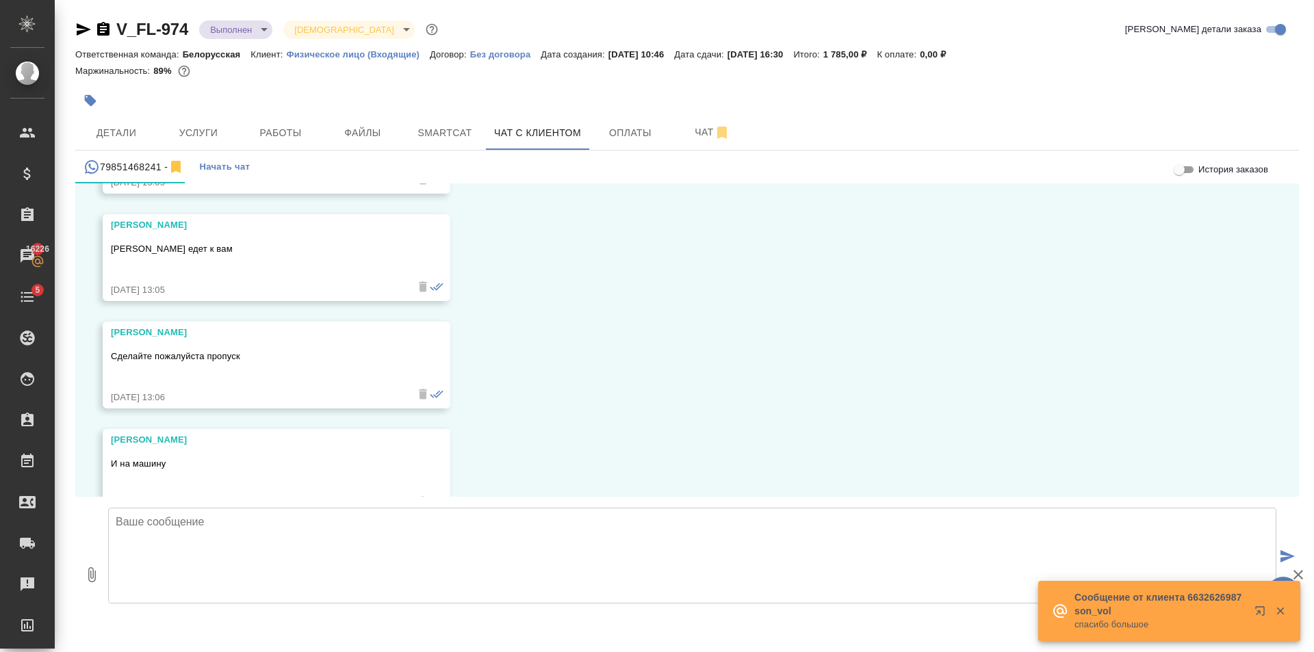
scroll to position [5289, 0]
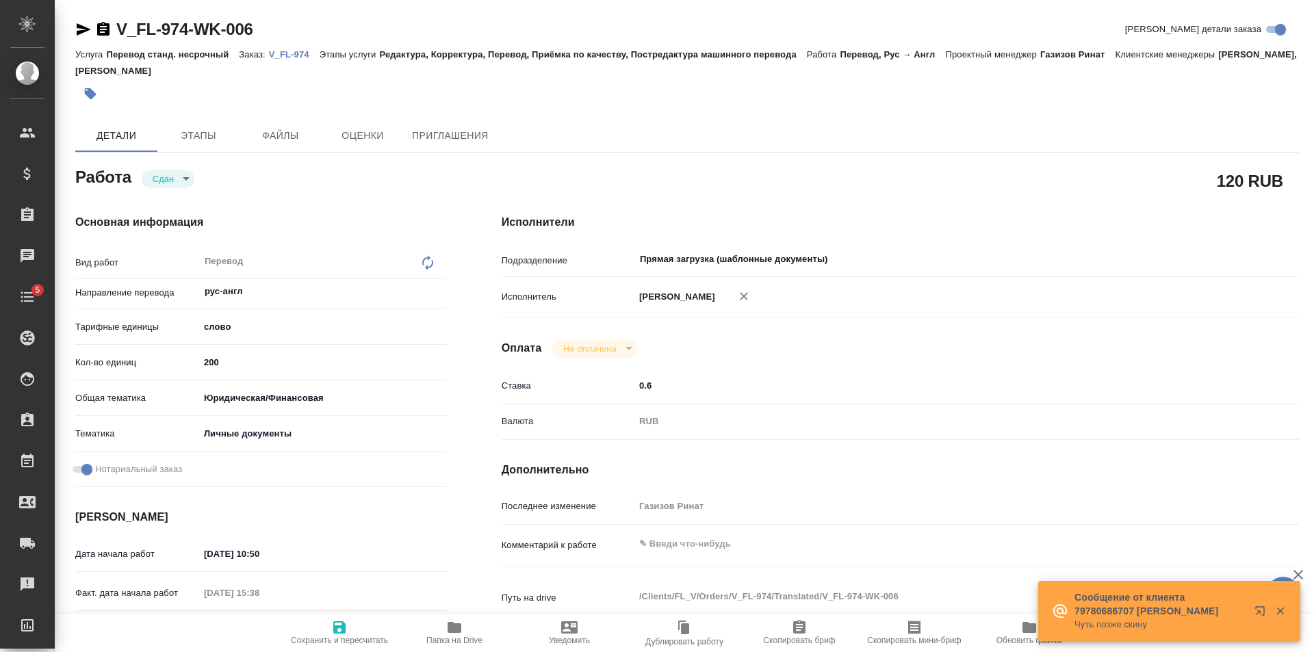
type textarea "x"
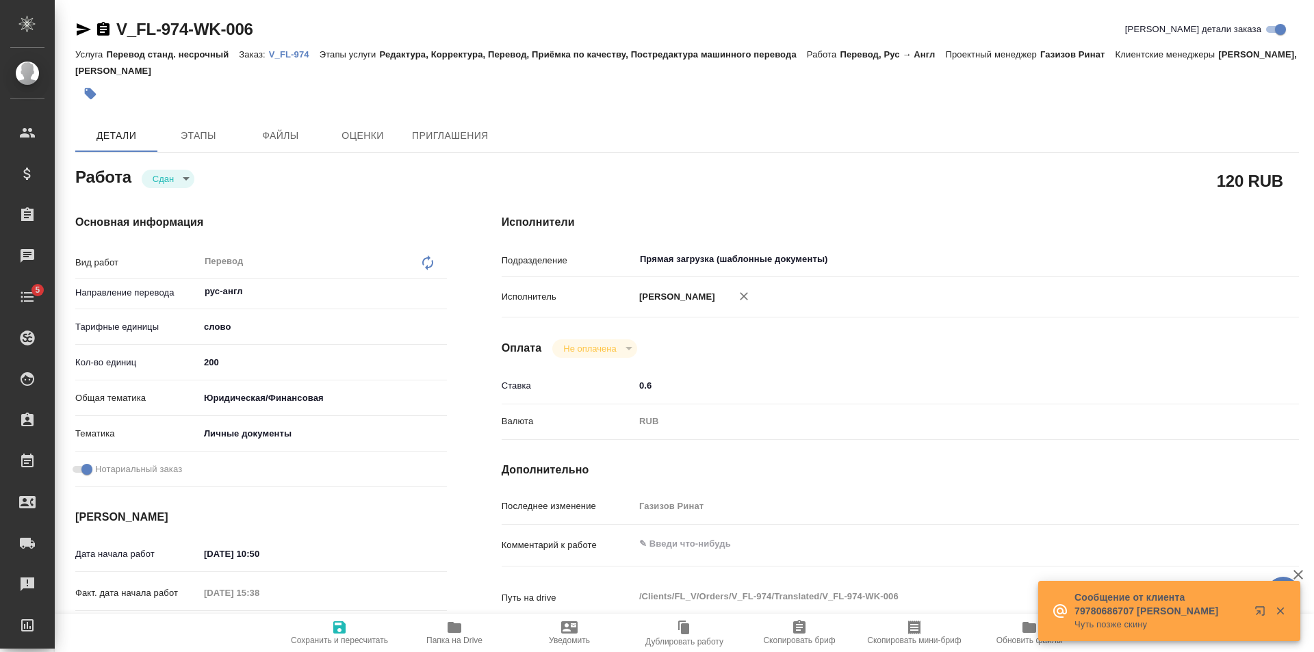
type textarea "x"
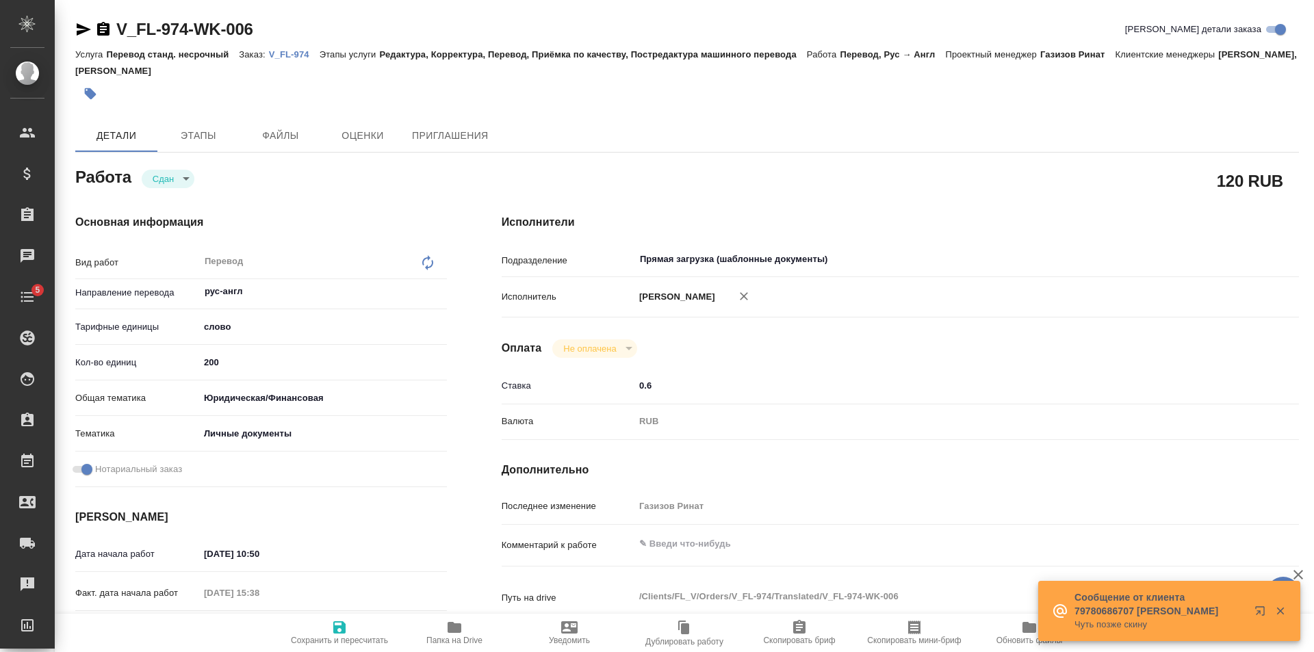
type textarea "x"
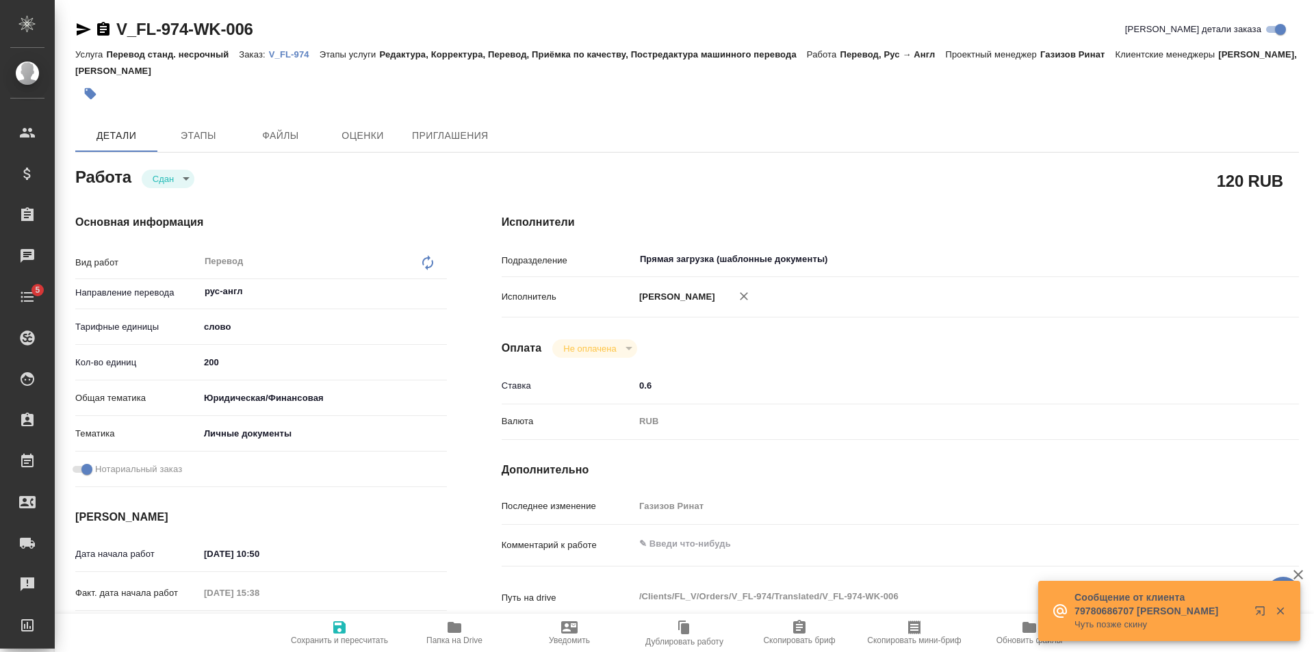
click at [363, 211] on div "Основная информация Вид работ Перевод x ​ Направление перевода рус-англ ​ Тариф…" at bounding box center [261, 479] width 426 height 585
type textarea "x"
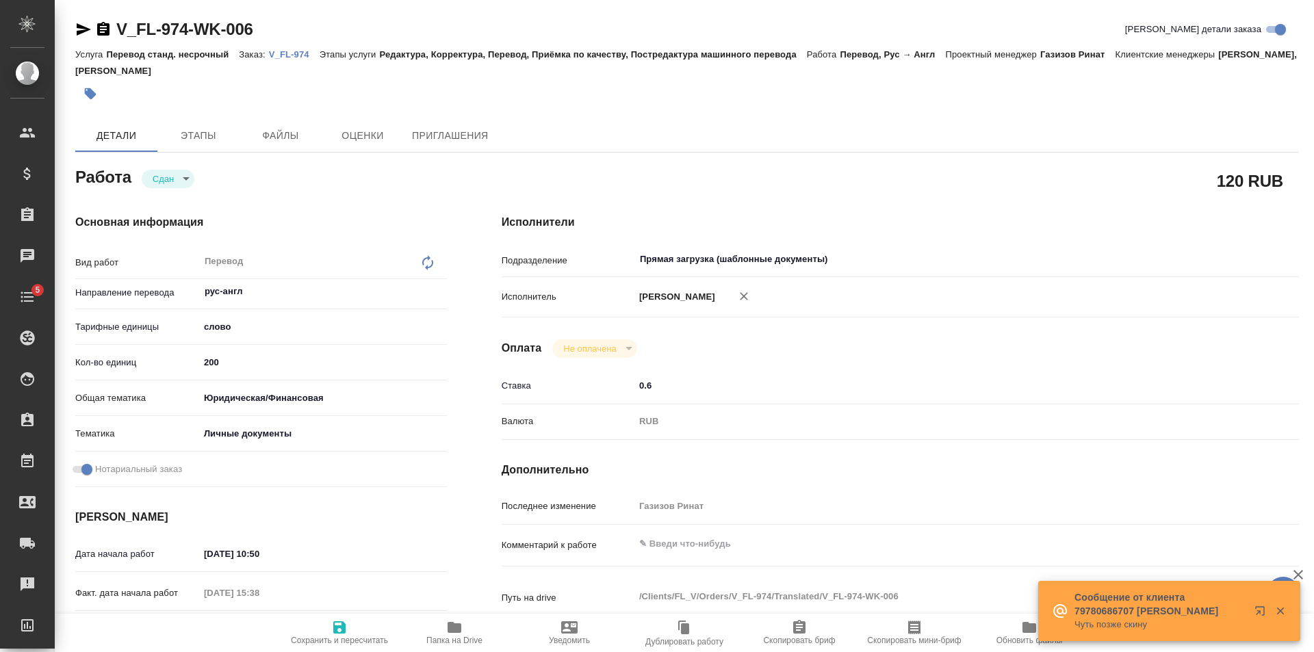
type textarea "x"
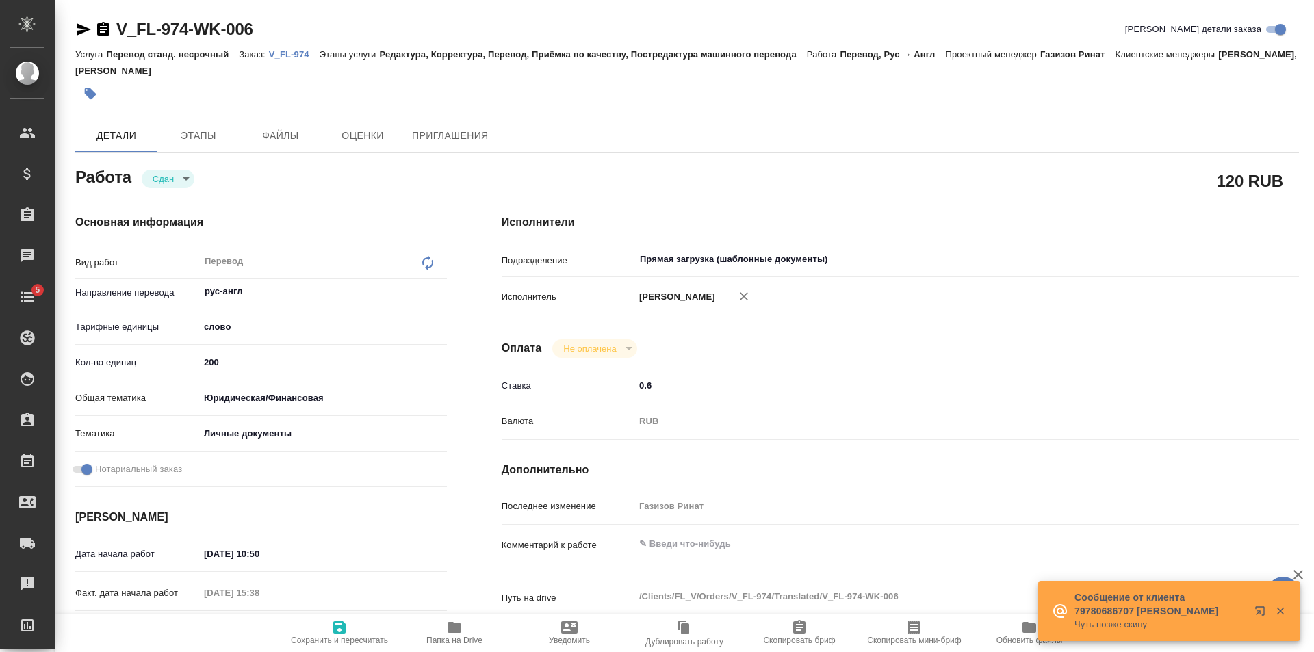
type textarea "x"
